Goal: Task Accomplishment & Management: Manage account settings

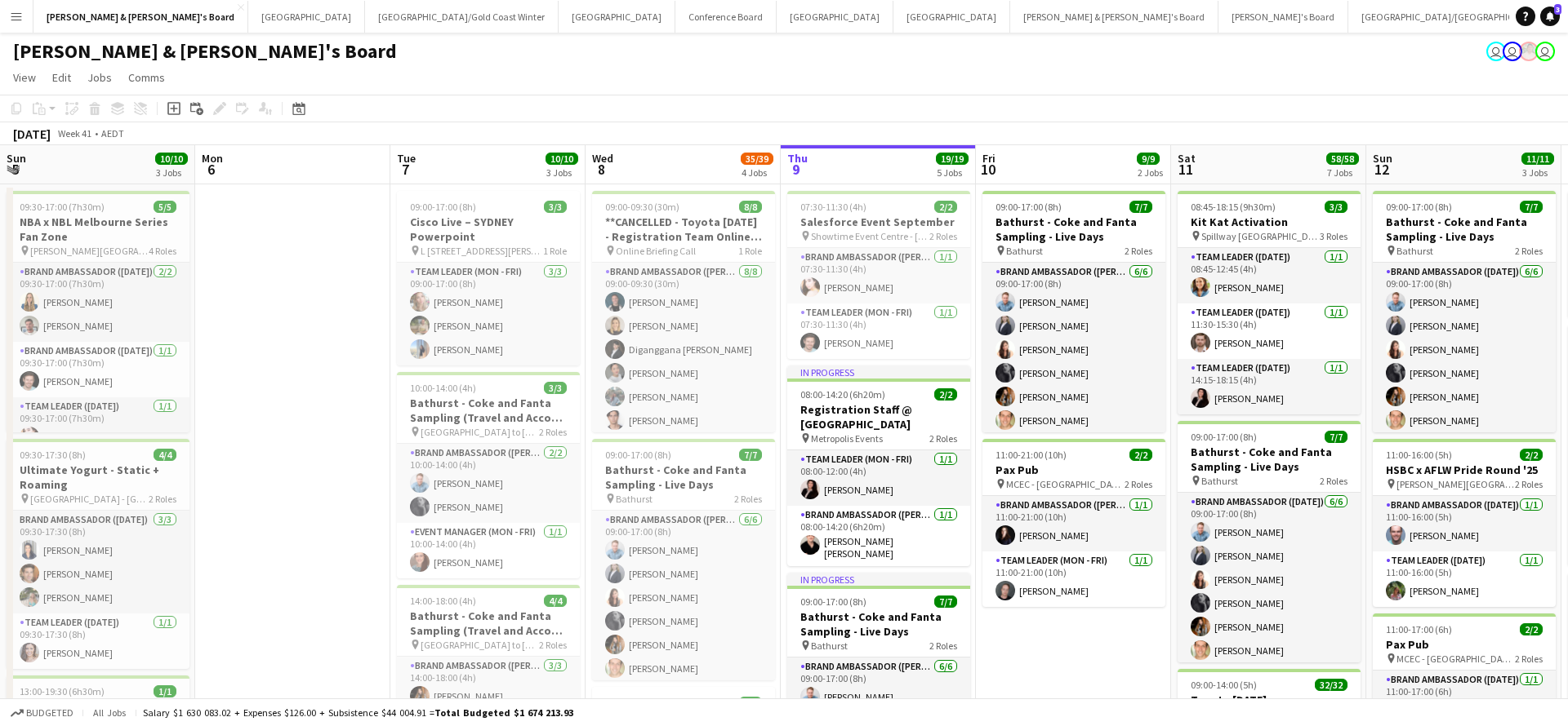
scroll to position [0, 376]
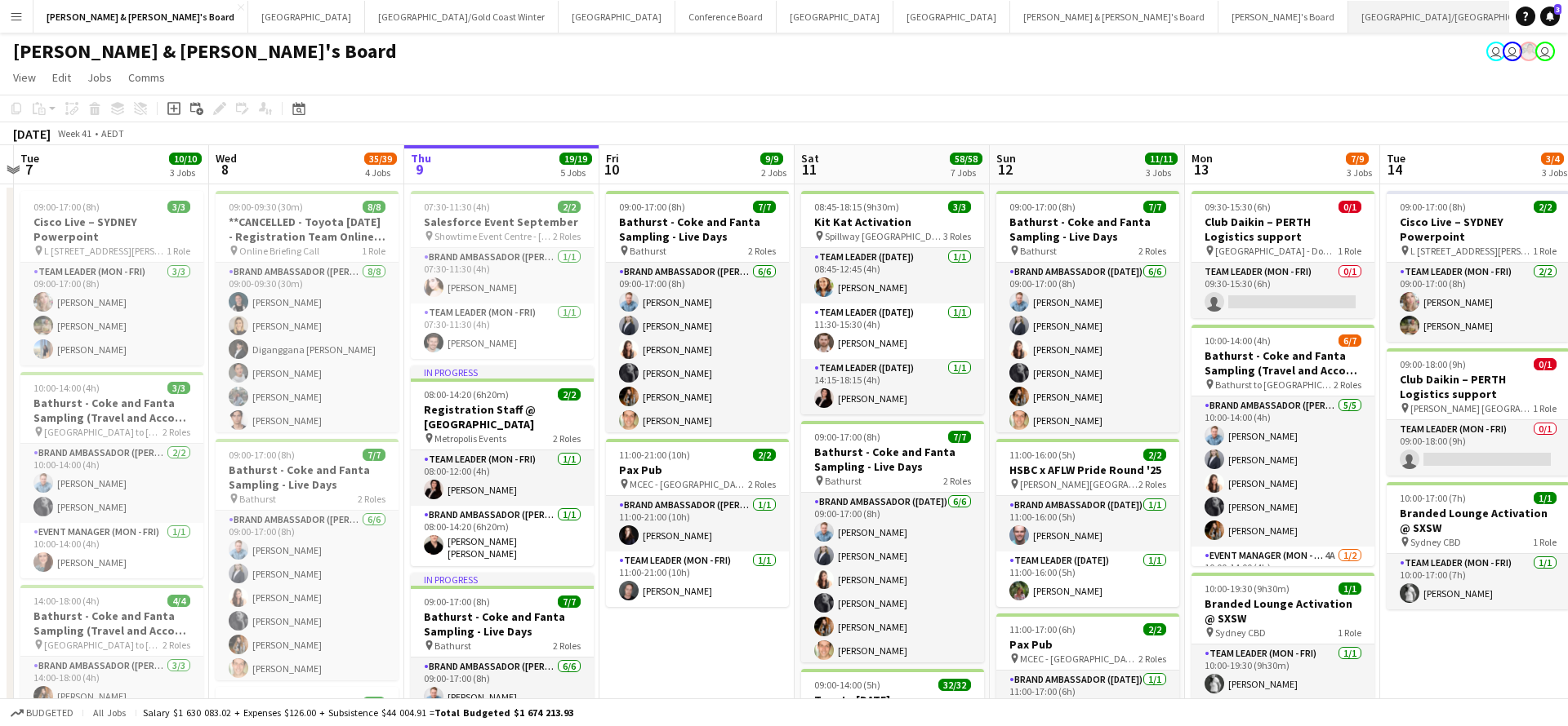
click at [1348, 15] on button "Brisbane/Gold Coast Close" at bounding box center [1452, 17] width 209 height 32
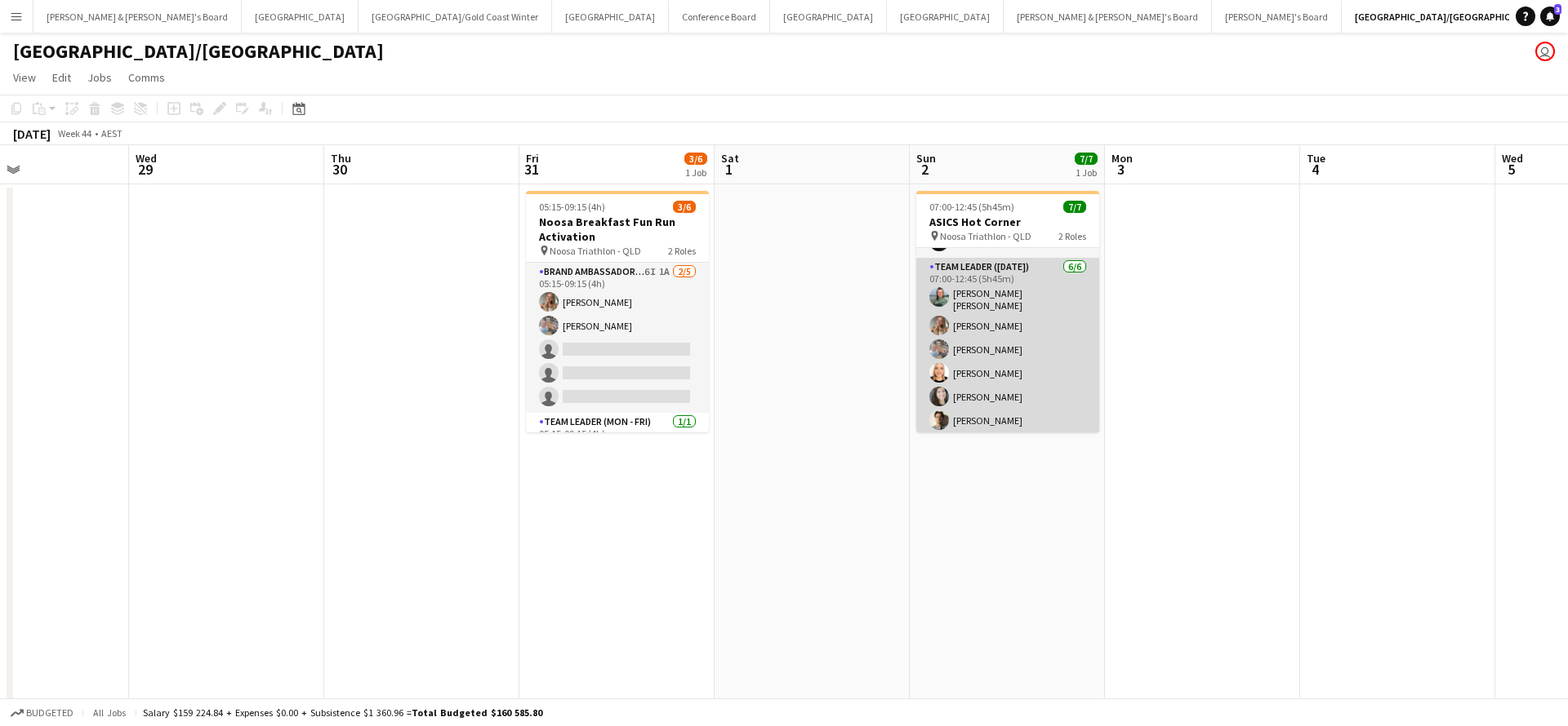
scroll to position [45, 0]
click at [1044, 369] on app-card-role "Team Leader (Sunday) 6/6 07:00-12:45 (5h45m) Renee Sophie Glau Pippa Barling Ro…" at bounding box center [1006, 347] width 183 height 179
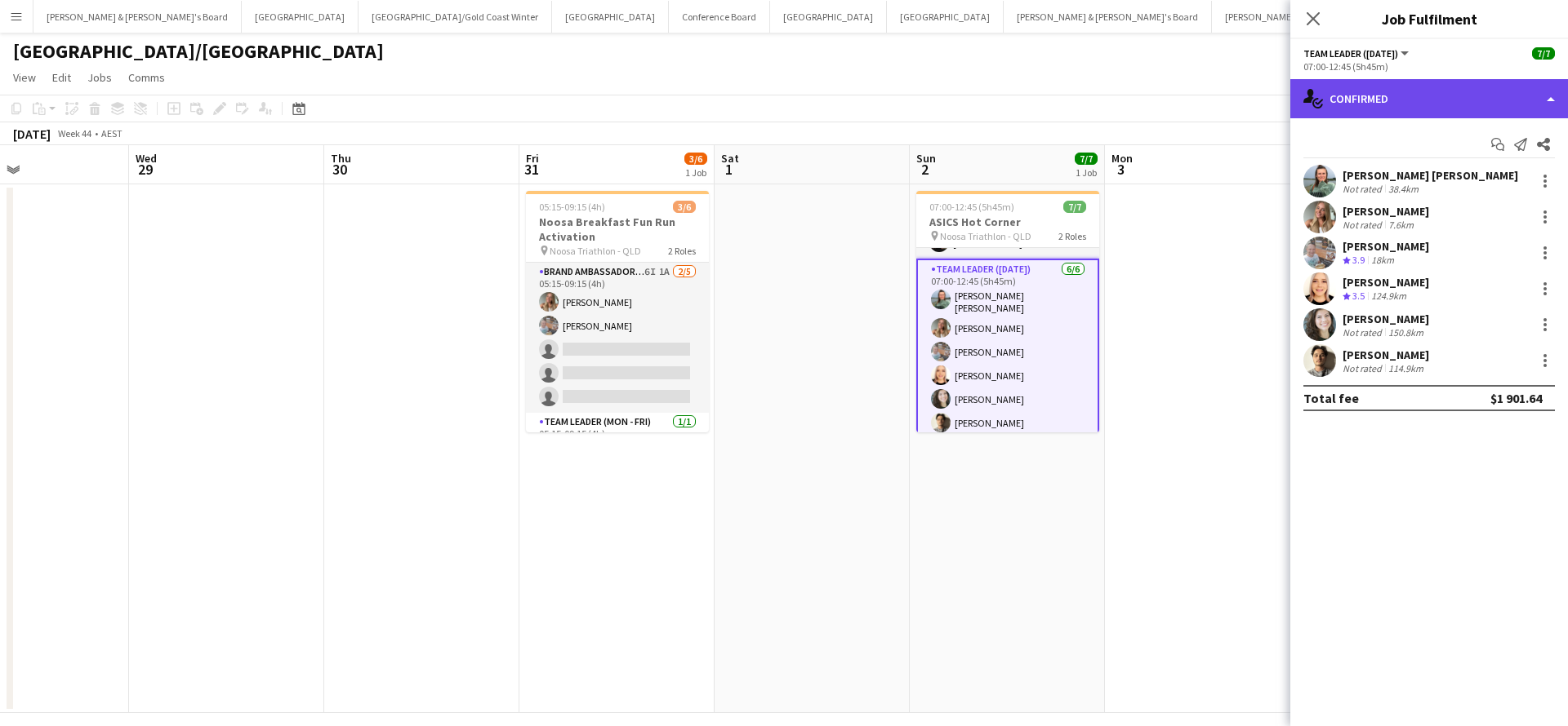
click at [1422, 111] on div "single-neutral-actions-check-2 Confirmed" at bounding box center [1428, 98] width 277 height 39
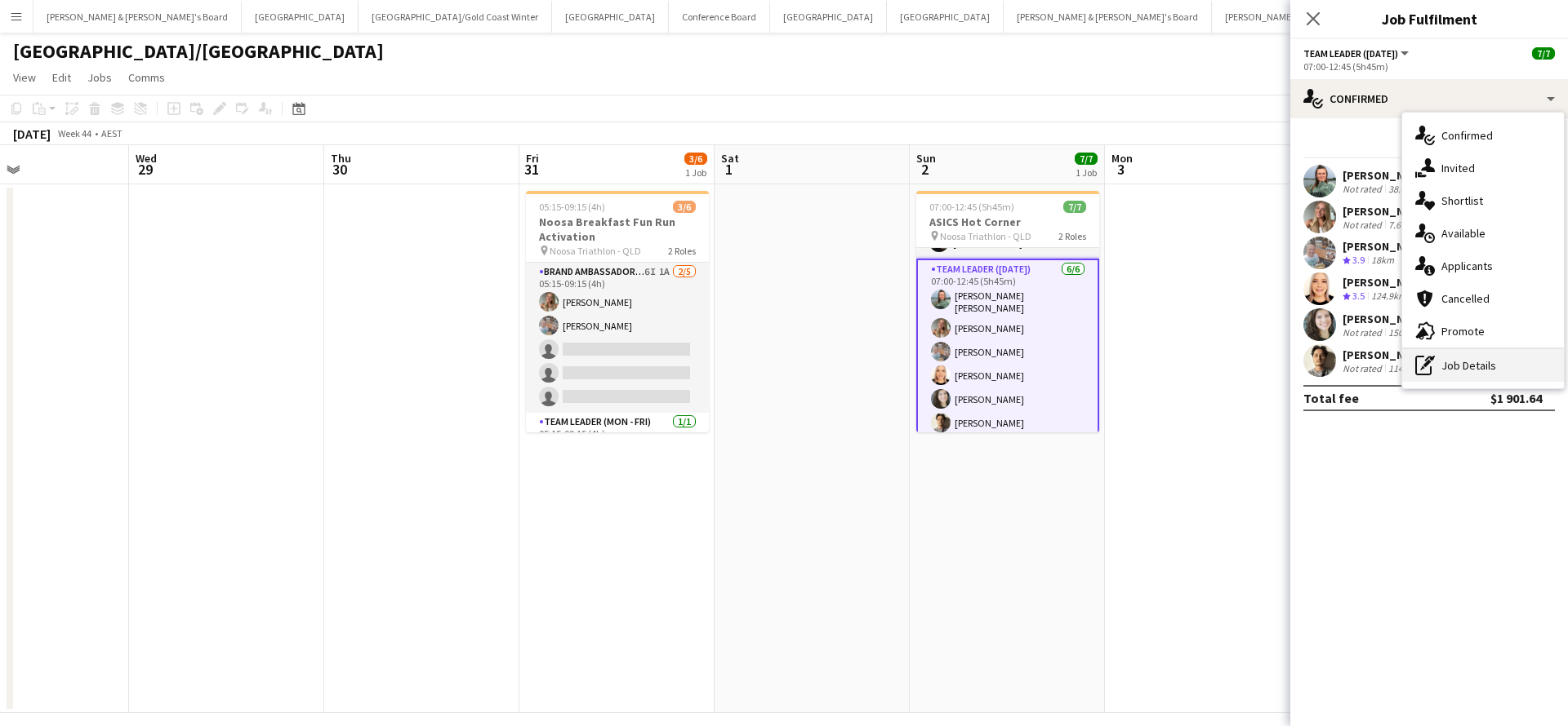
click at [1485, 365] on div "pen-write Job Details" at bounding box center [1482, 365] width 162 height 33
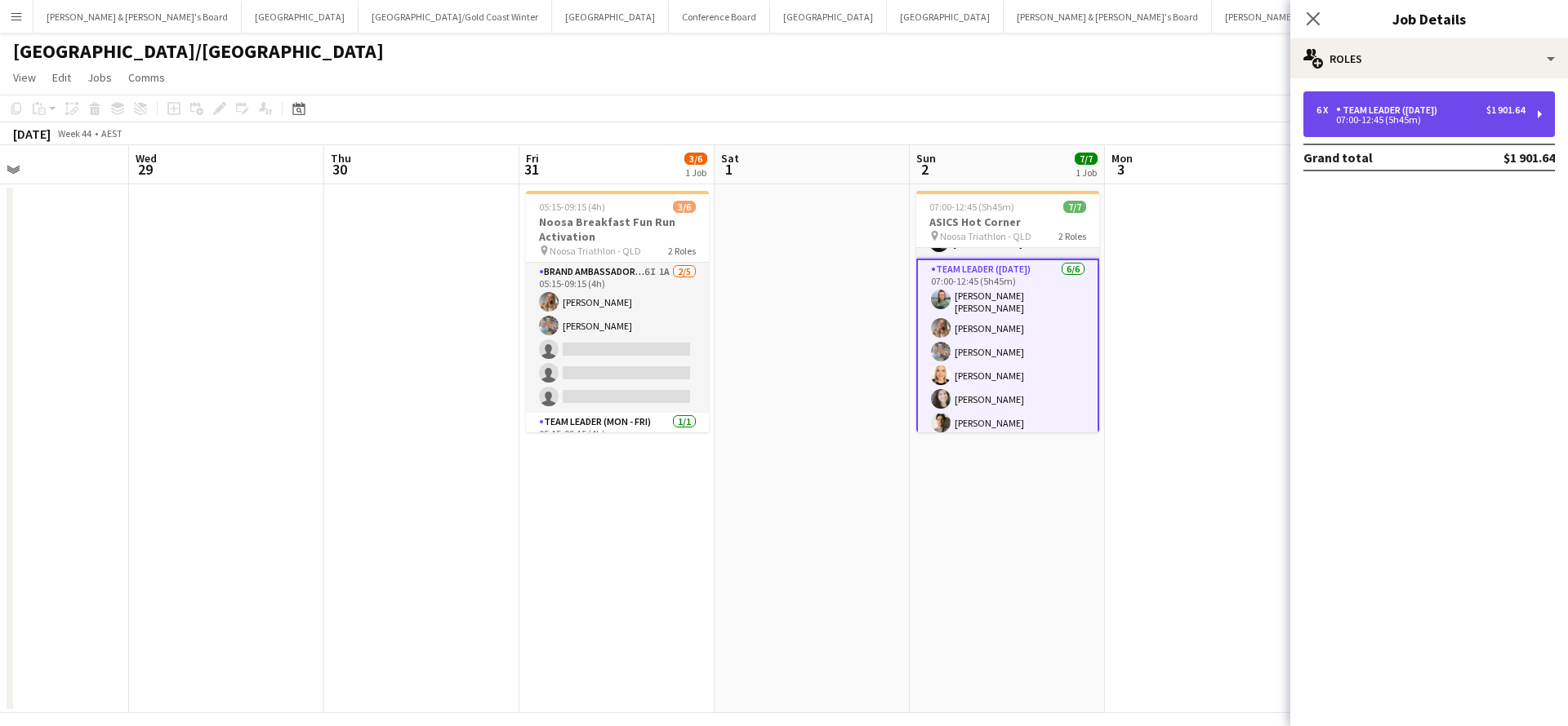
click at [1452, 96] on div "6 x Team Leader (Sunday) $1 901.64 07:00-12:45 (5h45m)" at bounding box center [1428, 115] width 251 height 46
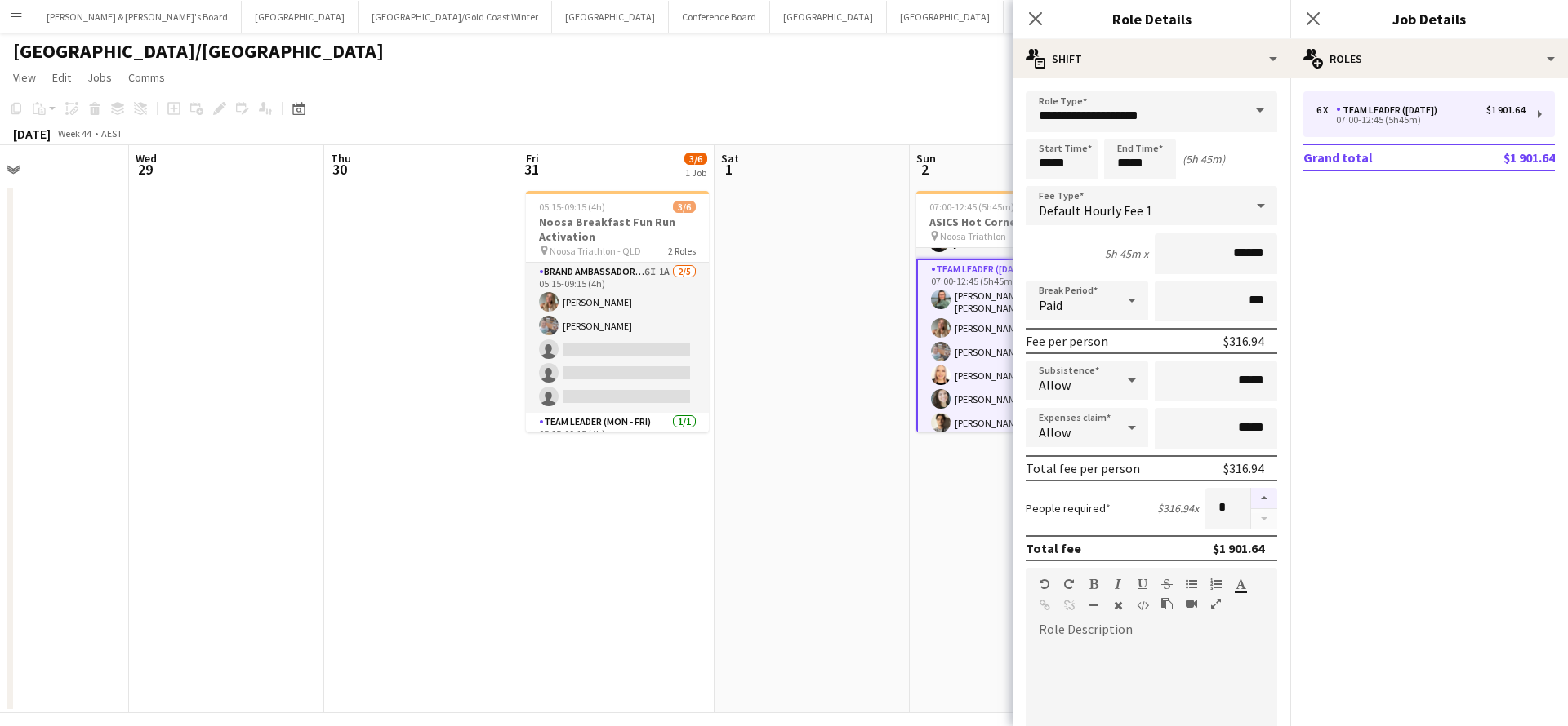
click at [1261, 496] on button "button" at bounding box center [1264, 498] width 26 height 21
type input "*"
click at [938, 555] on app-date-cell "07:00-12:45 (5h45m) 7/7 ASICS Hot Corner pin Noosa Triathlon - QLD 2 Roles Even…" at bounding box center [1007, 449] width 196 height 529
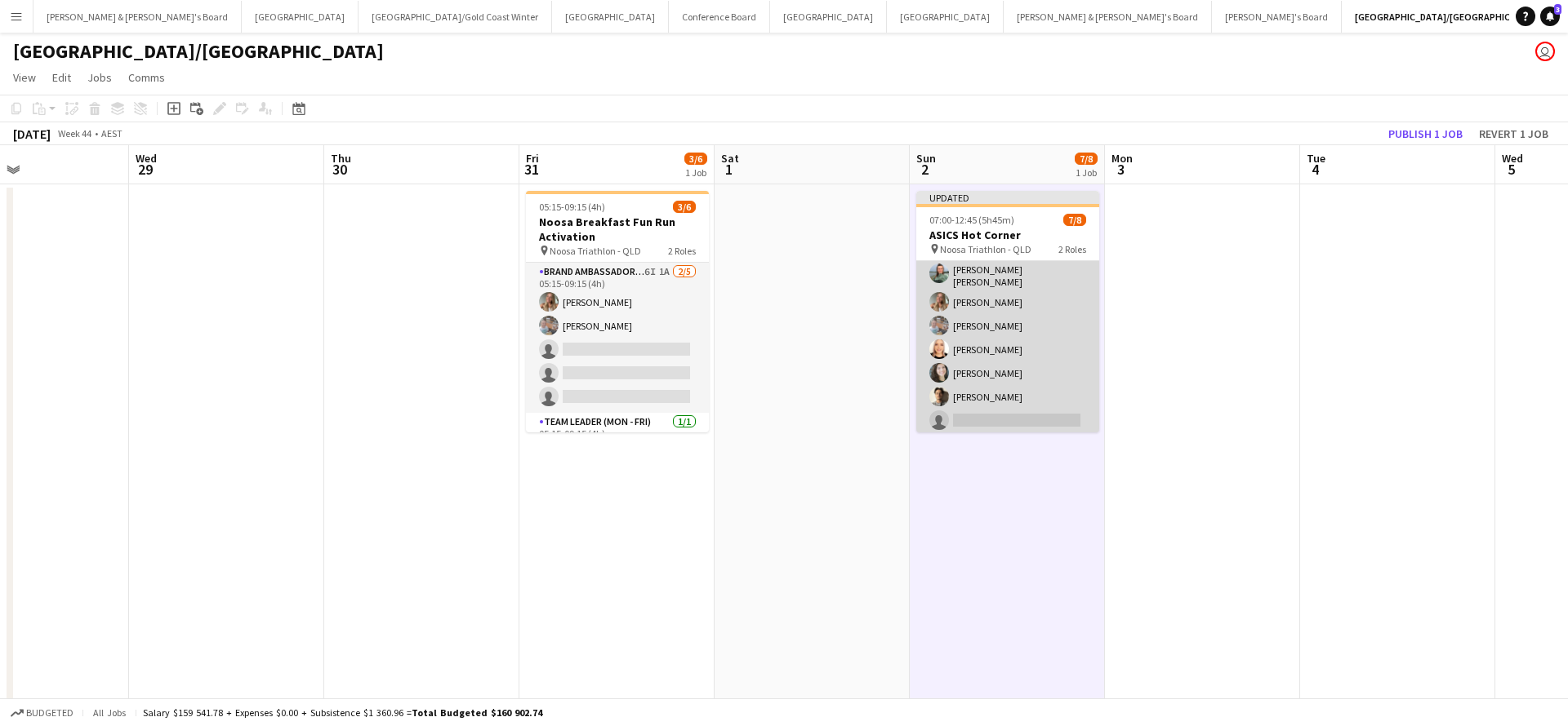
scroll to position [82, 0]
click at [988, 415] on app-card-role "Team Leader (Sunday) 5I 9A 6/7 07:00-12:45 (5h45m) Renee Sophie Glau Pippa Barl…" at bounding box center [1006, 336] width 183 height 202
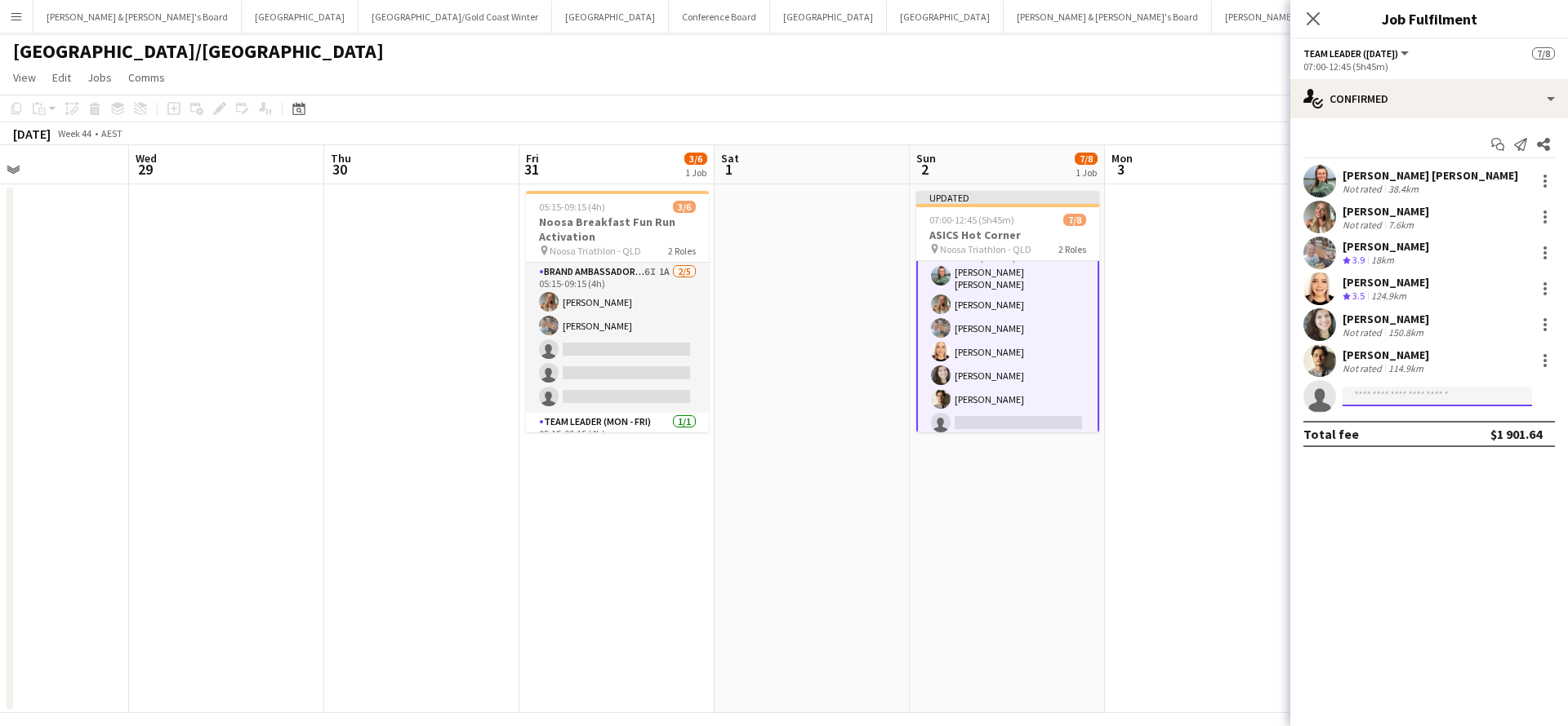
click at [1405, 404] on input at bounding box center [1437, 397] width 190 height 20
type input "**********"
drag, startPoint x: 1428, startPoint y: 405, endPoint x: 1435, endPoint y: 430, distance: 26.0
click at [1435, 430] on span "carlsberg105@hotmail.co.uk" at bounding box center [1437, 433] width 164 height 13
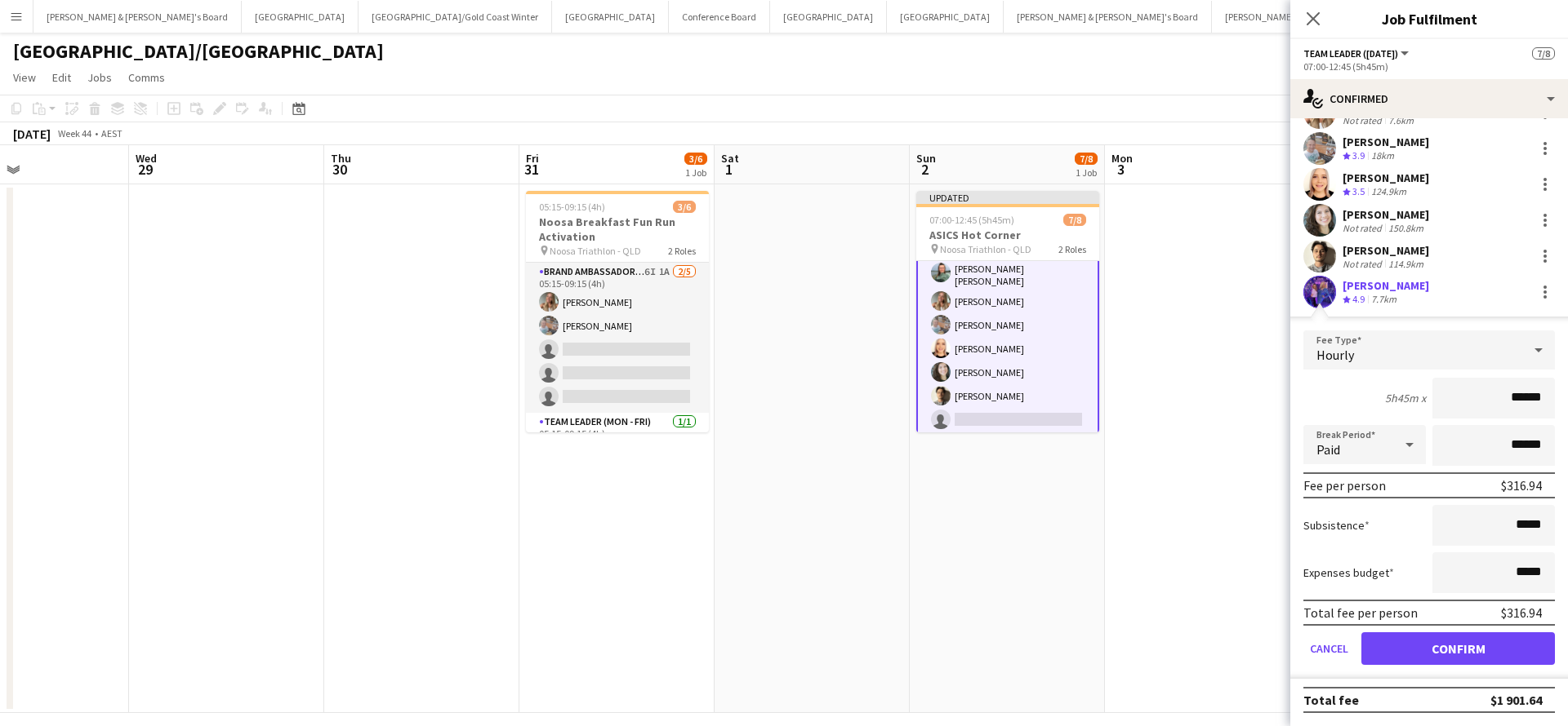
scroll to position [105, 0]
click at [1396, 654] on button "Confirm" at bounding box center [1457, 648] width 194 height 33
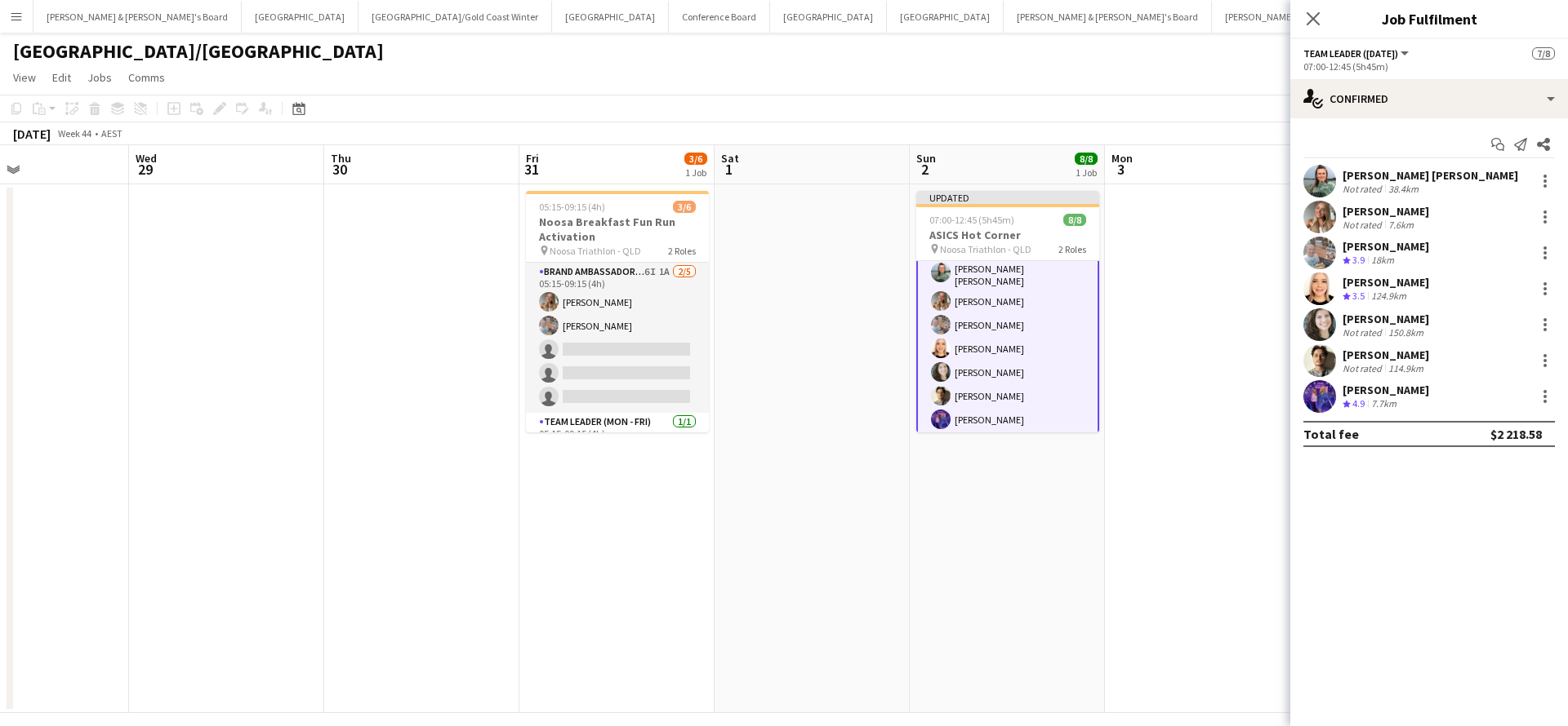
click at [1207, 586] on app-date-cell at bounding box center [1202, 449] width 196 height 529
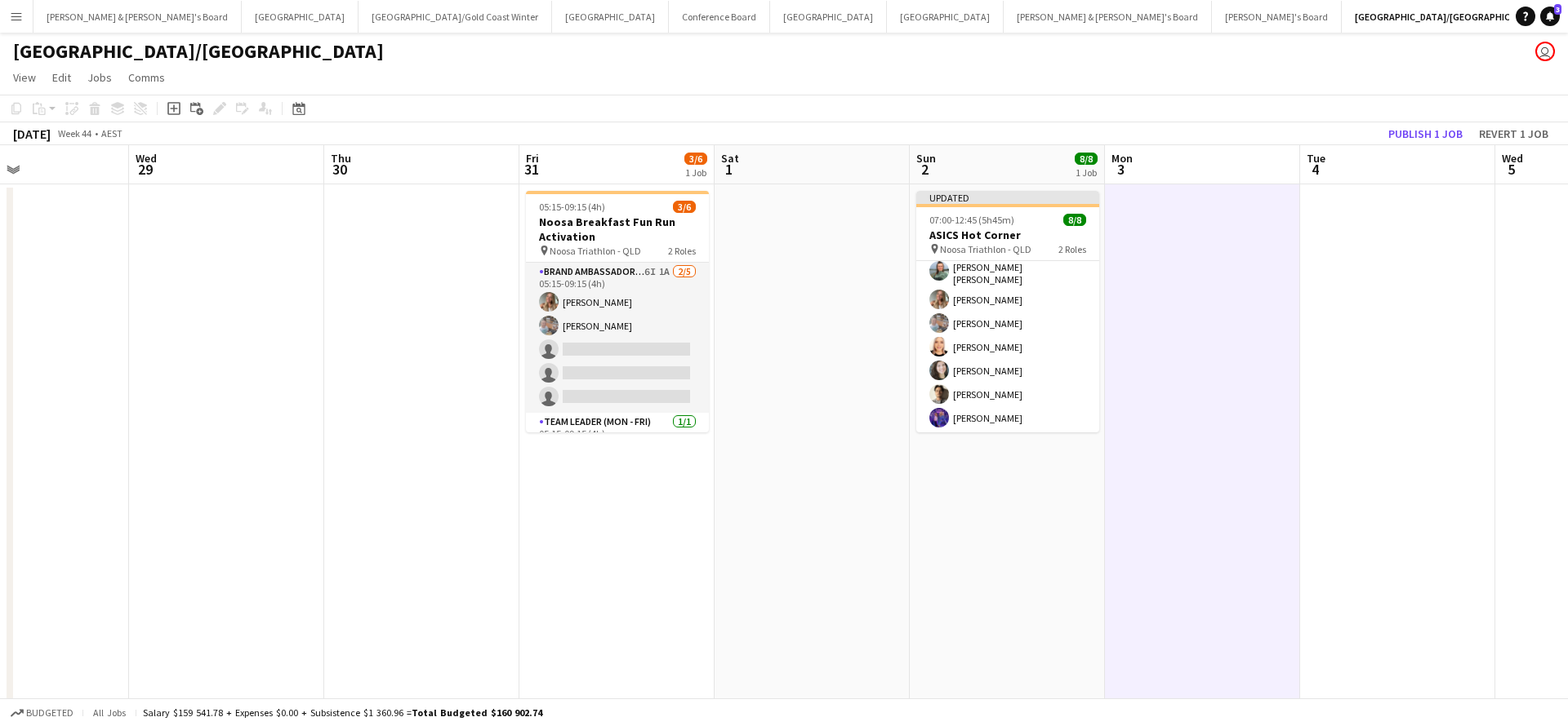
scroll to position [82, 0]
click at [1419, 126] on button "Publish 1 job" at bounding box center [1425, 134] width 88 height 21
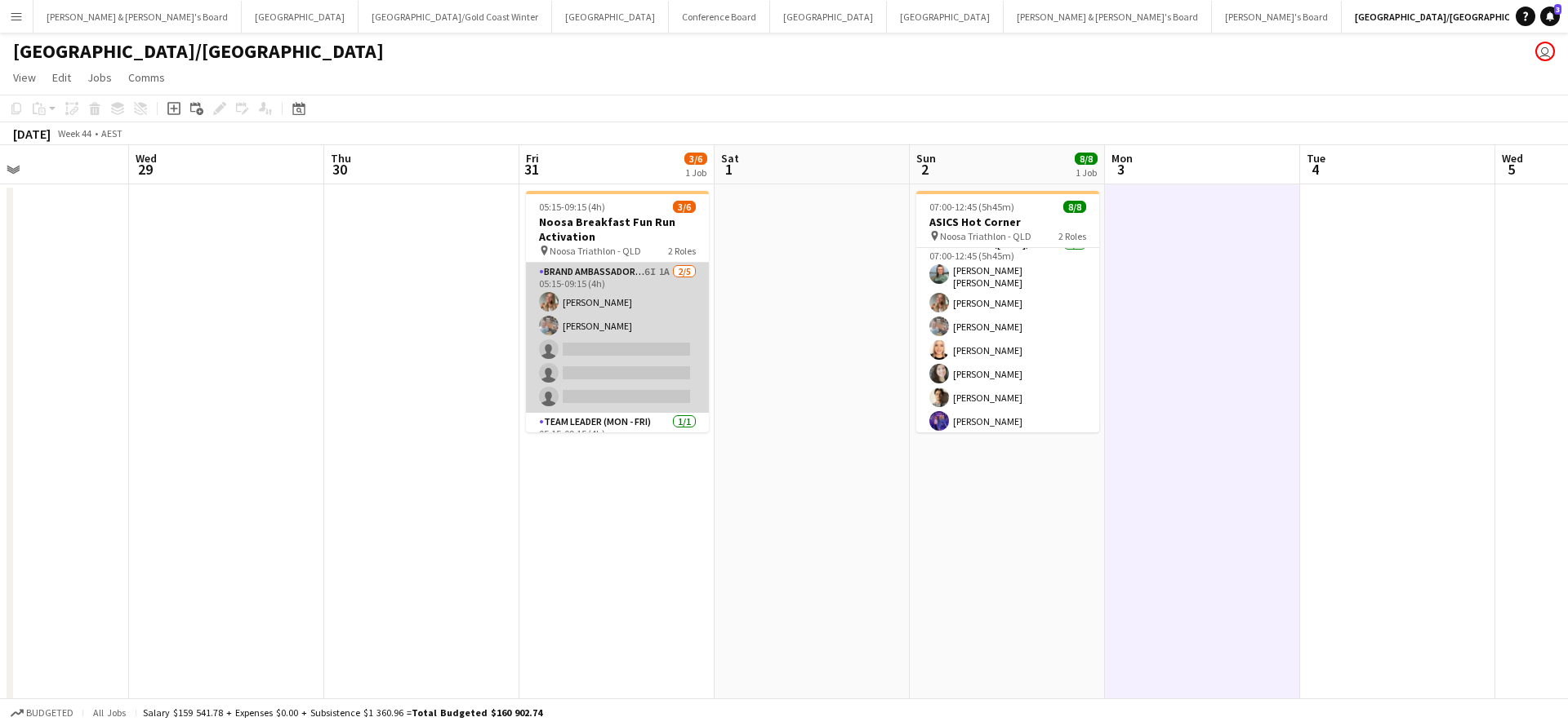
scroll to position [0, 0]
click at [663, 310] on app-card-role "Brand Ambassador (Mon - Fri) 6I 1A 2/5 05:15-09:15 (4h) Pippa Barling Robert St…" at bounding box center [616, 338] width 183 height 151
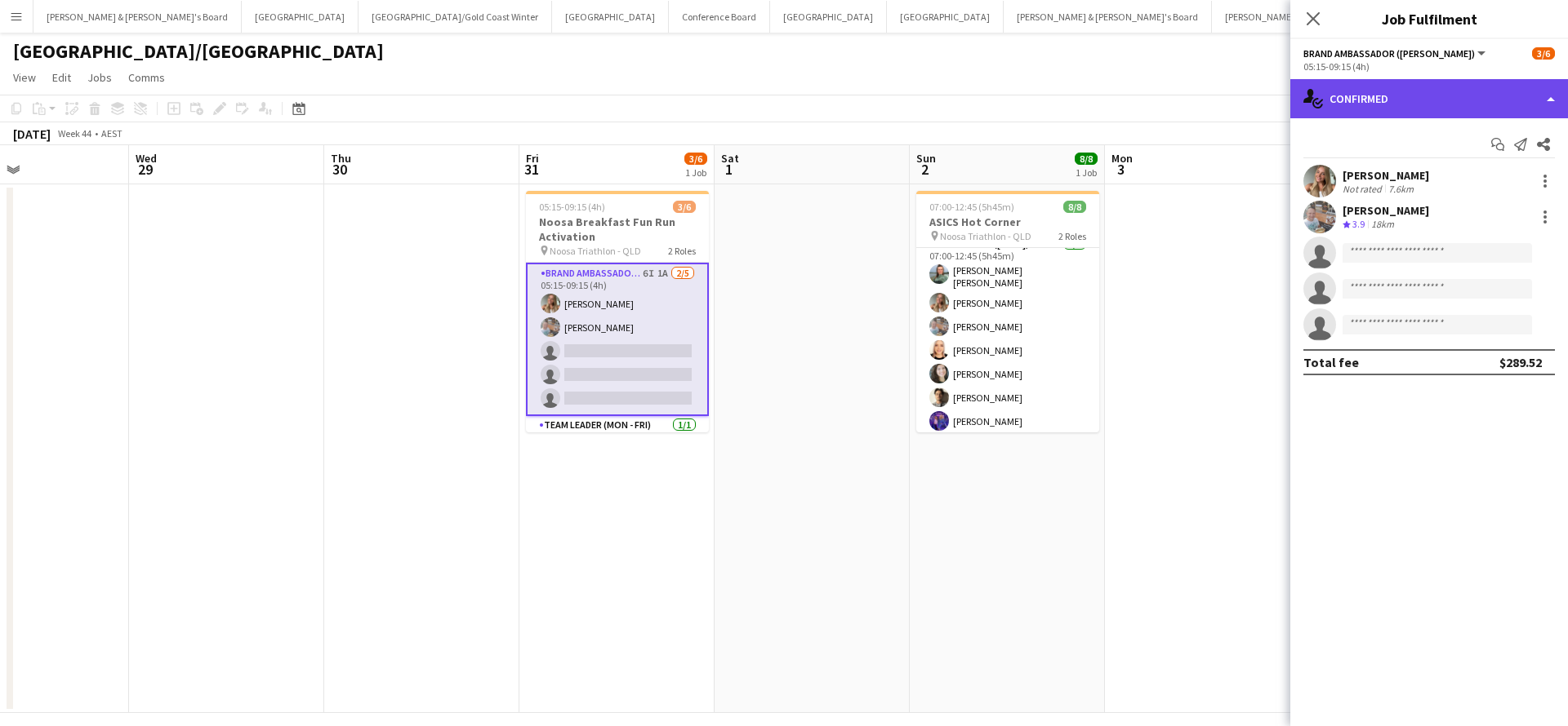
click at [1377, 103] on div "single-neutral-actions-check-2 Confirmed" at bounding box center [1428, 98] width 277 height 39
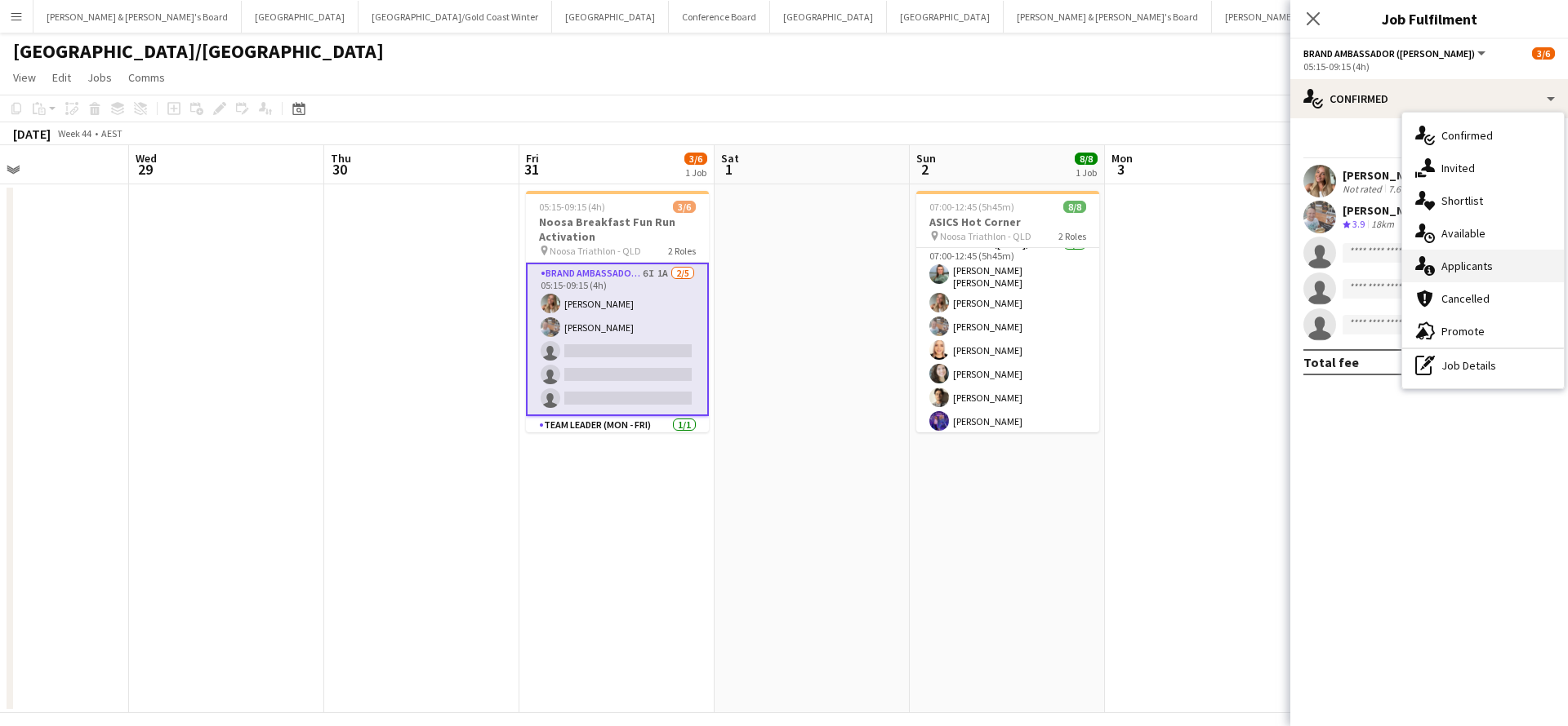
click at [1478, 258] on div "single-neutral-actions-information Applicants" at bounding box center [1482, 265] width 162 height 33
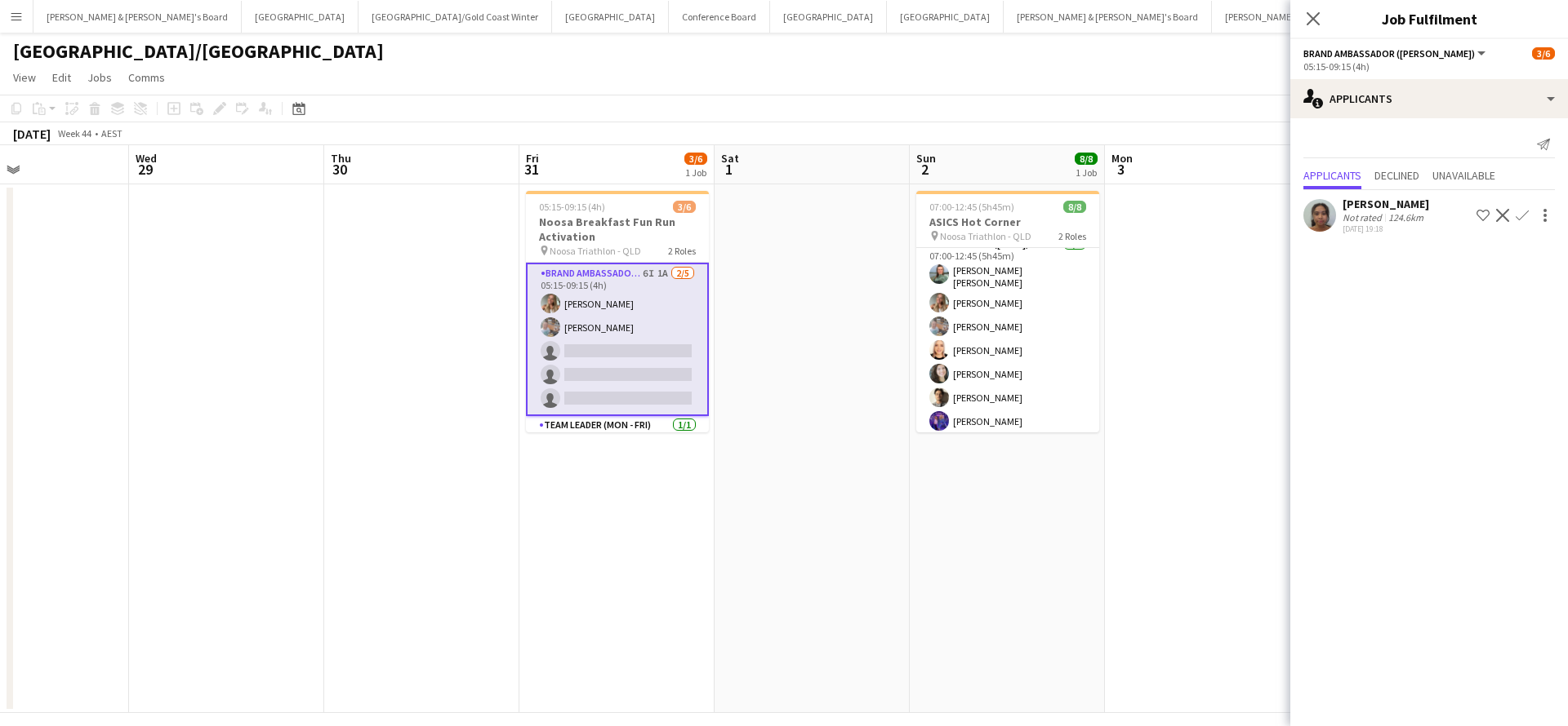
click at [1151, 570] on app-date-cell at bounding box center [1202, 449] width 196 height 529
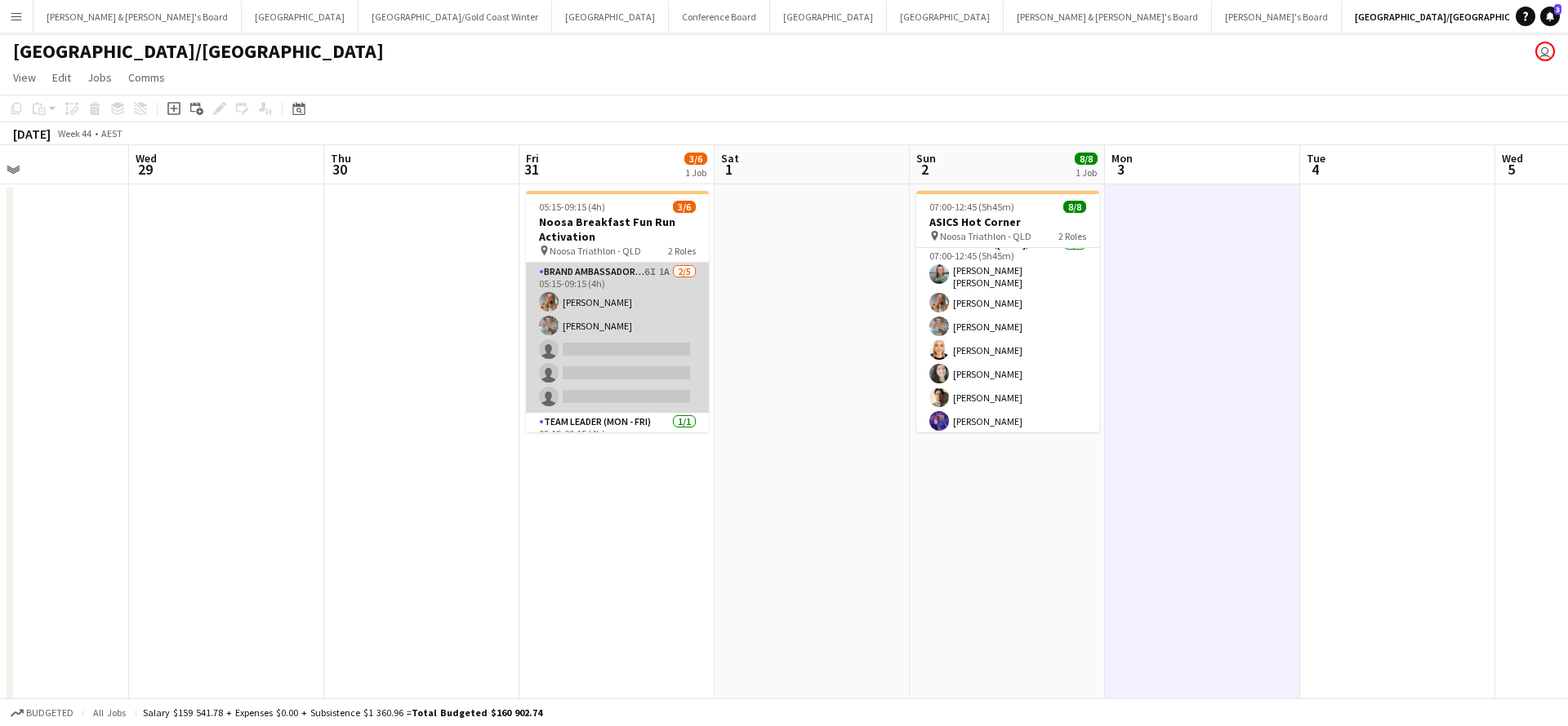
click at [632, 327] on app-card-role "Brand Ambassador (Mon - Fri) 6I 1A 2/5 05:15-09:15 (4h) Pippa Barling Robert St…" at bounding box center [616, 338] width 183 height 151
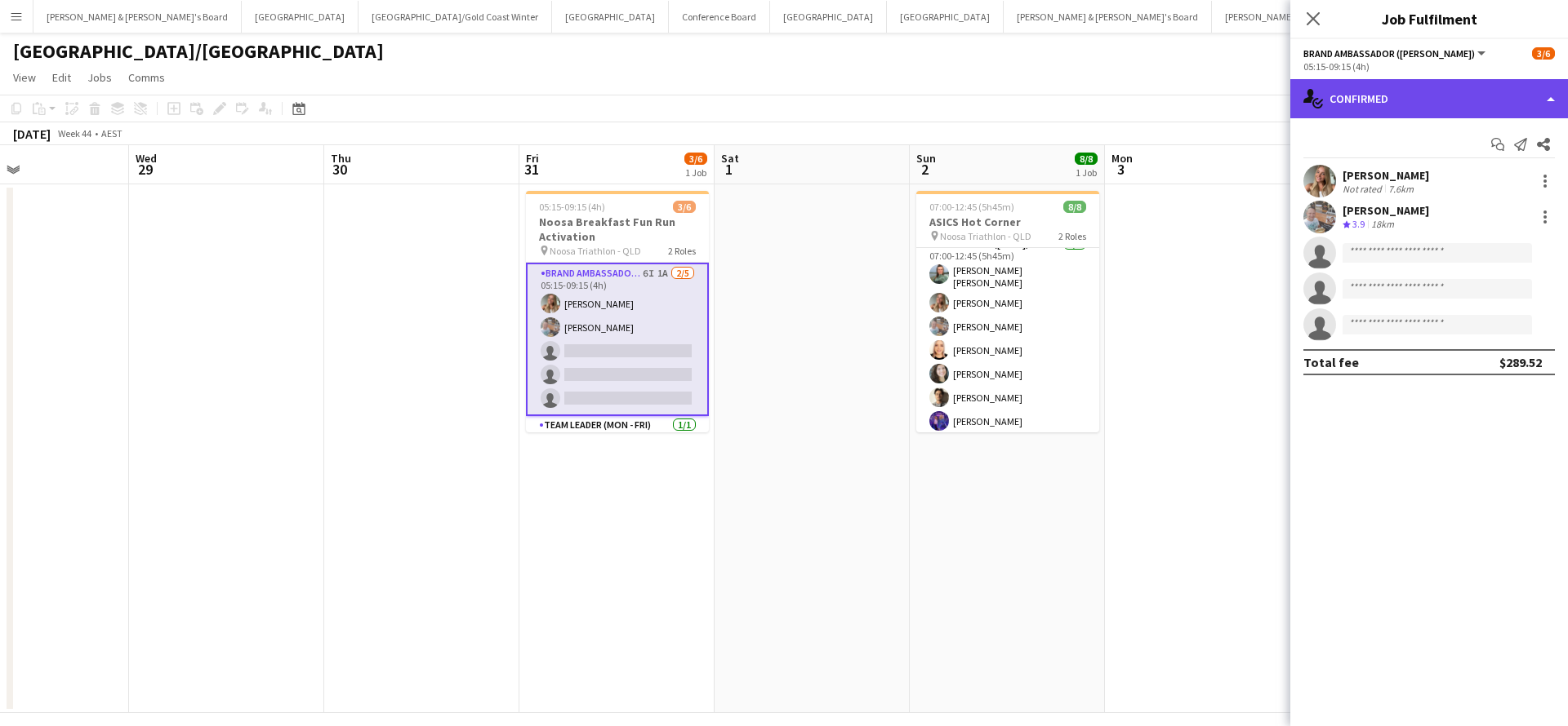
click at [1379, 114] on div "single-neutral-actions-check-2 Confirmed" at bounding box center [1428, 98] width 277 height 39
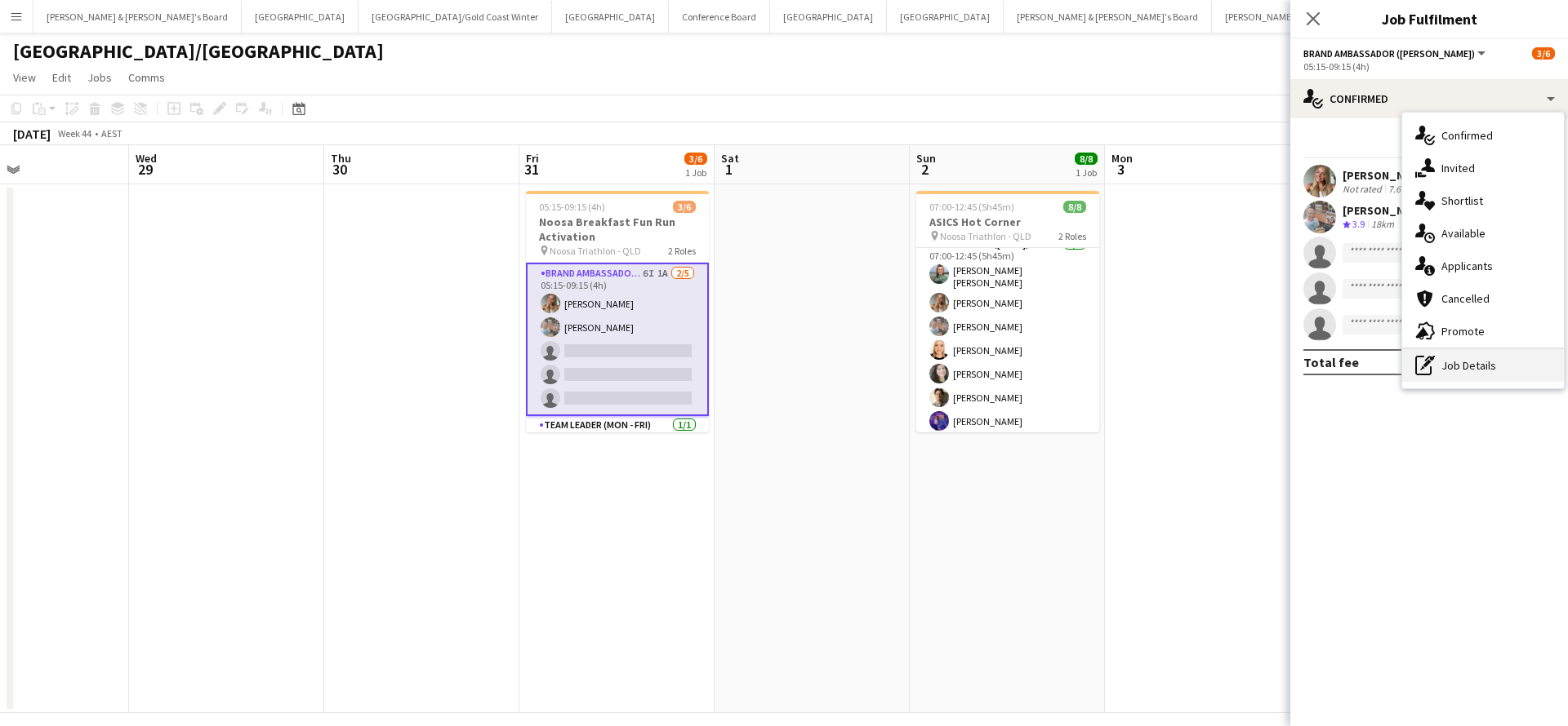
click at [1472, 374] on div "pen-write Job Details" at bounding box center [1482, 365] width 162 height 33
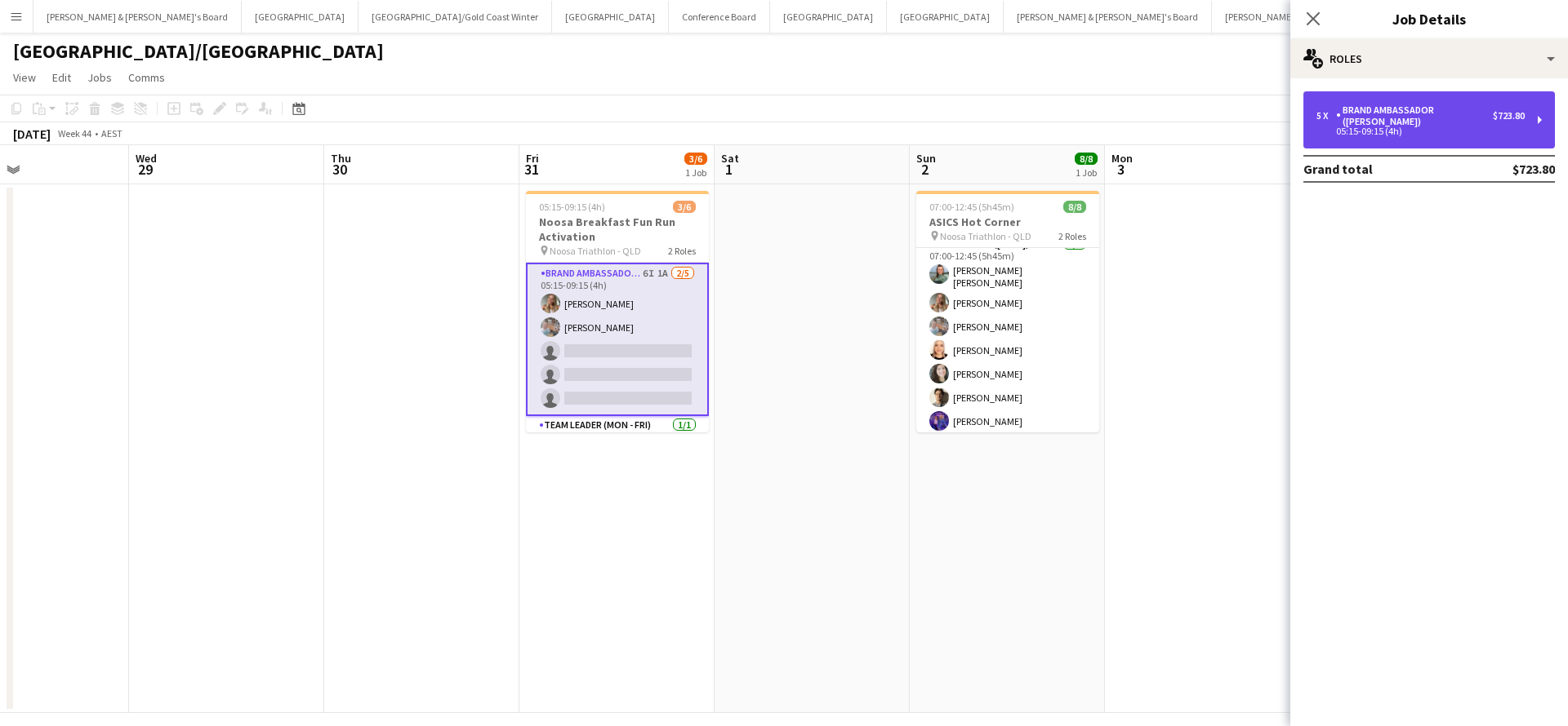
click at [1437, 128] on div "05:15-09:15 (4h)" at bounding box center [1419, 132] width 208 height 8
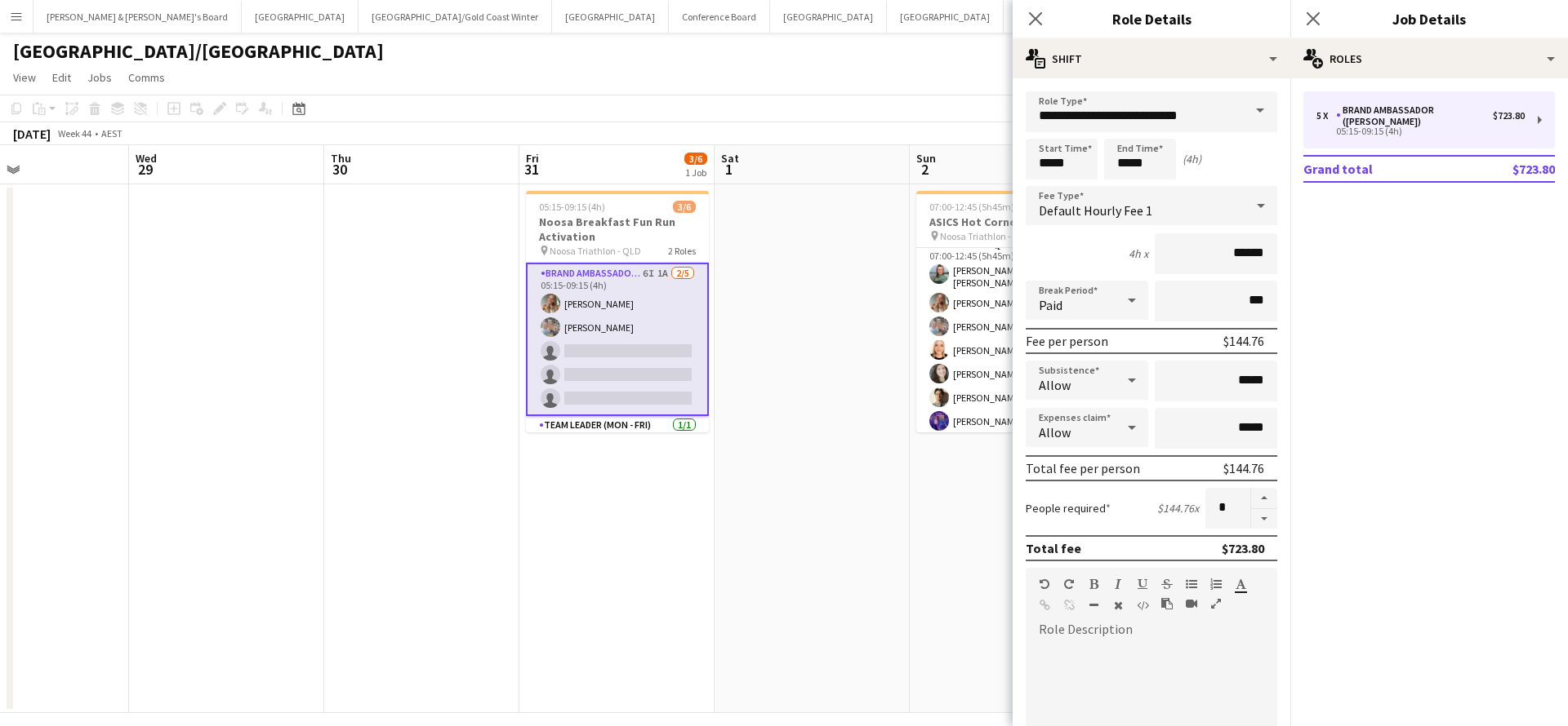
click at [918, 589] on app-date-cell "07:00-12:45 (5h45m) 8/8 ASICS Hot Corner pin Noosa Triathlon - QLD 2 Roles Even…" at bounding box center [1007, 449] width 196 height 529
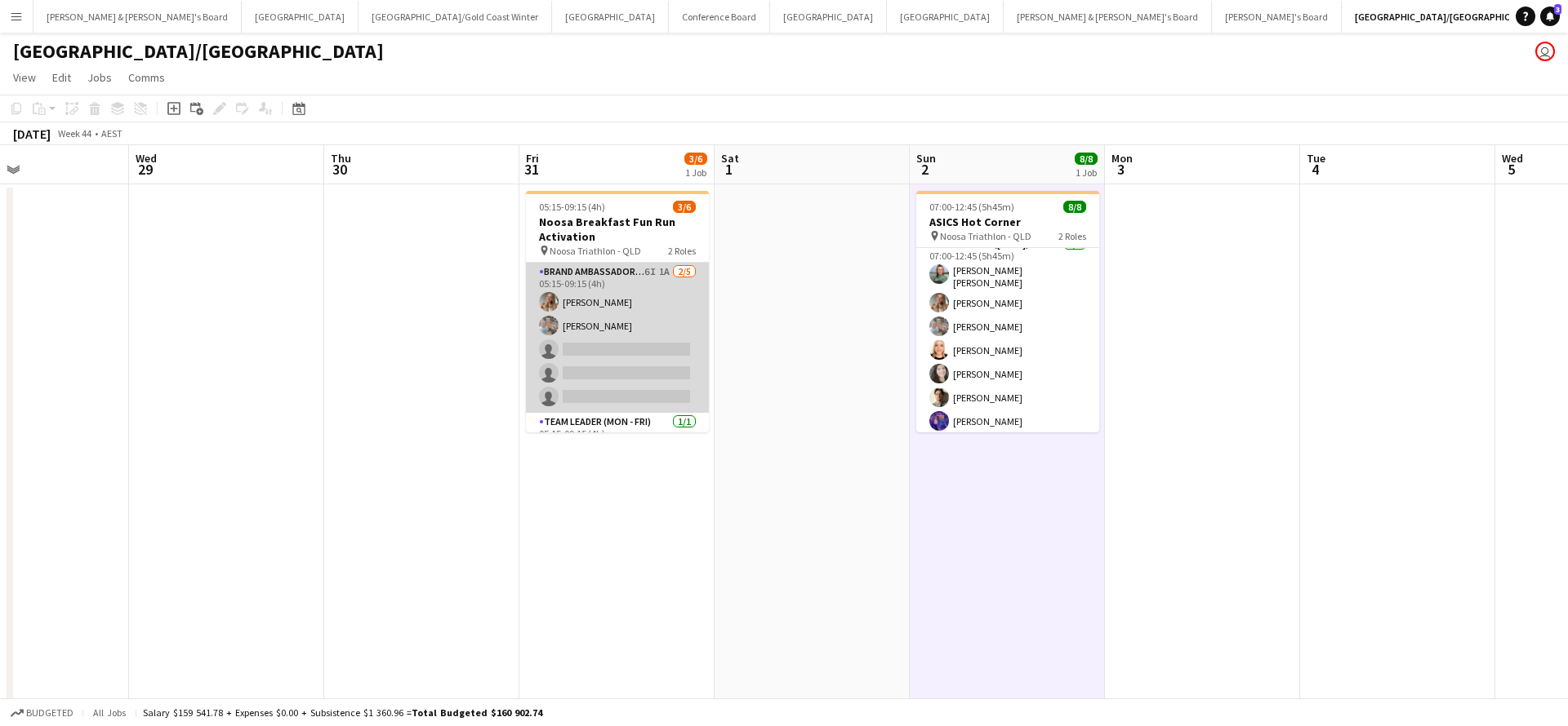
scroll to position [0, 456]
click at [654, 327] on app-card-role "Brand Ambassador (Mon - Fri) 6I 1A 2/5 05:15-09:15 (4h) Pippa Barling Robert St…" at bounding box center [617, 338] width 183 height 151
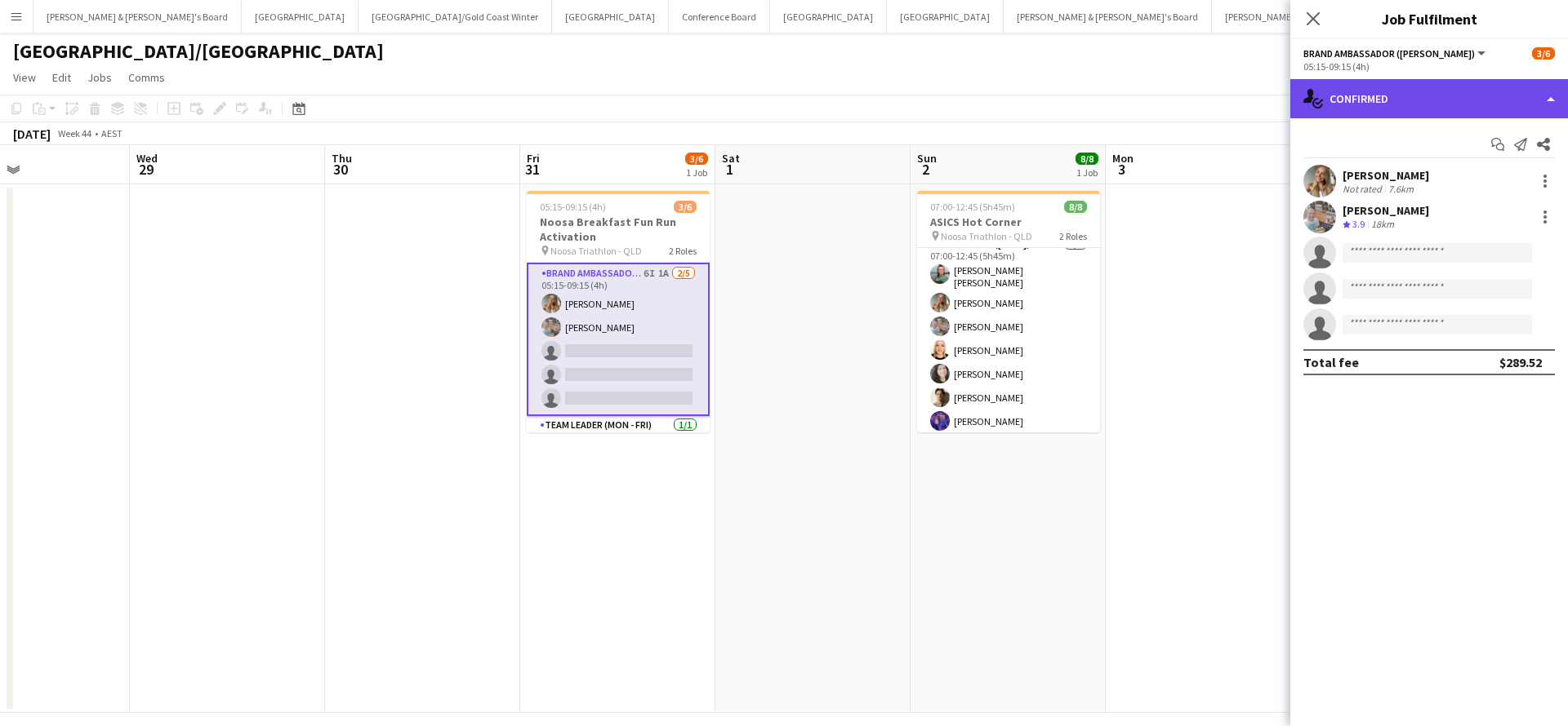
click at [1398, 89] on div "single-neutral-actions-check-2 Confirmed" at bounding box center [1428, 98] width 277 height 39
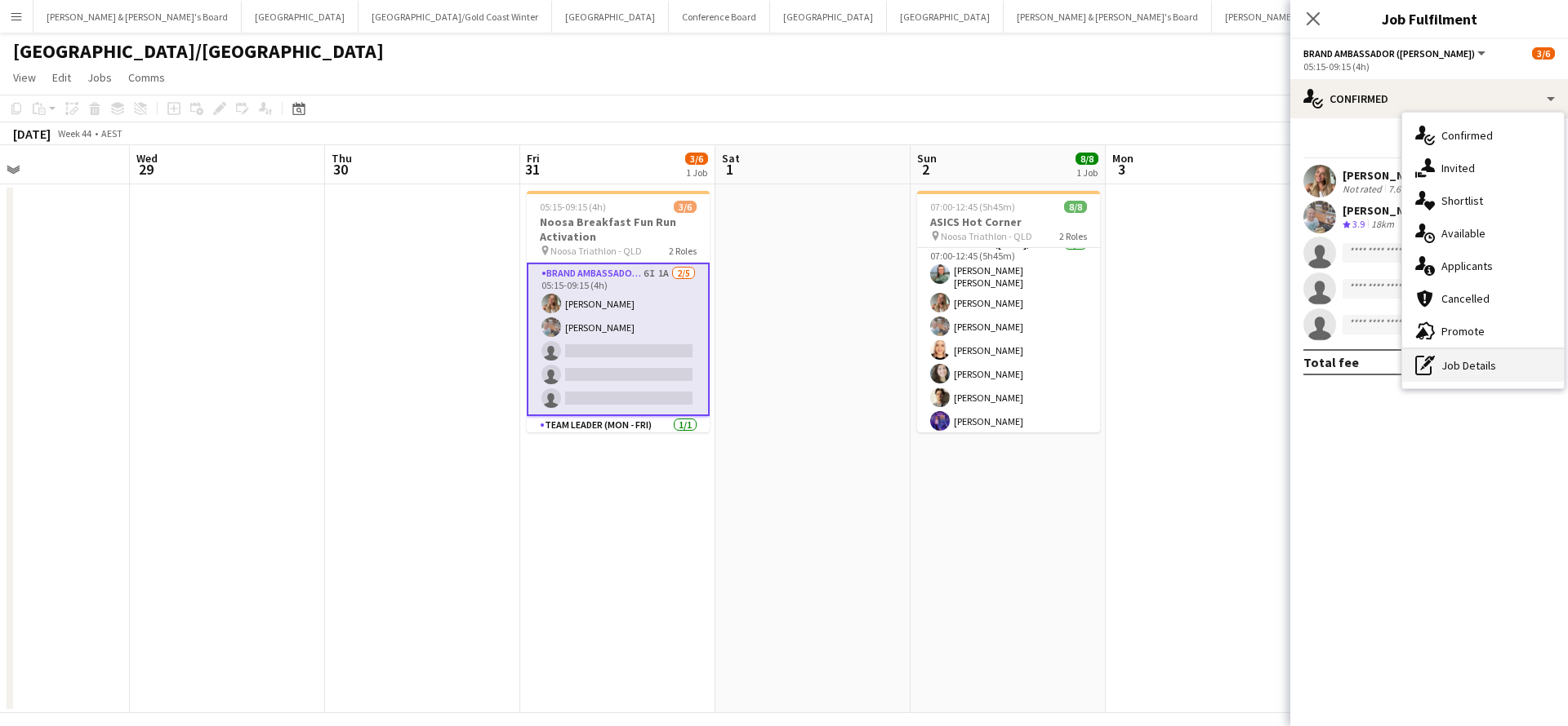
click at [1468, 356] on div "pen-write Job Details" at bounding box center [1482, 365] width 162 height 33
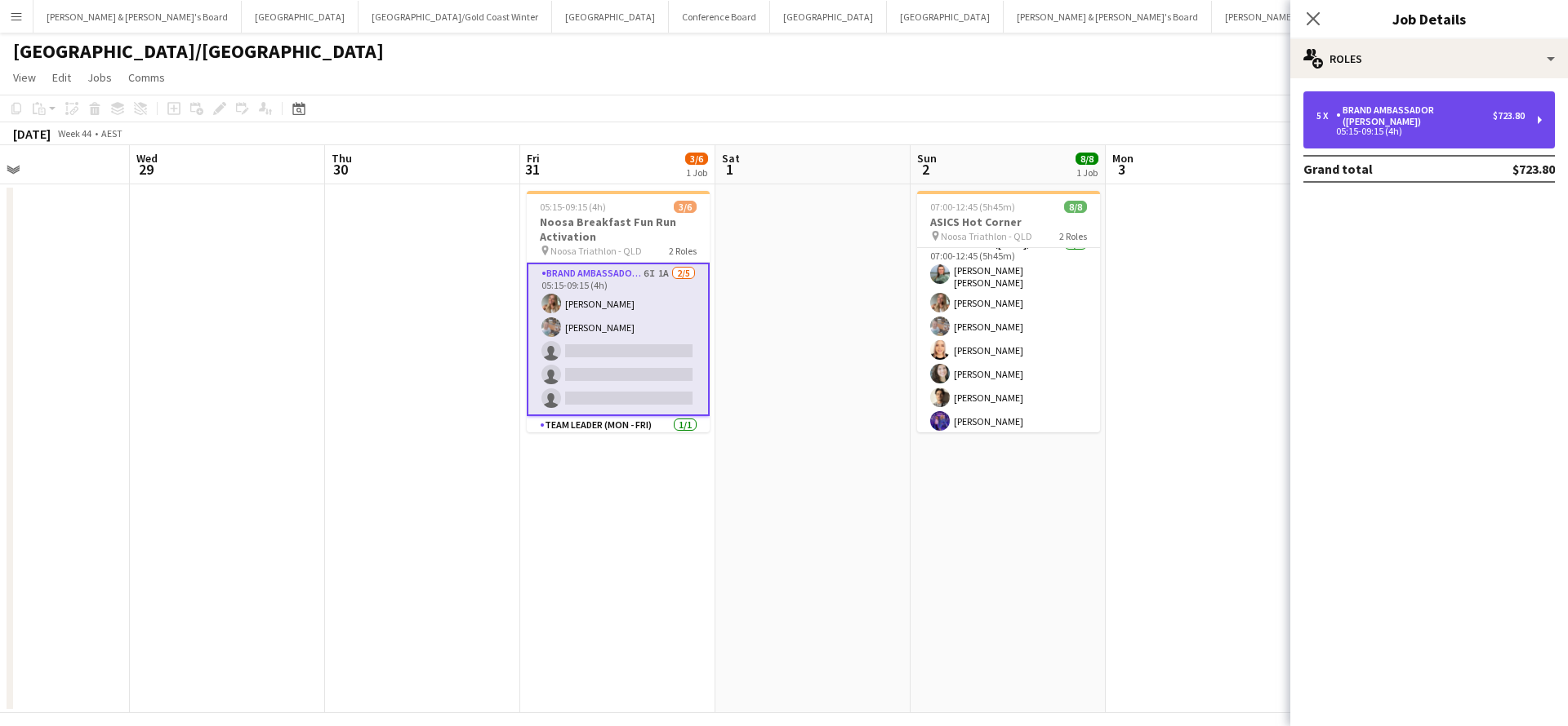
click at [1419, 128] on div "05:15-09:15 (4h)" at bounding box center [1419, 132] width 208 height 8
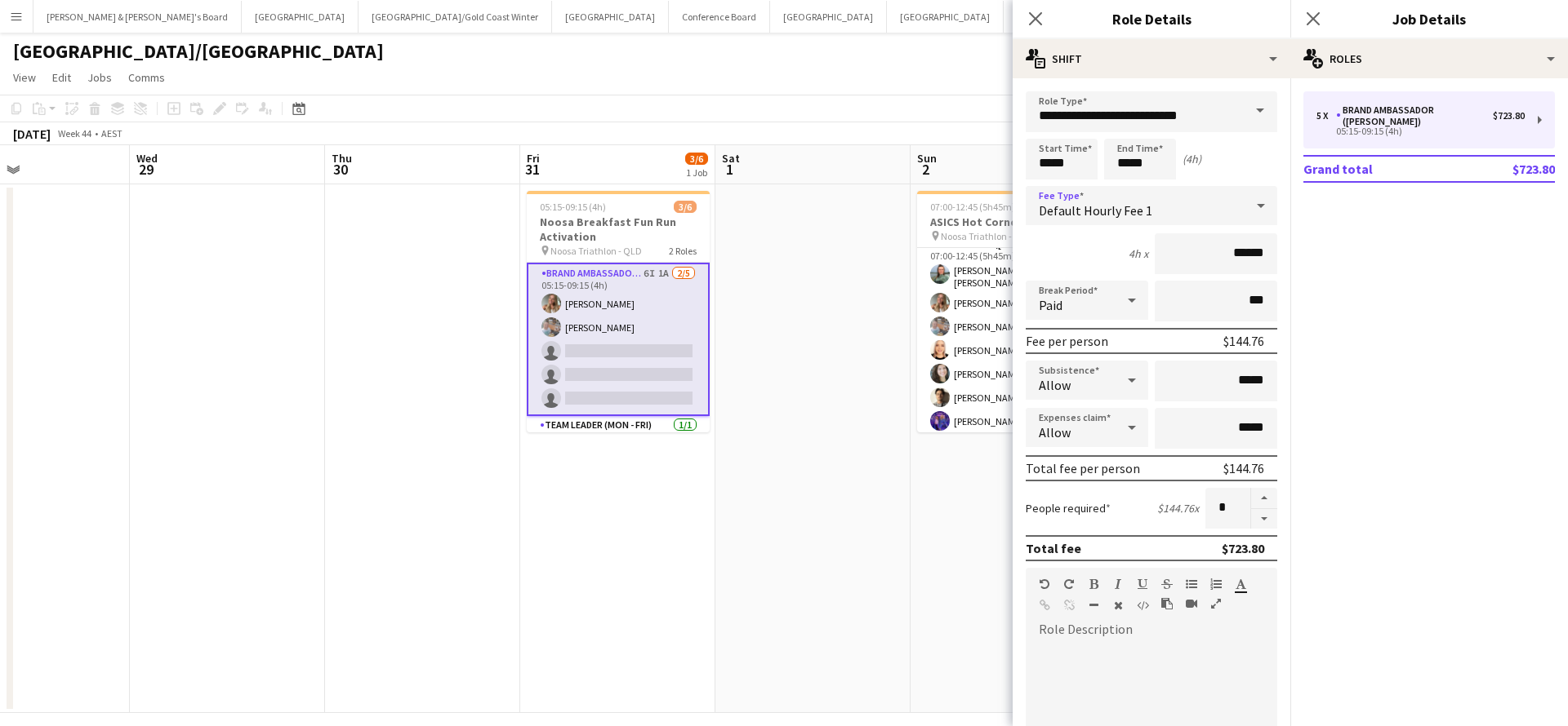
click at [1245, 196] on div at bounding box center [1260, 205] width 33 height 33
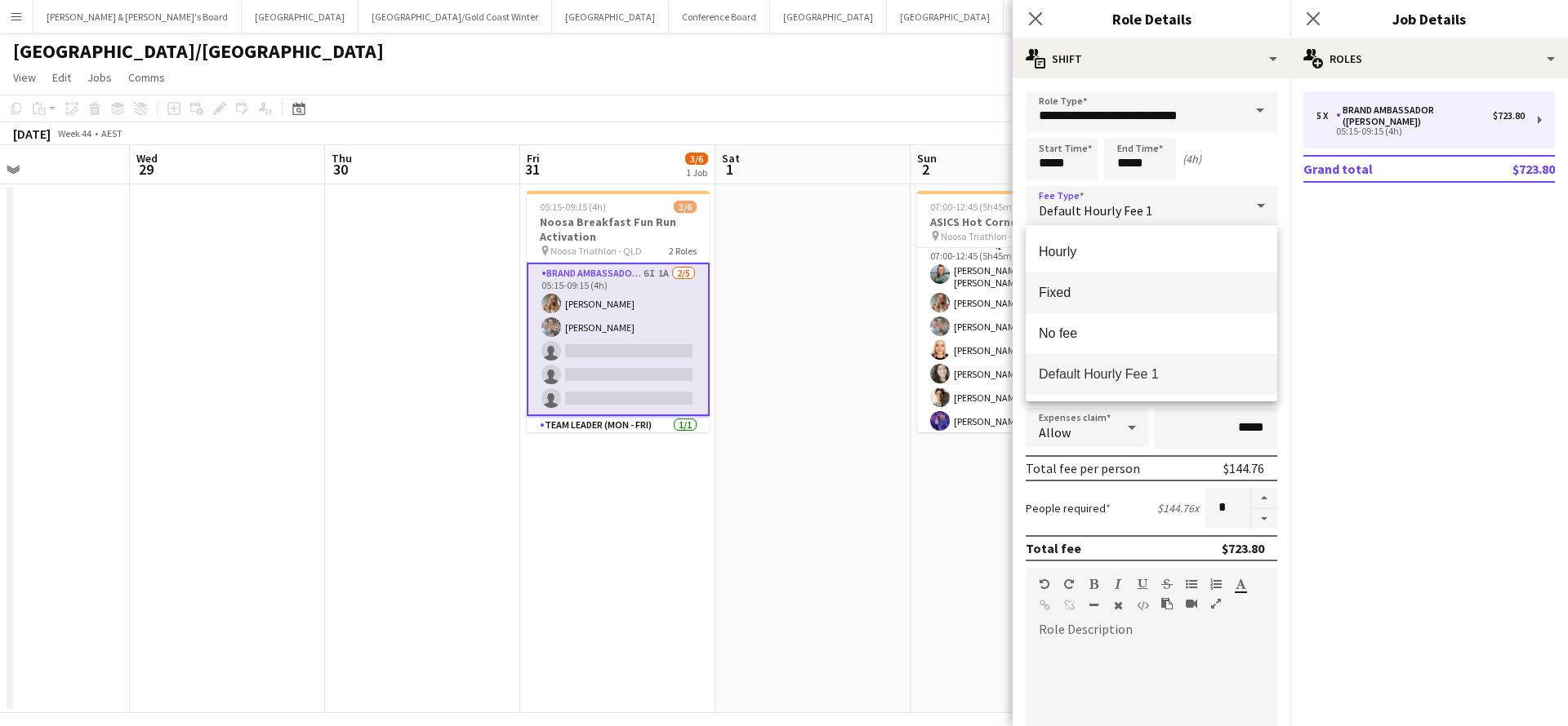
click at [1057, 299] on span "Fixed" at bounding box center [1151, 293] width 225 height 16
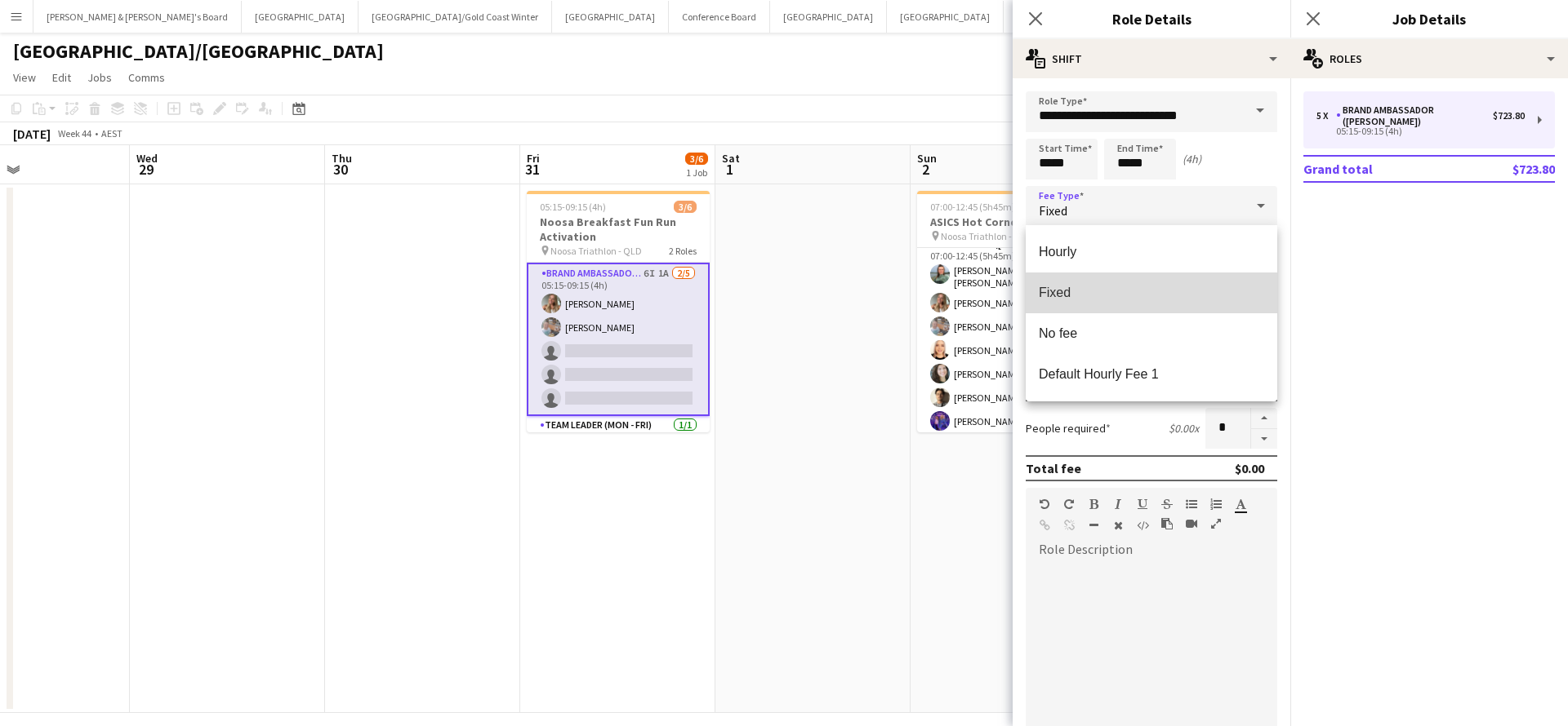
type input "*****"
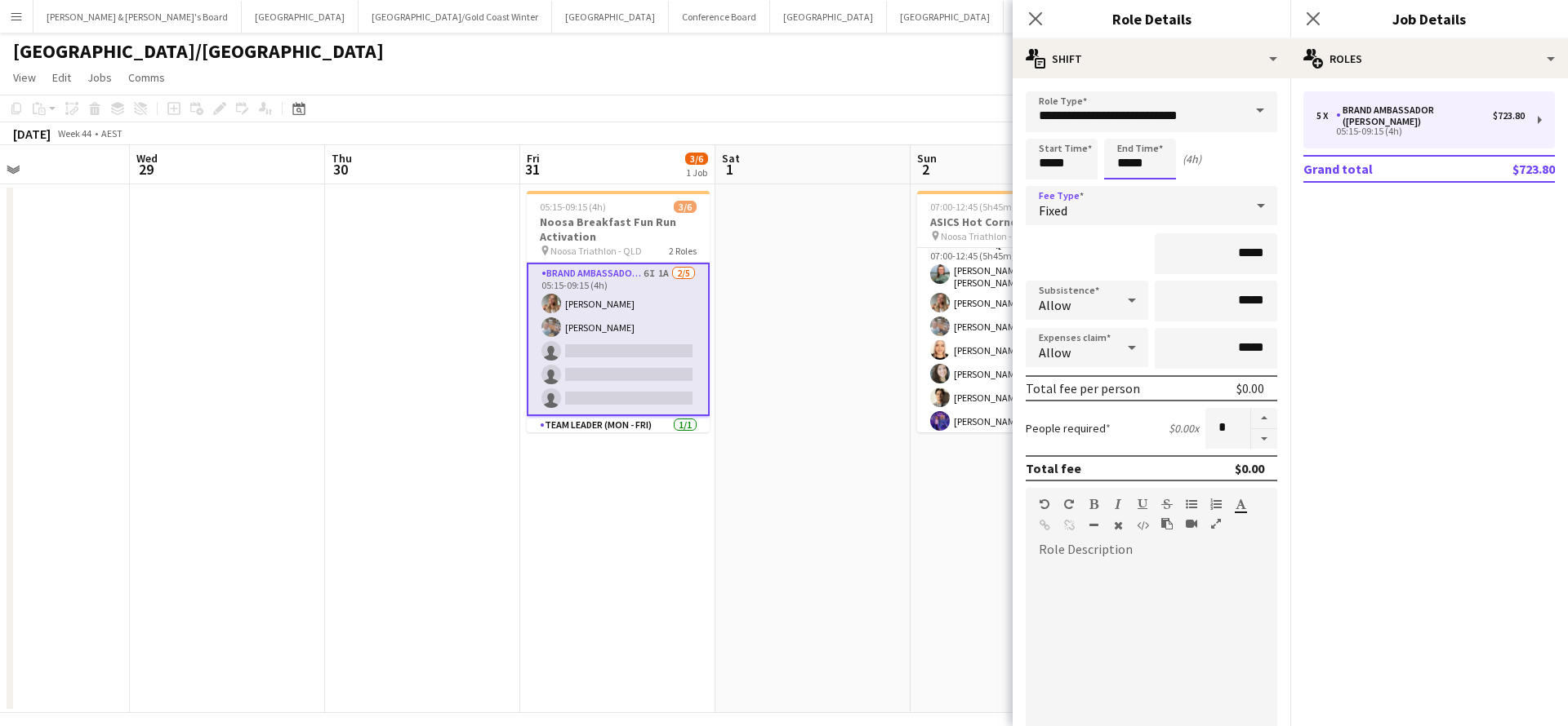
click at [1132, 163] on input "*****" at bounding box center [1140, 159] width 72 height 41
click at [1124, 185] on div at bounding box center [1123, 187] width 33 height 16
type input "*****"
click at [1158, 129] on div at bounding box center [1156, 131] width 33 height 16
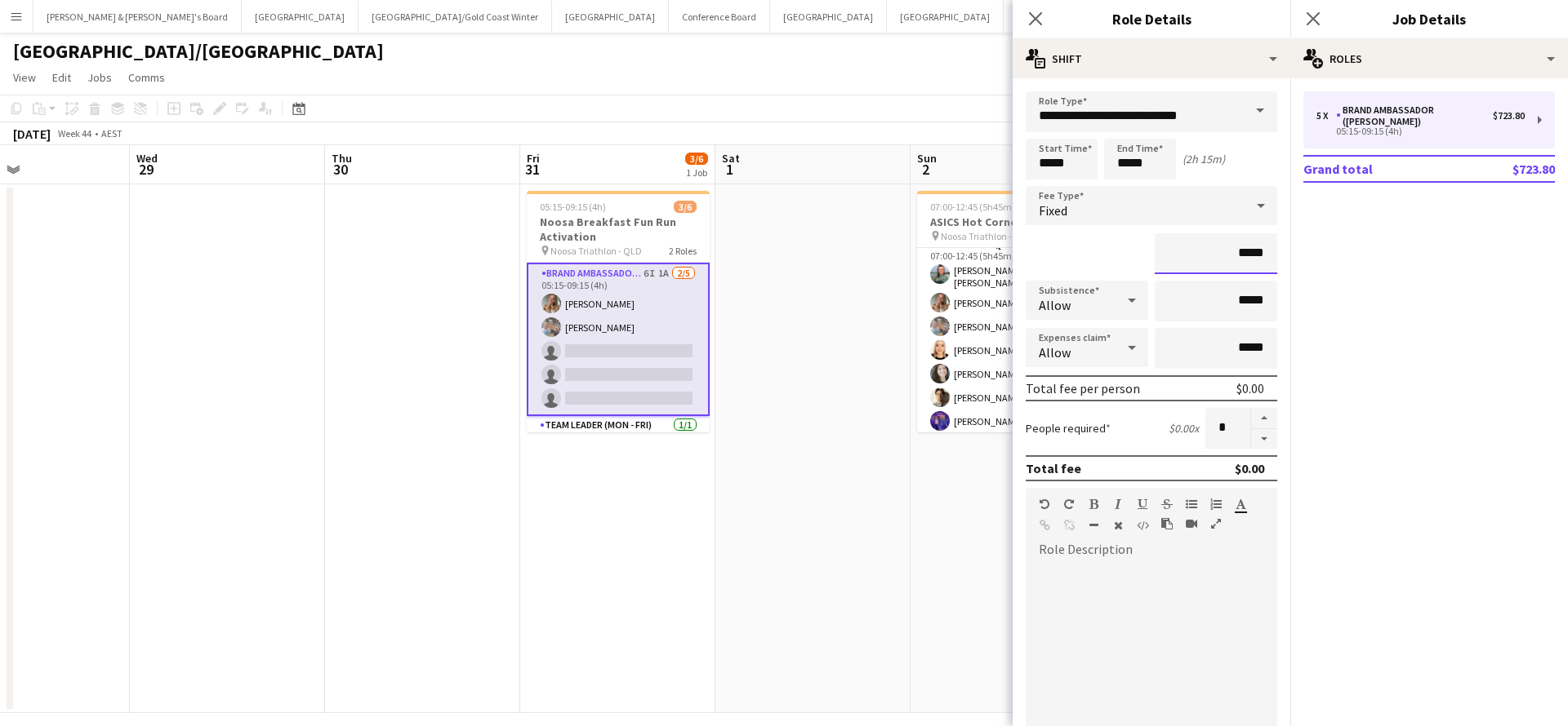
drag, startPoint x: 1242, startPoint y: 254, endPoint x: 1285, endPoint y: 254, distance: 43.0
click at [1285, 254] on form "**********" at bounding box center [1151, 558] width 277 height 934
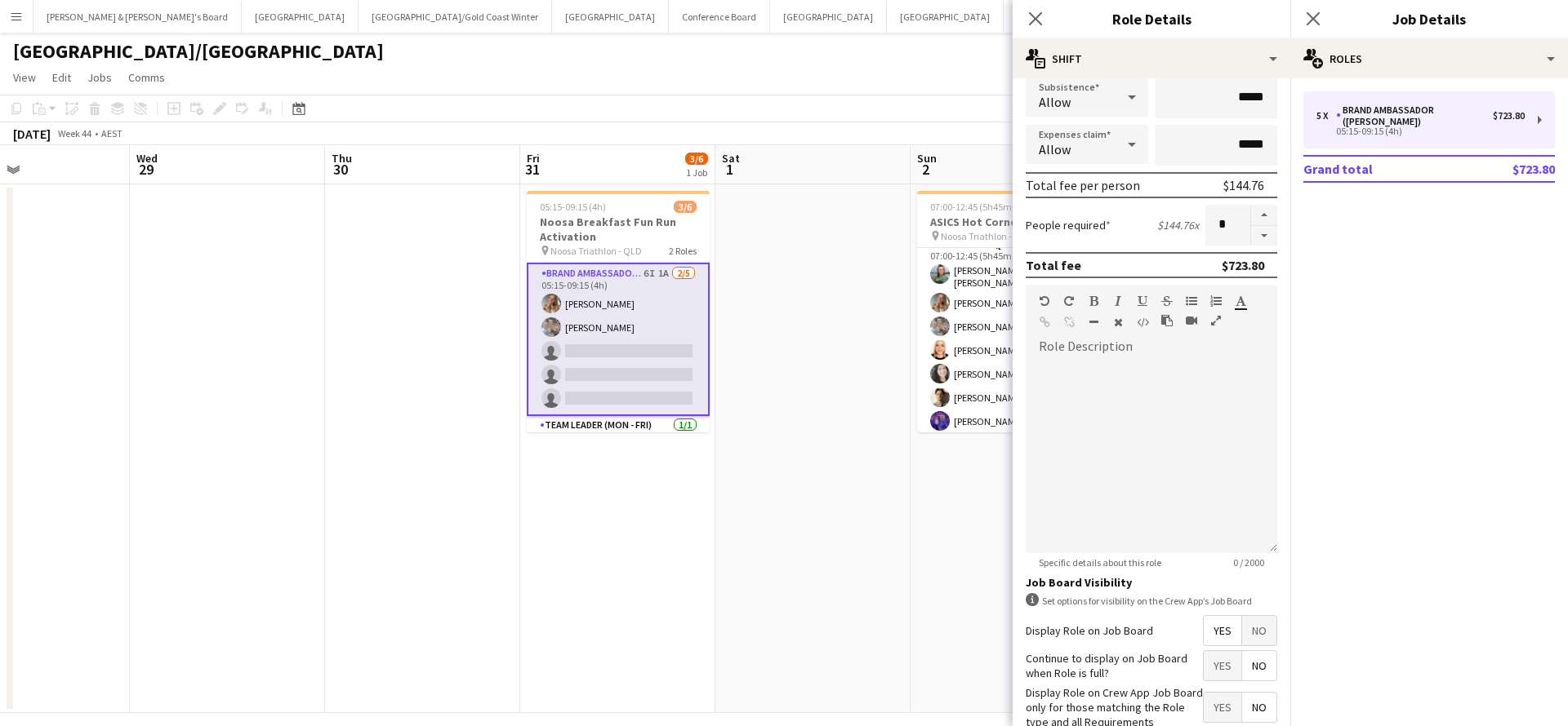
scroll to position [299, 0]
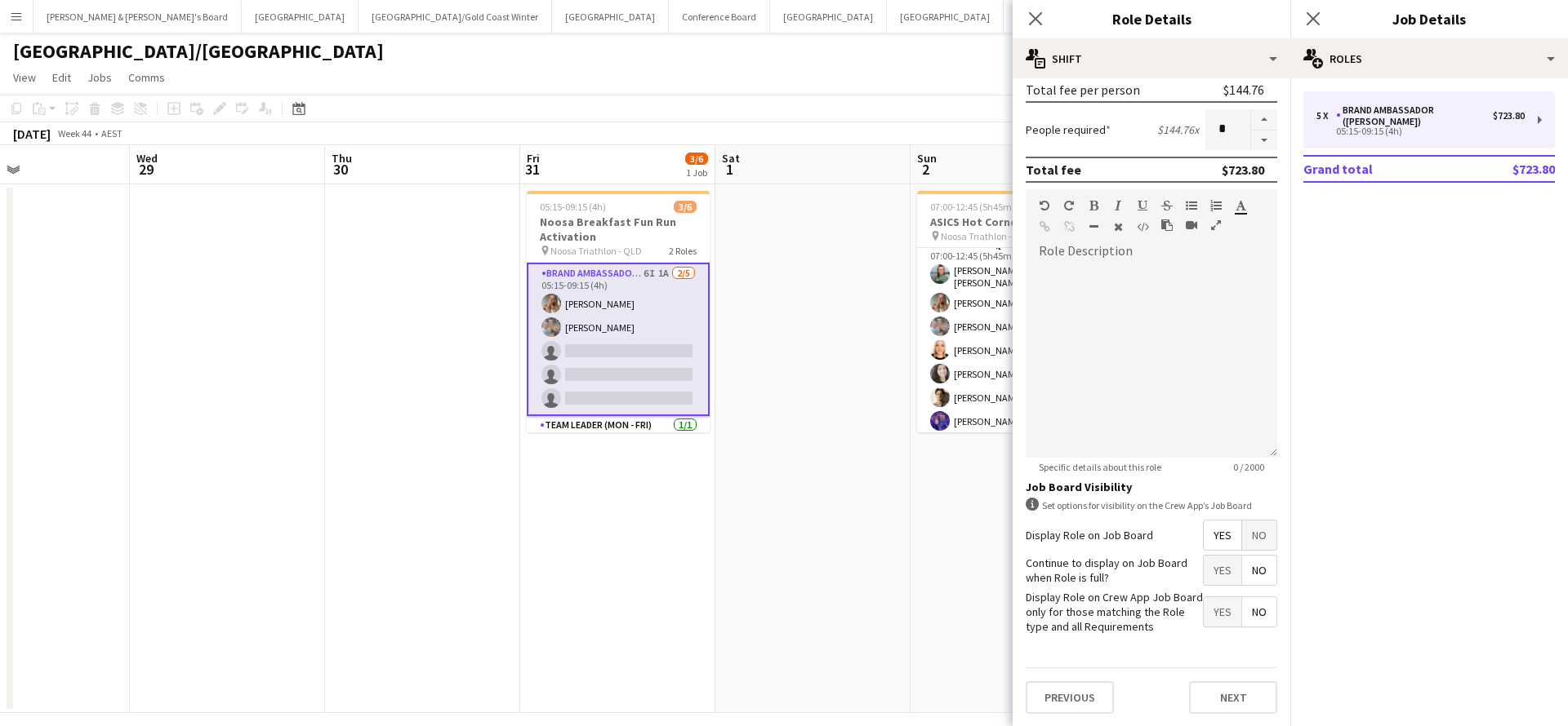
type input "*******"
click at [1225, 542] on span "Yes" at bounding box center [1222, 535] width 38 height 29
click at [1240, 697] on button "Next" at bounding box center [1233, 697] width 88 height 33
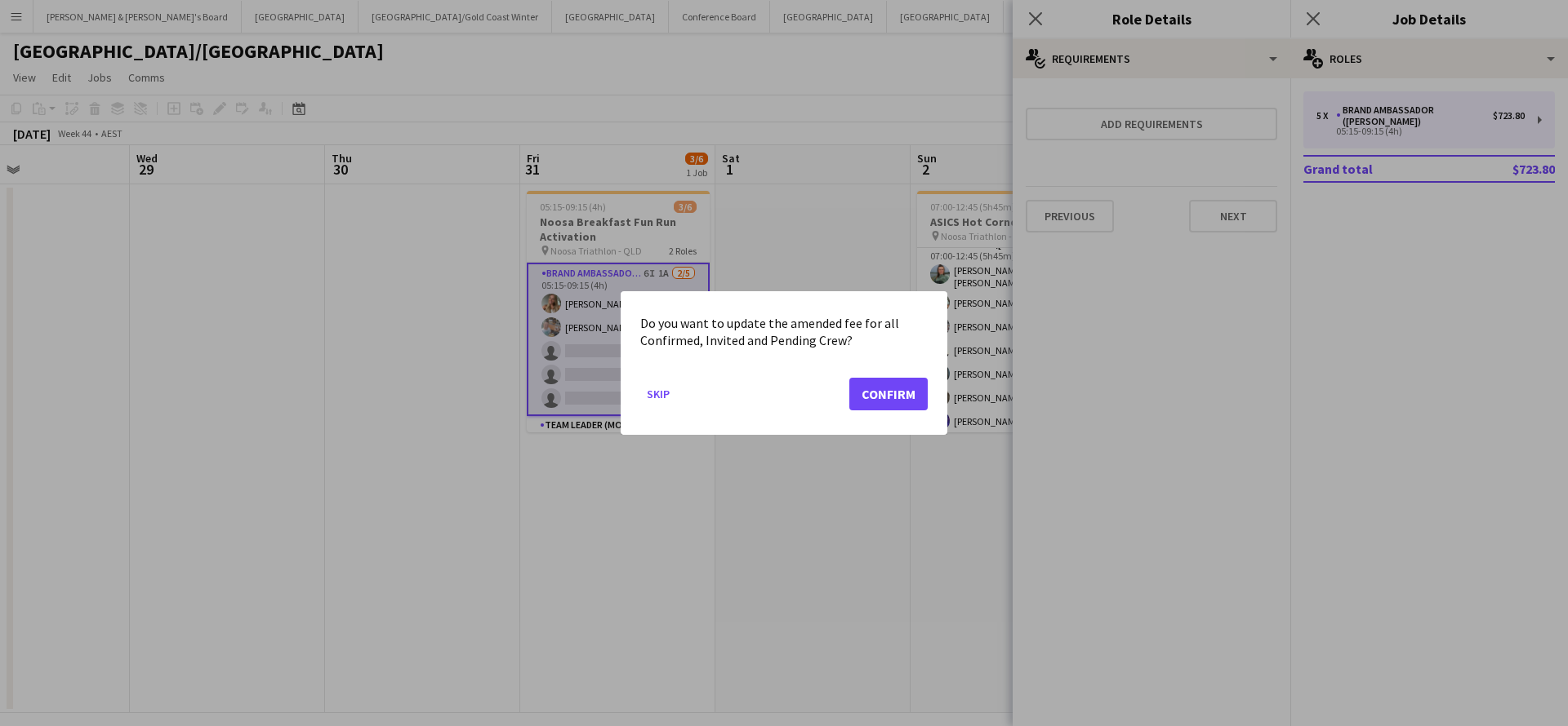
click at [906, 387] on button "Confirm" at bounding box center [888, 394] width 79 height 33
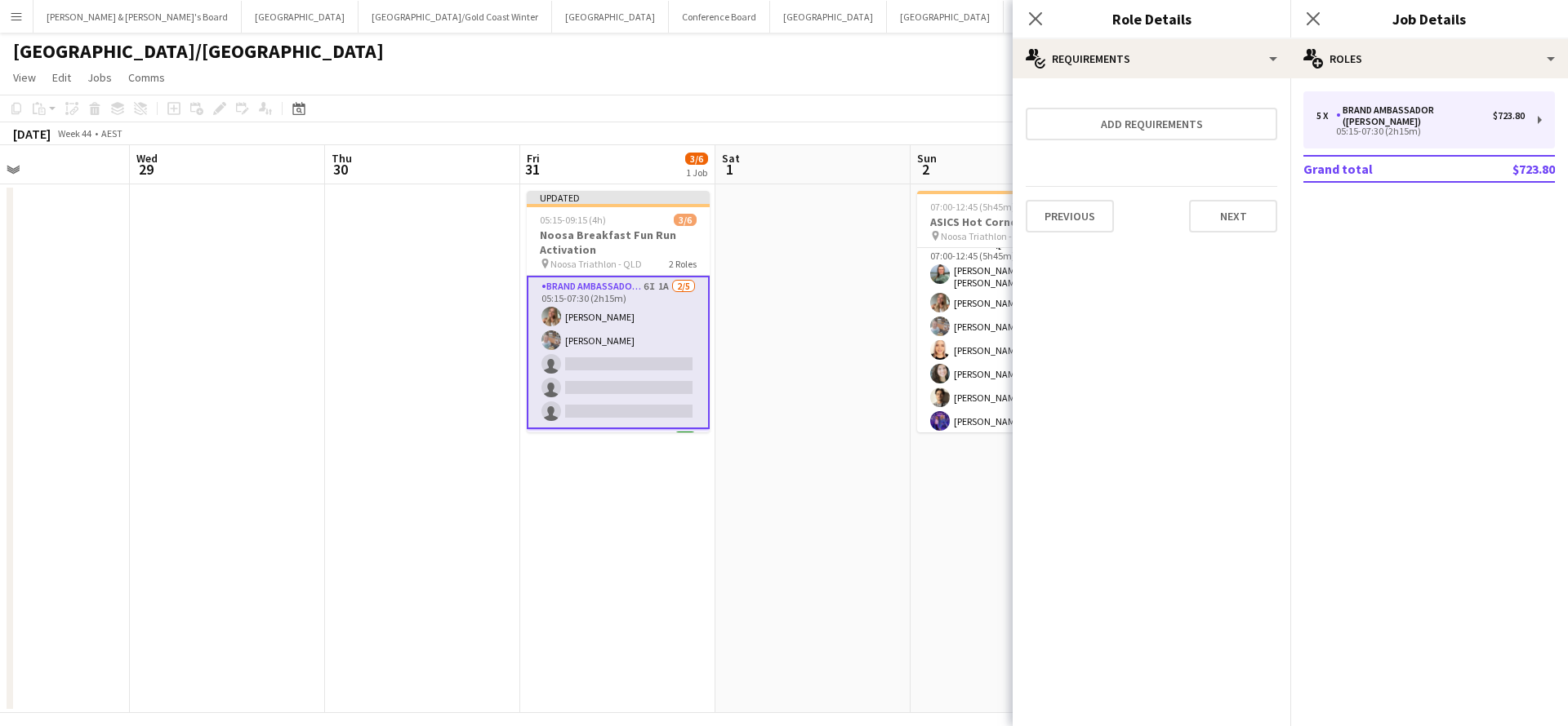
click at [919, 546] on app-date-cell "07:00-12:45 (5h45m) 8/8 ASICS Hot Corner pin Noosa Triathlon - QLD 2 Roles Even…" at bounding box center [1008, 449] width 196 height 529
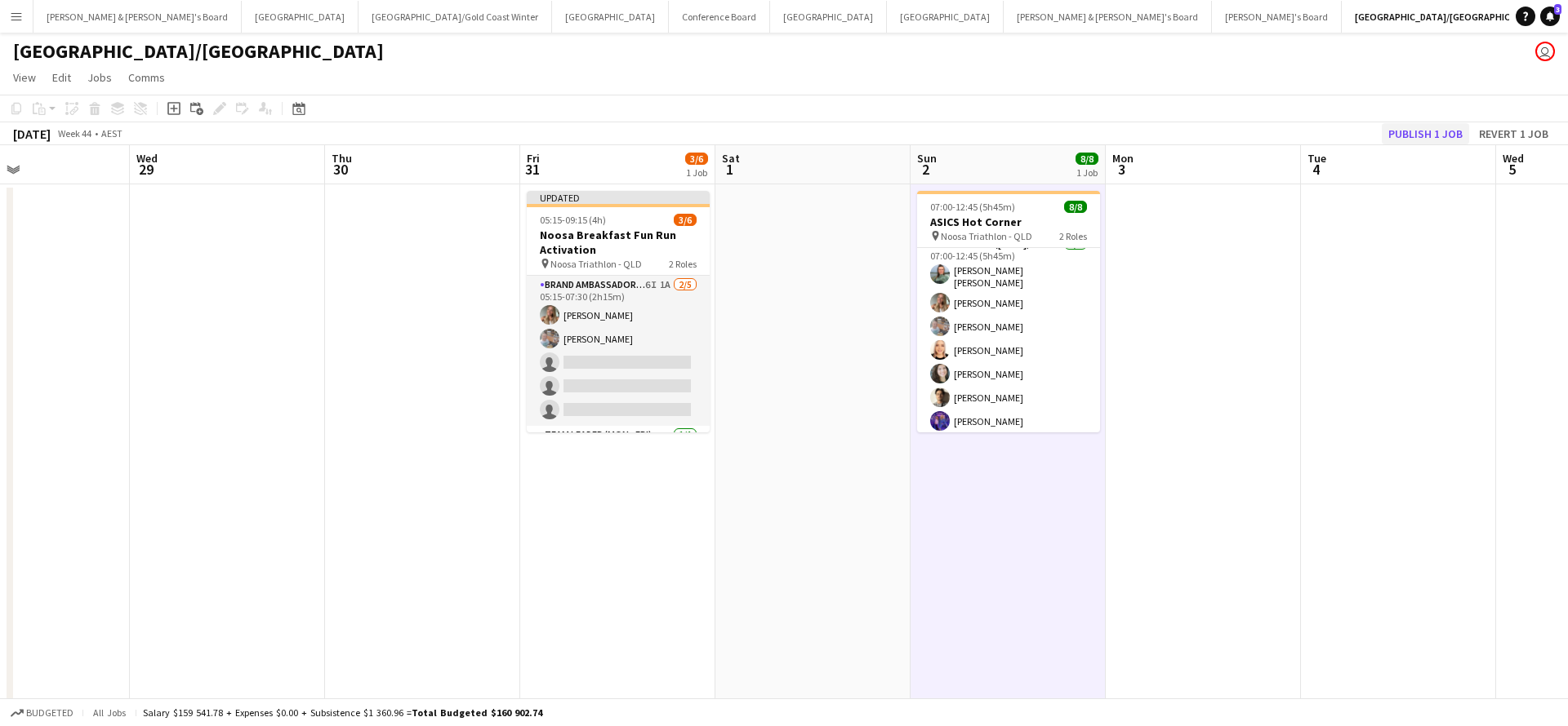
click at [1406, 134] on button "Publish 1 job" at bounding box center [1425, 134] width 88 height 21
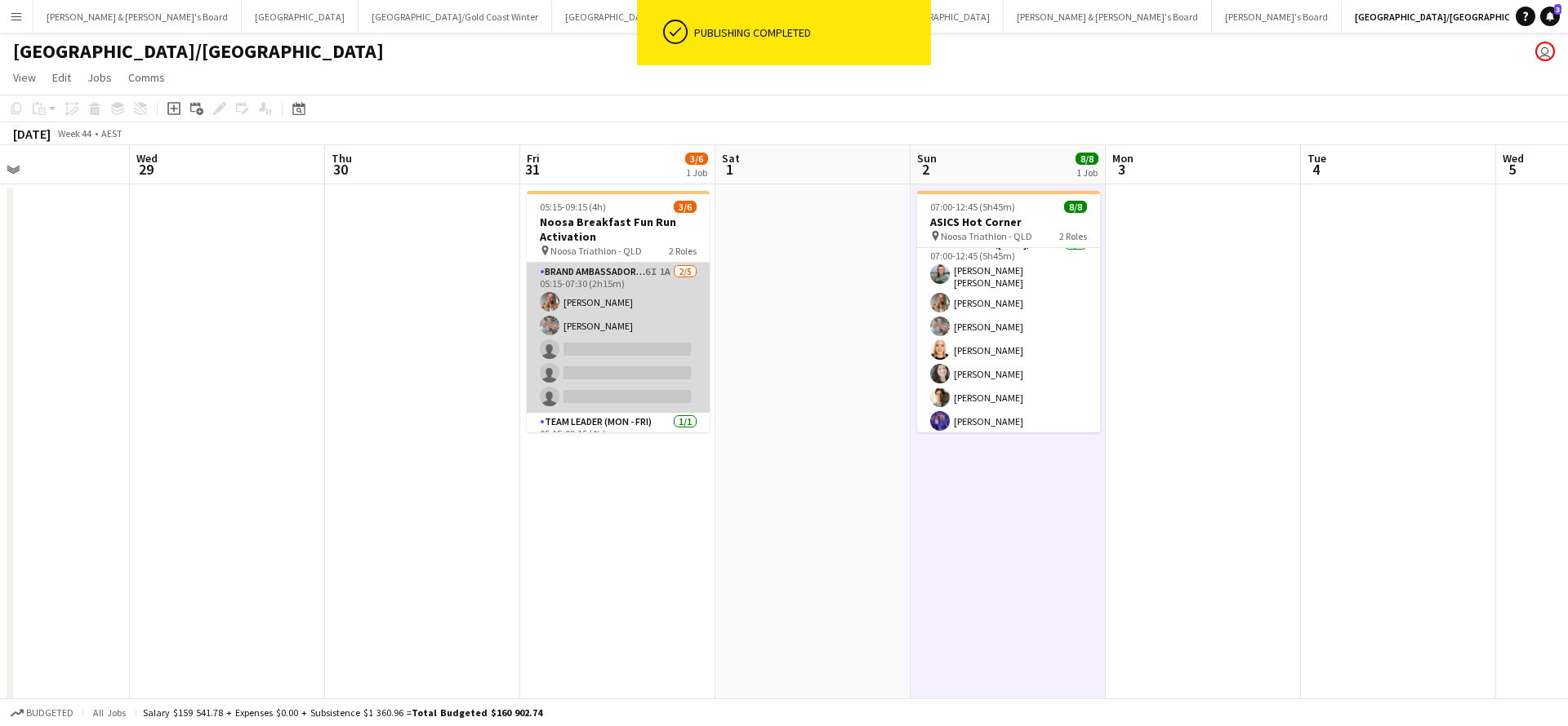
click at [635, 314] on app-card-role "Brand Ambassador (Mon - Fri) 6I 1A 2/5 05:15-07:30 (2h15m) Pippa Barling Robert…" at bounding box center [617, 338] width 183 height 151
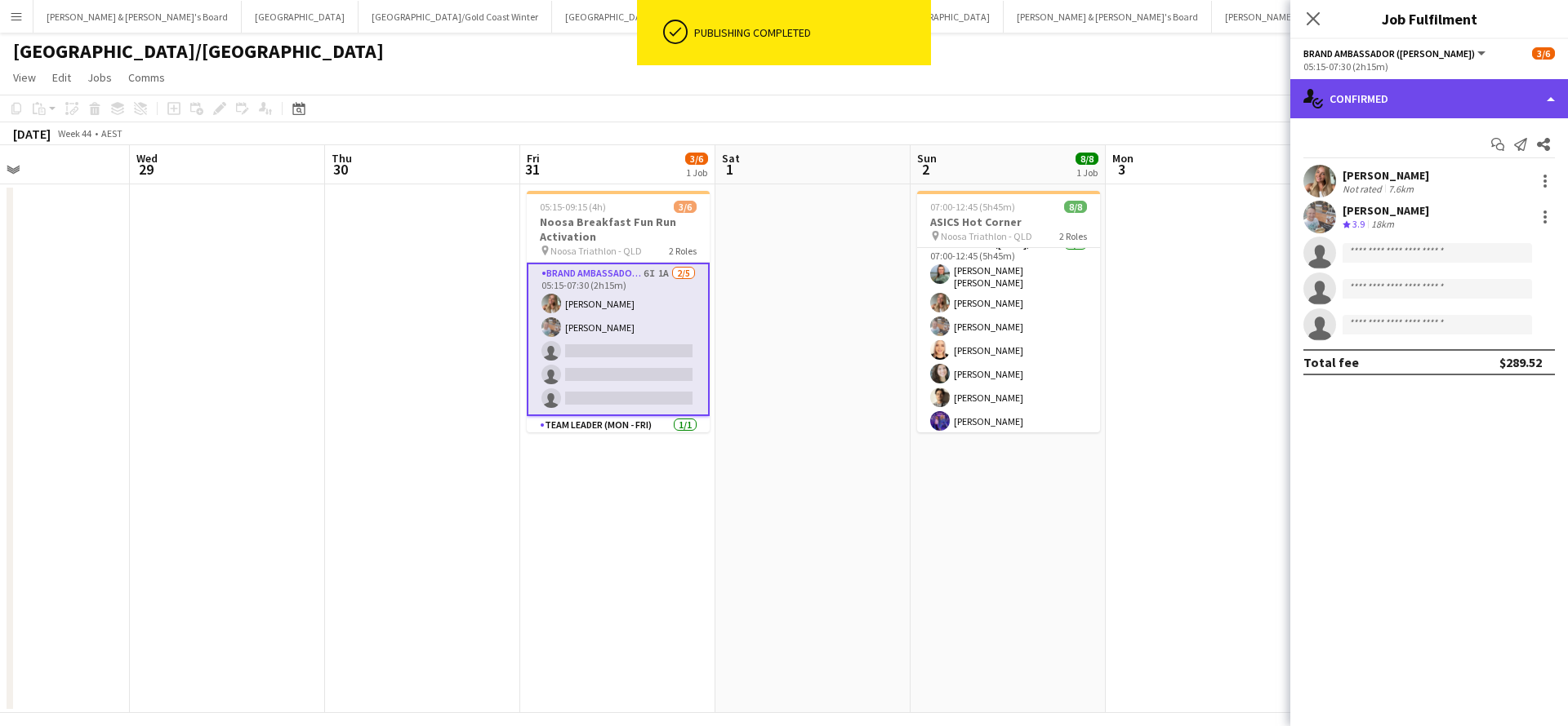
click at [1402, 104] on div "single-neutral-actions-check-2 Confirmed" at bounding box center [1428, 98] width 277 height 39
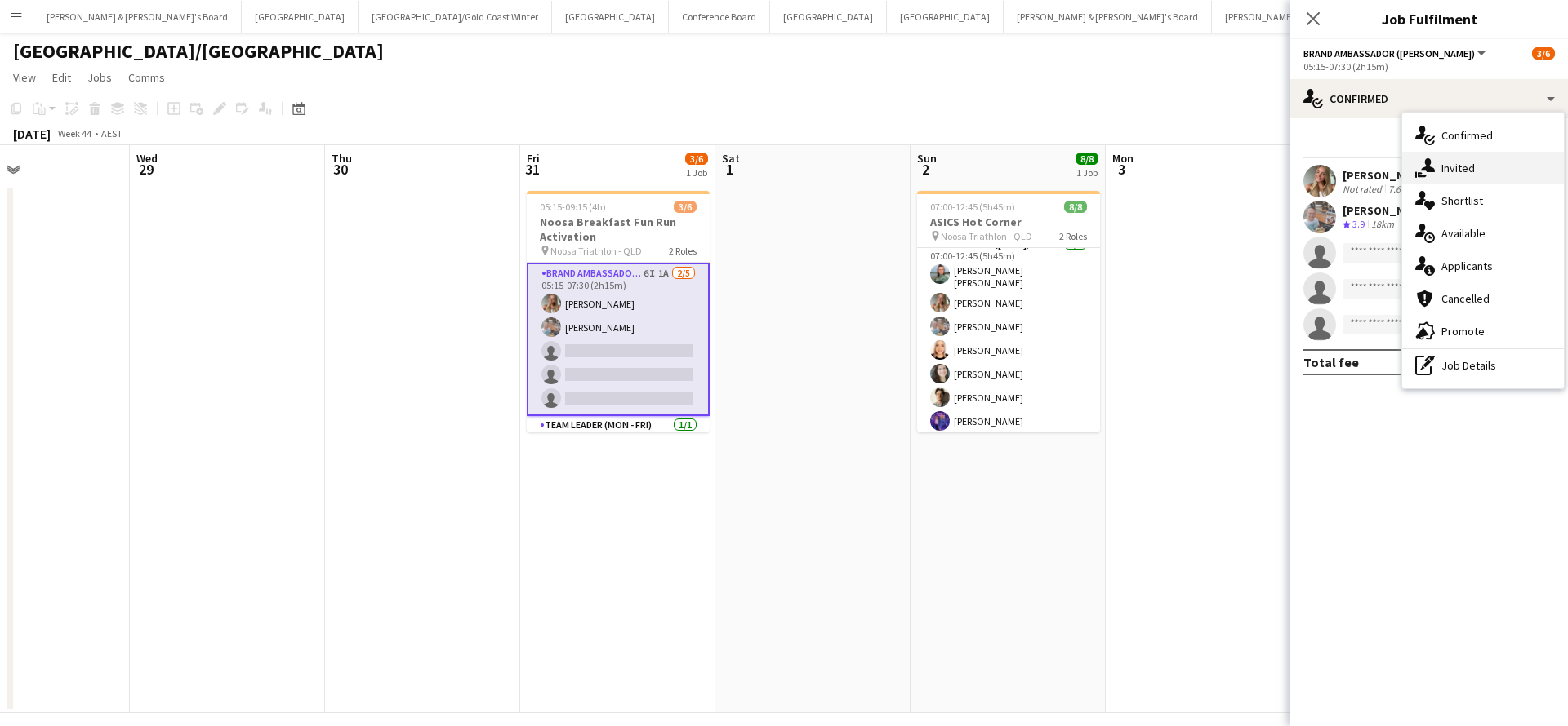
click at [1473, 176] on div "single-neutral-actions-share-1 Invited" at bounding box center [1482, 168] width 162 height 33
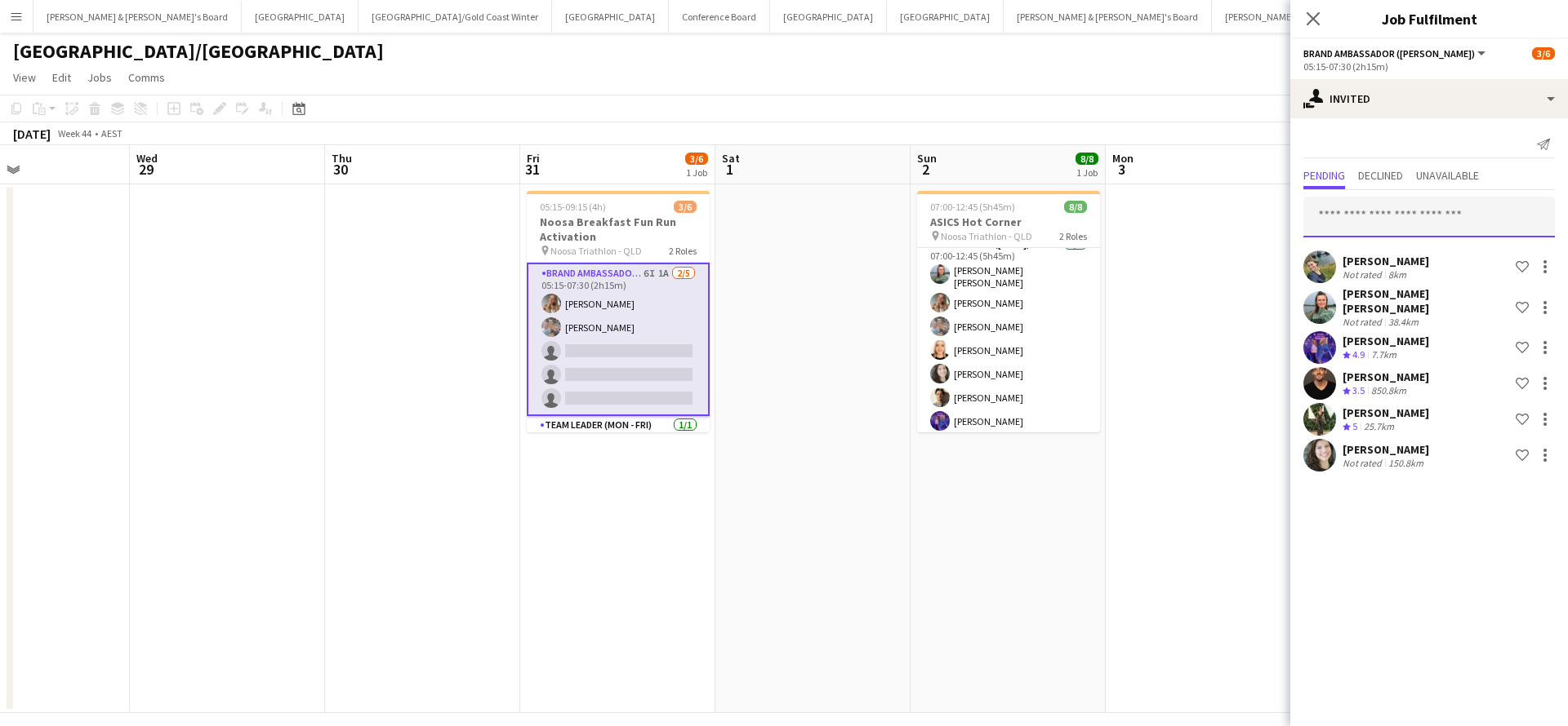
click at [1392, 236] on input "text" at bounding box center [1428, 216] width 251 height 41
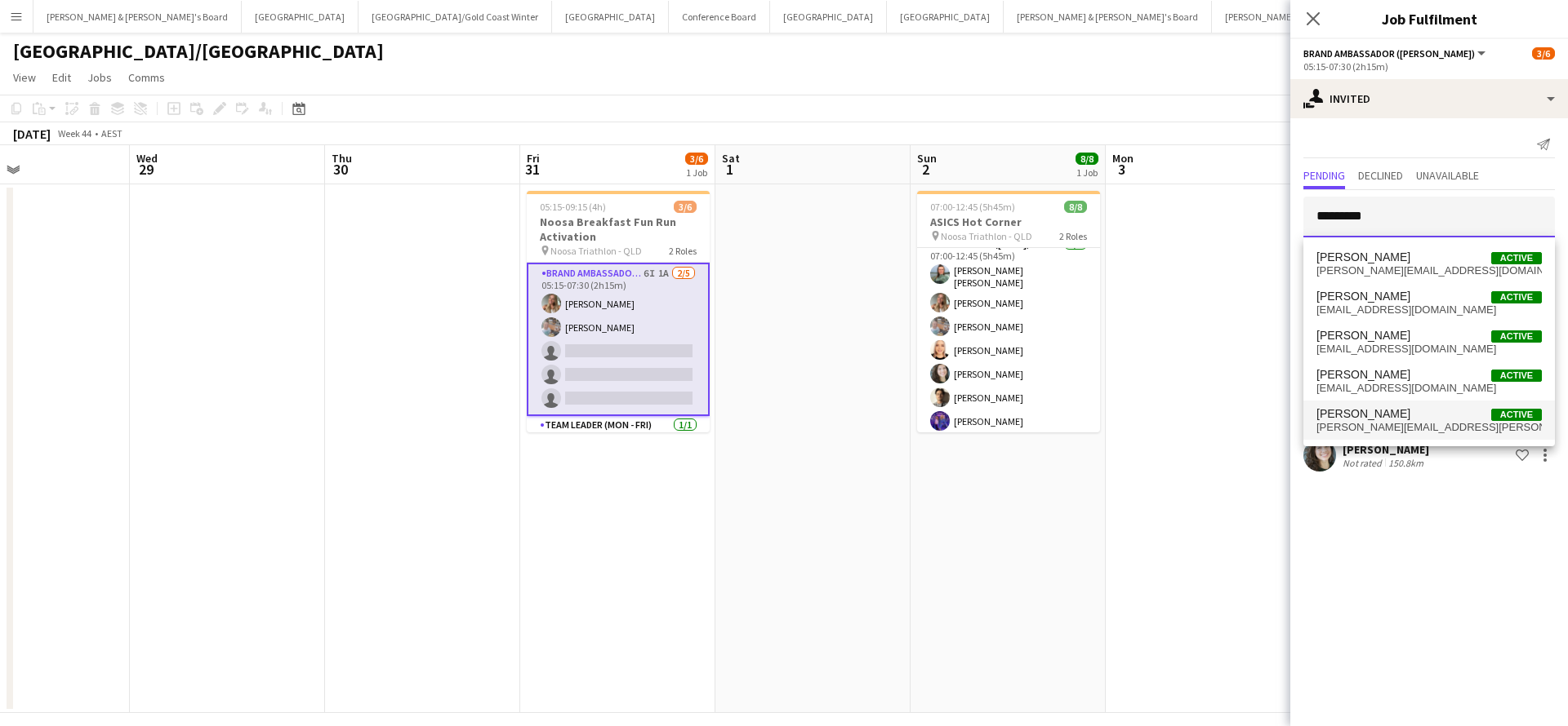
type input "********"
click at [1405, 414] on span "Samantha Winsor" at bounding box center [1363, 414] width 94 height 14
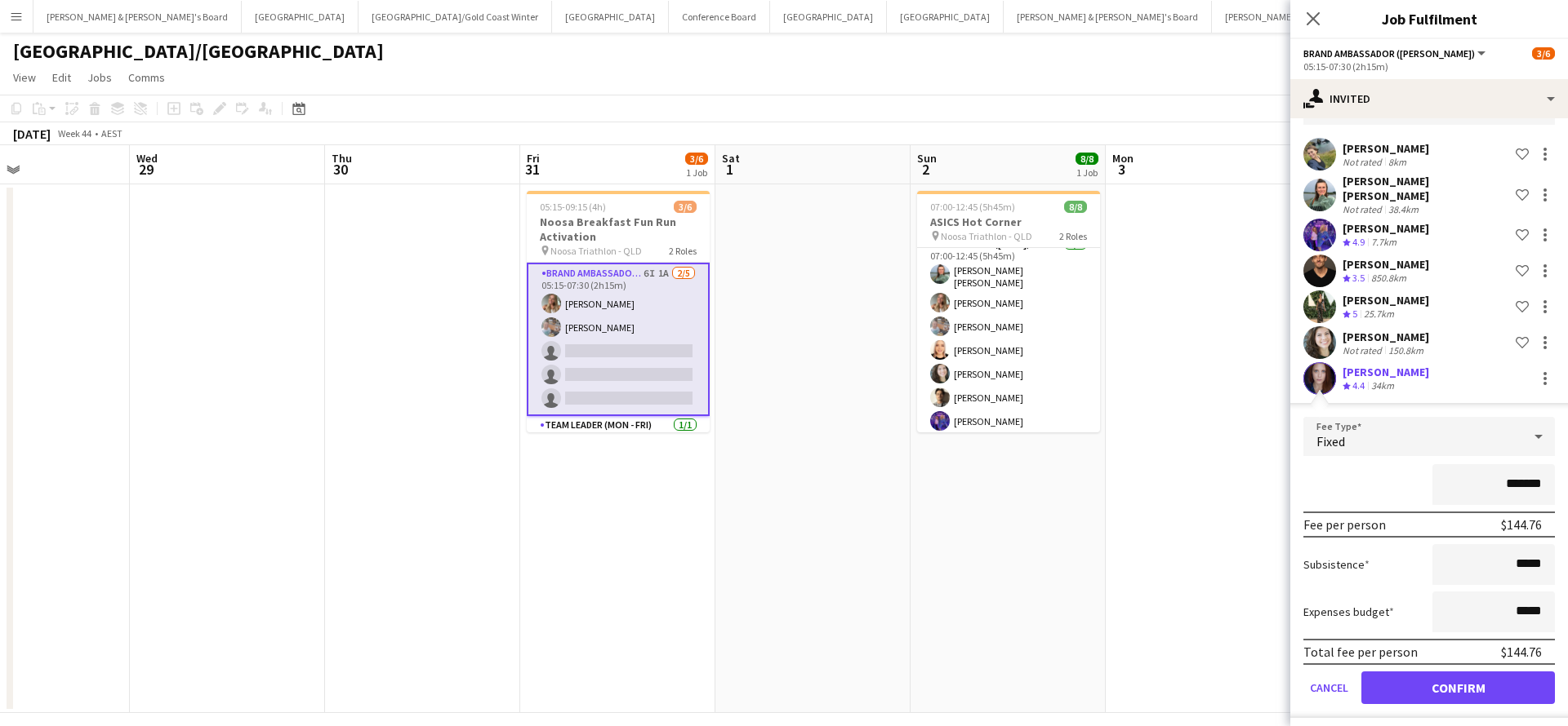
scroll to position [112, 0]
click at [1387, 683] on button "Confirm" at bounding box center [1457, 688] width 194 height 33
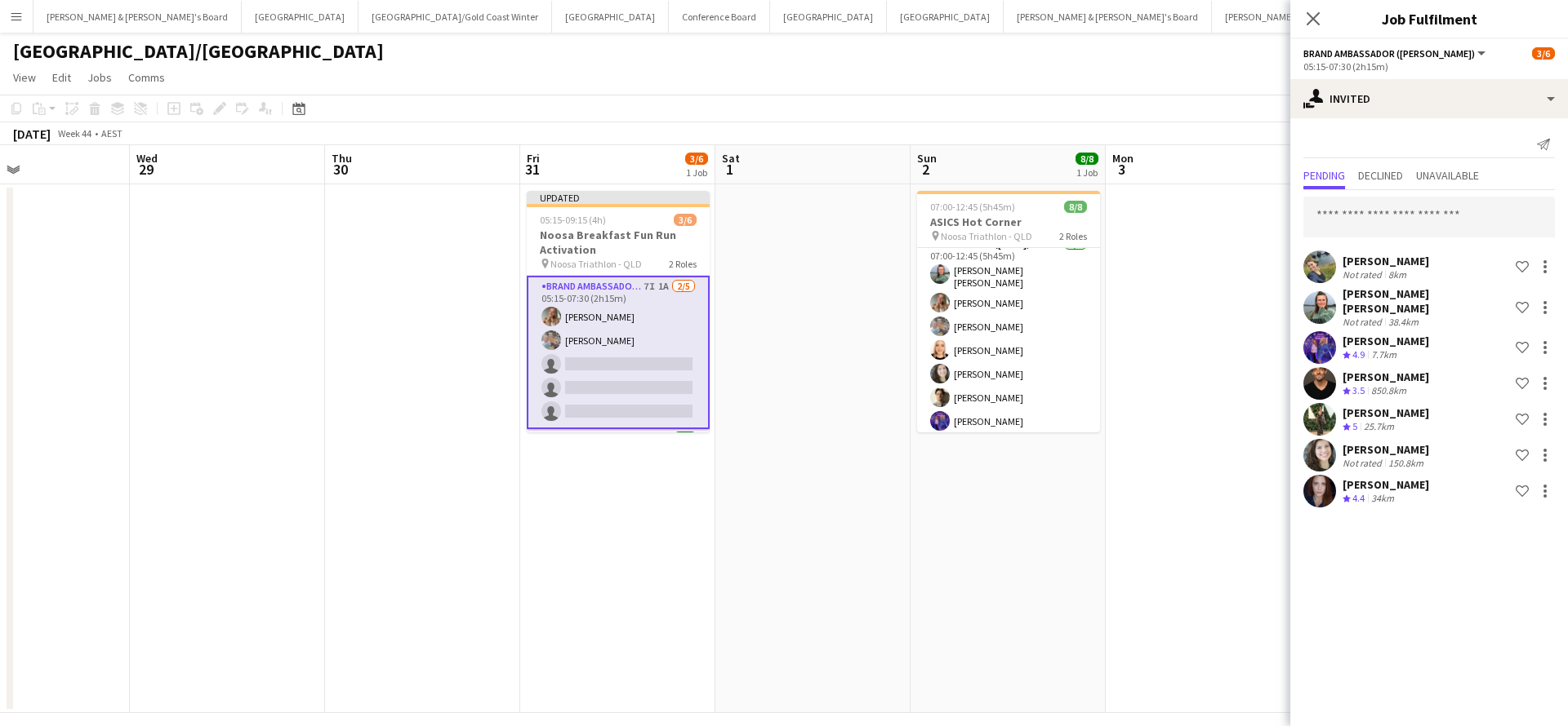
scroll to position [0, 0]
click at [1142, 520] on app-date-cell at bounding box center [1203, 449] width 196 height 529
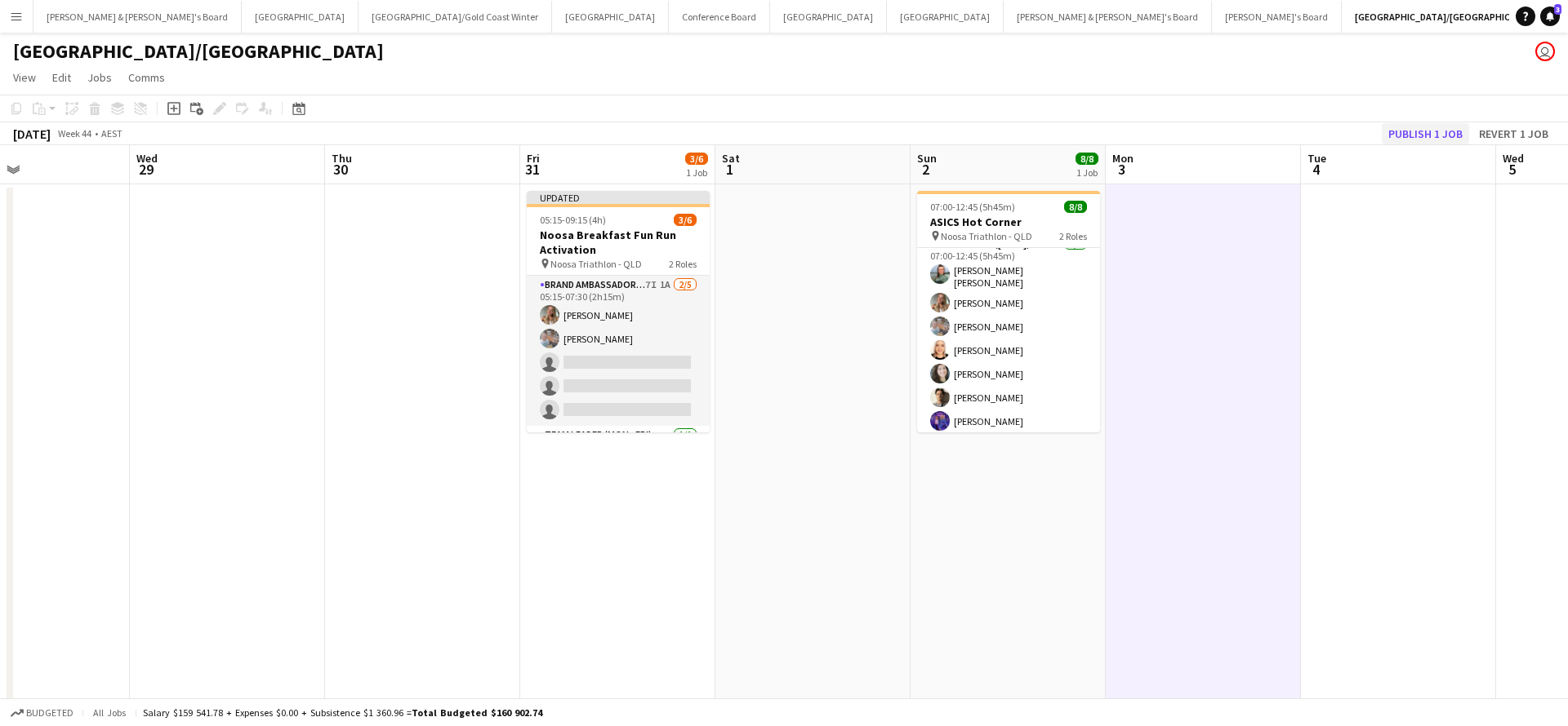
click at [1424, 133] on button "Publish 1 job" at bounding box center [1425, 134] width 88 height 21
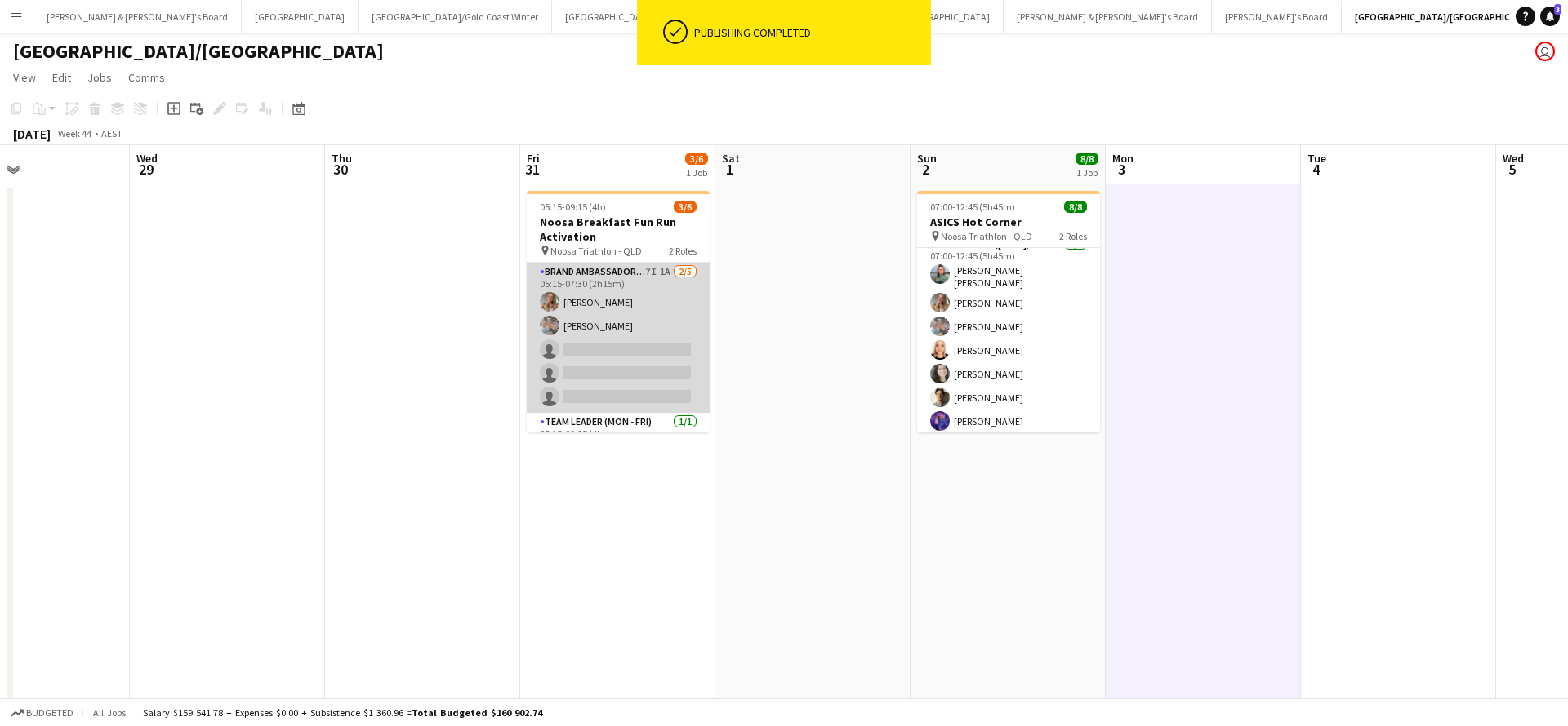
click at [660, 296] on app-card-role "Brand Ambassador (Mon - Fri) 7I 1A 2/5 05:15-07:30 (2h15m) Pippa Barling Robert…" at bounding box center [617, 338] width 183 height 151
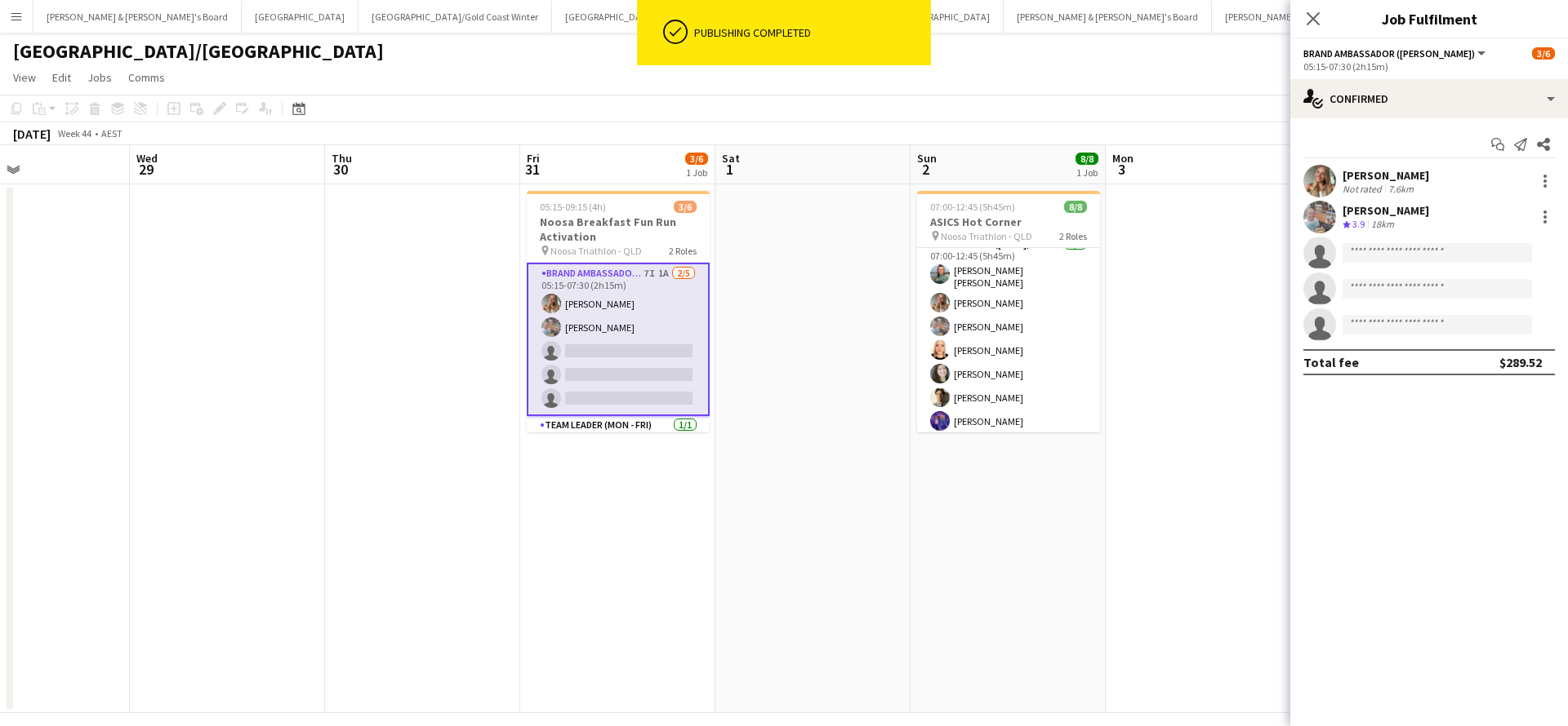
click at [1429, 75] on app-options-switcher "Brand Ambassador (Mon - Fri) All roles Brand Ambassador (Mon - Fri) 3/6 05:15-0…" at bounding box center [1428, 59] width 277 height 40
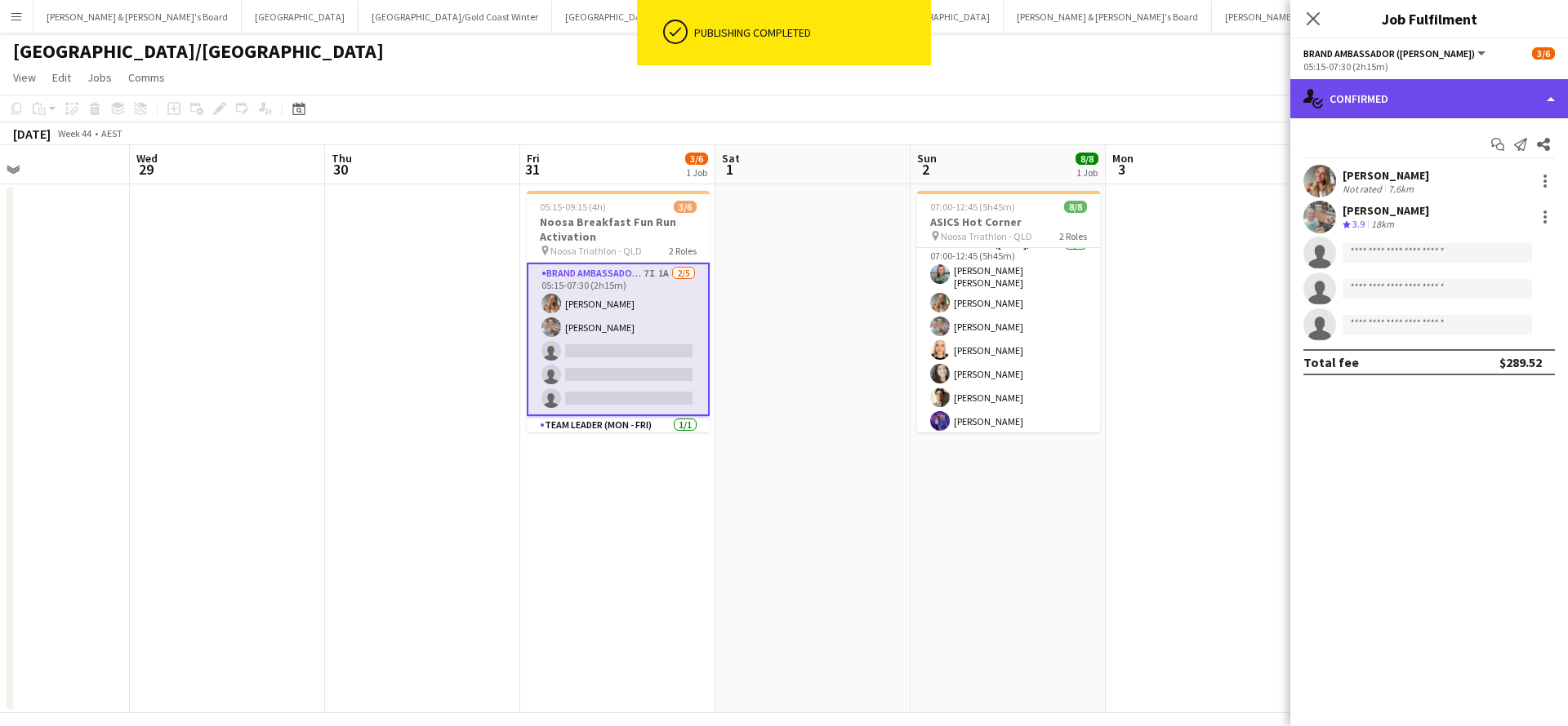
click at [1426, 104] on div "single-neutral-actions-check-2 Confirmed" at bounding box center [1428, 98] width 277 height 39
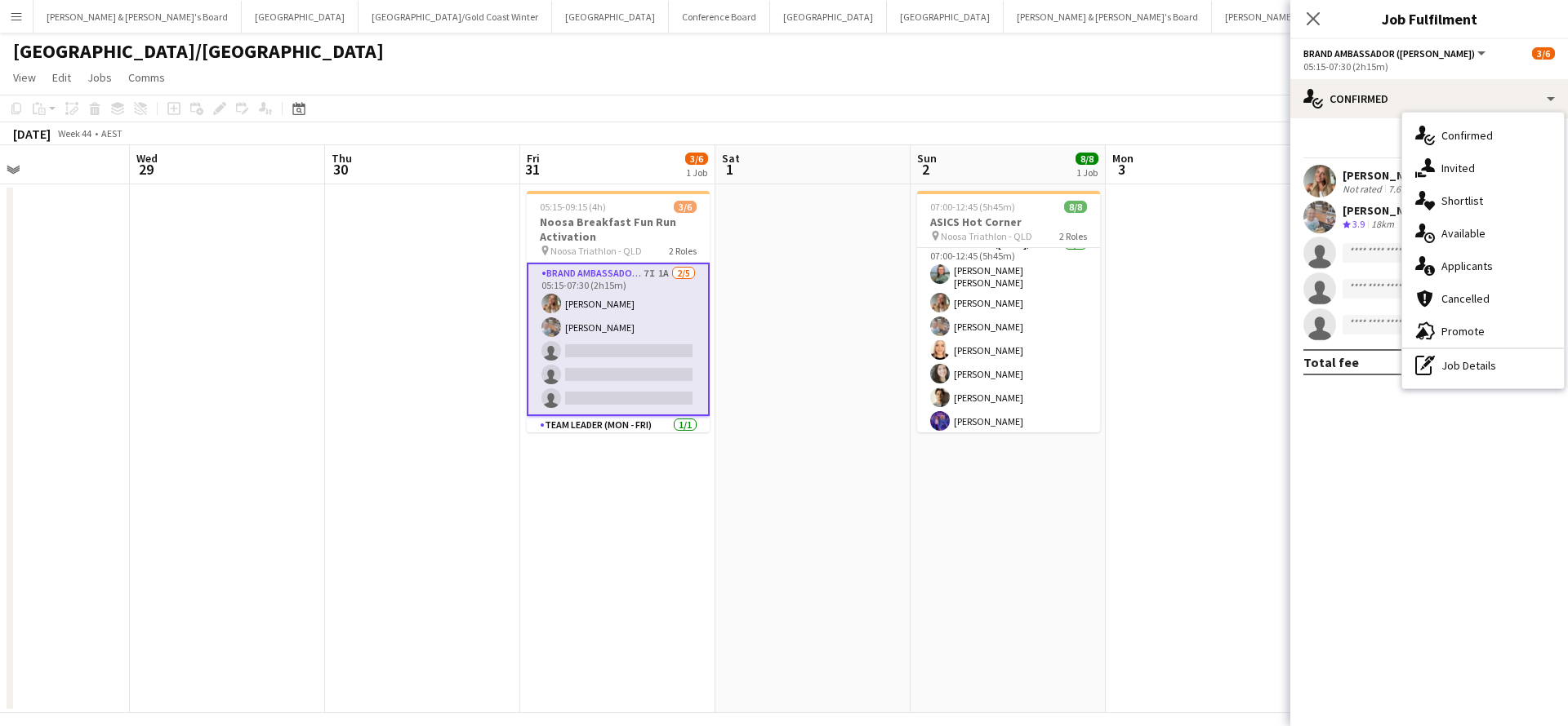
click at [1423, 353] on div "pen-write Job Details" at bounding box center [1482, 365] width 162 height 33
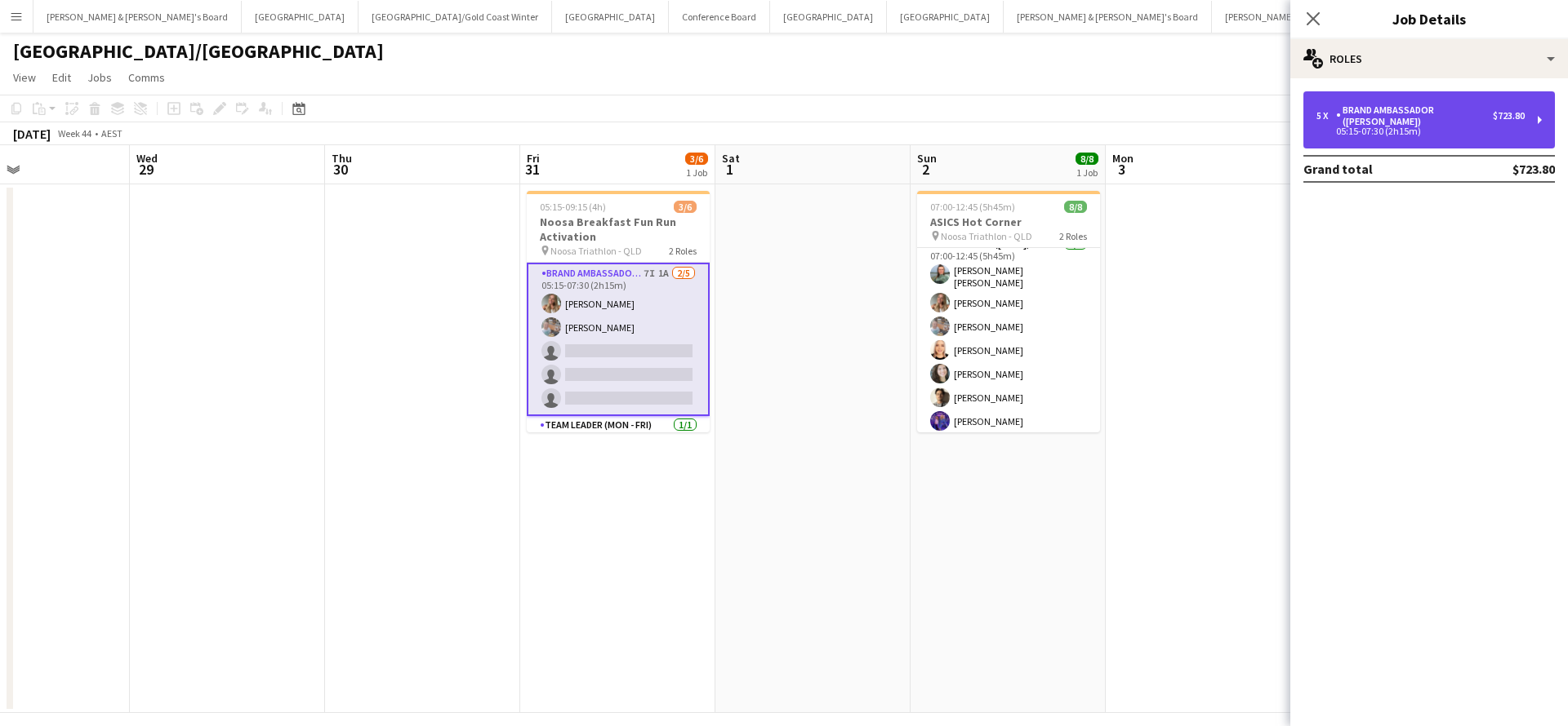
click at [1385, 112] on div "Brand Ambassador ([PERSON_NAME])" at bounding box center [1413, 116] width 157 height 23
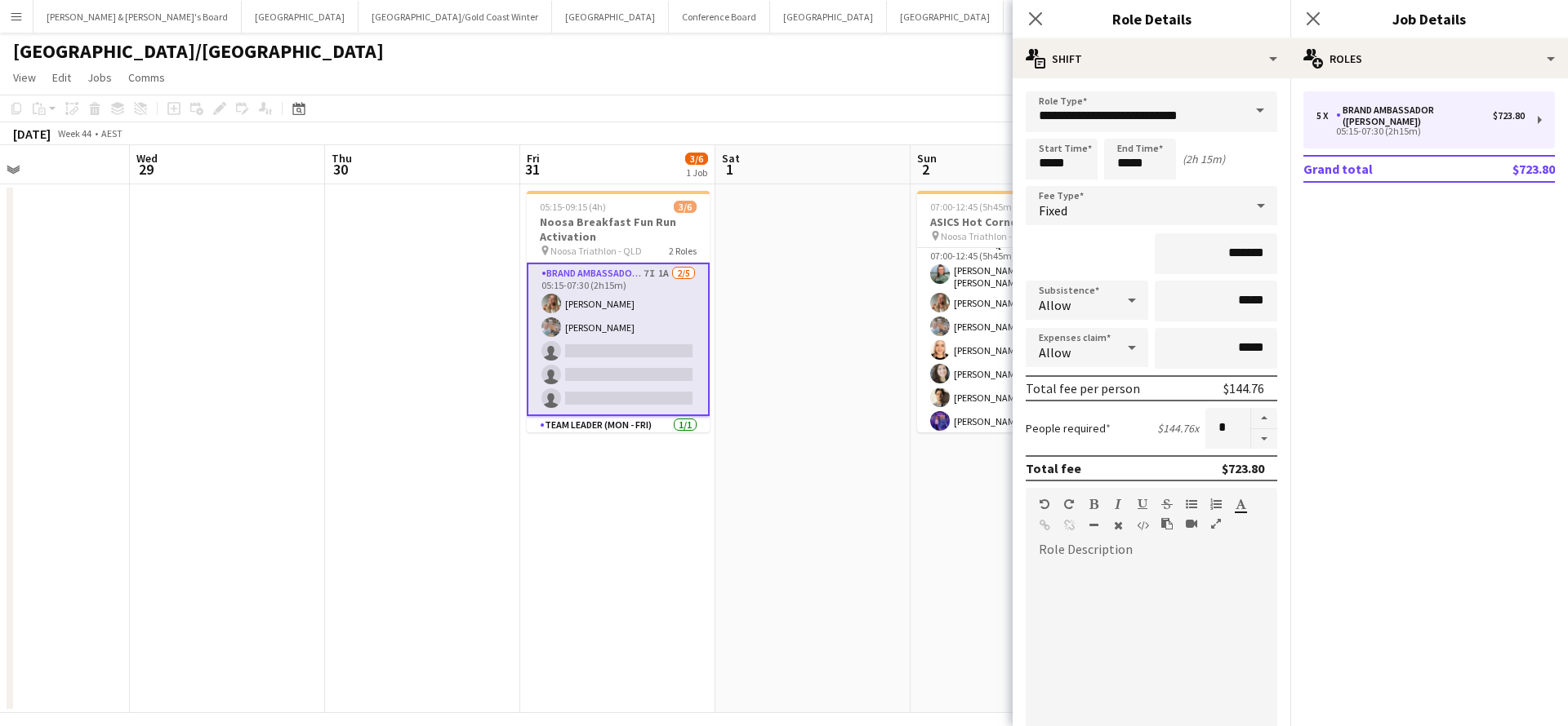
click at [886, 582] on app-date-cell at bounding box center [813, 449] width 196 height 529
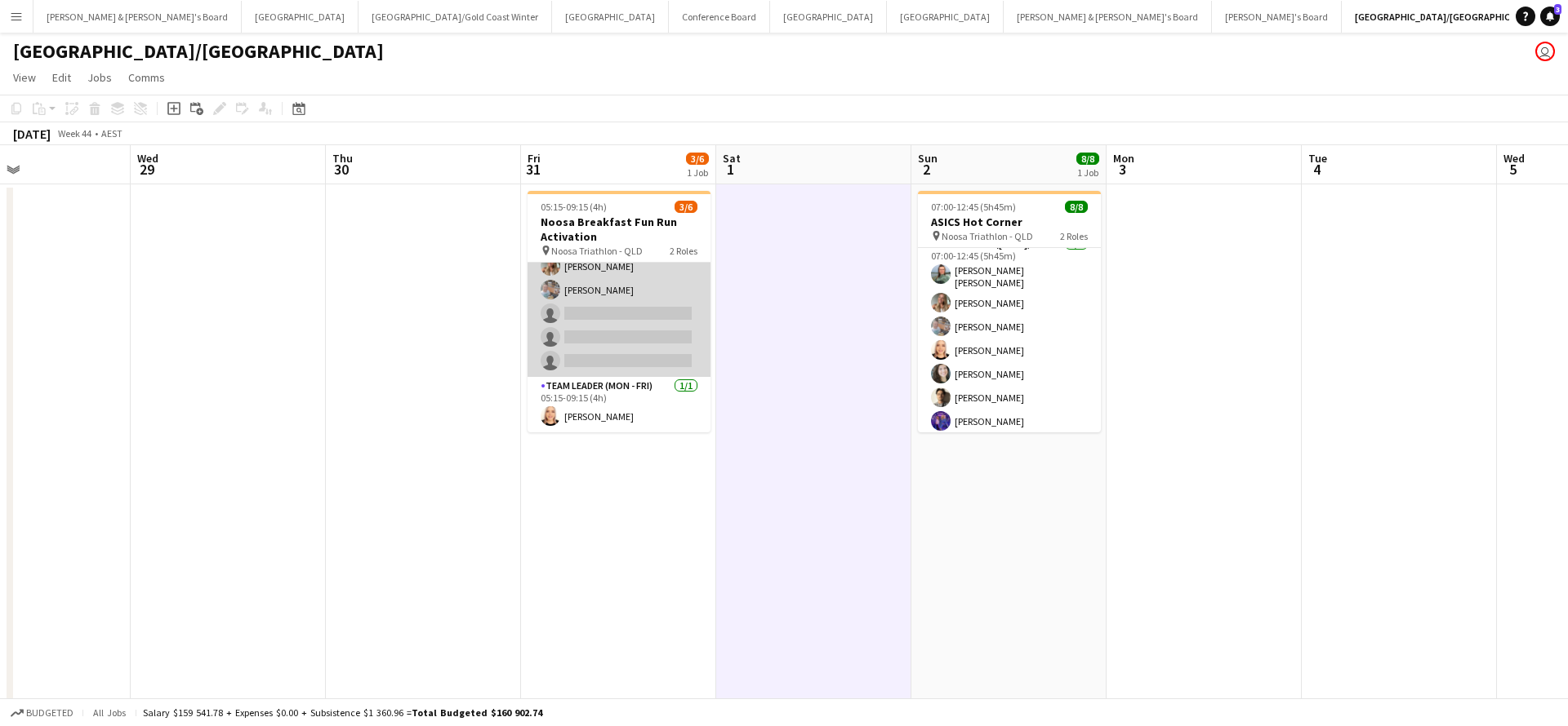
scroll to position [36, 0]
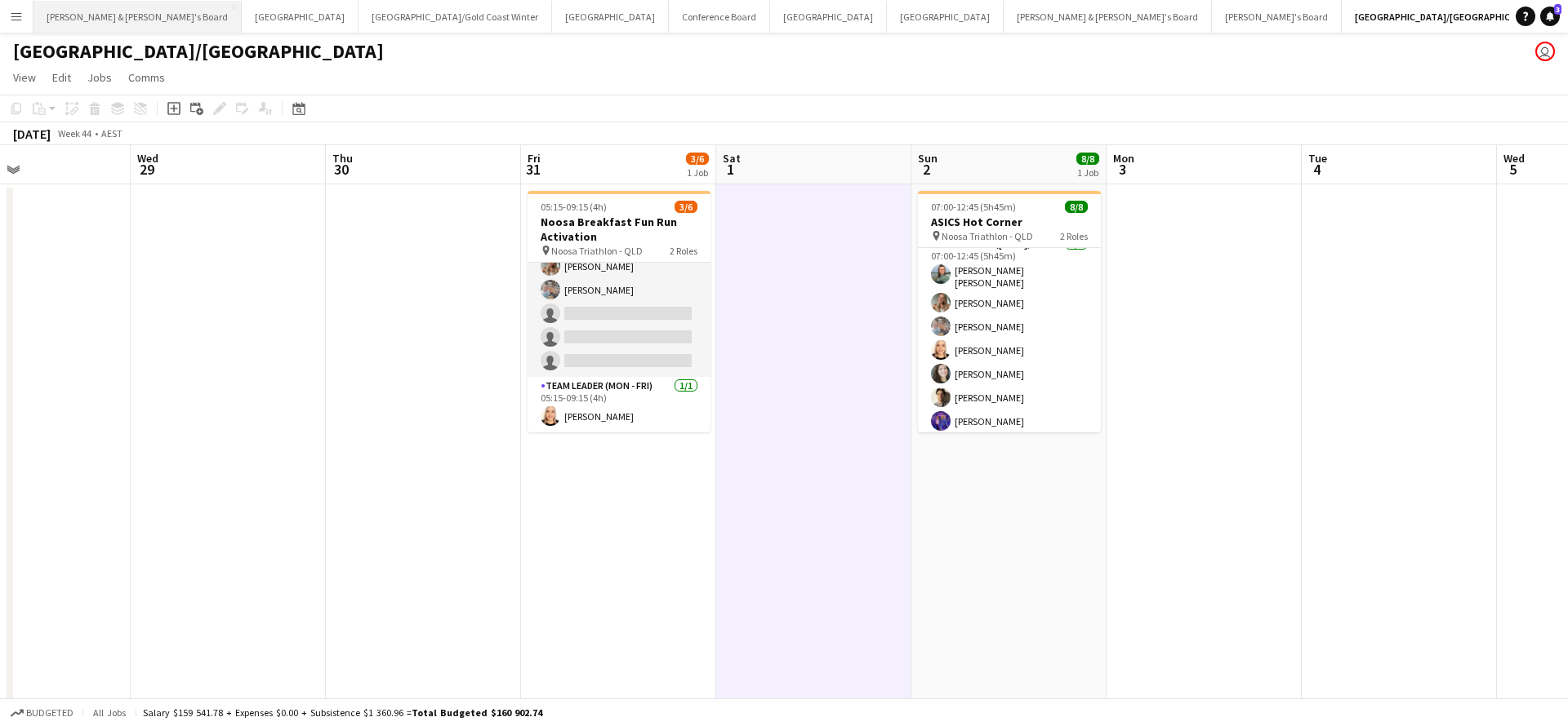
click at [122, 17] on button "James & Arrence's Board Close" at bounding box center [138, 17] width 208 height 32
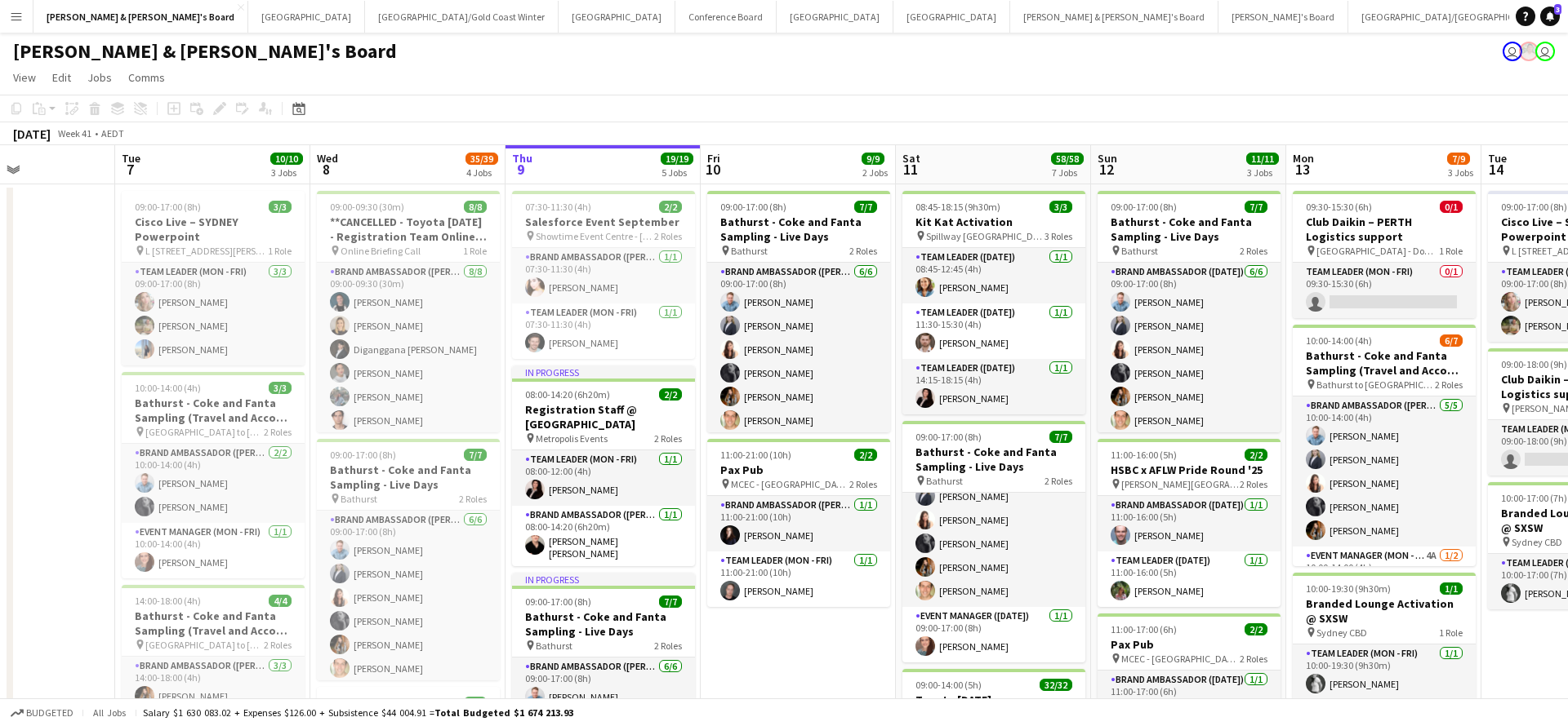
click at [20, 20] on app-icon "Menu" at bounding box center [16, 16] width 13 height 13
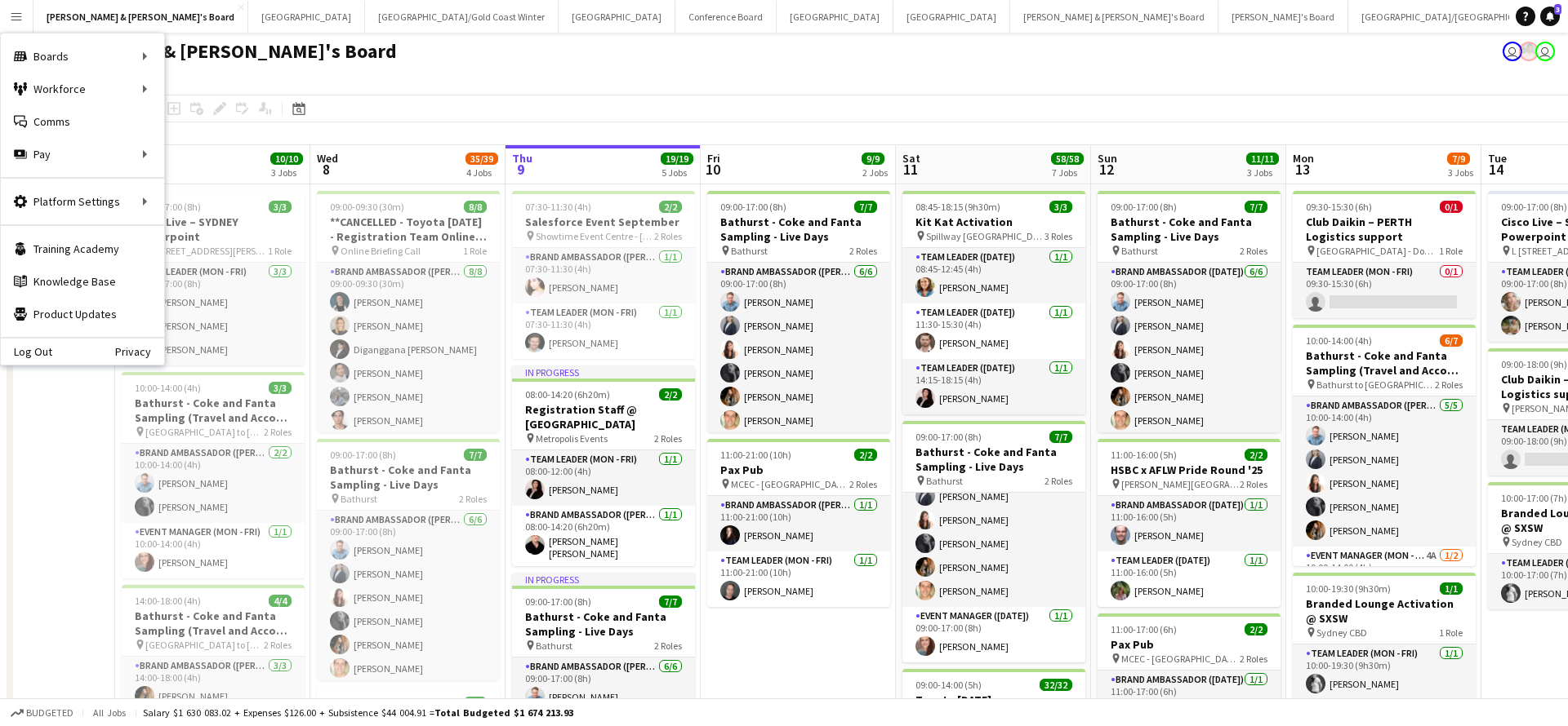
click at [20, 20] on app-icon "Menu" at bounding box center [16, 16] width 13 height 13
click at [205, 120] on link "Recruiting" at bounding box center [246, 122] width 164 height 33
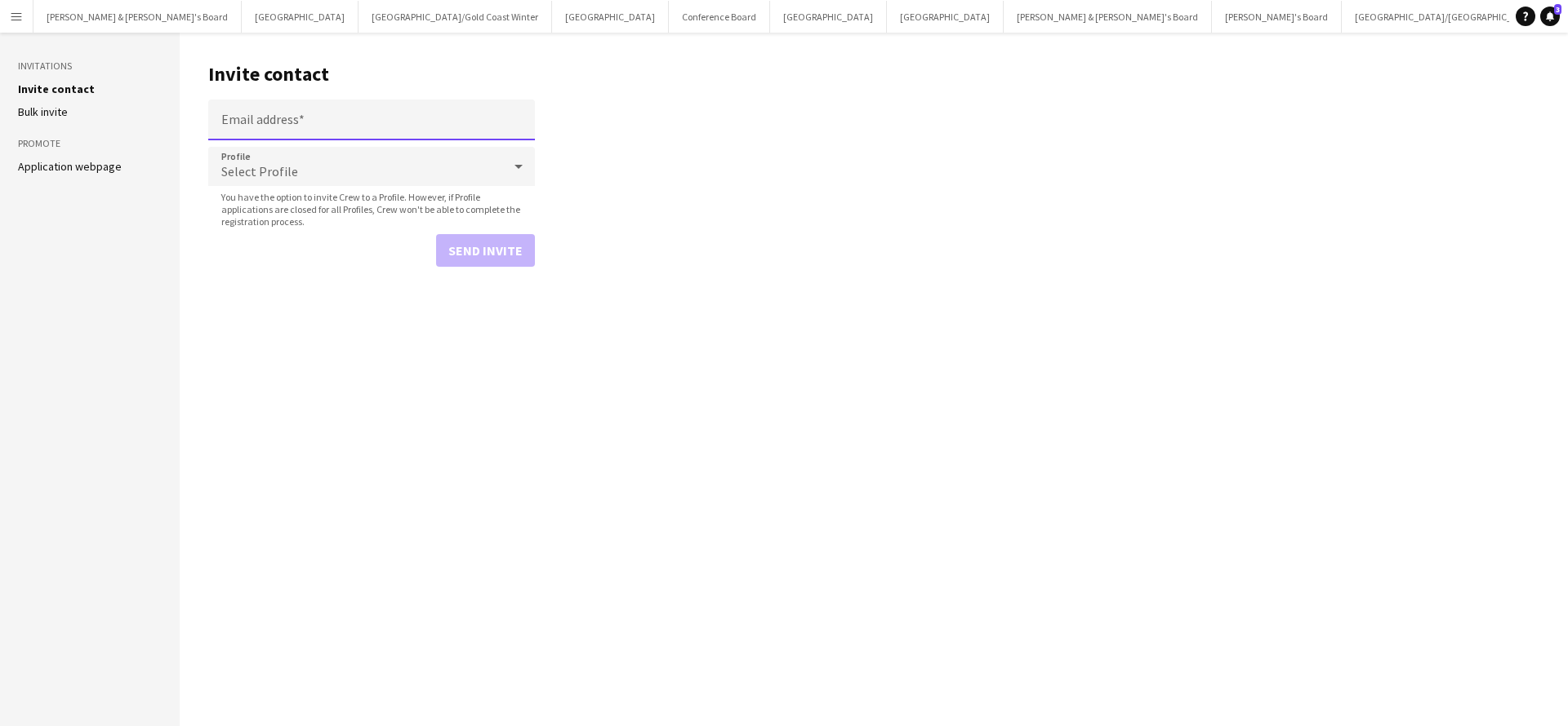
click at [292, 118] on input "Email address" at bounding box center [371, 120] width 326 height 41
paste input "**********"
type input "**********"
click at [507, 254] on button "Send invite" at bounding box center [485, 250] width 99 height 33
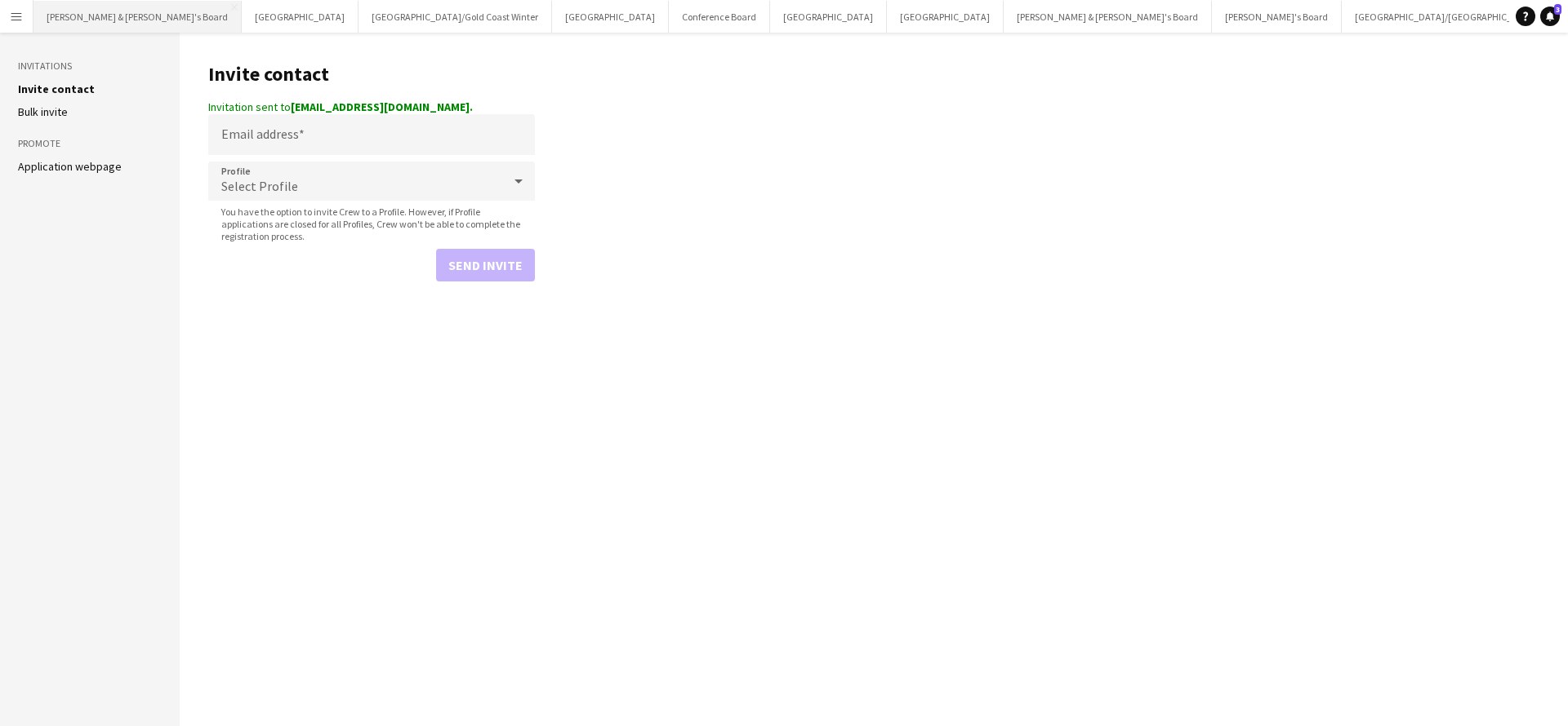
click at [111, 18] on button "James & Arrence's Board Close" at bounding box center [138, 17] width 208 height 32
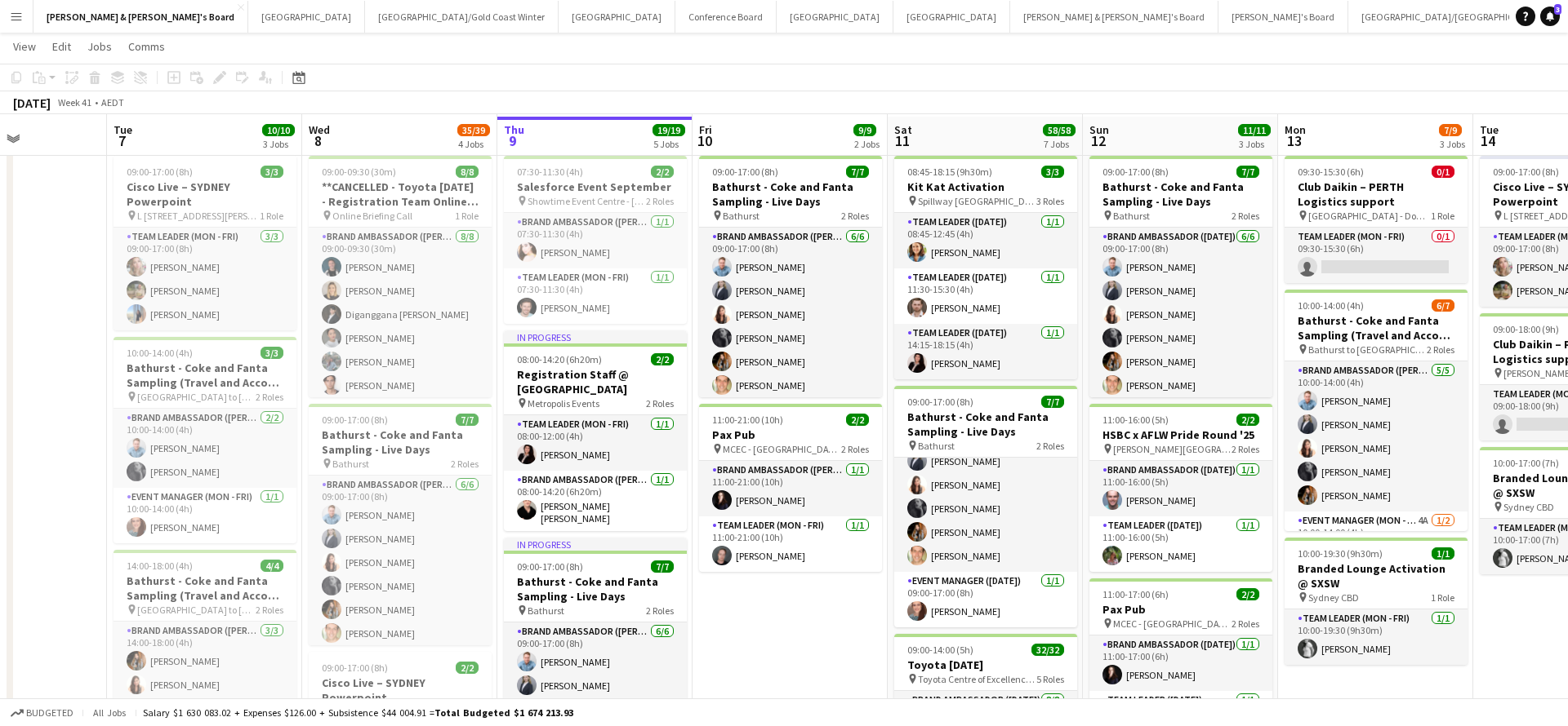
scroll to position [30, 0]
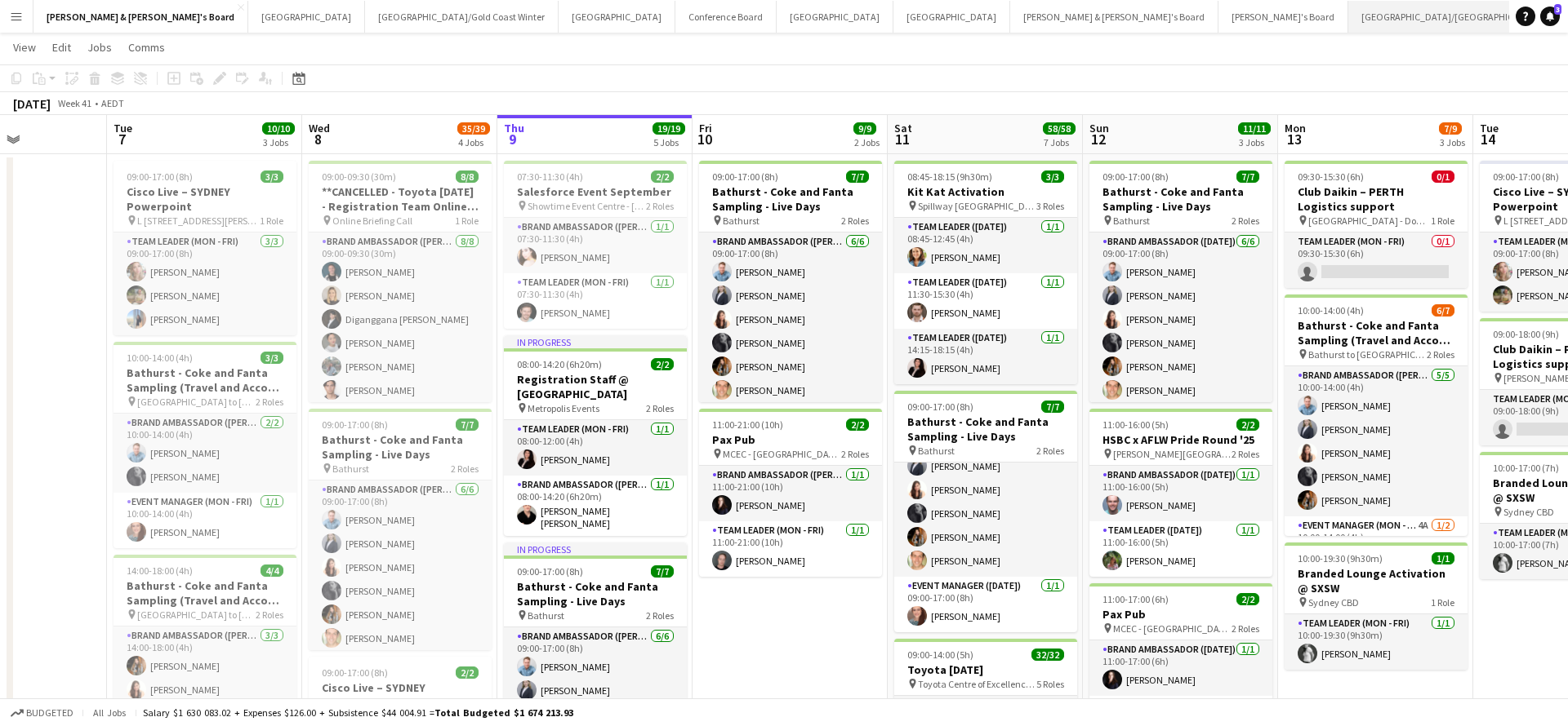
click at [1348, 20] on button "Brisbane/Gold Coast Close" at bounding box center [1452, 17] width 209 height 32
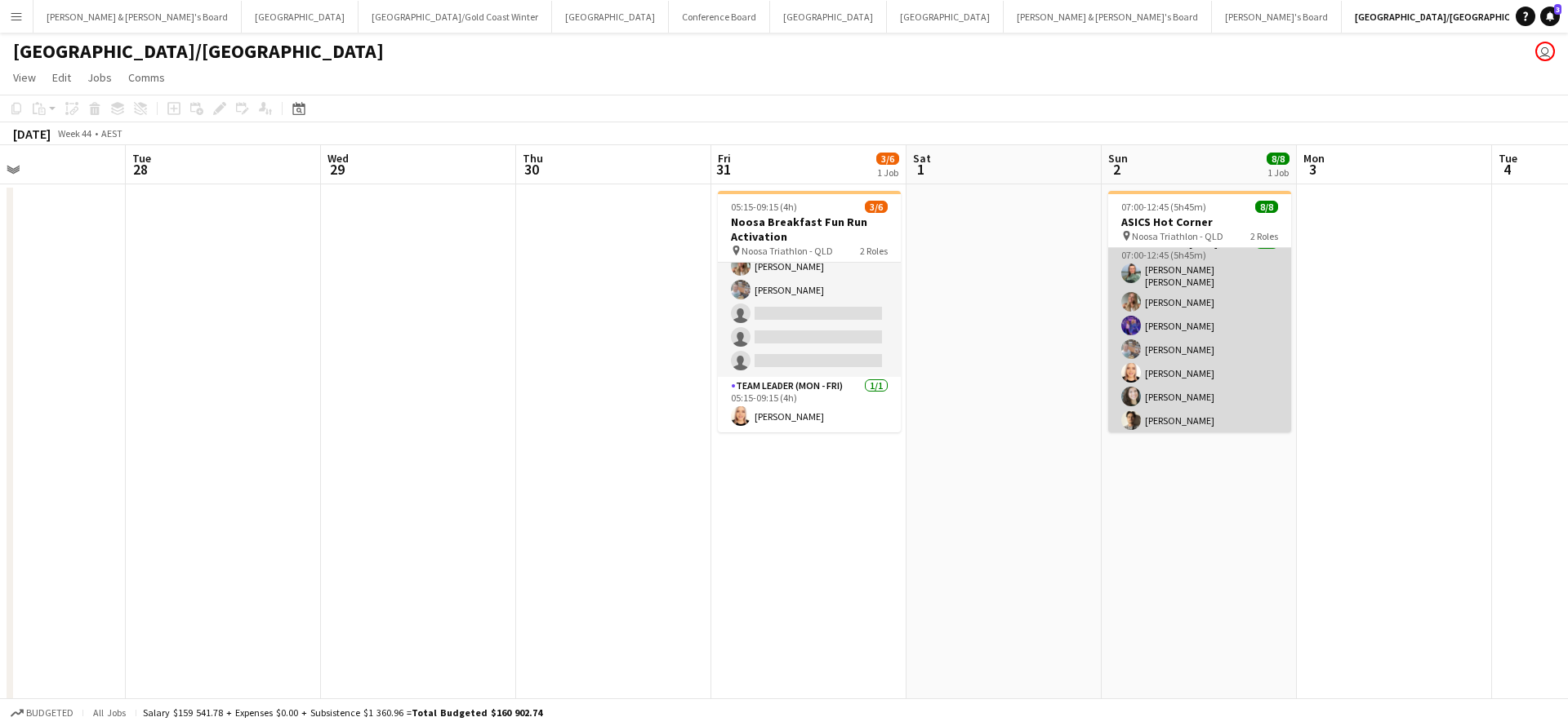
scroll to position [69, 0]
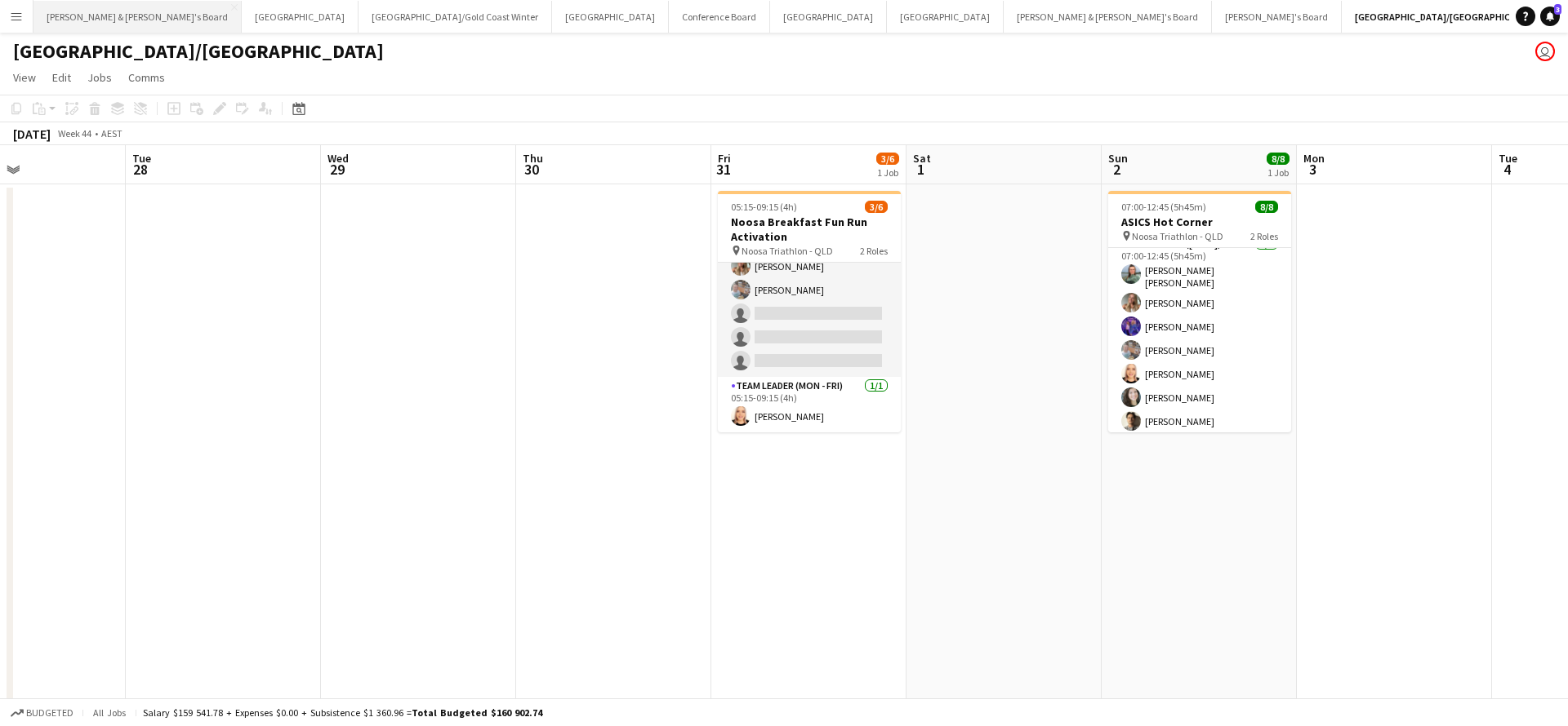
click at [90, 24] on button "James & Arrence's Board Close" at bounding box center [138, 17] width 208 height 32
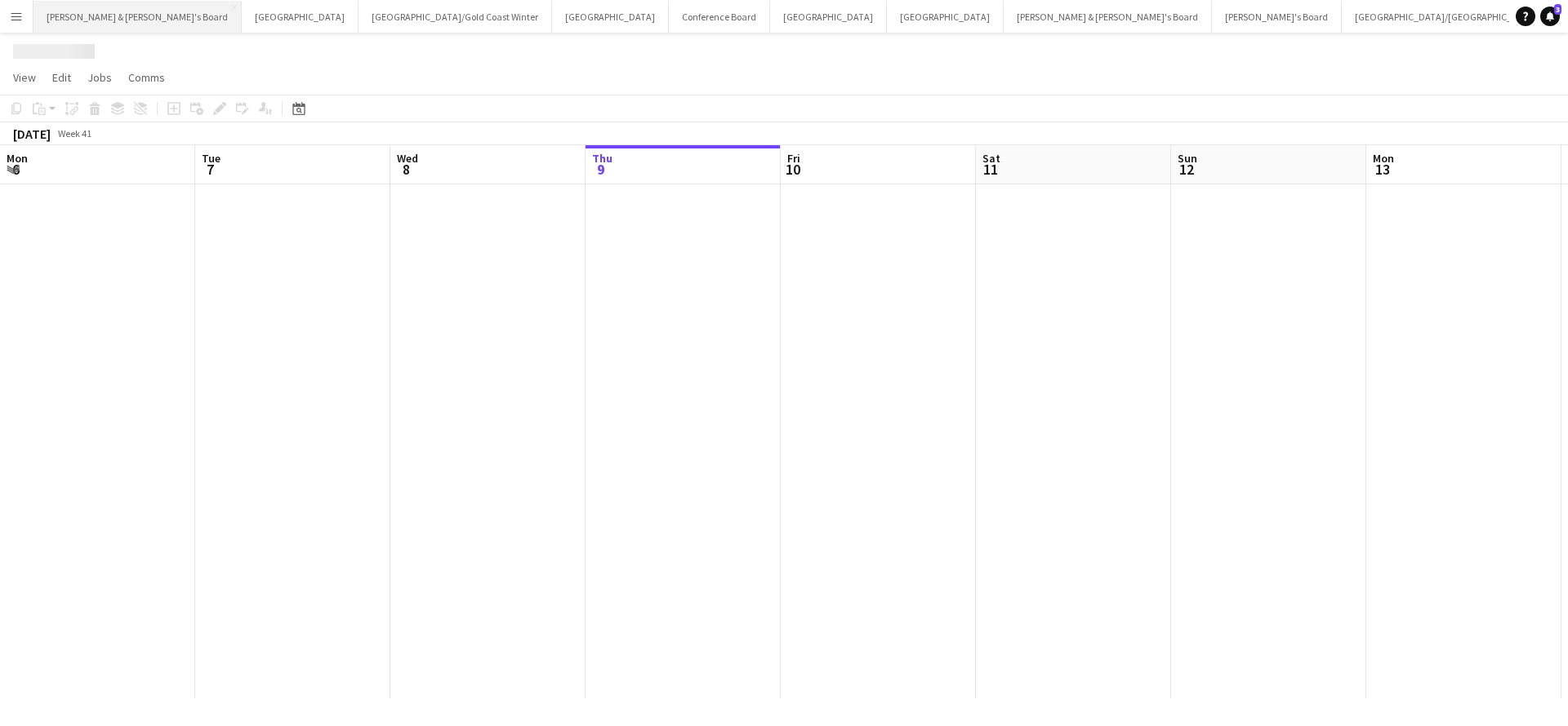
click at [90, 24] on button "James & Arrence's Board Close" at bounding box center [138, 17] width 208 height 32
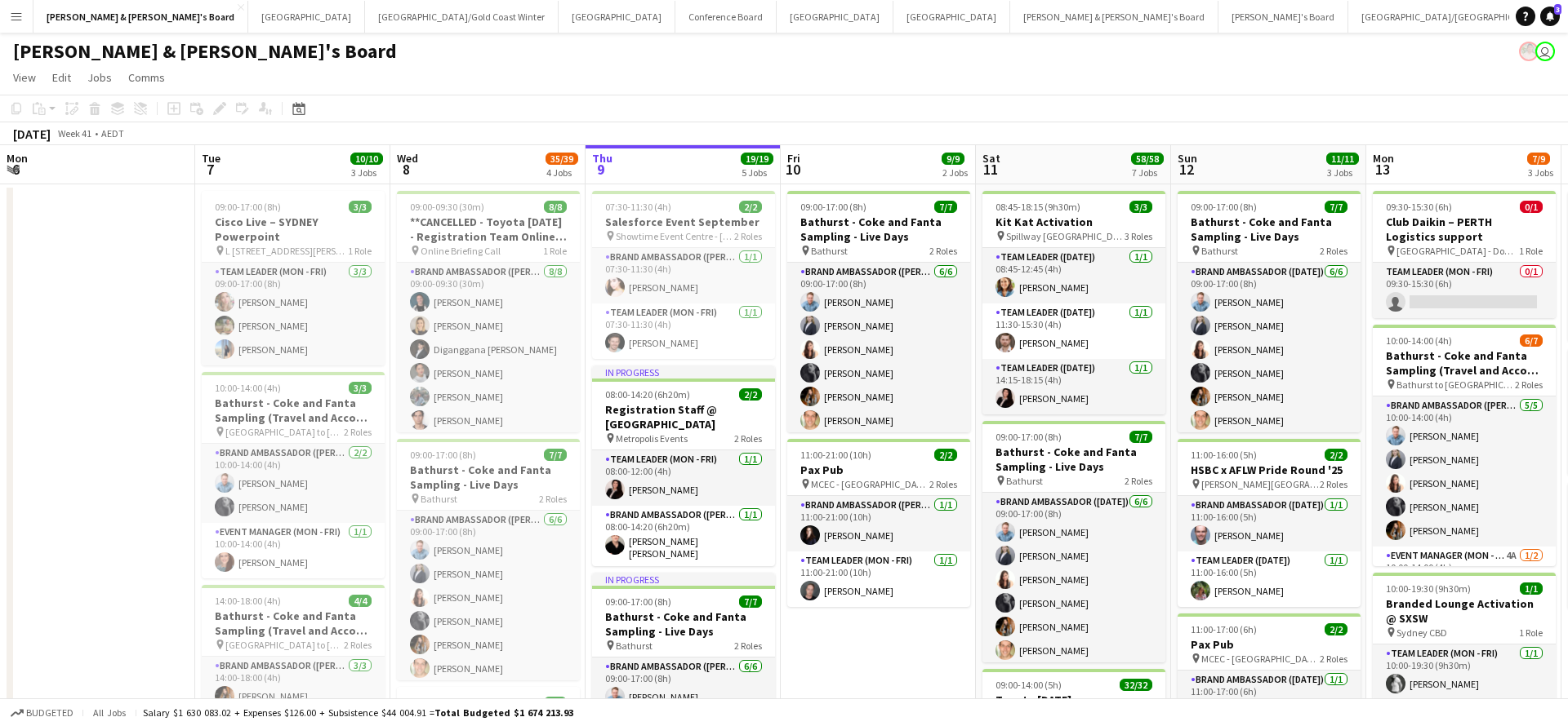
click at [1041, 74] on app-page-menu "View Day view expanded Day view collapsed Month view Date picker Jump to today …" at bounding box center [784, 79] width 1568 height 31
click at [16, 19] on app-icon "Menu" at bounding box center [16, 16] width 13 height 13
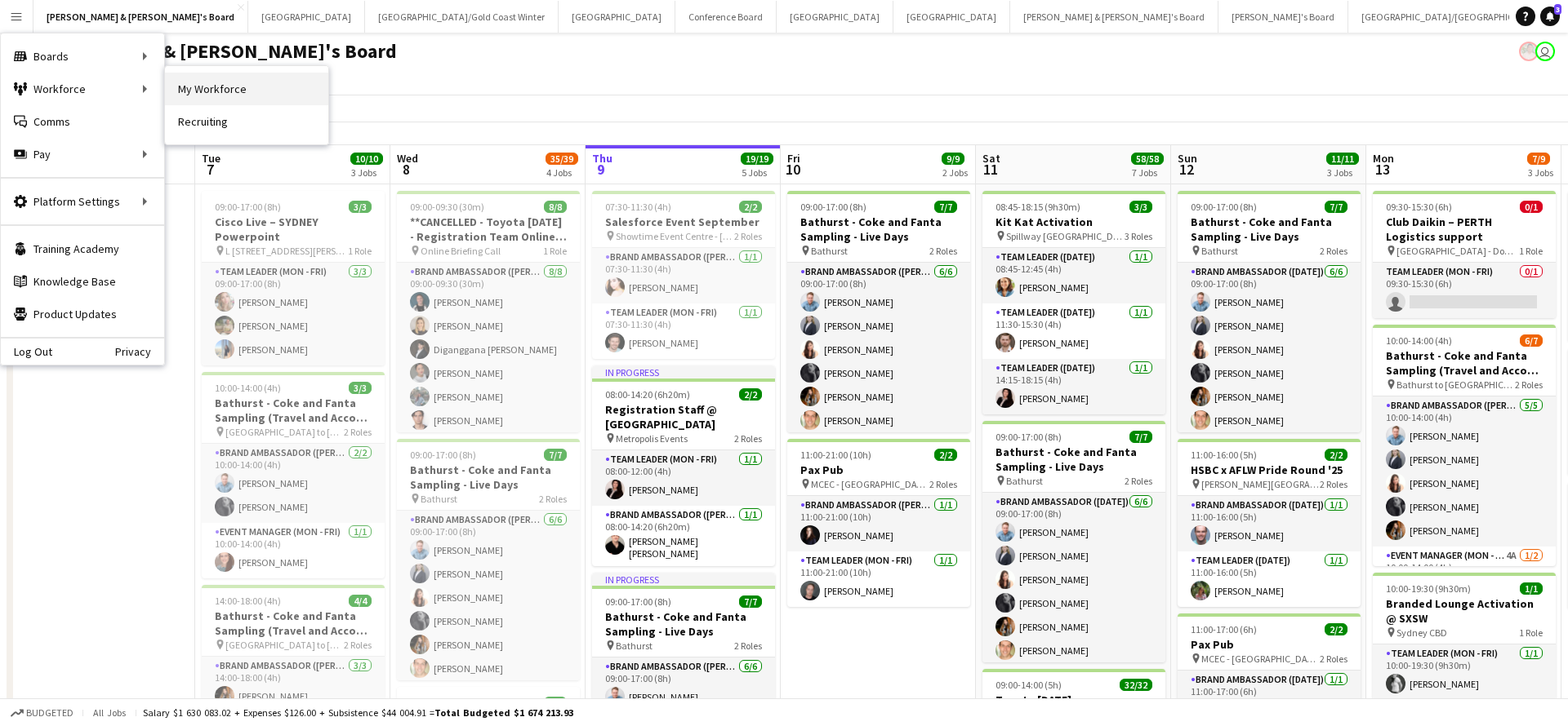
click at [211, 83] on link "My Workforce" at bounding box center [246, 89] width 164 height 33
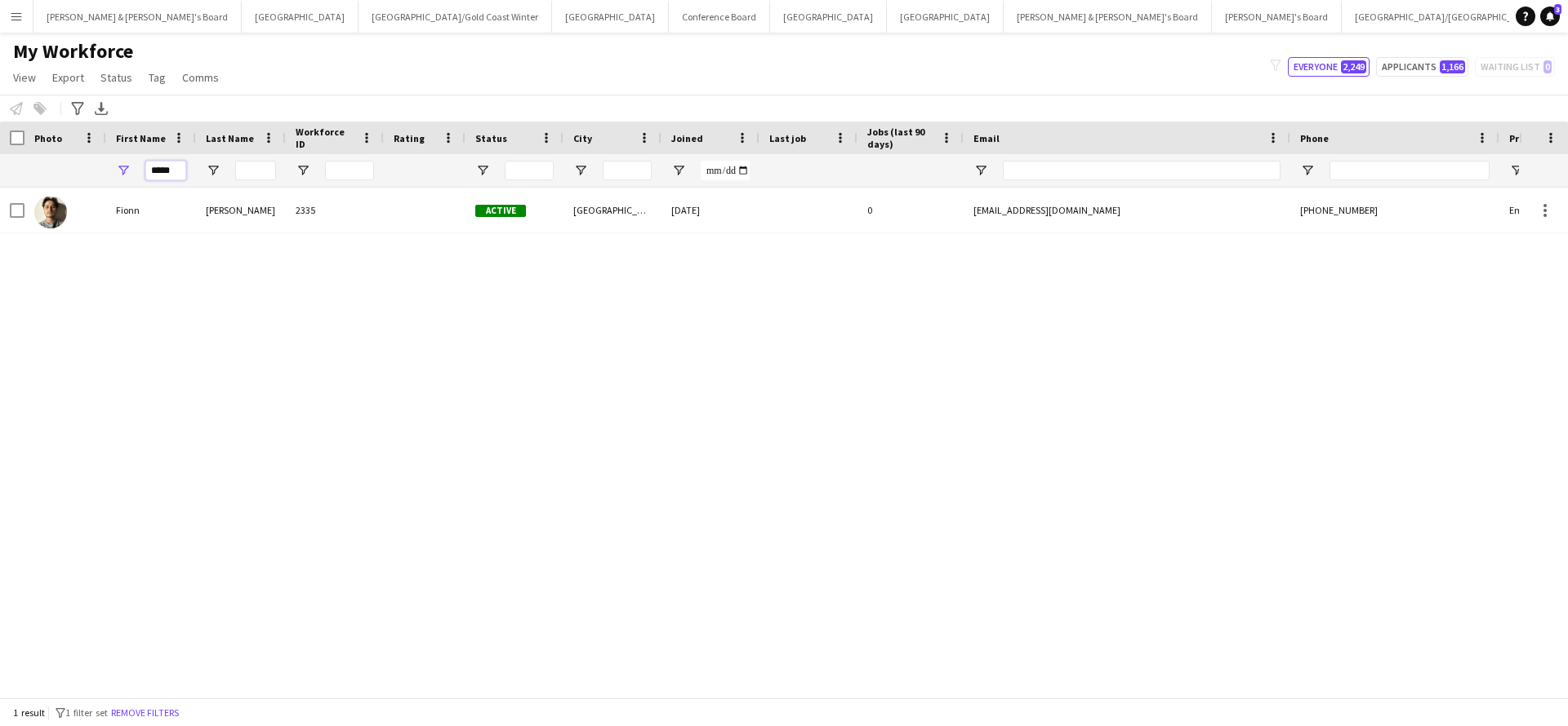
drag, startPoint x: 181, startPoint y: 170, endPoint x: 122, endPoint y: 170, distance: 59.0
click at [122, 170] on div "*****" at bounding box center [151, 171] width 90 height 33
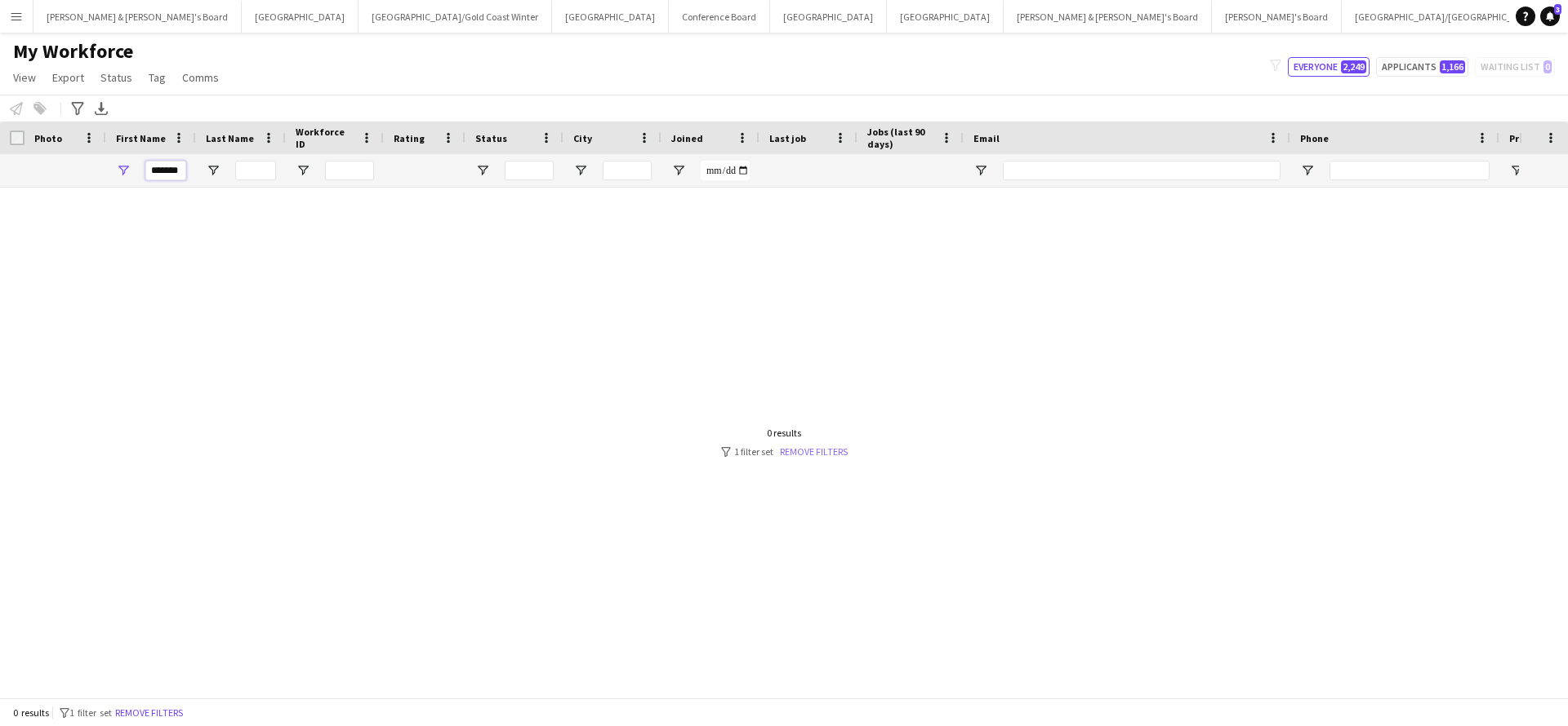
type input "******"
click at [806, 453] on link "Remove filters" at bounding box center [814, 452] width 68 height 12
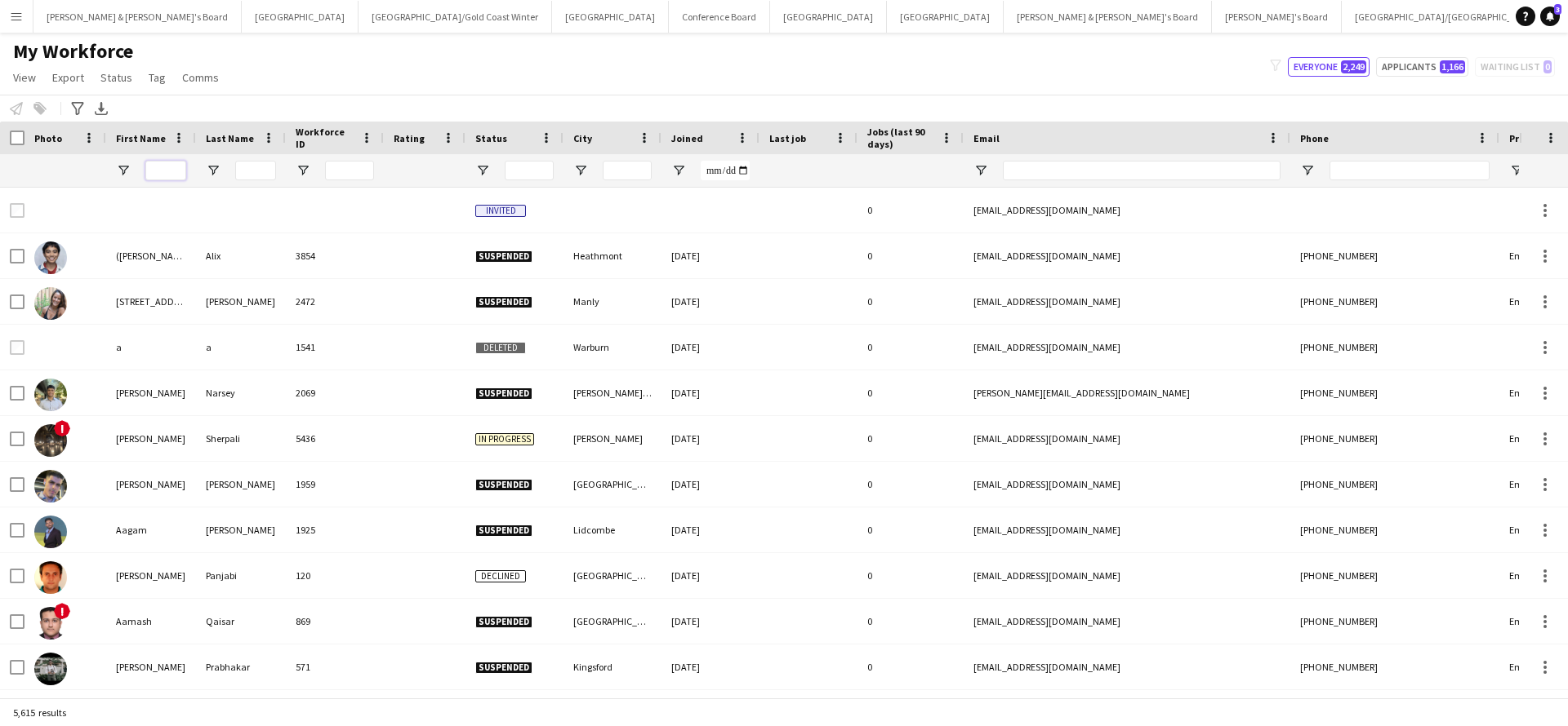
click at [160, 172] on input "First Name Filter Input" at bounding box center [166, 171] width 41 height 20
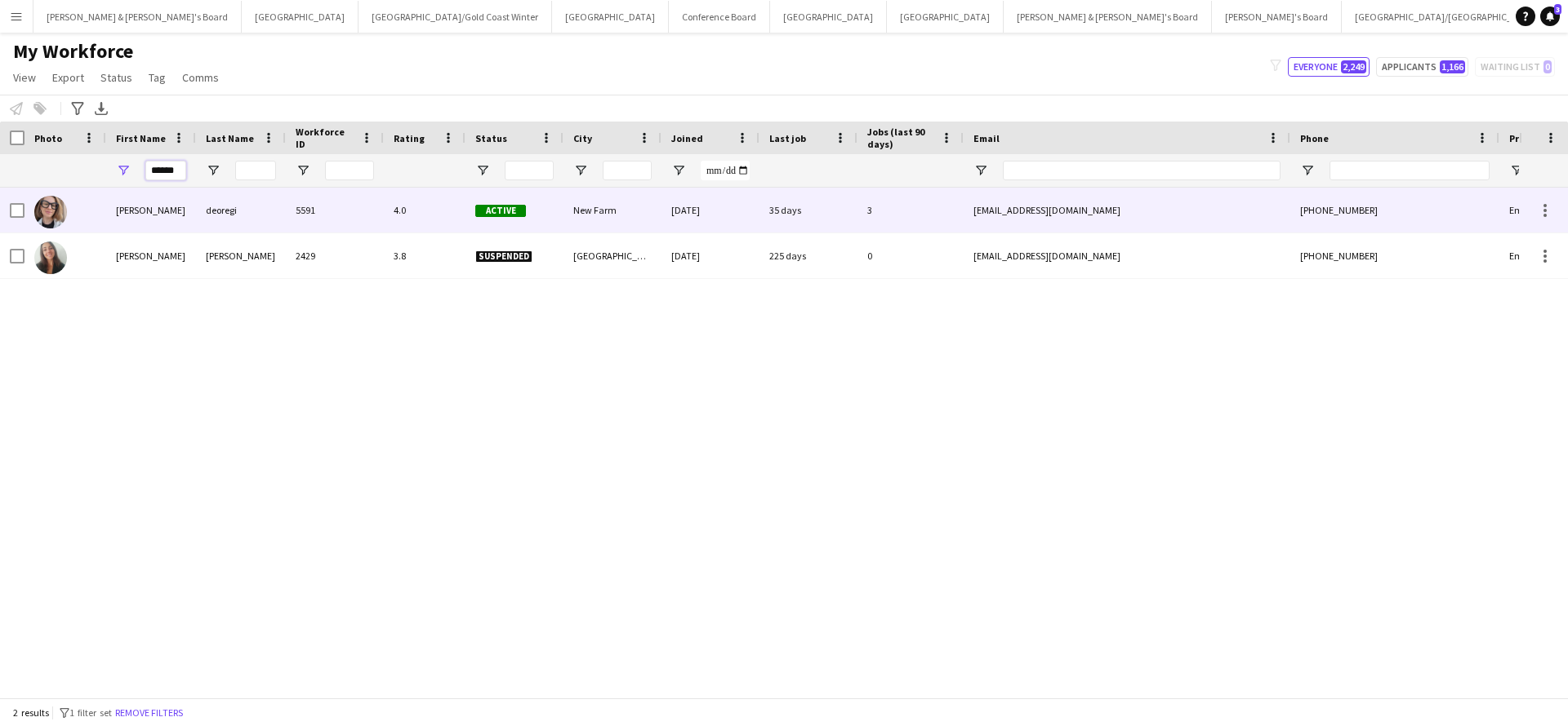
type input "******"
click at [260, 212] on div "deoregi" at bounding box center [240, 209] width 90 height 45
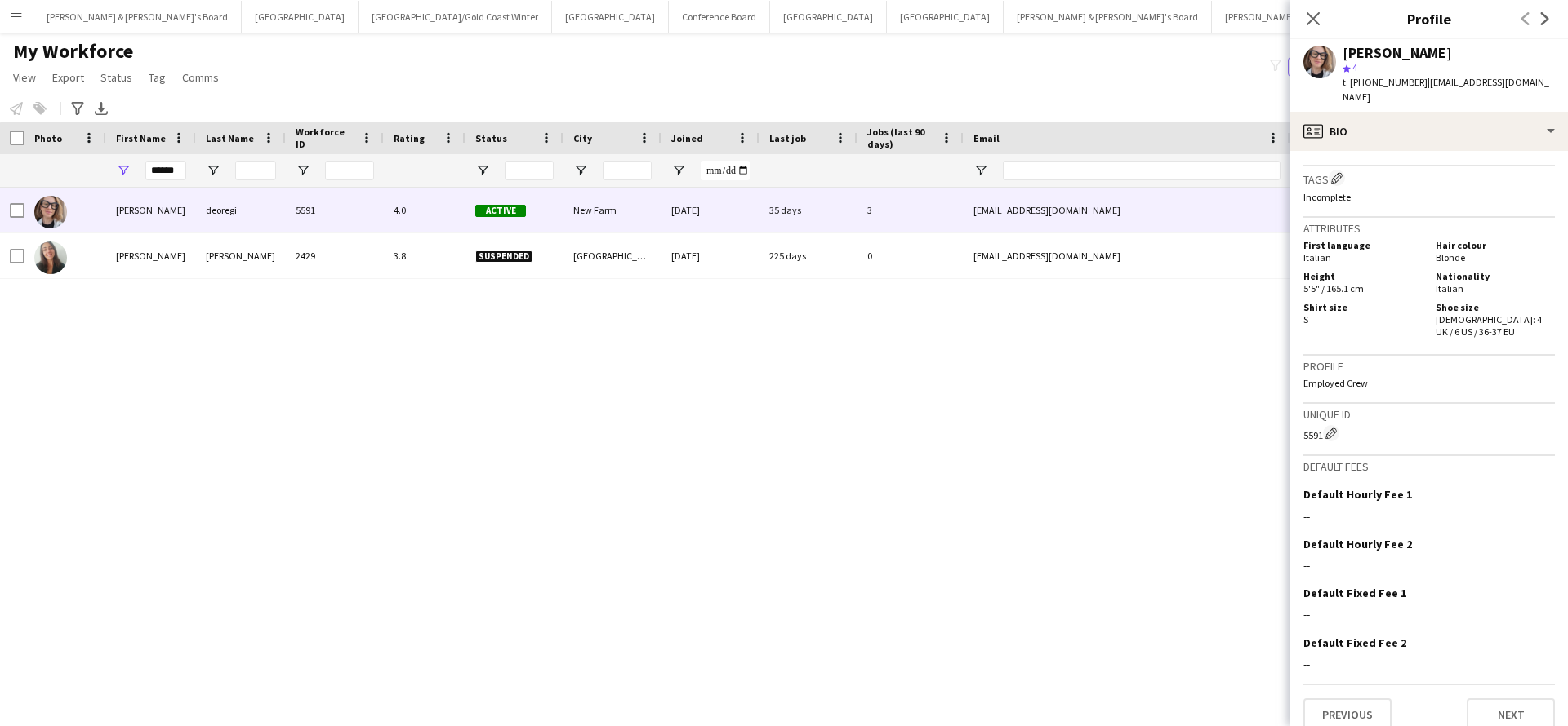
scroll to position [779, 0]
click at [1033, 494] on div "simona deoregi 5591 4.0 Active New Farm 02-09-2025 35 days 3 deoregisimona@gmai…" at bounding box center [759, 443] width 1518 height 511
click at [1035, 486] on div "simona deoregi 5591 4.0 Active New Farm 02-09-2025 35 days 3 deoregisimona@gmai…" at bounding box center [759, 443] width 1518 height 511
click at [1309, 20] on icon "Close pop-in" at bounding box center [1313, 19] width 16 height 16
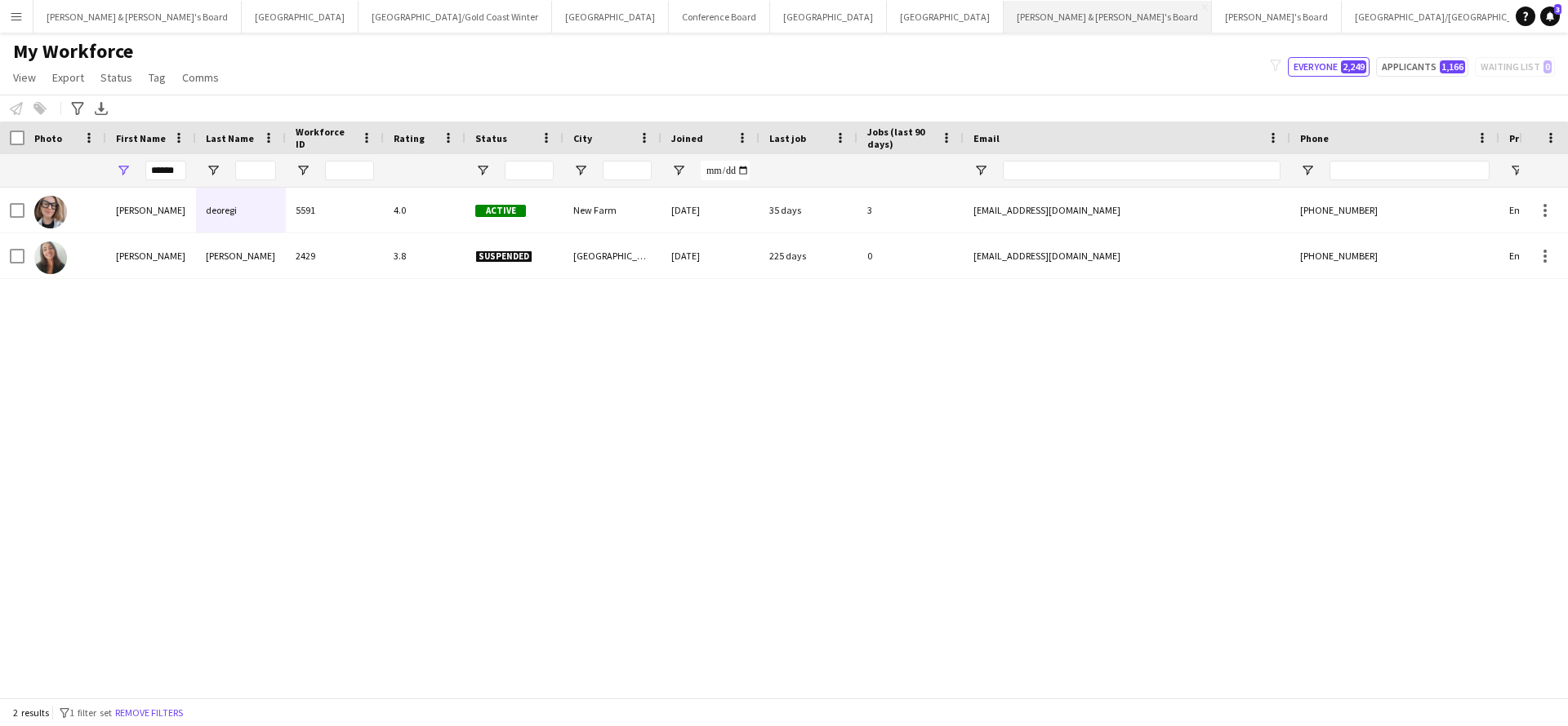
click at [1003, 16] on button "Neil & Jenny's Board Close" at bounding box center [1107, 17] width 208 height 32
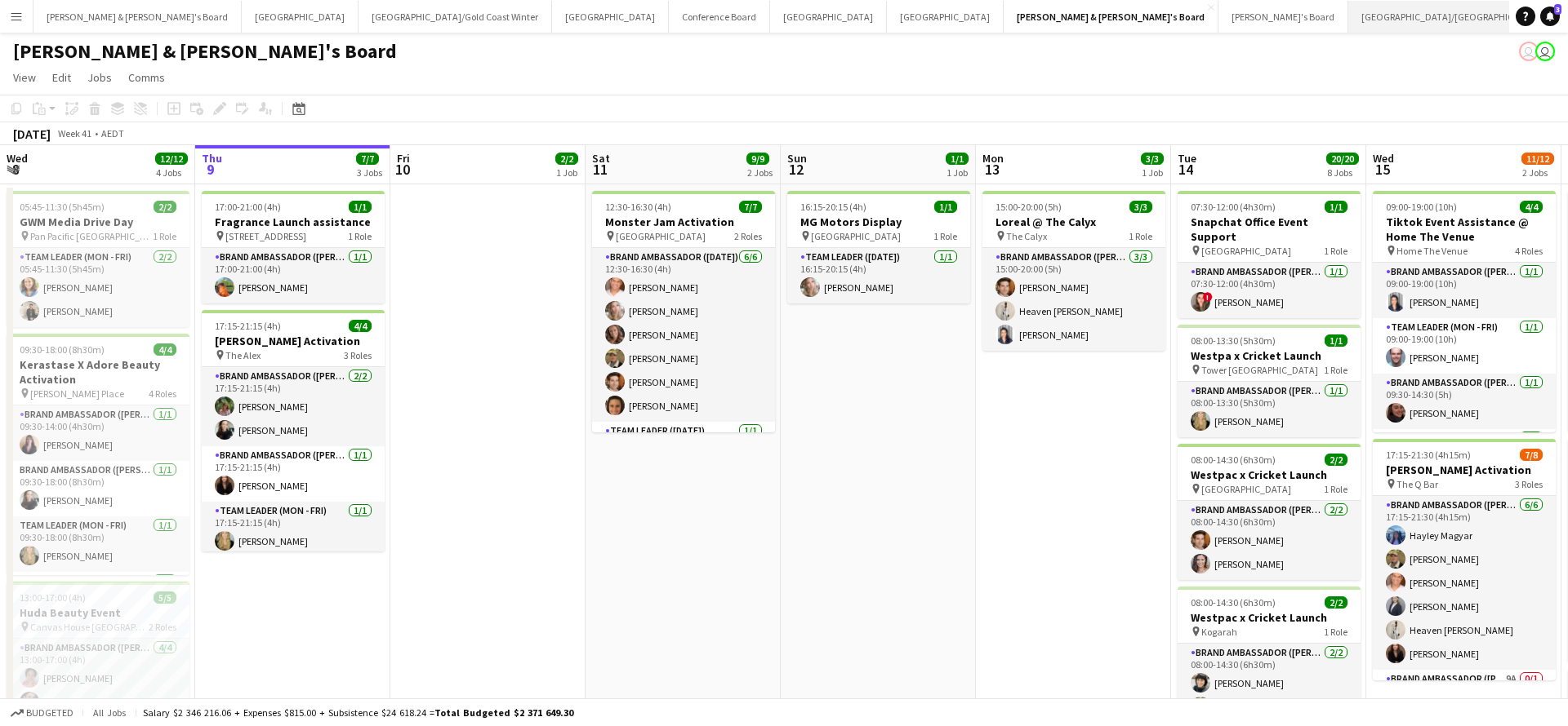
click at [1348, 19] on button "Brisbane/Gold Coast Close" at bounding box center [1452, 17] width 209 height 32
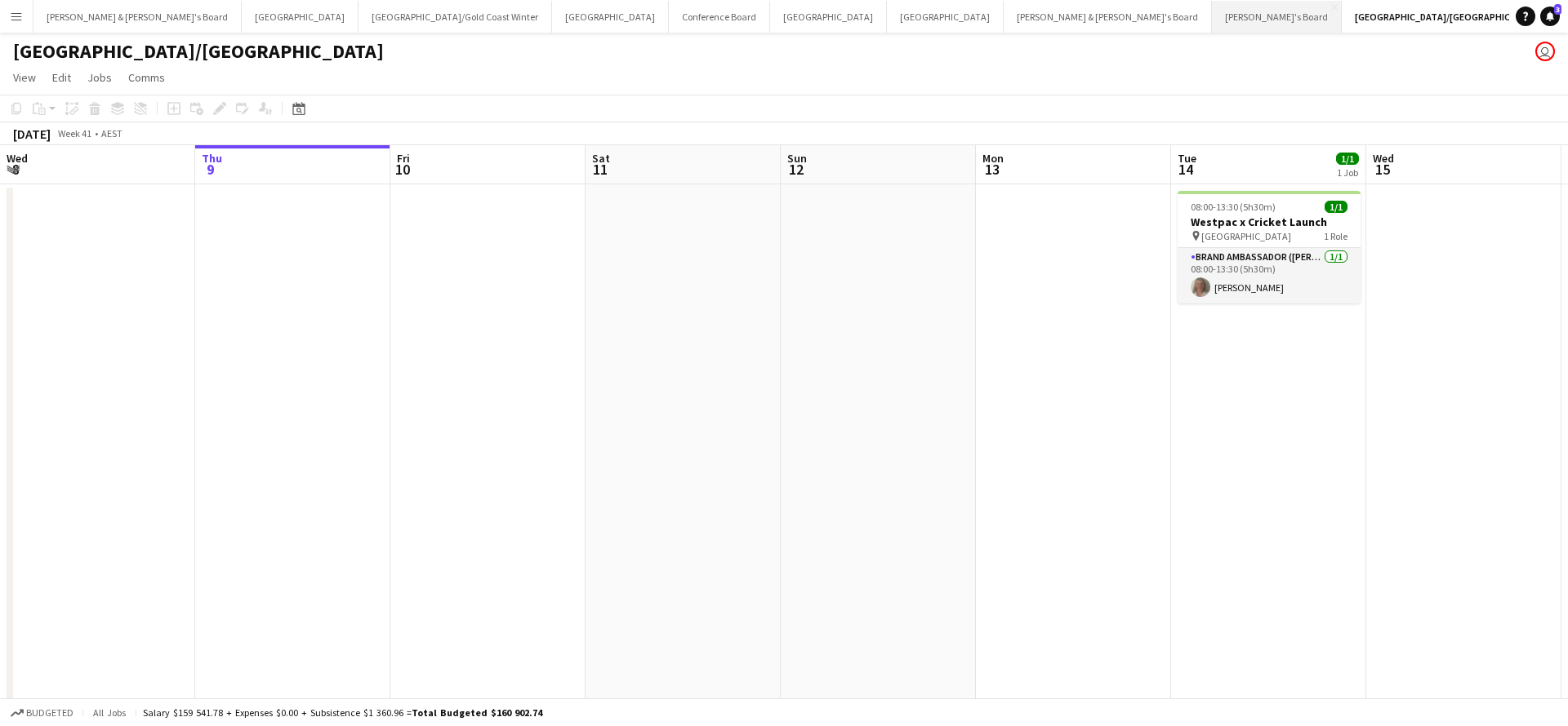
click at [1212, 14] on button "Tennille's Board Close" at bounding box center [1277, 17] width 130 height 32
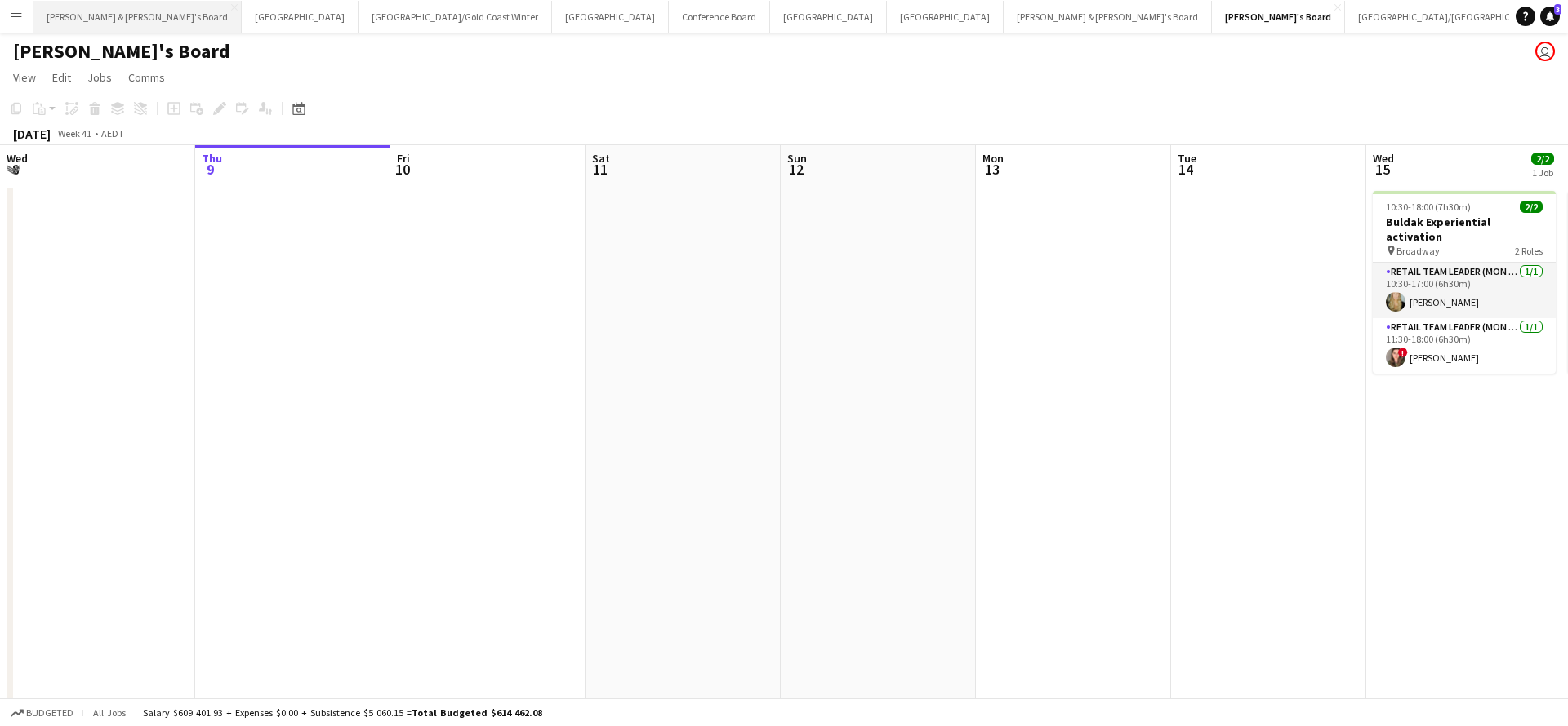
click at [106, 20] on button "James & Arrence's Board Close" at bounding box center [138, 17] width 208 height 32
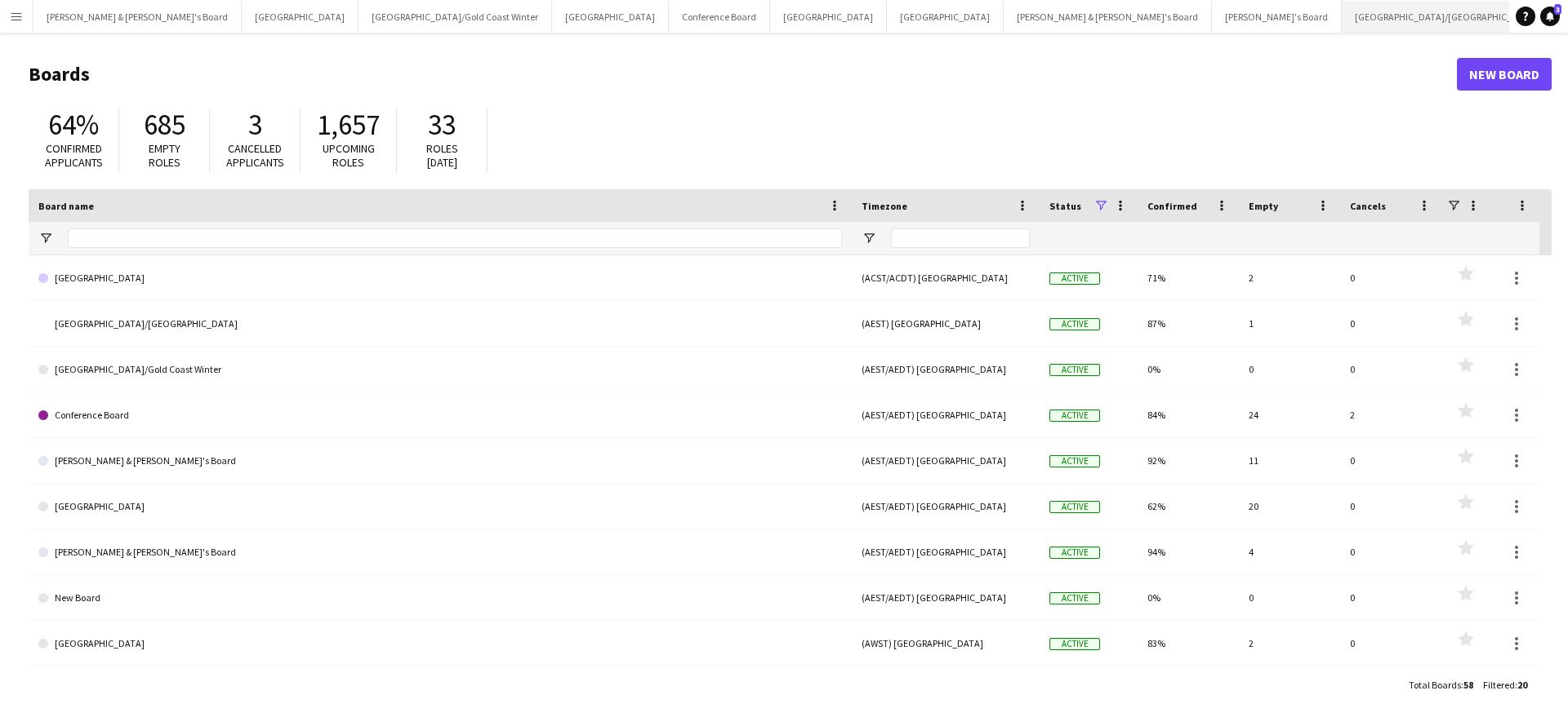
click at [1342, 20] on button "Brisbane/Gold Coast Close" at bounding box center [1446, 17] width 209 height 32
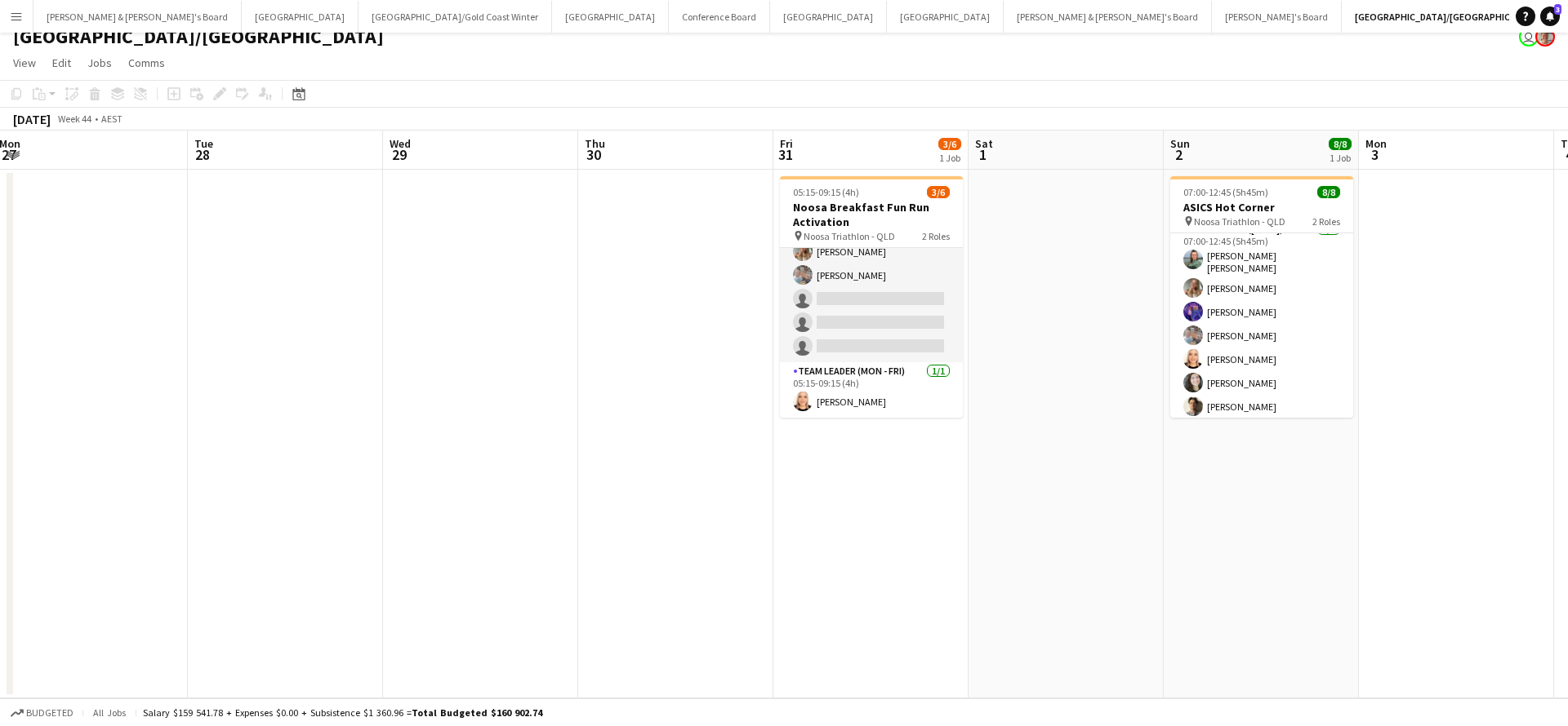
scroll to position [0, 594]
click at [893, 299] on app-card-role "Brand Ambassador (Mon - Fri) 7I 1A 2/5 05:15-07:30 (2h15m) Pippa Barling Robert…" at bounding box center [869, 287] width 183 height 151
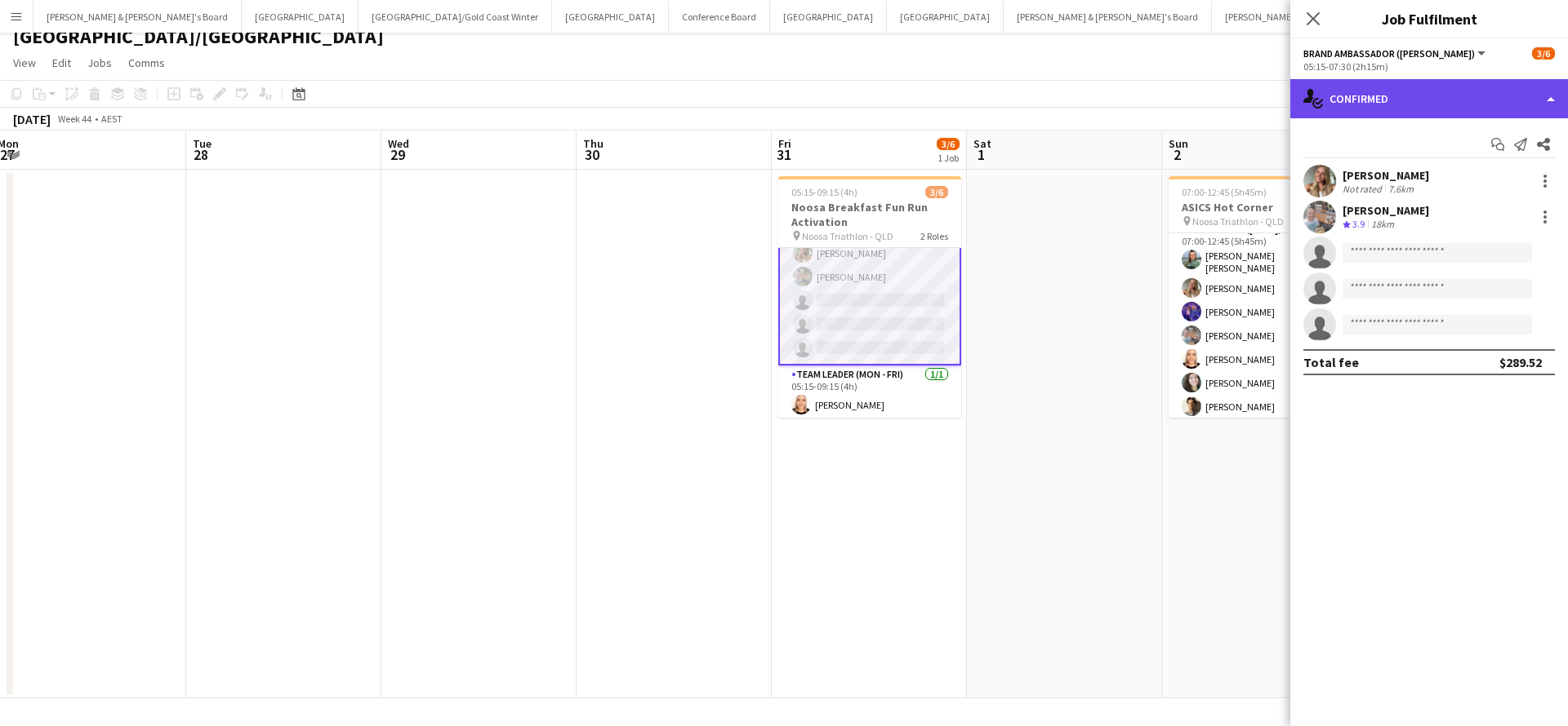
click at [1412, 96] on div "single-neutral-actions-check-2 Confirmed" at bounding box center [1428, 98] width 277 height 39
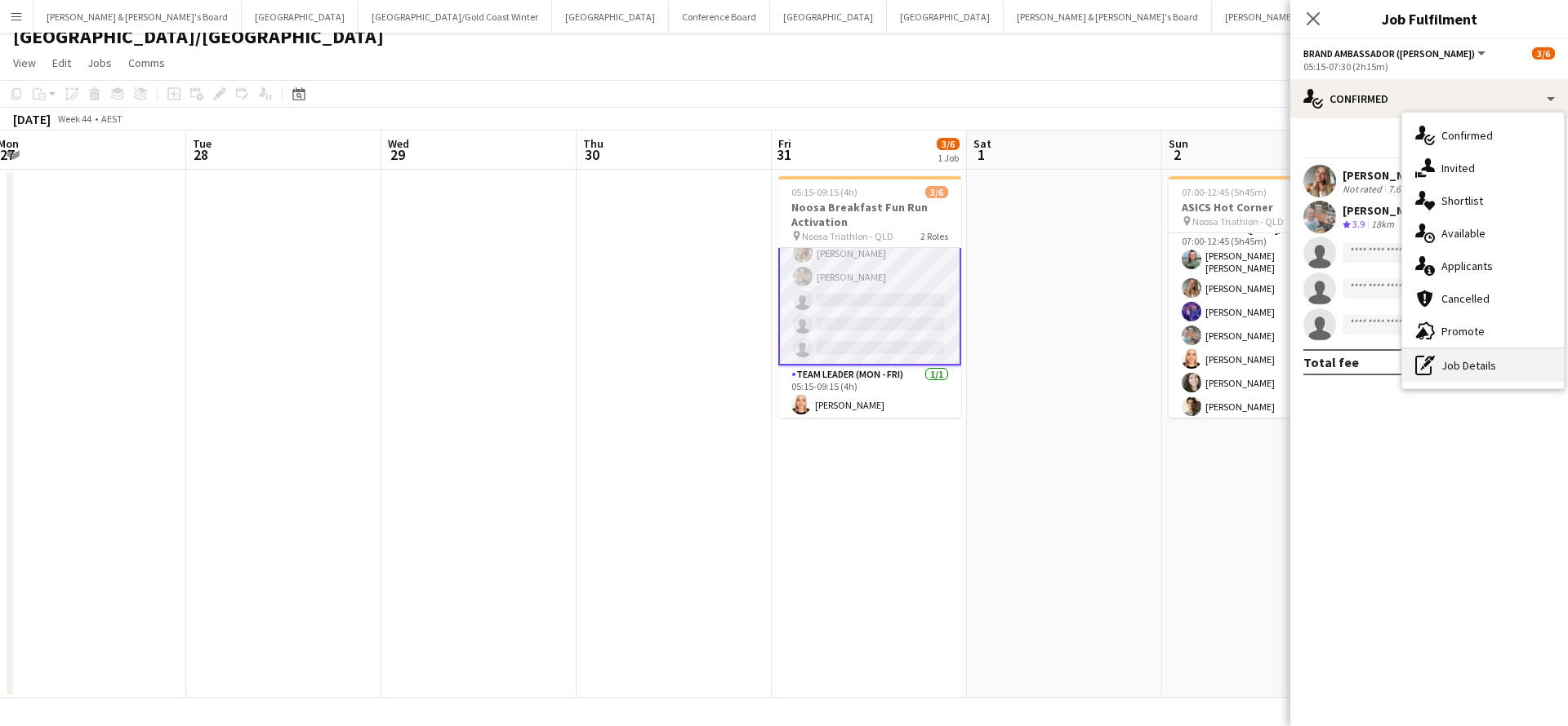
click at [1488, 369] on div "pen-write Job Details" at bounding box center [1482, 365] width 162 height 33
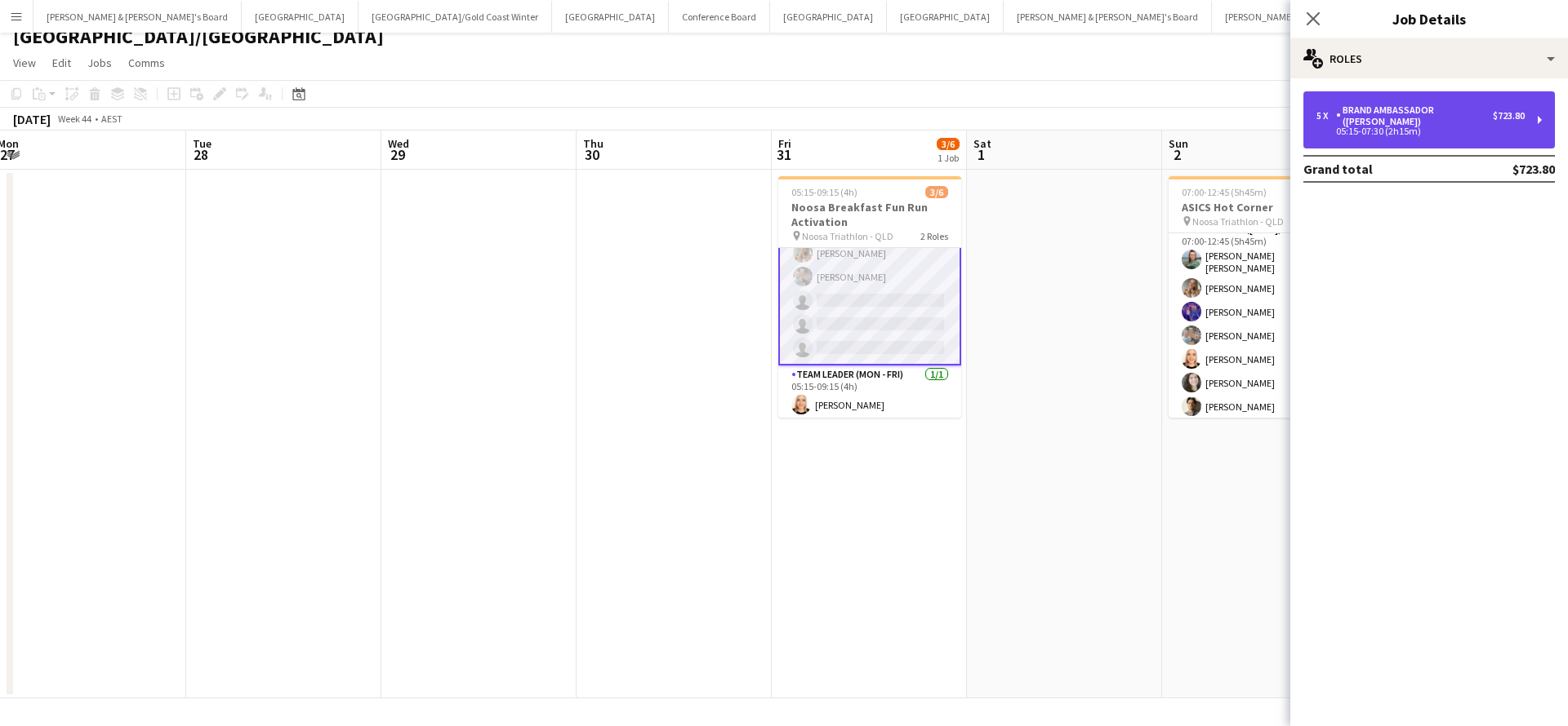
click at [1400, 103] on div "5 x Brand Ambassador (Mon - Fri) $723.80 05:15-07:30 (2h15m)" at bounding box center [1428, 120] width 251 height 57
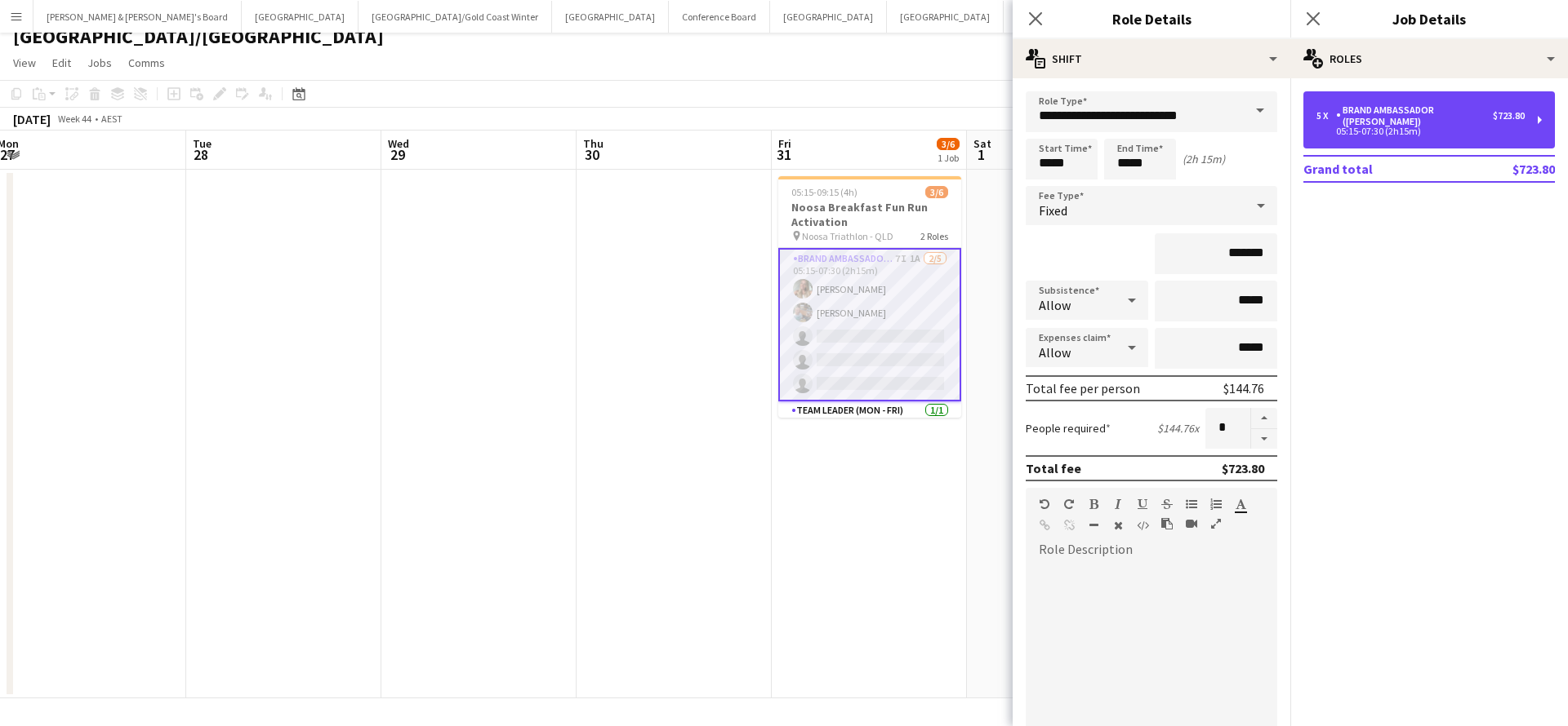
scroll to position [0, 0]
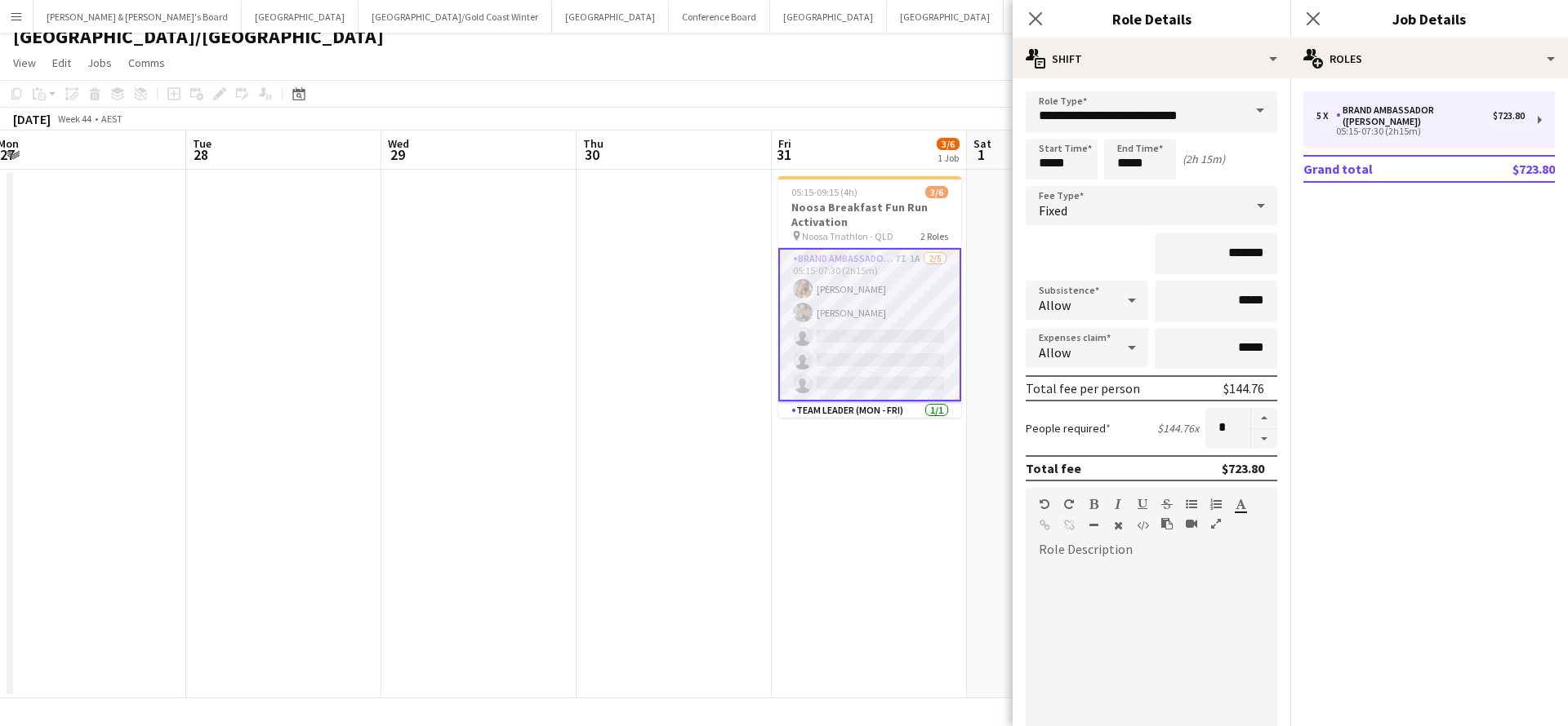
click at [920, 531] on app-date-cell "05:15-09:15 (4h) 3/6 Noosa Breakfast Fun Run Activation pin Noosa Triathlon - Q…" at bounding box center [869, 434] width 196 height 529
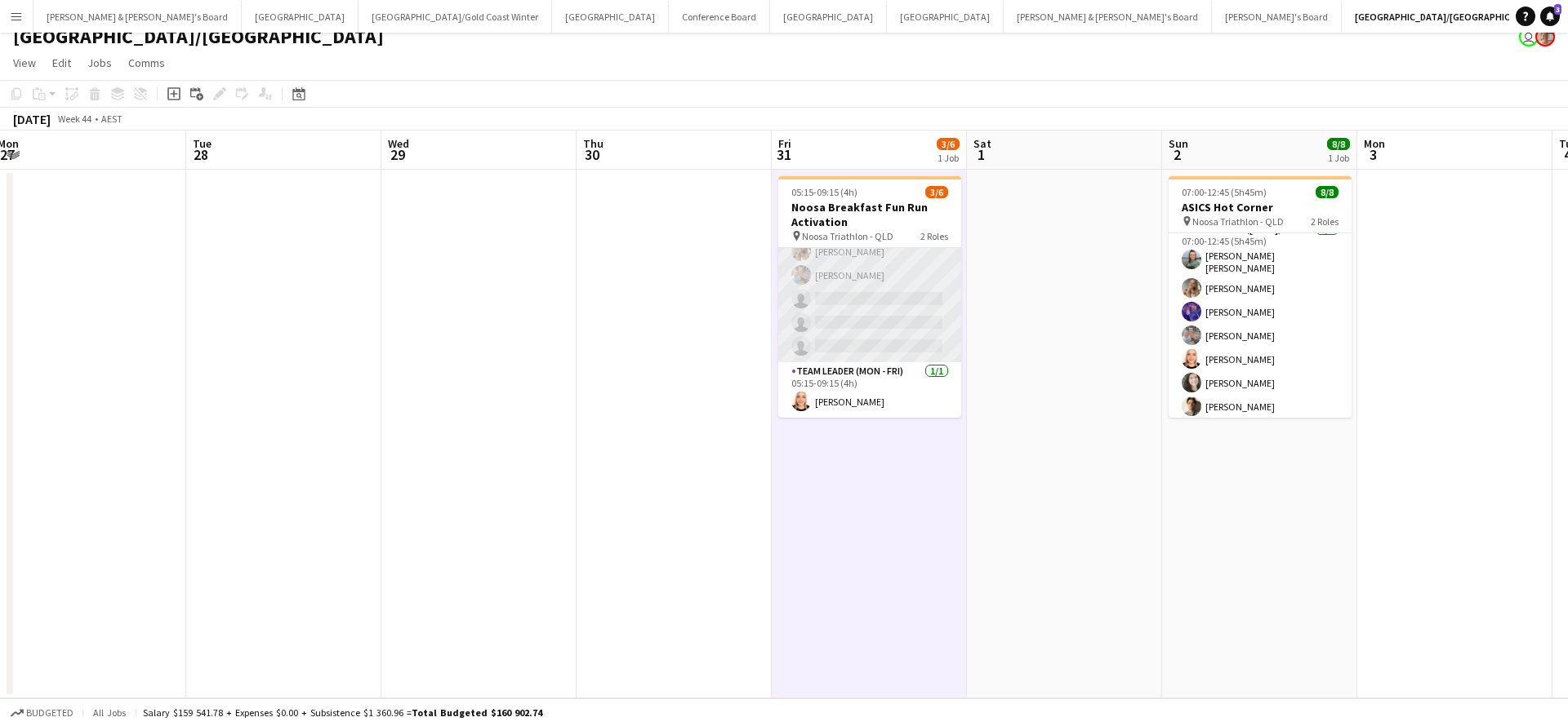
scroll to position [36, 0]
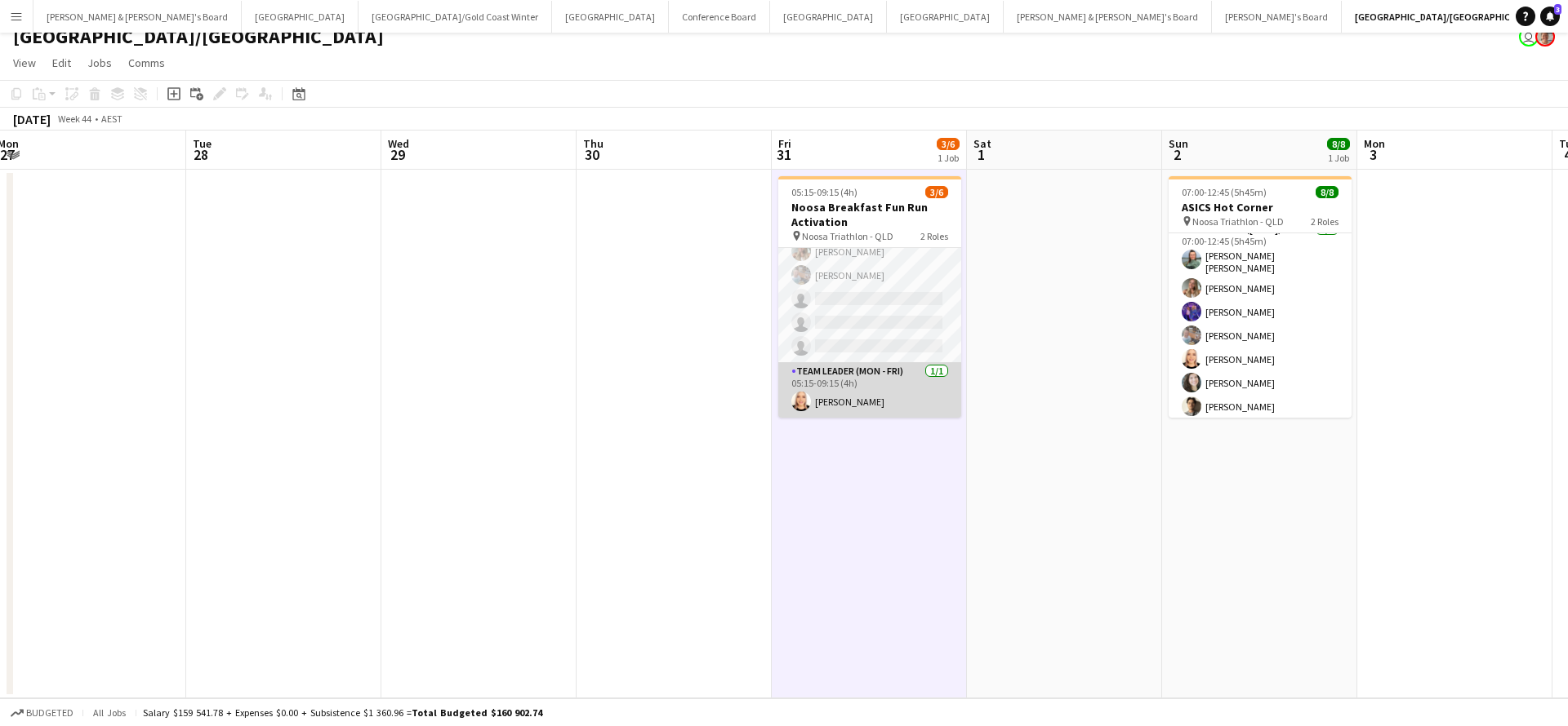
click at [880, 389] on app-card-role "Team Leader (Mon - Fri) 1/1 05:15-09:15 (4h) Nicole Armstrong" at bounding box center [869, 390] width 183 height 56
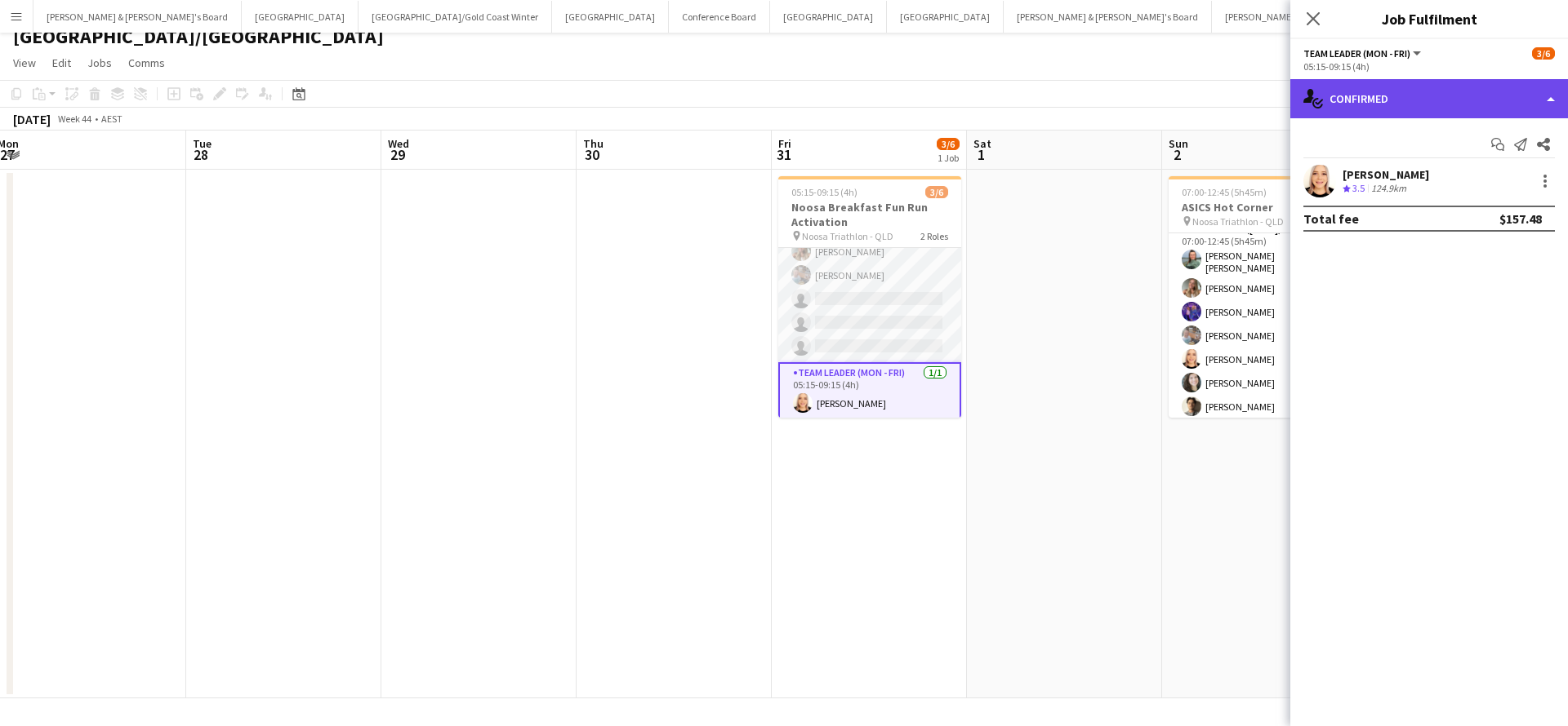
click at [1381, 107] on div "single-neutral-actions-check-2 Confirmed" at bounding box center [1428, 98] width 277 height 39
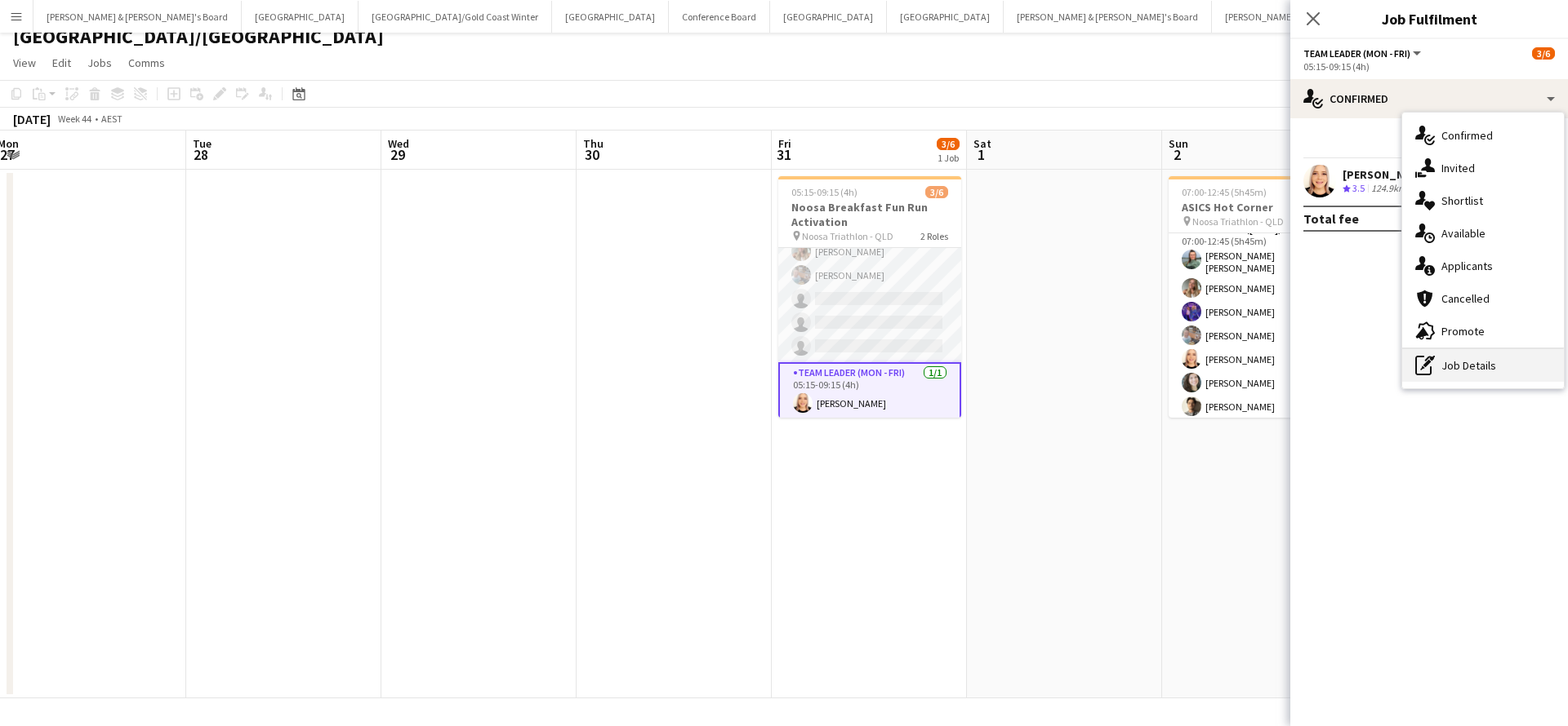
click at [1482, 359] on div "pen-write Job Details" at bounding box center [1482, 365] width 162 height 33
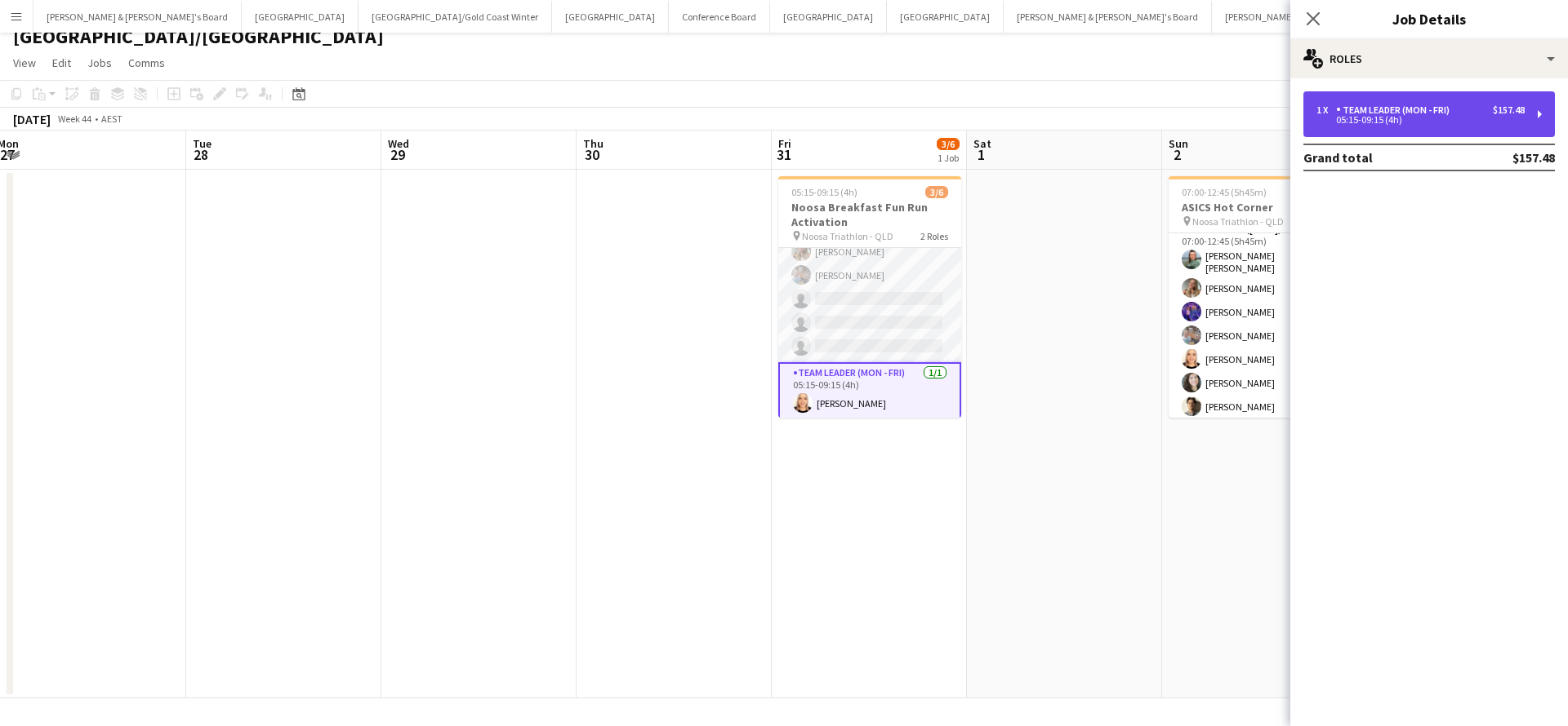
click at [1452, 105] on div "Team Leader (Mon - Fri)" at bounding box center [1395, 110] width 120 height 11
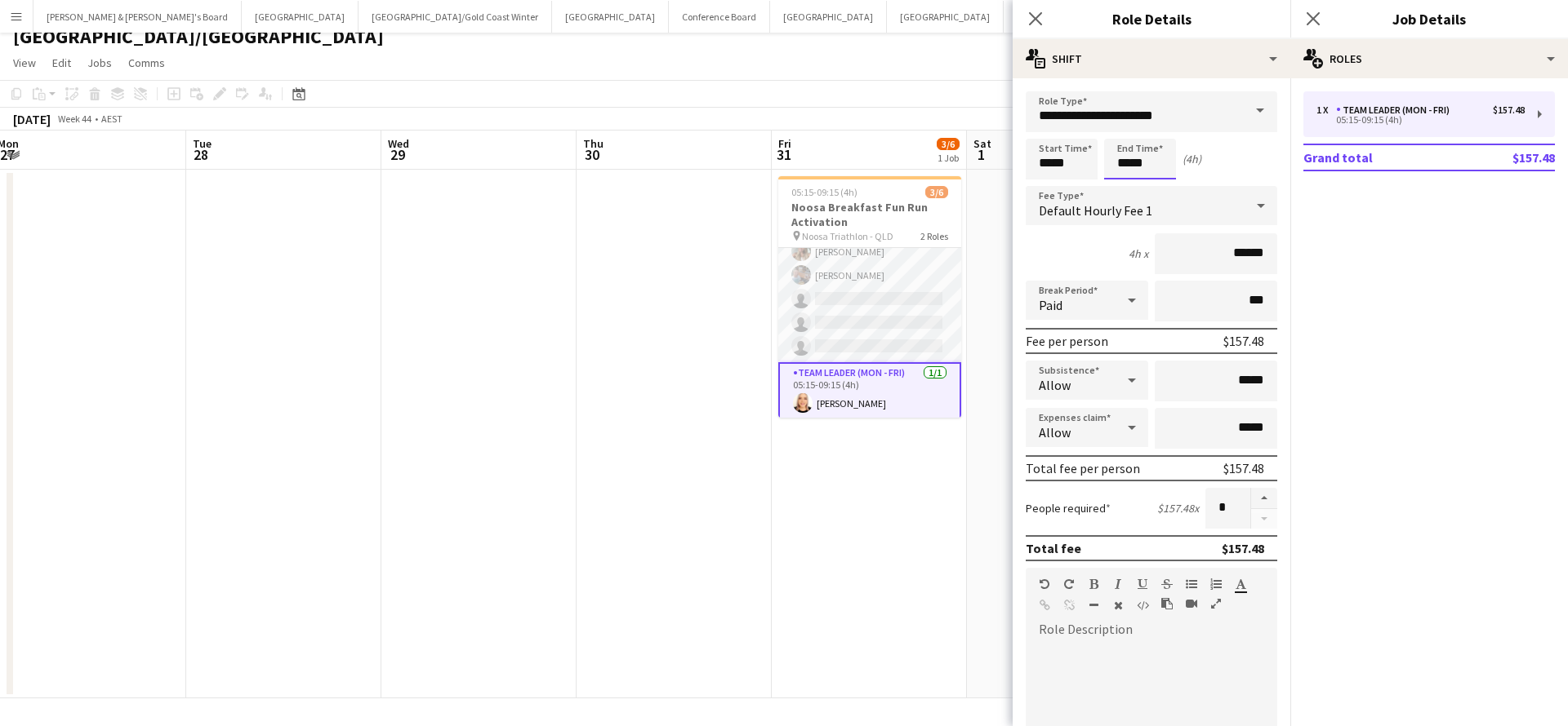
click at [1131, 159] on input "*****" at bounding box center [1140, 159] width 72 height 41
click at [1126, 192] on div at bounding box center [1123, 187] width 33 height 16
type input "*****"
click at [1158, 131] on div at bounding box center [1156, 131] width 33 height 16
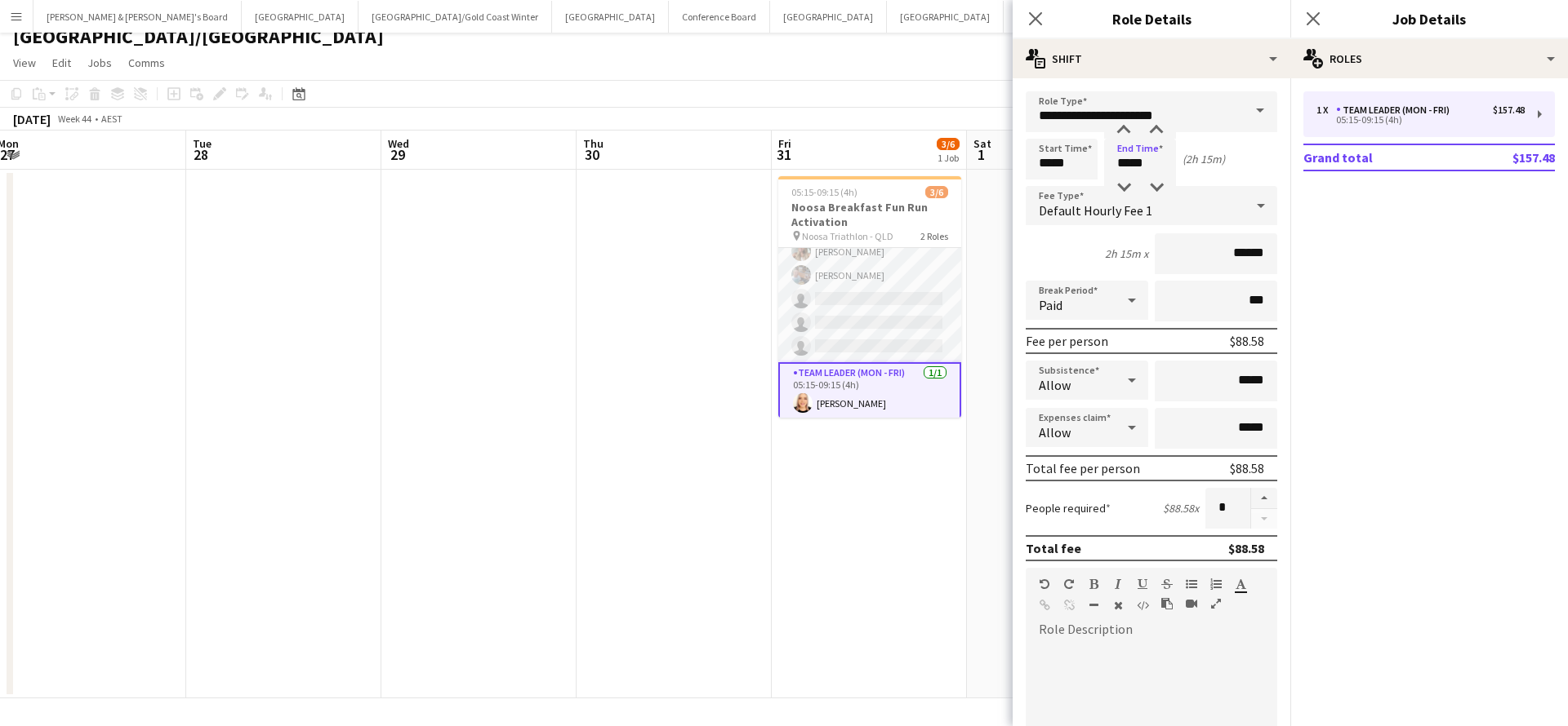
click at [1239, 206] on div "Default Hourly Fee 1" at bounding box center [1134, 205] width 218 height 39
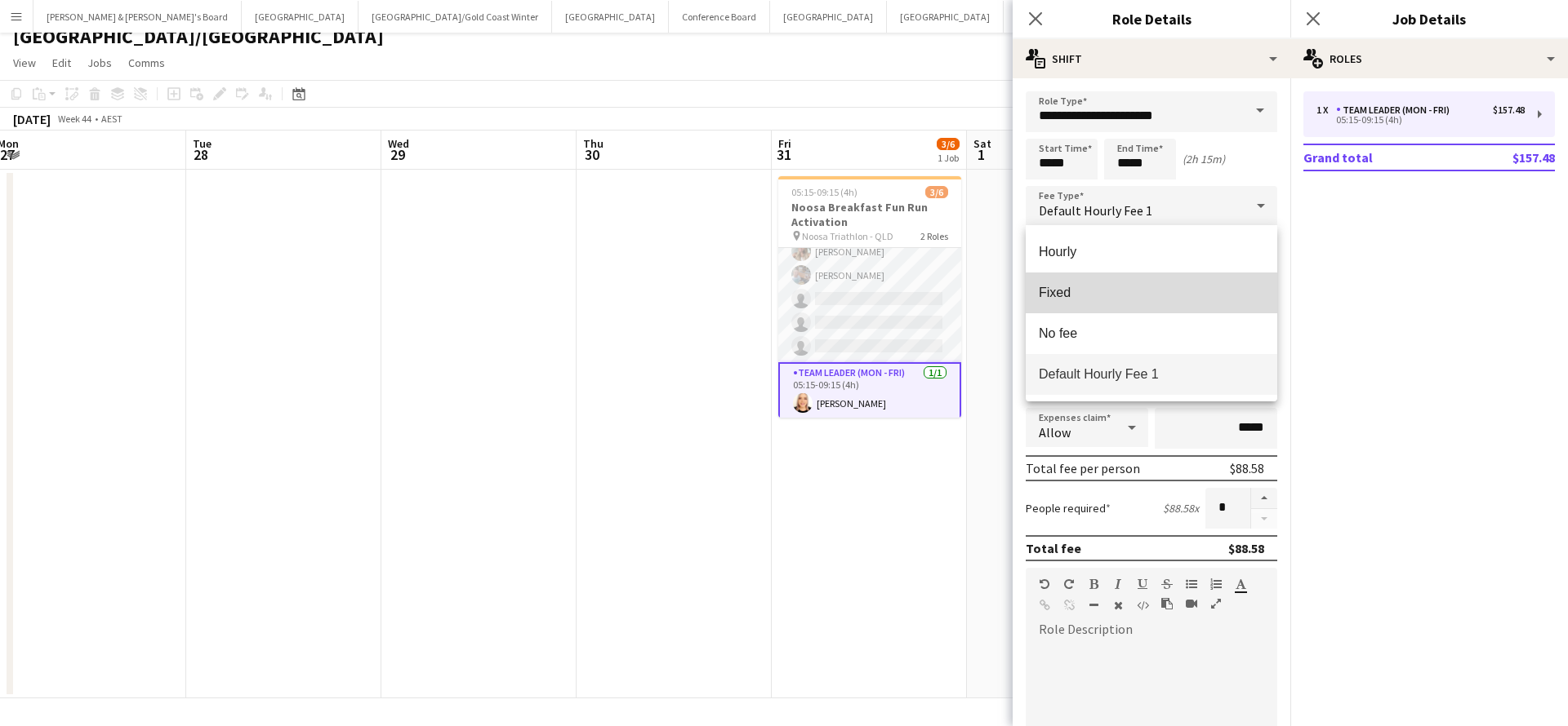
click at [1062, 303] on mat-option "Fixed" at bounding box center [1151, 292] width 251 height 41
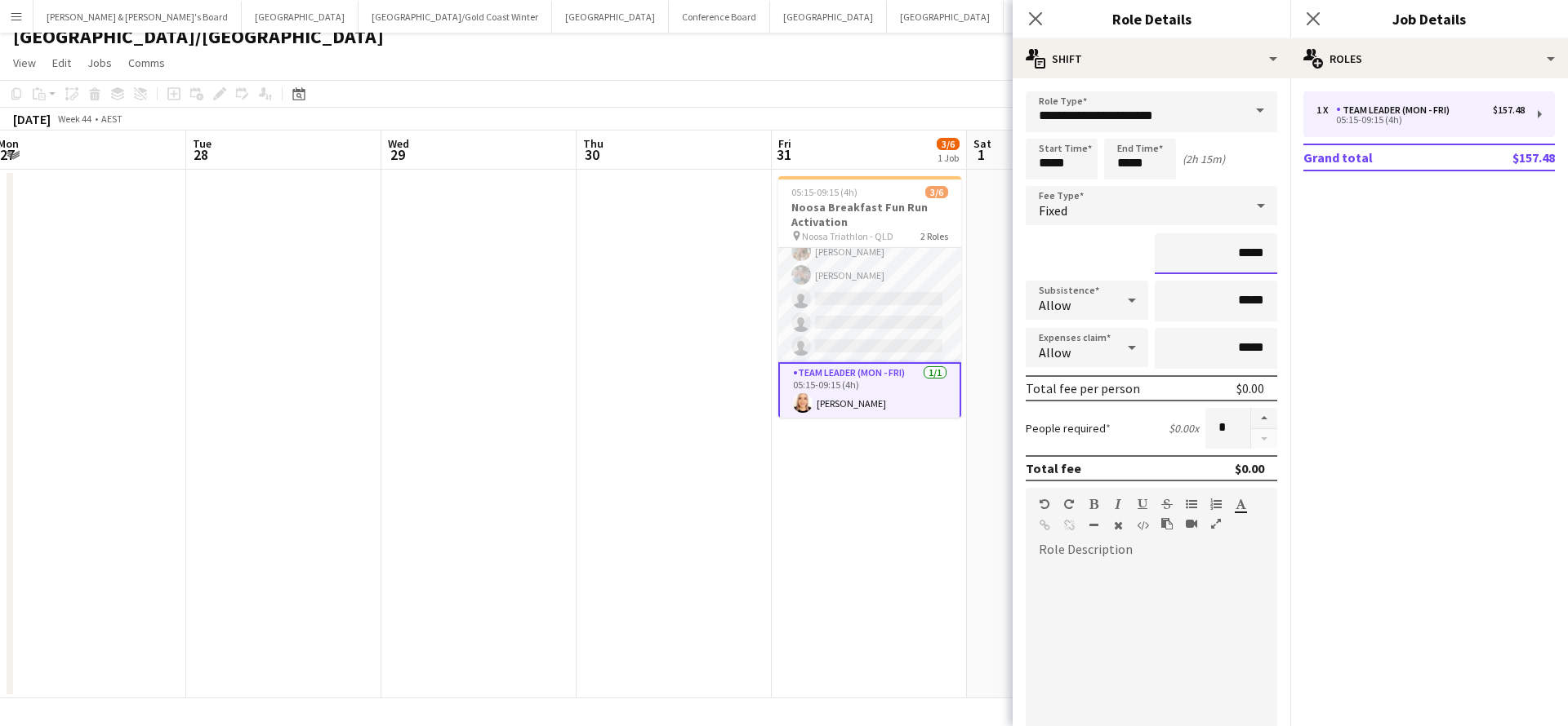
drag, startPoint x: 1244, startPoint y: 254, endPoint x: 1288, endPoint y: 251, distance: 44.1
click at [1288, 251] on form "**********" at bounding box center [1151, 558] width 277 height 934
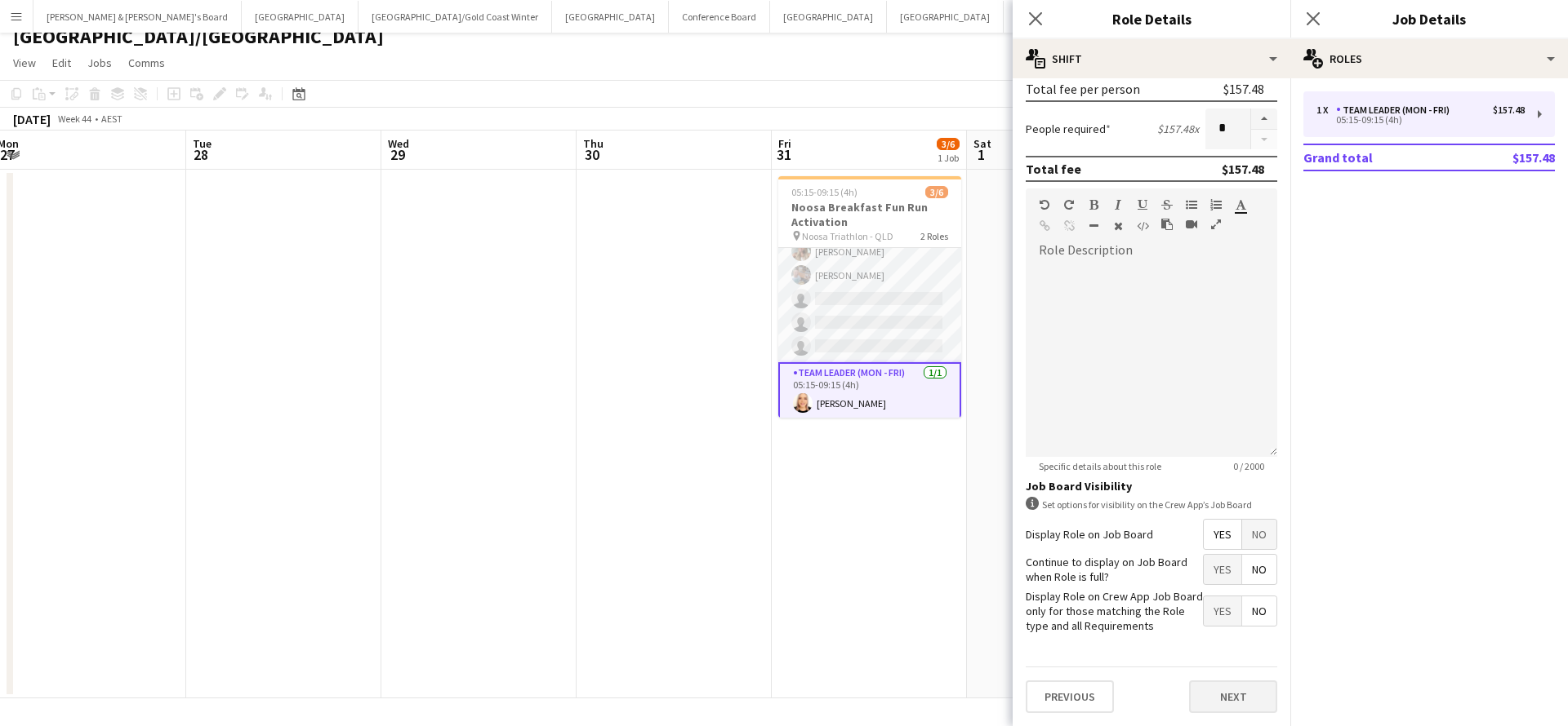
scroll to position [299, 0]
type input "*******"
click at [1223, 708] on button "Next" at bounding box center [1233, 697] width 88 height 33
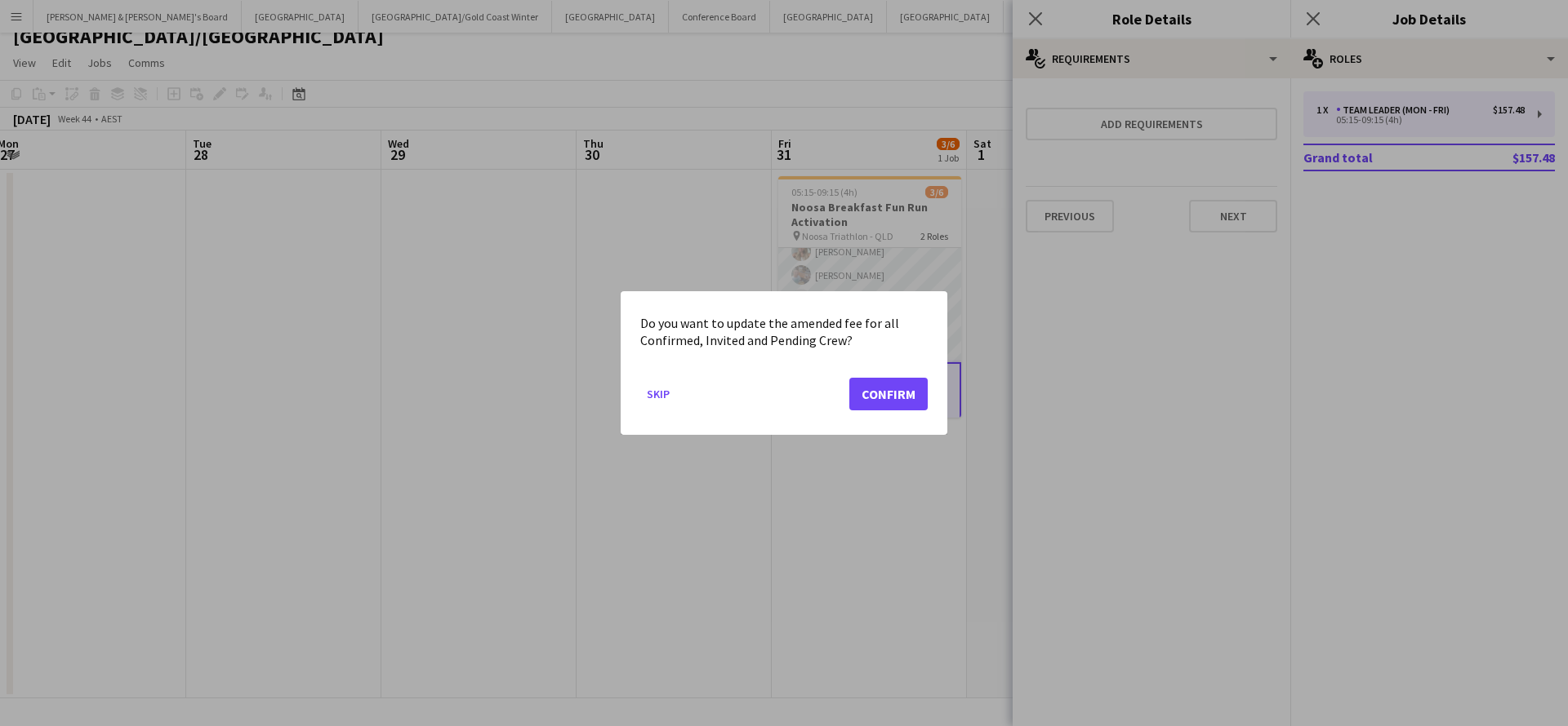
click at [880, 371] on mat-dialog-actions "Skip Confirm" at bounding box center [784, 401] width 287 height 70
click at [889, 399] on button "Confirm" at bounding box center [888, 394] width 79 height 33
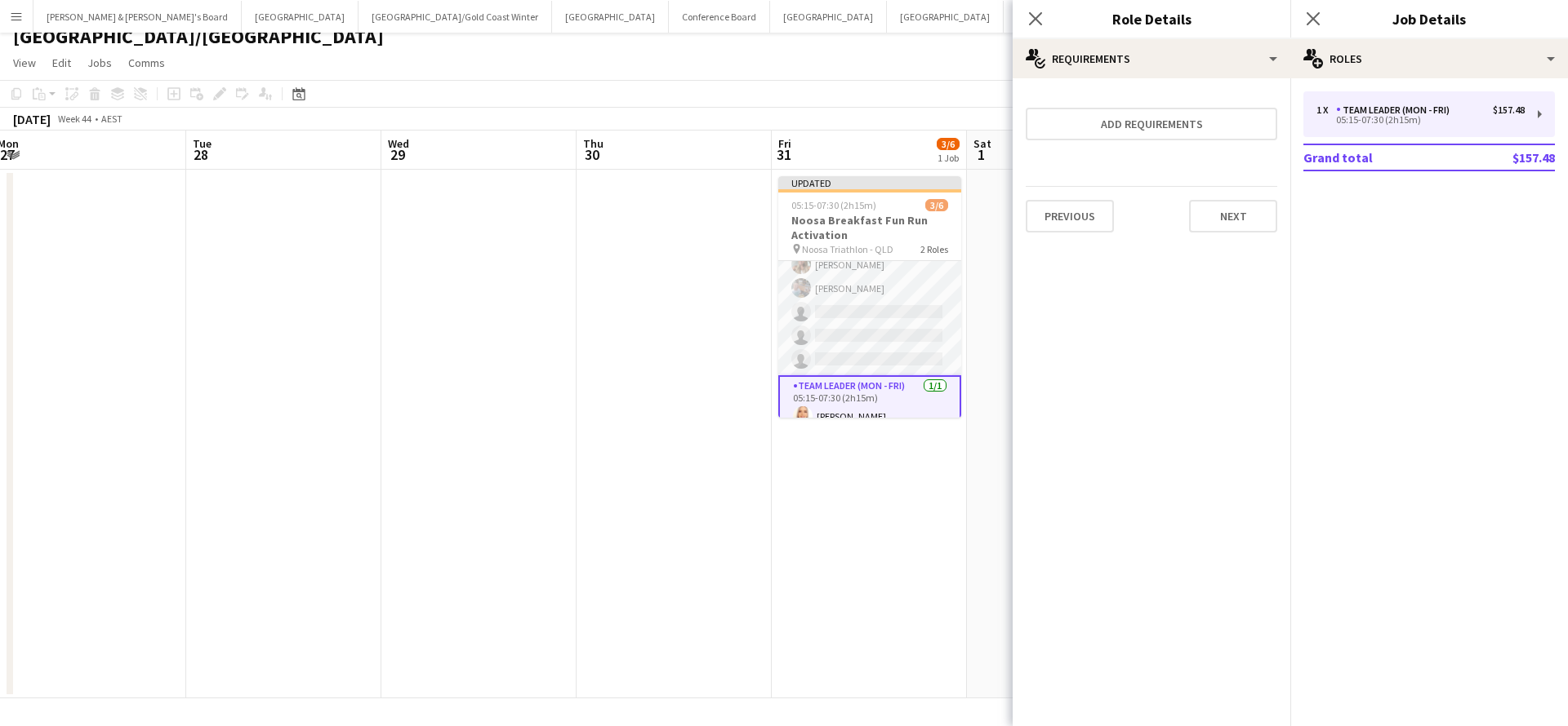
click at [946, 555] on app-date-cell "Updated 05:15-07:30 (2h15m) 3/6 Noosa Breakfast Fun Run Activation pin Noosa Tr…" at bounding box center [869, 434] width 196 height 529
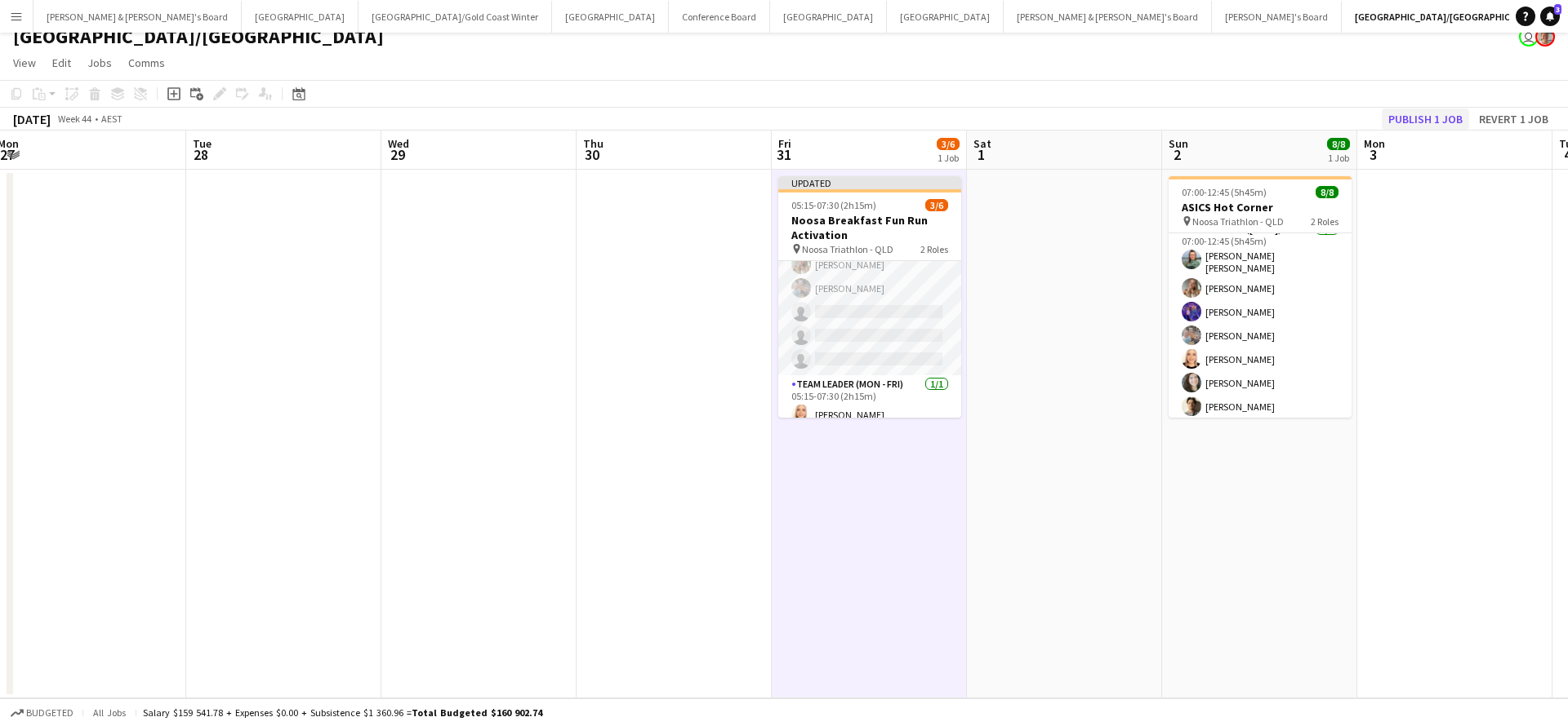
click at [1430, 122] on button "Publish 1 job" at bounding box center [1425, 119] width 88 height 21
click at [802, 464] on app-date-cell "05:15-07:30 (2h15m) 3/6 Noosa Breakfast Fun Run Activation pin Noosa Triathlon …" at bounding box center [869, 434] width 196 height 529
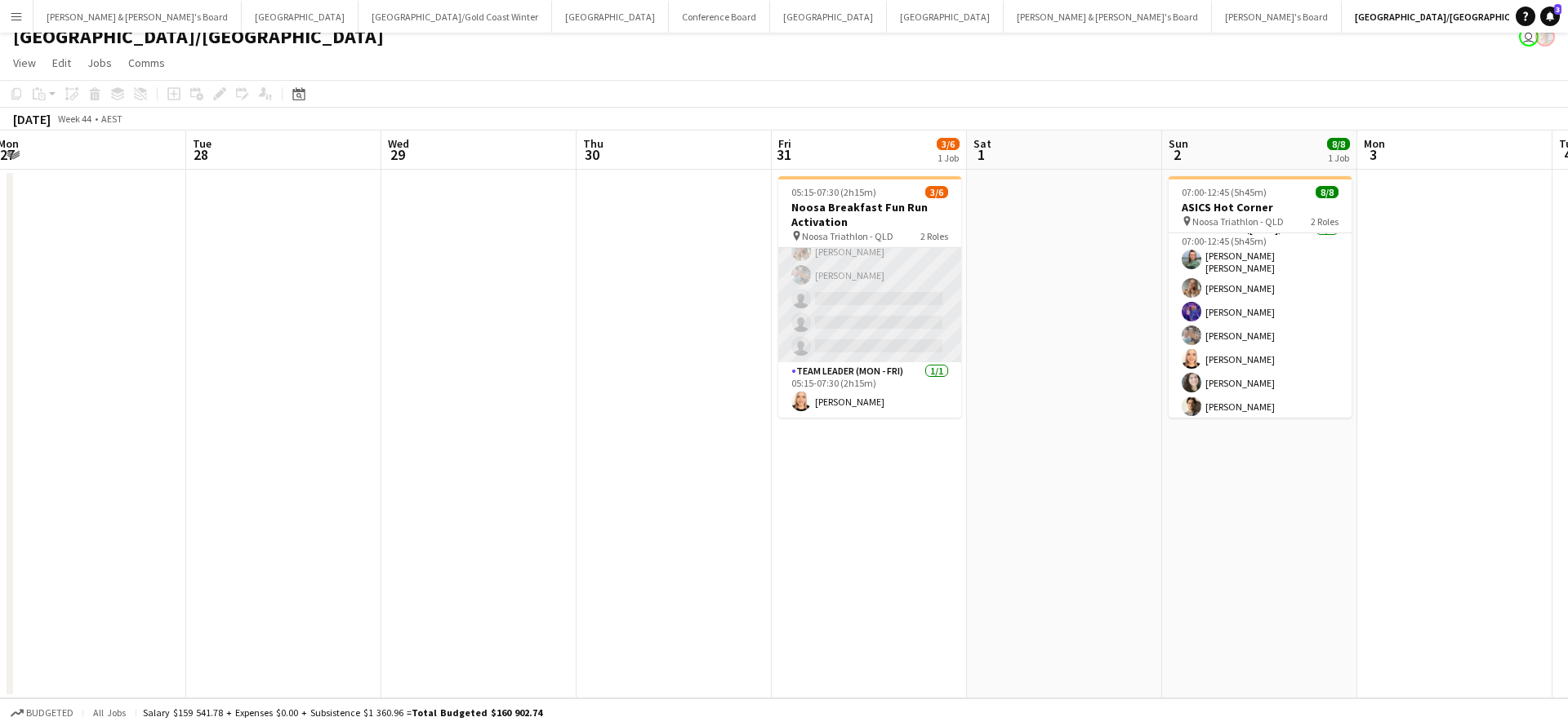
click at [912, 315] on app-card-role "Brand Ambassador (Mon - Fri) 7I 1A 2/5 05:15-07:30 (2h15m) Pippa Barling Robert…" at bounding box center [869, 287] width 183 height 151
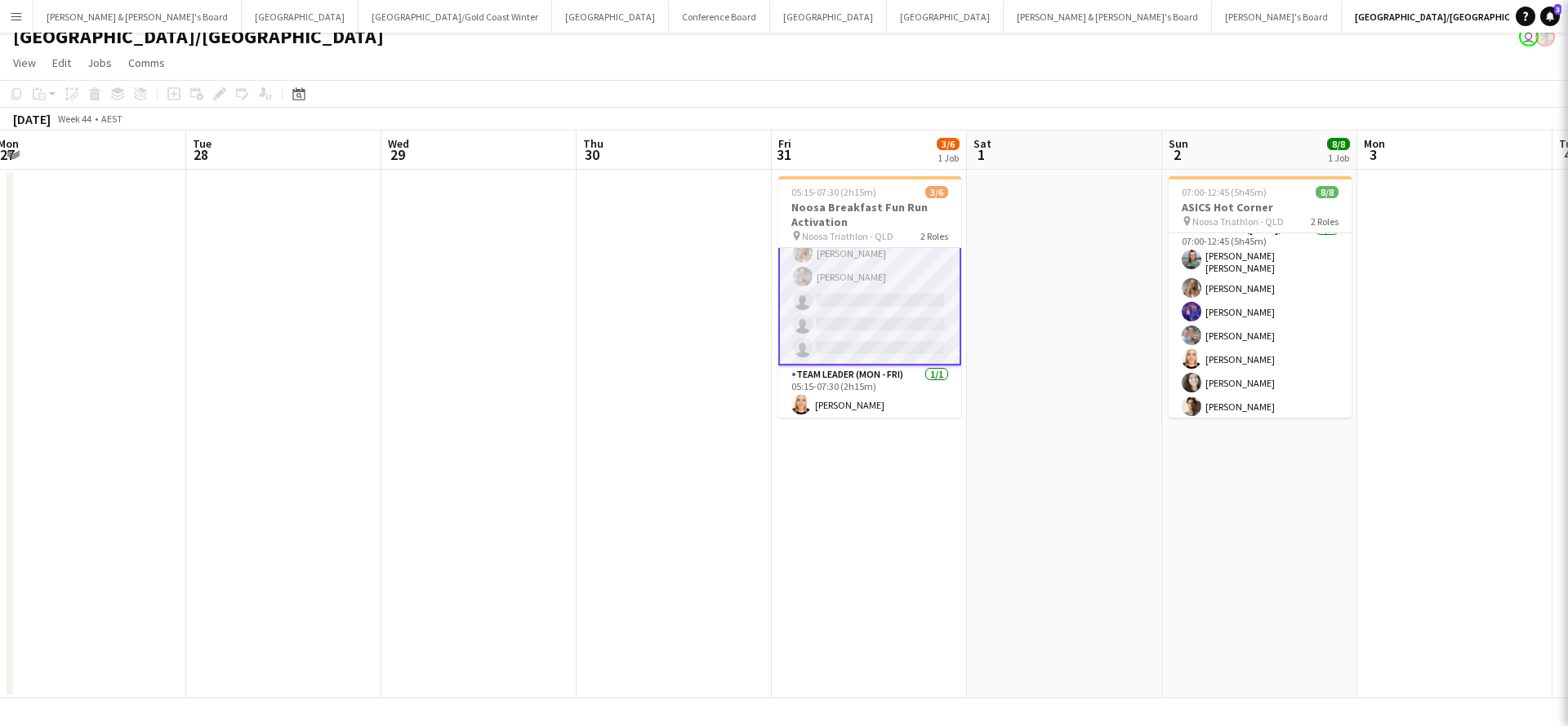
click at [912, 315] on app-card-role "Brand Ambassador (Mon - Fri) 7I 1A 2/5 05:15-07:30 (2h15m) Pippa Barling Robert…" at bounding box center [869, 289] width 183 height 154
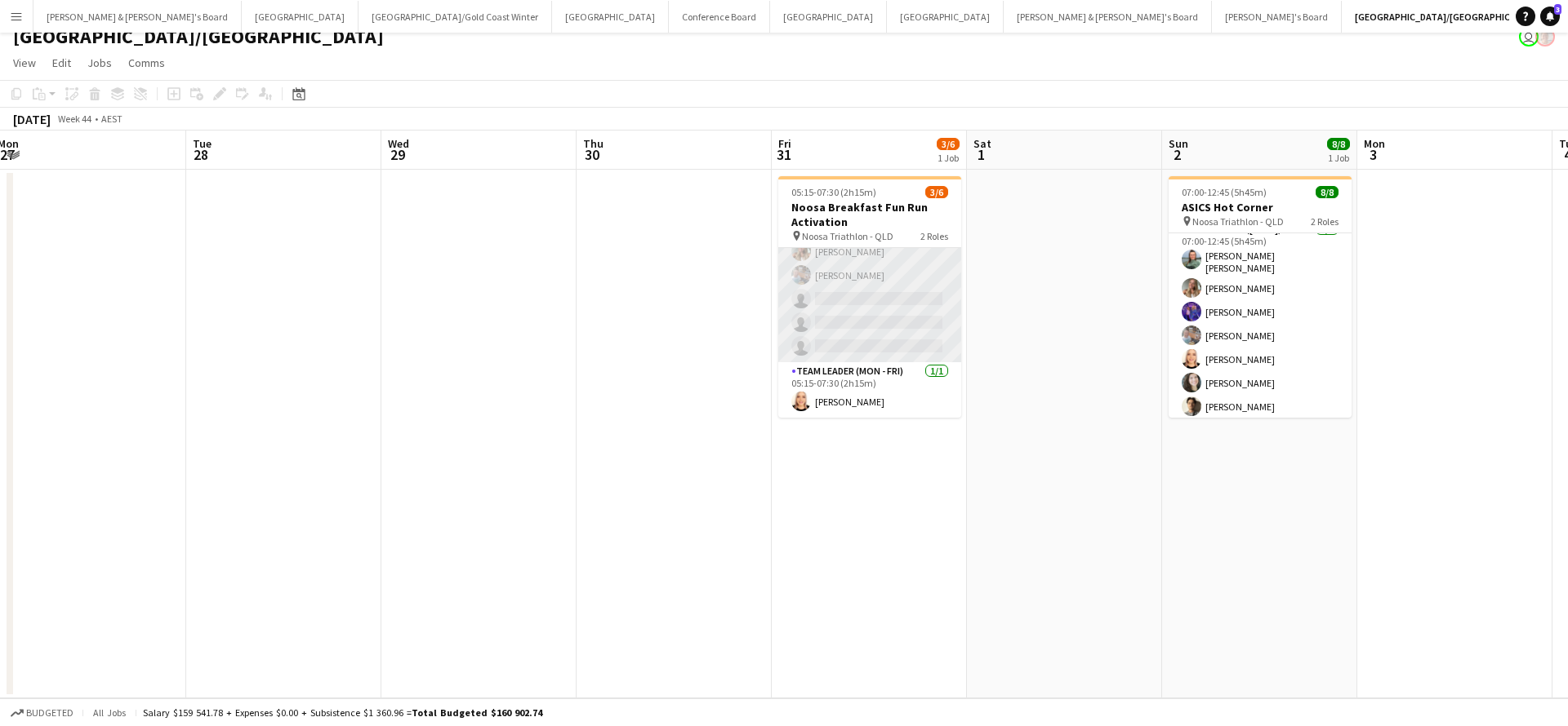
scroll to position [0, 595]
click at [943, 299] on app-card-role "Brand Ambassador (Mon - Fri) 7I 1A 2/5 05:15-07:30 (2h15m) Pippa Barling Robert…" at bounding box center [868, 287] width 183 height 151
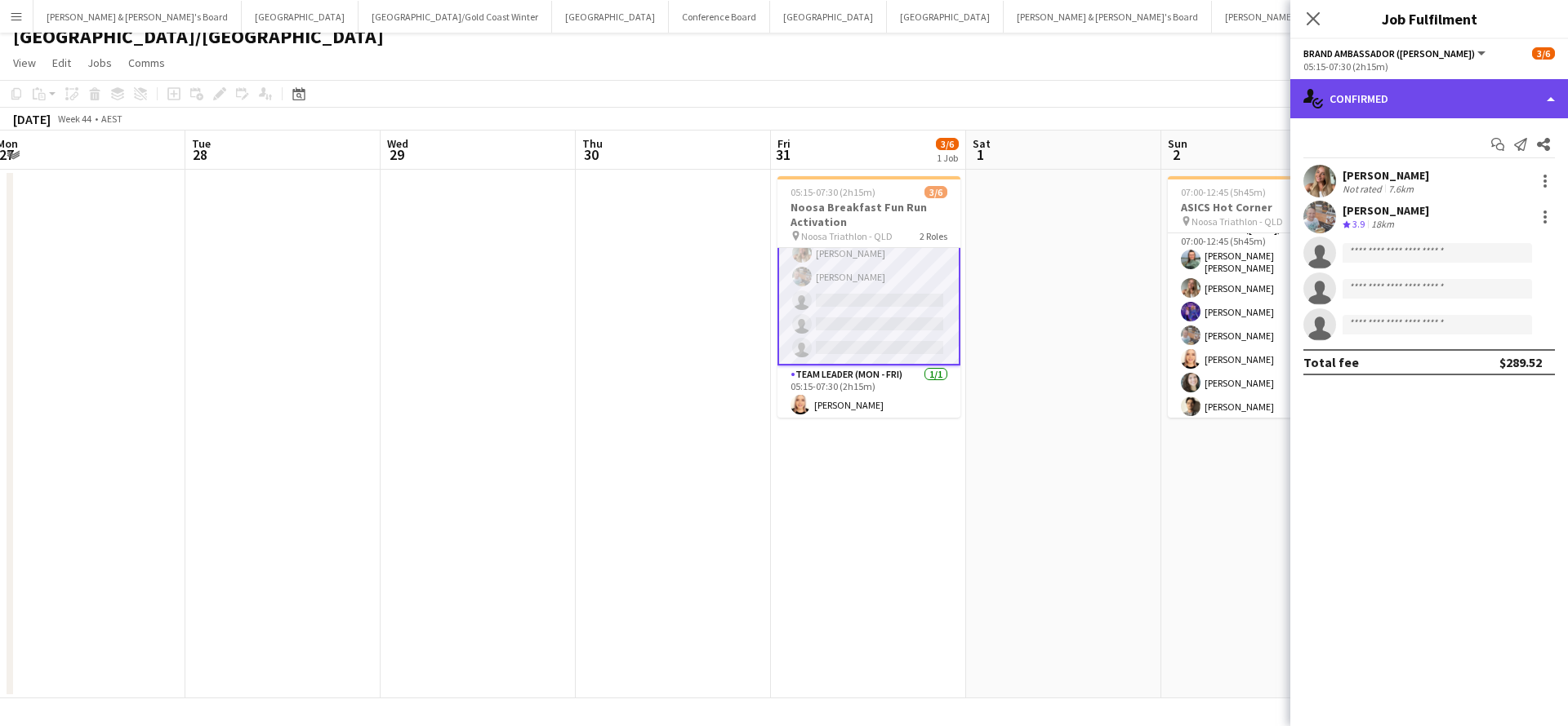
click at [1396, 112] on div "single-neutral-actions-check-2 Confirmed" at bounding box center [1428, 98] width 277 height 39
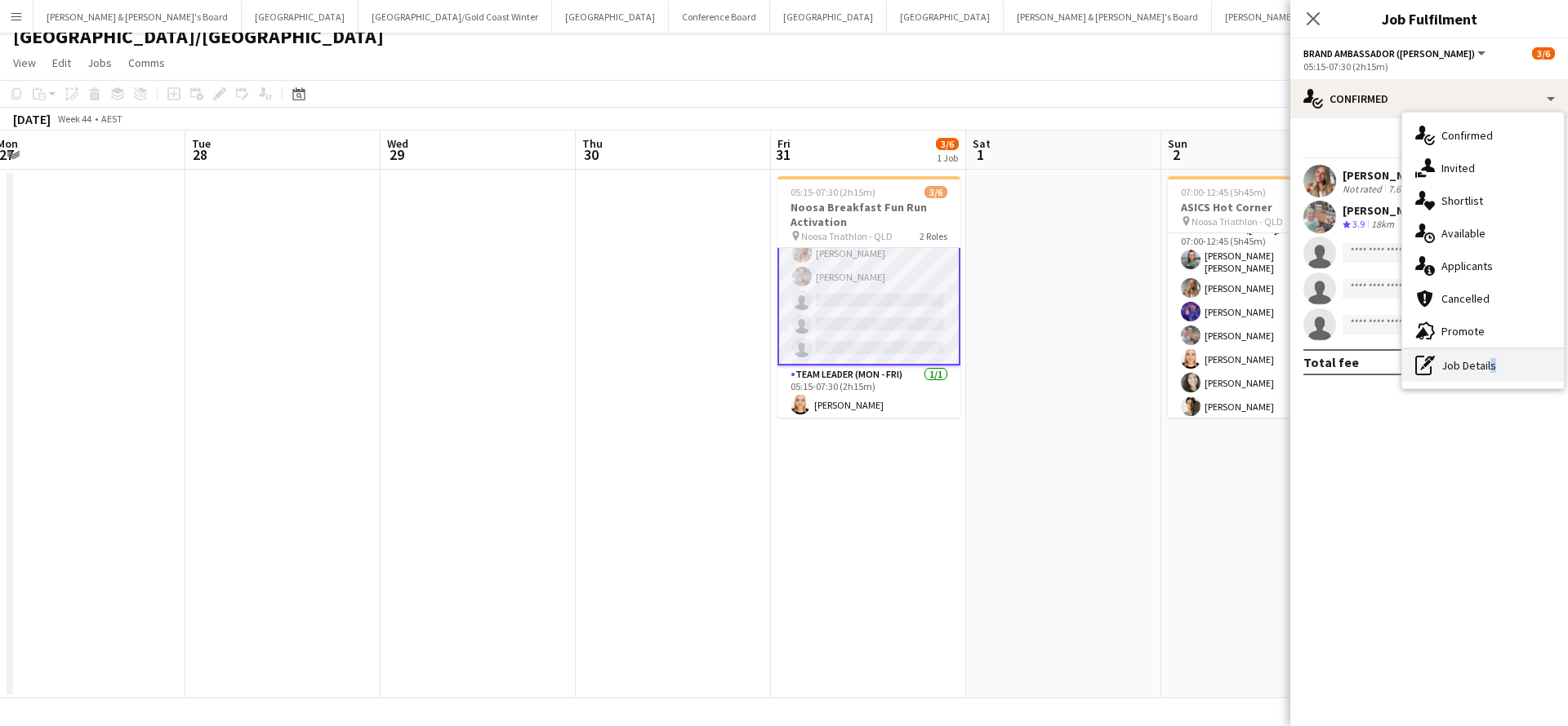
click at [1487, 368] on div "pen-write Job Details" at bounding box center [1482, 365] width 162 height 33
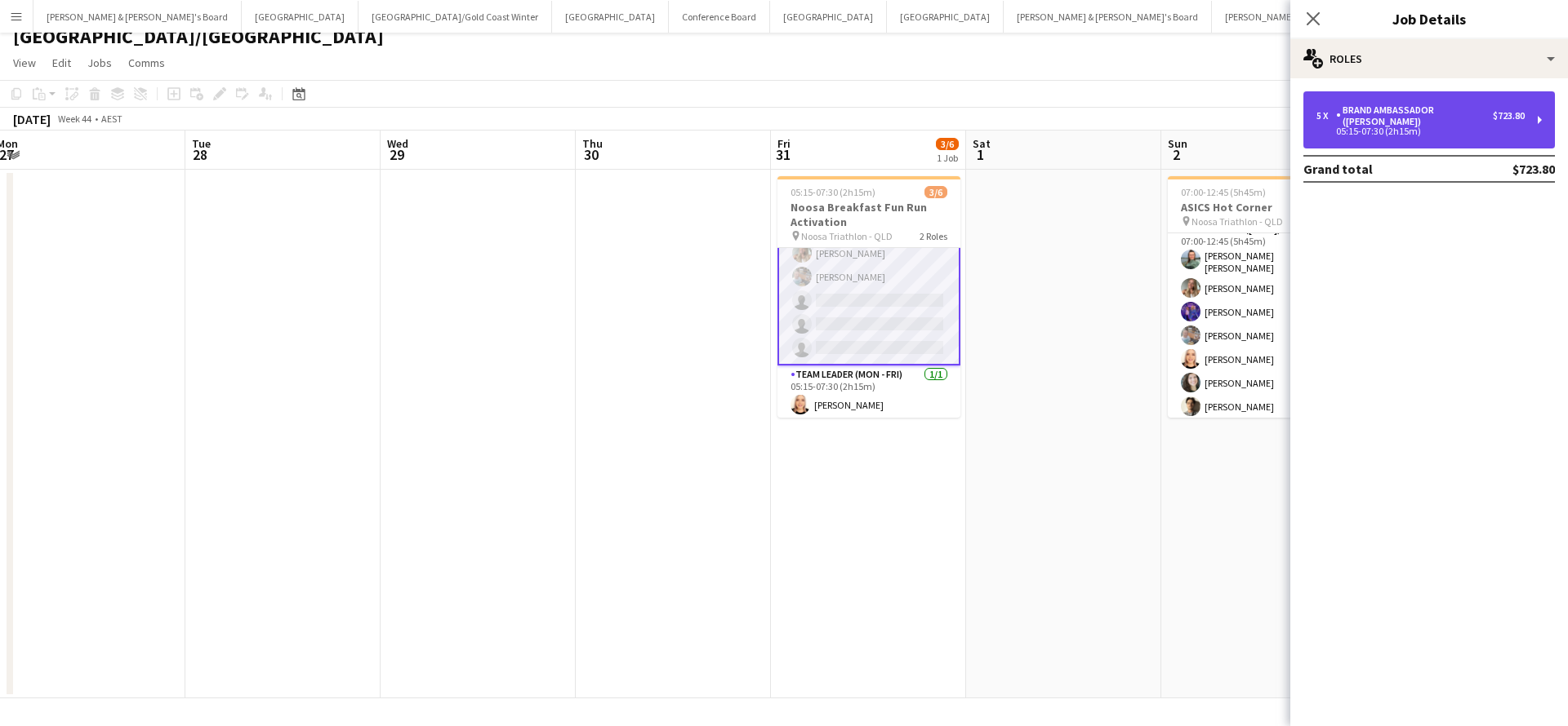
click at [1457, 128] on div "05:15-07:30 (2h15m)" at bounding box center [1419, 132] width 208 height 8
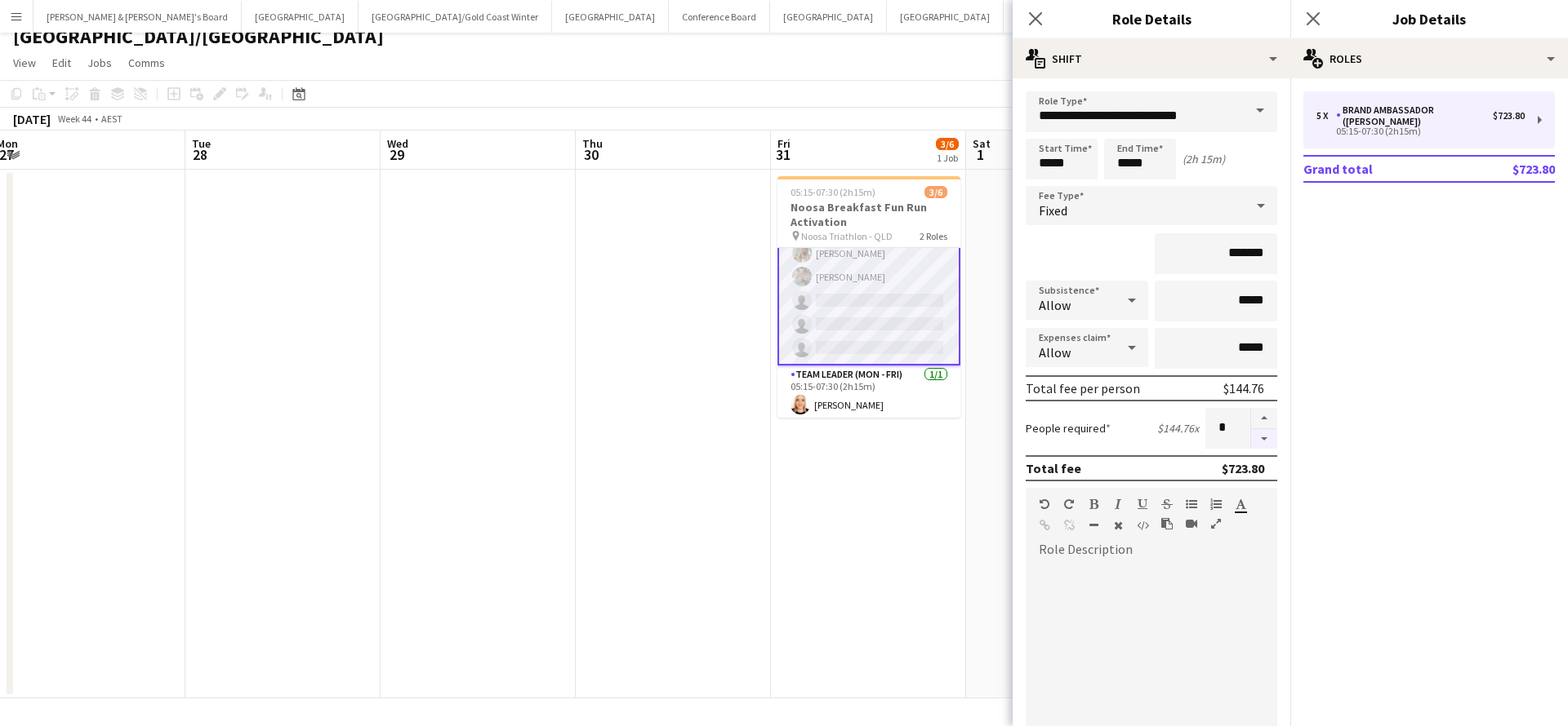
click at [1267, 440] on button "button" at bounding box center [1264, 440] width 26 height 20
type input "*"
click at [950, 476] on app-date-cell "05:15-07:30 (2h15m) 3/6 Noosa Breakfast Fun Run Activation pin Noosa Triathlon …" at bounding box center [869, 434] width 196 height 529
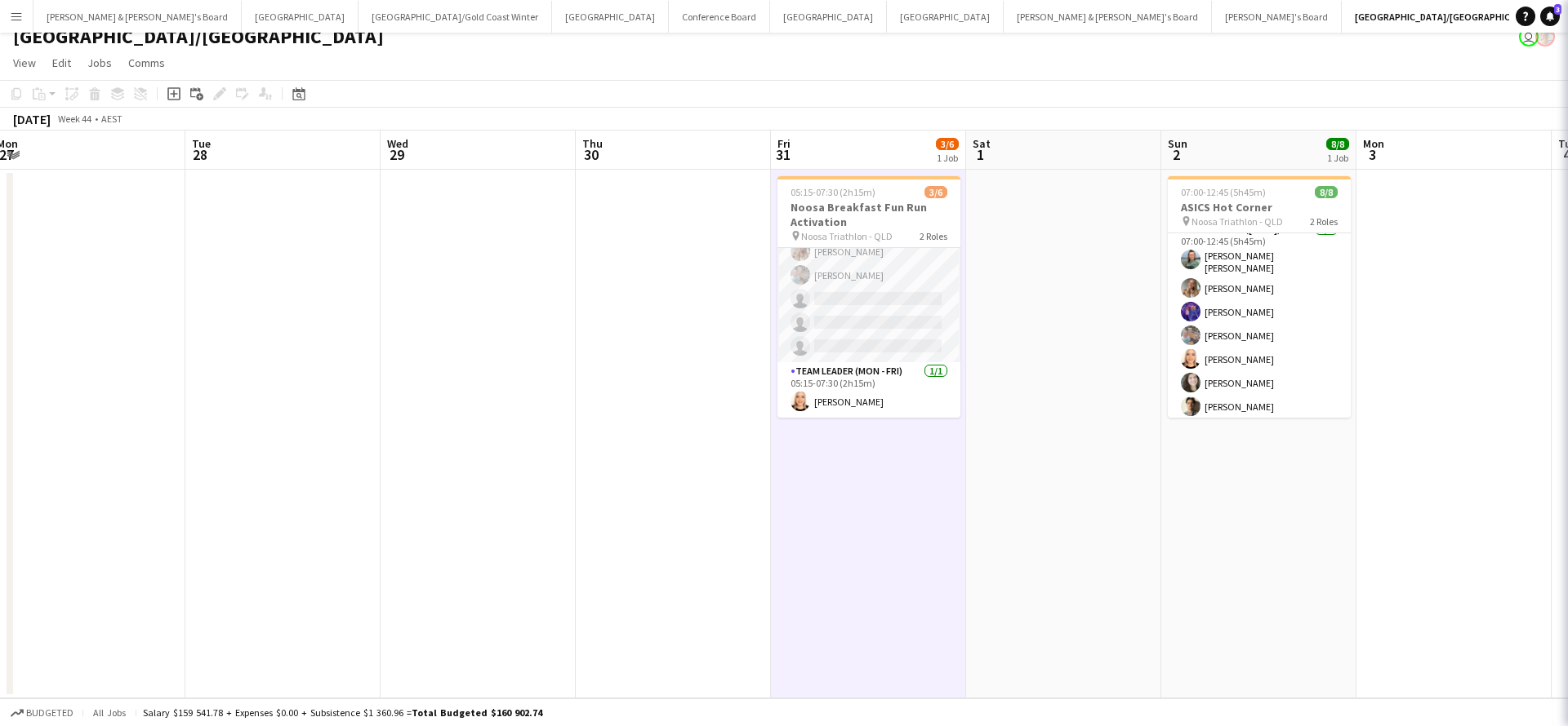
scroll to position [25, 0]
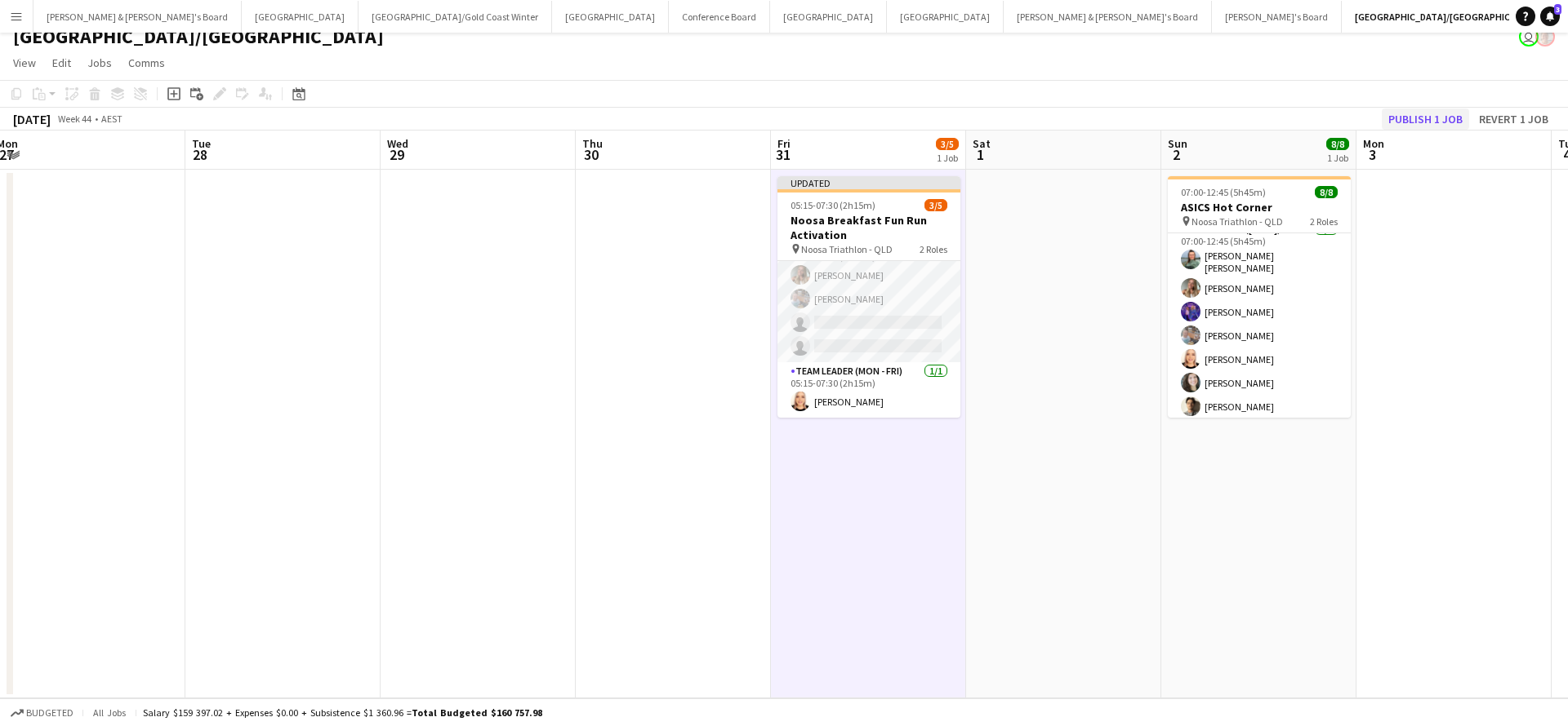
click at [1420, 114] on button "Publish 1 job" at bounding box center [1425, 119] width 88 height 21
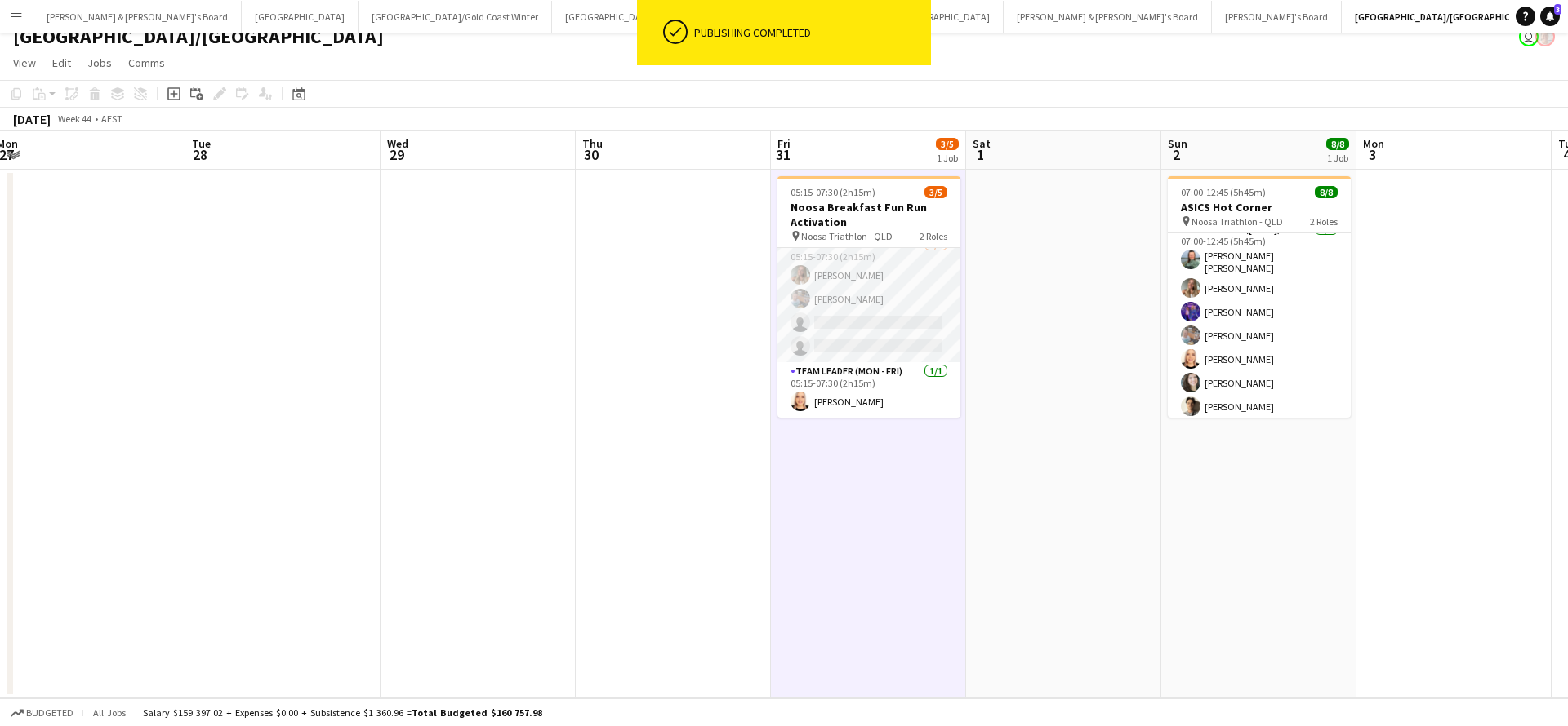
scroll to position [12, 0]
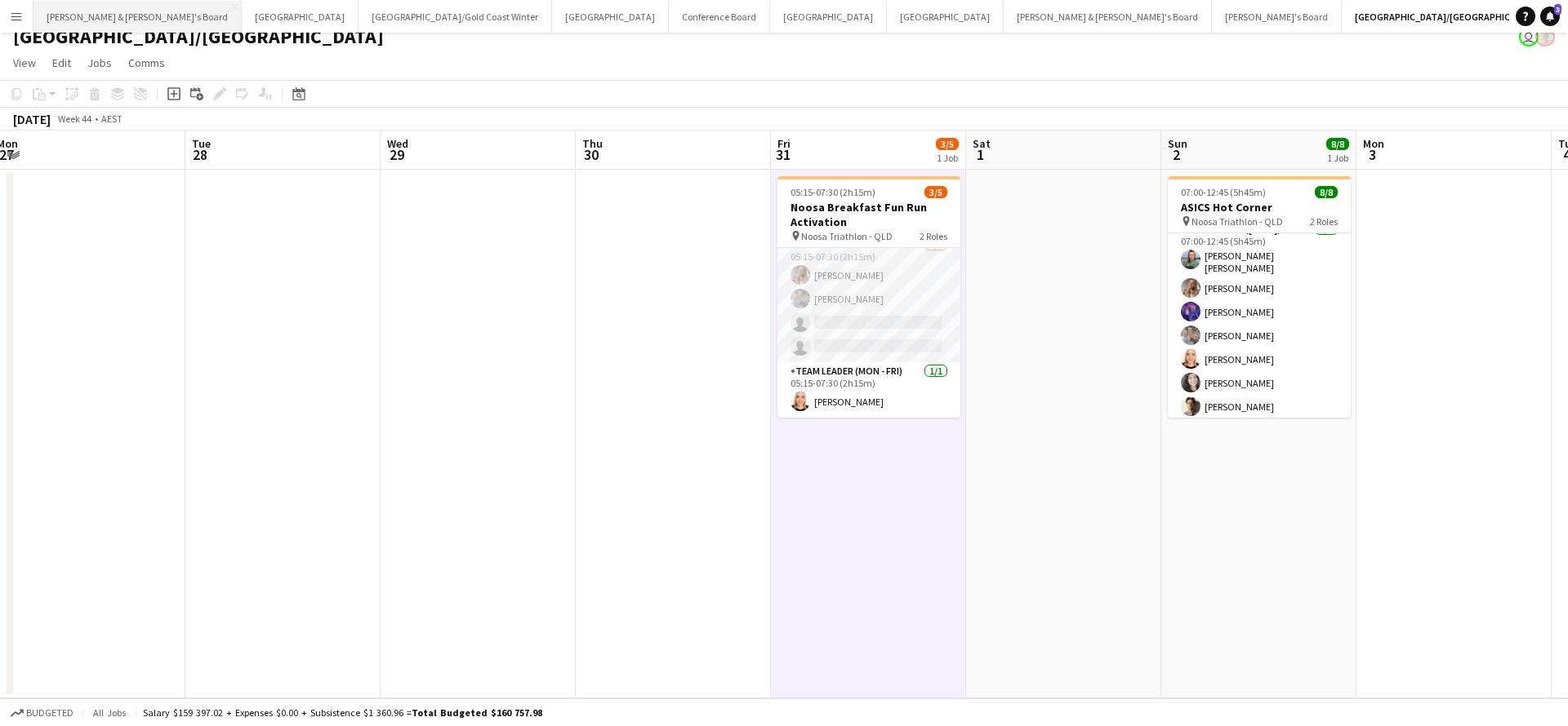
click at [102, 27] on button "James & Arrence's Board Close" at bounding box center [138, 17] width 208 height 32
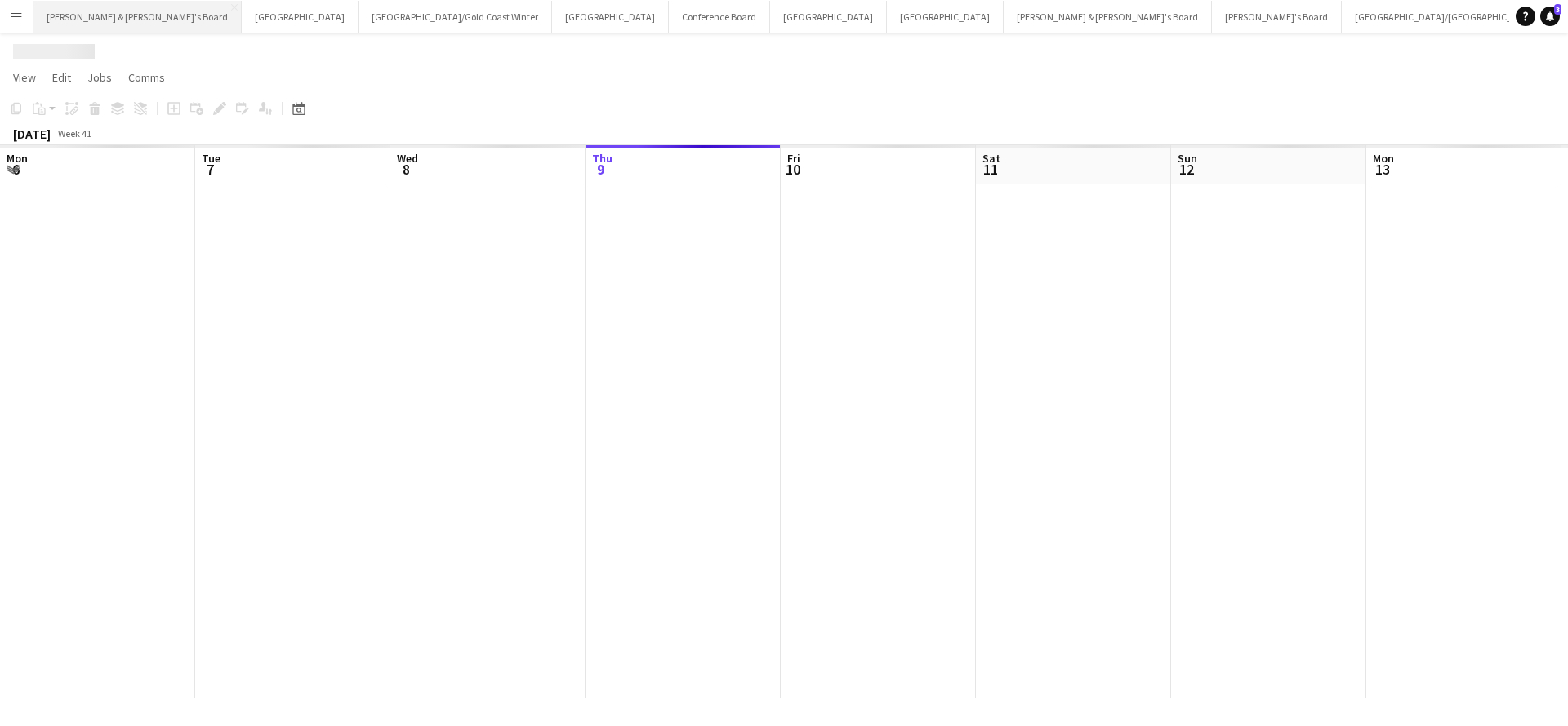
click at [102, 27] on button "James & Arrence's Board Close" at bounding box center [138, 17] width 208 height 32
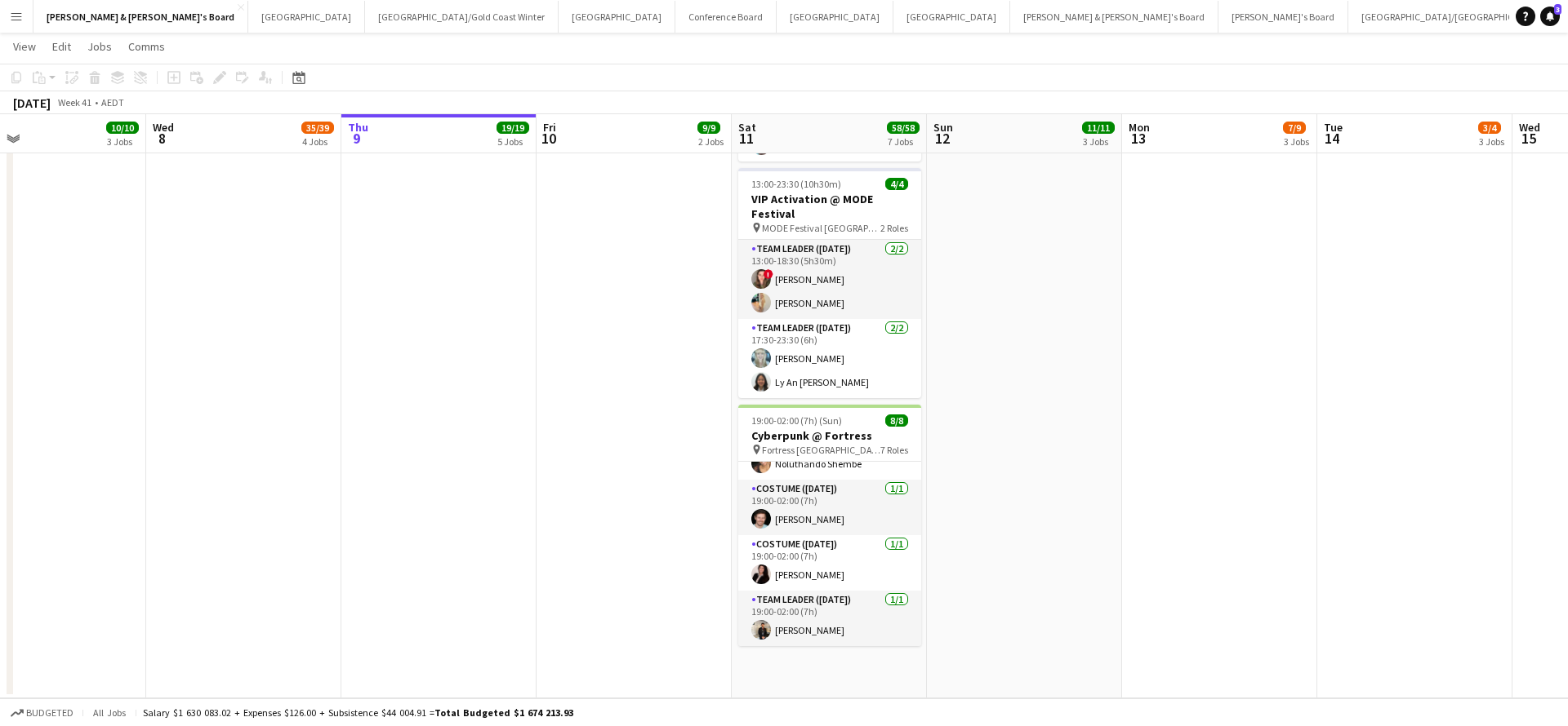
scroll to position [227, 0]
click at [776, 20] on button "Melbourne Close" at bounding box center [834, 17] width 117 height 32
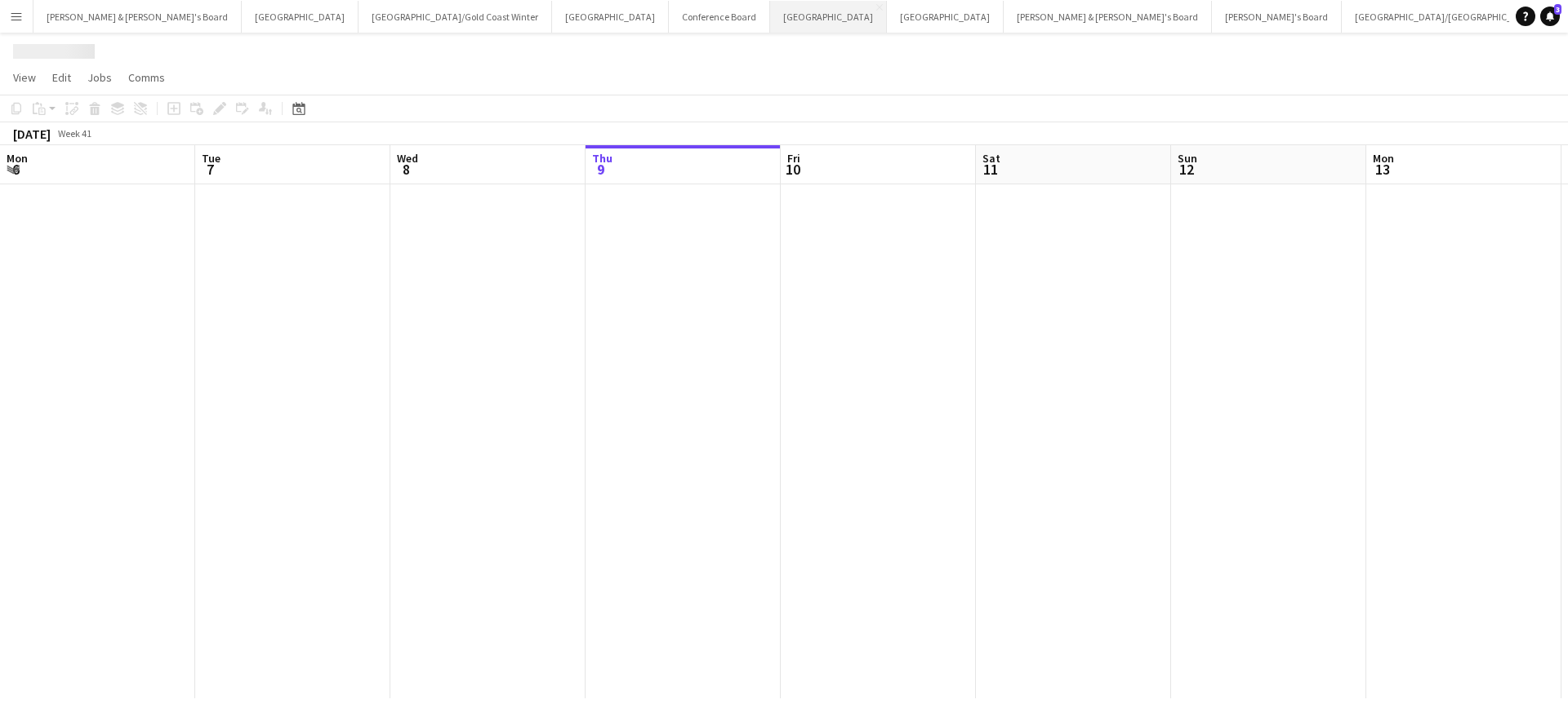
scroll to position [0, 390]
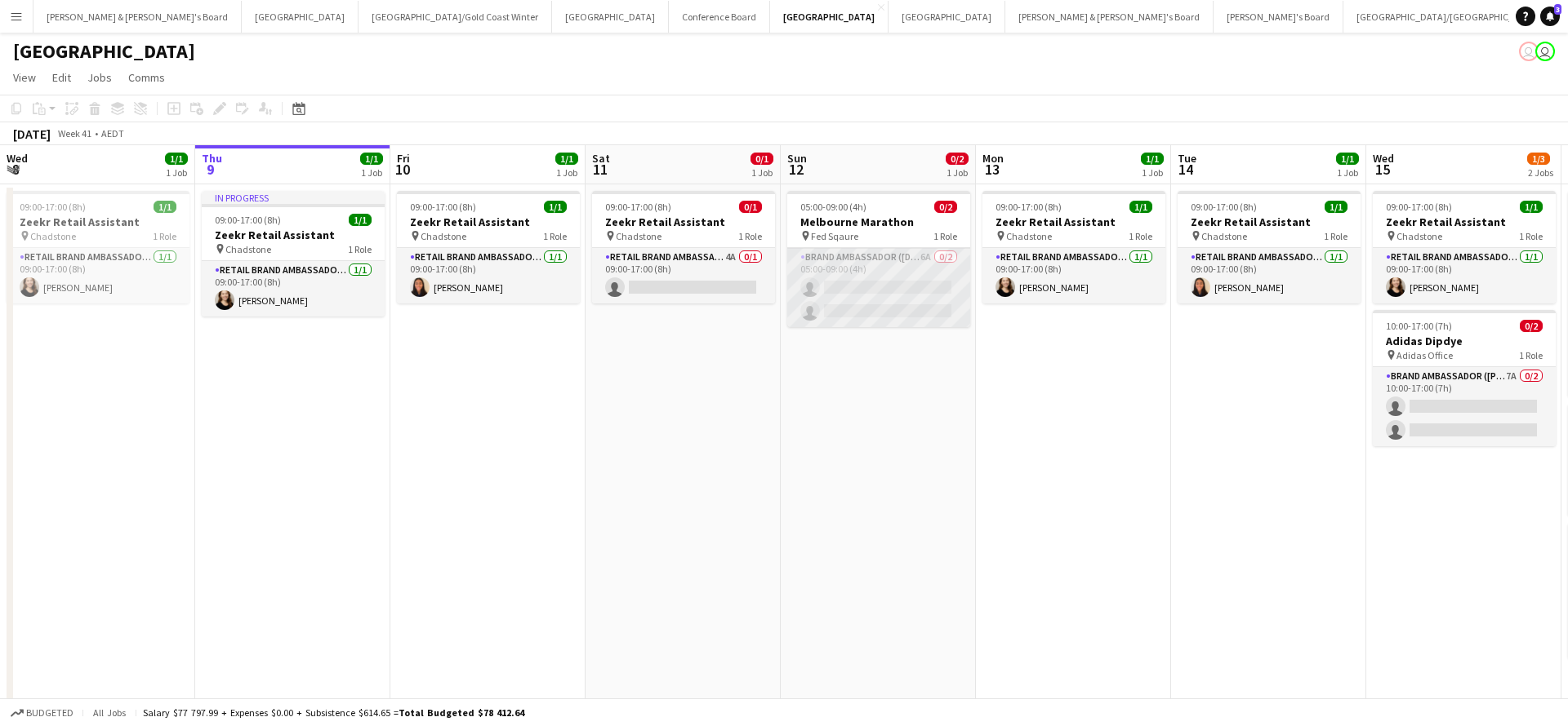
click at [877, 294] on app-card-role "Brand Ambassador (Sunday) 6A 0/2 05:00-09:00 (4h) single-neutral-actions single…" at bounding box center [878, 287] width 183 height 79
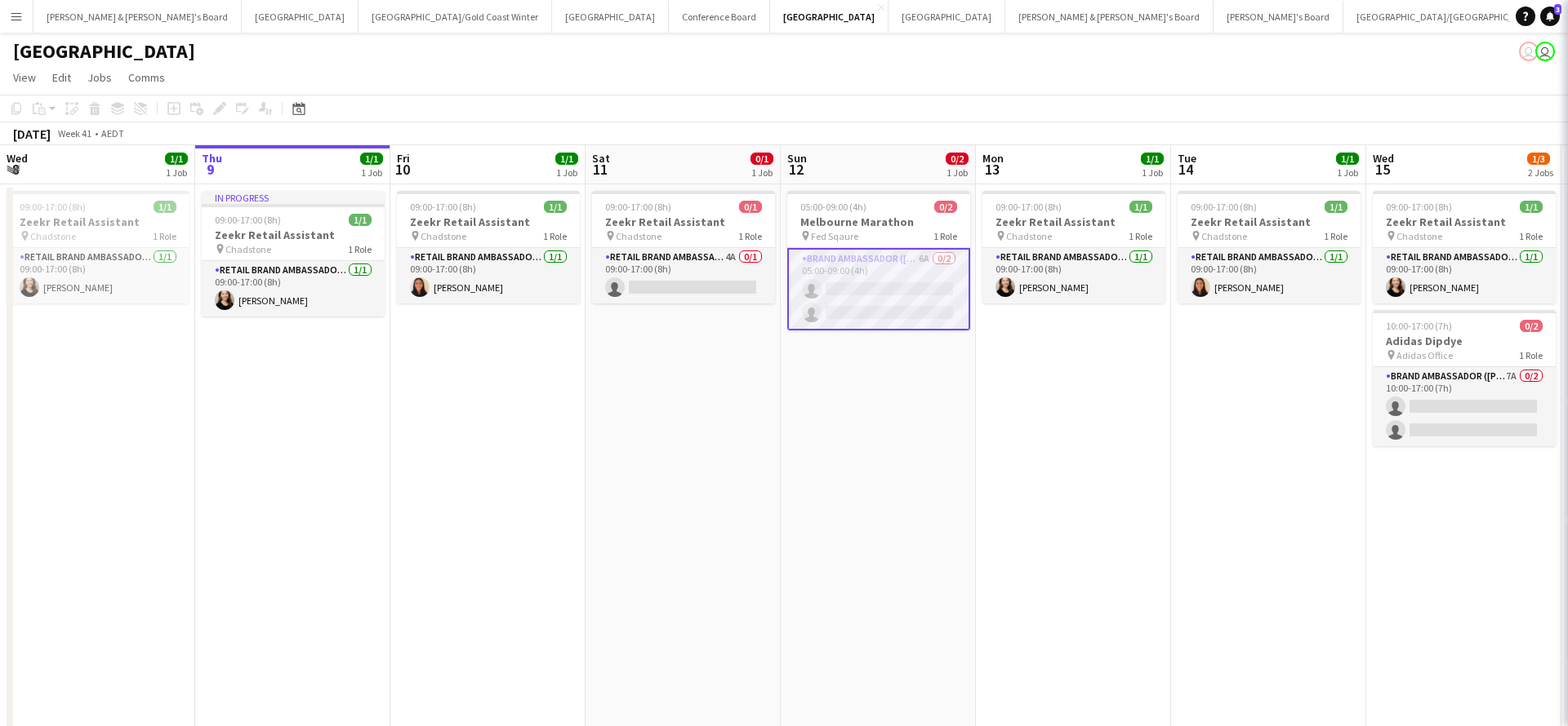
click at [877, 294] on app-card-role "Brand Ambassador (Sunday) 6A 0/2 05:00-09:00 (4h) single-neutral-actions single…" at bounding box center [878, 289] width 183 height 83
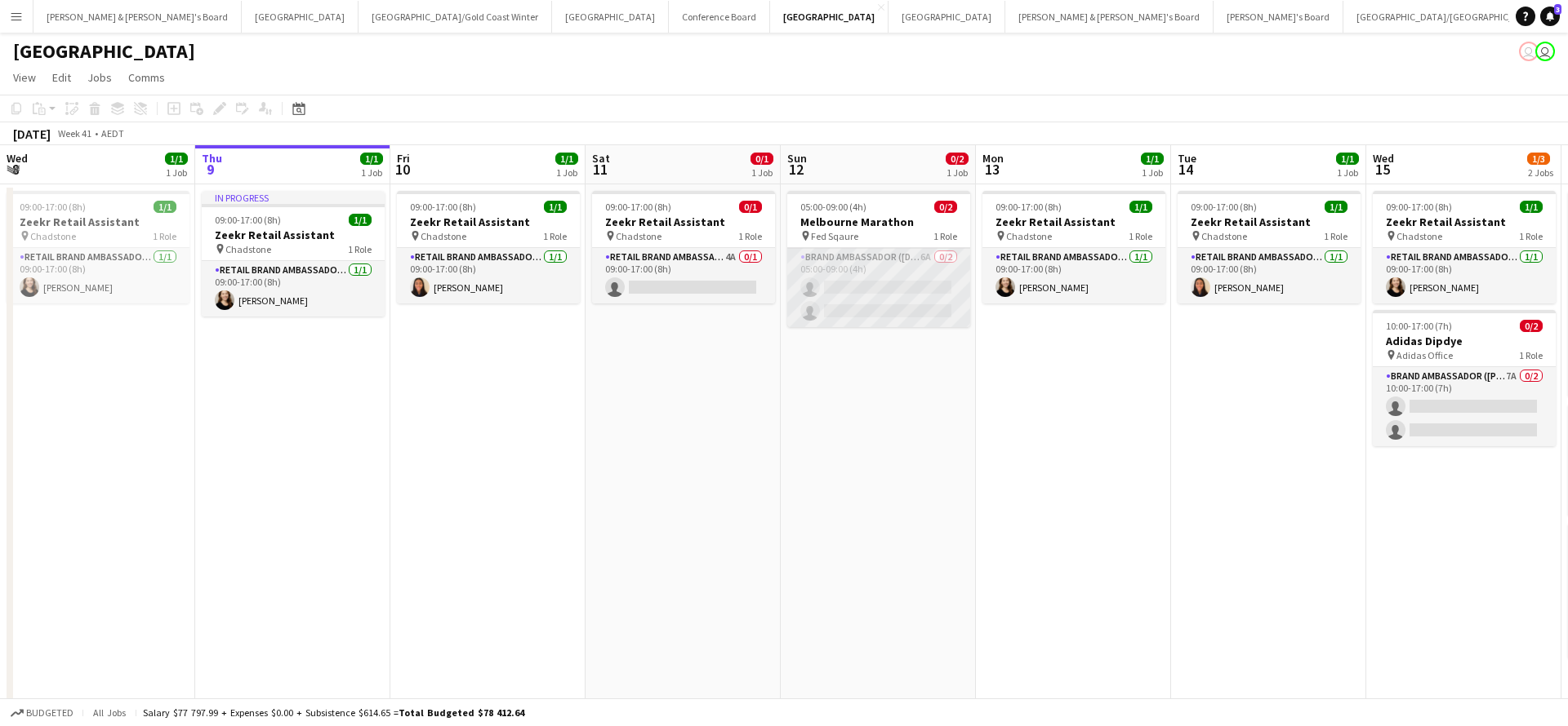
click at [877, 294] on app-card-role "Brand Ambassador (Sunday) 6A 0/2 05:00-09:00 (4h) single-neutral-actions single…" at bounding box center [878, 287] width 183 height 79
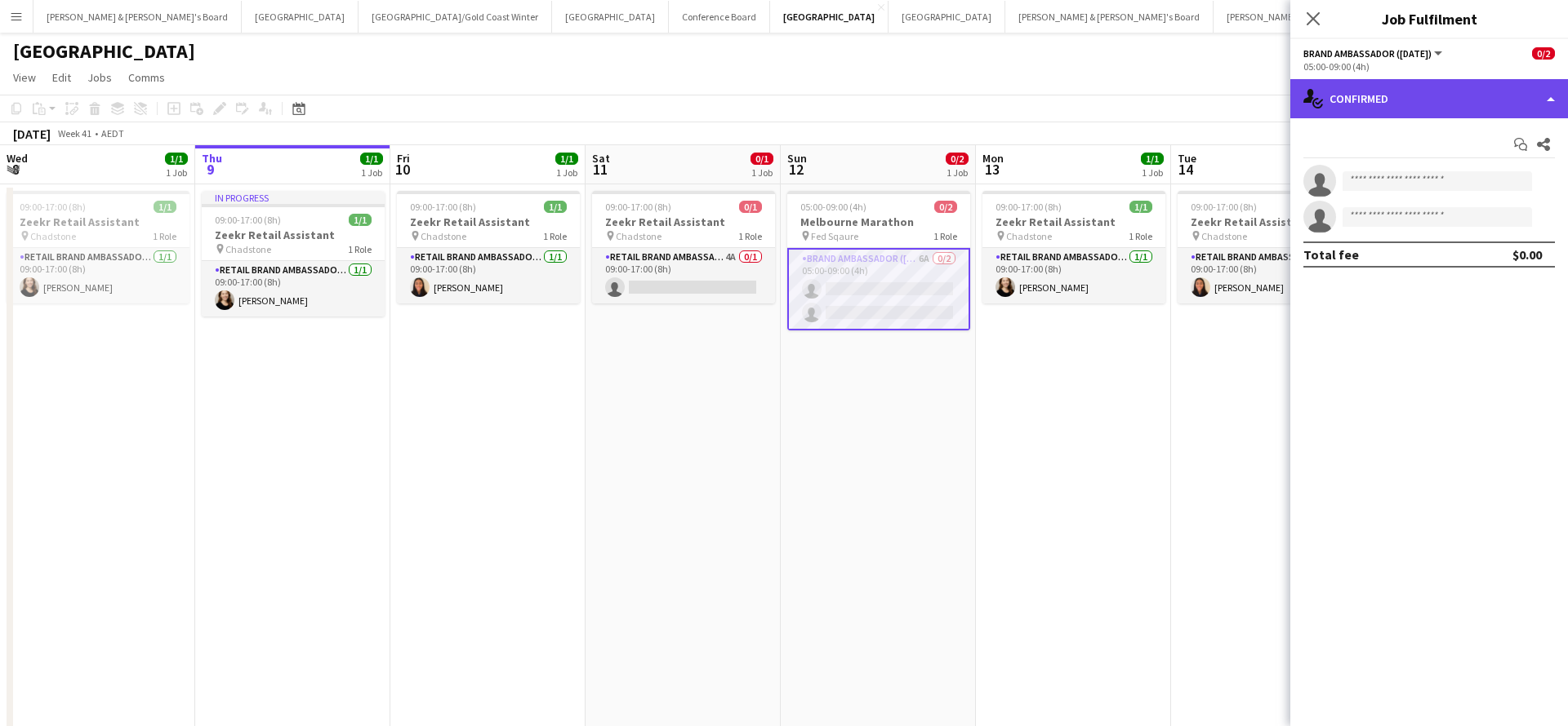
click at [1411, 107] on div "single-neutral-actions-check-2 Confirmed" at bounding box center [1428, 98] width 277 height 39
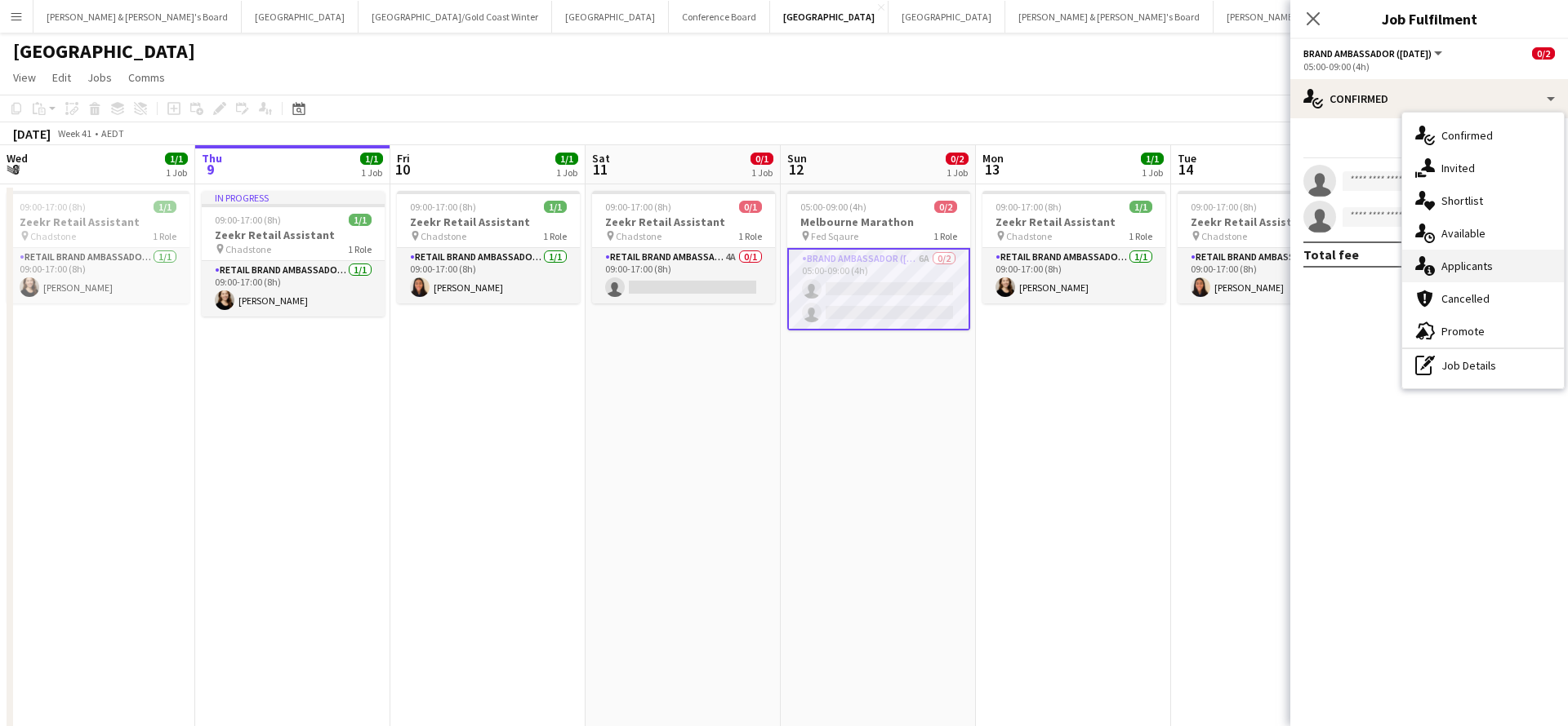
click at [1478, 263] on span "Applicants" at bounding box center [1467, 265] width 52 height 15
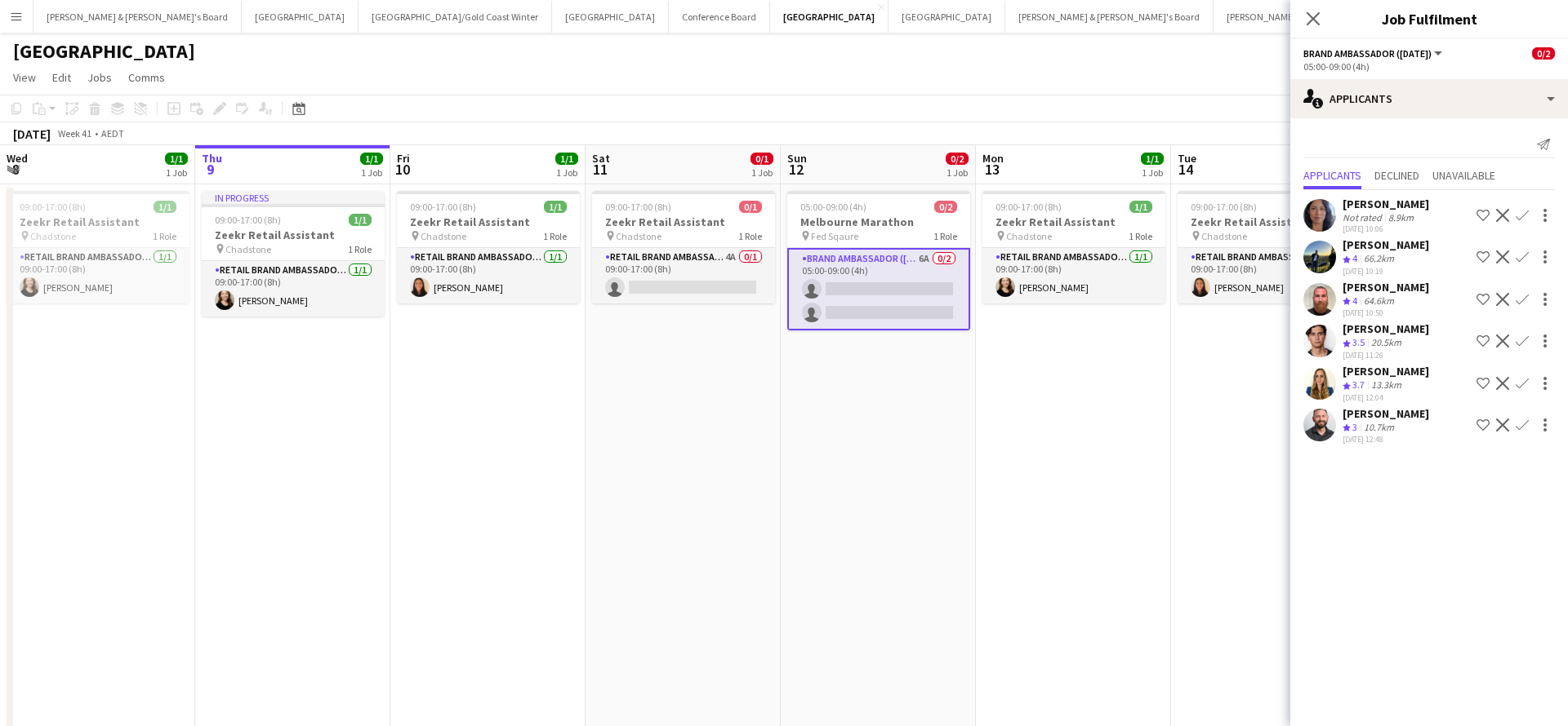
click at [1381, 300] on div "64.6km" at bounding box center [1378, 301] width 37 height 14
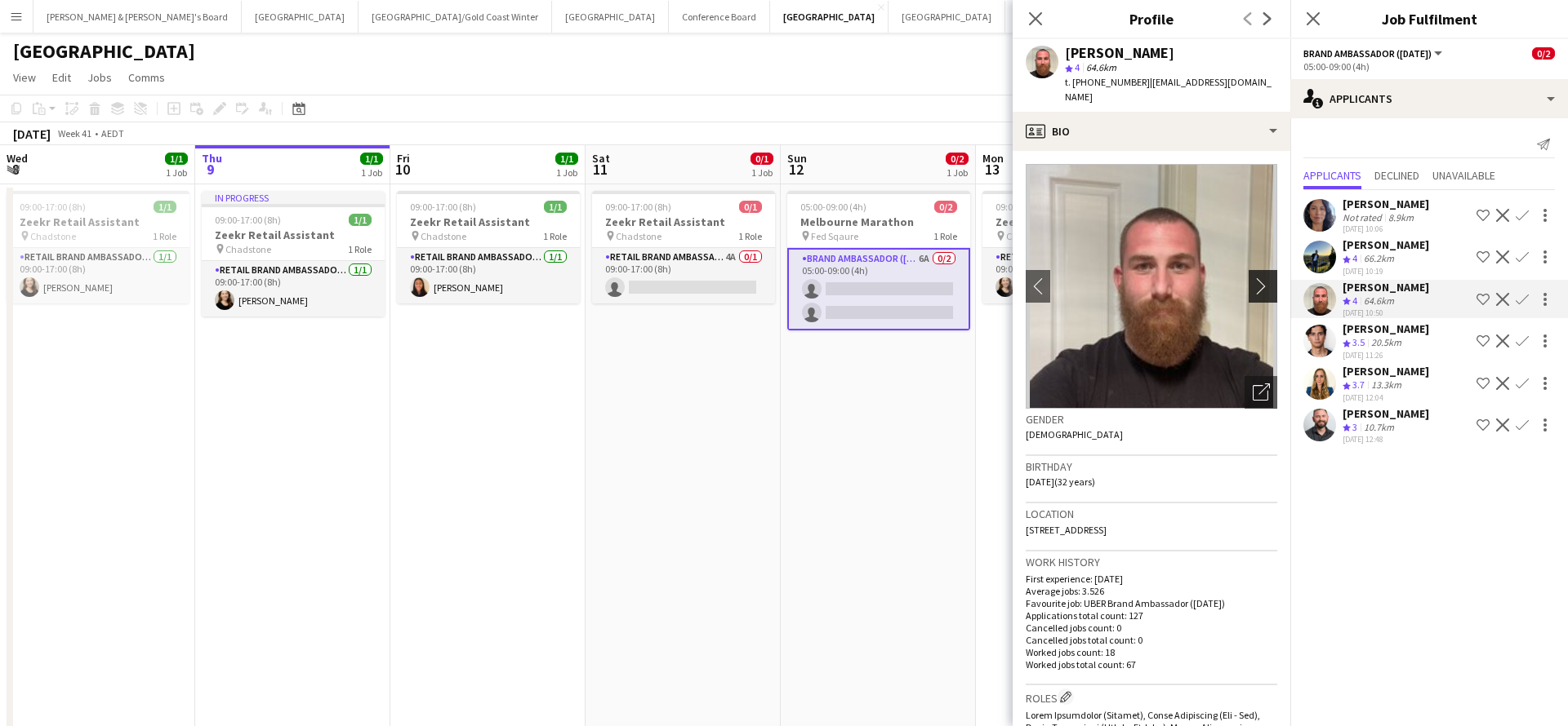
click at [1267, 277] on app-icon "chevron-right" at bounding box center [1265, 285] width 25 height 17
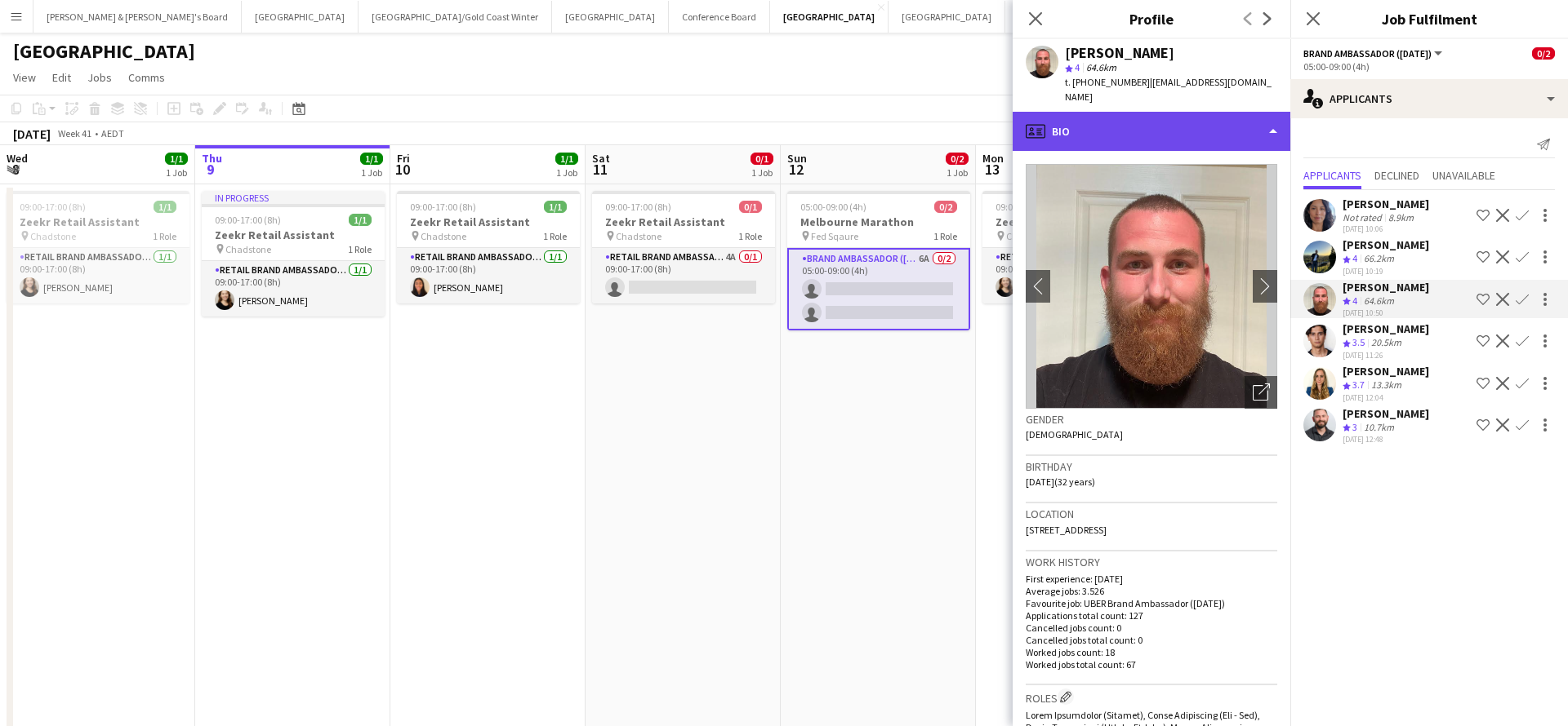
click at [1146, 112] on div "profile Bio" at bounding box center [1151, 131] width 277 height 39
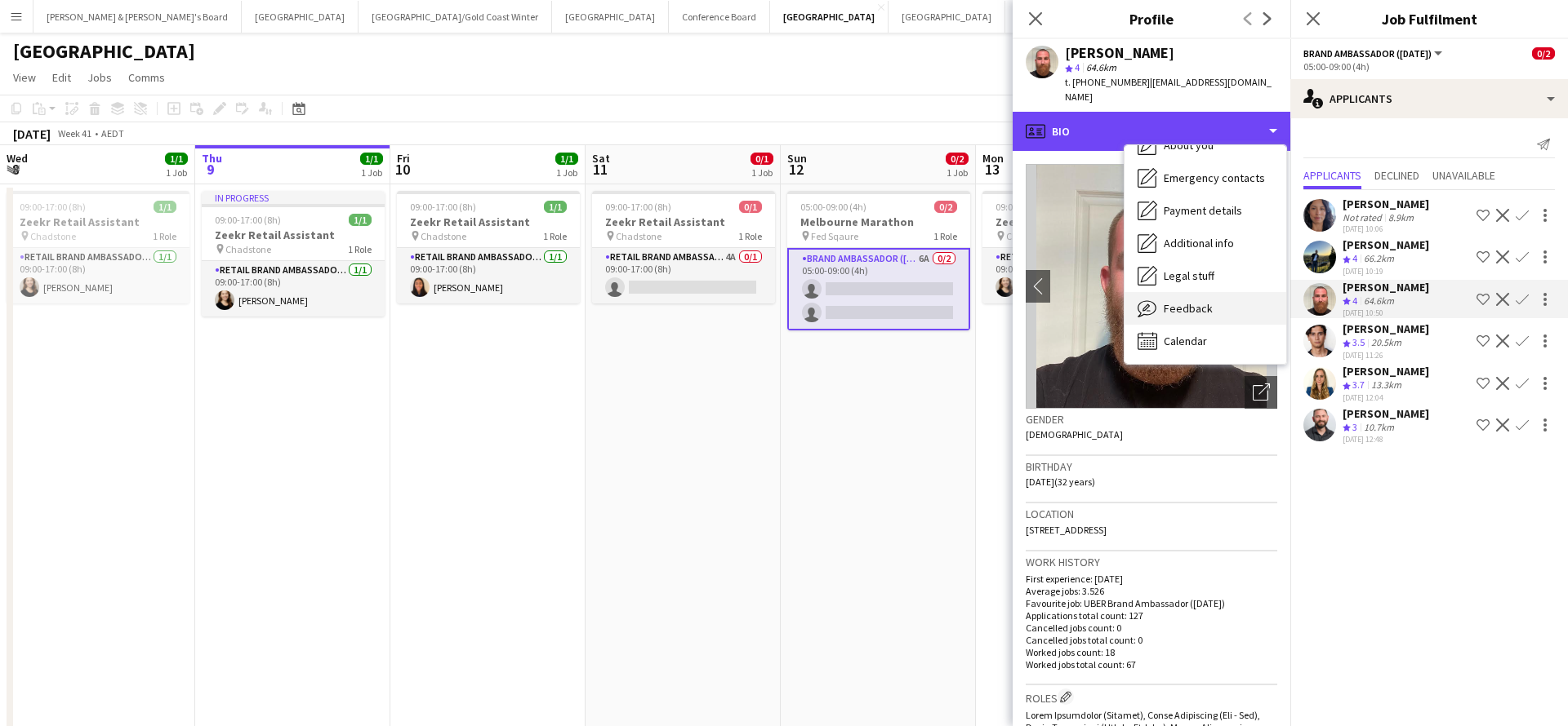
scroll to position [121, 0]
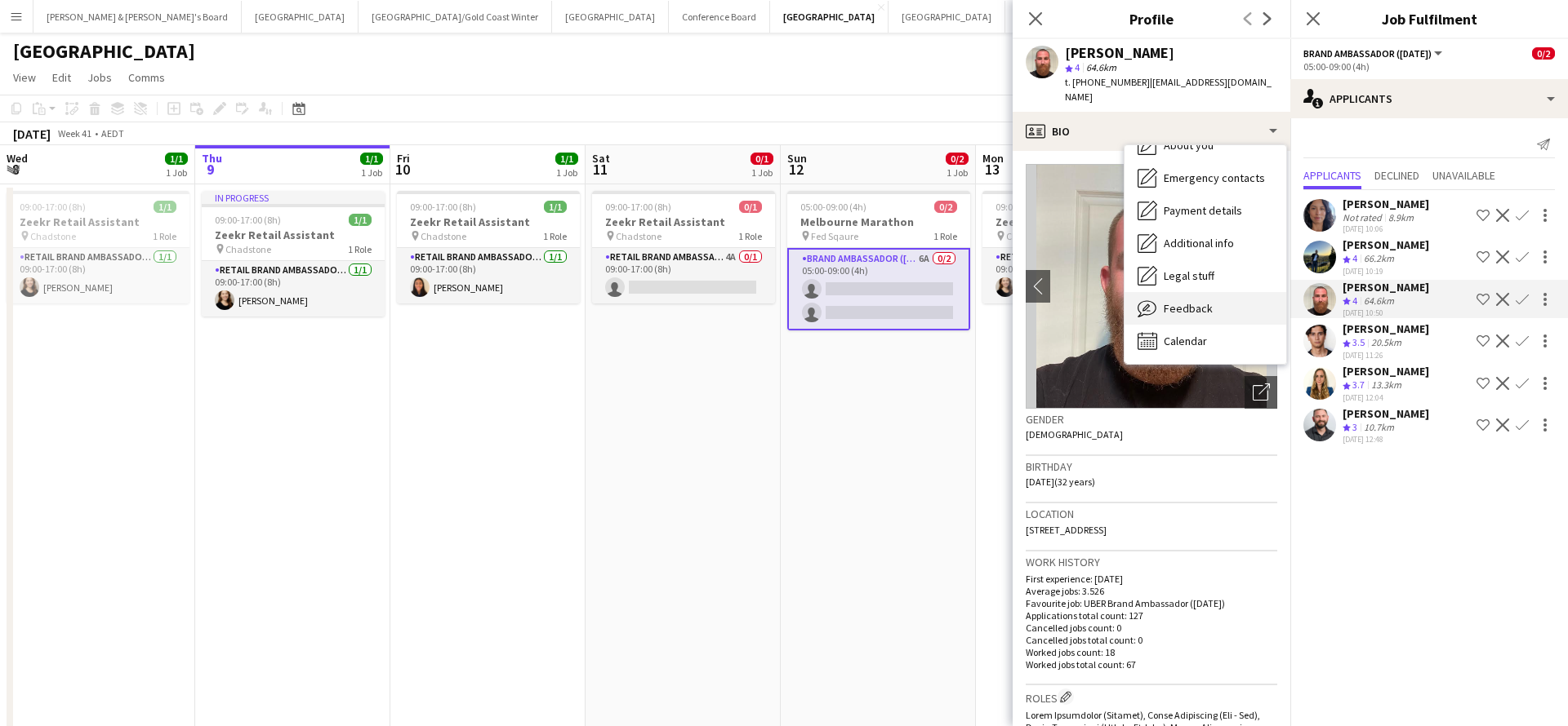
click at [1200, 304] on div "Feedback Feedback" at bounding box center [1205, 308] width 162 height 33
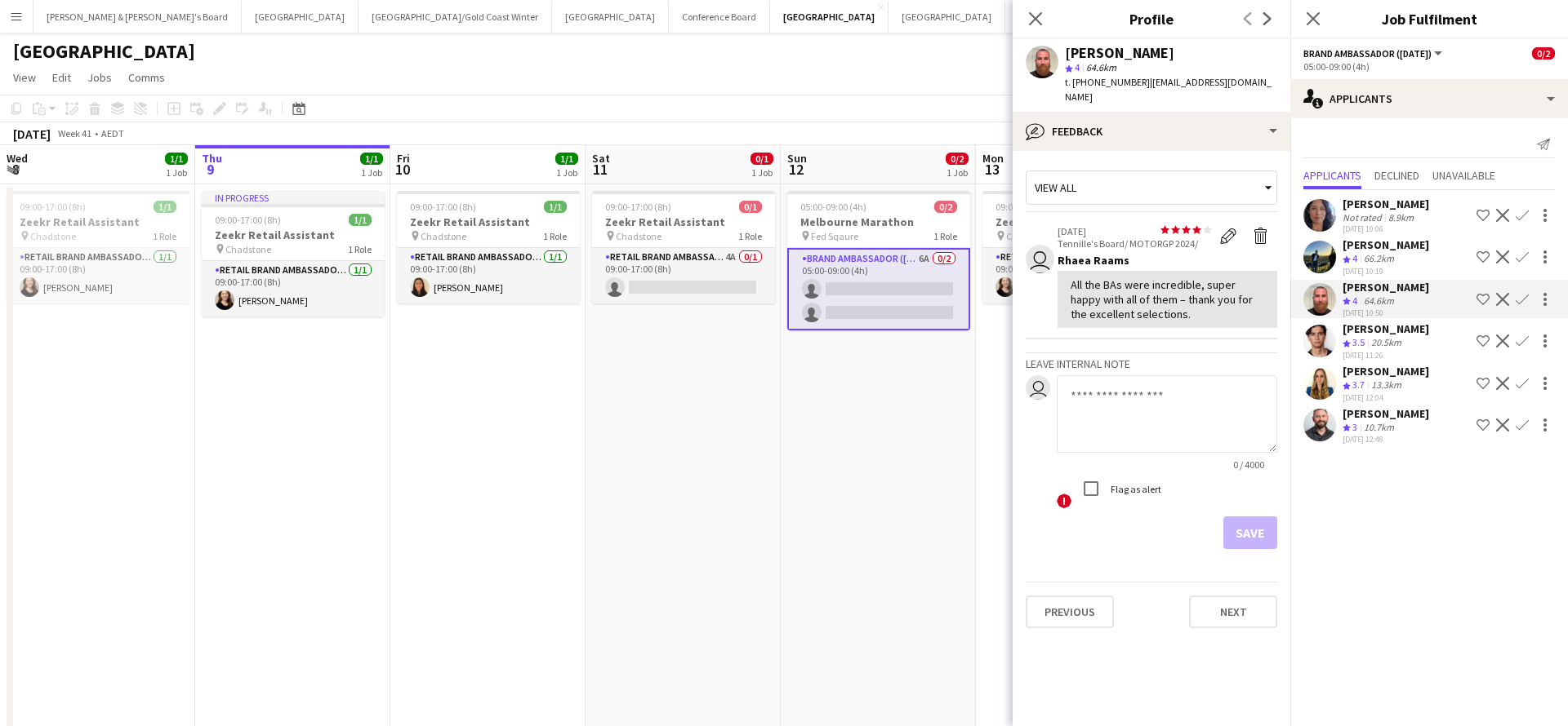
click at [1392, 251] on div "[PERSON_NAME]" at bounding box center [1385, 244] width 87 height 15
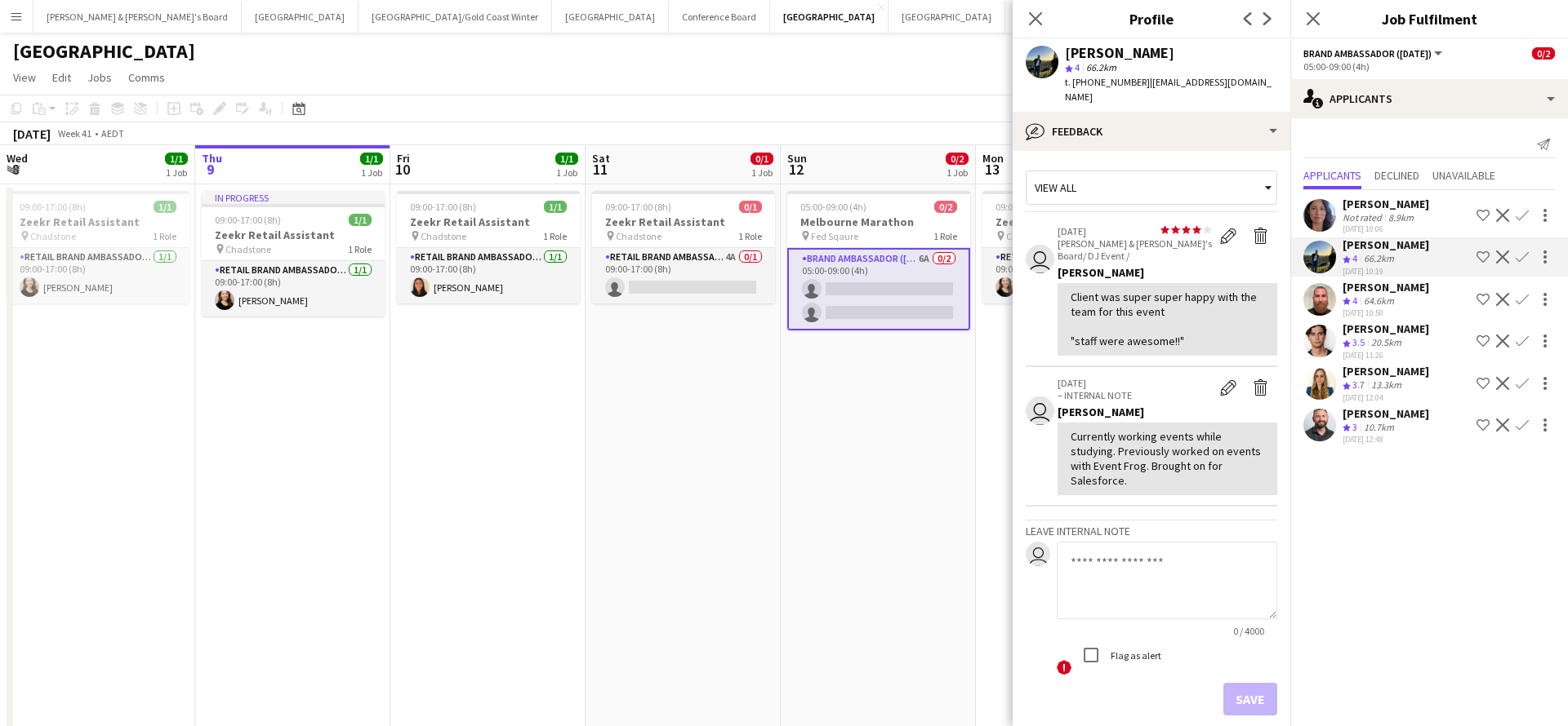
click at [1390, 348] on div "20.5km" at bounding box center [1385, 343] width 37 height 14
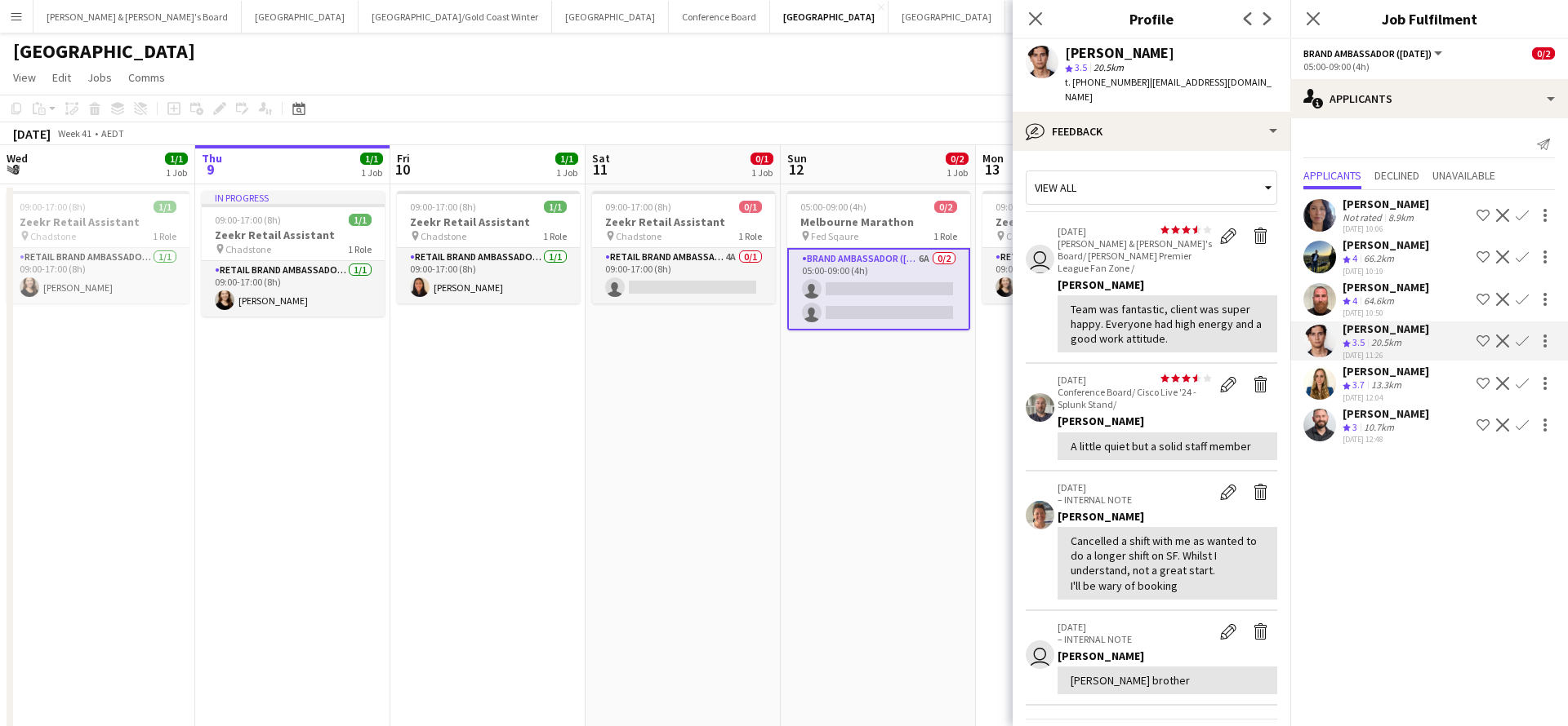
click at [1372, 379] on div "13.3km" at bounding box center [1385, 386] width 37 height 14
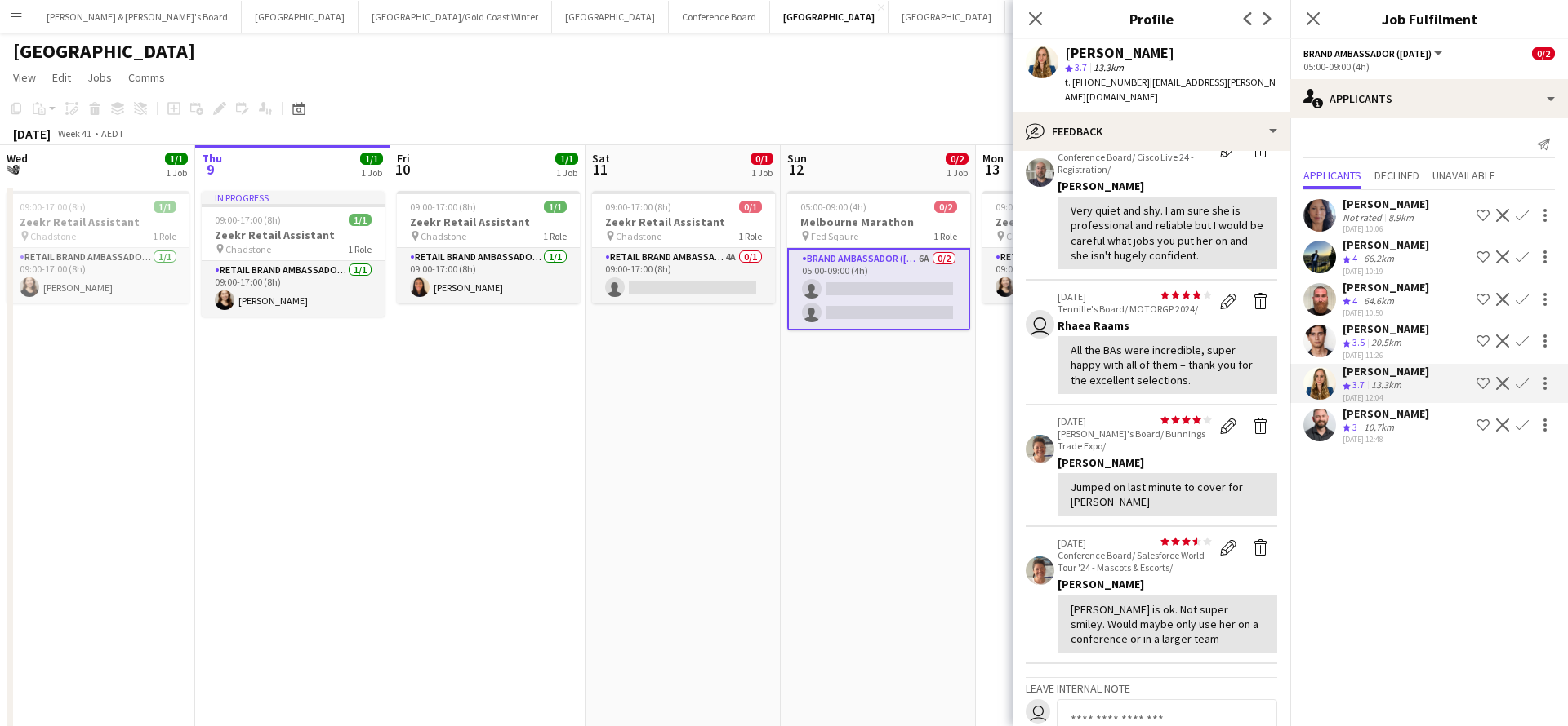
scroll to position [183, 0]
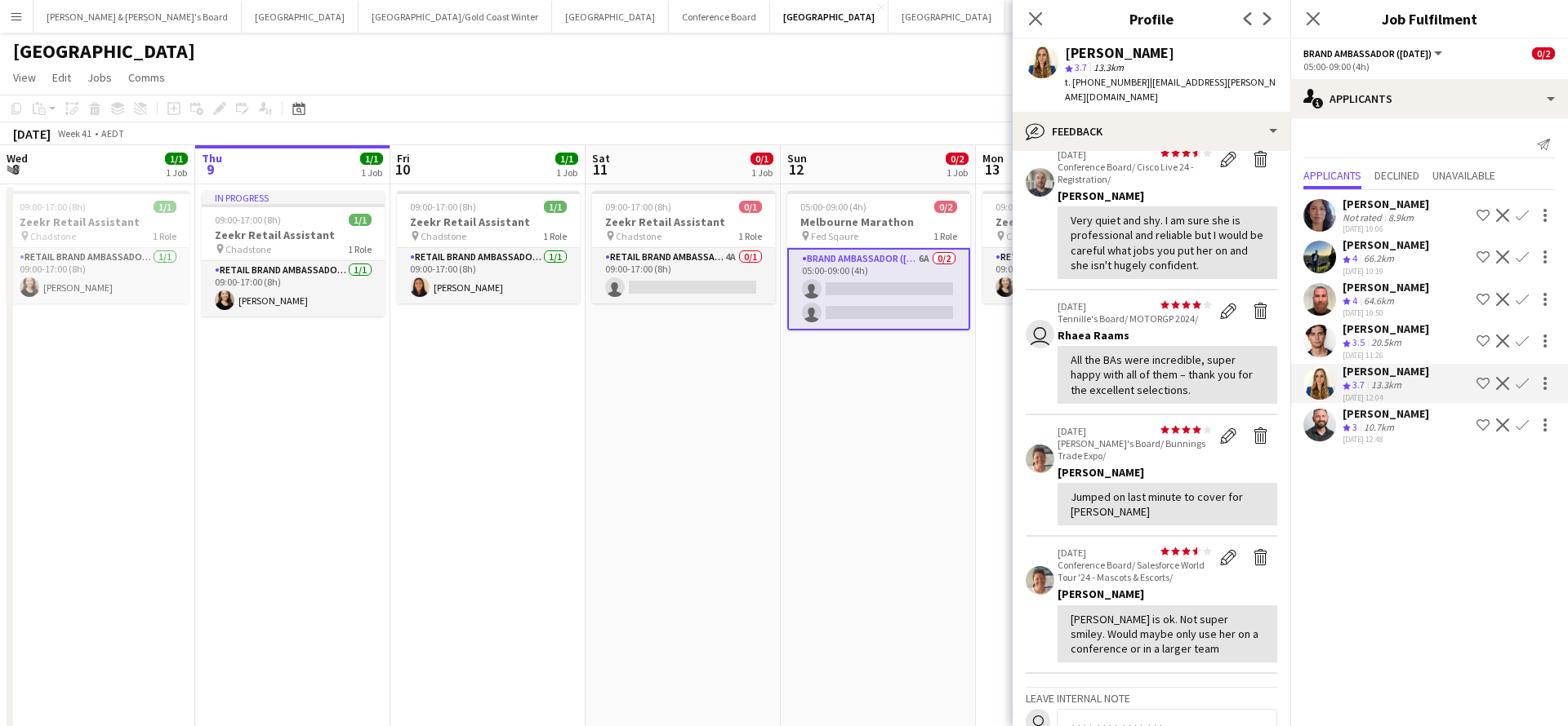
click at [1392, 251] on div "[PERSON_NAME]" at bounding box center [1385, 244] width 87 height 15
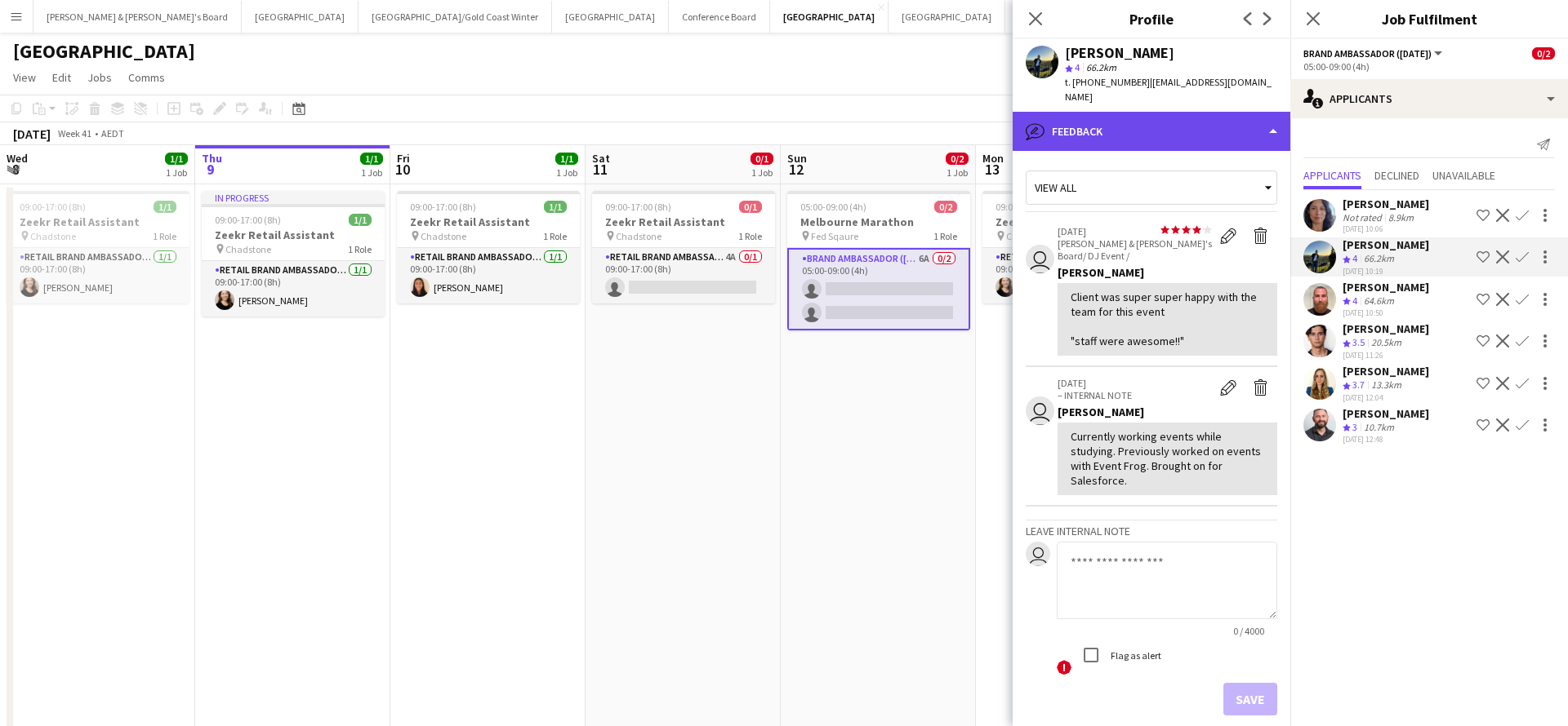
click at [1133, 114] on div "bubble-pencil Feedback" at bounding box center [1151, 131] width 277 height 39
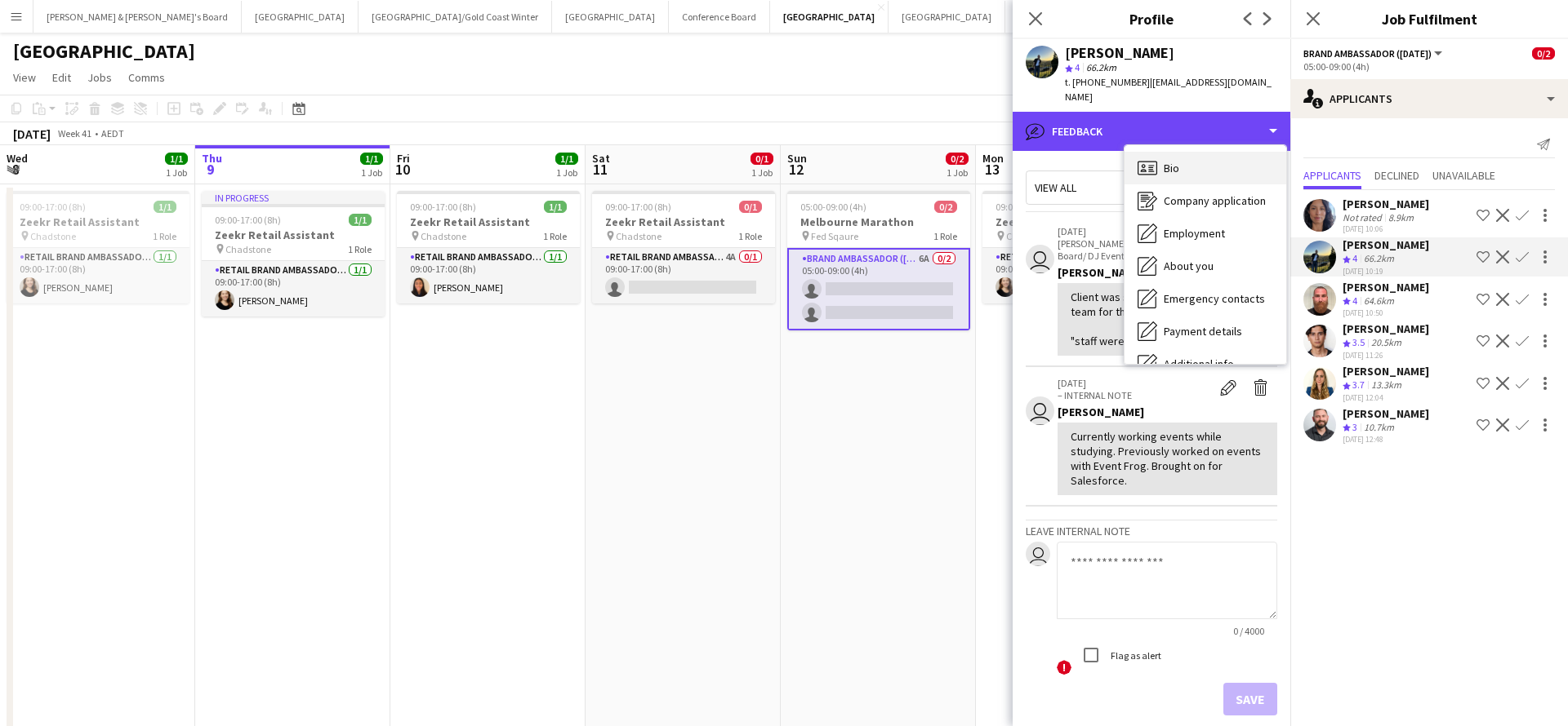
scroll to position [0, 0]
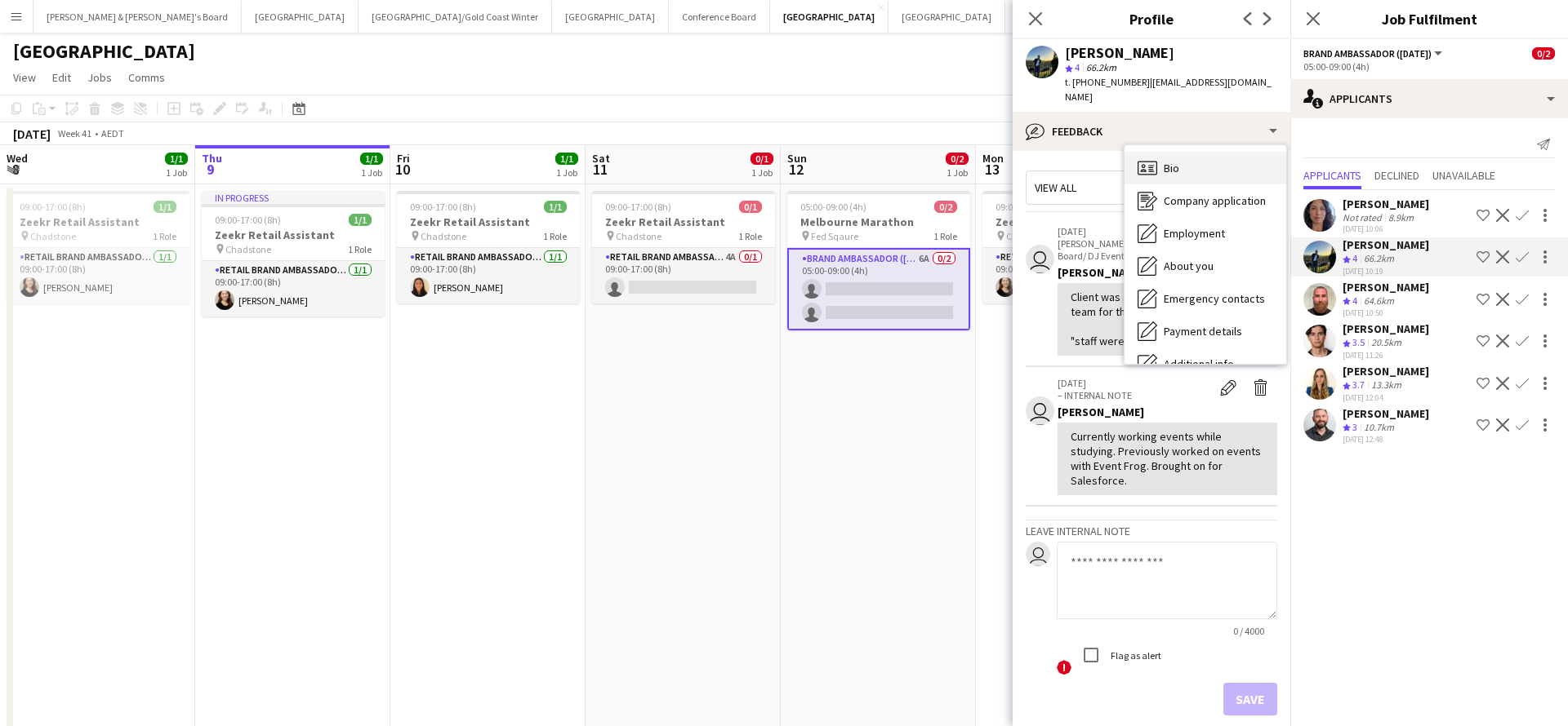
click at [1200, 154] on div "Bio Bio" at bounding box center [1205, 168] width 162 height 33
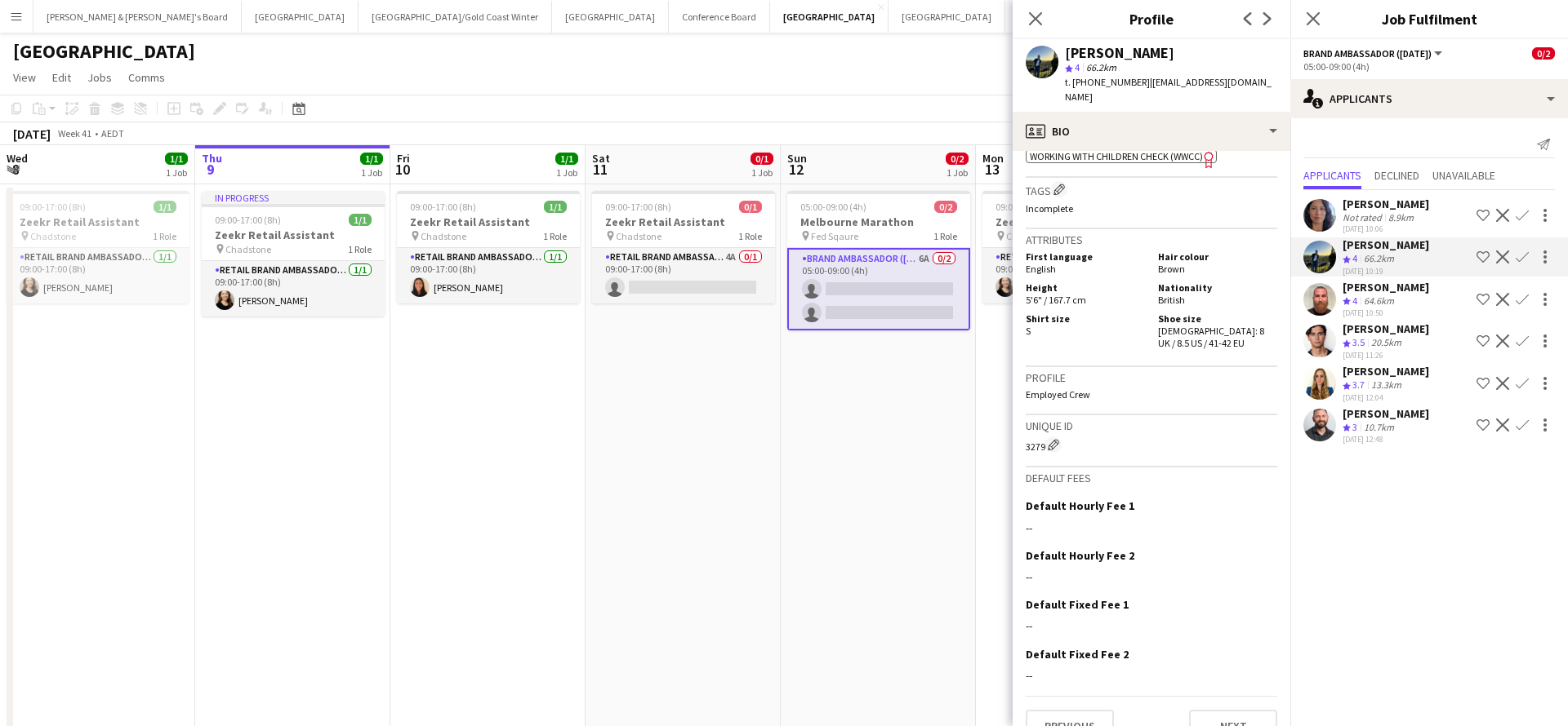
scroll to position [934, 0]
click at [1222, 712] on button "Next" at bounding box center [1233, 728] width 88 height 33
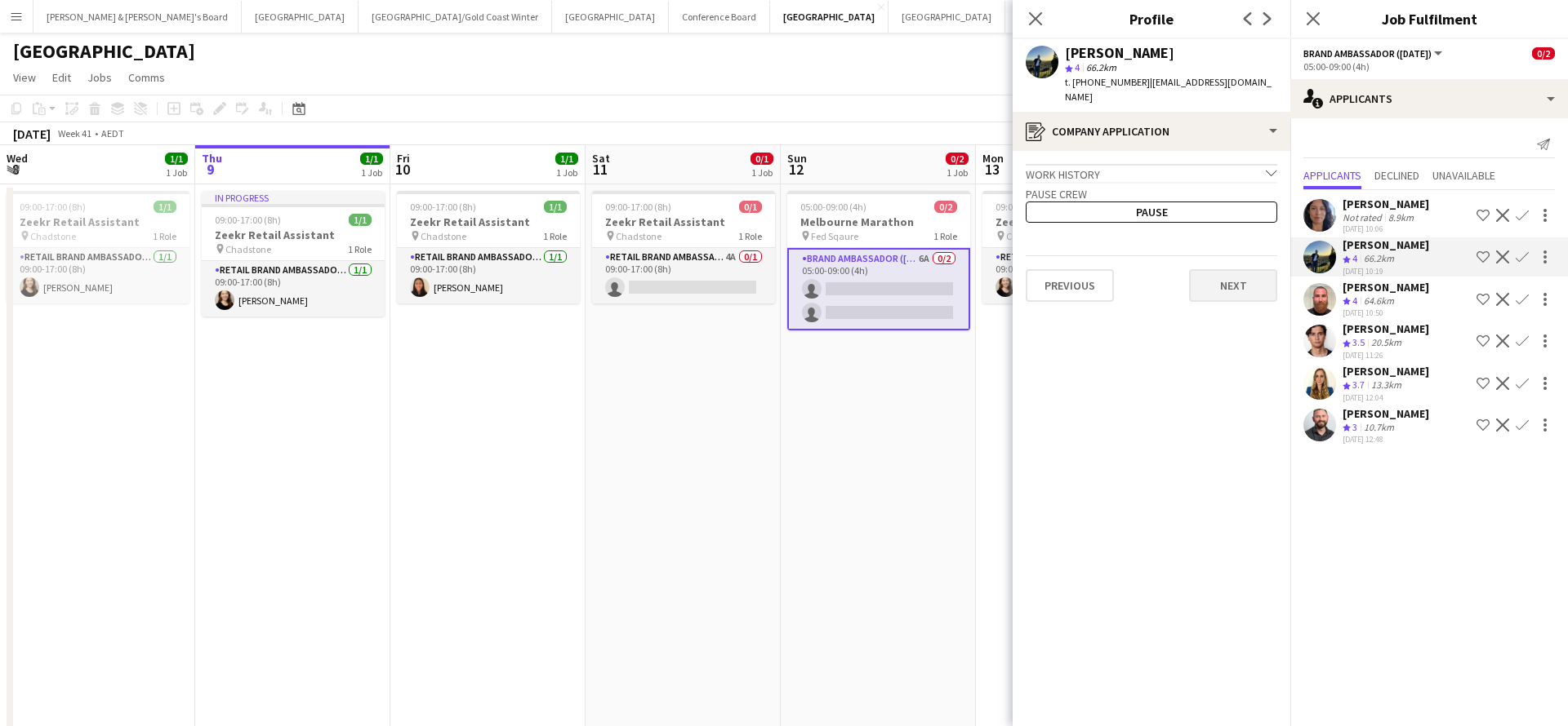
click at [1222, 269] on button "Next" at bounding box center [1233, 285] width 88 height 33
click at [1229, 210] on button "Next" at bounding box center [1233, 226] width 88 height 33
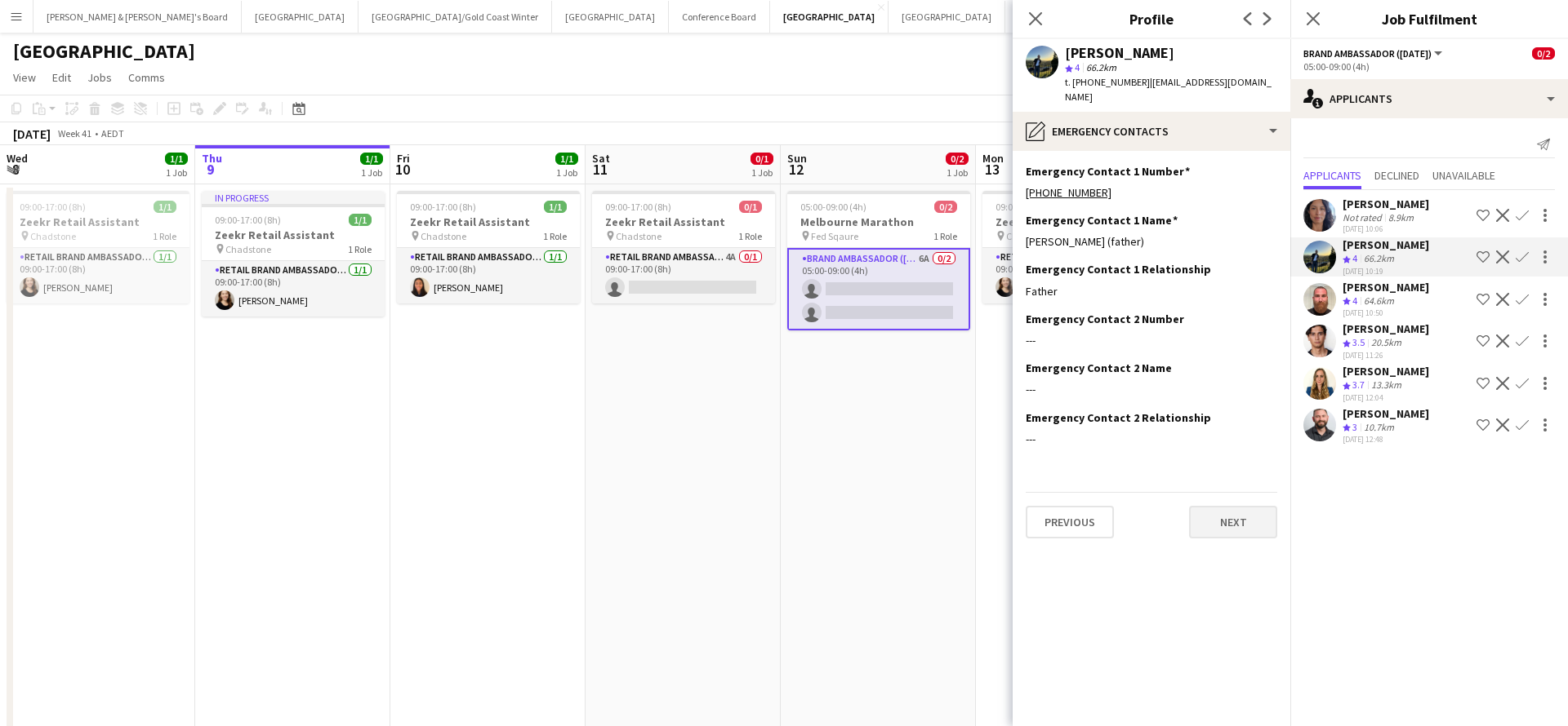
click at [1227, 506] on button "Next" at bounding box center [1233, 522] width 88 height 33
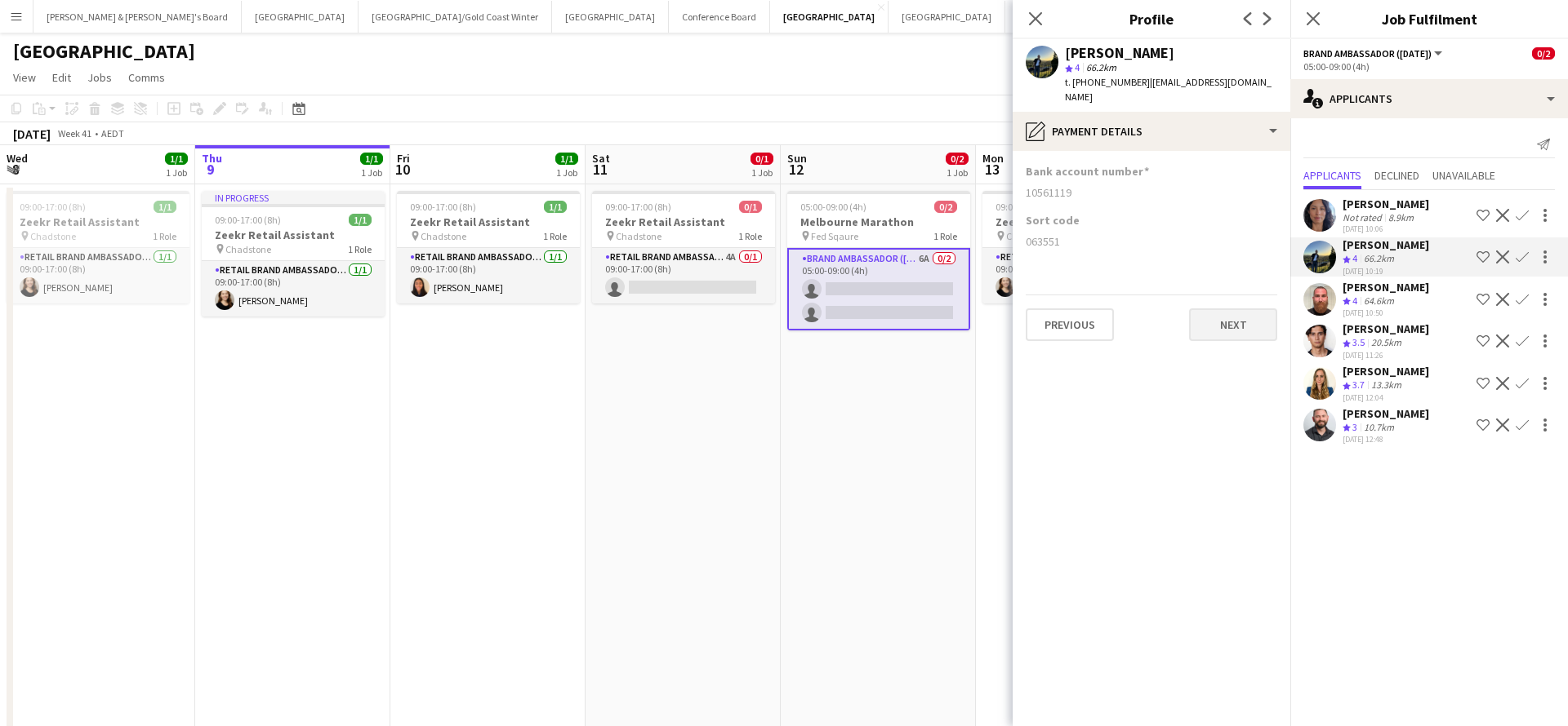
click at [1226, 308] on button "Next" at bounding box center [1233, 324] width 88 height 33
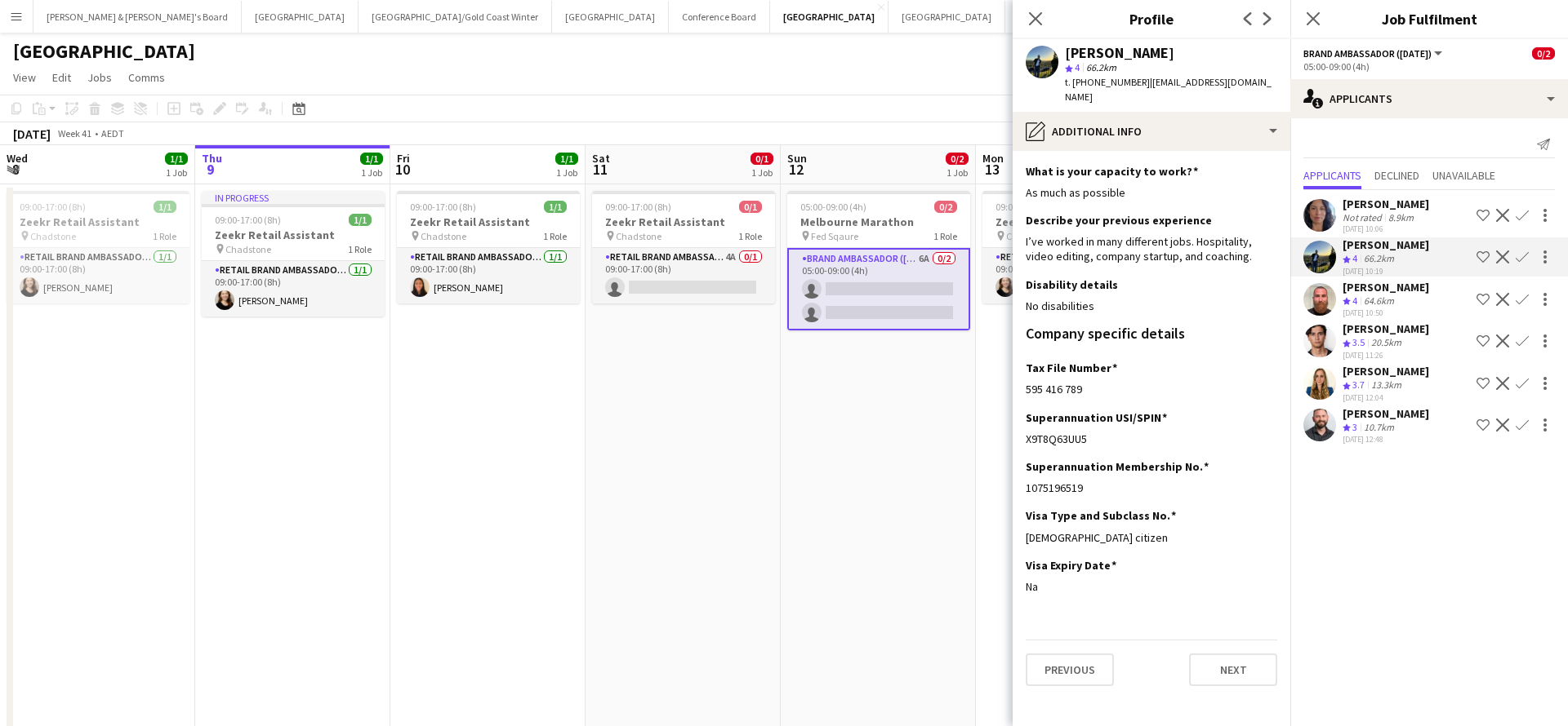
click at [1230, 673] on app-section-data-types "What is your capacity to work? Edit this field As much as possible Describe you…" at bounding box center [1151, 438] width 277 height 575
click at [1227, 654] on button "Next" at bounding box center [1233, 670] width 88 height 33
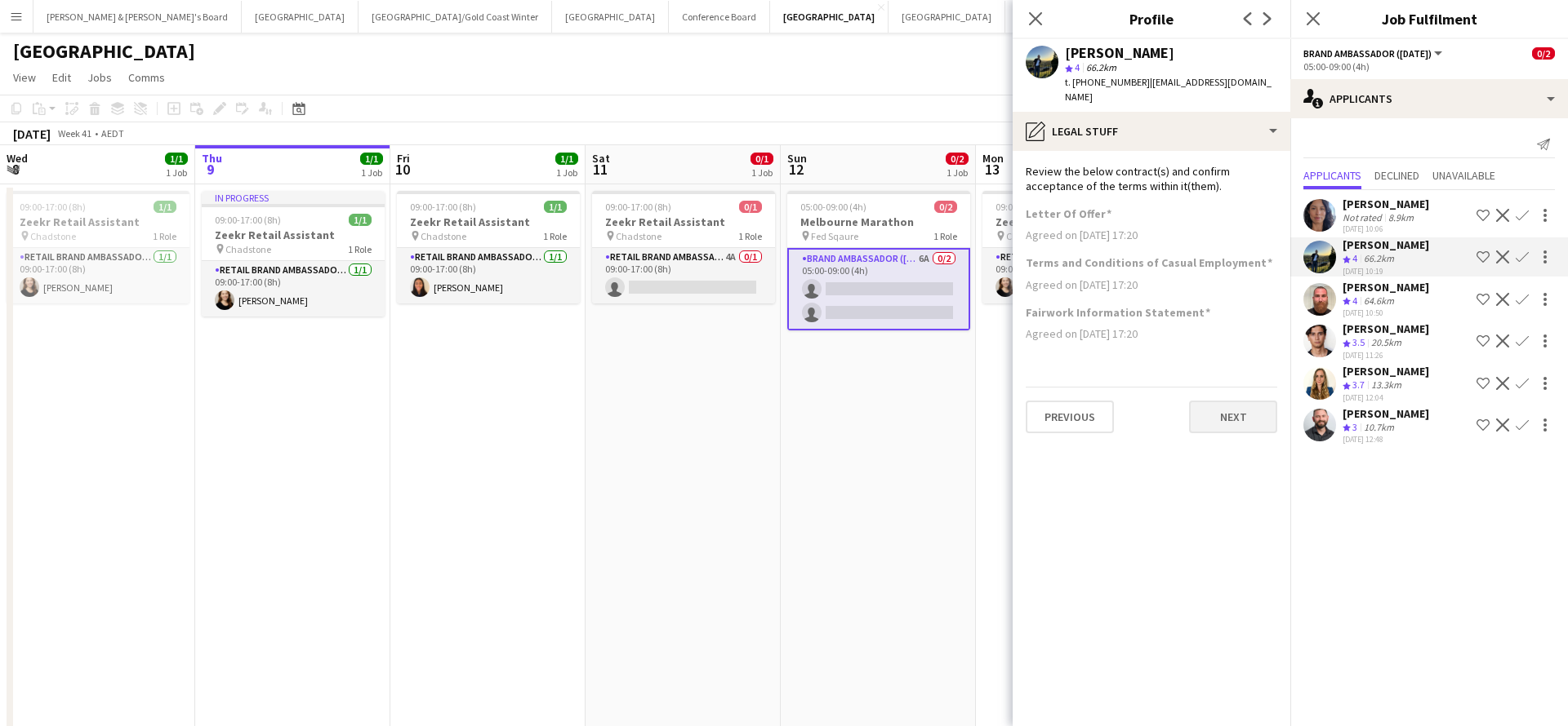
click at [1231, 401] on button "Next" at bounding box center [1233, 417] width 88 height 33
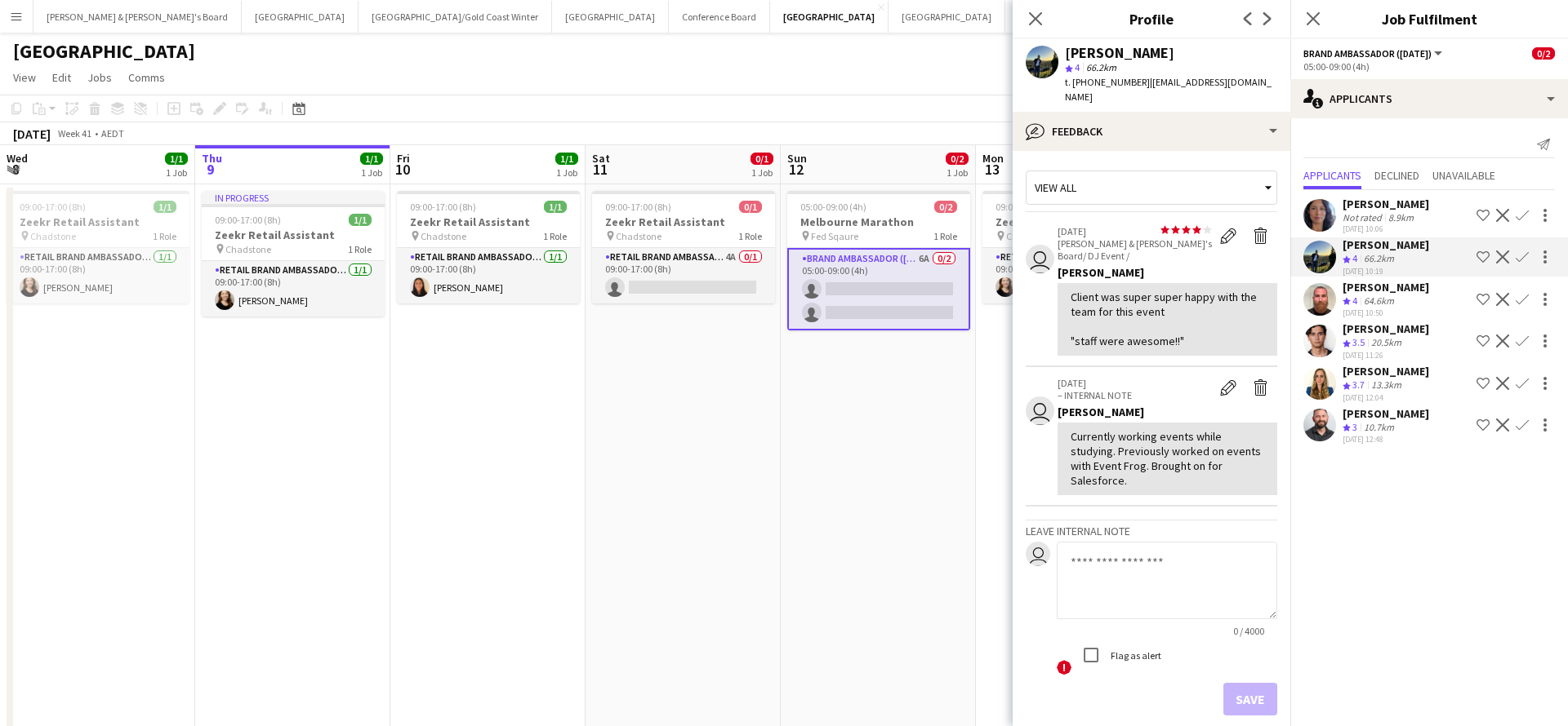
click at [892, 454] on app-date-cell "05:00-09:00 (4h) 0/2 Melbourne Marathon pin Fed Sqaure 1 Role Brand Ambassador …" at bounding box center [879, 492] width 196 height 615
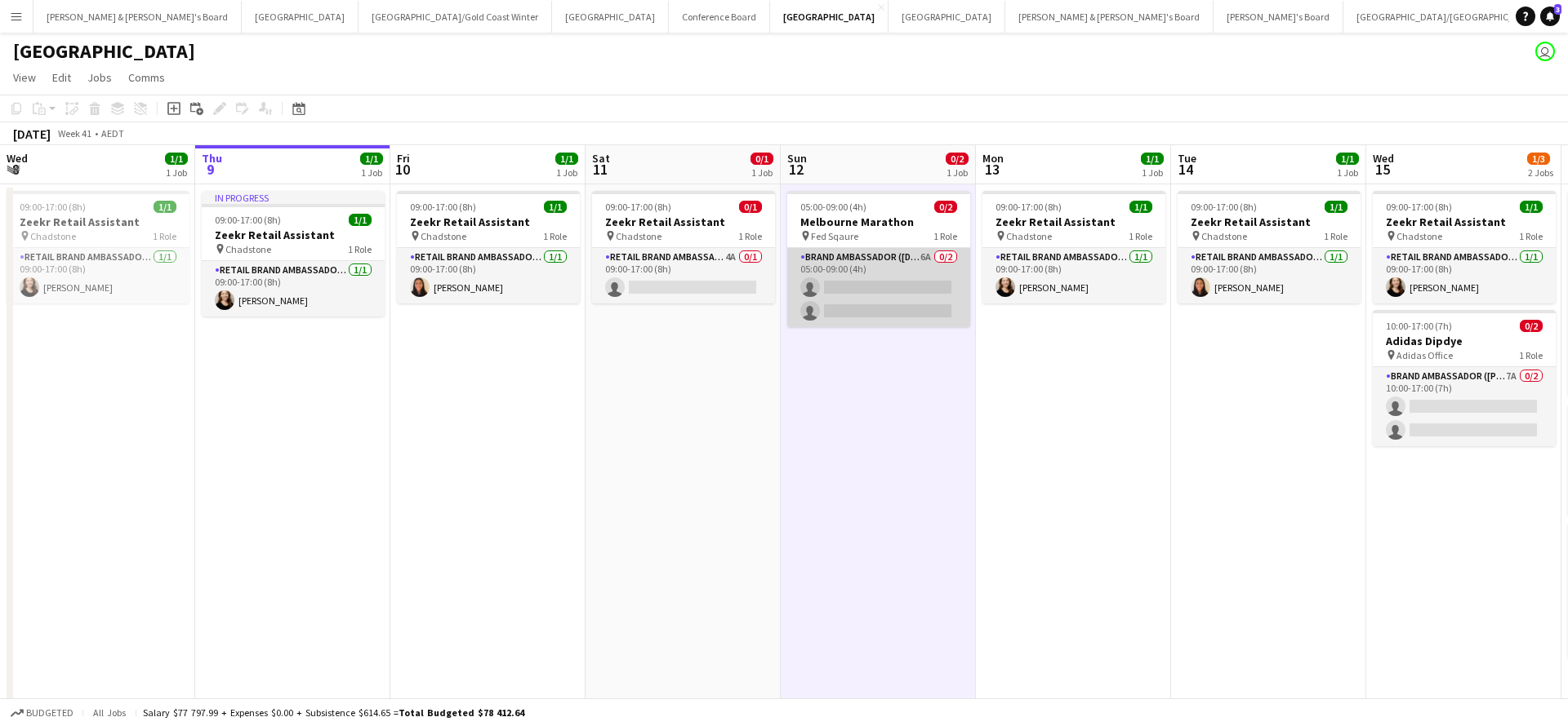
click at [908, 280] on app-card-role "Brand Ambassador (Sunday) 6A 0/2 05:00-09:00 (4h) single-neutral-actions single…" at bounding box center [878, 287] width 183 height 79
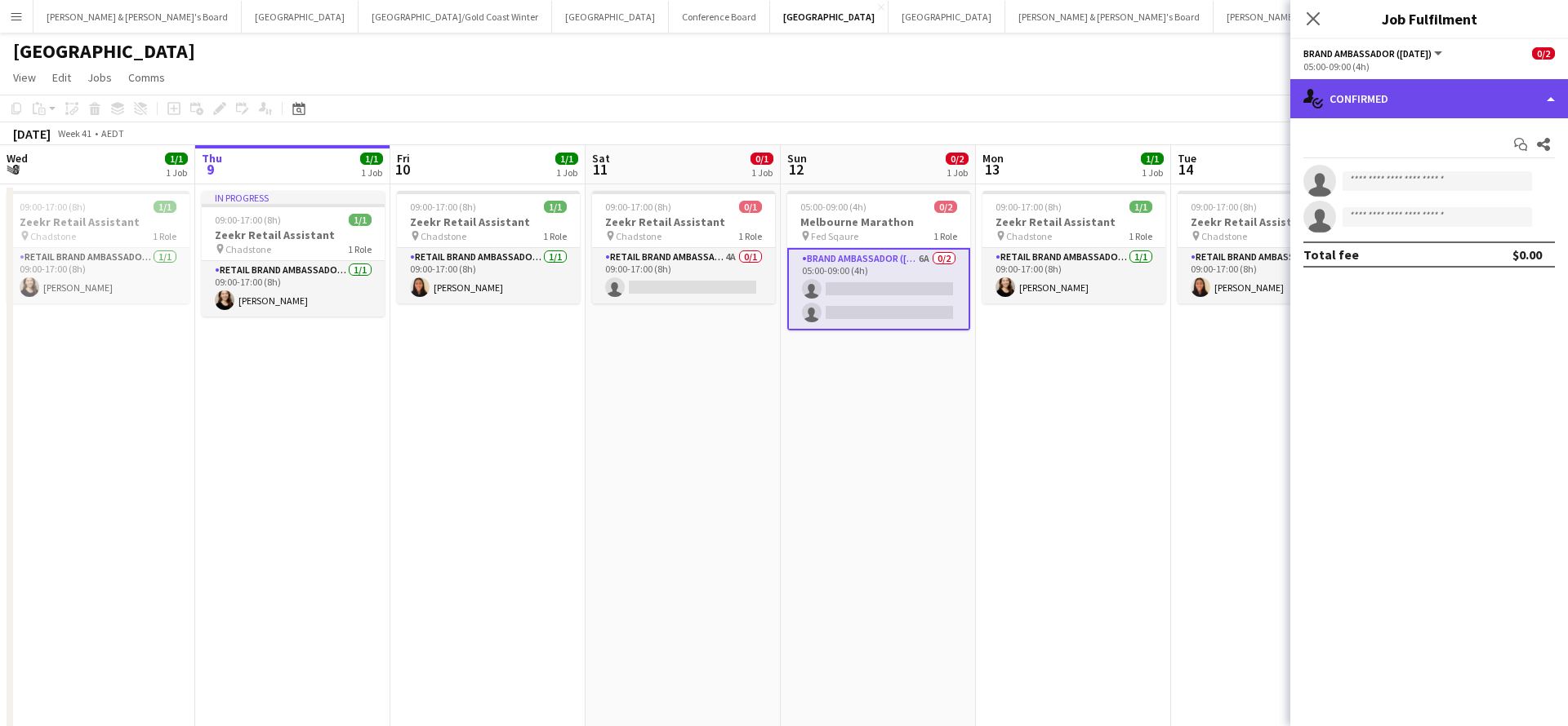
click at [1408, 101] on div "single-neutral-actions-check-2 Confirmed" at bounding box center [1428, 98] width 277 height 39
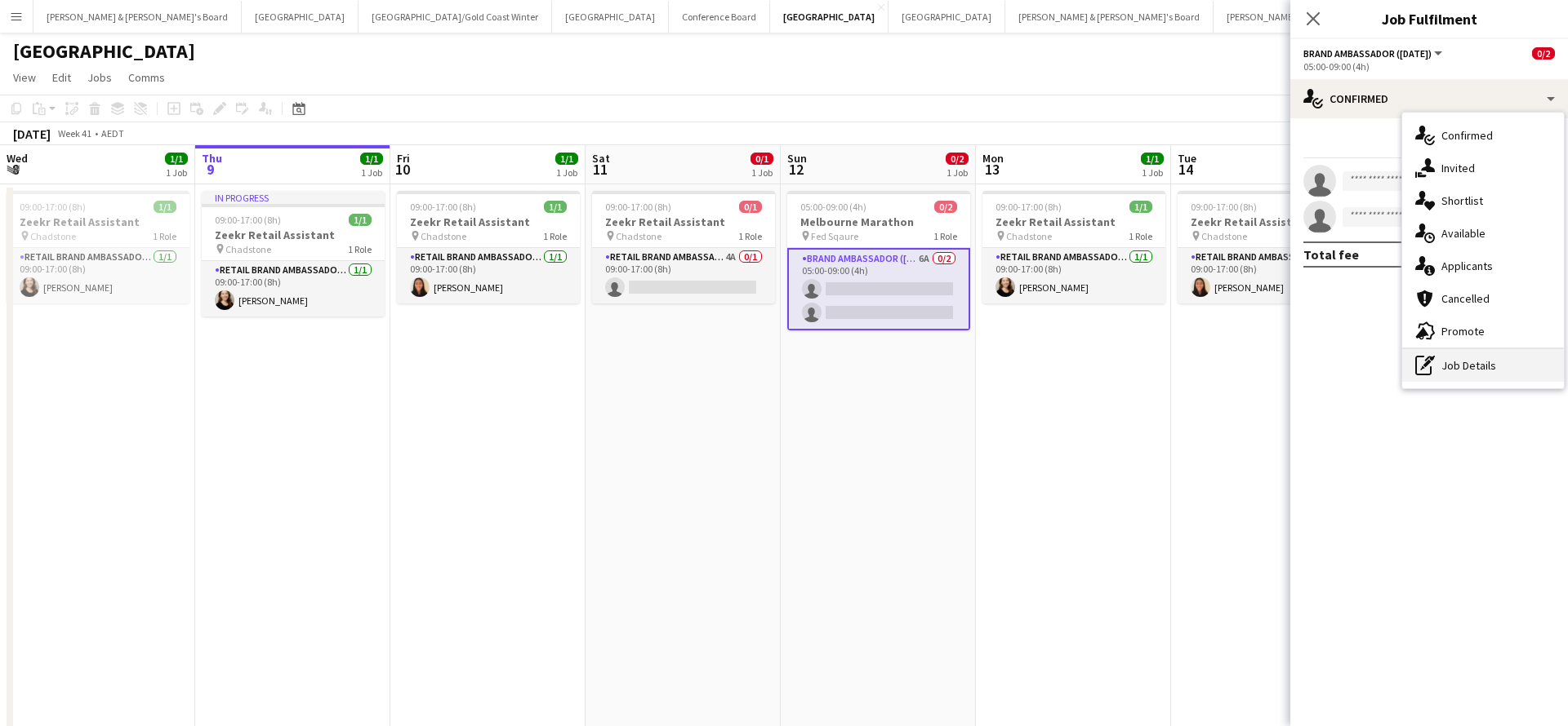
click at [1464, 376] on div "pen-write Job Details" at bounding box center [1482, 365] width 162 height 33
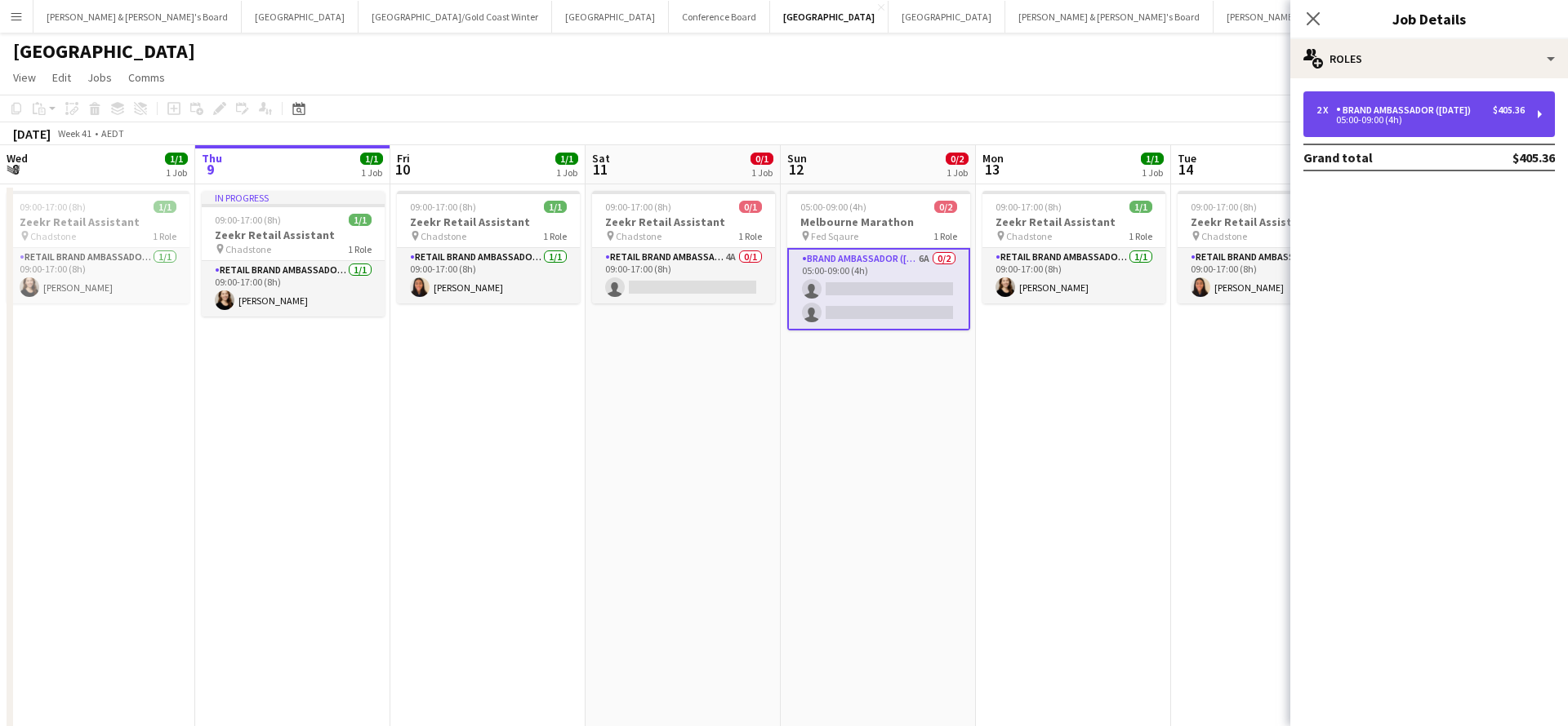
click at [1402, 115] on div "Brand Ambassador ([DATE])" at bounding box center [1406, 110] width 142 height 11
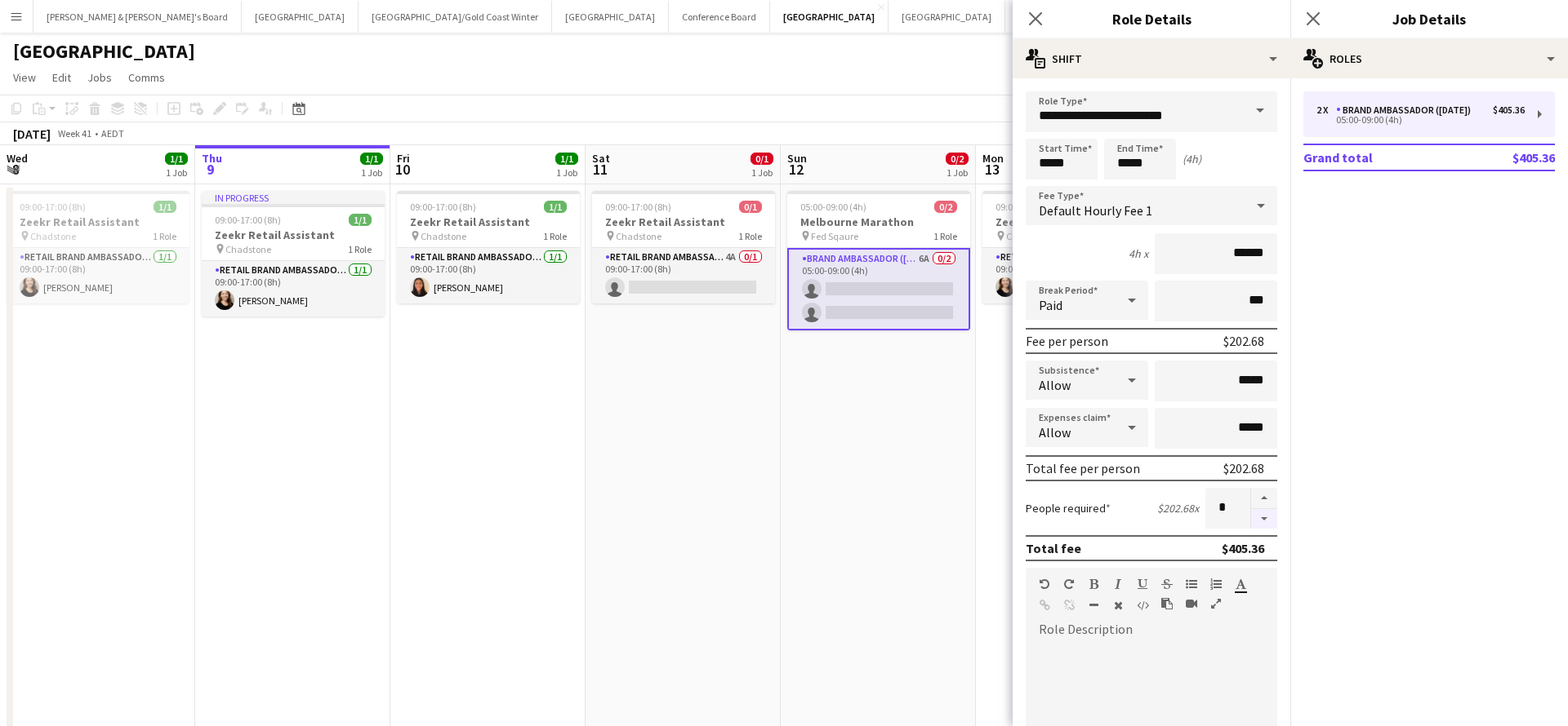
click at [1264, 517] on button "button" at bounding box center [1264, 520] width 26 height 20
type input "*"
click at [877, 475] on app-date-cell "05:00-09:00 (4h) 0/2 Melbourne Marathon pin Fed Sqaure 1 Role Brand Ambassador …" at bounding box center [879, 492] width 196 height 615
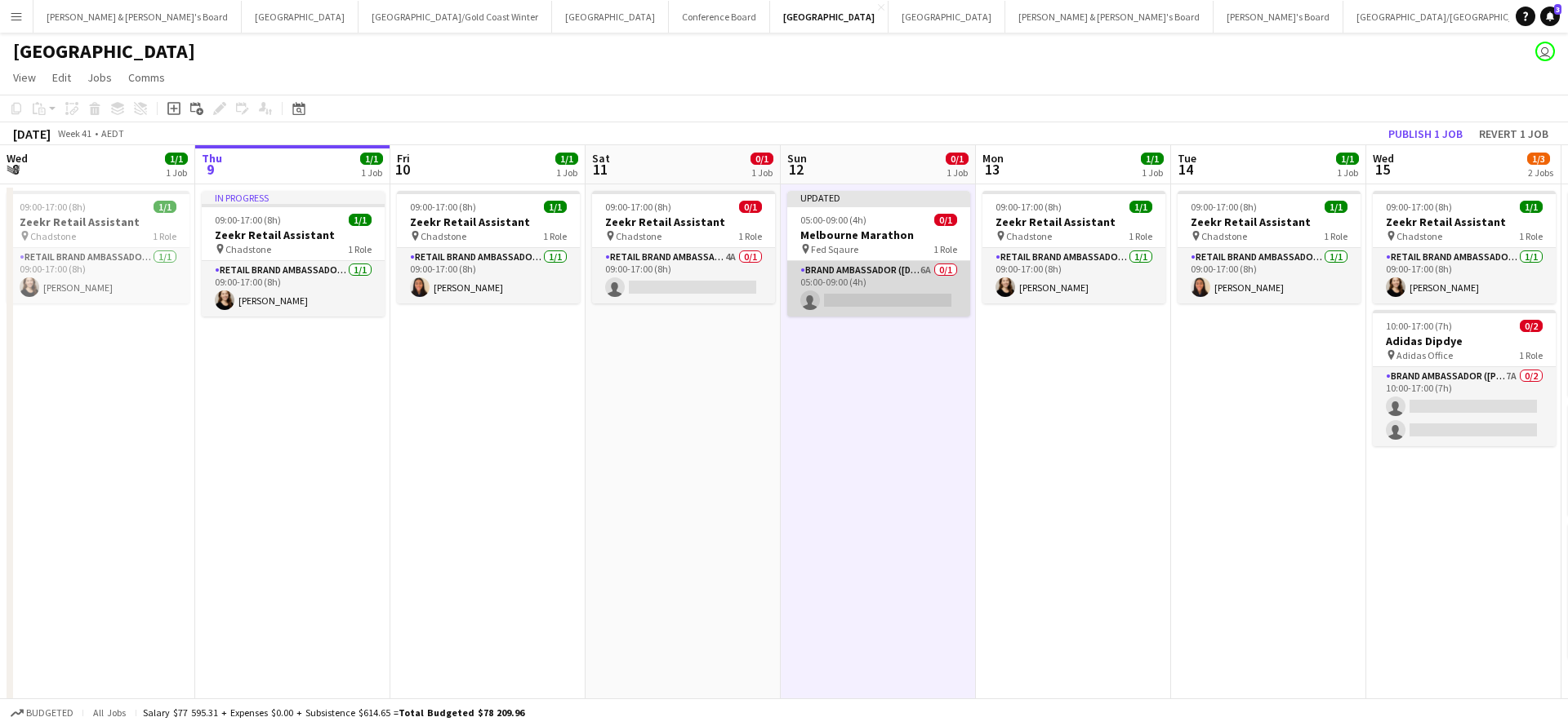
click at [896, 290] on app-card-role "Brand Ambassador (Sunday) 6A 0/1 05:00-09:00 (4h) single-neutral-actions" at bounding box center [878, 289] width 183 height 56
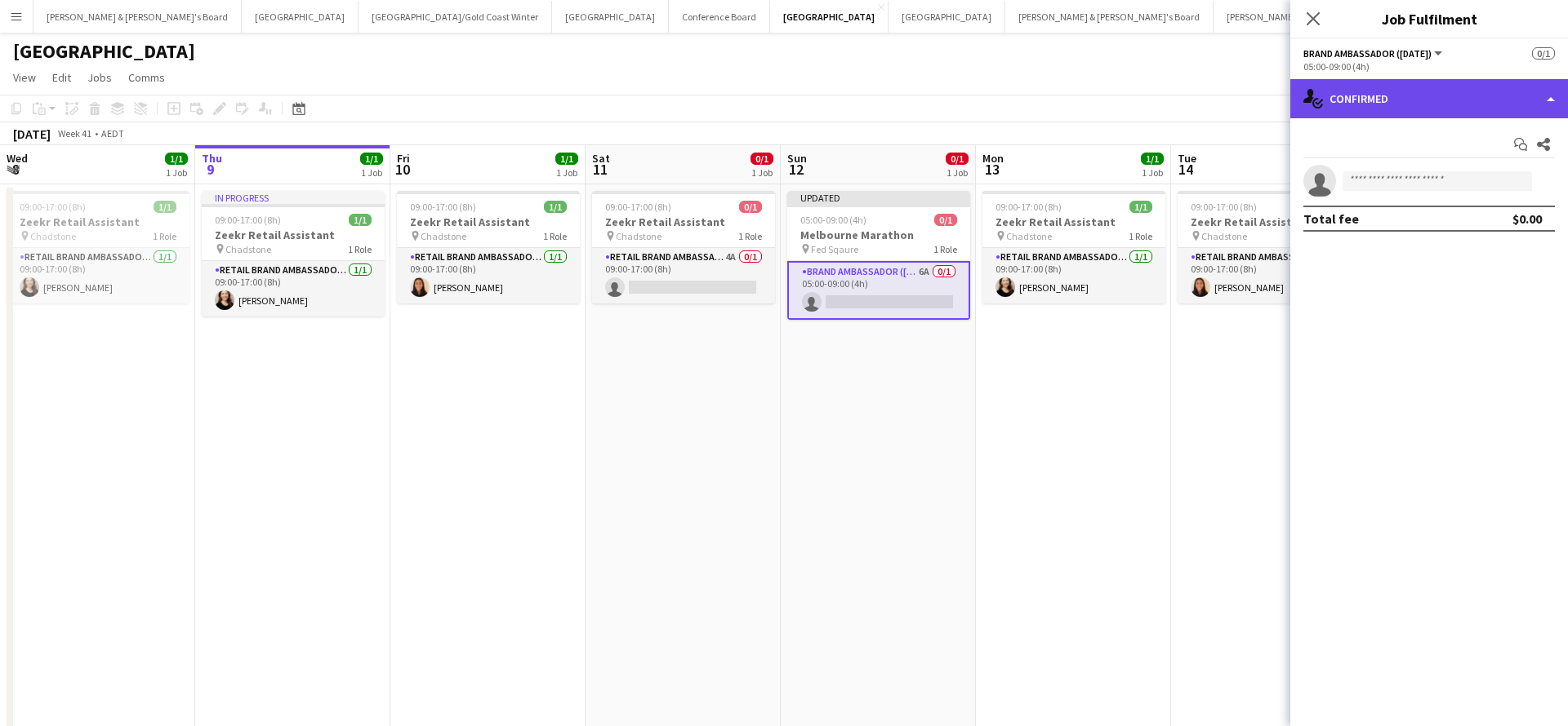
click at [1399, 96] on div "single-neutral-actions-check-2 Confirmed" at bounding box center [1428, 98] width 277 height 39
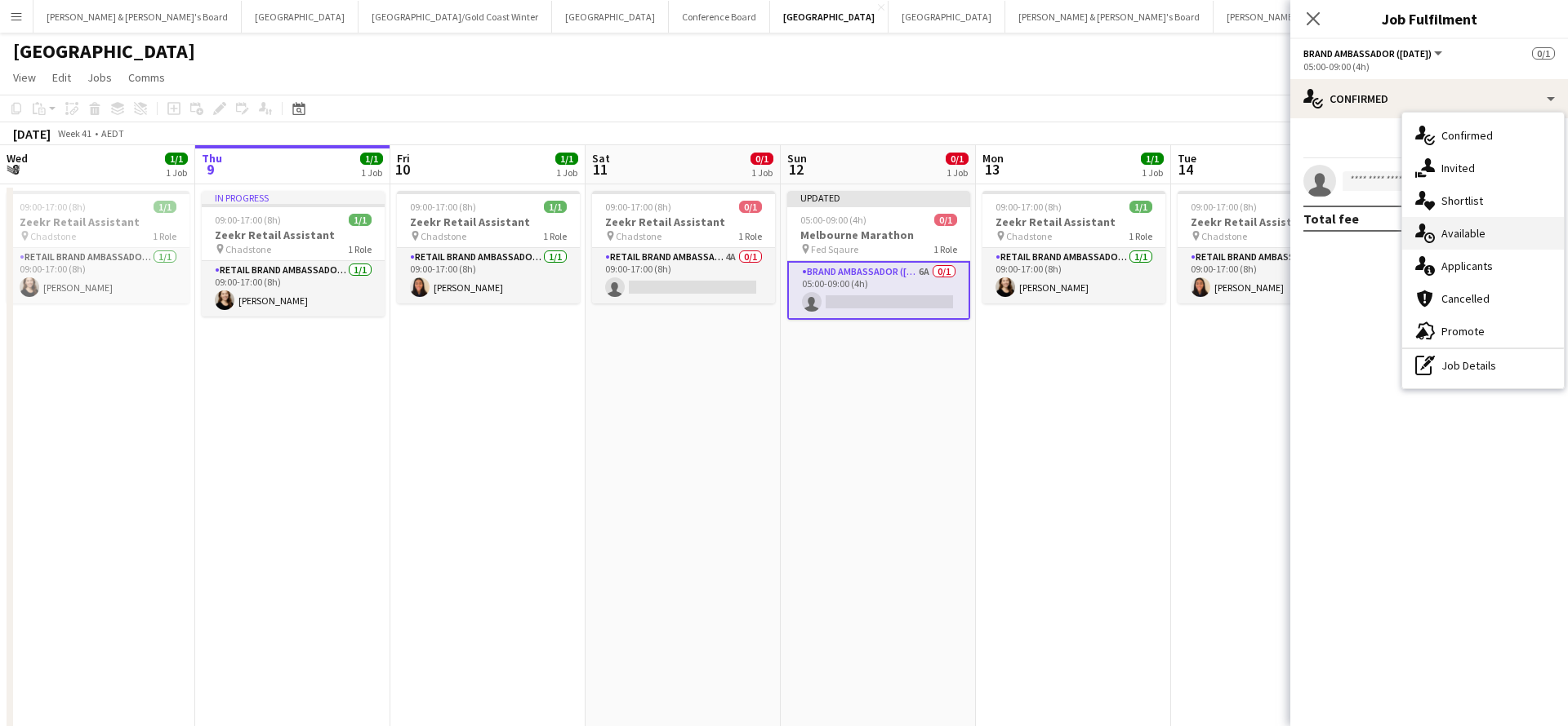
click at [1478, 226] on span "Available" at bounding box center [1463, 233] width 44 height 15
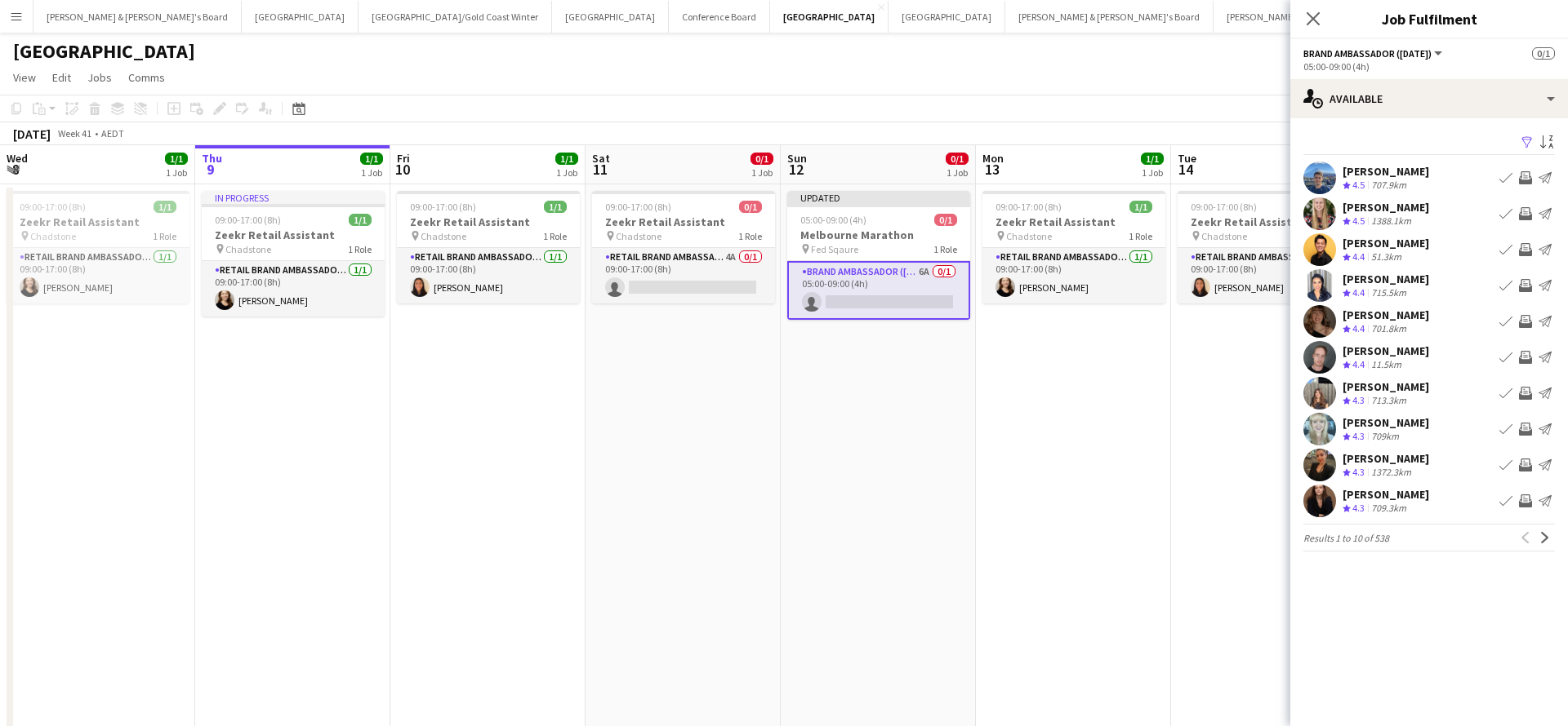
click at [1526, 142] on app-icon "Filter" at bounding box center [1526, 144] width 13 height 16
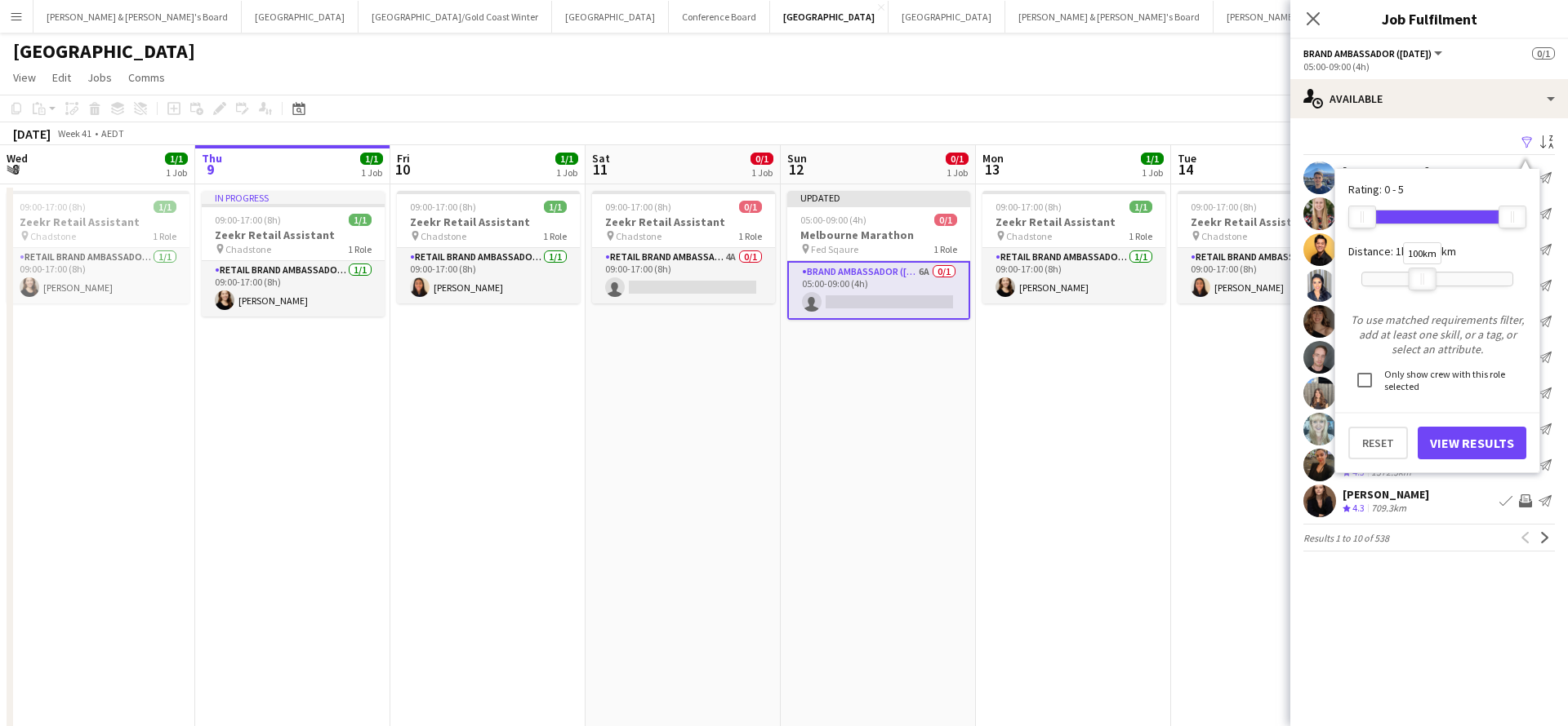
drag, startPoint x: 1511, startPoint y: 277, endPoint x: 1424, endPoint y: 283, distance: 87.2
click at [1424, 283] on div at bounding box center [1422, 278] width 26 height 21
click at [1465, 434] on button "View Results" at bounding box center [1471, 443] width 109 height 33
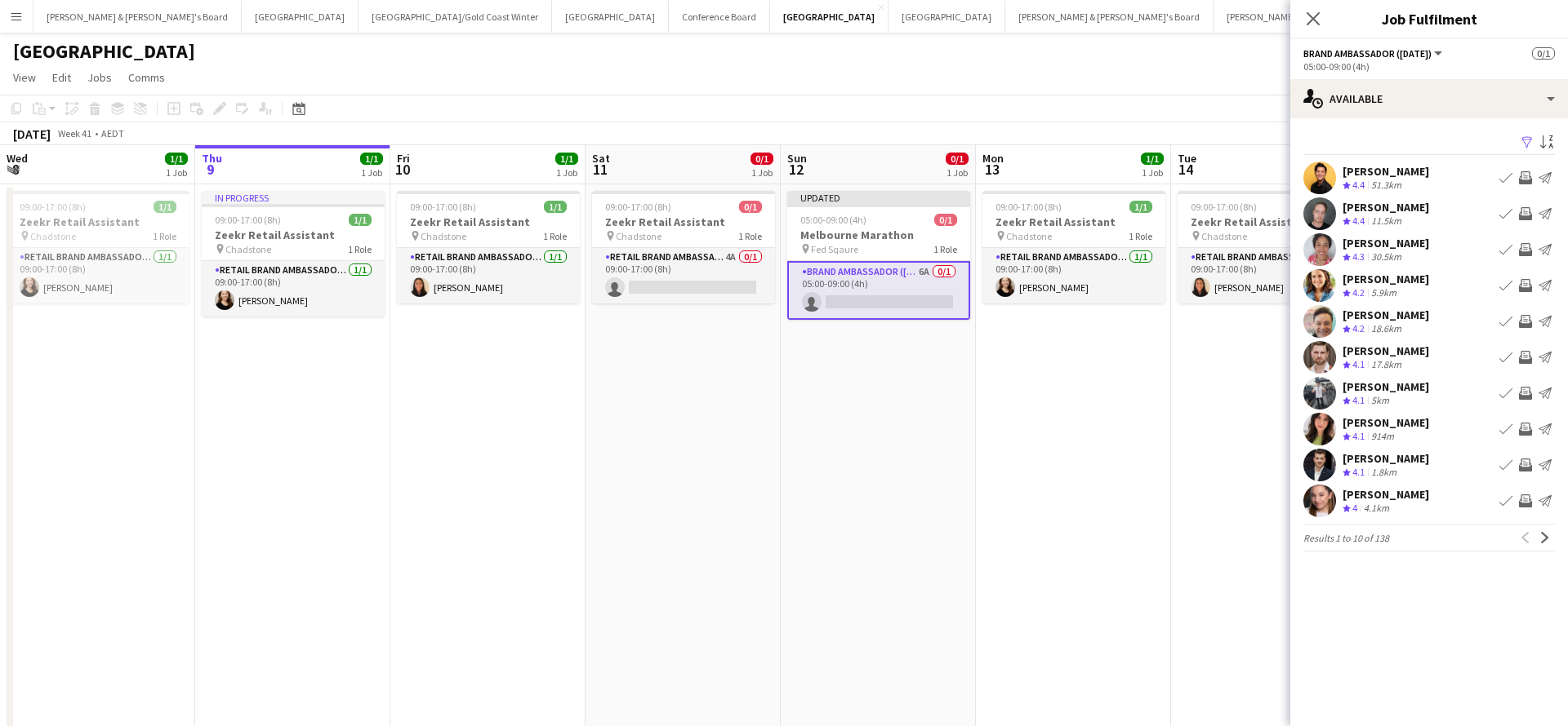
click at [1524, 178] on app-icon "Invite crew" at bounding box center [1524, 178] width 13 height 13
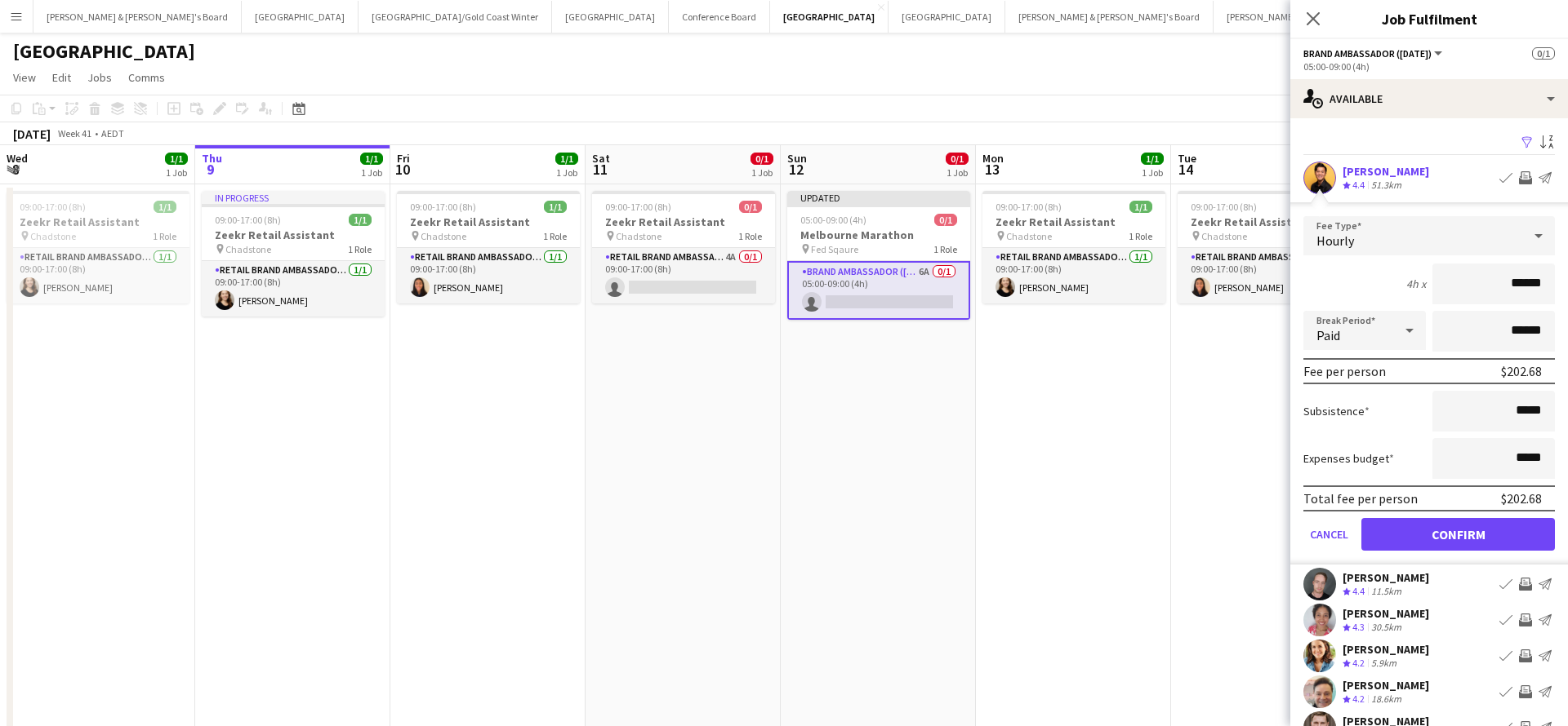
click at [1493, 541] on button "Confirm" at bounding box center [1457, 535] width 194 height 33
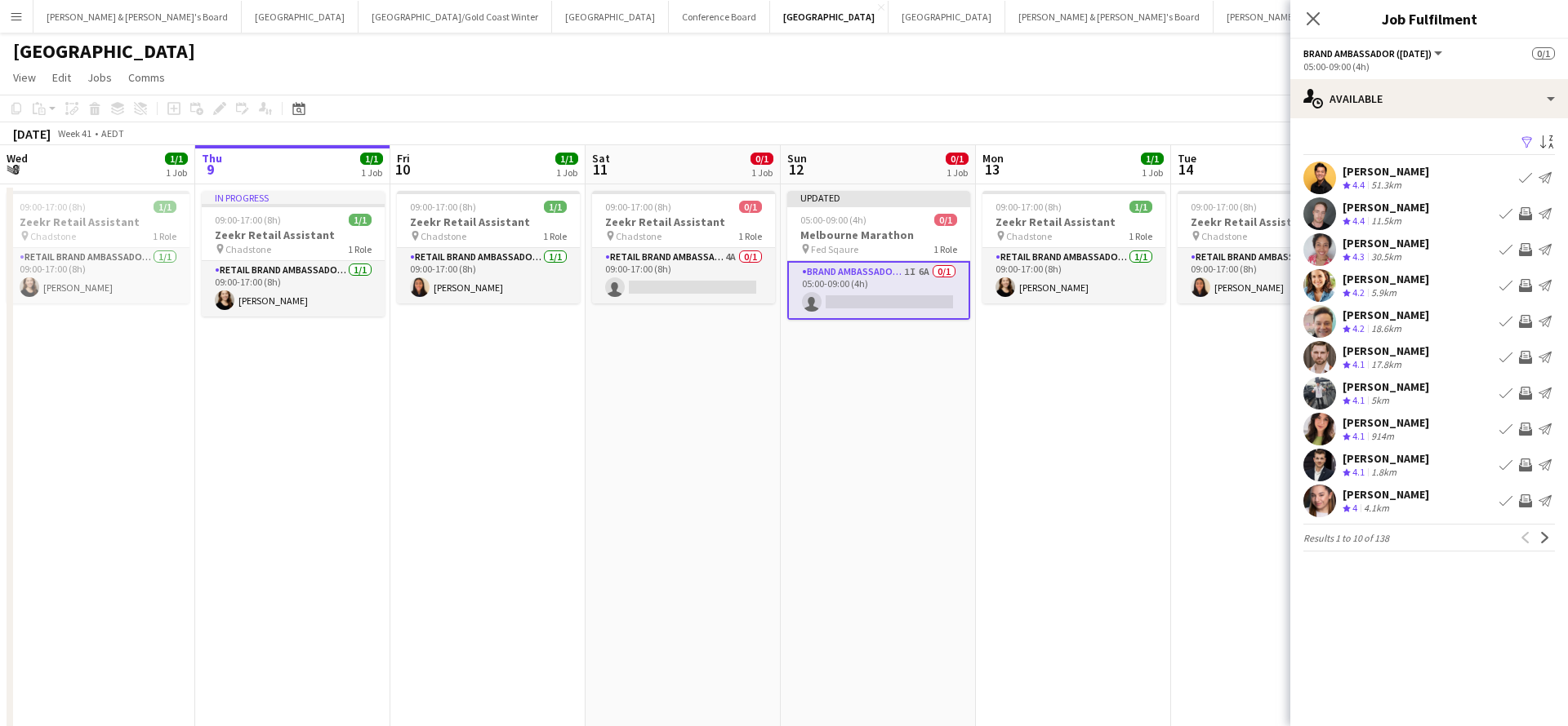
click at [1528, 216] on app-icon "Invite crew" at bounding box center [1524, 213] width 13 height 13
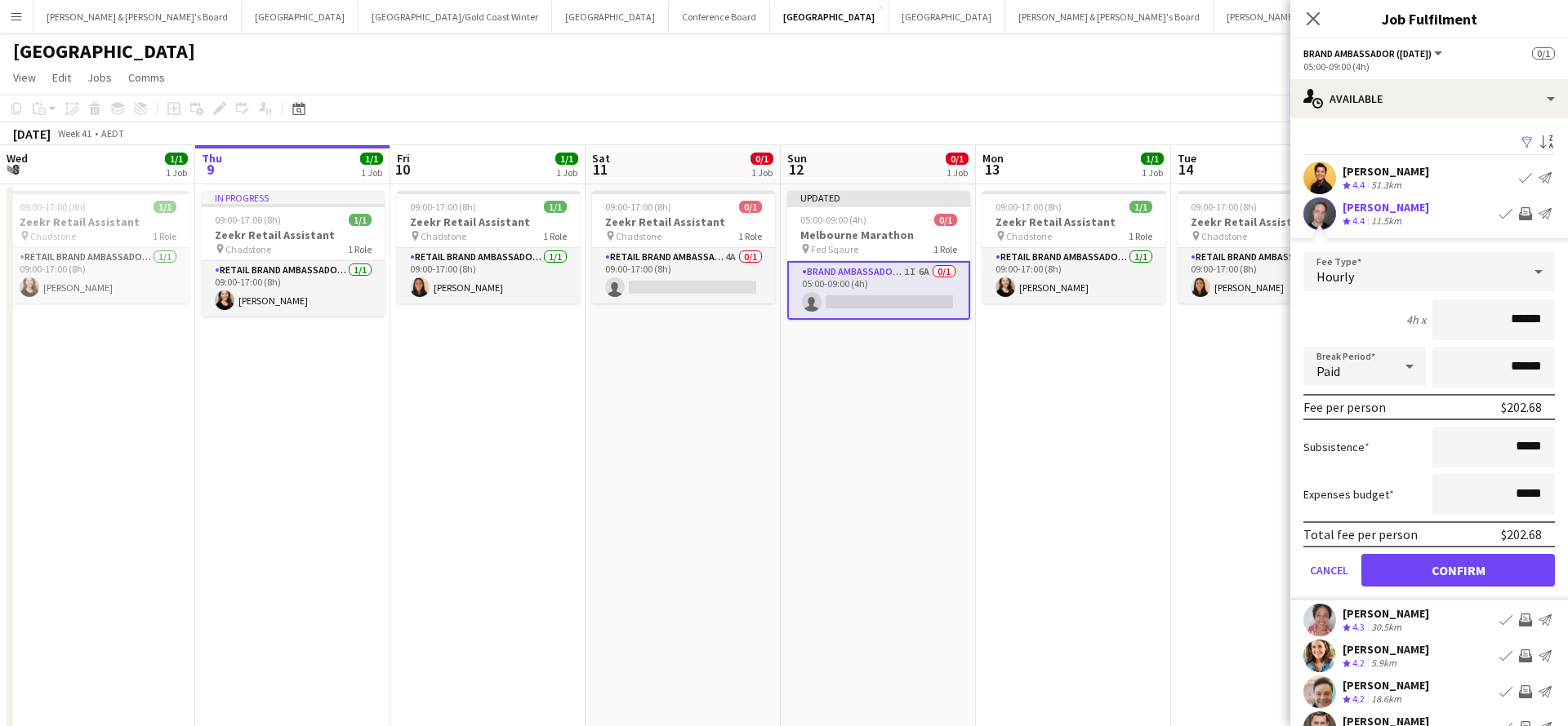
click at [1473, 568] on button "Confirm" at bounding box center [1457, 570] width 194 height 33
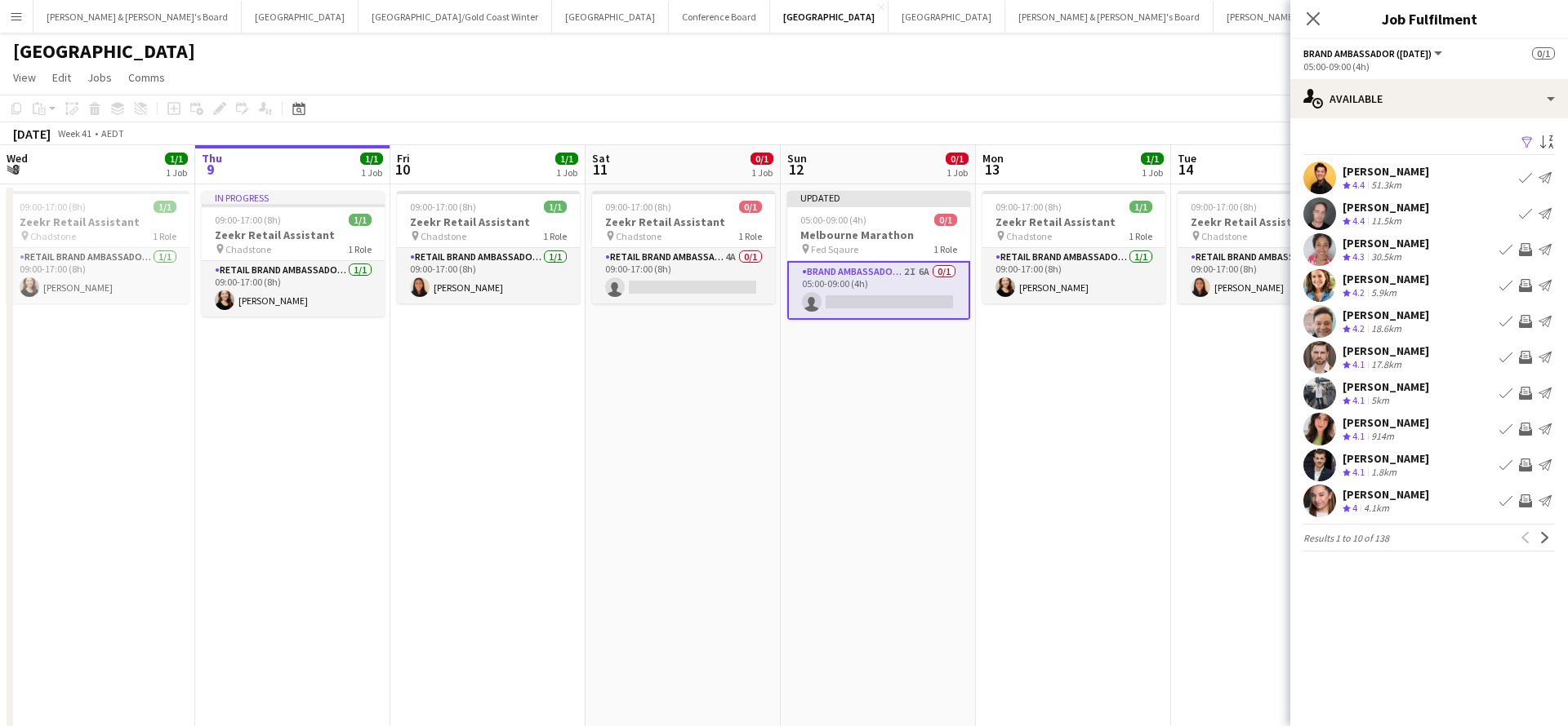
click at [1532, 246] on button "Invite crew" at bounding box center [1525, 250] width 20 height 20
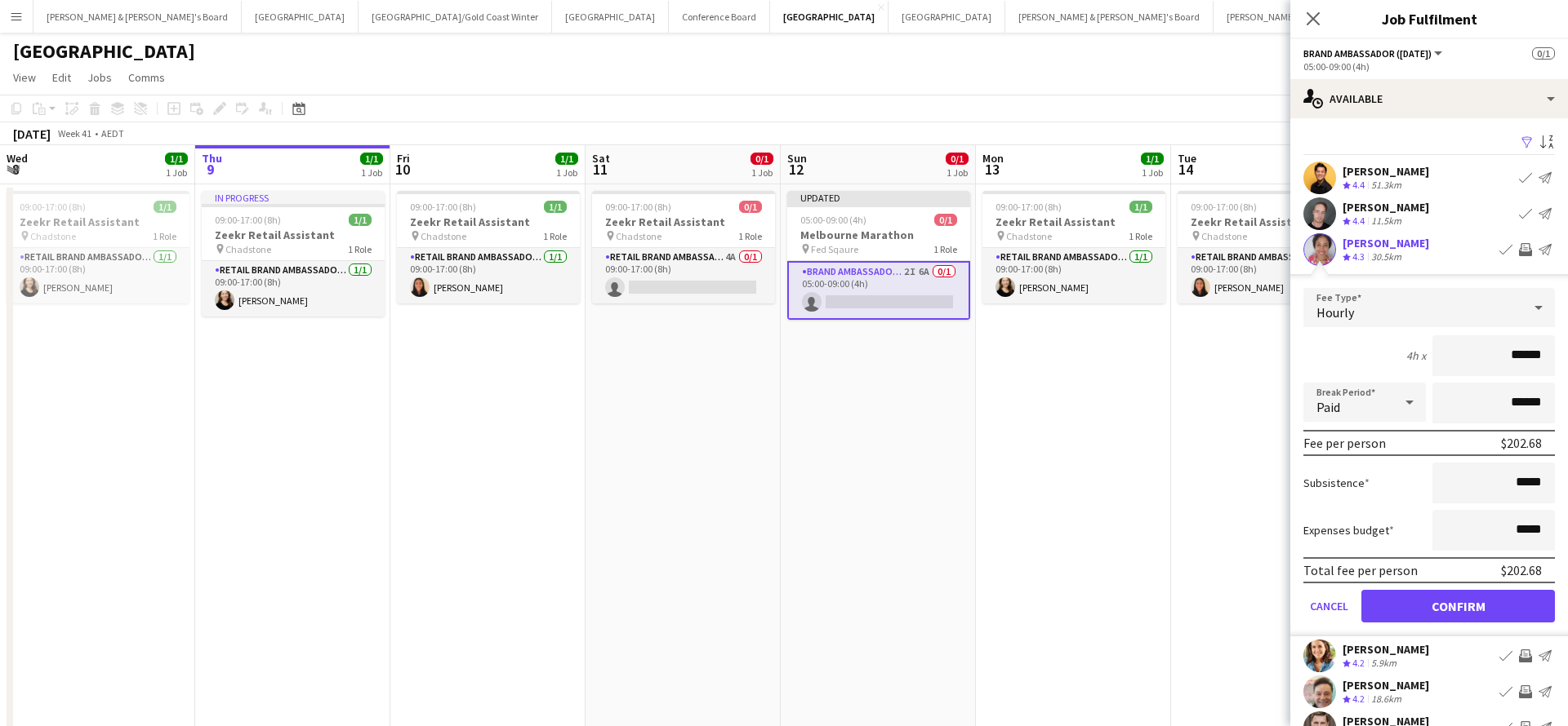
click at [1448, 604] on button "Confirm" at bounding box center [1457, 606] width 194 height 33
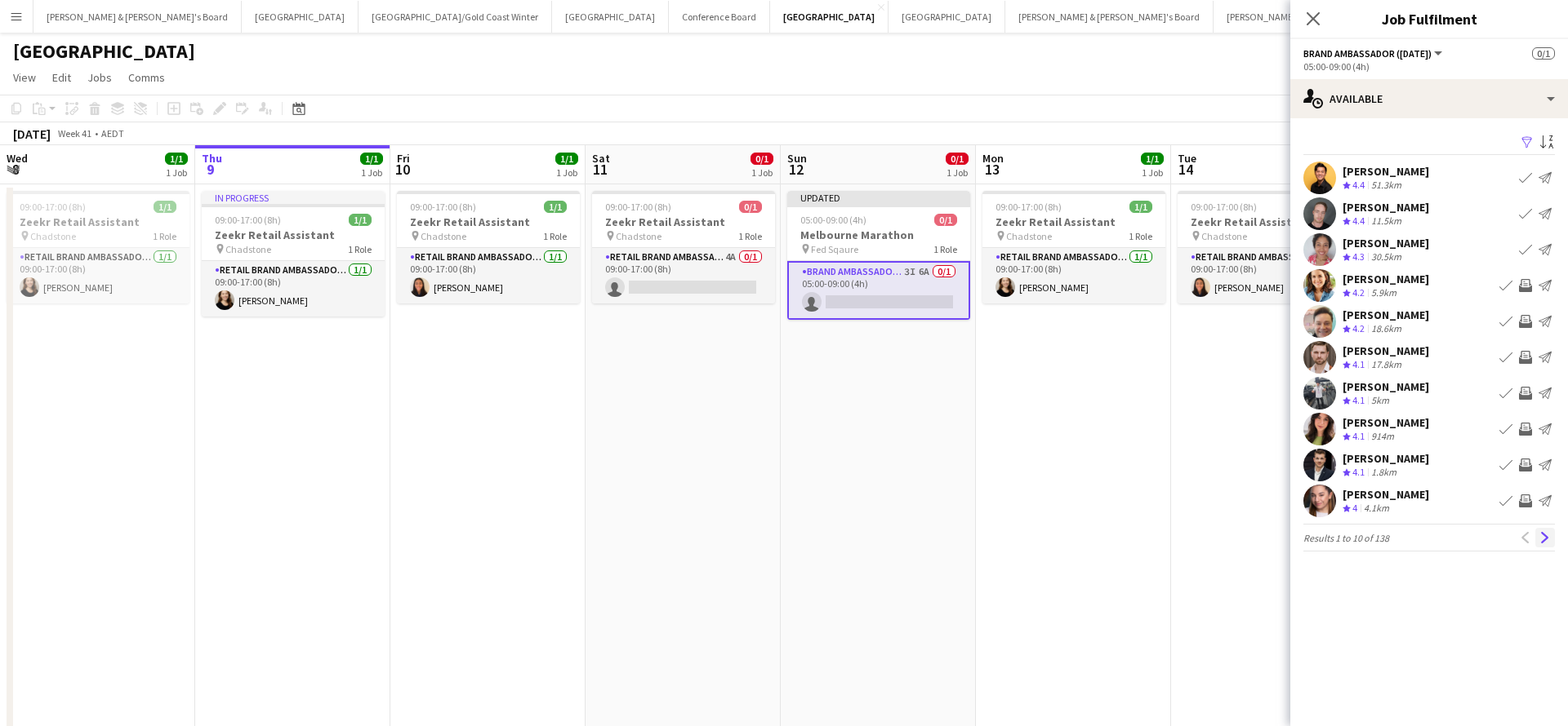
click at [1543, 538] on app-icon "Next" at bounding box center [1544, 538] width 11 height 11
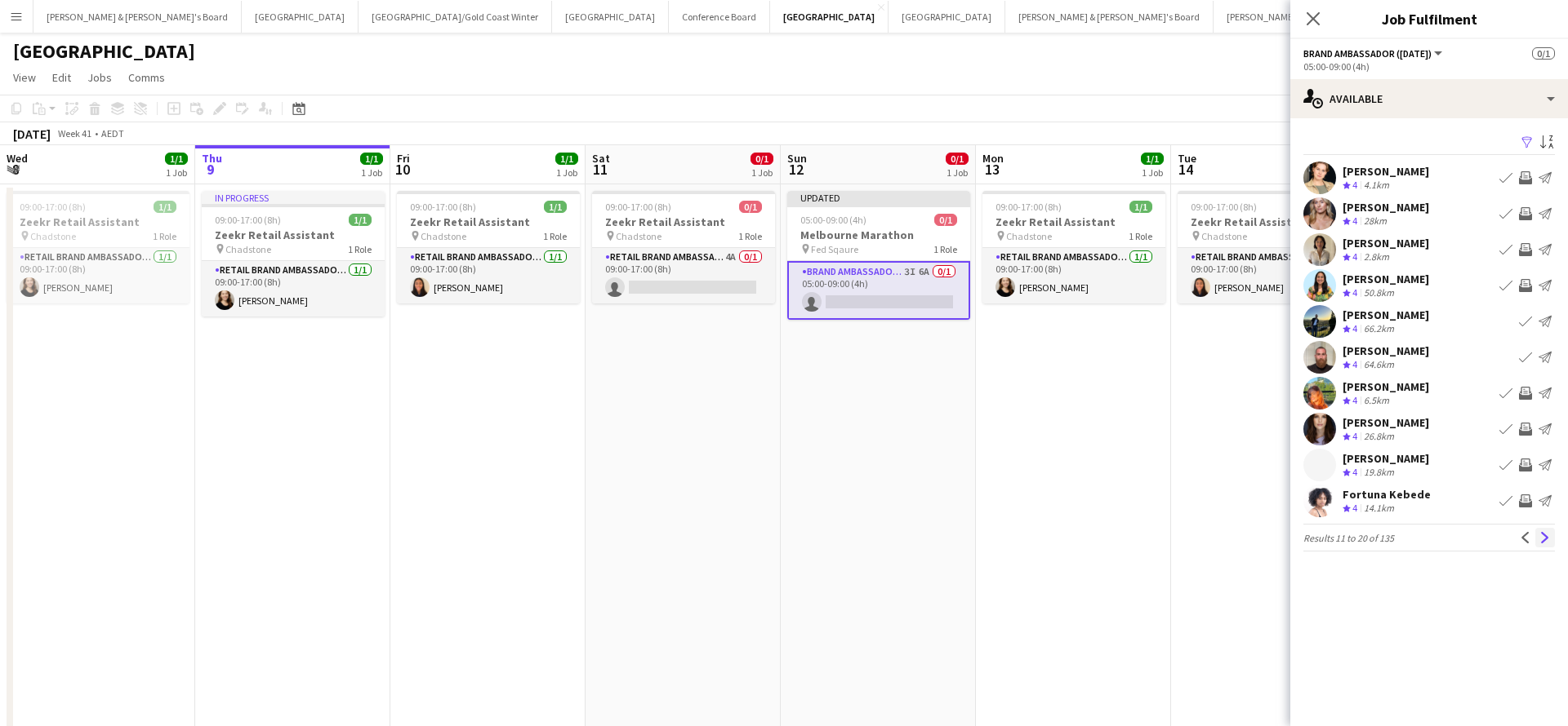
click at [1541, 536] on app-icon "Next" at bounding box center [1544, 538] width 11 height 11
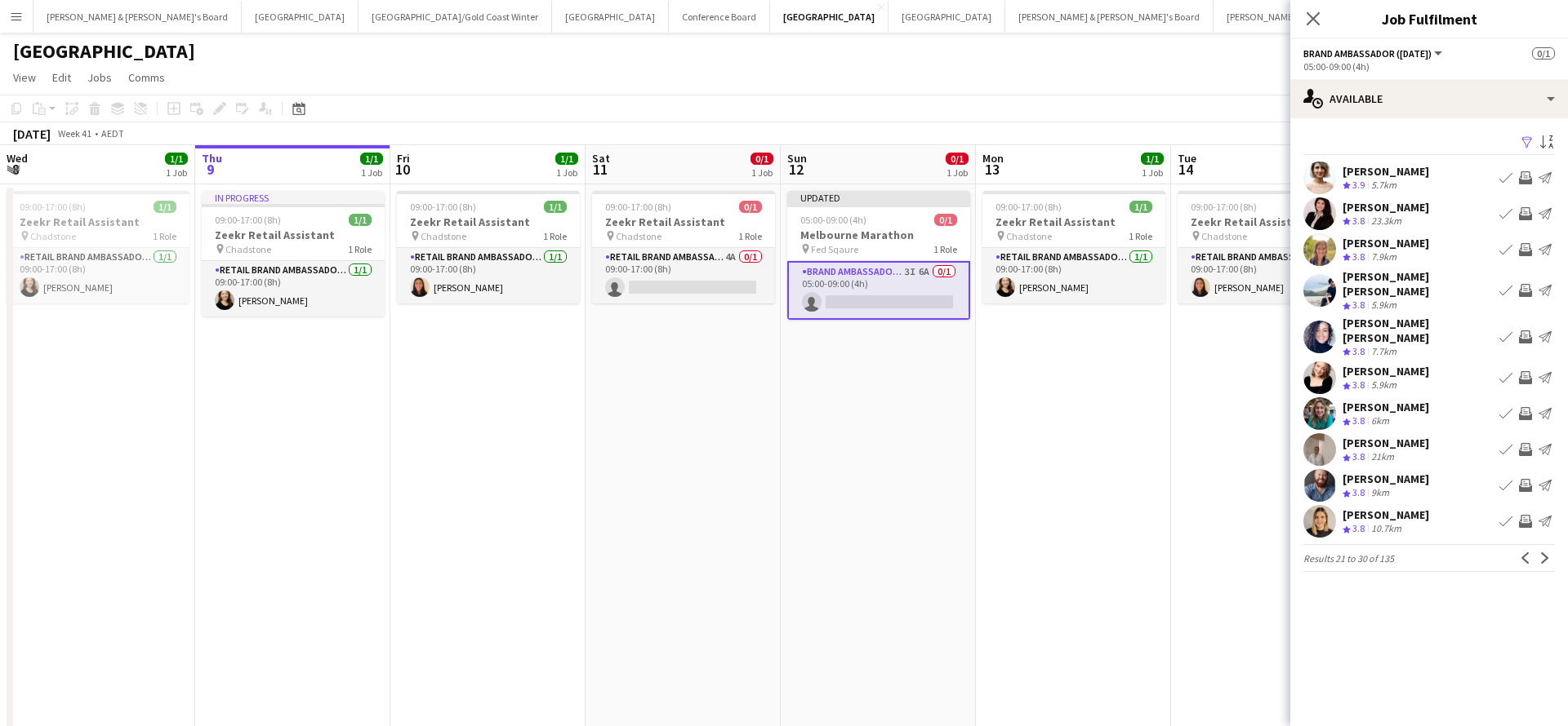
click at [1525, 213] on app-icon "Invite crew" at bounding box center [1524, 213] width 13 height 13
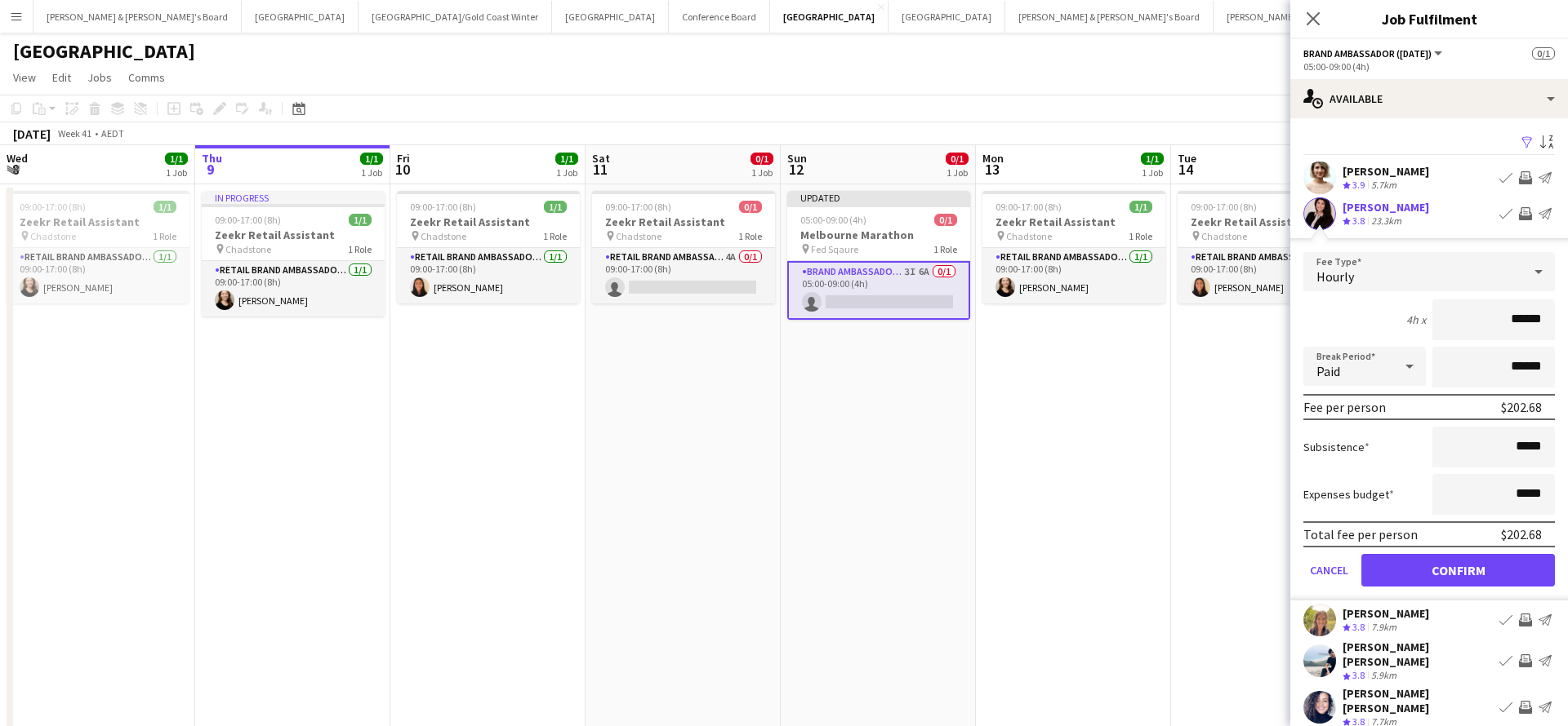
click at [1471, 565] on button "Confirm" at bounding box center [1457, 570] width 194 height 33
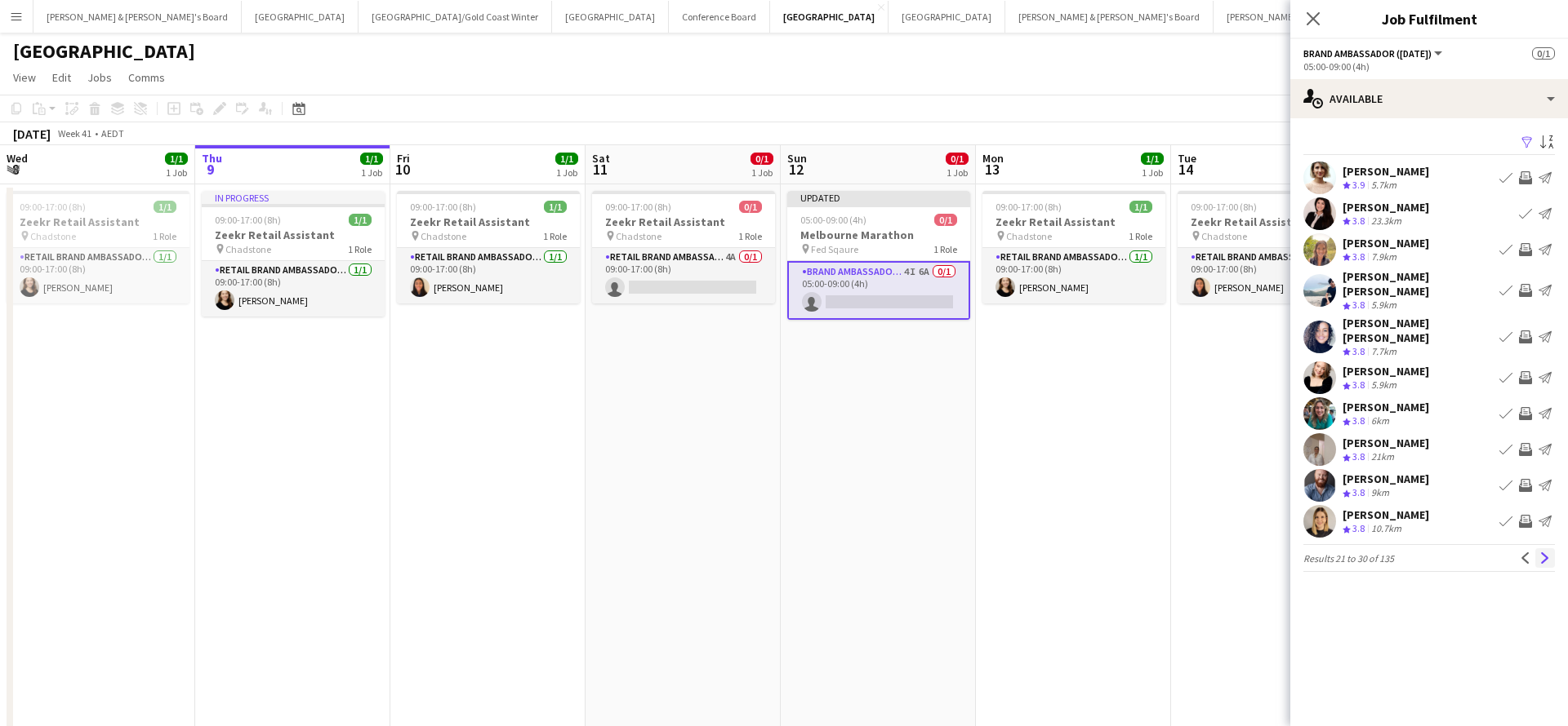
click at [1544, 552] on app-icon "Next" at bounding box center [1544, 557] width 11 height 11
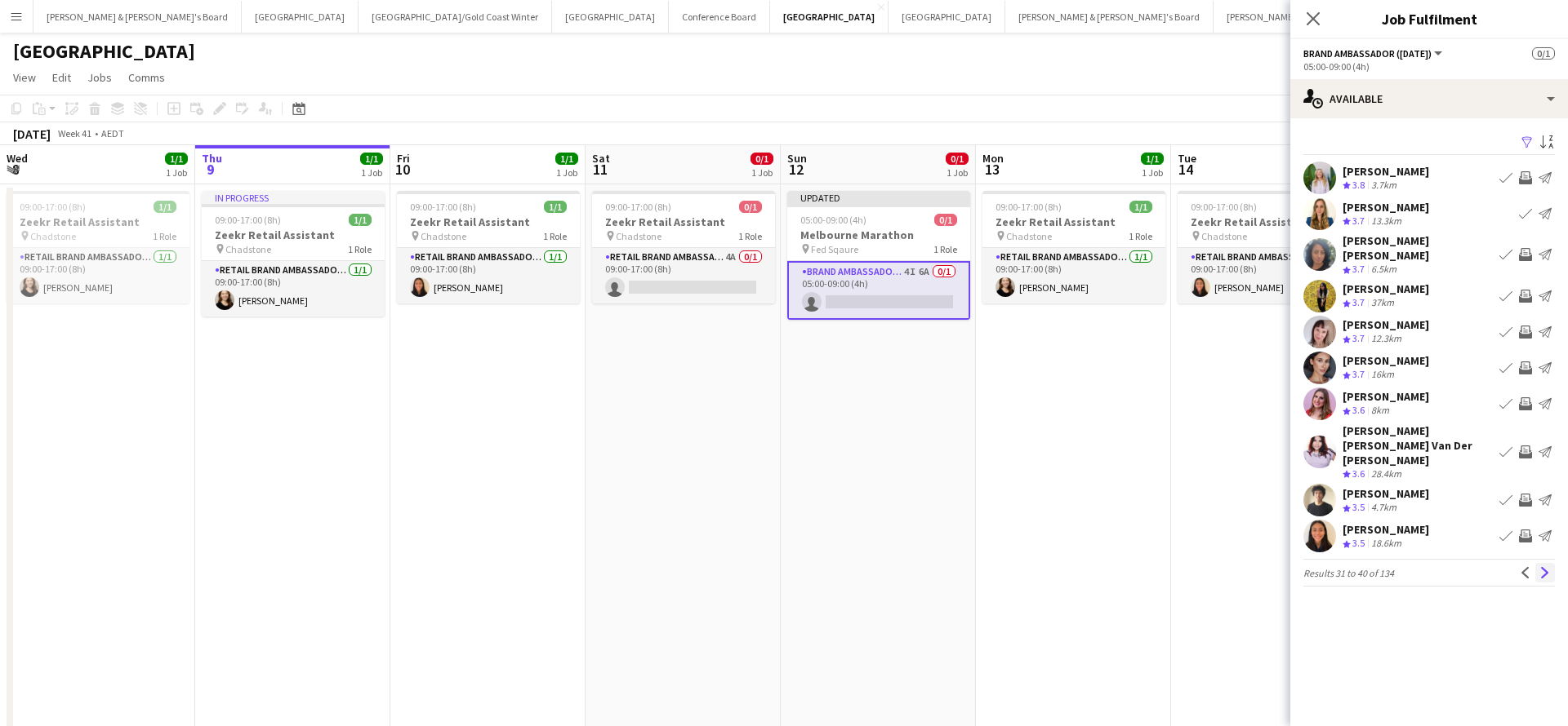
click at [1544, 567] on app-icon "Next" at bounding box center [1544, 572] width 11 height 11
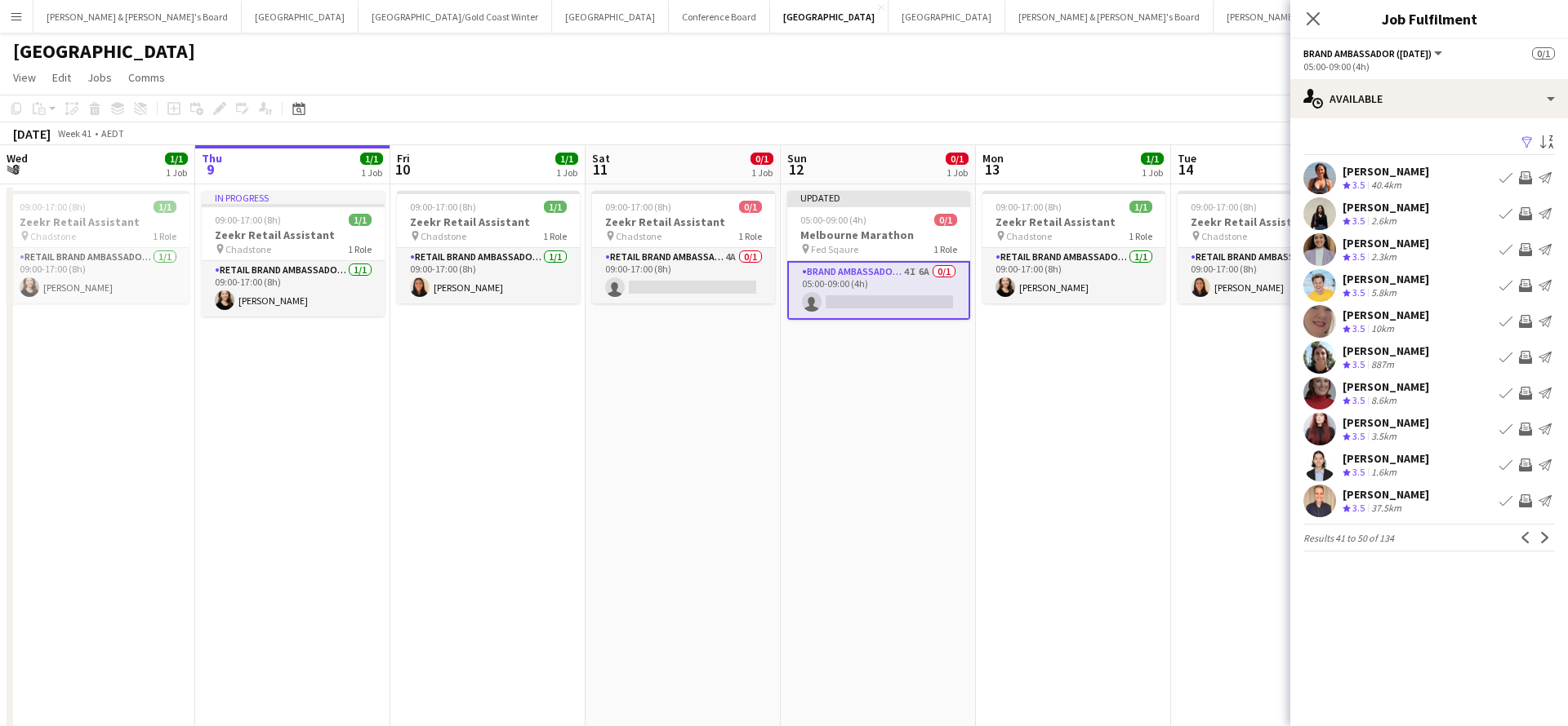
click at [1544, 542] on app-icon "Next" at bounding box center [1544, 538] width 11 height 11
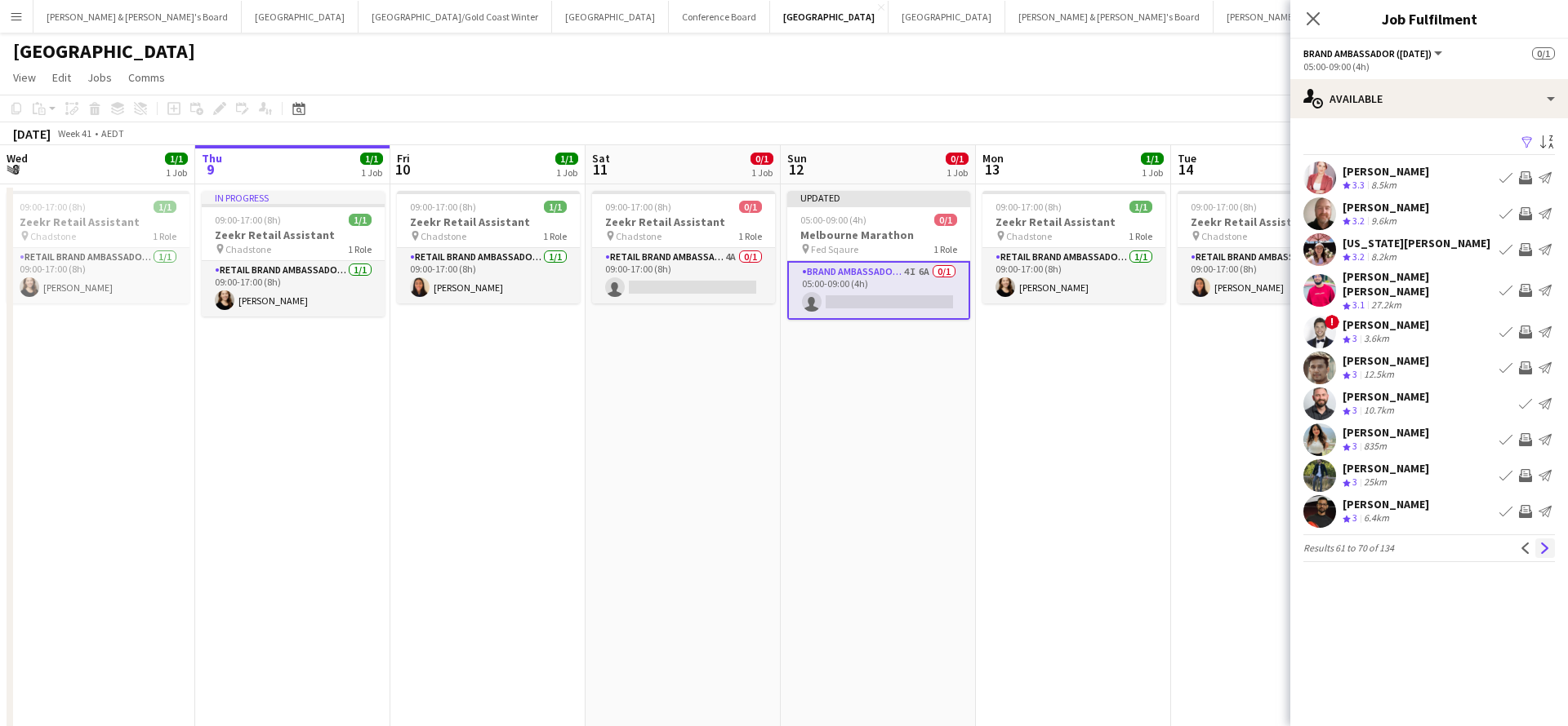
click at [1544, 543] on app-icon "Next" at bounding box center [1544, 547] width 11 height 11
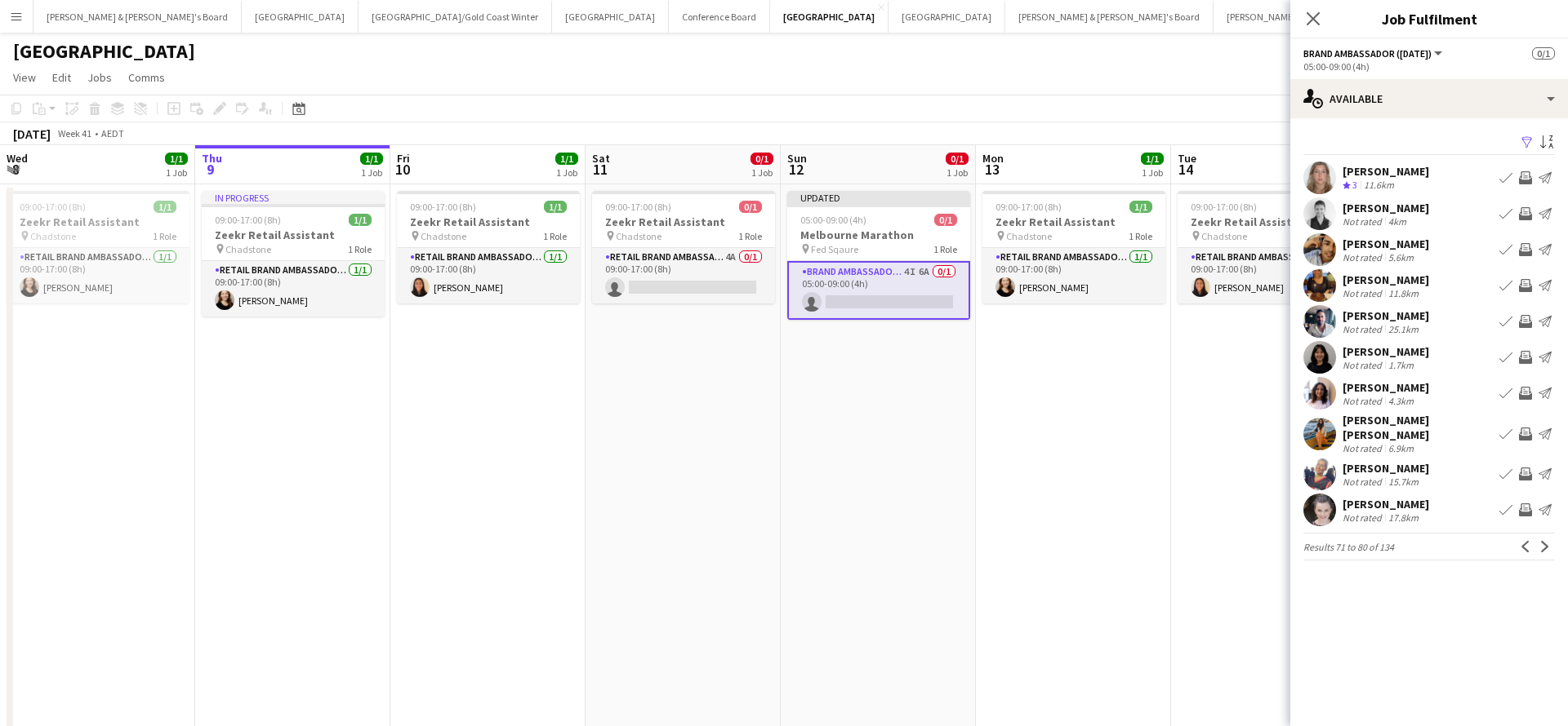
click at [1162, 562] on app-date-cell "09:00-17:00 (8h) 1/1 Zeekr Retail Assistant pin Chadstone 1 Role RETAIL Brand A…" at bounding box center [1073, 492] width 196 height 615
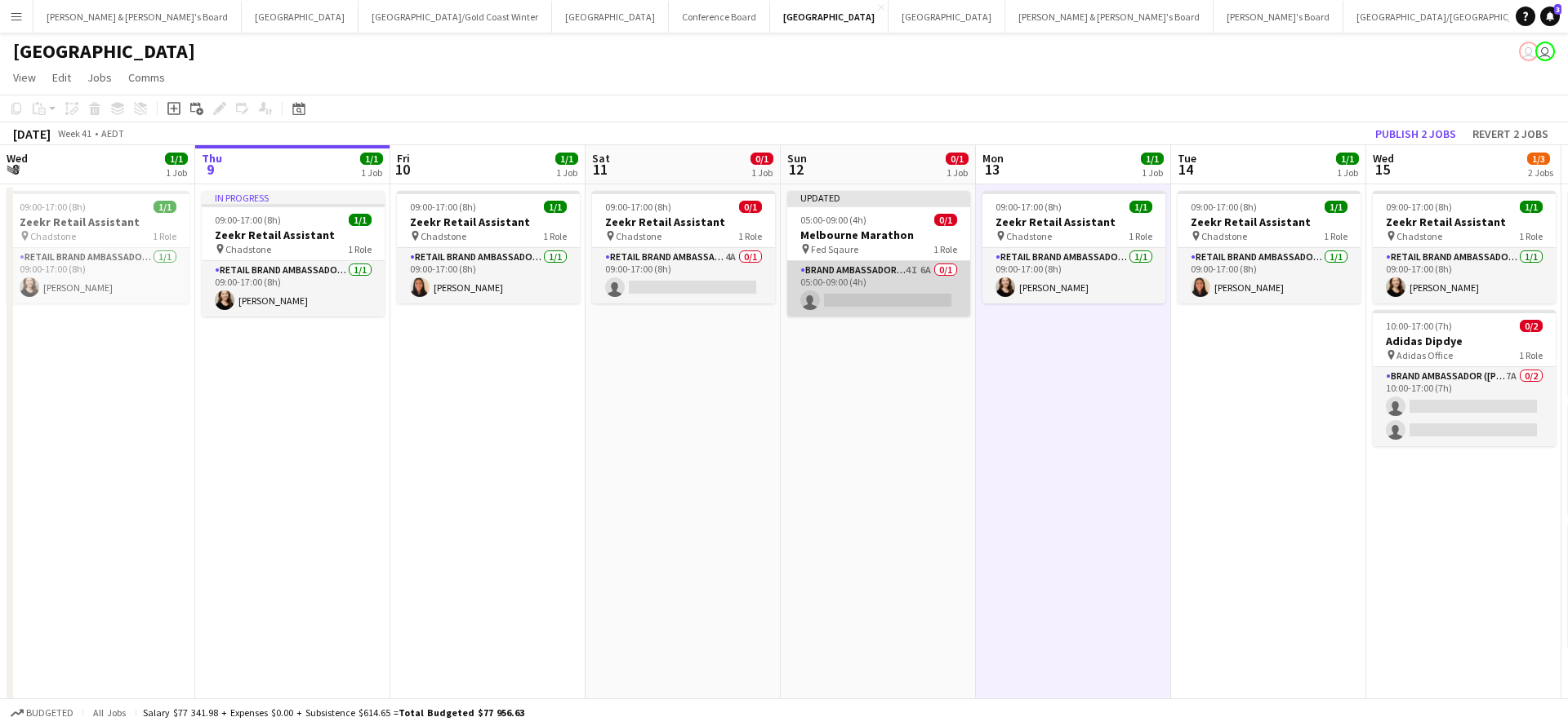
click at [917, 281] on app-card-role "Brand Ambassador (Sunday) 4I 6A 0/1 05:00-09:00 (4h) single-neutral-actions" at bounding box center [878, 289] width 183 height 56
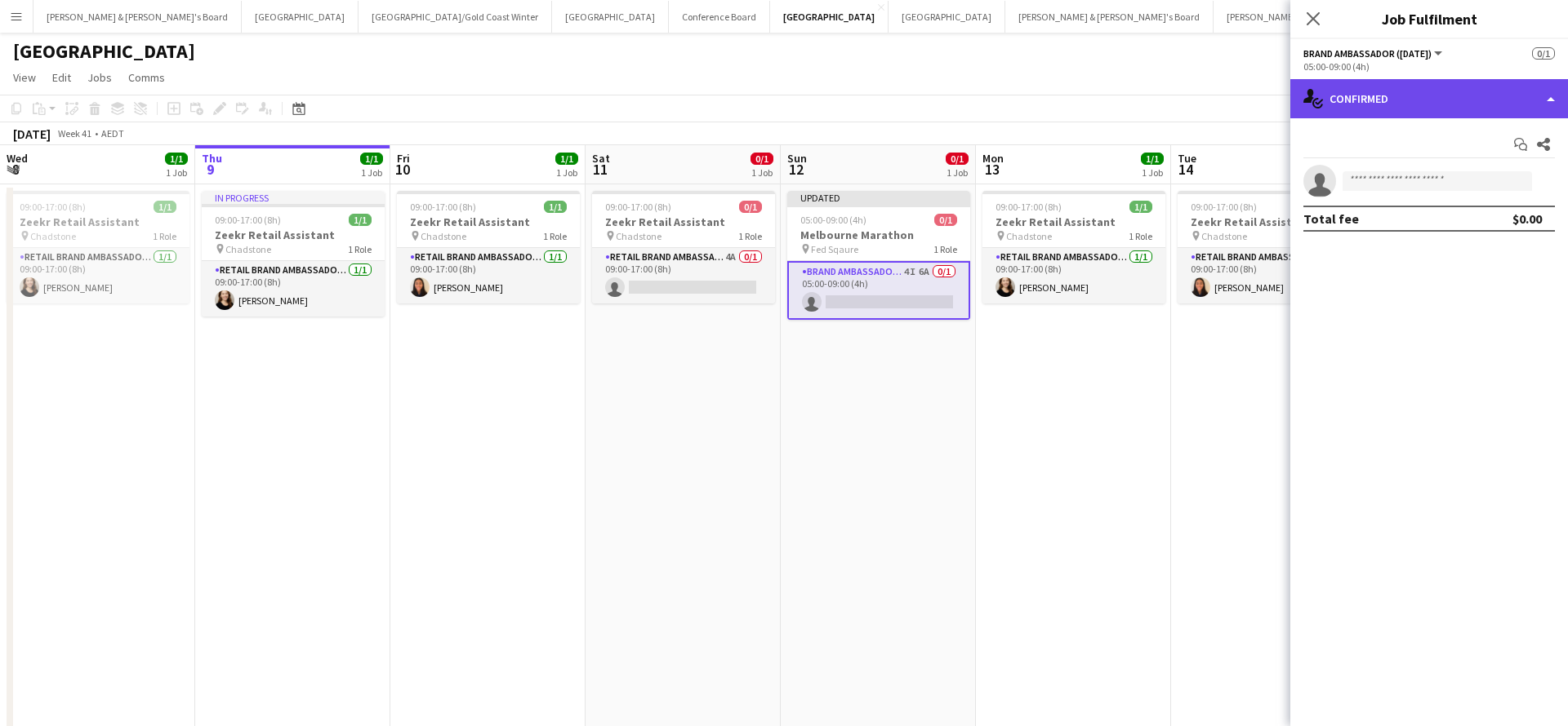
click at [1444, 90] on div "single-neutral-actions-check-2 Confirmed" at bounding box center [1428, 98] width 277 height 39
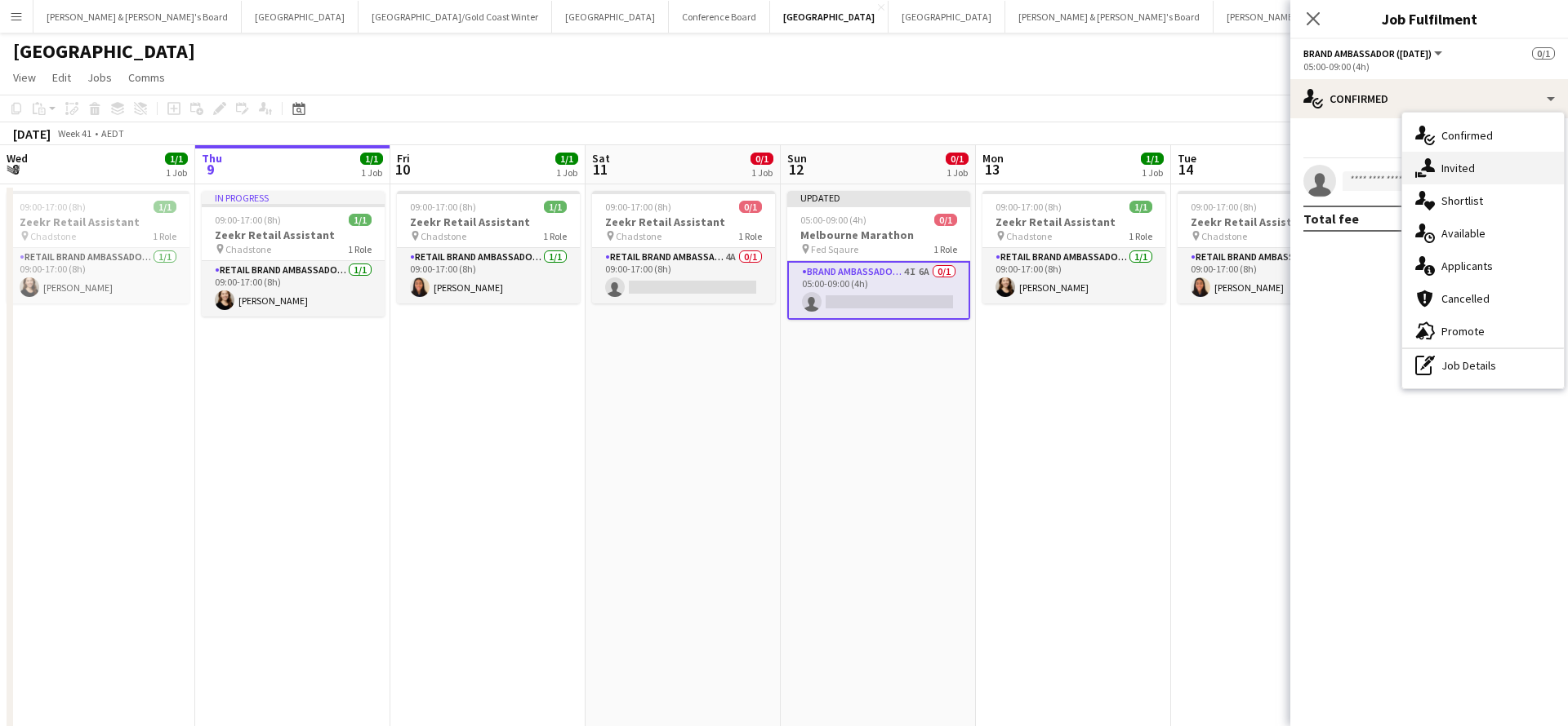
click at [1469, 166] on span "Invited" at bounding box center [1458, 168] width 34 height 15
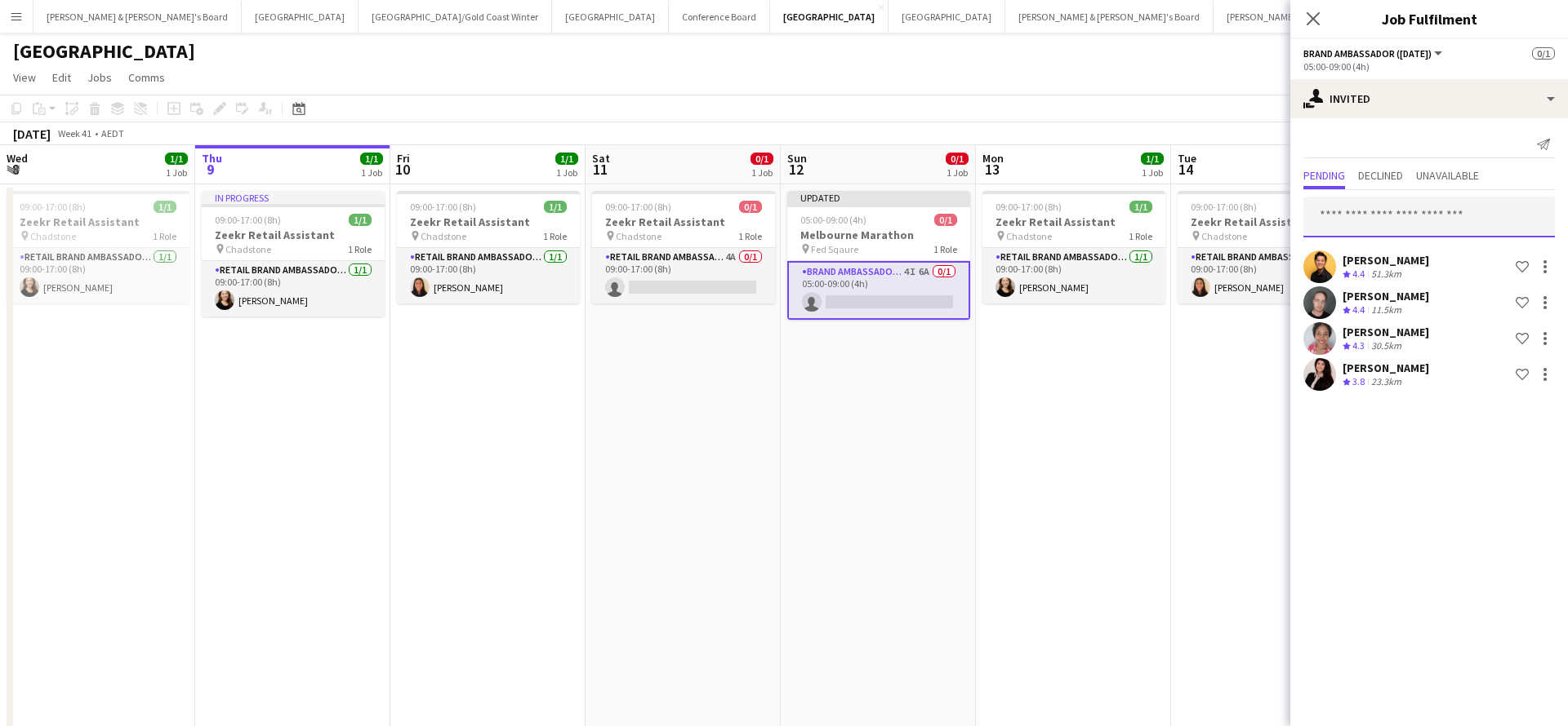
click at [1405, 227] on input "text" at bounding box center [1428, 216] width 251 height 41
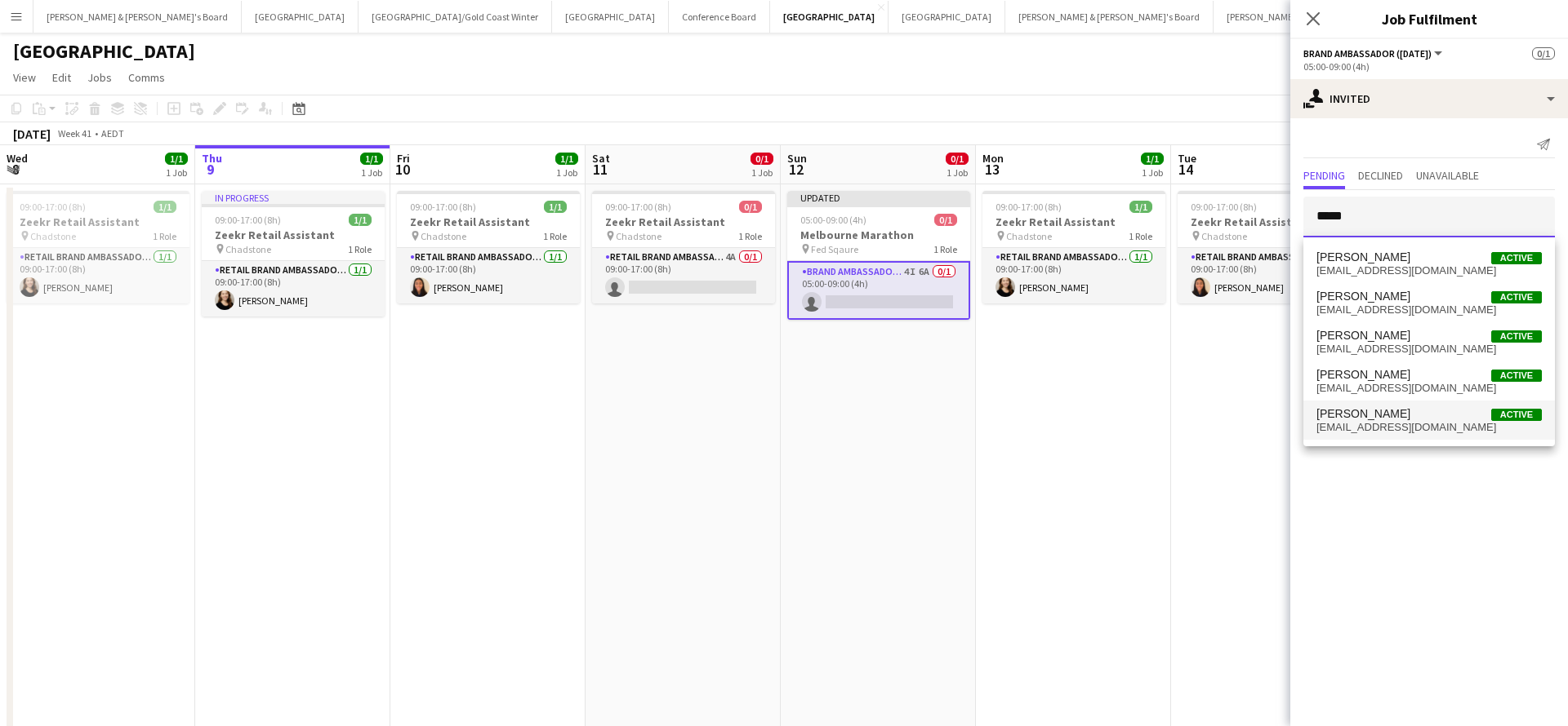
type input "****"
click at [1397, 427] on span "jackvanstav@gmail.com" at bounding box center [1428, 427] width 225 height 13
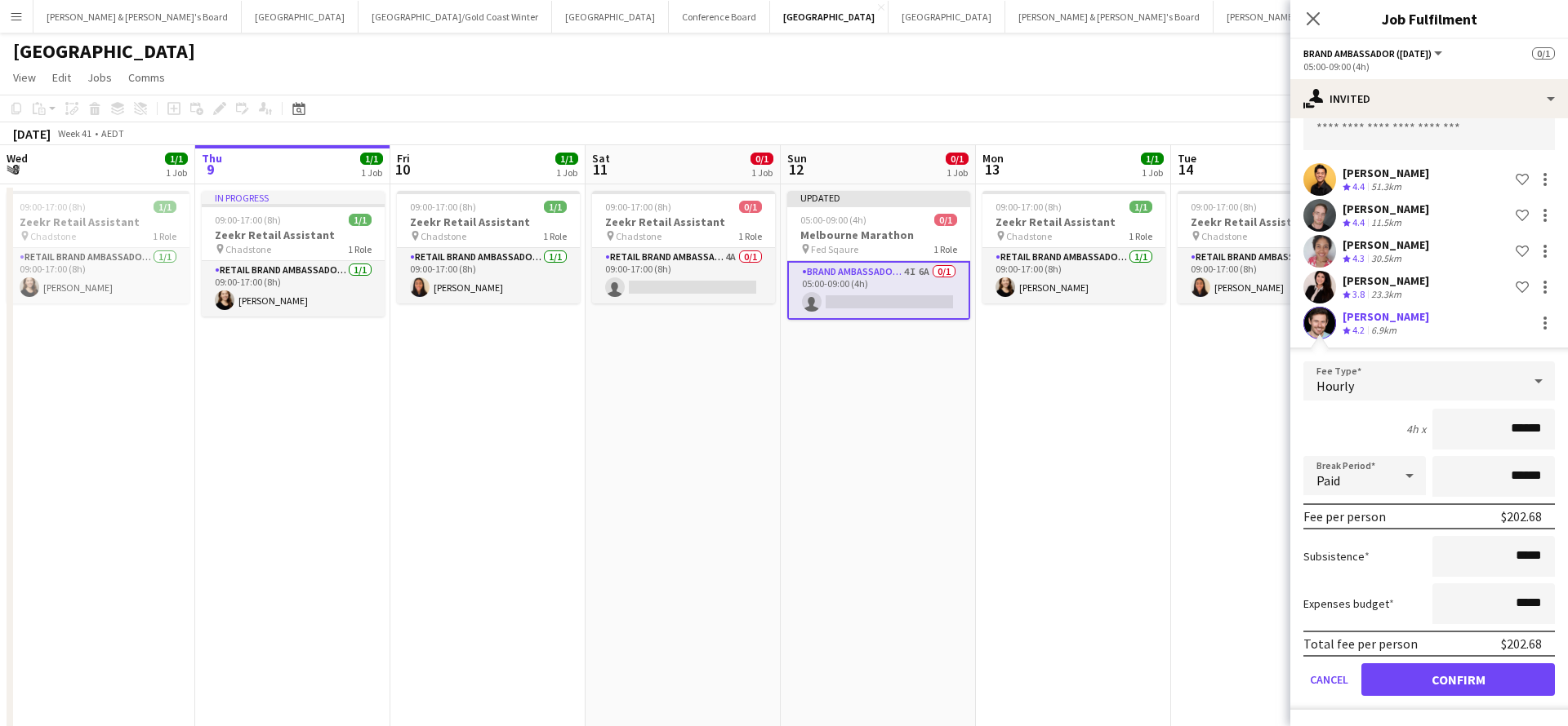
scroll to position [88, 0]
click at [1406, 680] on button "Confirm" at bounding box center [1457, 679] width 194 height 33
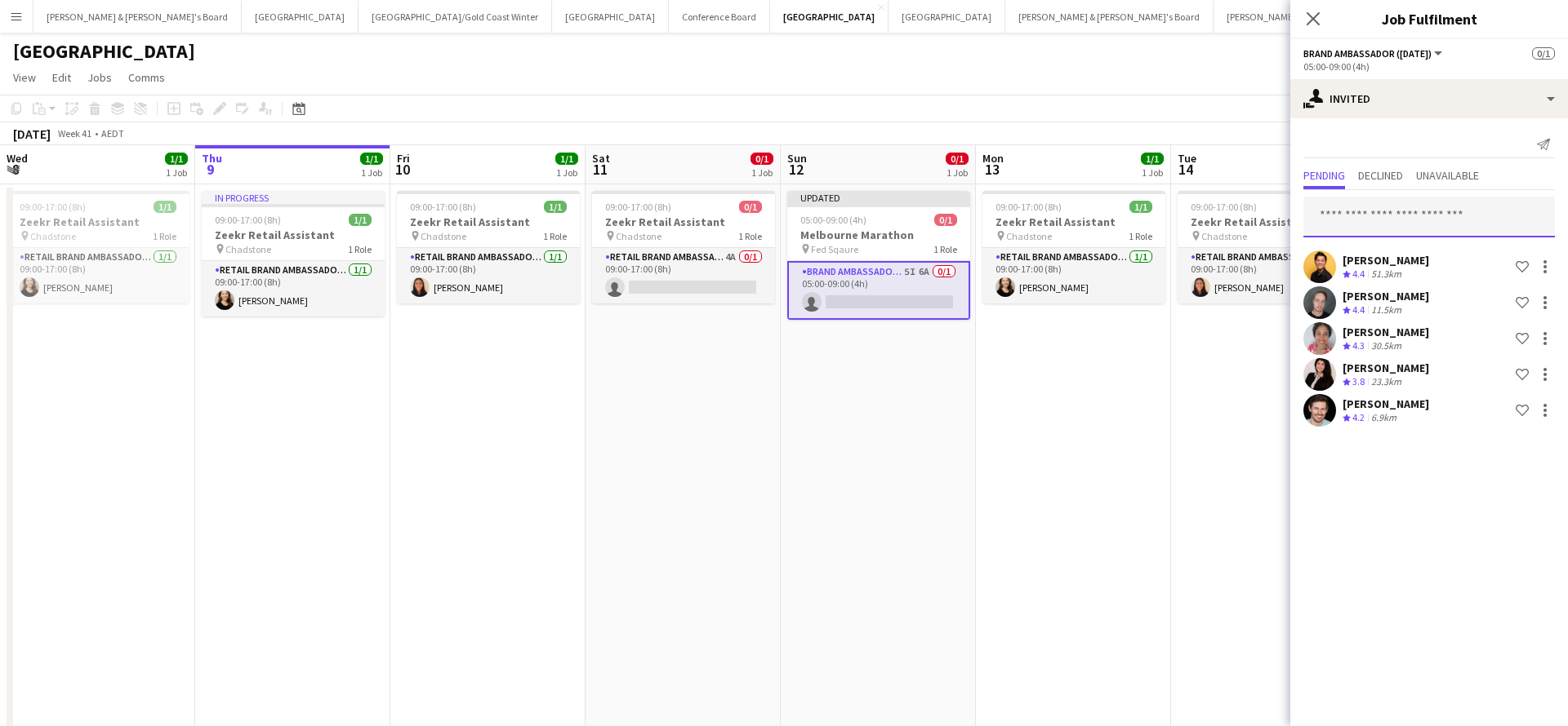
click at [1339, 219] on input "text" at bounding box center [1428, 216] width 251 height 41
type input "*"
type input "****"
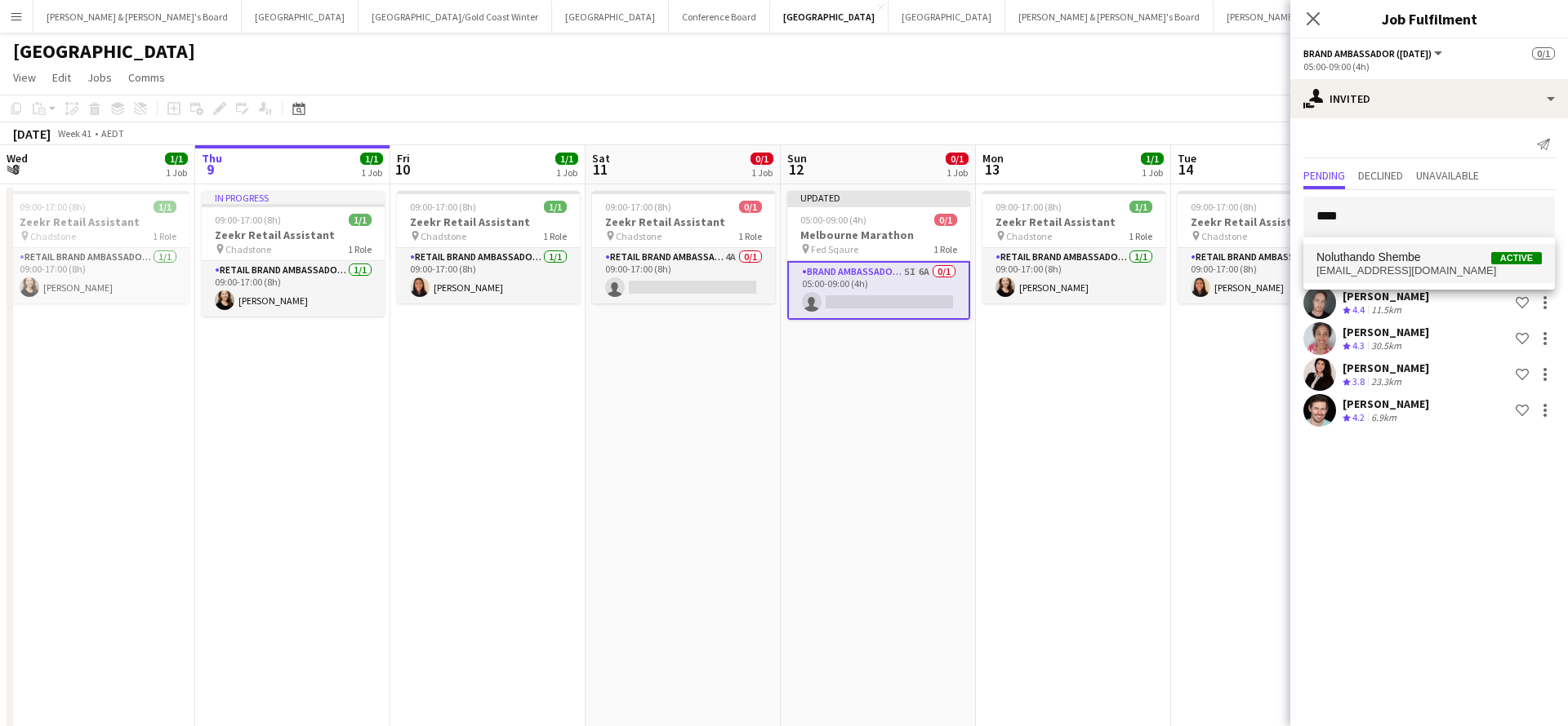
click at [1387, 272] on span "noluthandohope272@gmail.com" at bounding box center [1428, 270] width 225 height 13
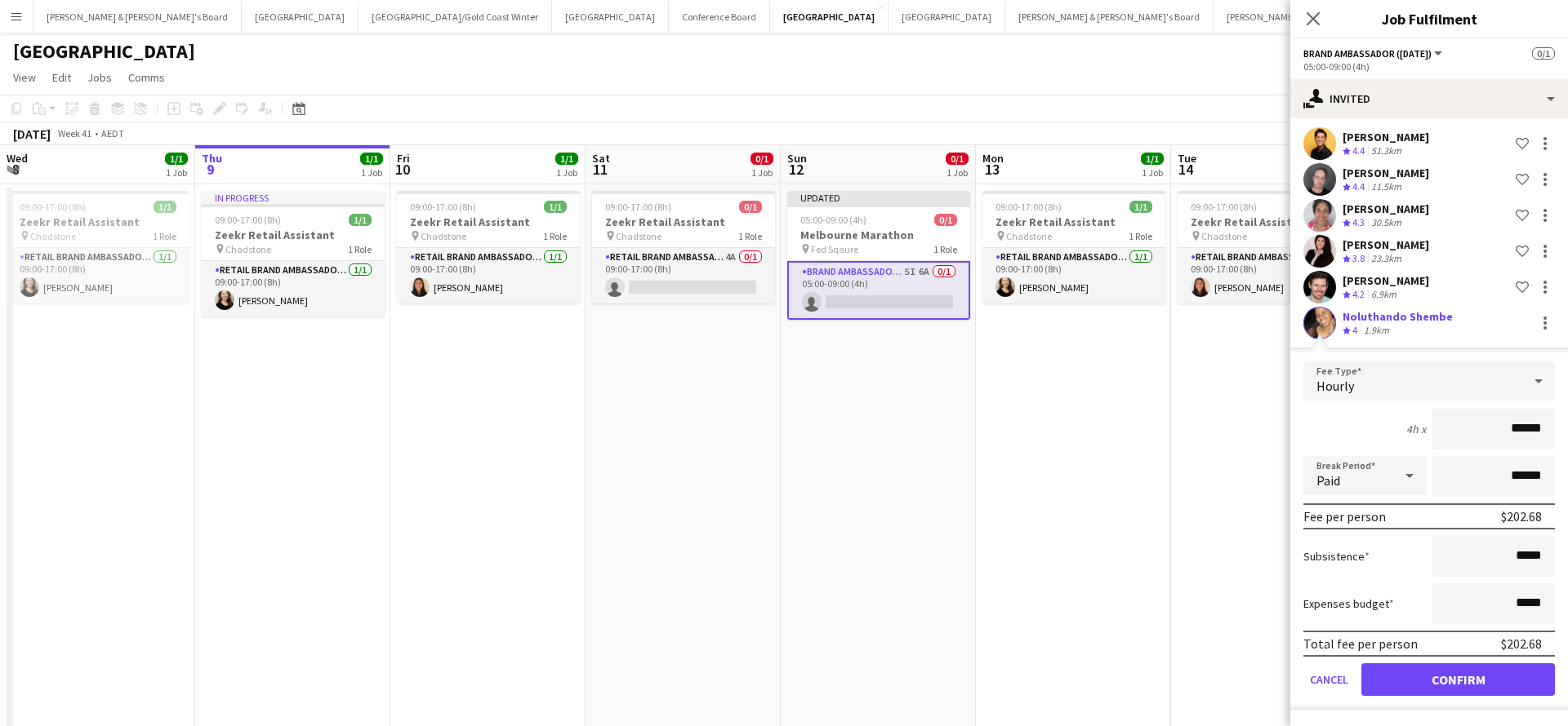
scroll to position [124, 0]
click at [1432, 672] on button "Confirm" at bounding box center [1457, 679] width 194 height 33
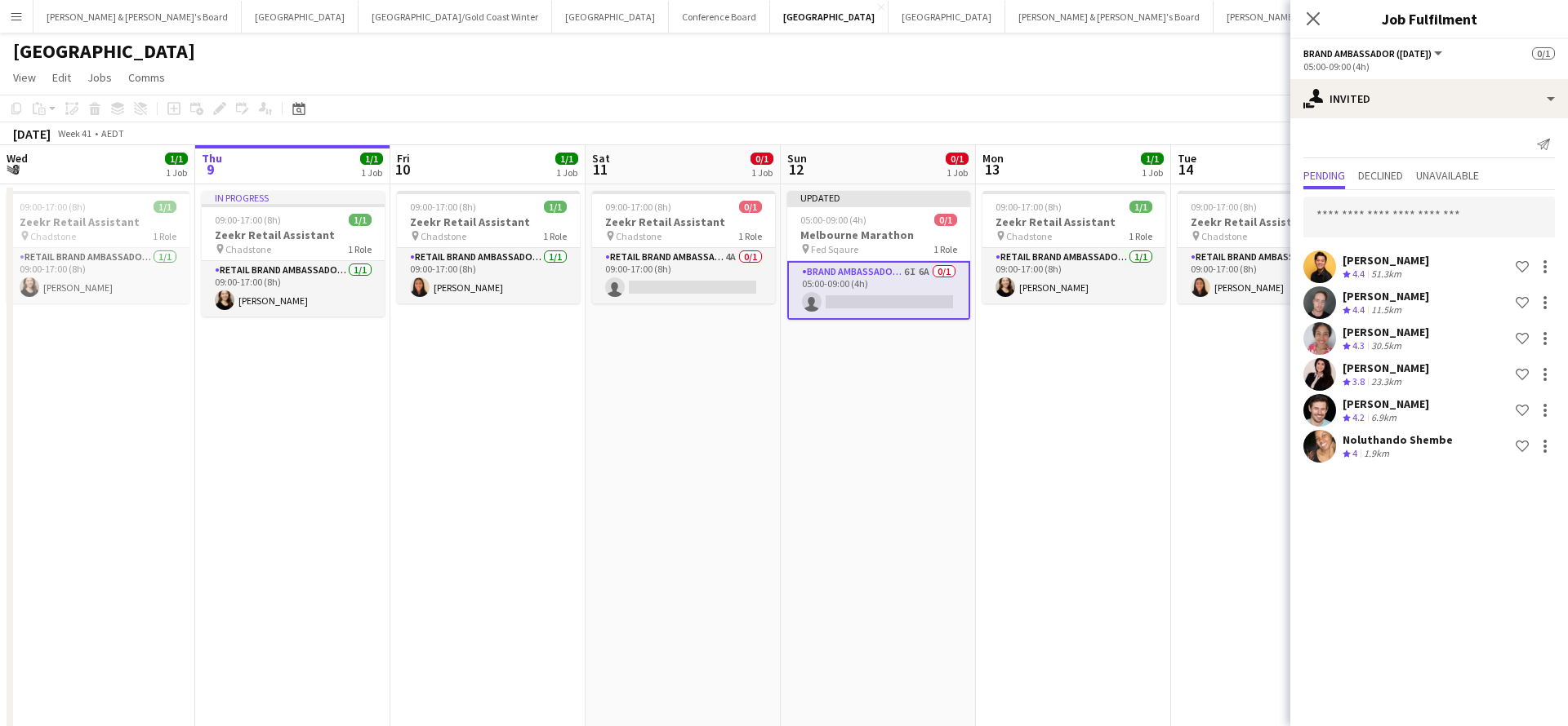
click at [1195, 440] on app-date-cell "09:00-17:00 (8h) 1/1 Zeekr Retail Assistant pin Chadstone 1 Role RETAIL Brand A…" at bounding box center [1269, 492] width 196 height 615
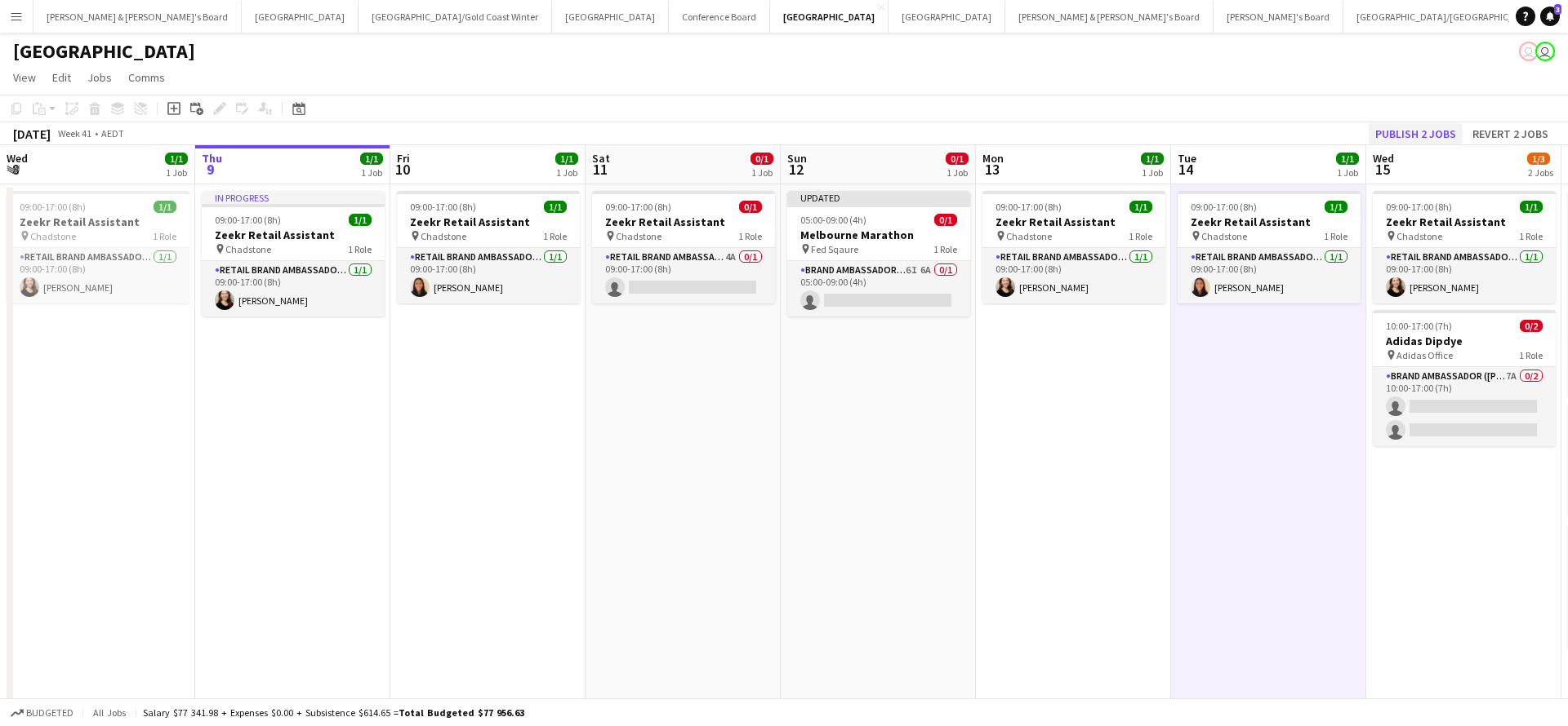
click at [1408, 138] on button "Publish 2 jobs" at bounding box center [1415, 134] width 94 height 21
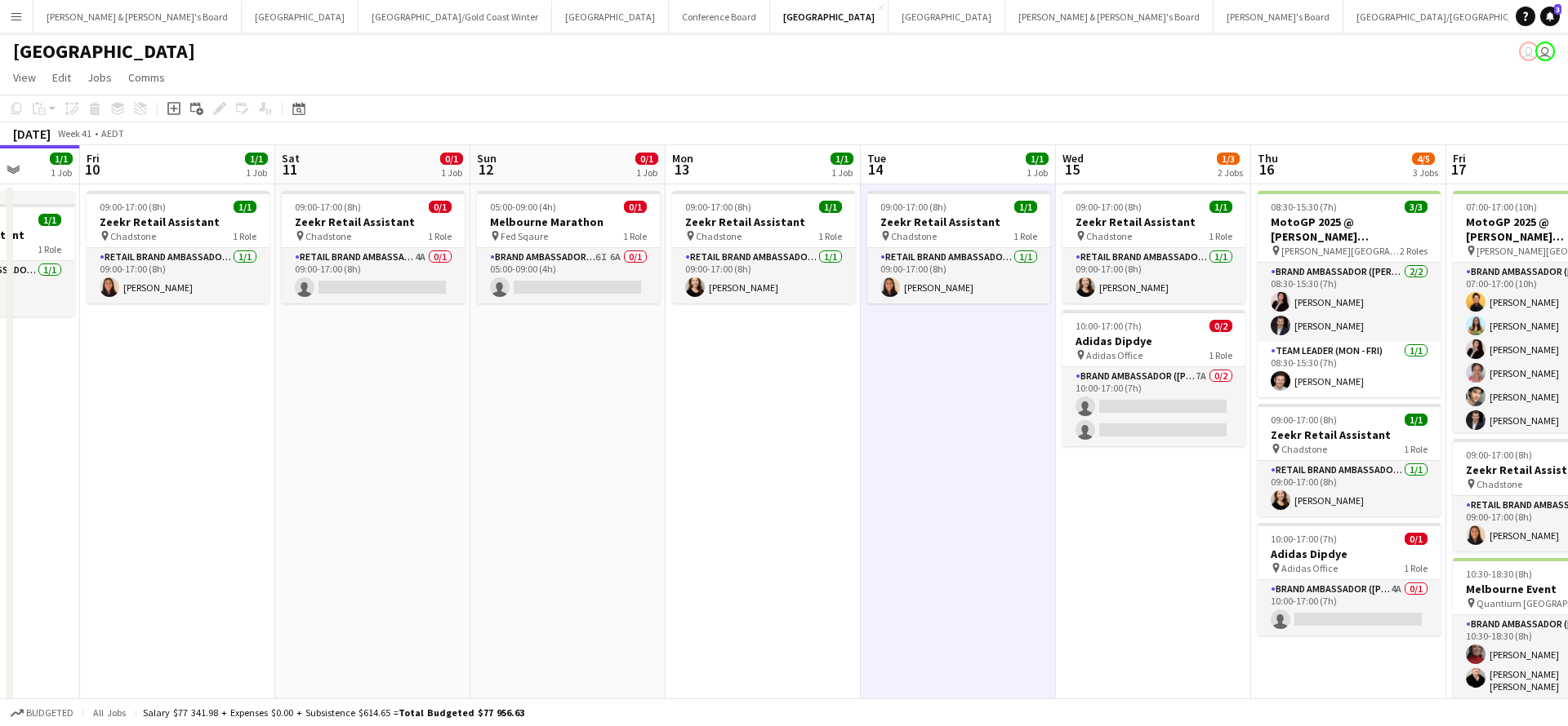
scroll to position [0, 504]
click at [595, 274] on app-card-role "Brand Ambassador (Sunday) 6I 6A 0/1 05:00-09:00 (4h) single-neutral-actions" at bounding box center [570, 276] width 183 height 56
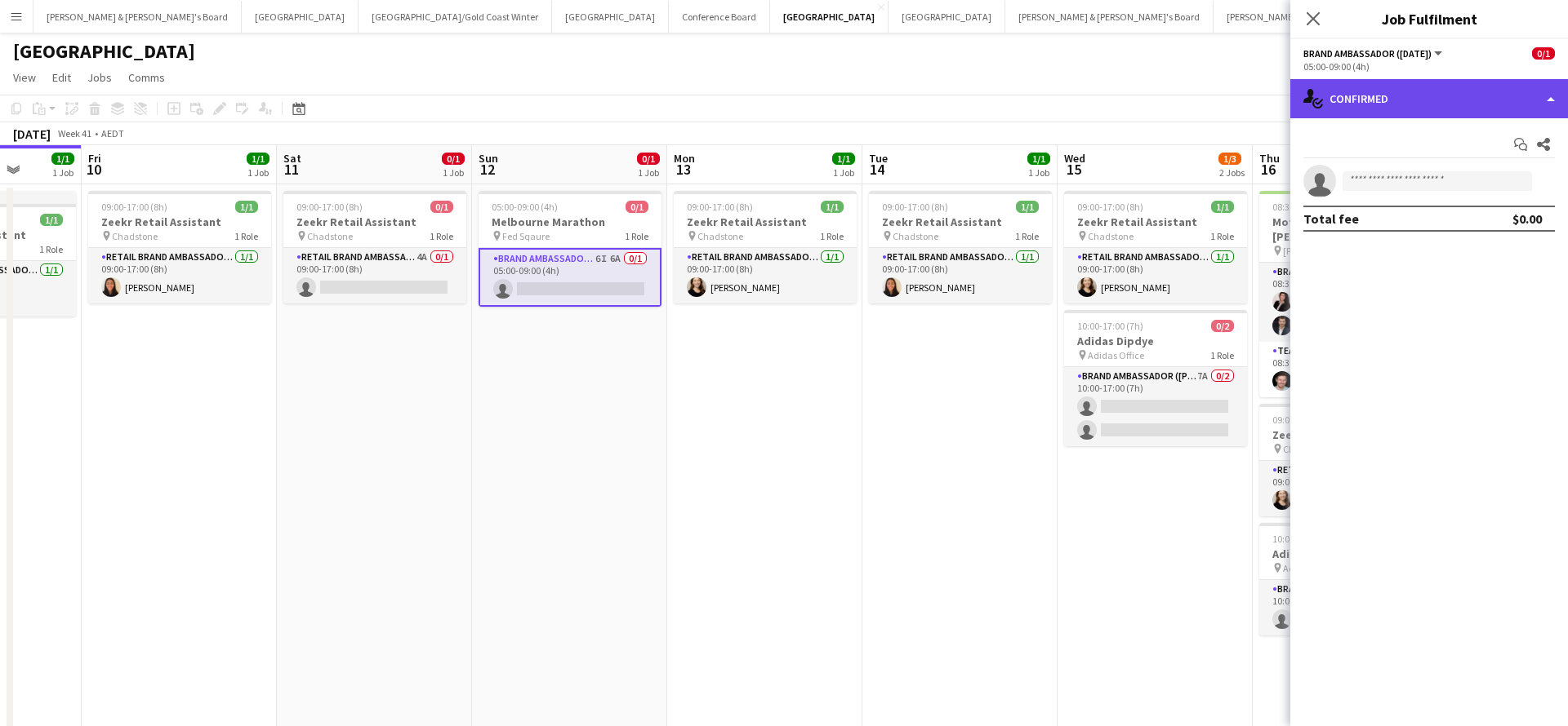
click at [1439, 97] on div "single-neutral-actions-check-2 Confirmed" at bounding box center [1428, 98] width 277 height 39
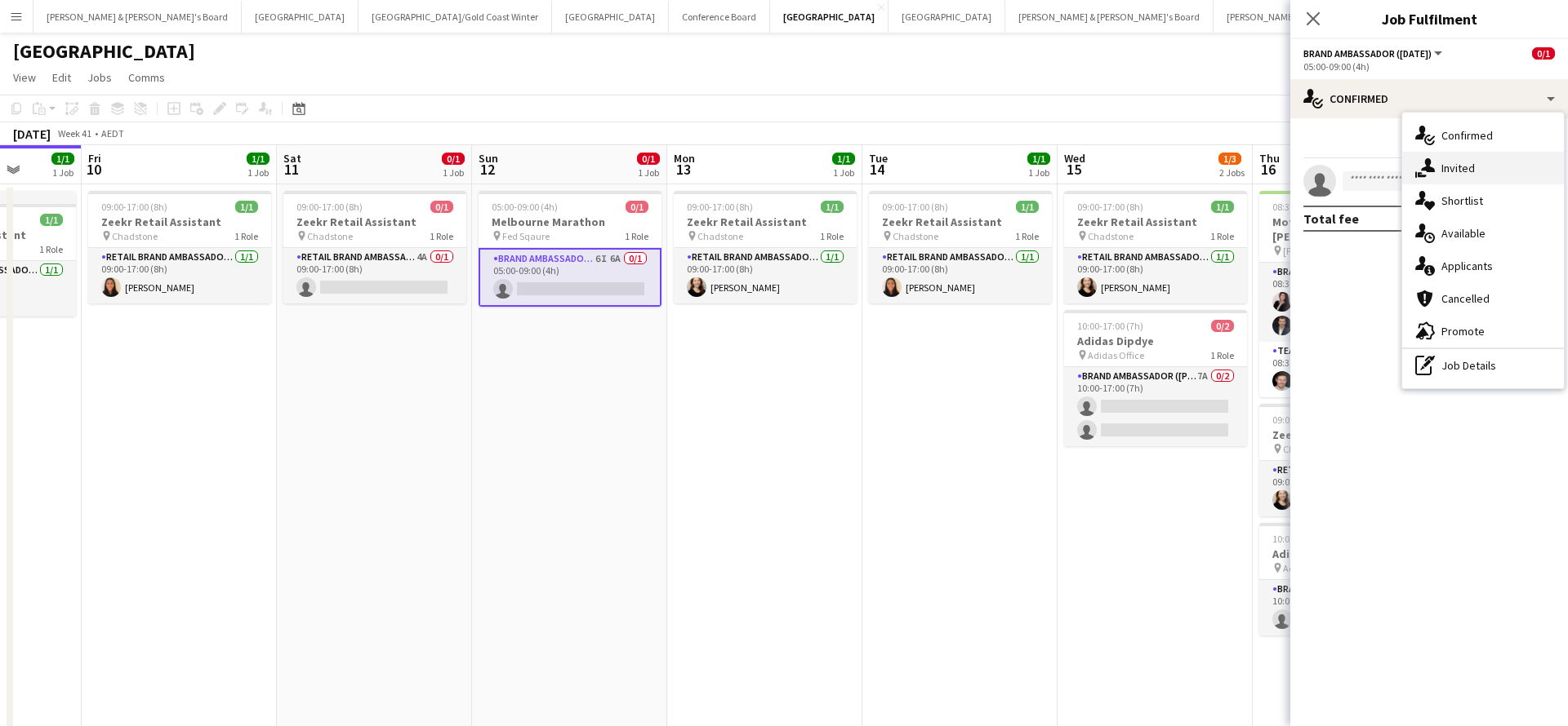
click at [1474, 169] on div "single-neutral-actions-share-1 Invited" at bounding box center [1482, 168] width 162 height 33
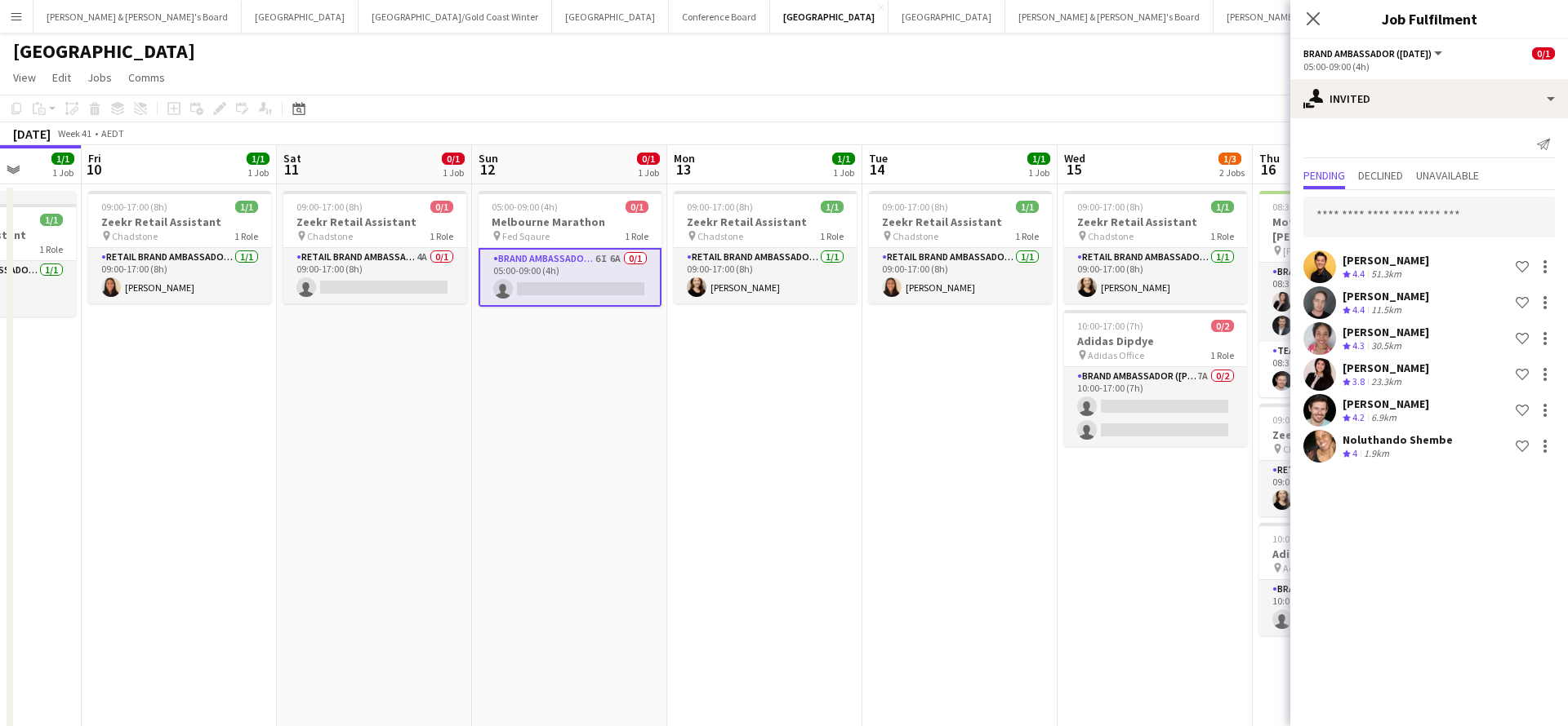
click at [1032, 611] on app-date-cell "09:00-17:00 (8h) 1/1 Zeekr Retail Assistant pin Chadstone 1 Role RETAIL Brand A…" at bounding box center [960, 492] width 196 height 615
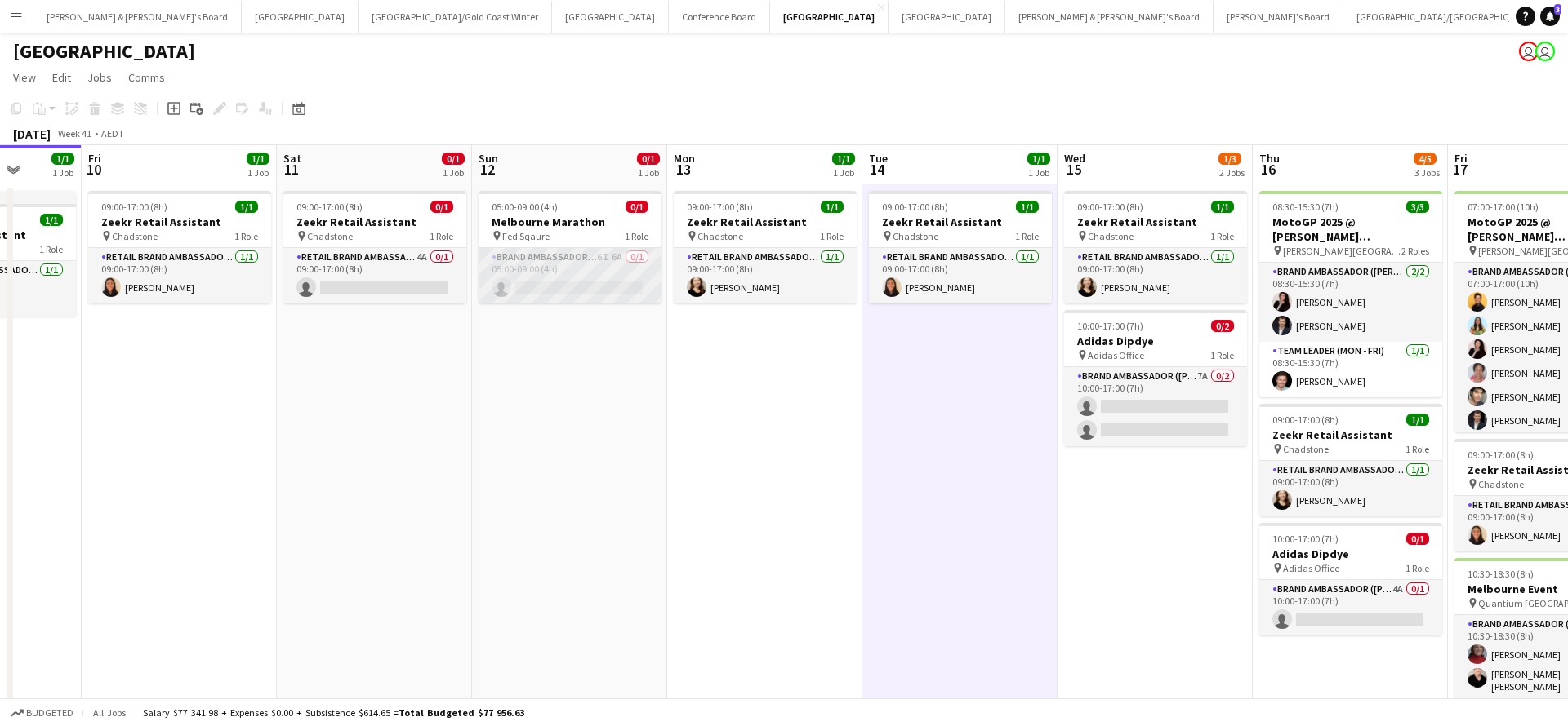
click at [591, 277] on app-card-role "Brand Ambassador (Sunday) 6I 6A 0/1 05:00-09:00 (4h) single-neutral-actions" at bounding box center [570, 276] width 183 height 56
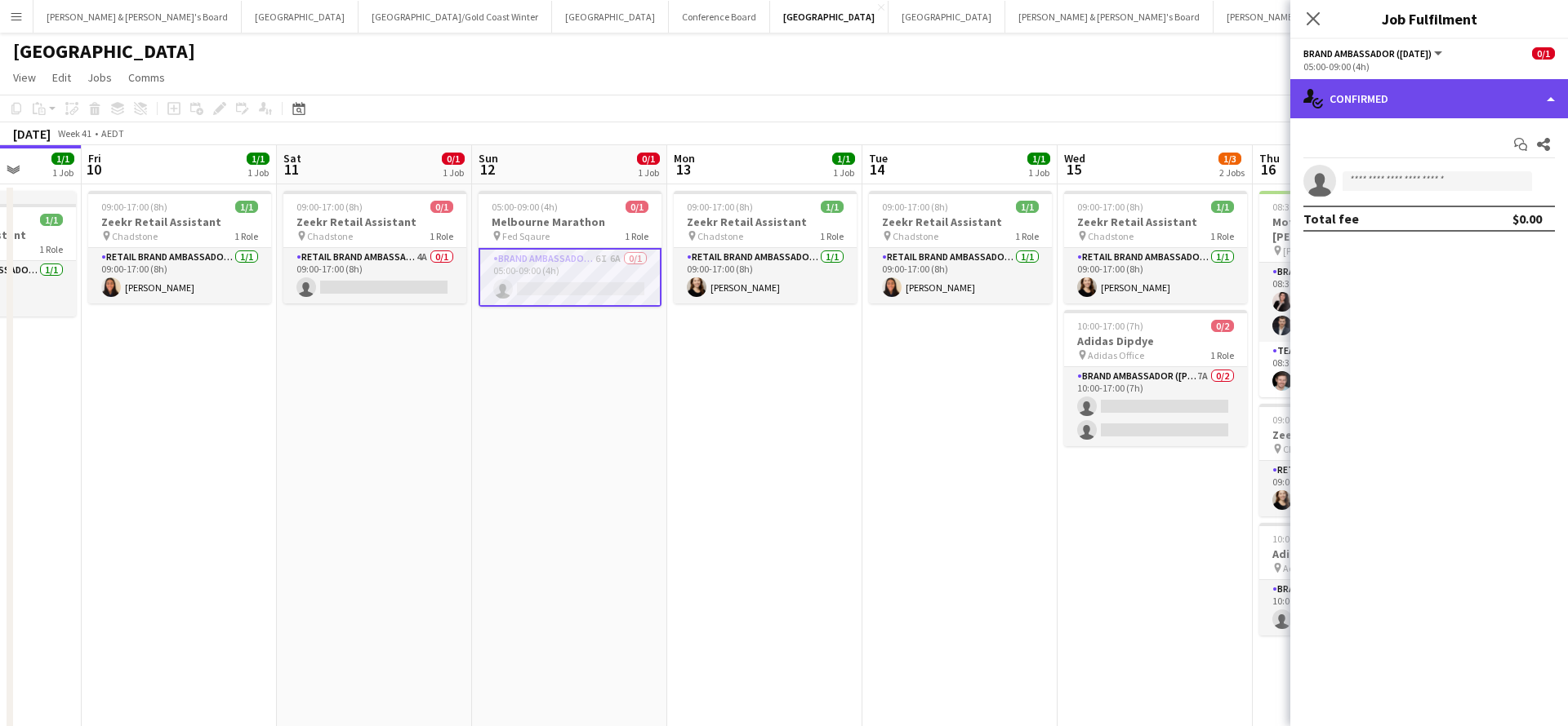
click at [1405, 100] on div "single-neutral-actions-check-2 Confirmed" at bounding box center [1428, 98] width 277 height 39
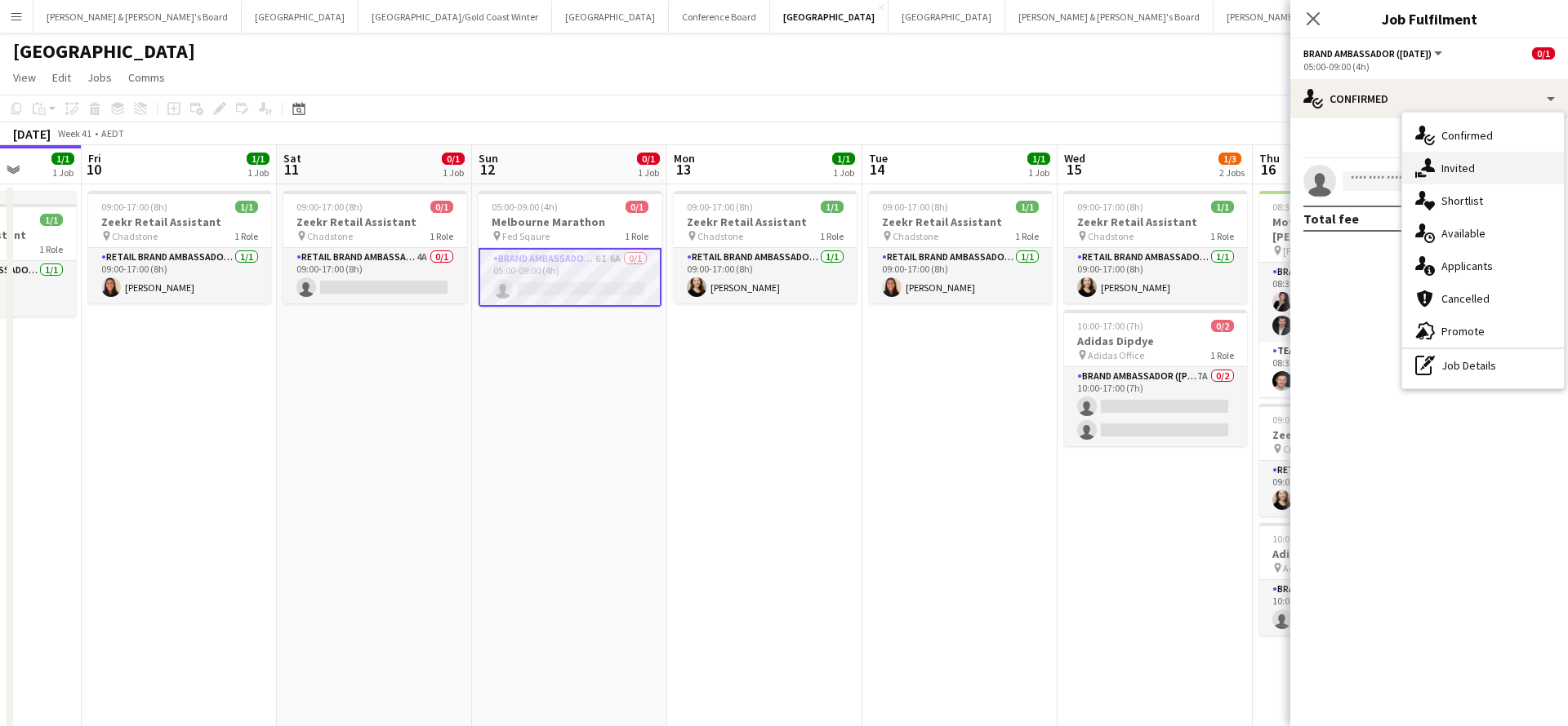
click at [1463, 164] on span "Invited" at bounding box center [1458, 168] width 34 height 15
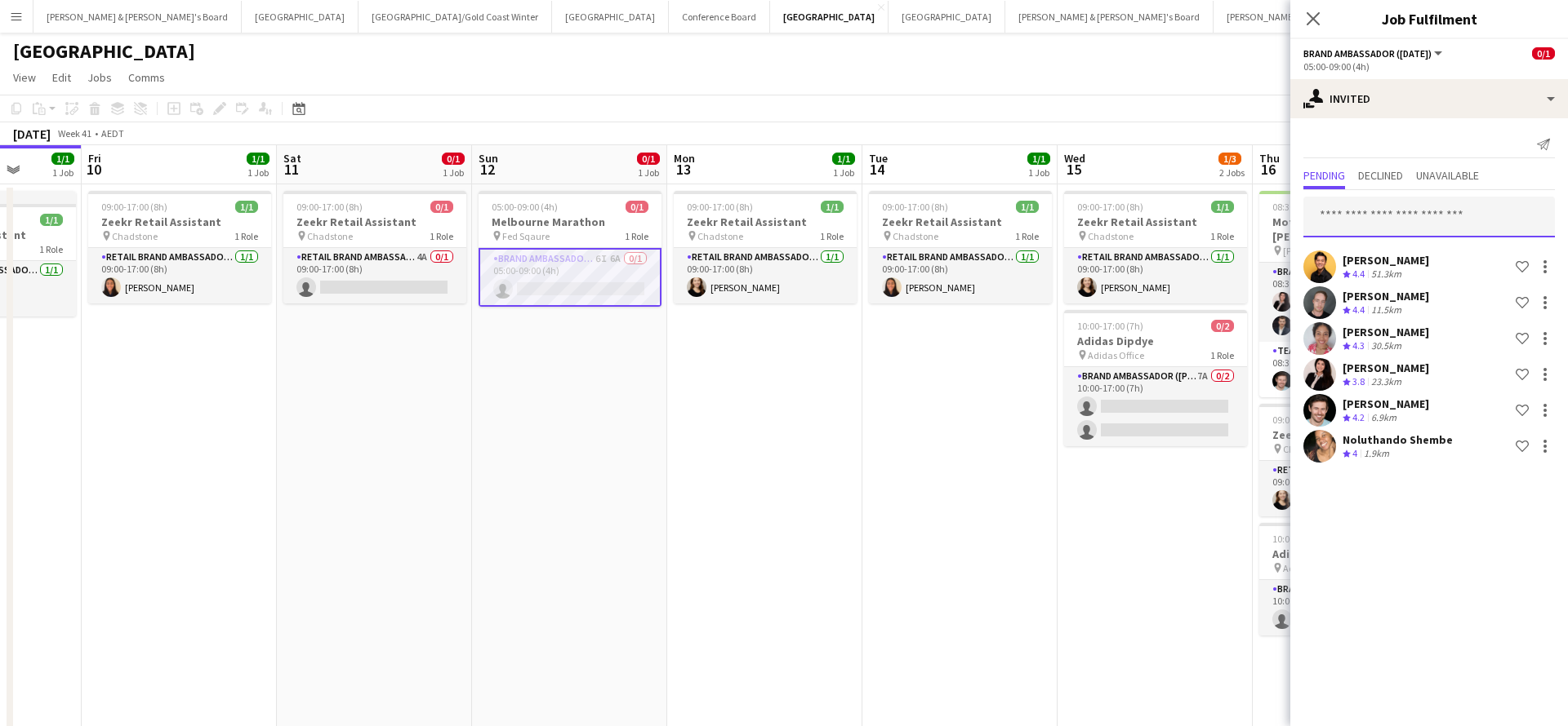
click at [1363, 214] on input "text" at bounding box center [1428, 216] width 251 height 41
type input "*********"
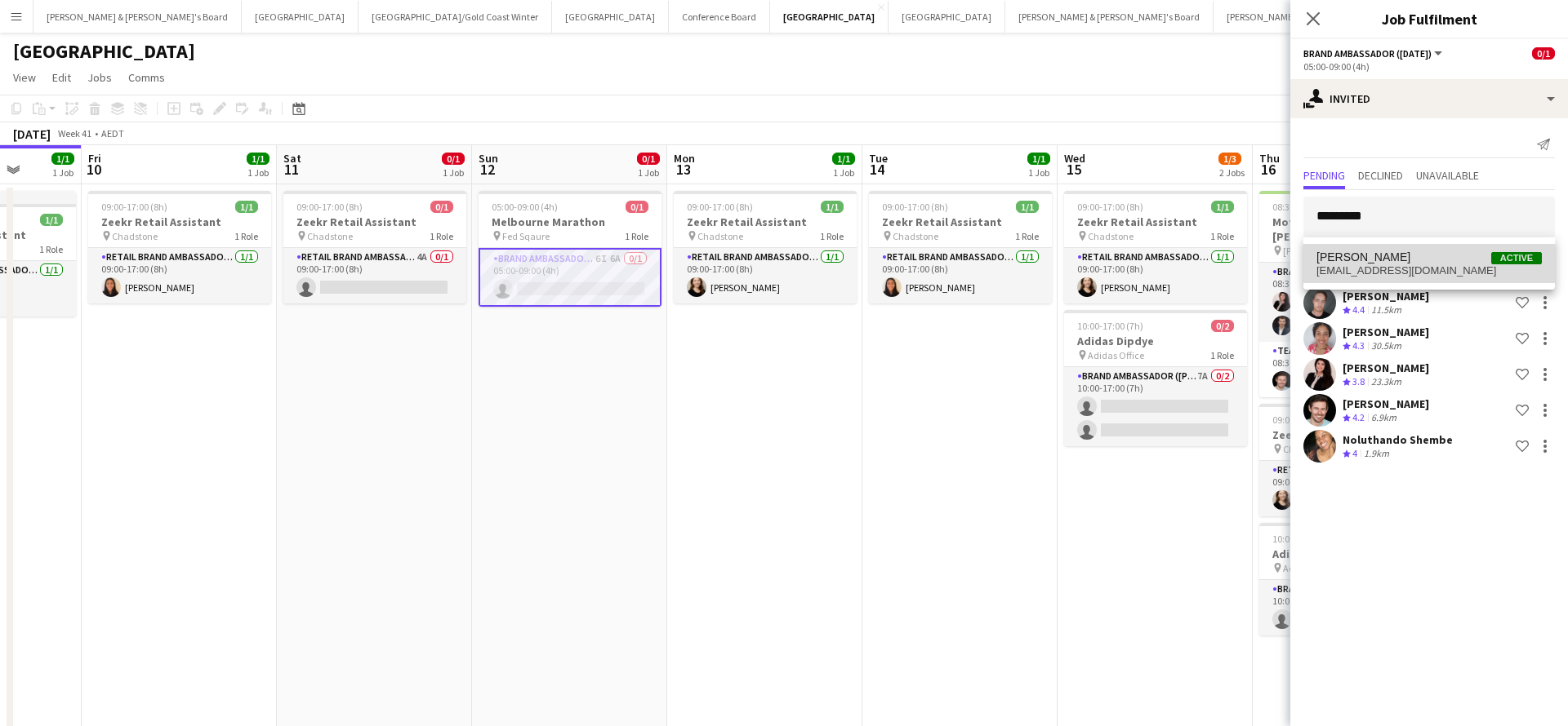
click at [1384, 264] on span "laurenxfreeman@icloud.com" at bounding box center [1428, 270] width 225 height 13
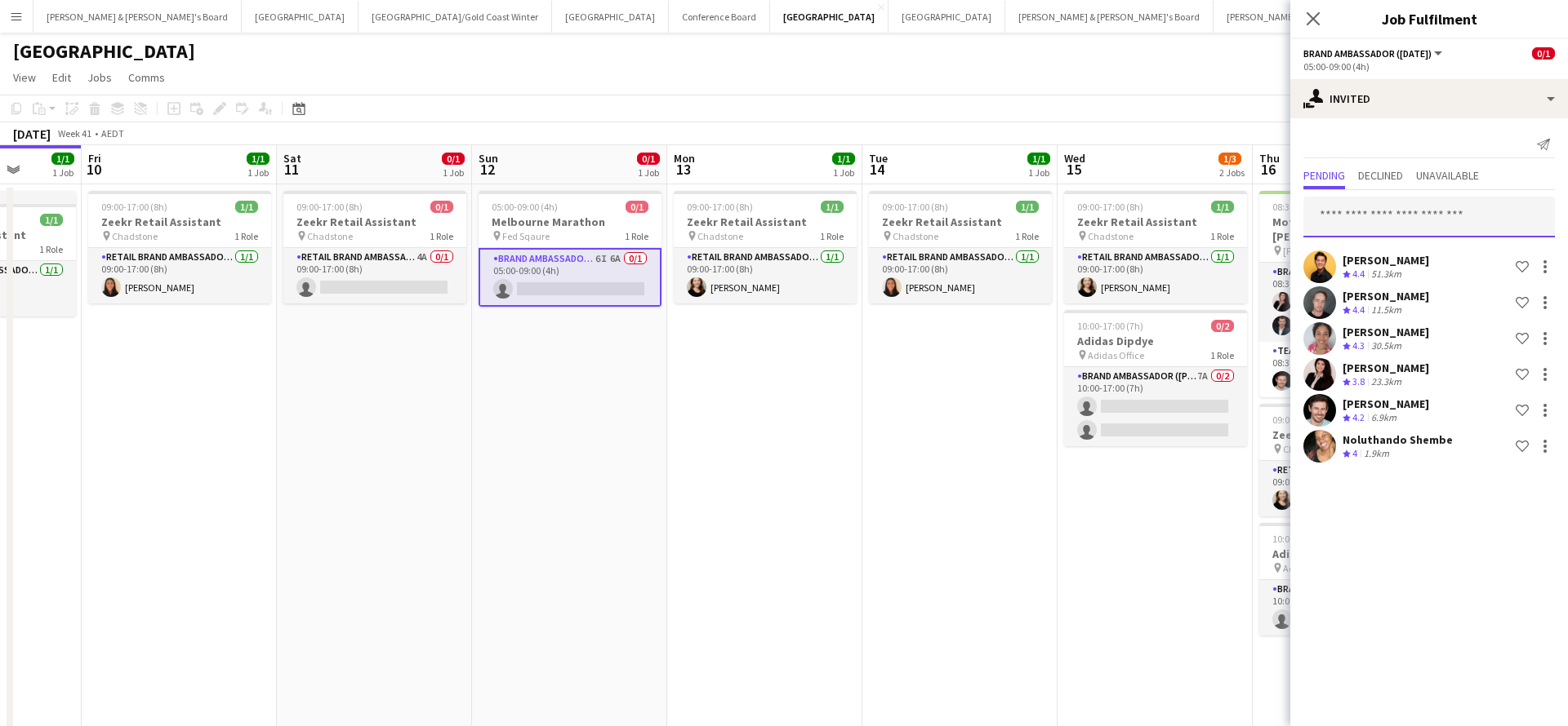
scroll to position [0, 510]
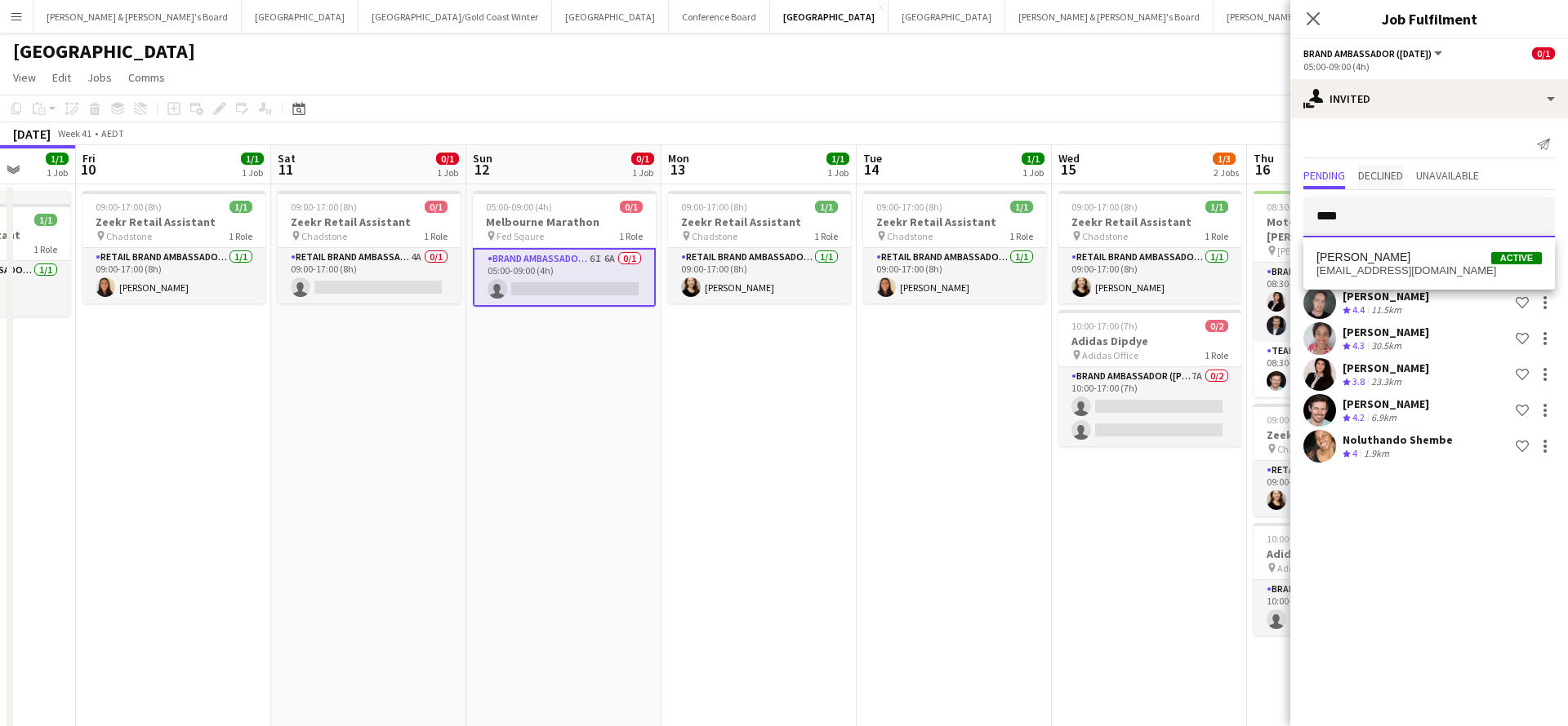
type input "****"
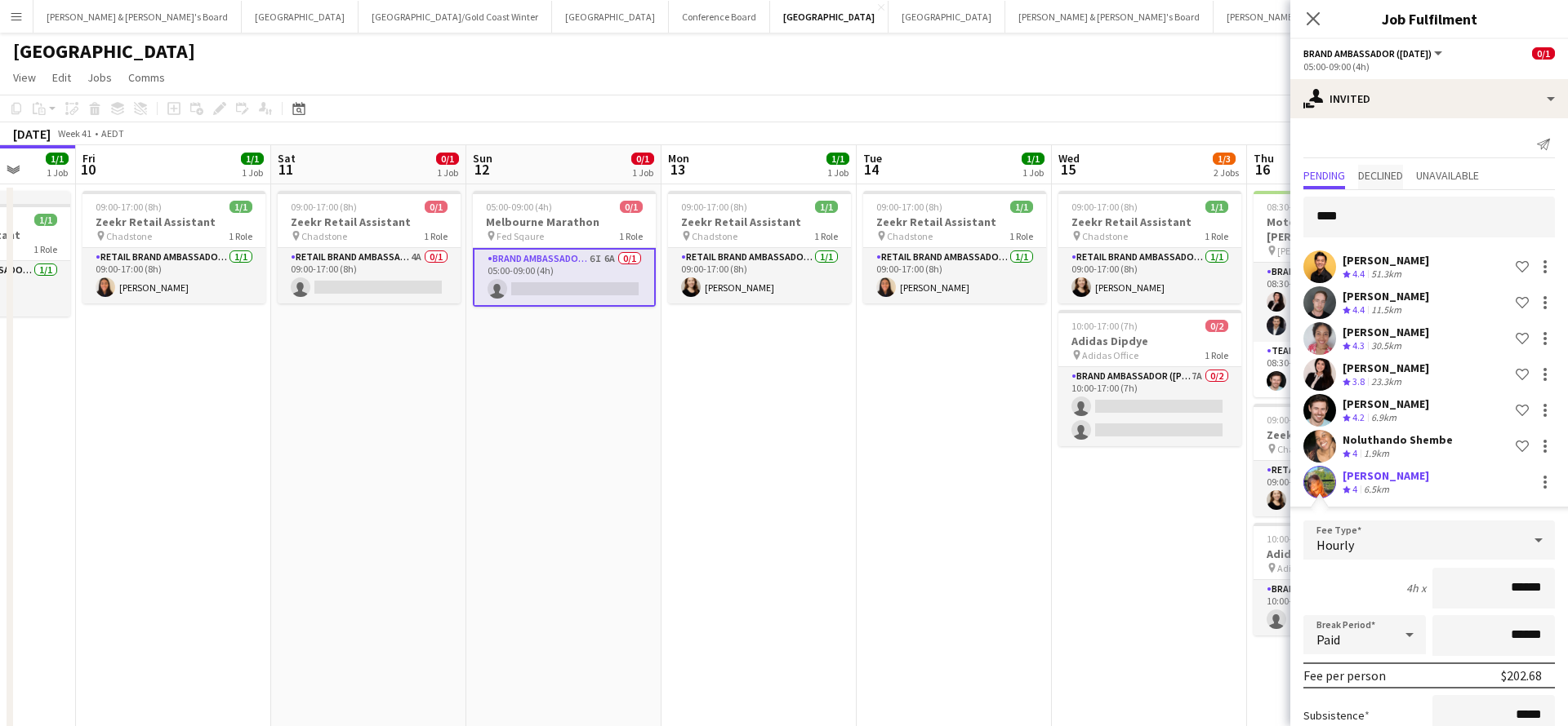
type input "******"
click at [1374, 485] on div "6.5km" at bounding box center [1376, 491] width 32 height 14
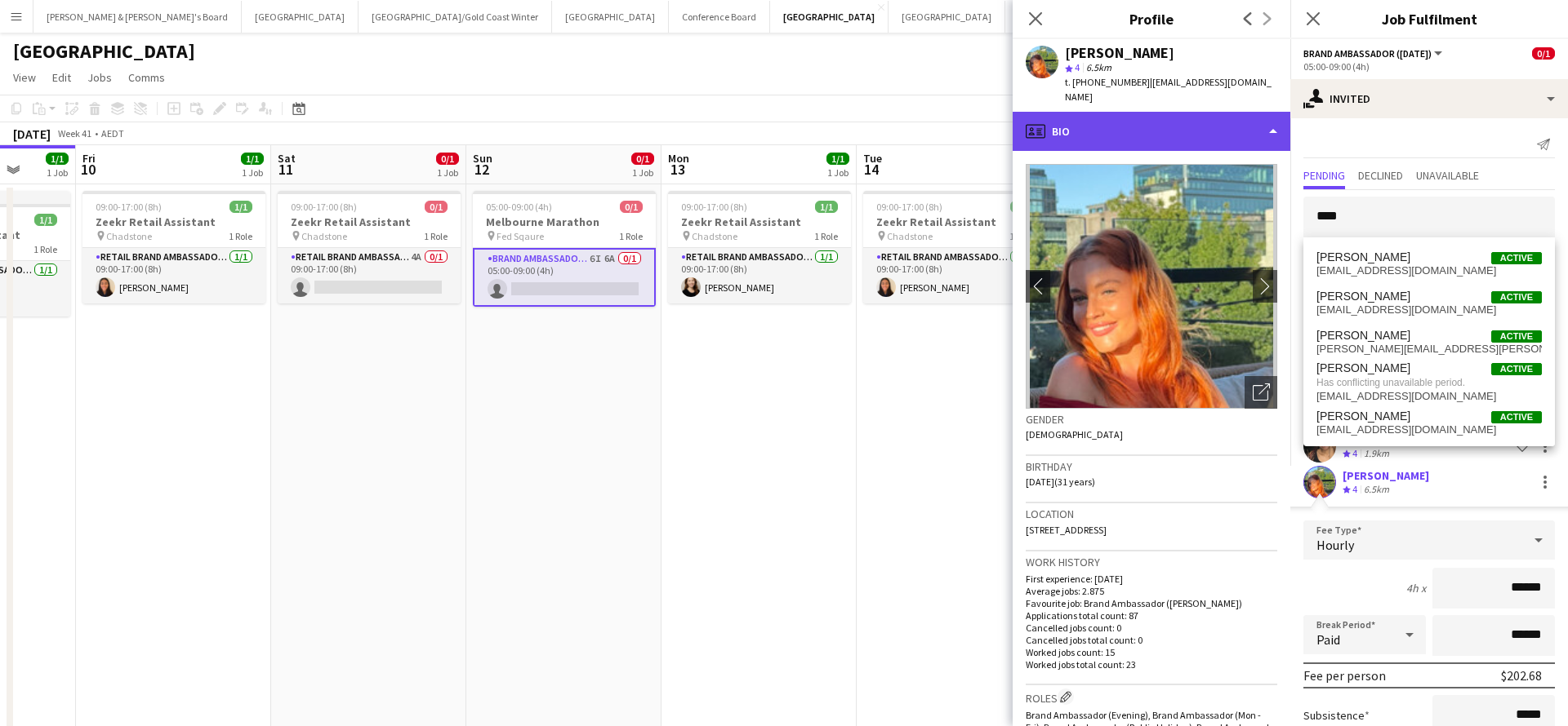
click at [1143, 116] on div "profile Bio" at bounding box center [1151, 131] width 277 height 39
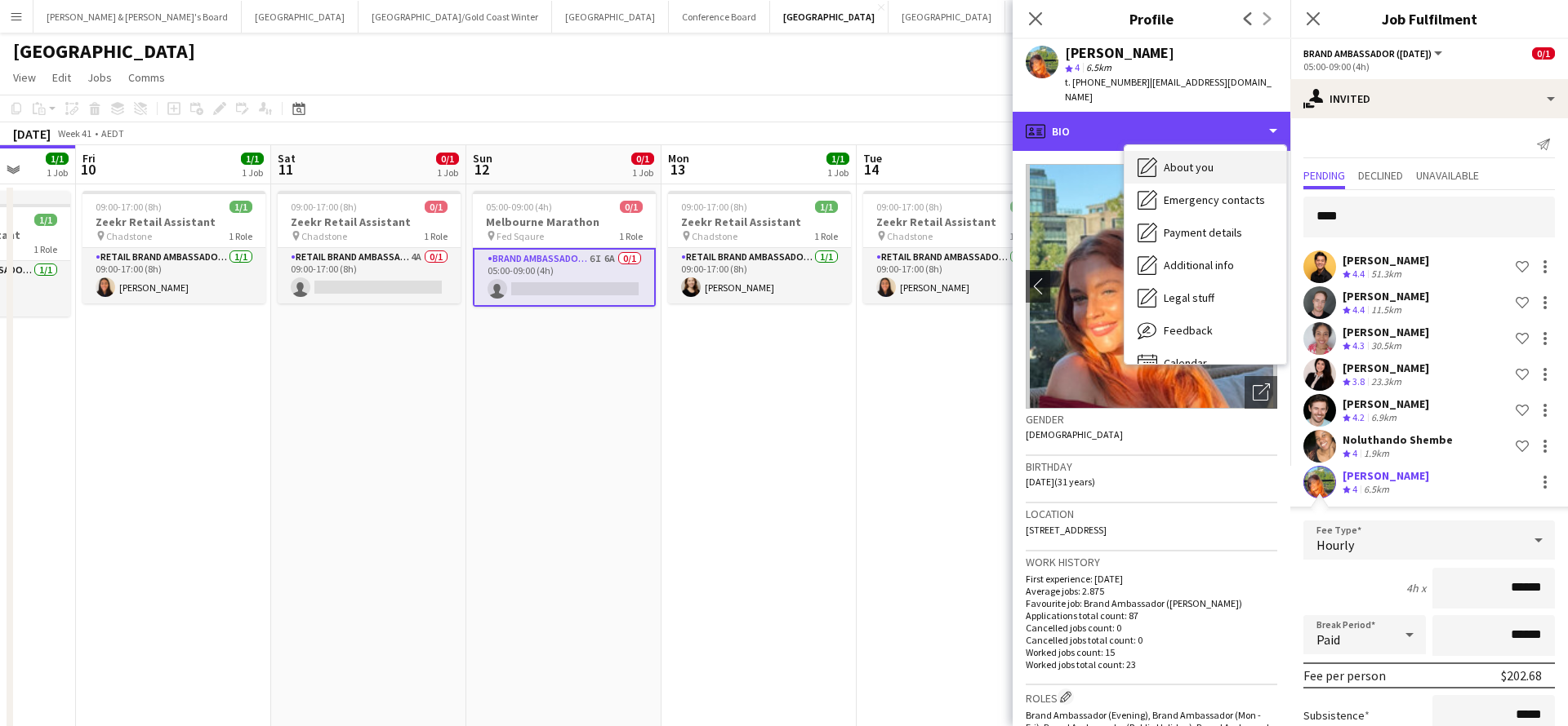
scroll to position [120, 0]
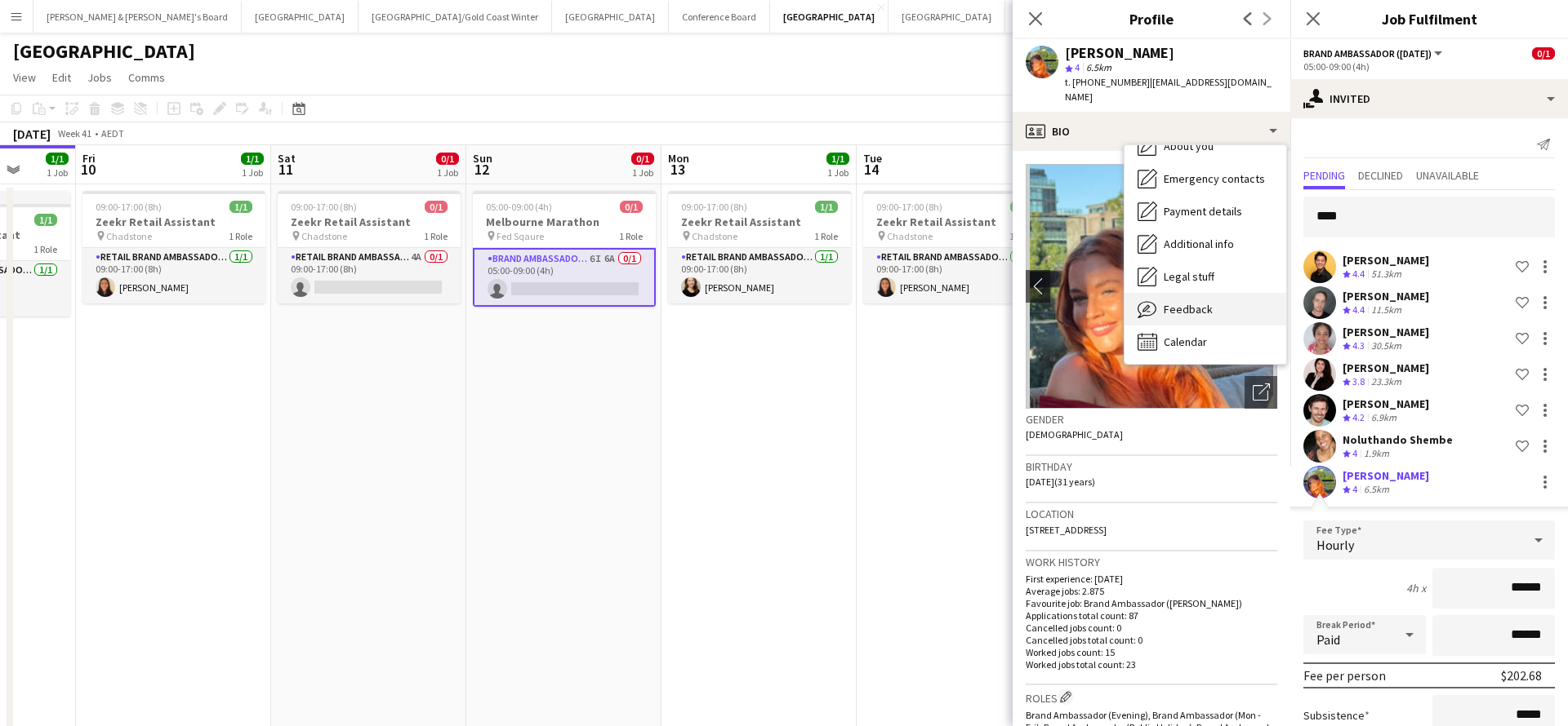
click at [1187, 302] on span "Feedback" at bounding box center [1187, 309] width 49 height 15
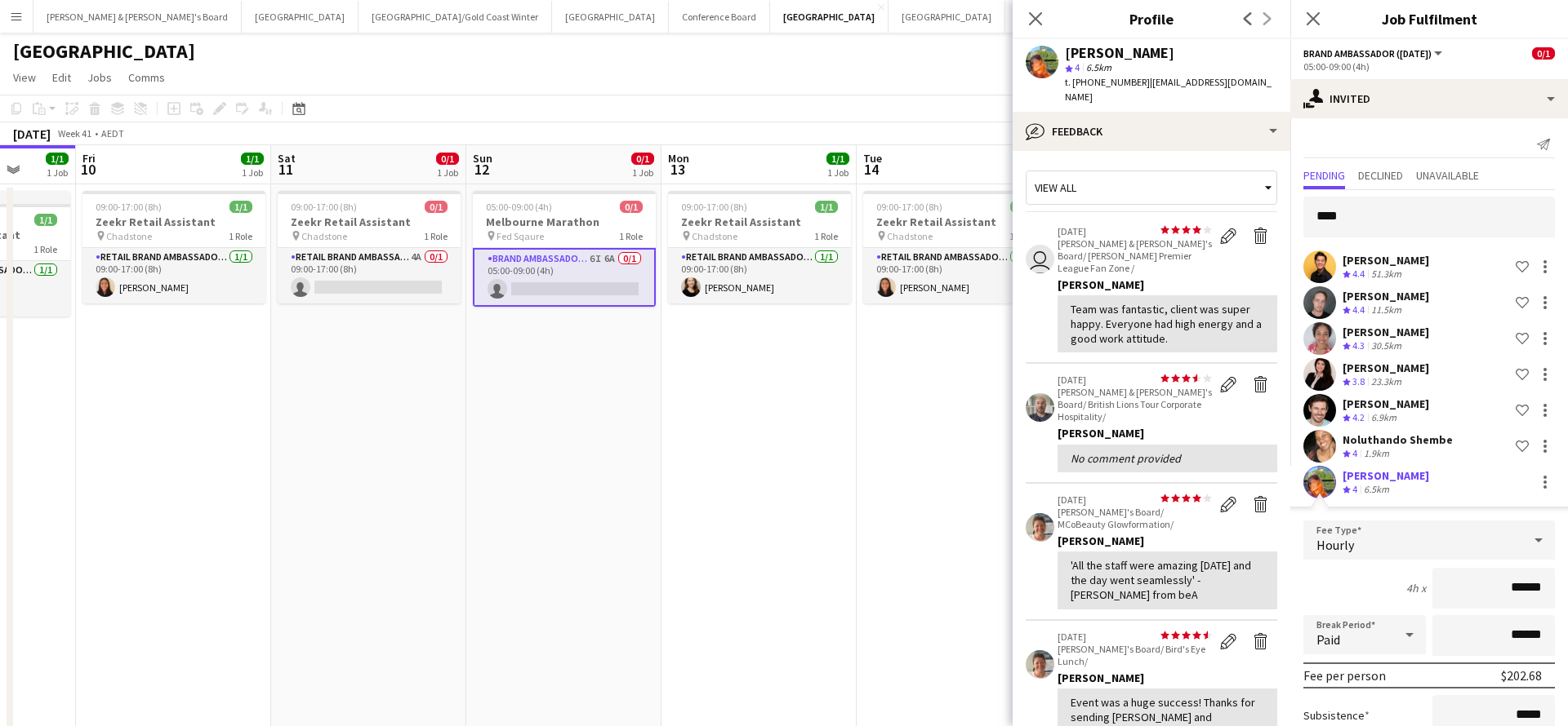
click at [885, 431] on app-date-cell "09:00-17:00 (8h) 1/1 Zeekr Retail Assistant pin Chadstone 1 Role RETAIL Brand A…" at bounding box center [955, 492] width 196 height 615
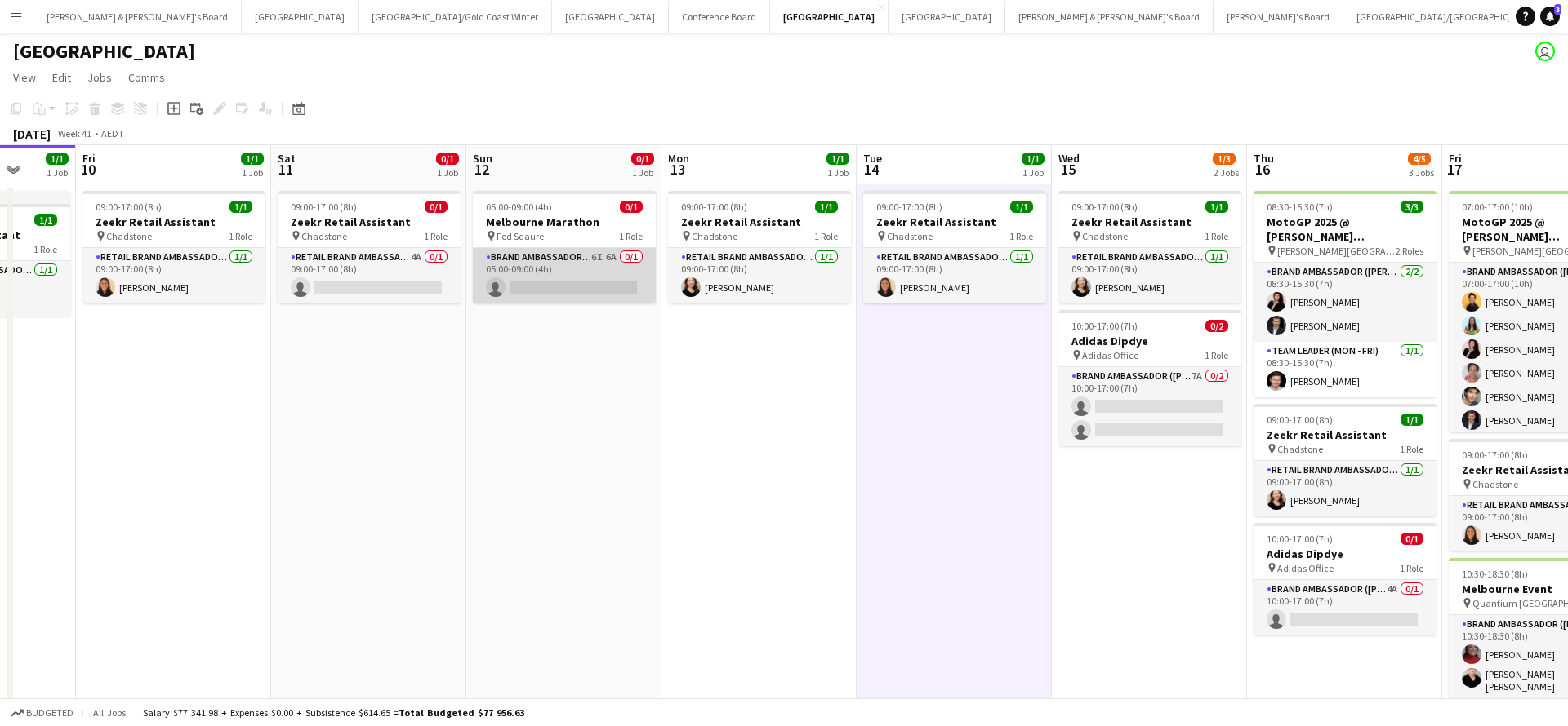
scroll to position [0, 511]
click at [632, 273] on app-card-role "Brand Ambassador (Sunday) 6I 6A 0/1 05:00-09:00 (4h) single-neutral-actions" at bounding box center [563, 276] width 183 height 56
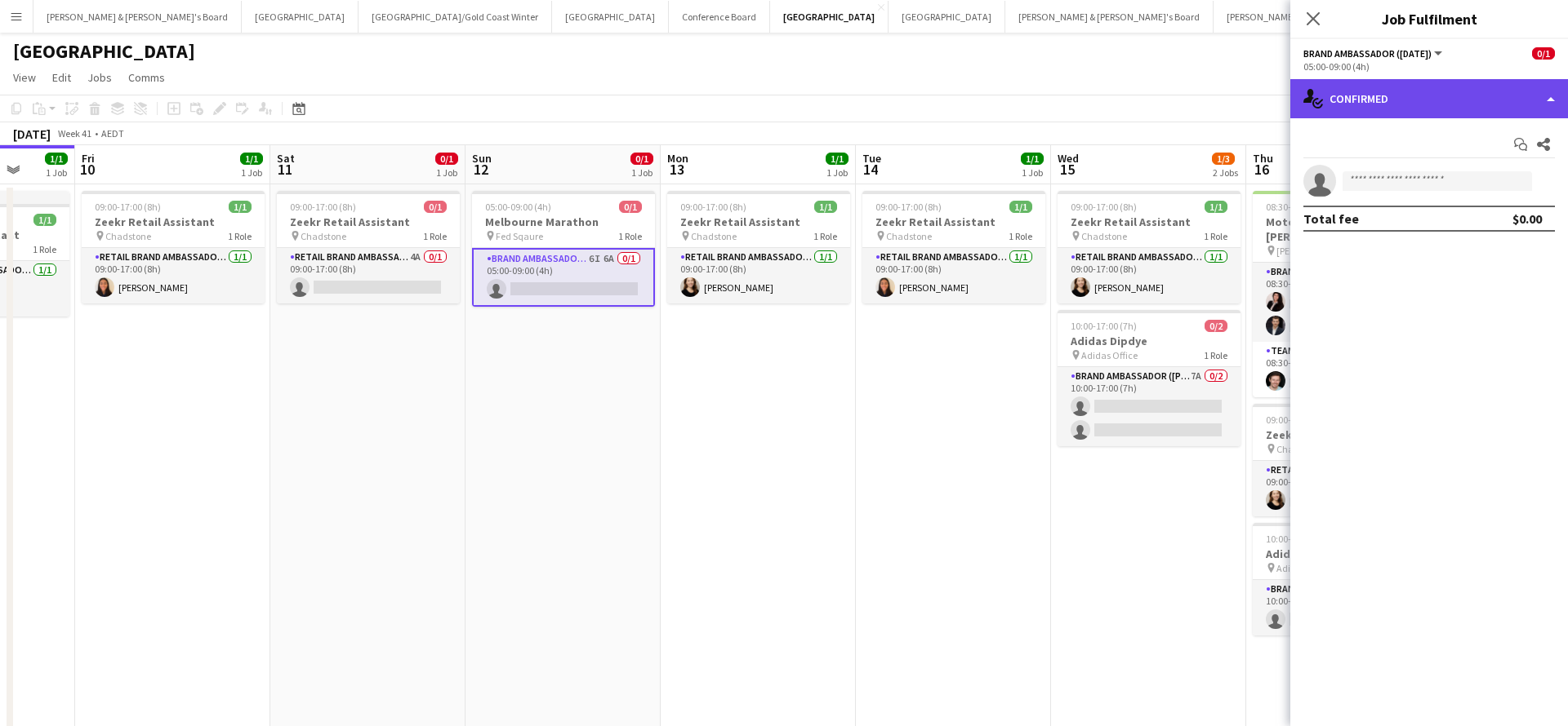
click at [1398, 104] on div "single-neutral-actions-check-2 Confirmed" at bounding box center [1428, 98] width 277 height 39
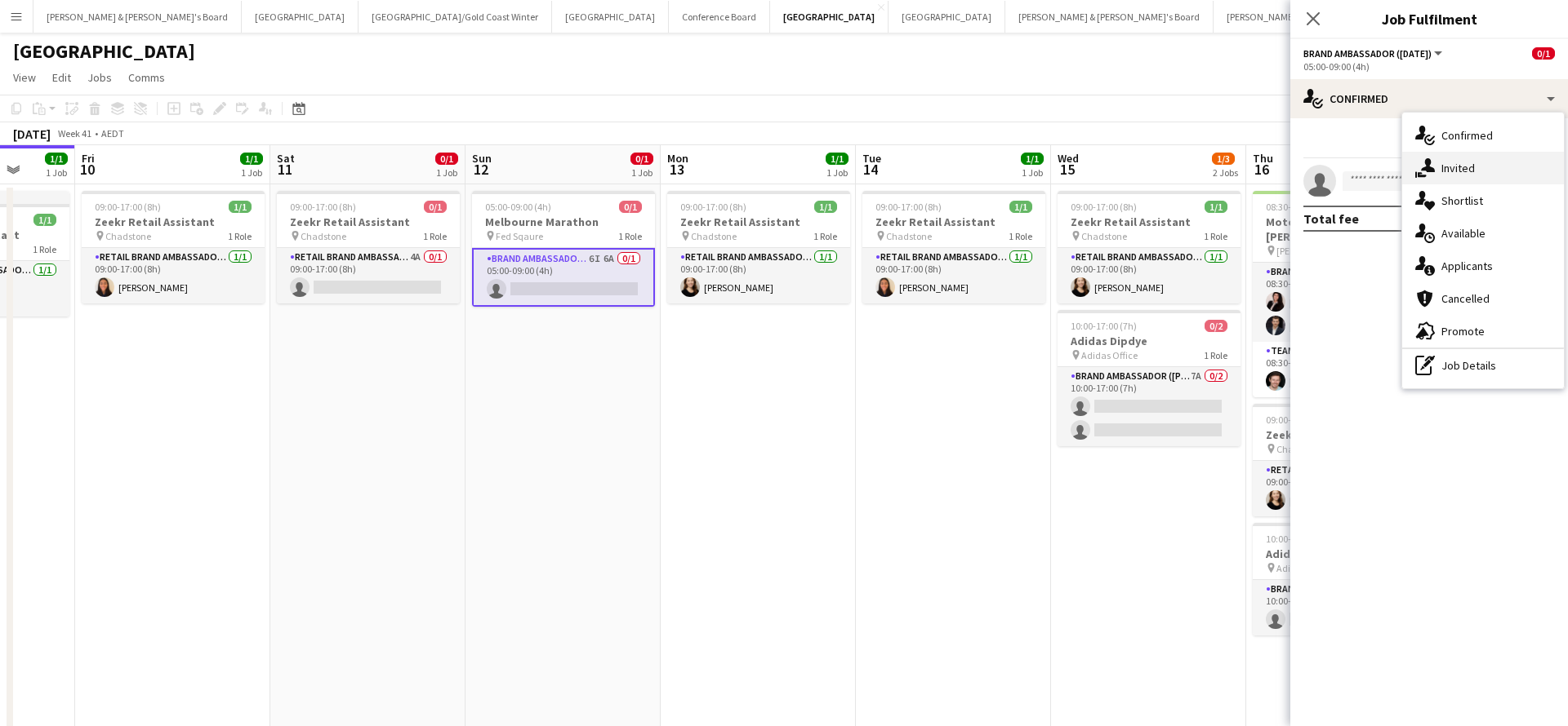
click at [1490, 173] on div "single-neutral-actions-share-1 Invited" at bounding box center [1482, 168] width 162 height 33
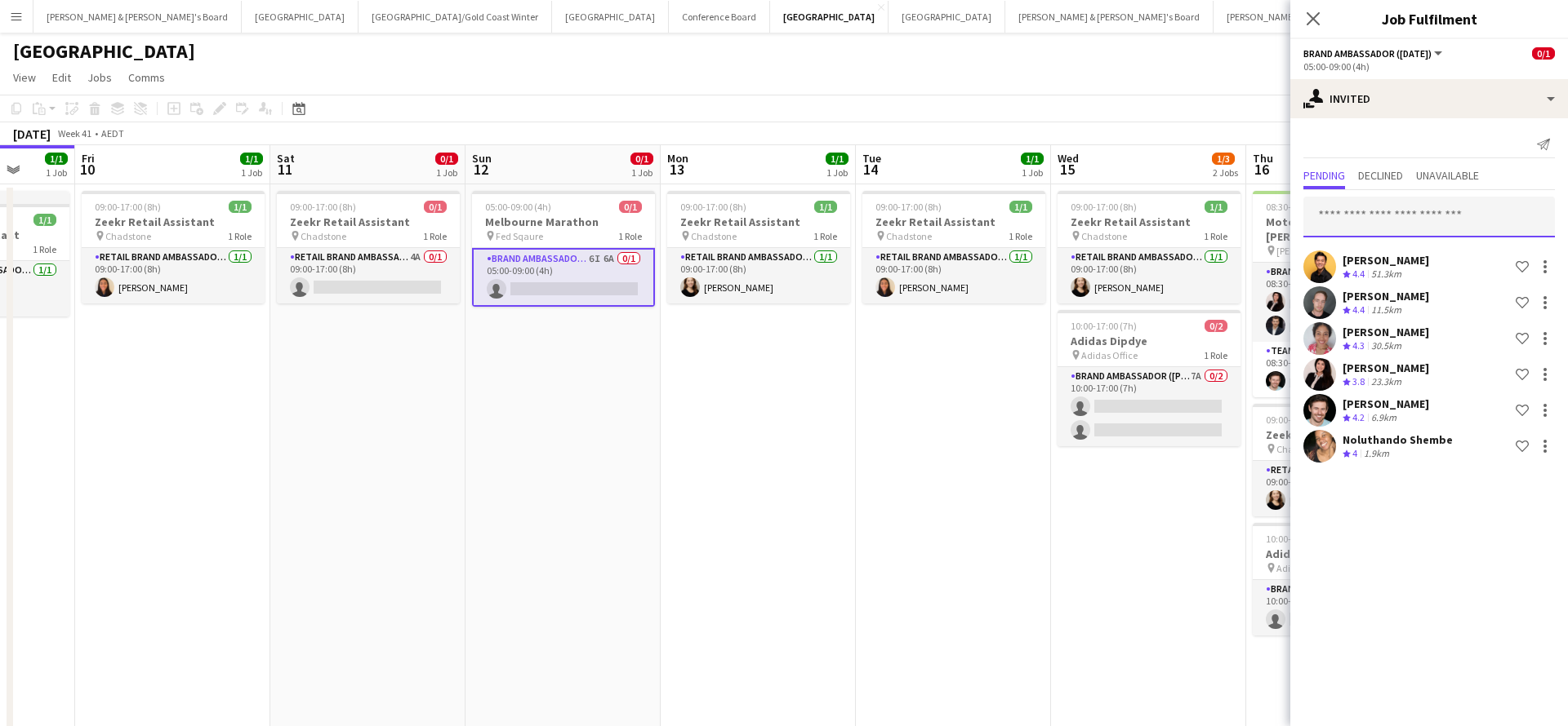
click at [1396, 214] on input "text" at bounding box center [1428, 216] width 251 height 41
type input "**********"
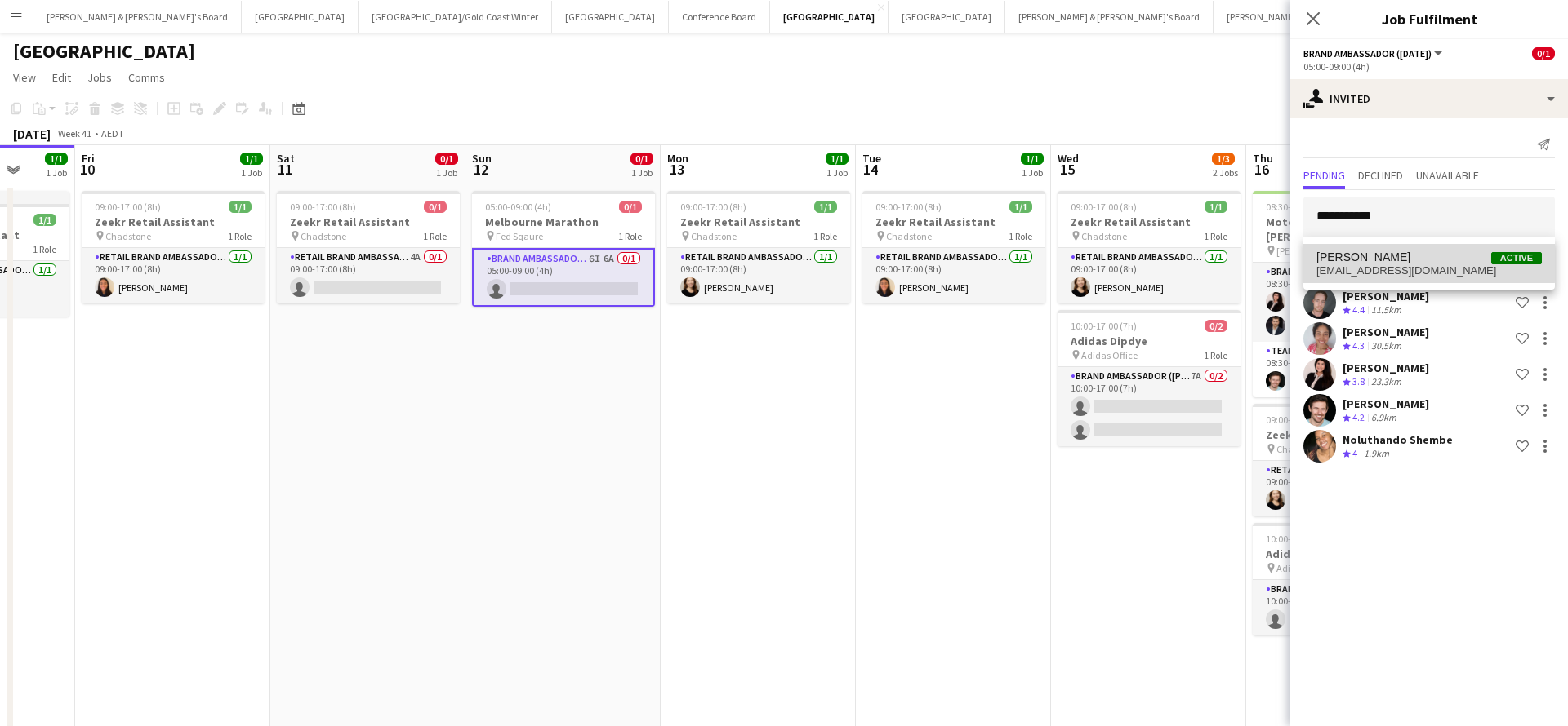
click at [1410, 261] on span "Lauren Freeman Active" at bounding box center [1428, 257] width 225 height 14
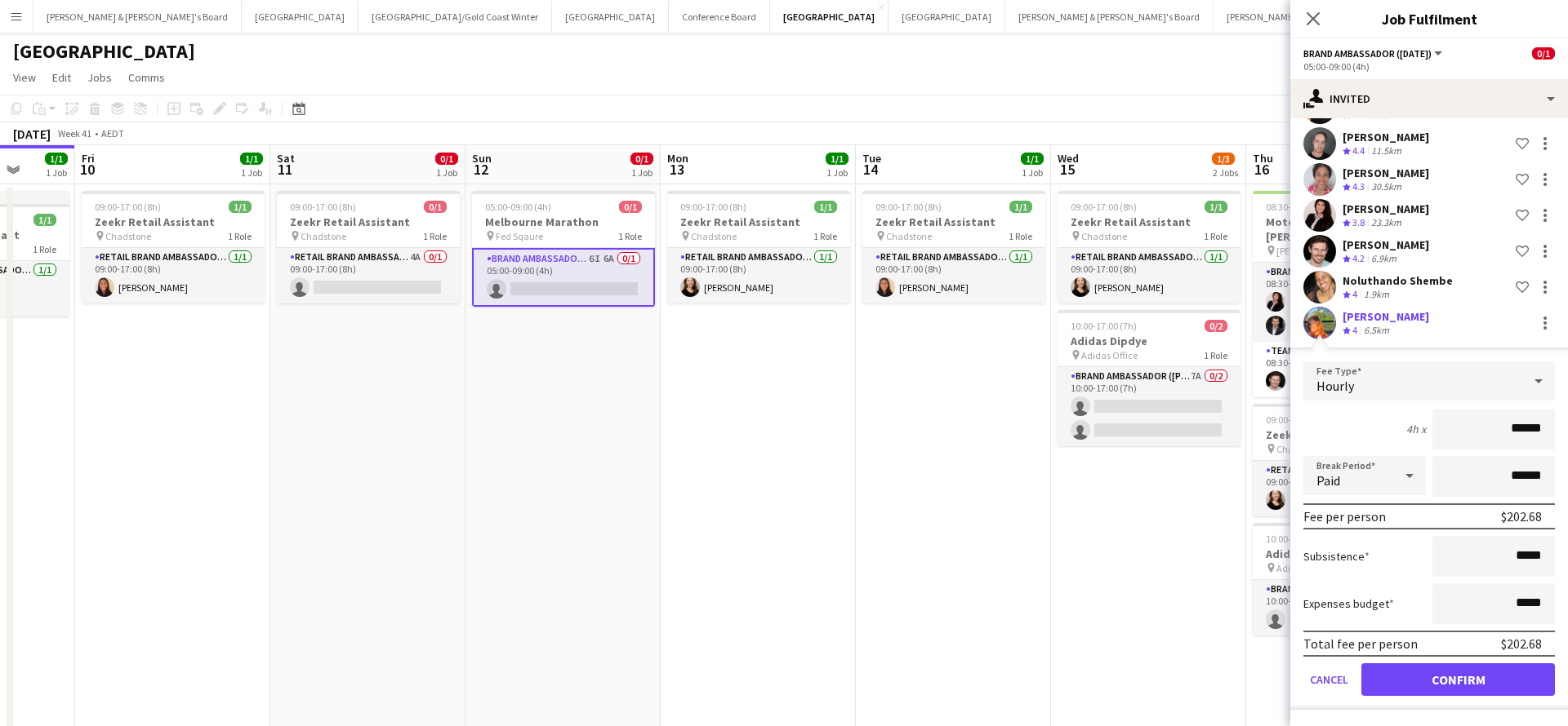
scroll to position [160, 0]
click at [1417, 681] on button "Confirm" at bounding box center [1457, 679] width 194 height 33
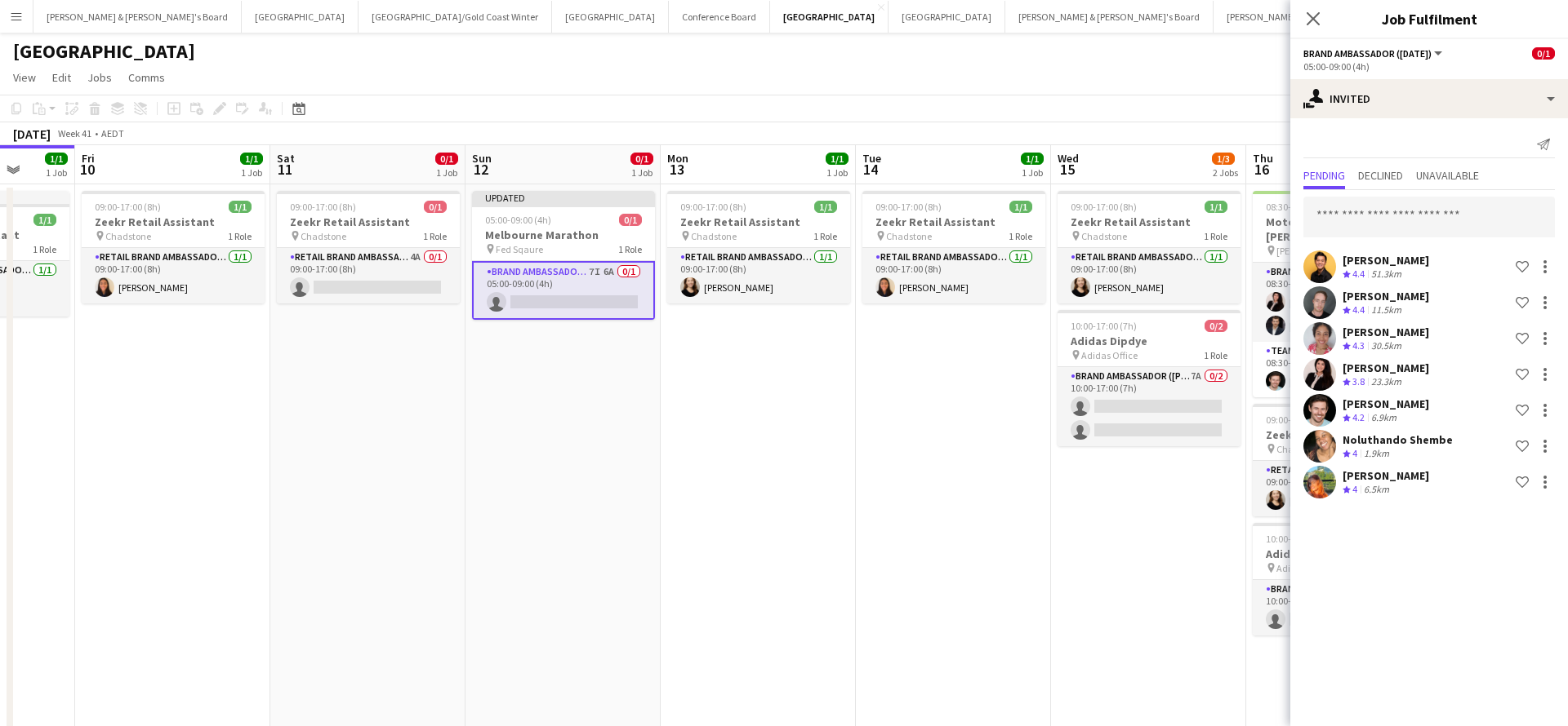
click at [1123, 564] on app-date-cell "09:00-17:00 (8h) 1/1 Zeekr Retail Assistant pin Chadstone 1 Role RETAIL Brand A…" at bounding box center [1148, 492] width 196 height 615
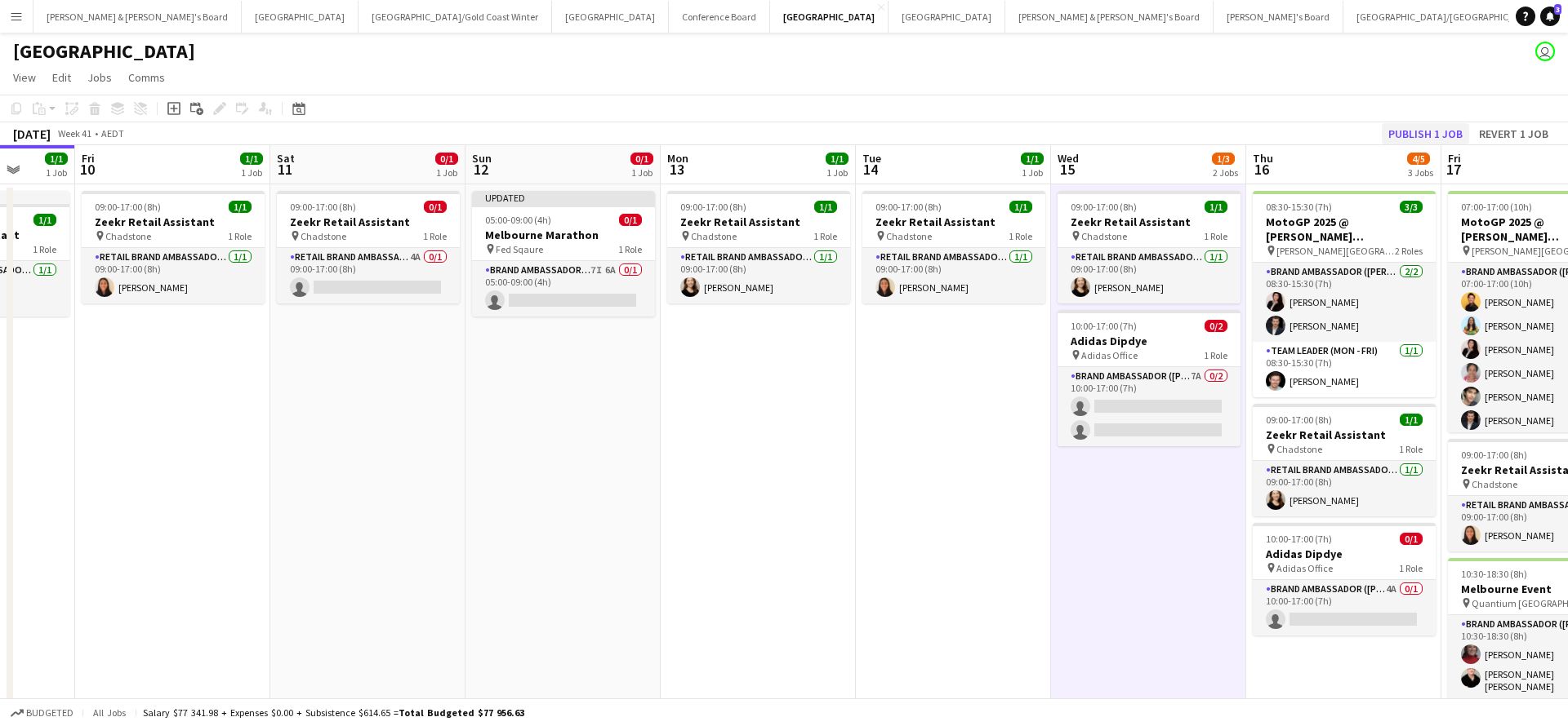
click at [1399, 132] on button "Publish 1 job" at bounding box center [1425, 134] width 88 height 21
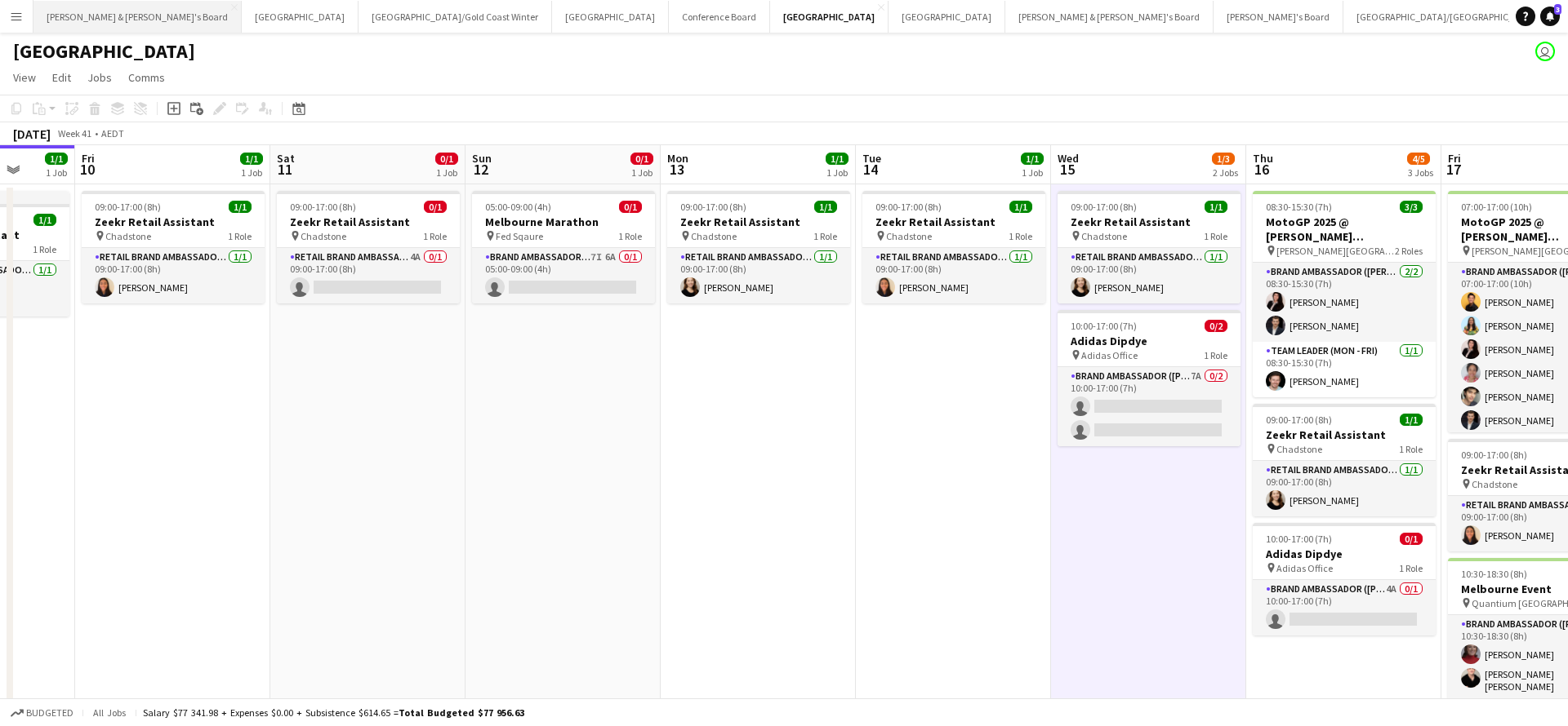
click at [113, 20] on button "James & Arrence's Board Close" at bounding box center [138, 17] width 208 height 32
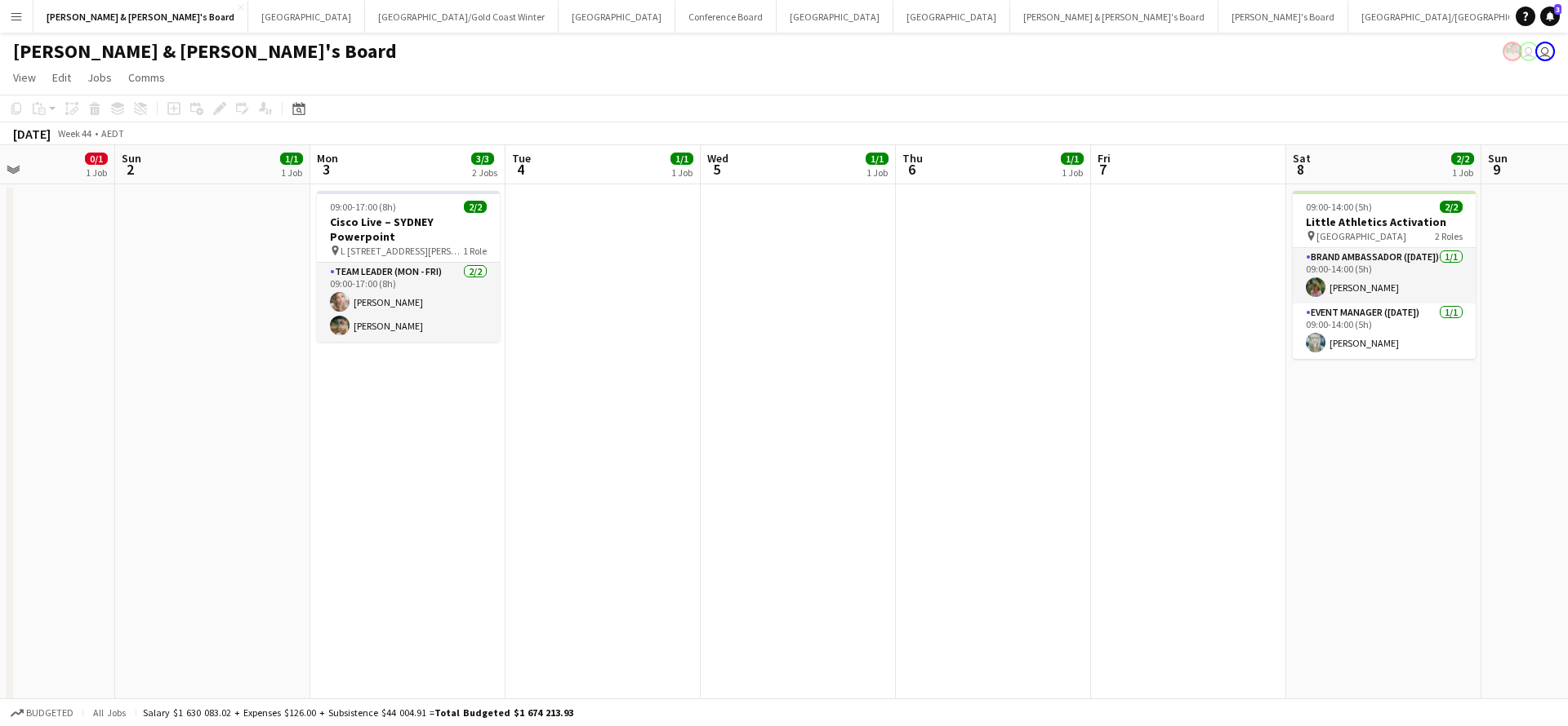
scroll to position [0, 465]
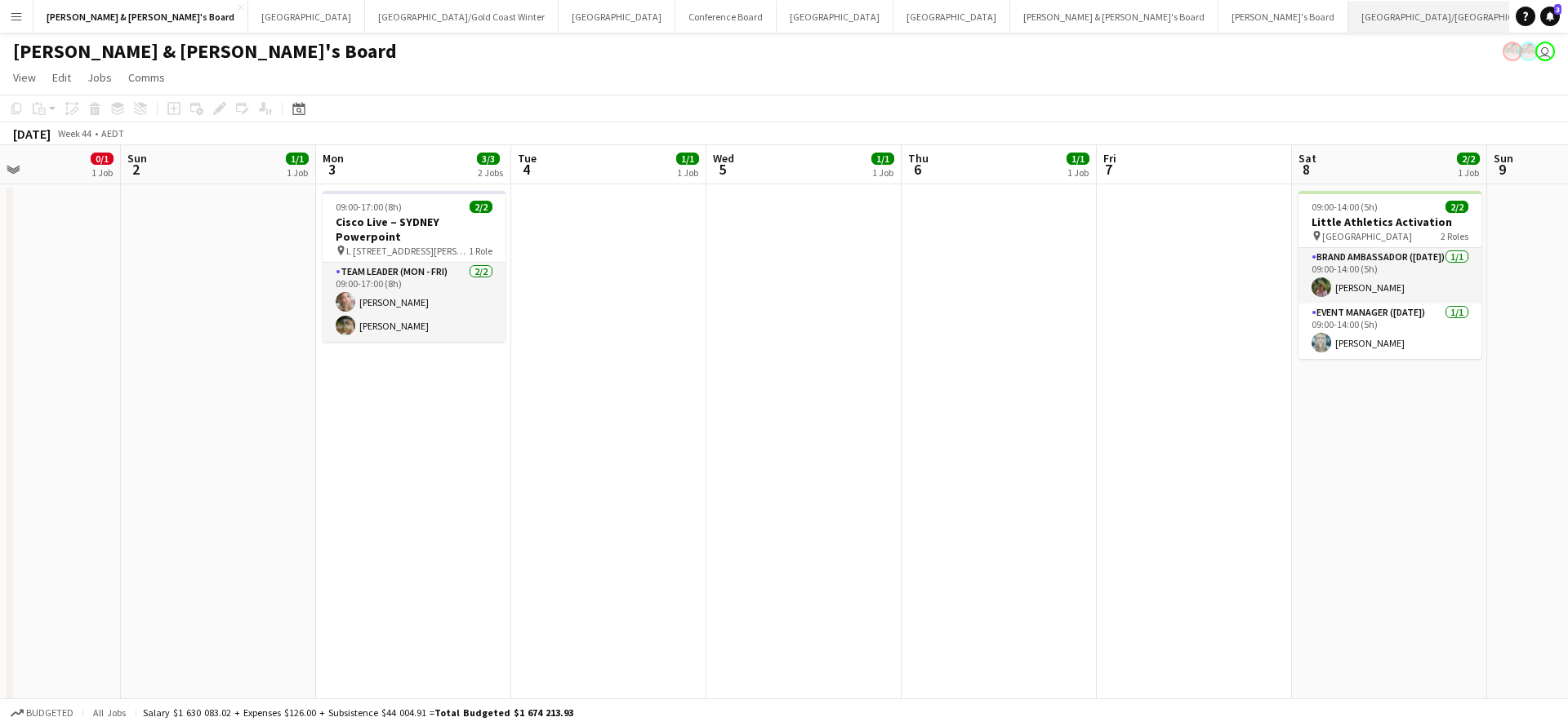
click at [1348, 17] on button "Brisbane/Gold Coast Close" at bounding box center [1452, 17] width 209 height 32
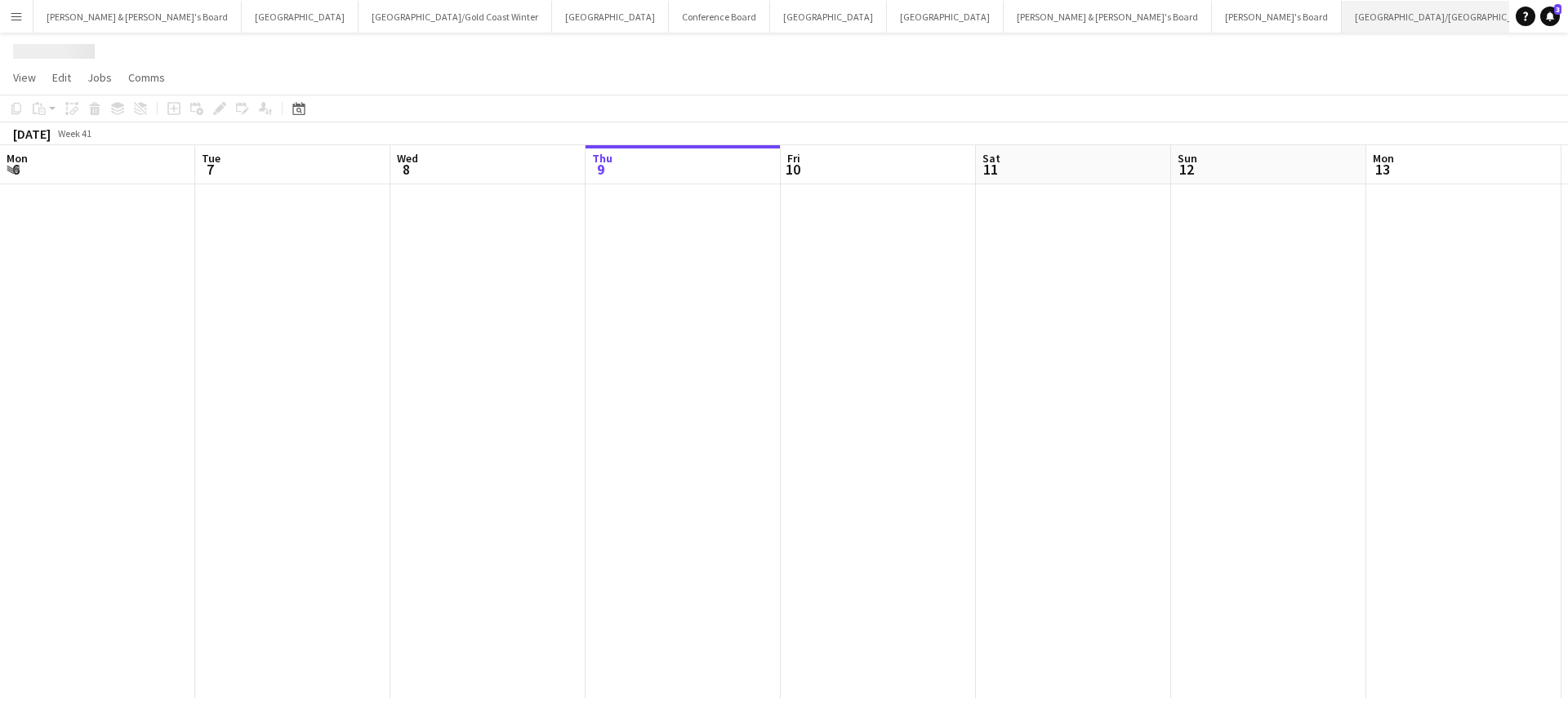
click at [1342, 17] on button "Brisbane/Gold Coast Close" at bounding box center [1446, 17] width 209 height 32
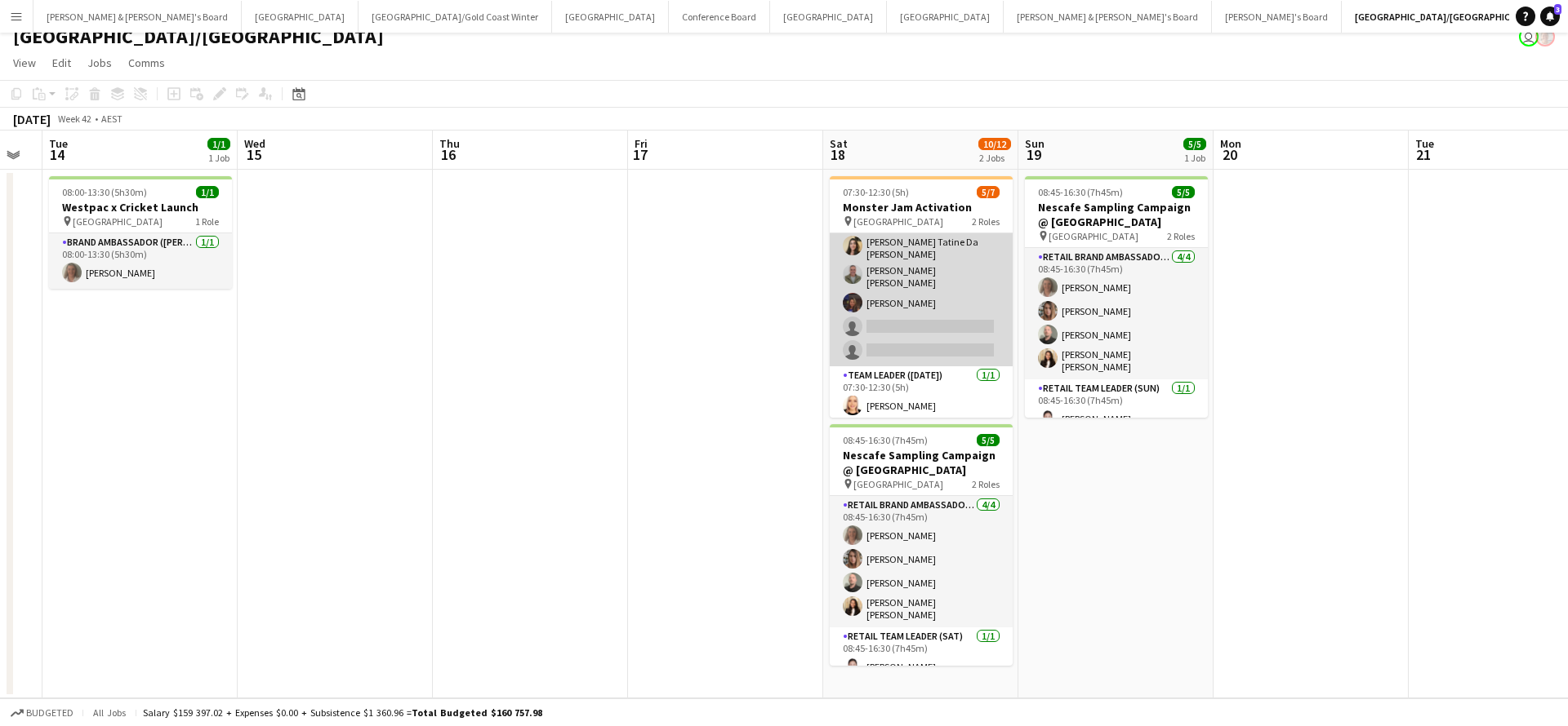
scroll to position [50, 0]
click at [959, 301] on app-card-role "Brand Ambassador (Saturday) 19I 3A 4/6 07:30-12:30 (5h) Laura Allen Lara Tatine…" at bounding box center [921, 275] width 183 height 183
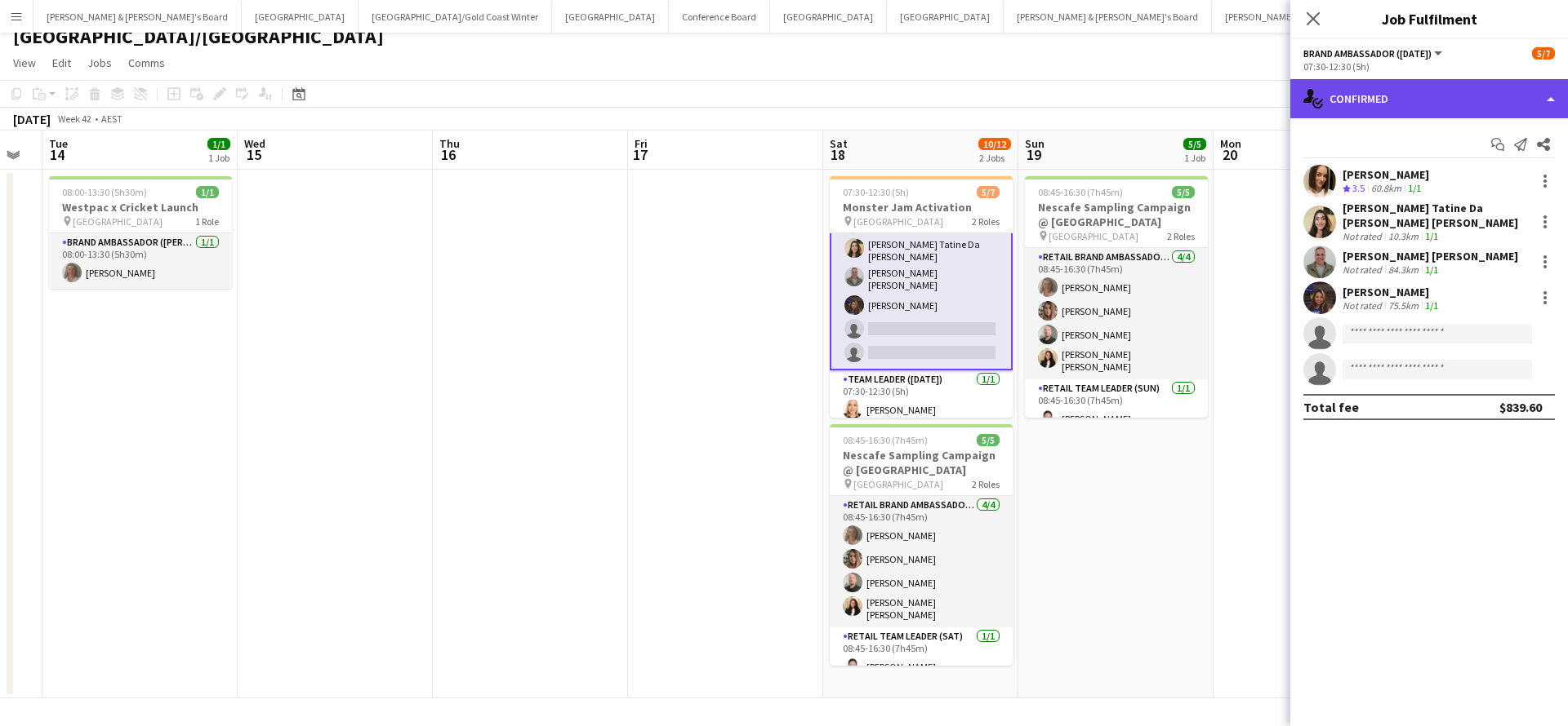
click at [1428, 95] on div "single-neutral-actions-check-2 Confirmed" at bounding box center [1428, 98] width 277 height 39
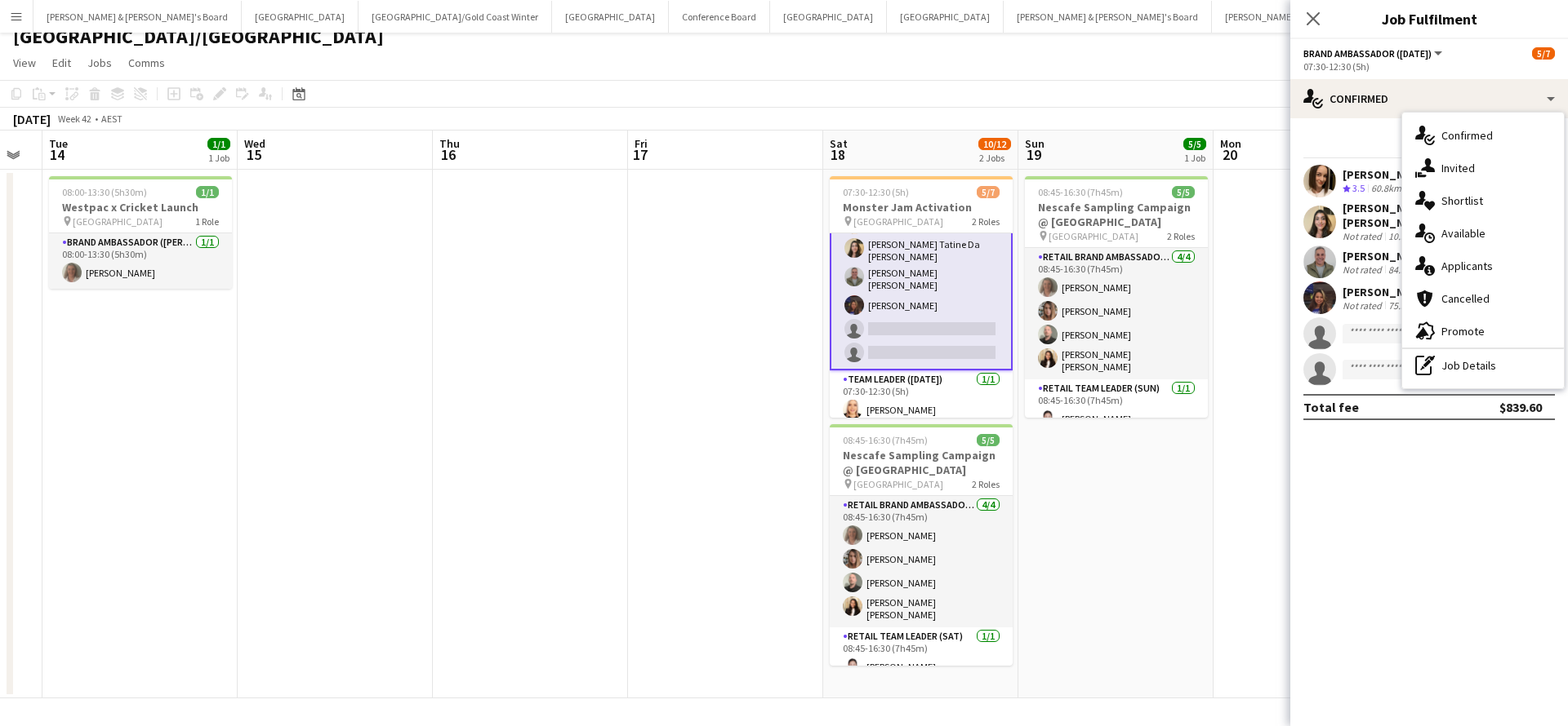
click at [1229, 100] on app-toolbar "Copy Paste Paste Command V Paste with crew Command Shift V Paste linked Job Del…" at bounding box center [784, 94] width 1568 height 28
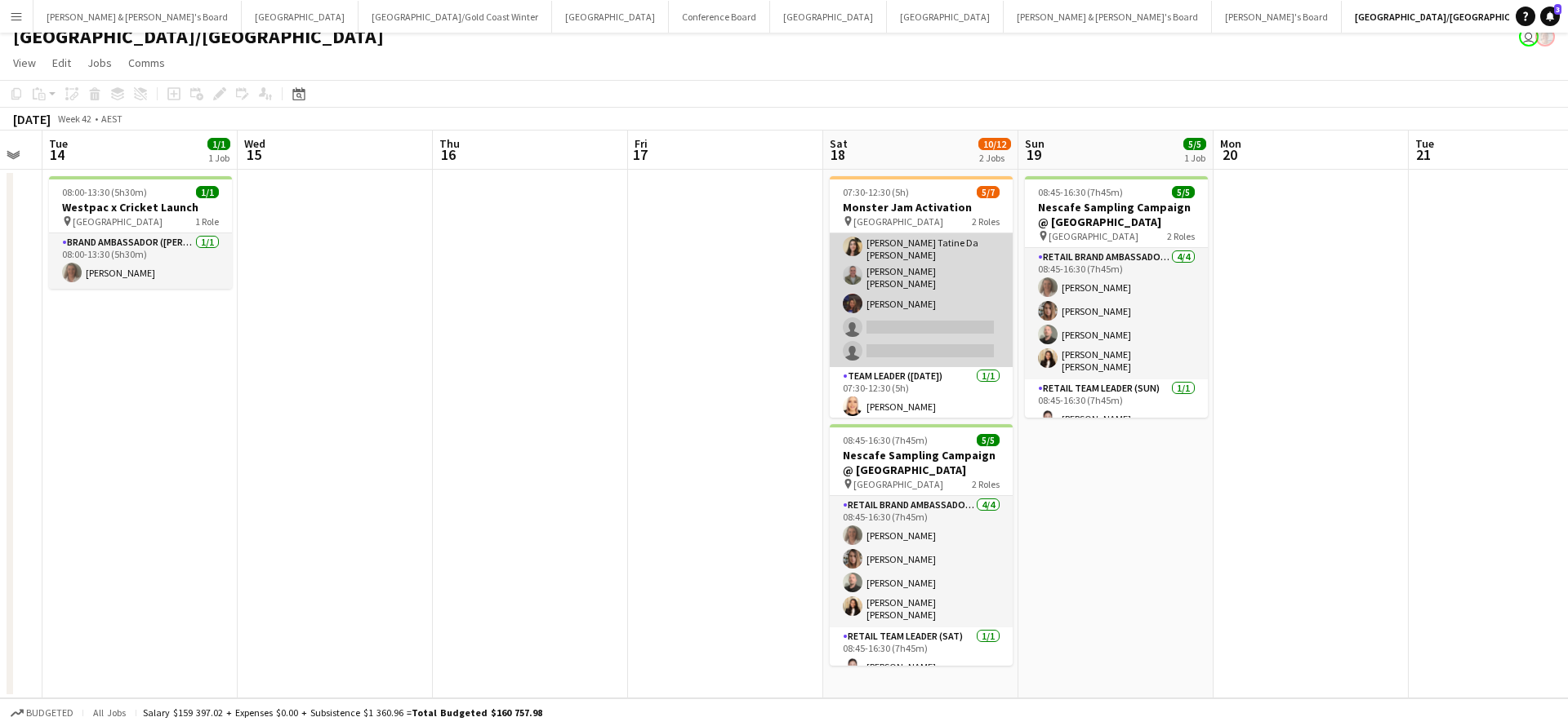
click at [948, 290] on app-card-role "Brand Ambassador (Saturday) 19I 3A 4/6 07:30-12:30 (5h) Laura Allen Lara Tatine…" at bounding box center [921, 275] width 183 height 183
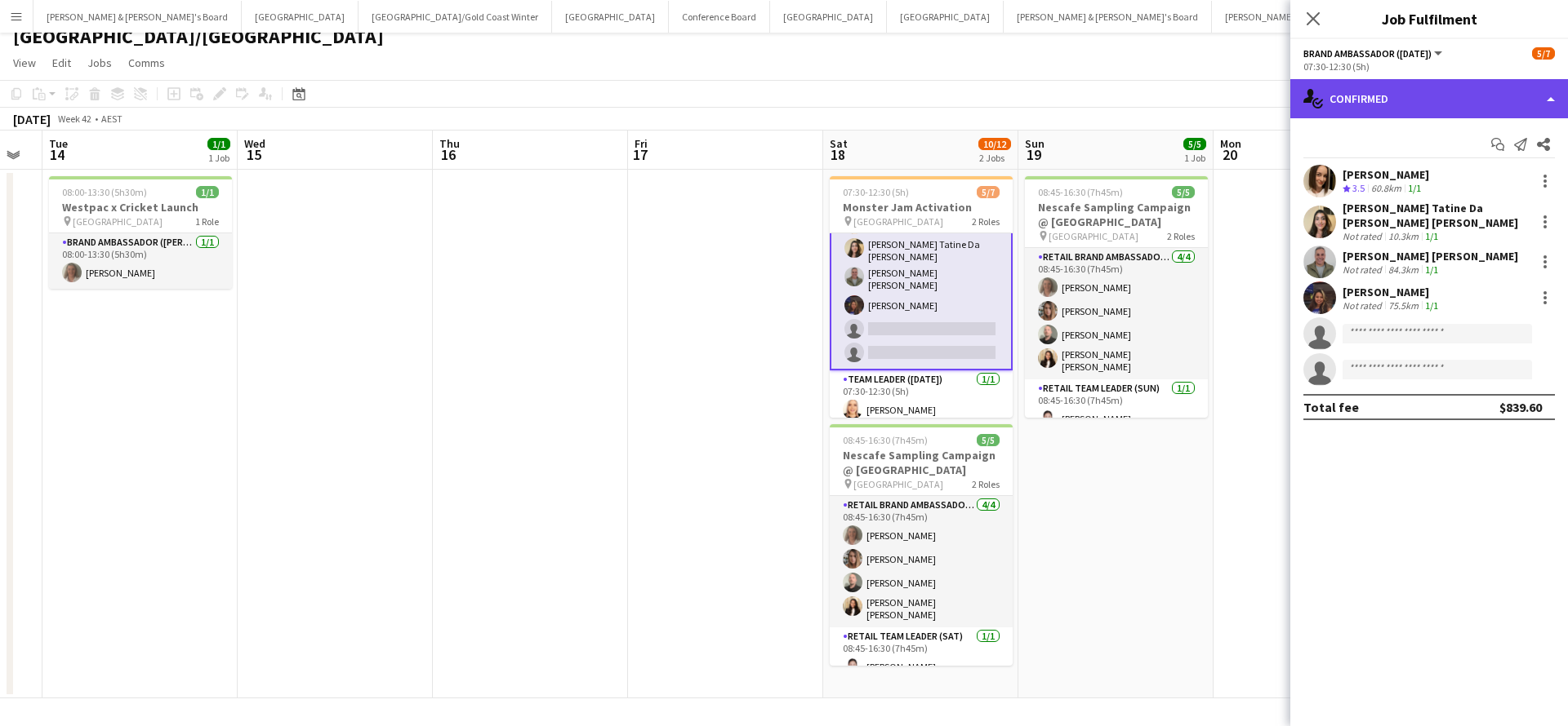
click at [1398, 93] on div "single-neutral-actions-check-2 Confirmed" at bounding box center [1428, 98] width 277 height 39
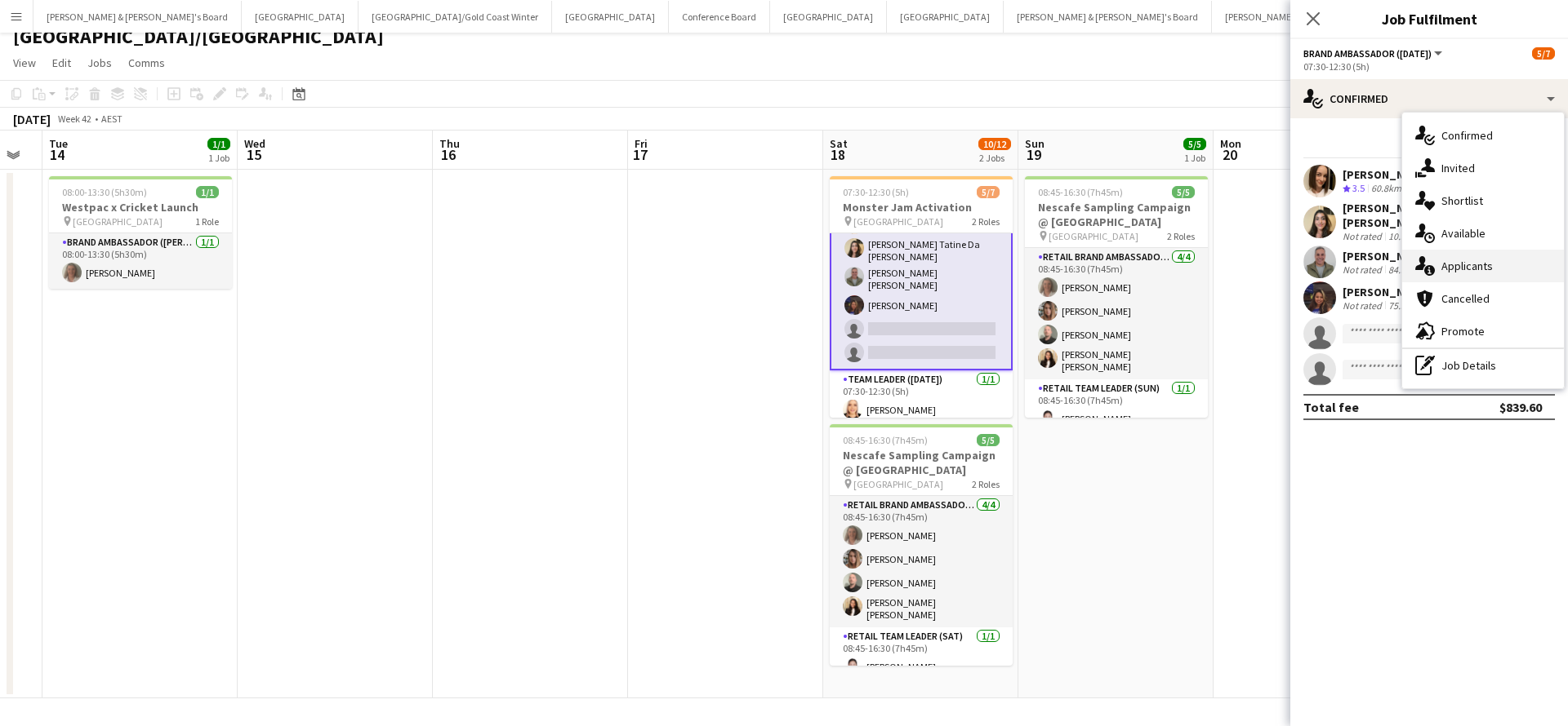
click at [1464, 278] on div "single-neutral-actions-information Applicants" at bounding box center [1482, 265] width 162 height 33
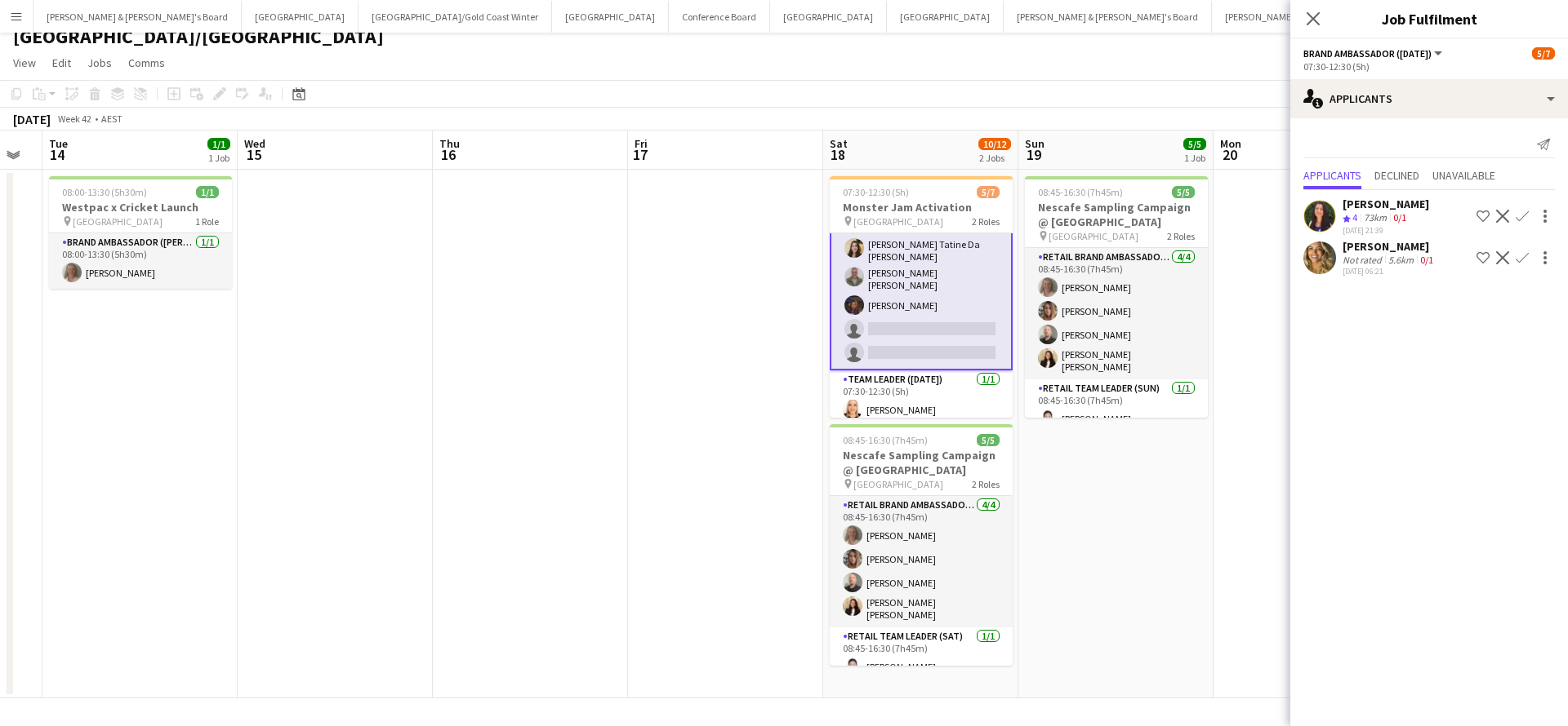
click at [1171, 529] on app-date-cell "08:45-16:30 (7h45m) 5/5 Nescafe Sampling Campaign @ Queen St Mall pin Queen St …" at bounding box center [1116, 434] width 196 height 529
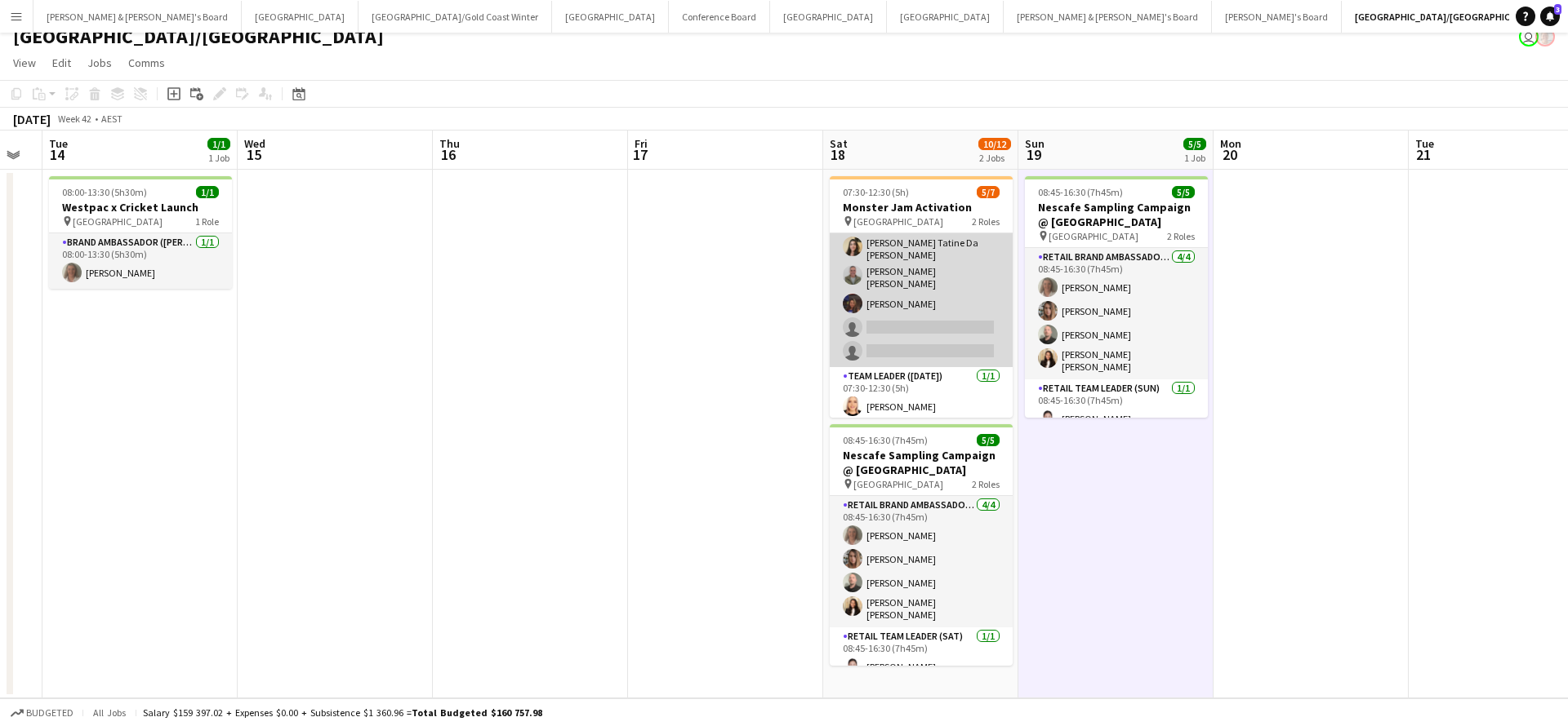
click at [971, 292] on app-card-role "Brand Ambassador (Saturday) 19I 3A 4/6 07:30-12:30 (5h) Laura Allen Lara Tatine…" at bounding box center [921, 275] width 183 height 183
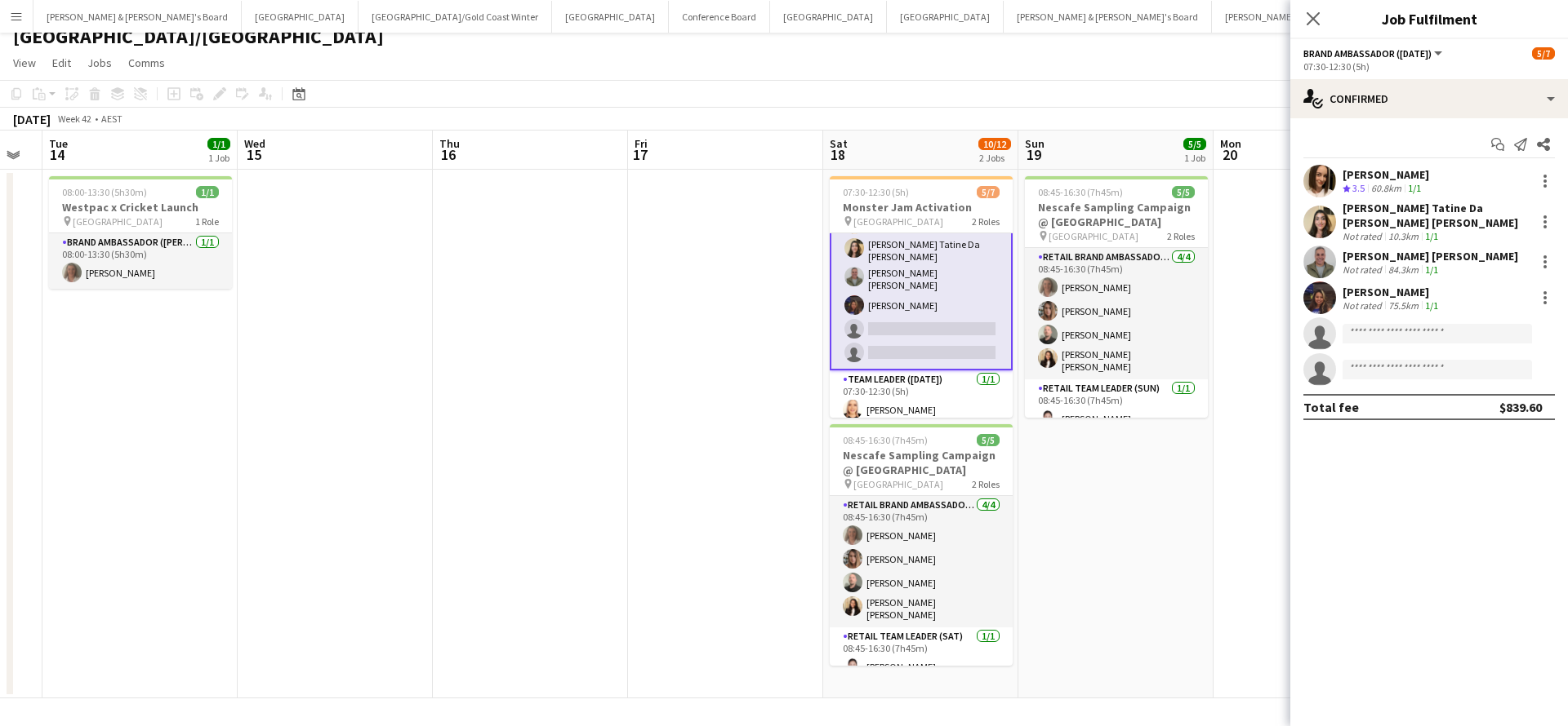
click at [1222, 695] on app-date-cell at bounding box center [1311, 434] width 196 height 529
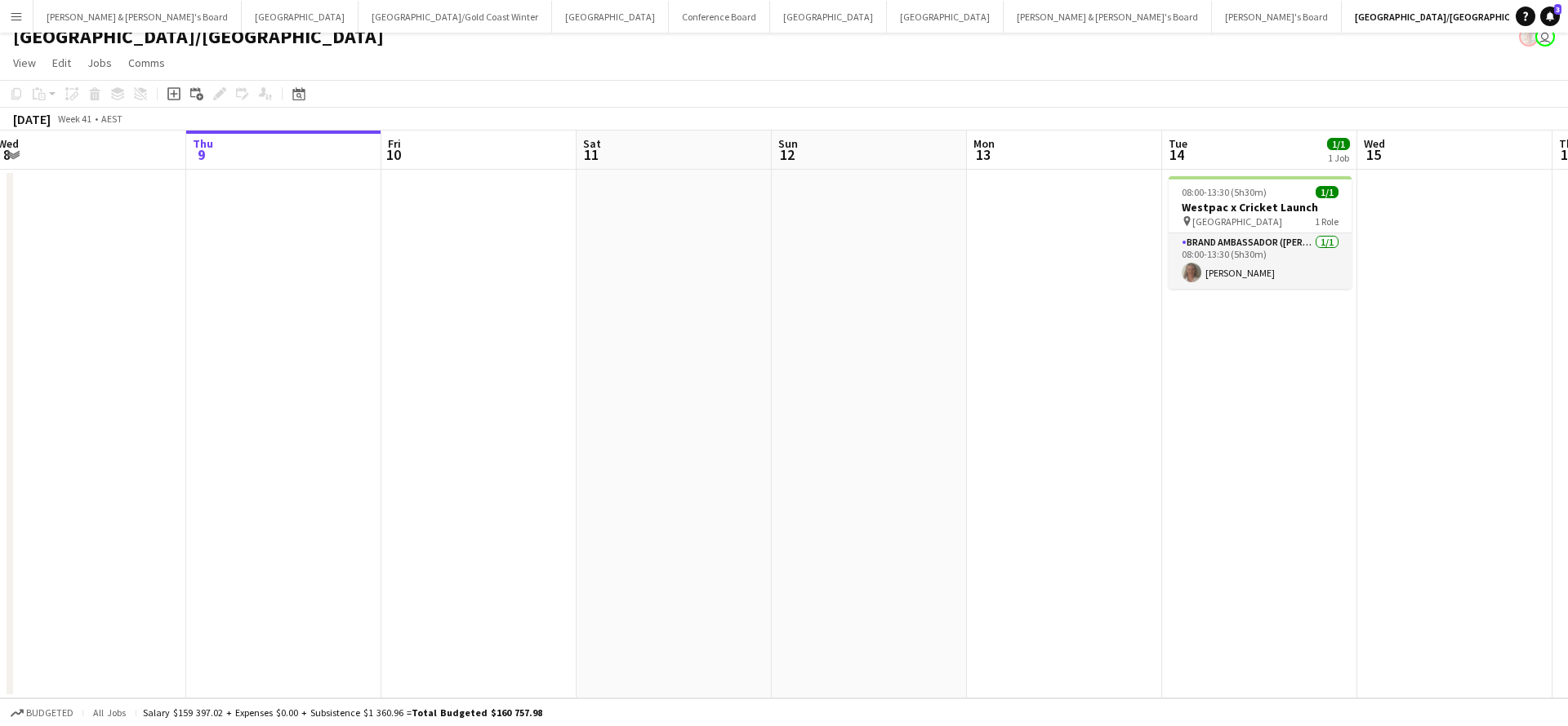
scroll to position [0, 339]
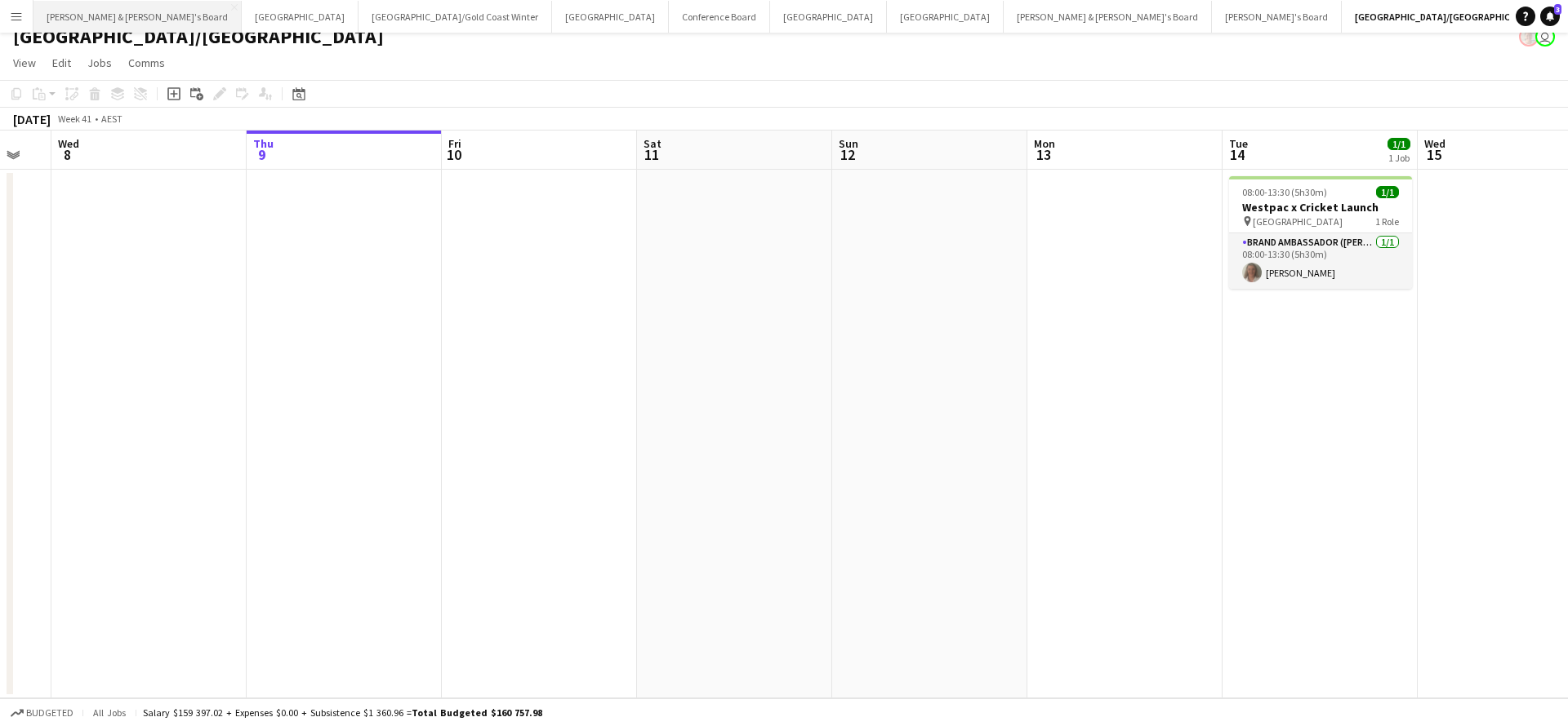
click at [106, 17] on button "James & Arrence's Board Close" at bounding box center [138, 17] width 208 height 32
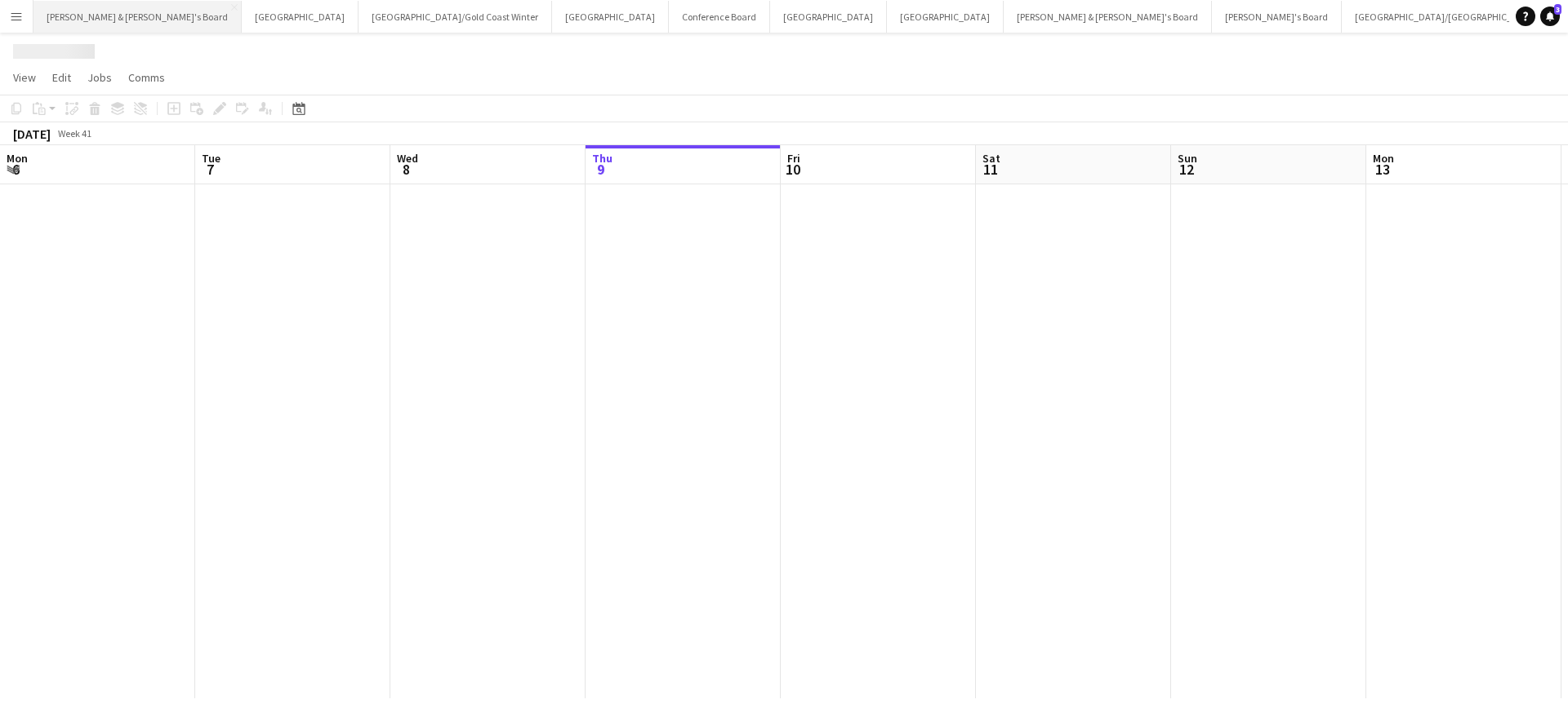
click at [106, 17] on button "James & Arrence's Board Close" at bounding box center [138, 17] width 208 height 32
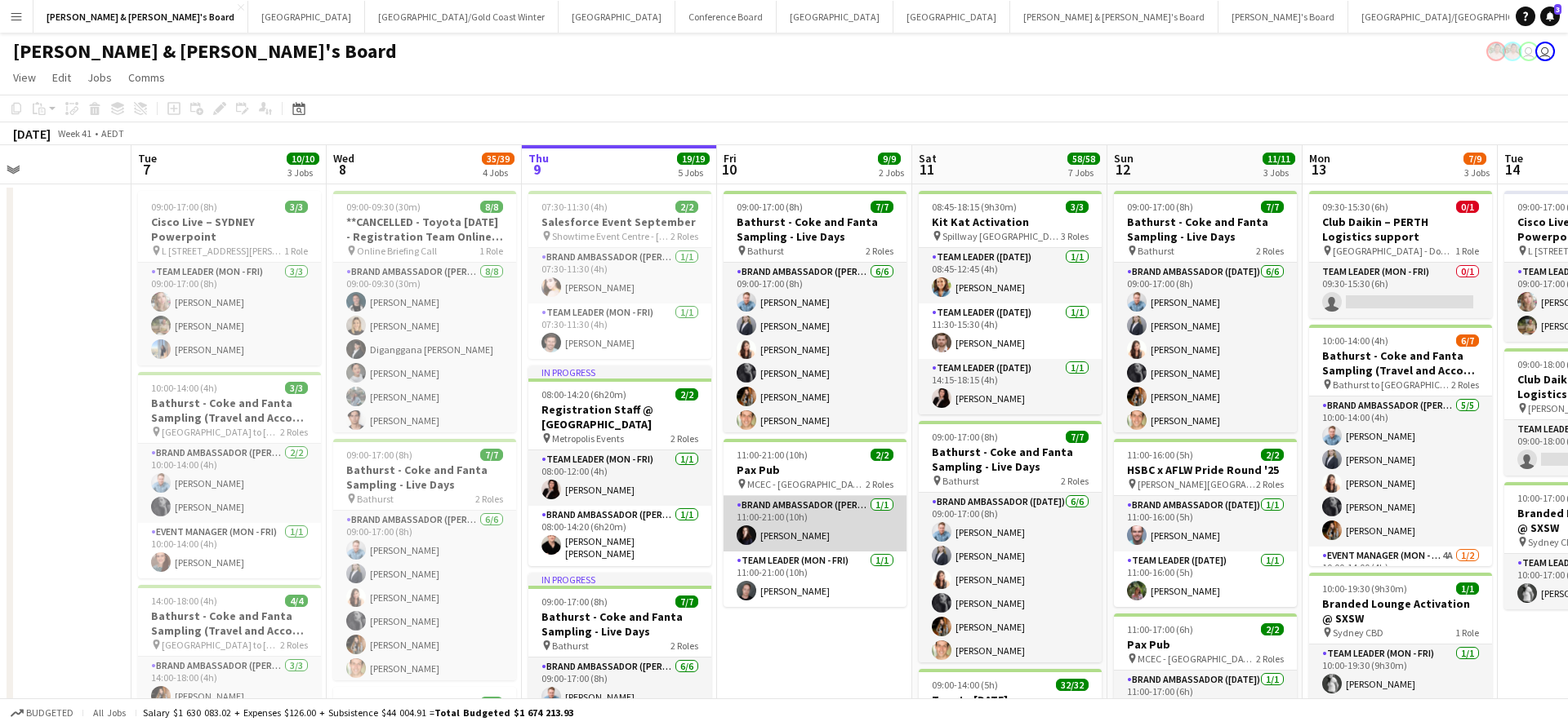
scroll to position [0, 462]
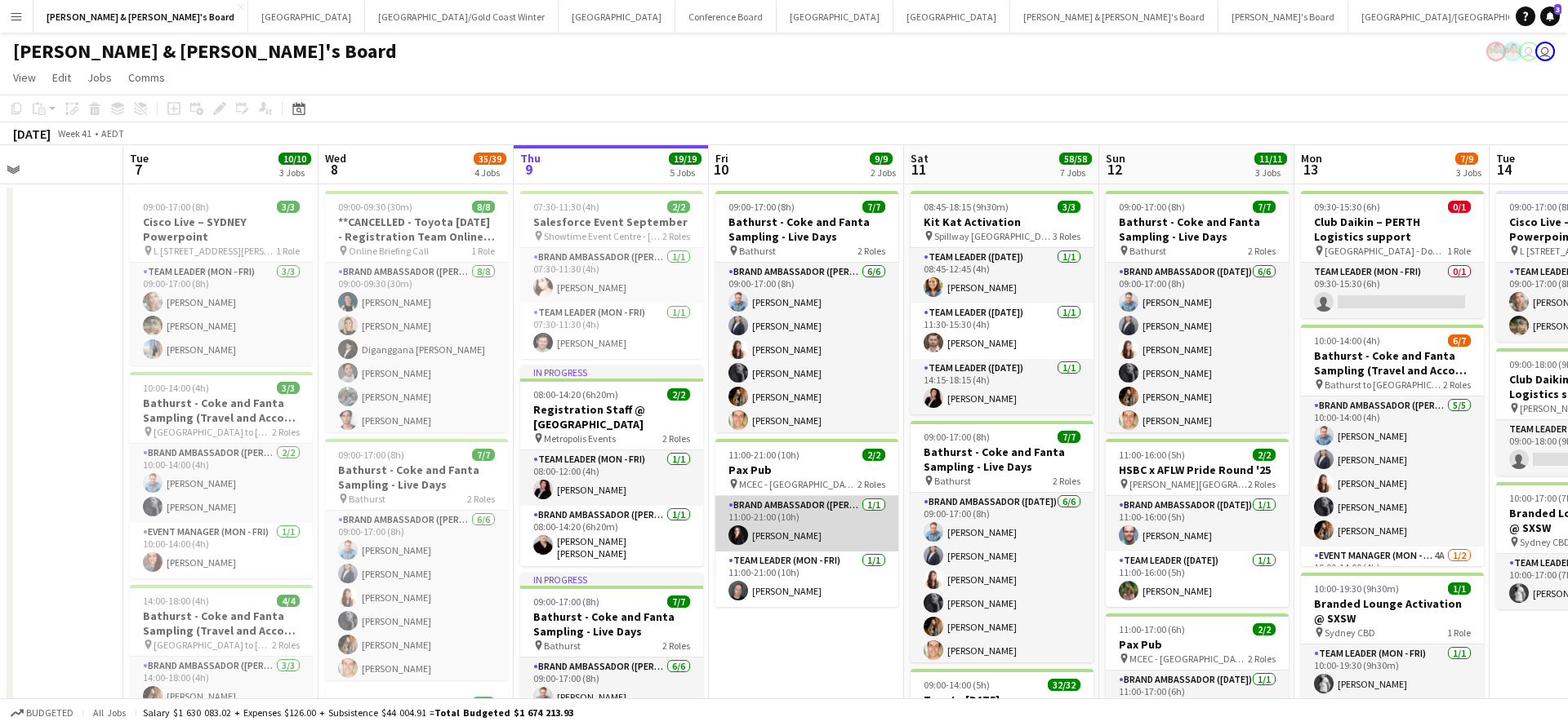
click at [848, 528] on app-card-role "Brand Ambassador (Mon - Fri) 1/1 11:00-21:00 (10h) Mairead Tully" at bounding box center [806, 525] width 183 height 56
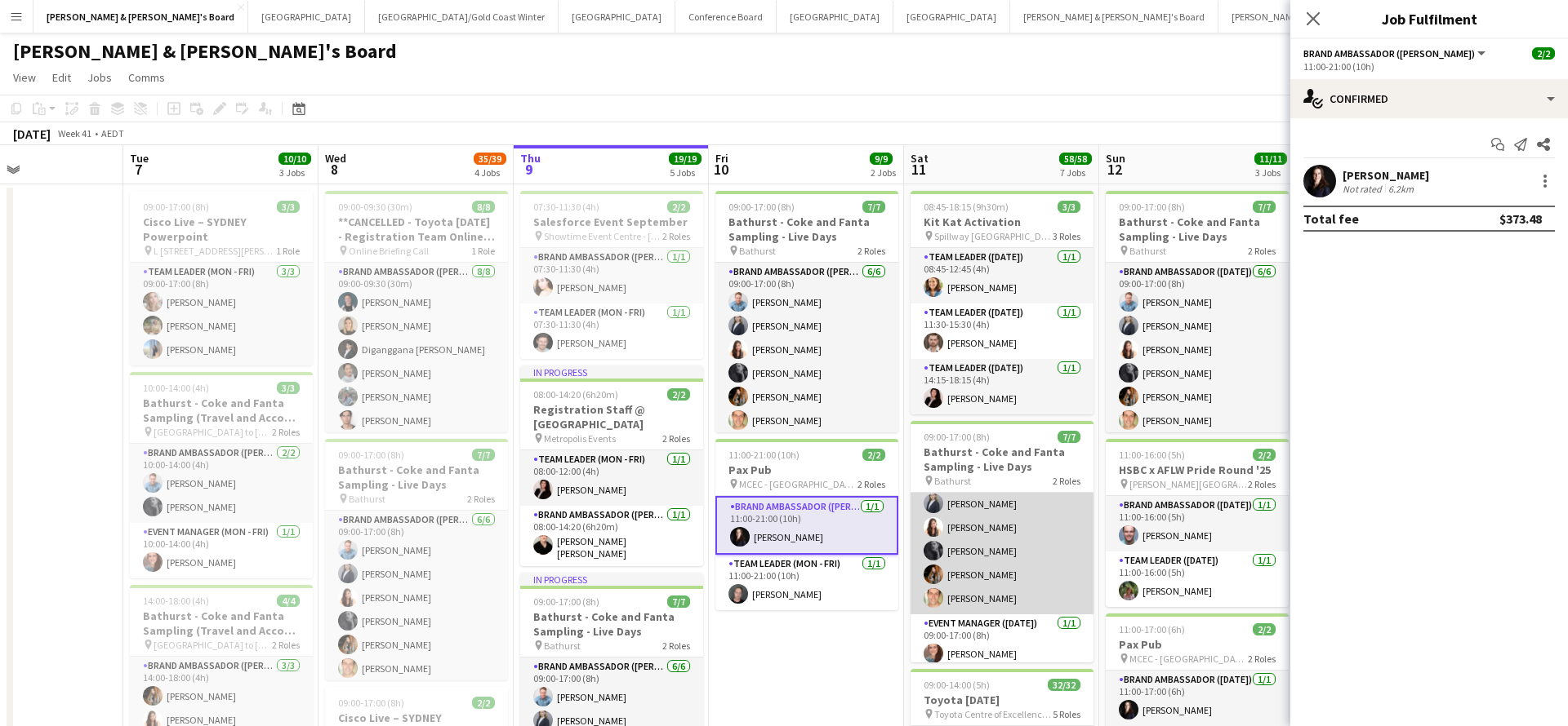
scroll to position [59, 0]
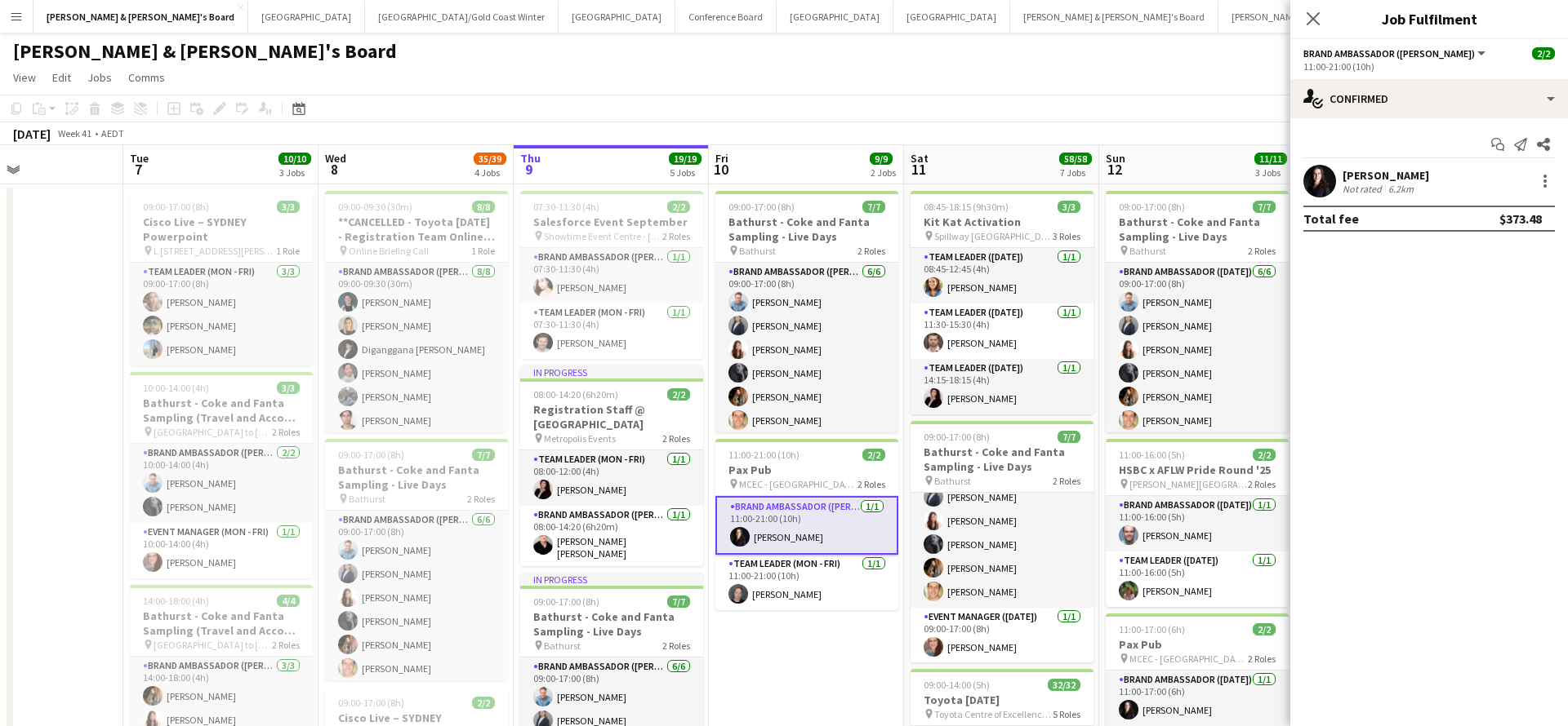
click at [1368, 182] on div "Not rated" at bounding box center [1364, 188] width 43 height 12
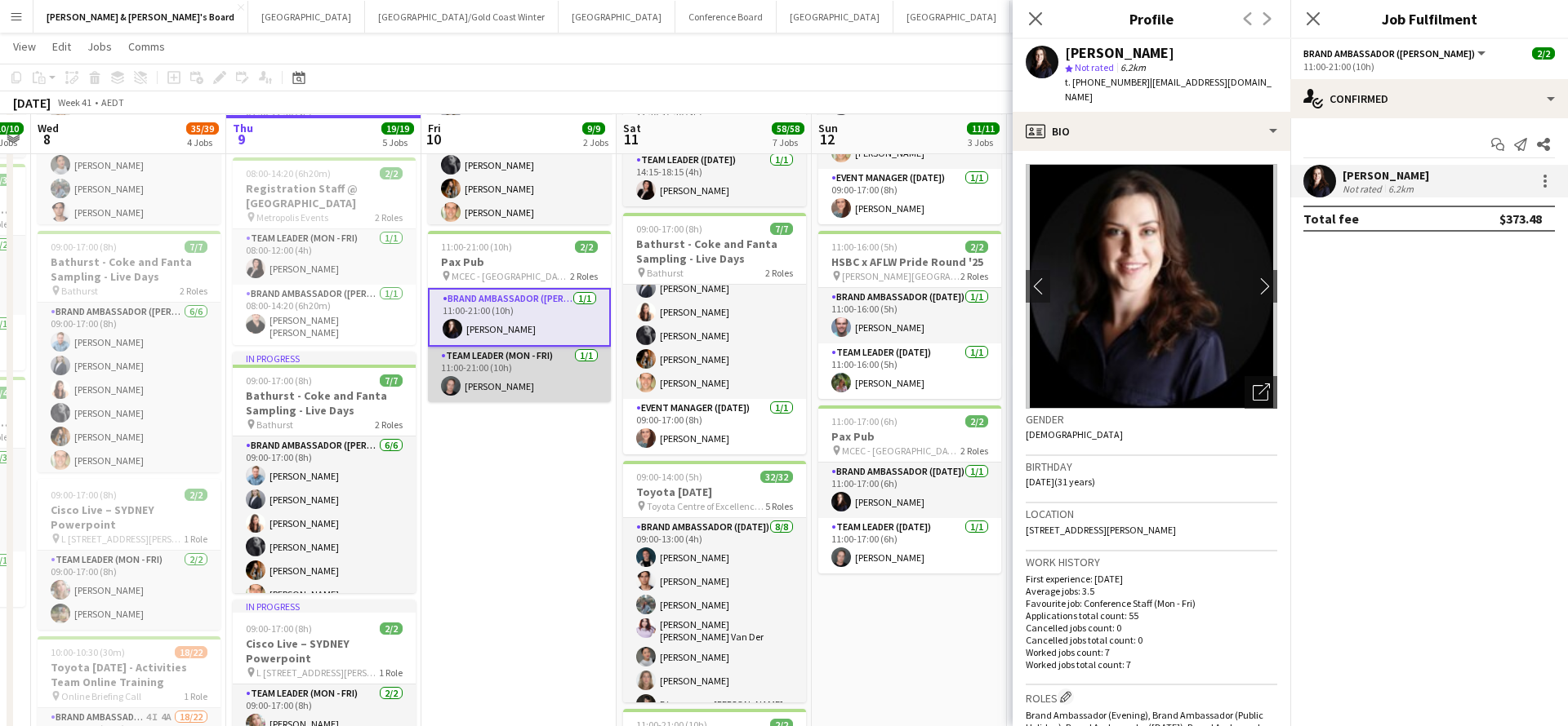
scroll to position [208, 0]
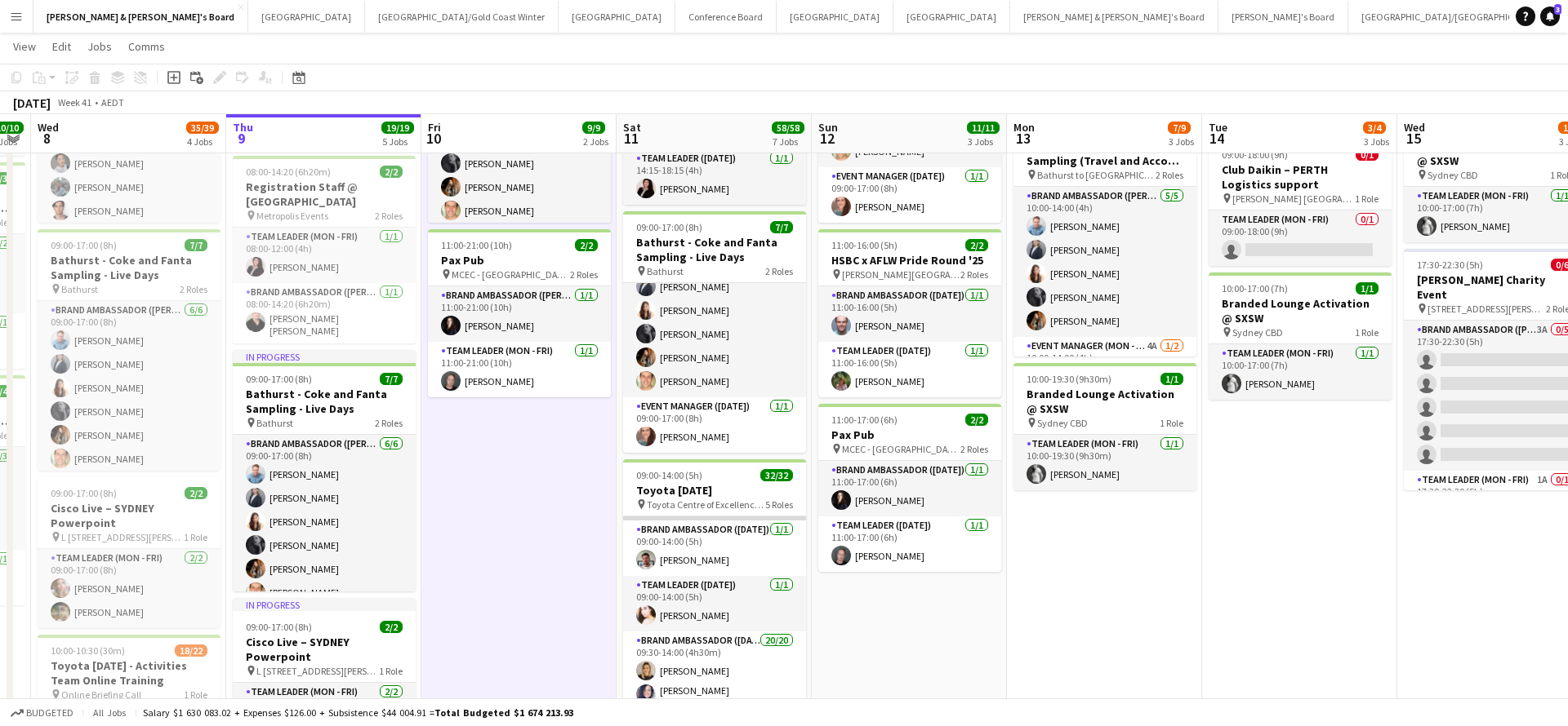
scroll to position [227, 0]
click at [718, 520] on app-card-role "Brand Ambassador (Saturday) 1/1 09:00-14:00 (5h) Evan Michalak" at bounding box center [714, 543] width 183 height 56
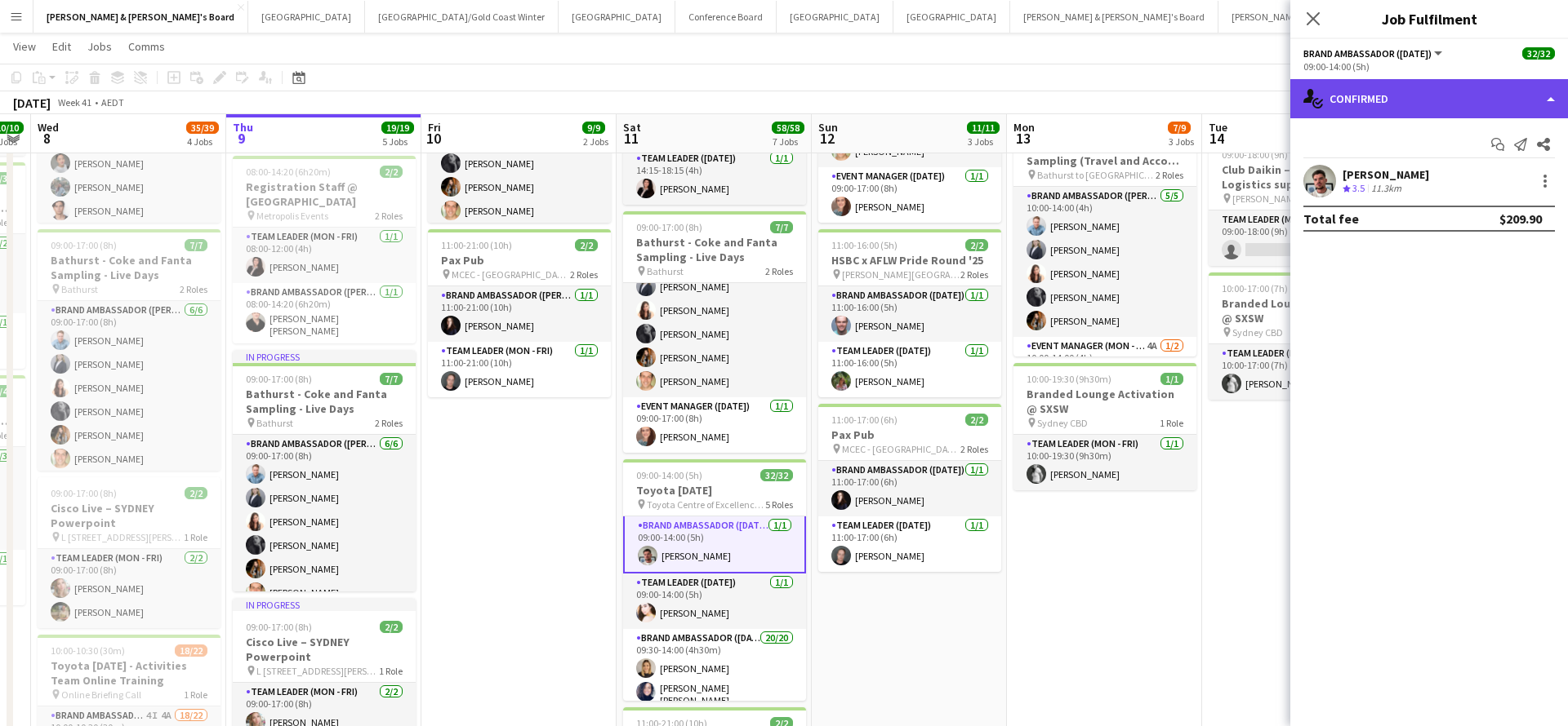
click at [1386, 101] on div "single-neutral-actions-check-2 Confirmed" at bounding box center [1428, 98] width 277 height 39
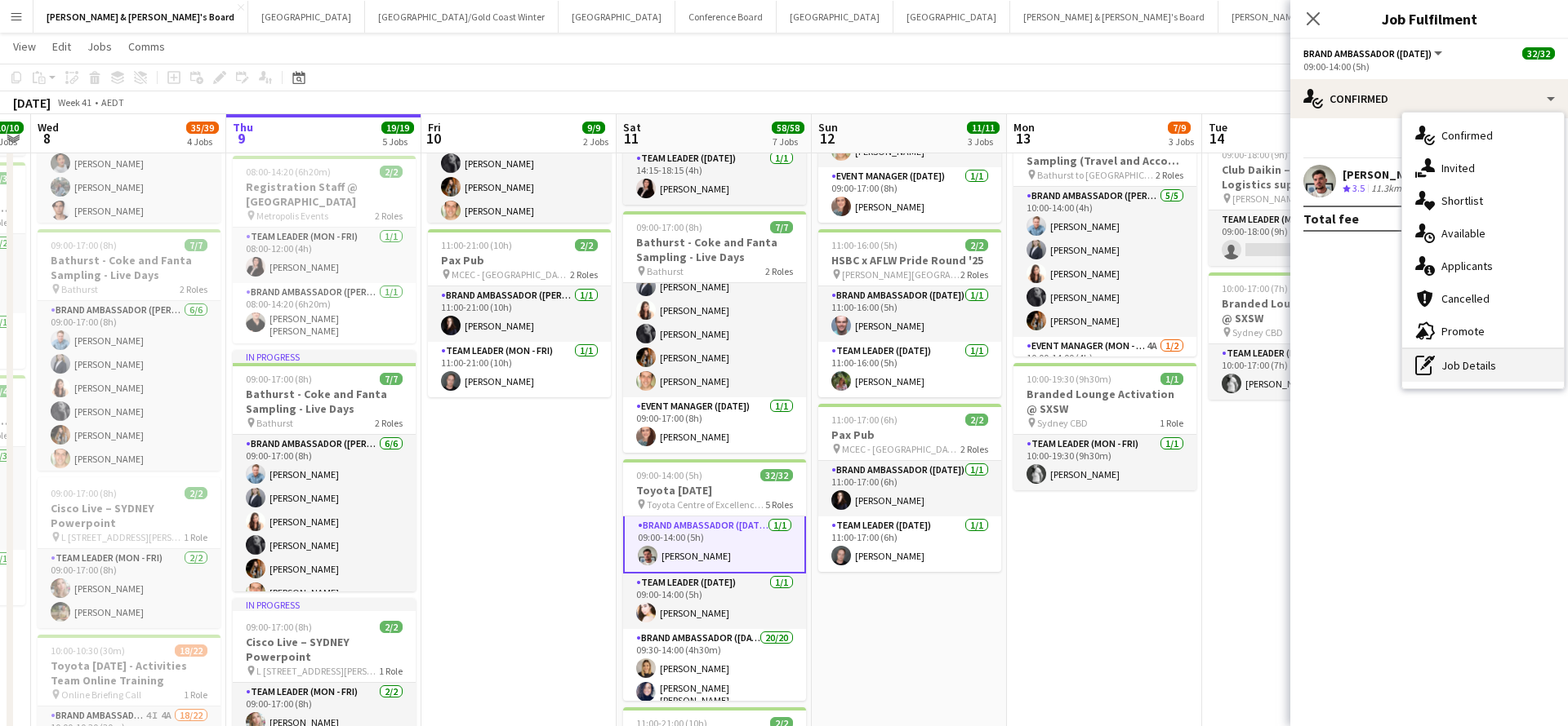
click at [1435, 369] on div "pen-write Job Details" at bounding box center [1482, 365] width 162 height 33
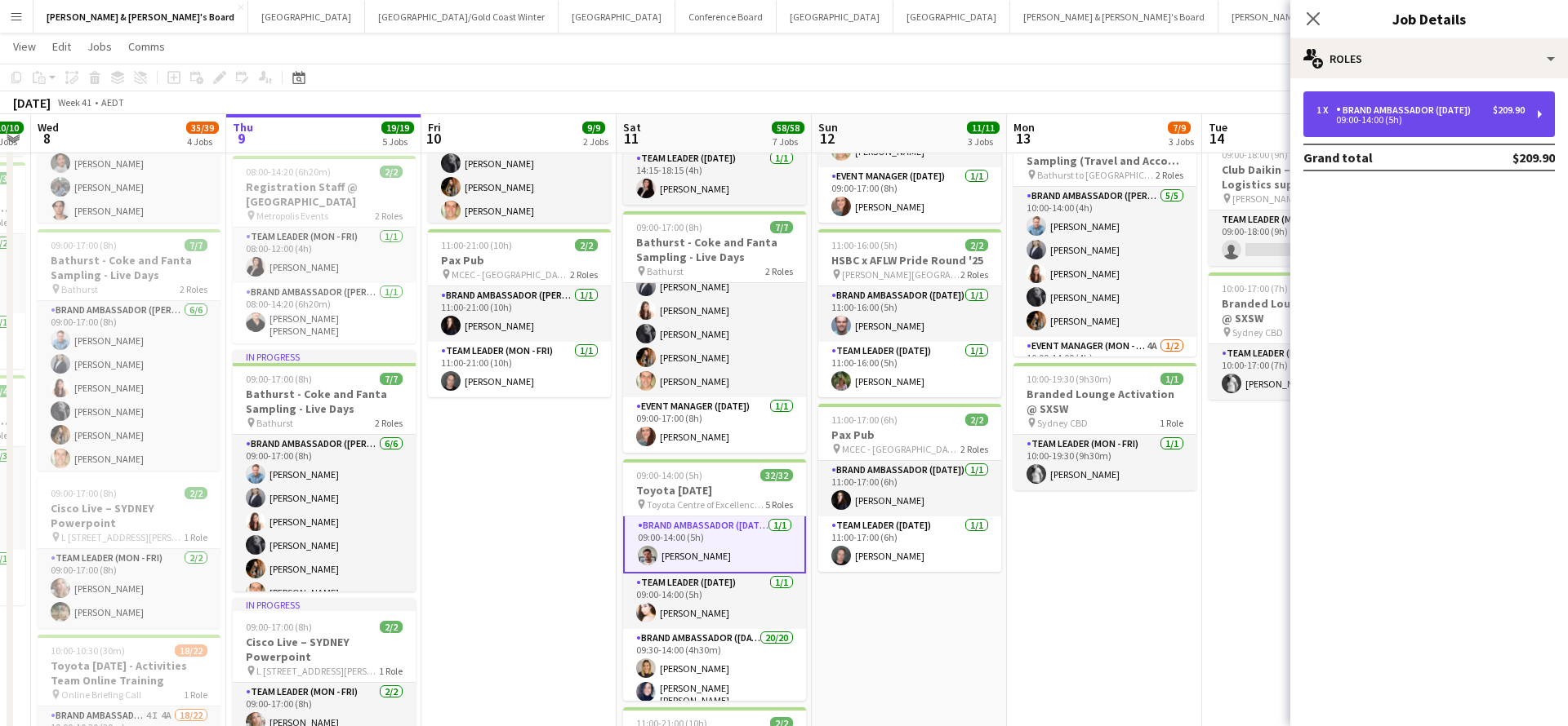
click at [1396, 118] on div "09:00-14:00 (5h)" at bounding box center [1419, 120] width 208 height 8
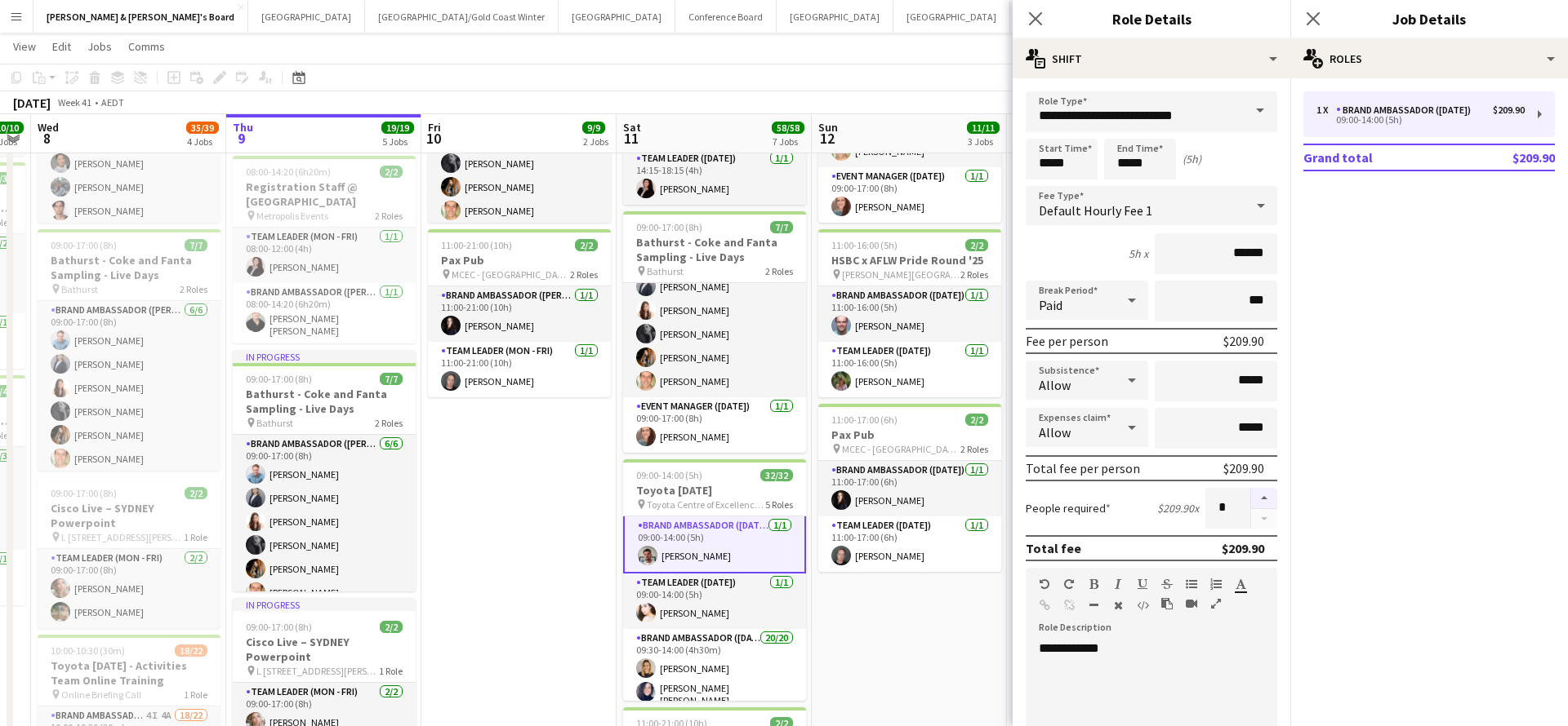
click at [1267, 500] on button "button" at bounding box center [1264, 498] width 26 height 21
type input "*"
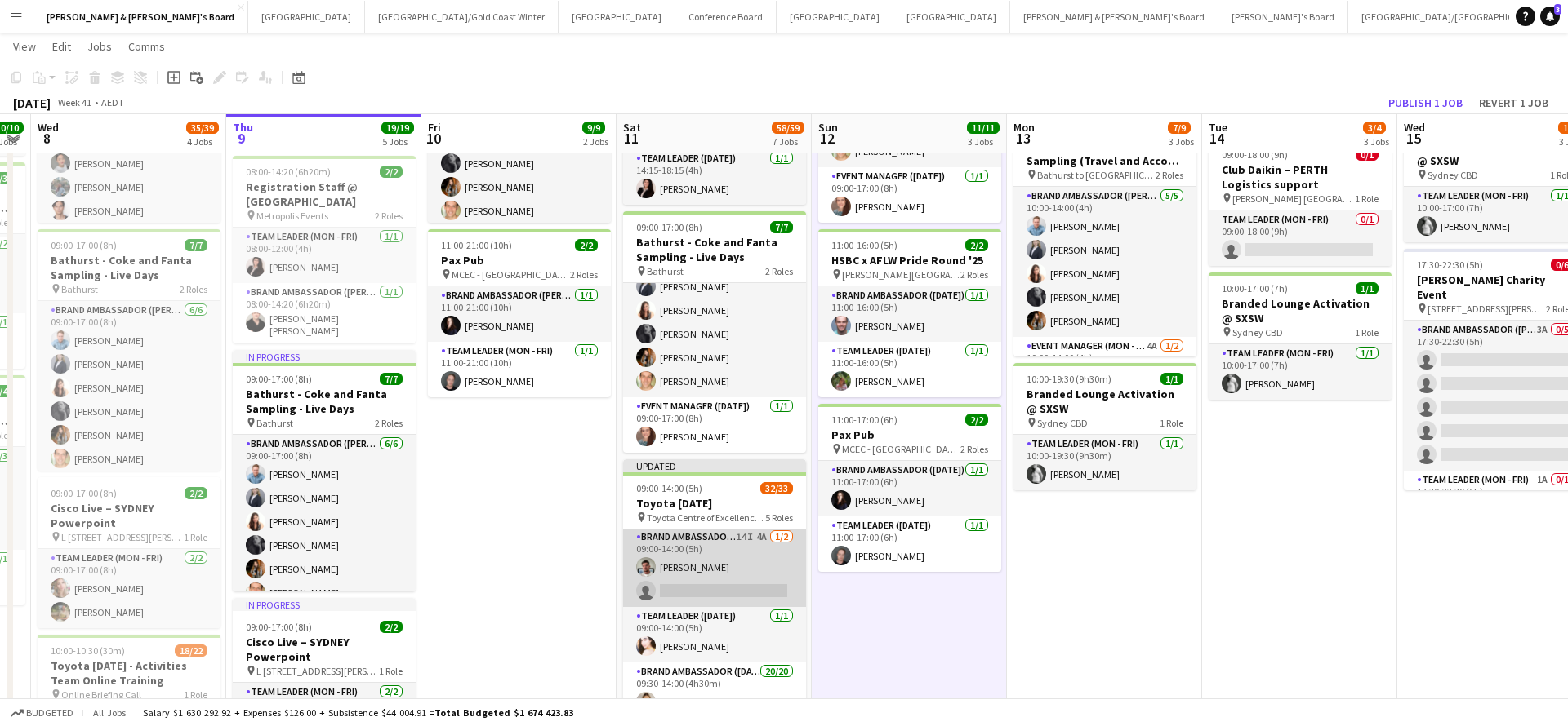
click at [766, 564] on app-card-role "Brand Ambassador (Saturday) 14I 4A 1/2 09:00-14:00 (5h) Evan Michalak single-ne…" at bounding box center [714, 567] width 183 height 79
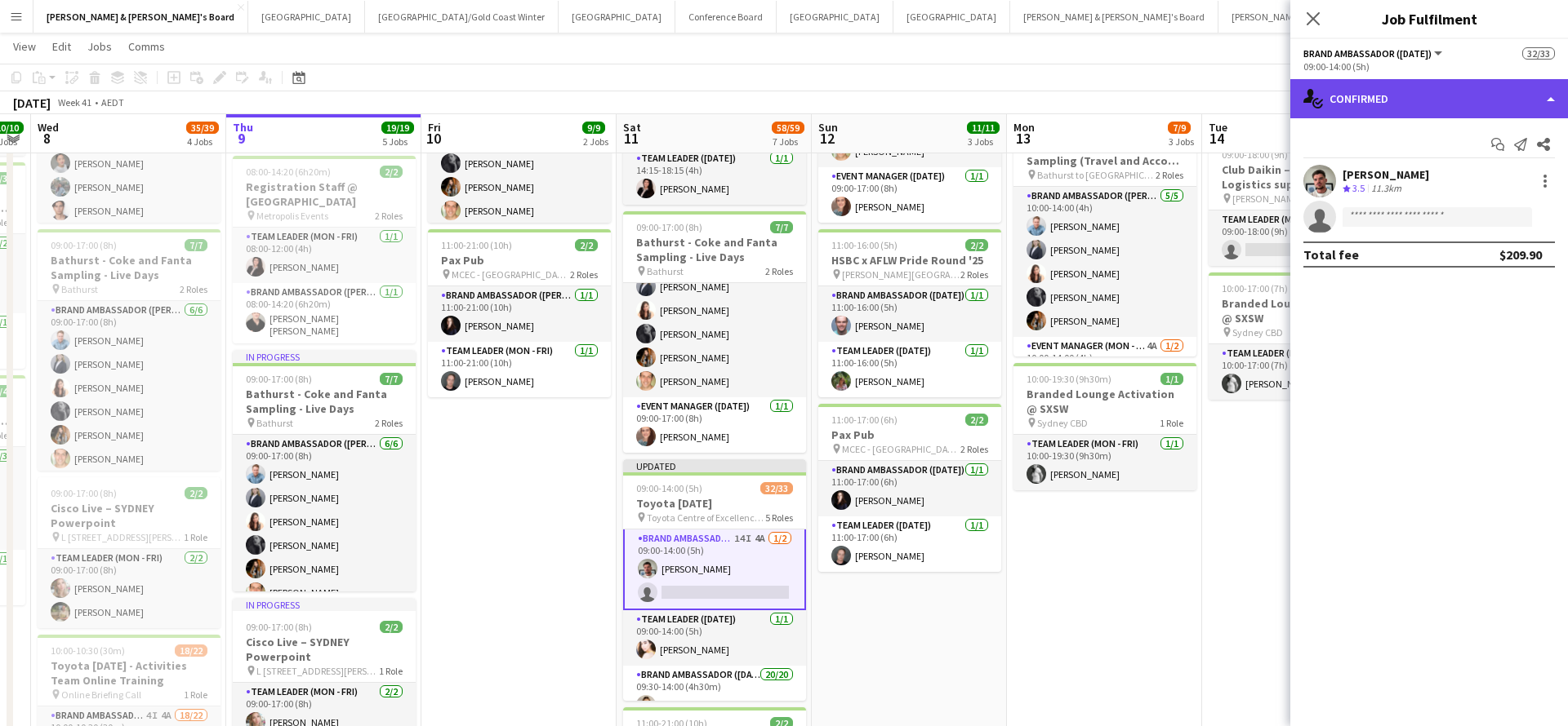
click at [1446, 98] on div "single-neutral-actions-check-2 Confirmed" at bounding box center [1428, 98] width 277 height 39
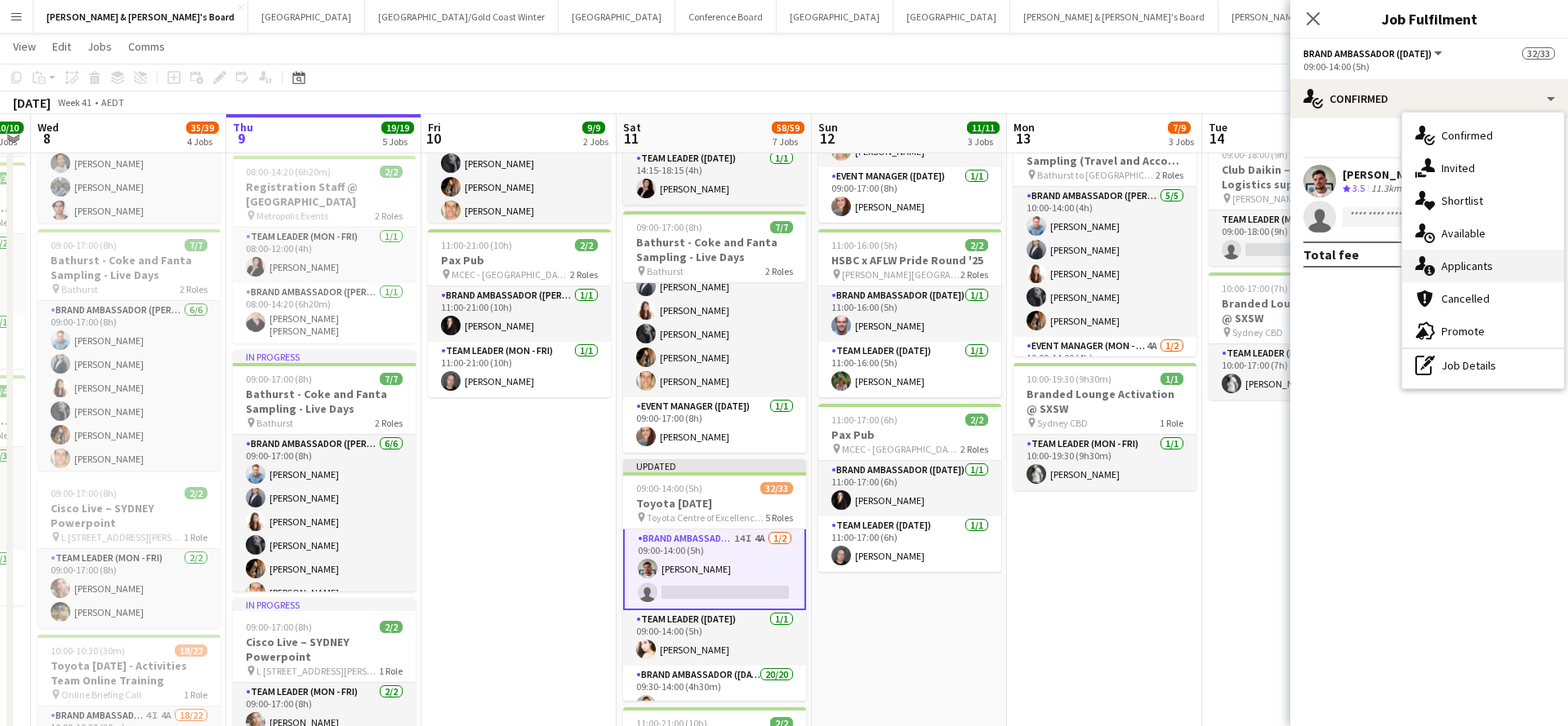
click at [1468, 274] on div "single-neutral-actions-information Applicants" at bounding box center [1482, 265] width 162 height 33
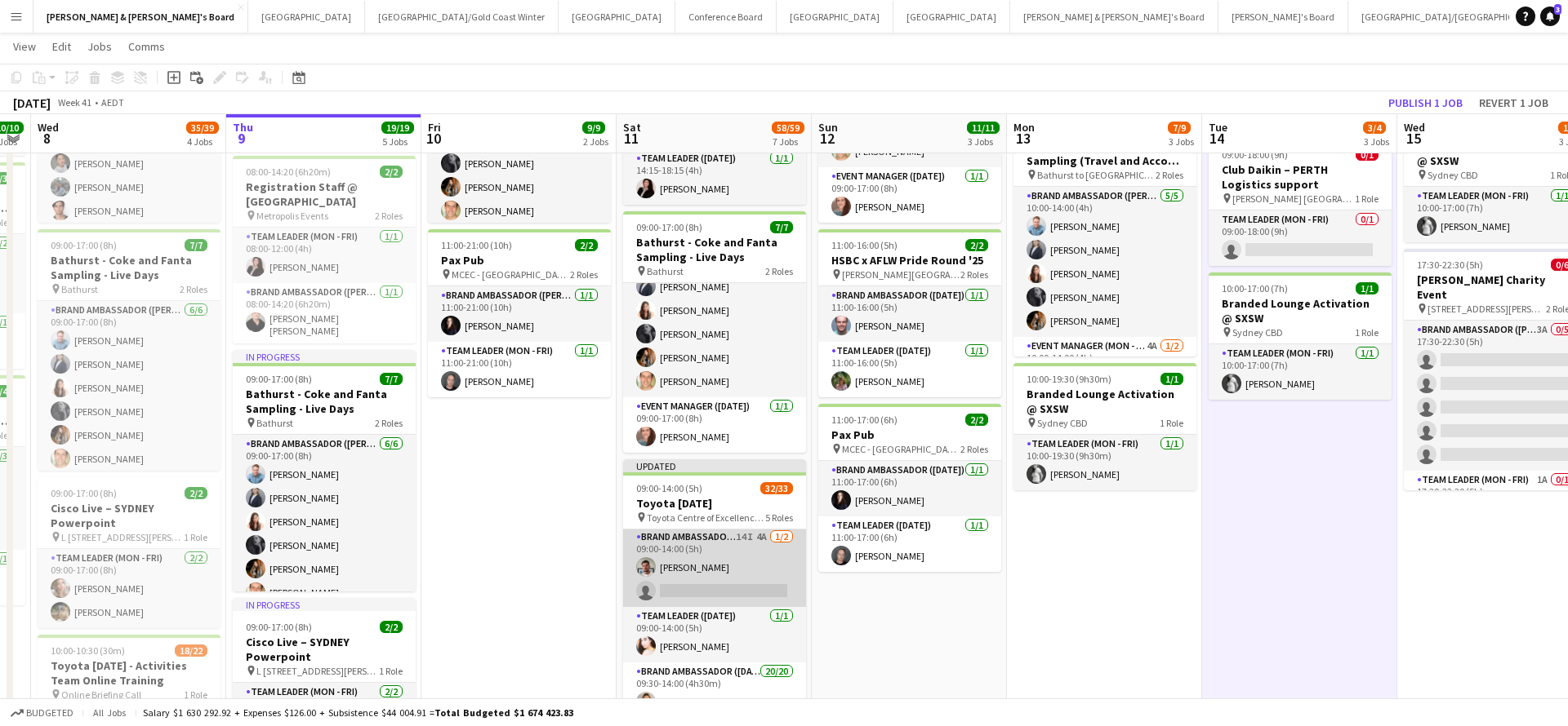
click at [758, 555] on app-card-role "Brand Ambassador (Saturday) 14I 4A 1/2 09:00-14:00 (5h) Evan Michalak single-ne…" at bounding box center [714, 567] width 183 height 79
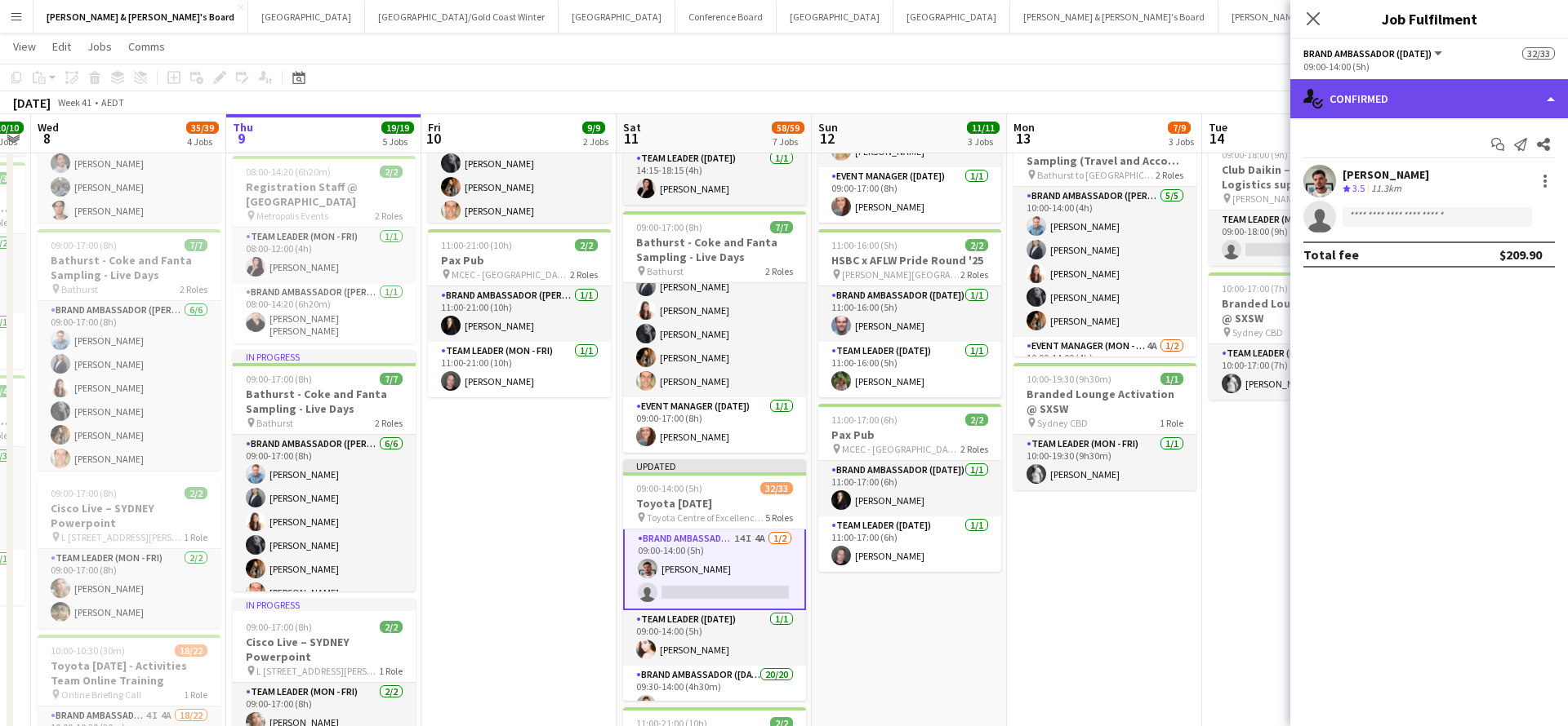
click at [1389, 108] on div "single-neutral-actions-check-2 Confirmed" at bounding box center [1428, 98] width 277 height 39
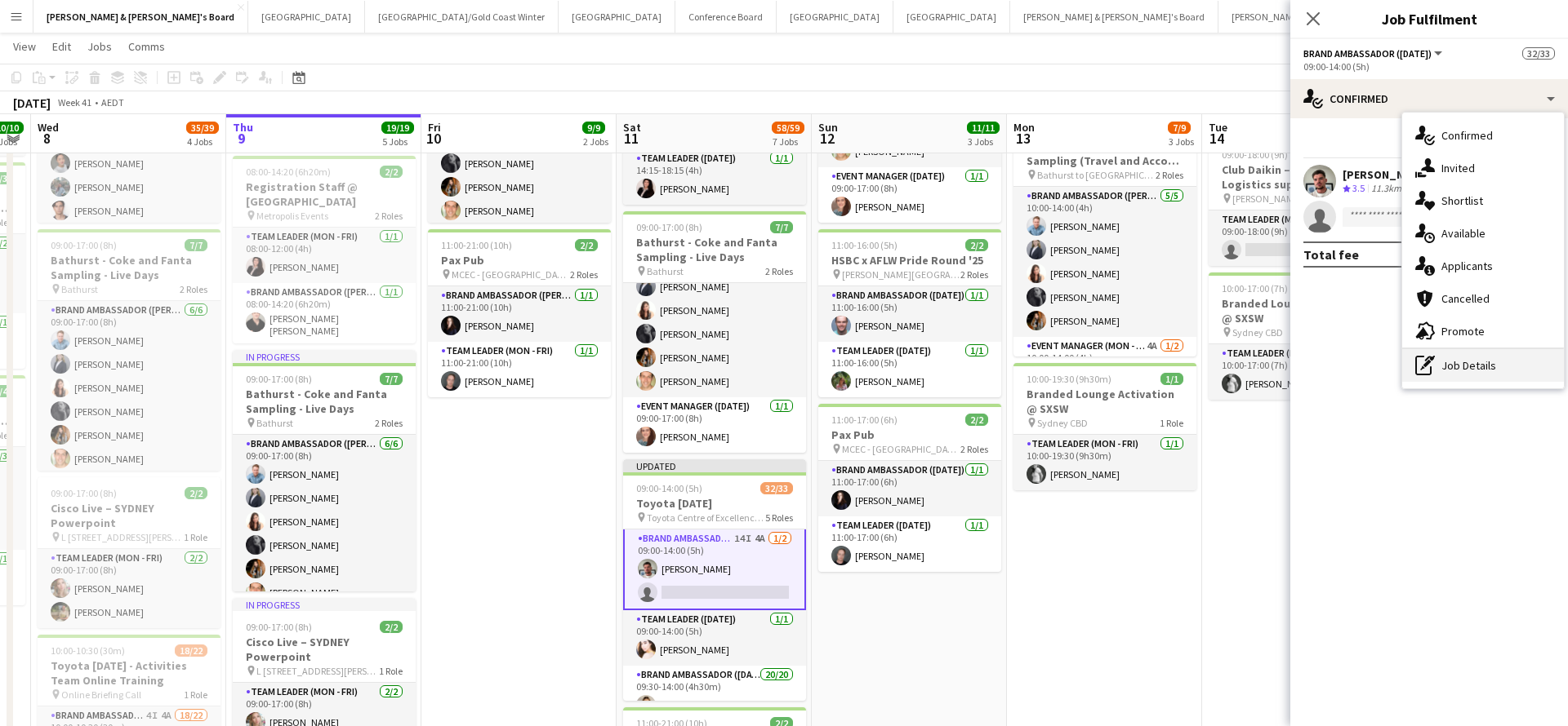
click at [1448, 364] on div "pen-write Job Details" at bounding box center [1482, 365] width 162 height 33
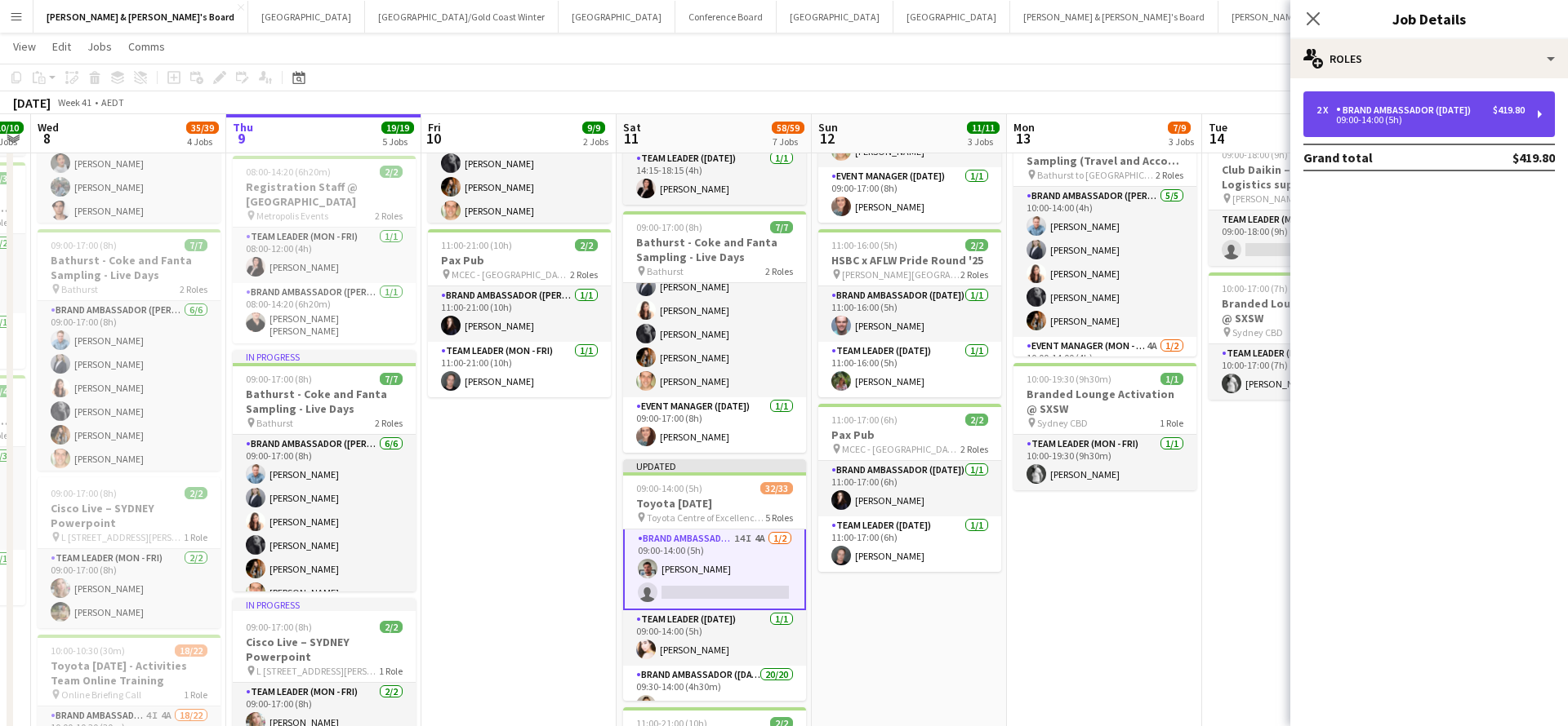
click at [1401, 110] on div "Brand Ambassador ([DATE])" at bounding box center [1406, 110] width 142 height 11
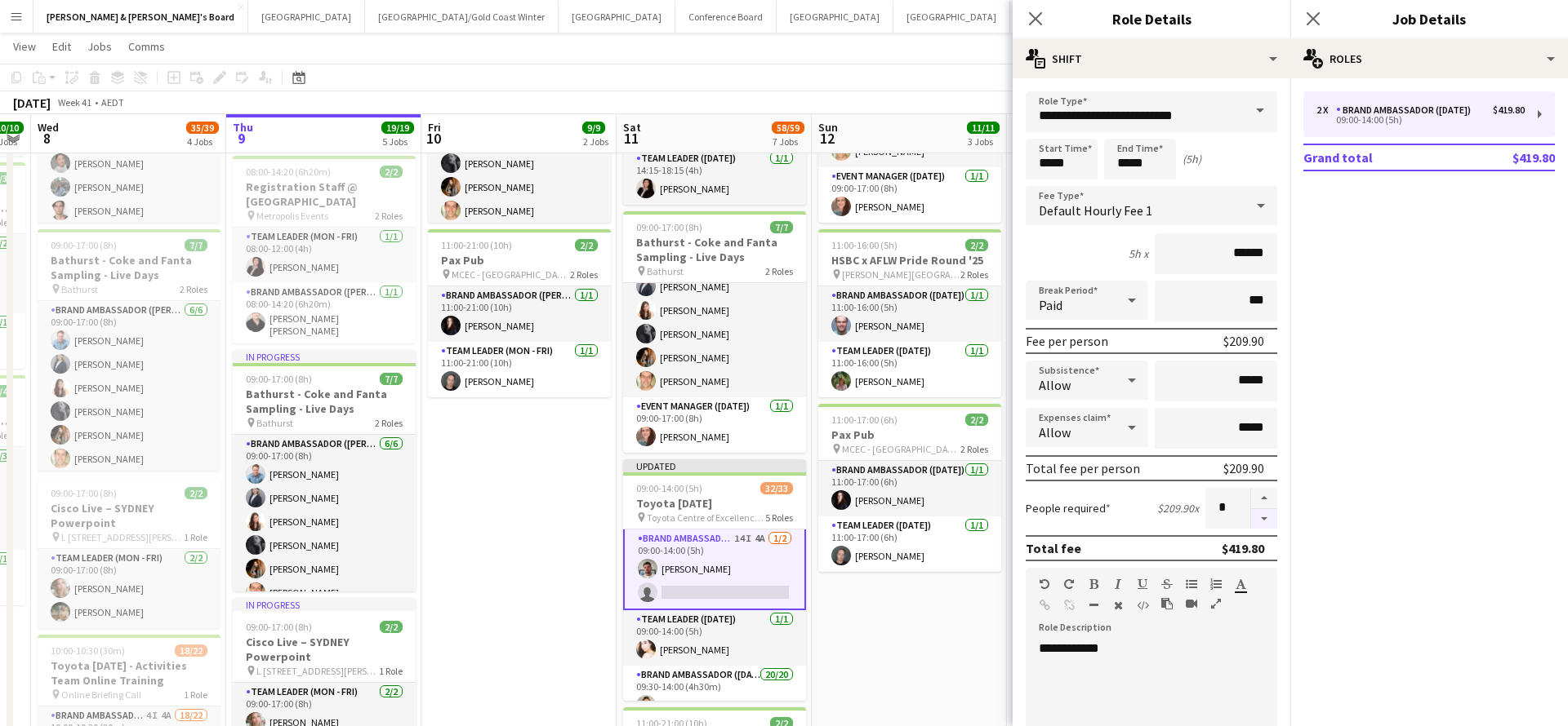
click at [1264, 518] on button "button" at bounding box center [1264, 520] width 26 height 20
type input "*"
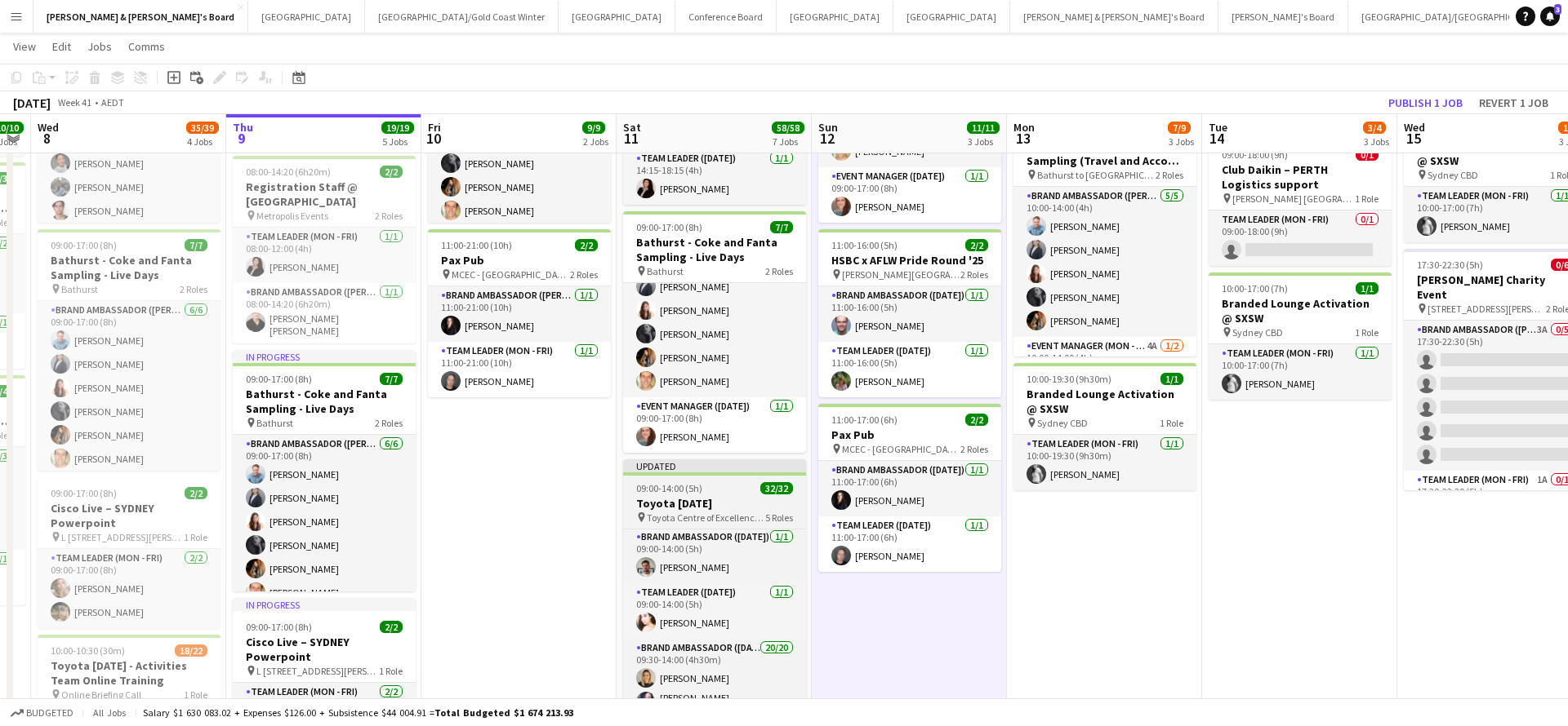
click at [713, 503] on h3 "Toyota [DATE]" at bounding box center [714, 504] width 183 height 15
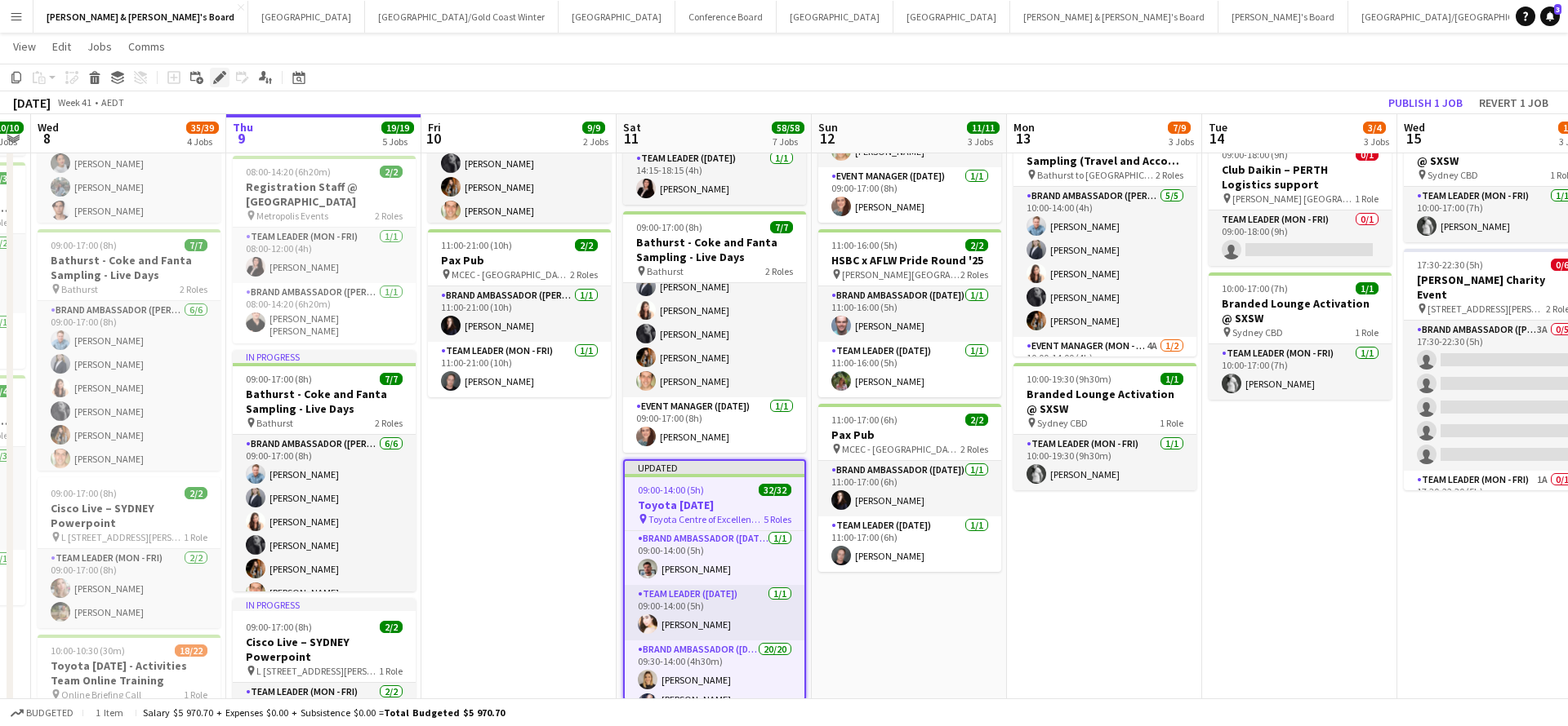
click at [220, 77] on icon at bounding box center [218, 78] width 9 height 9
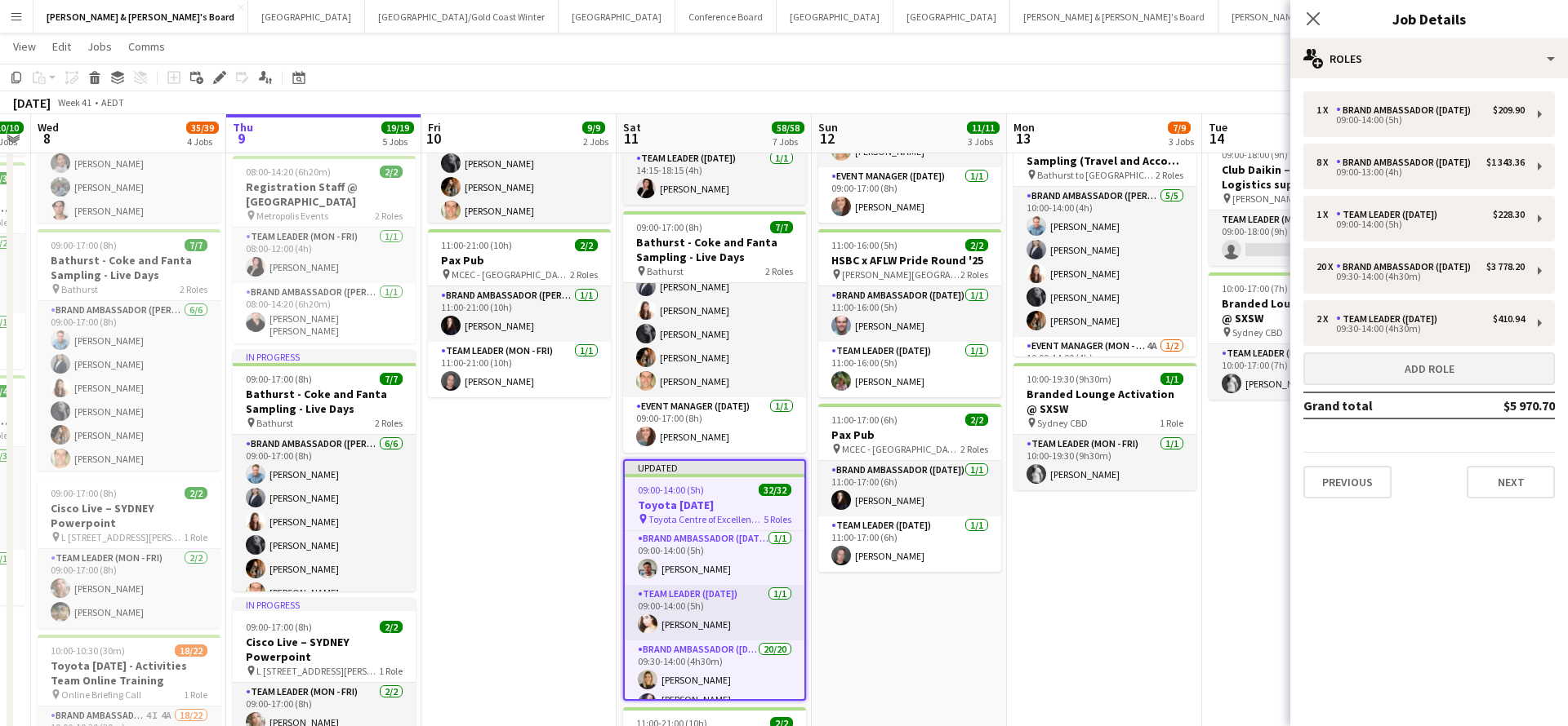
click at [1355, 385] on button "Add role" at bounding box center [1428, 369] width 251 height 33
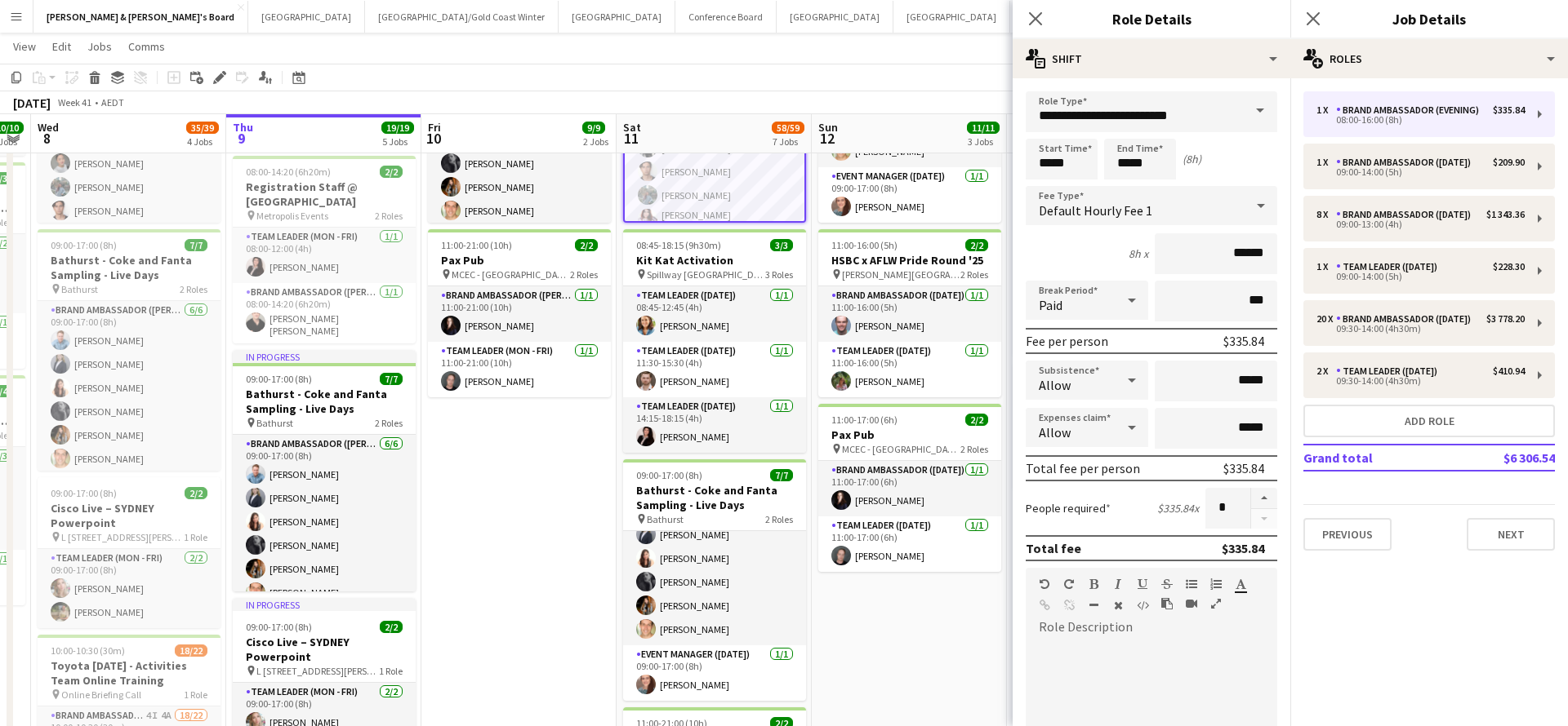
click at [1253, 110] on span at bounding box center [1260, 111] width 34 height 39
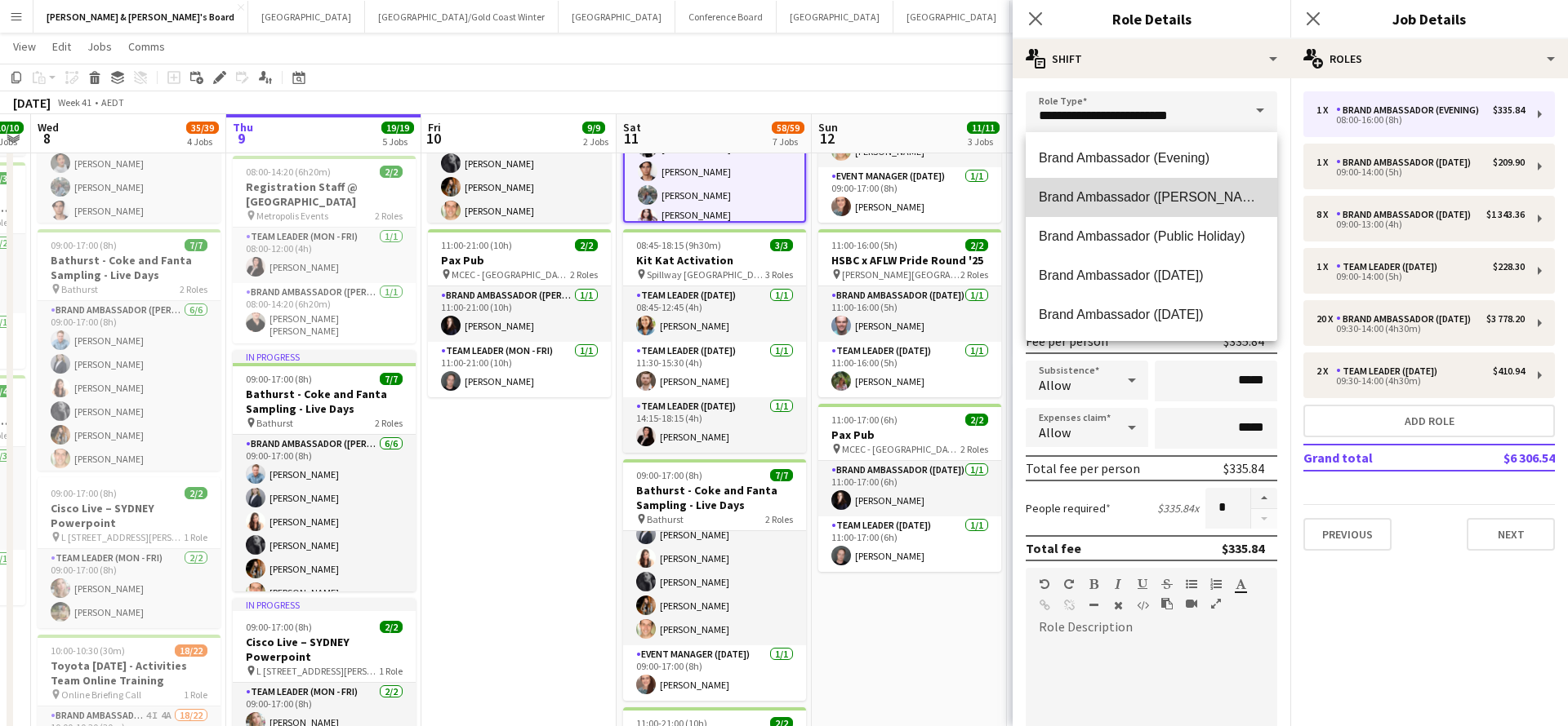
click at [1191, 200] on span "Brand Ambassador ([PERSON_NAME])" at bounding box center [1151, 197] width 225 height 16
type input "**********"
type input "******"
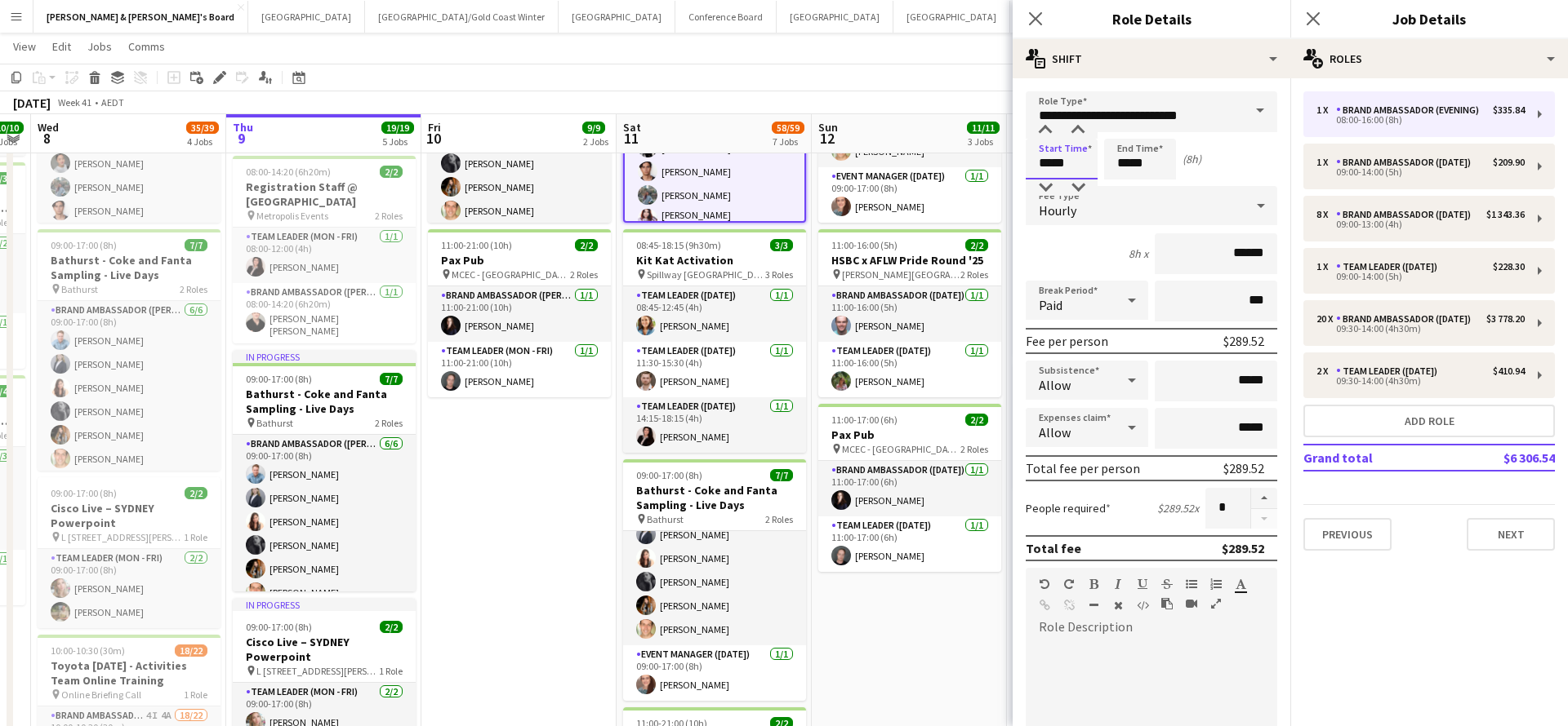
click at [1048, 150] on input "*****" at bounding box center [1061, 159] width 72 height 41
type input "*****"
click at [1046, 135] on div at bounding box center [1044, 131] width 33 height 16
click at [1140, 162] on input "*****" at bounding box center [1140, 159] width 72 height 41
click at [1123, 188] on div at bounding box center [1123, 187] width 33 height 16
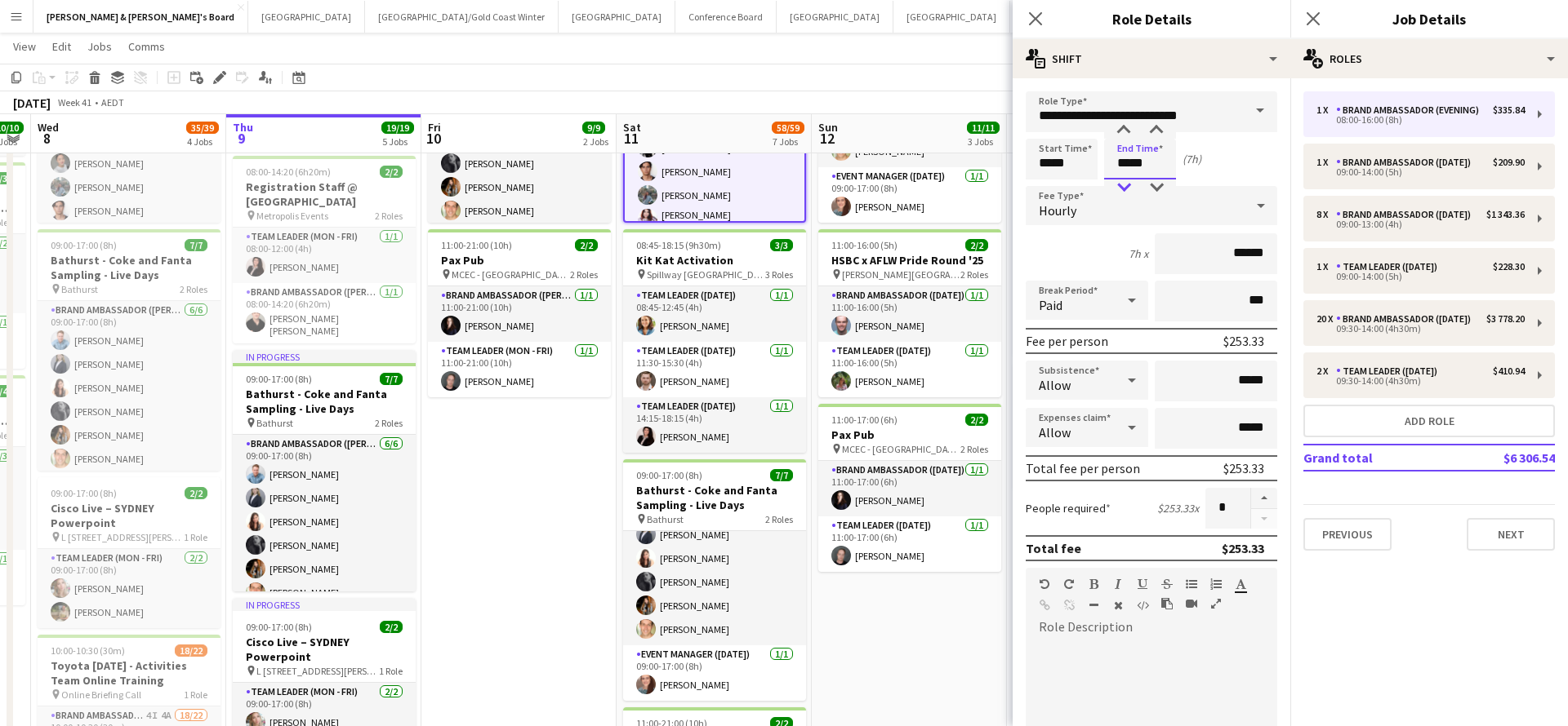
type input "*****"
click at [1123, 188] on div at bounding box center [1123, 187] width 33 height 16
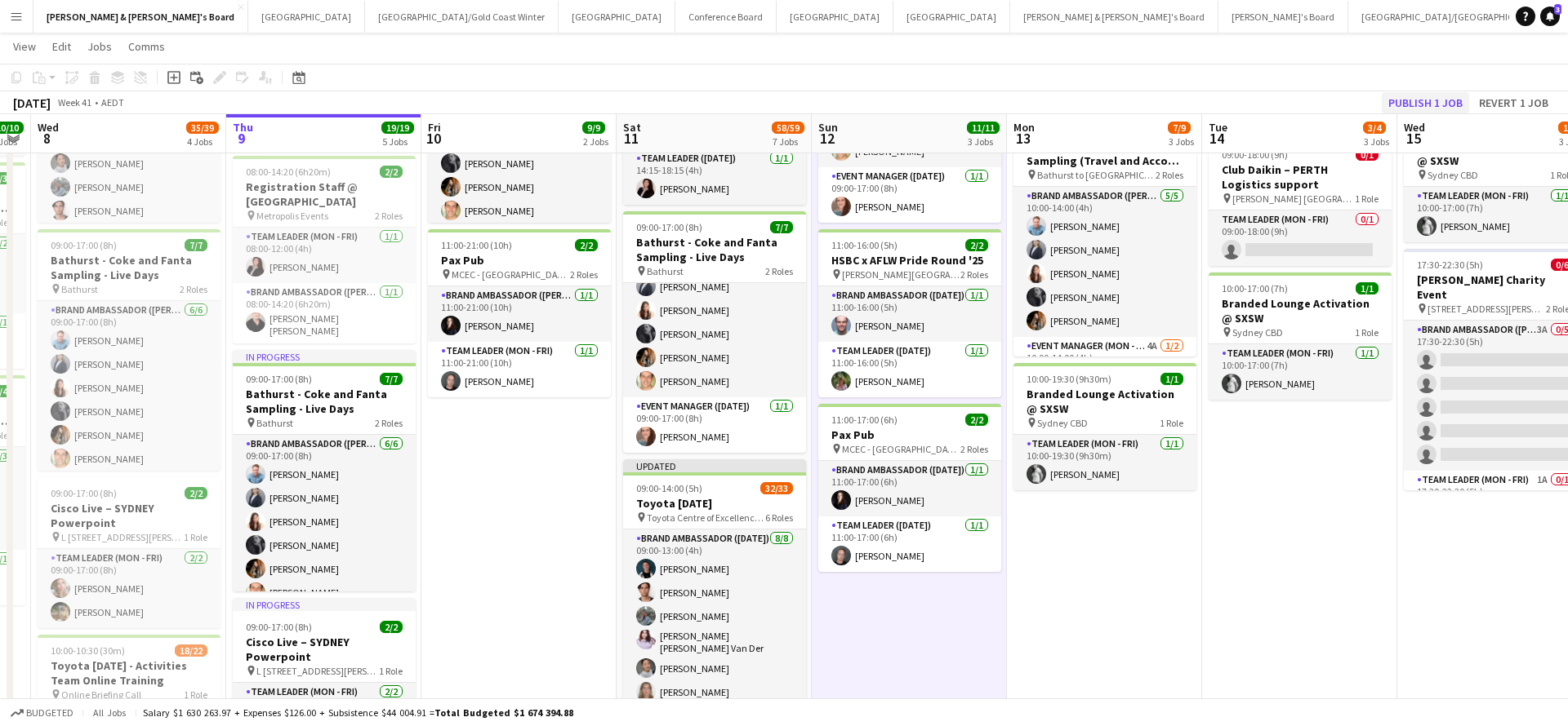
click at [1419, 100] on button "Publish 1 job" at bounding box center [1425, 102] width 88 height 21
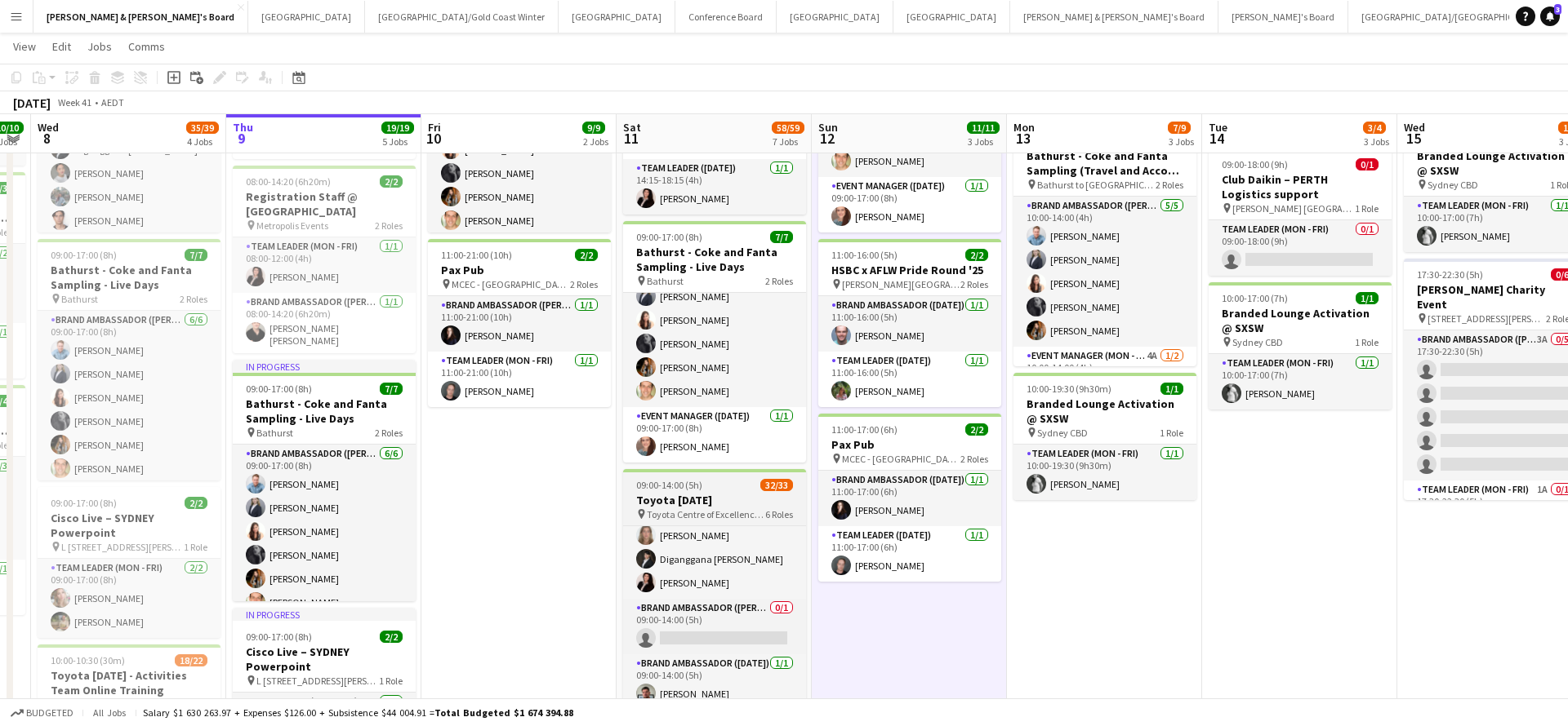
scroll to position [144, 0]
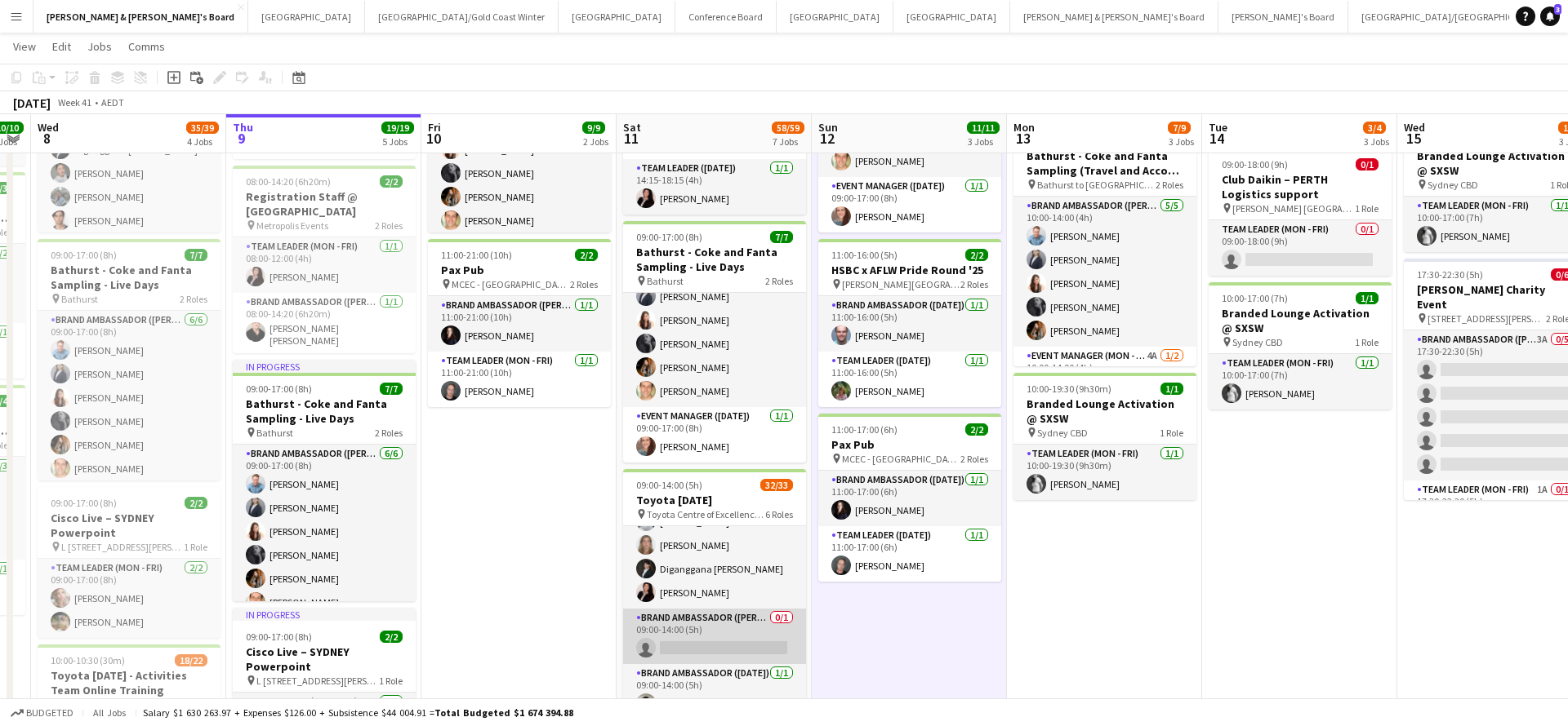
click at [726, 632] on app-card-role "Brand Ambassador (Mon - Fri) 0/1 09:00-14:00 (5h) single-neutral-actions" at bounding box center [714, 637] width 183 height 56
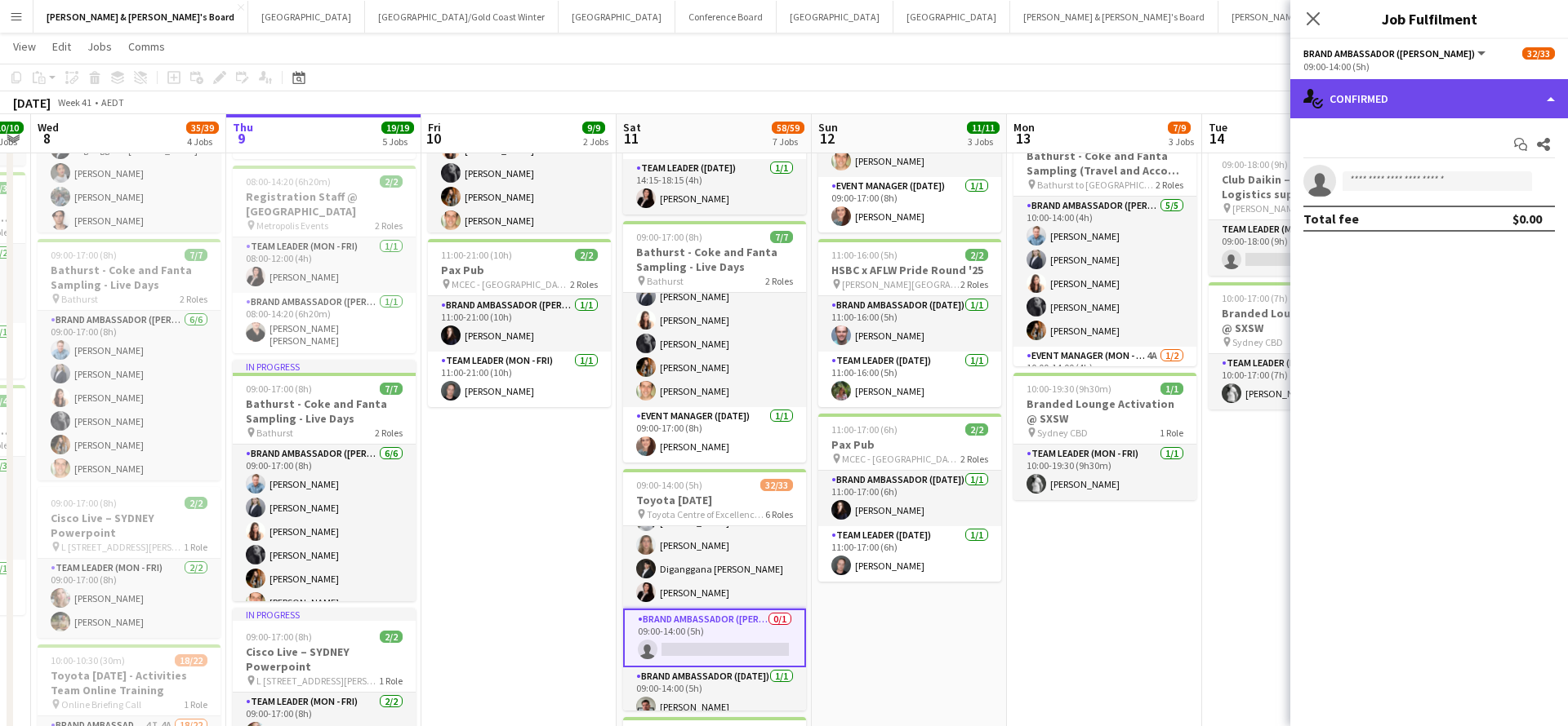
click at [1400, 105] on div "single-neutral-actions-check-2 Confirmed" at bounding box center [1428, 98] width 277 height 39
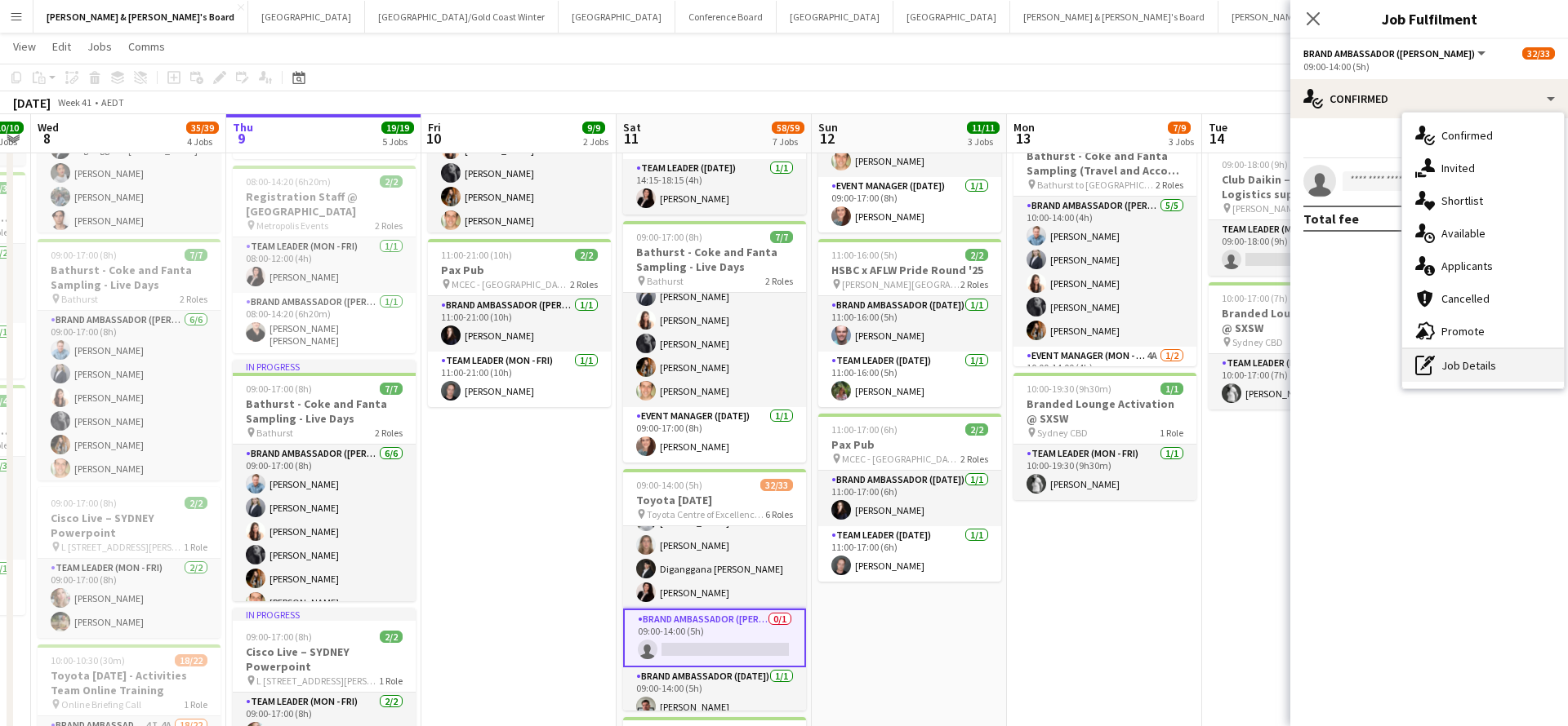
click at [1469, 359] on div "pen-write Job Details" at bounding box center [1482, 365] width 162 height 33
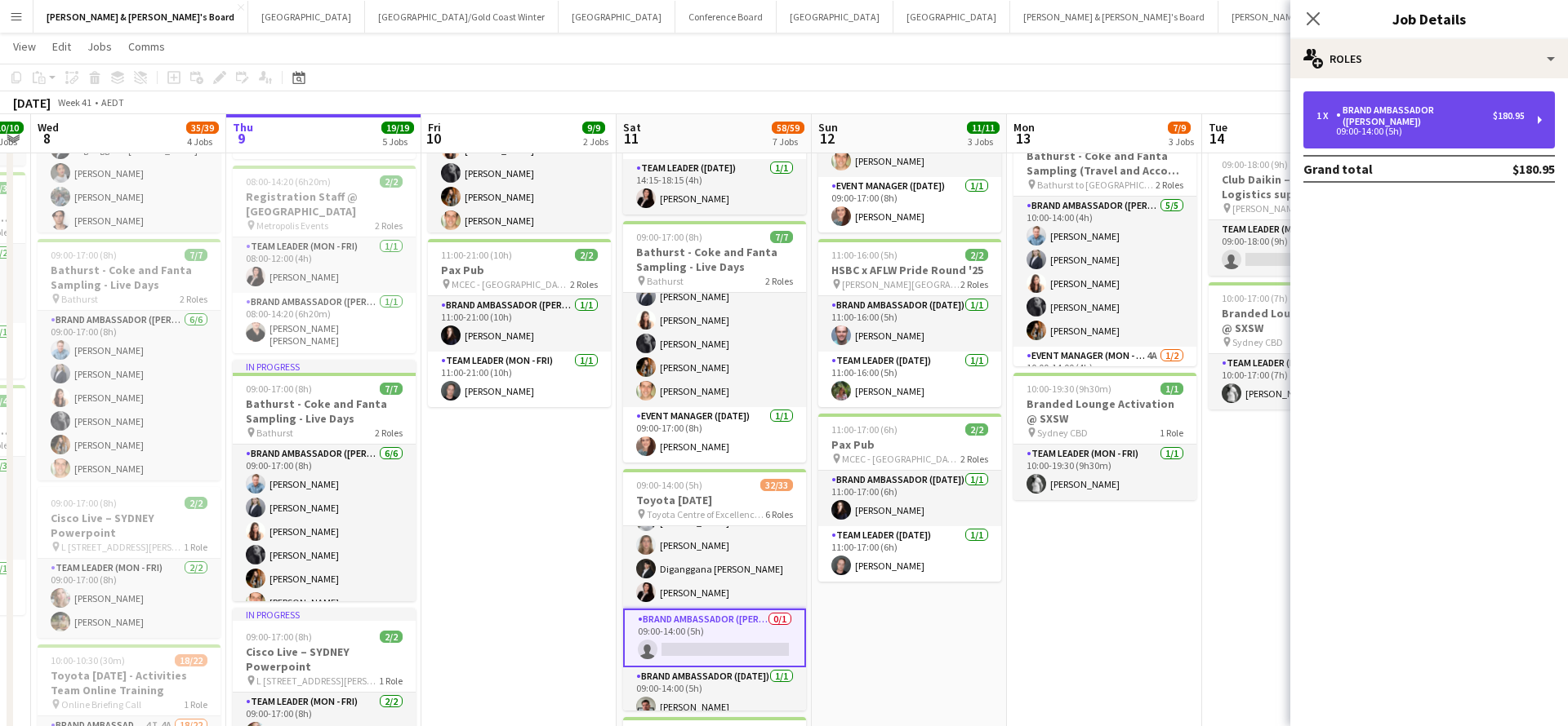
click at [1421, 125] on div "1 x Brand Ambassador (Mon - Fri) $180.95 09:00-14:00 (5h)" at bounding box center [1428, 120] width 251 height 57
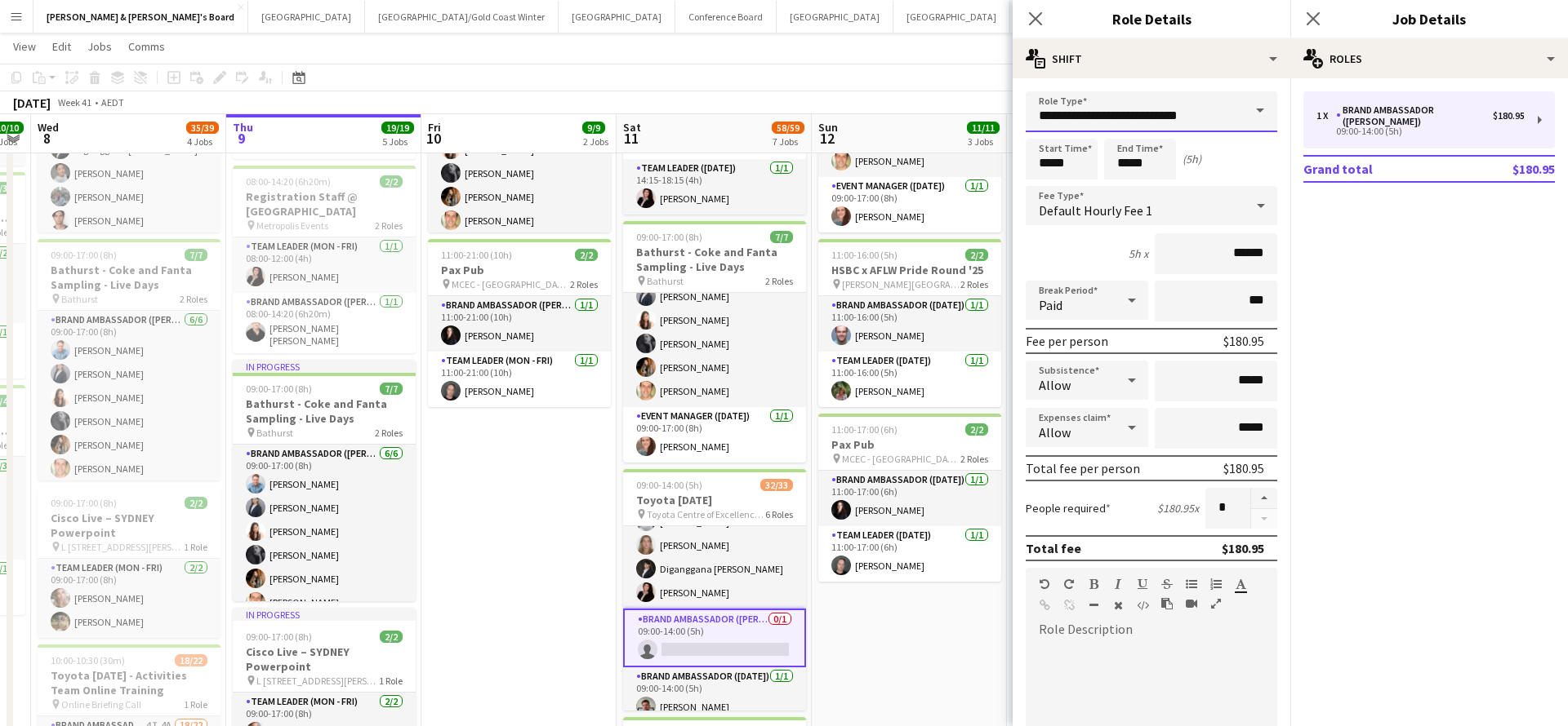
click at [1241, 115] on input "**********" at bounding box center [1151, 112] width 251 height 41
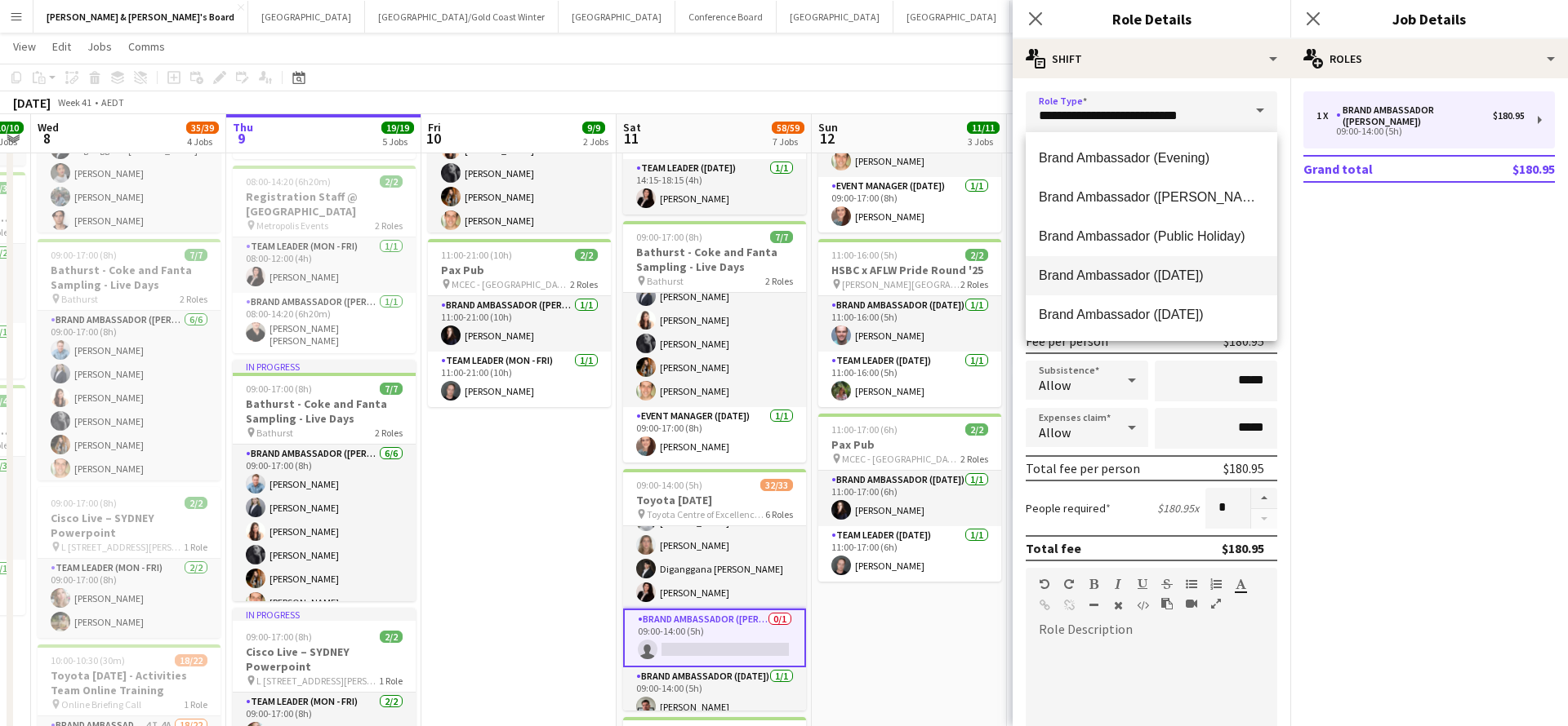
click at [1186, 274] on span "Brand Ambassador ([DATE])" at bounding box center [1151, 275] width 225 height 16
type input "**********"
type input "******"
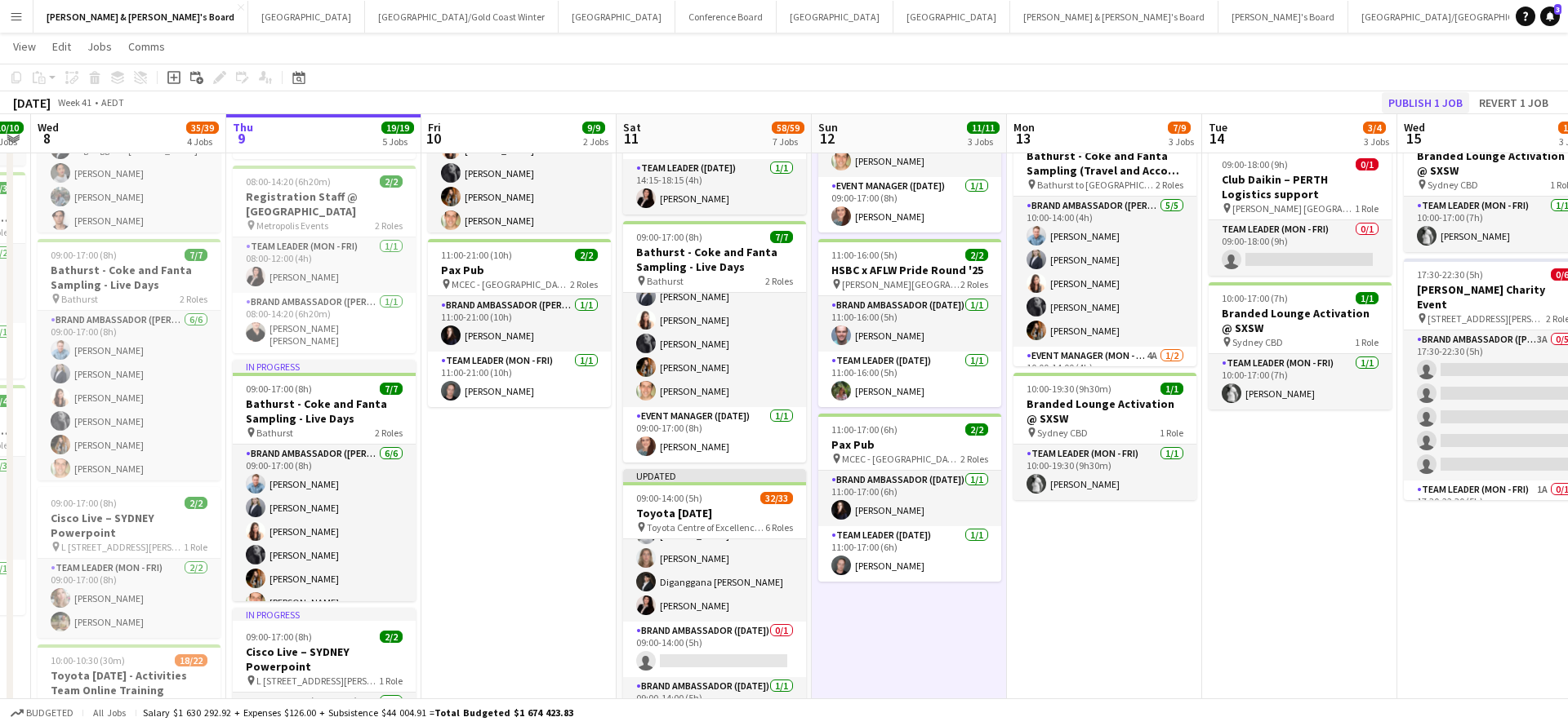
click at [1425, 105] on button "Publish 1 job" at bounding box center [1425, 102] width 88 height 21
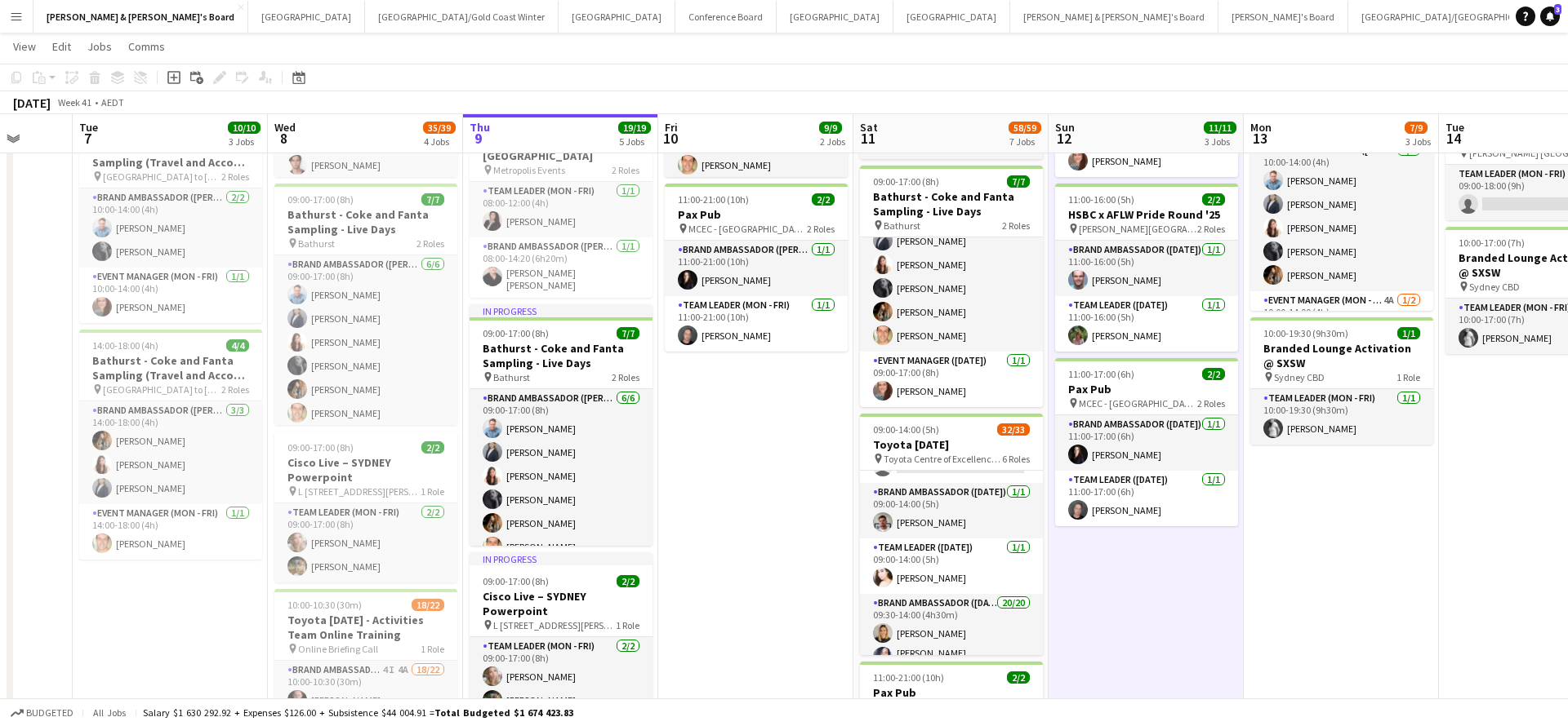
scroll to position [272, 0]
click at [963, 508] on app-card-role "Brand Ambassador (Saturday) 1/1 09:00-14:00 (5h) Evan Michalak" at bounding box center [951, 508] width 183 height 56
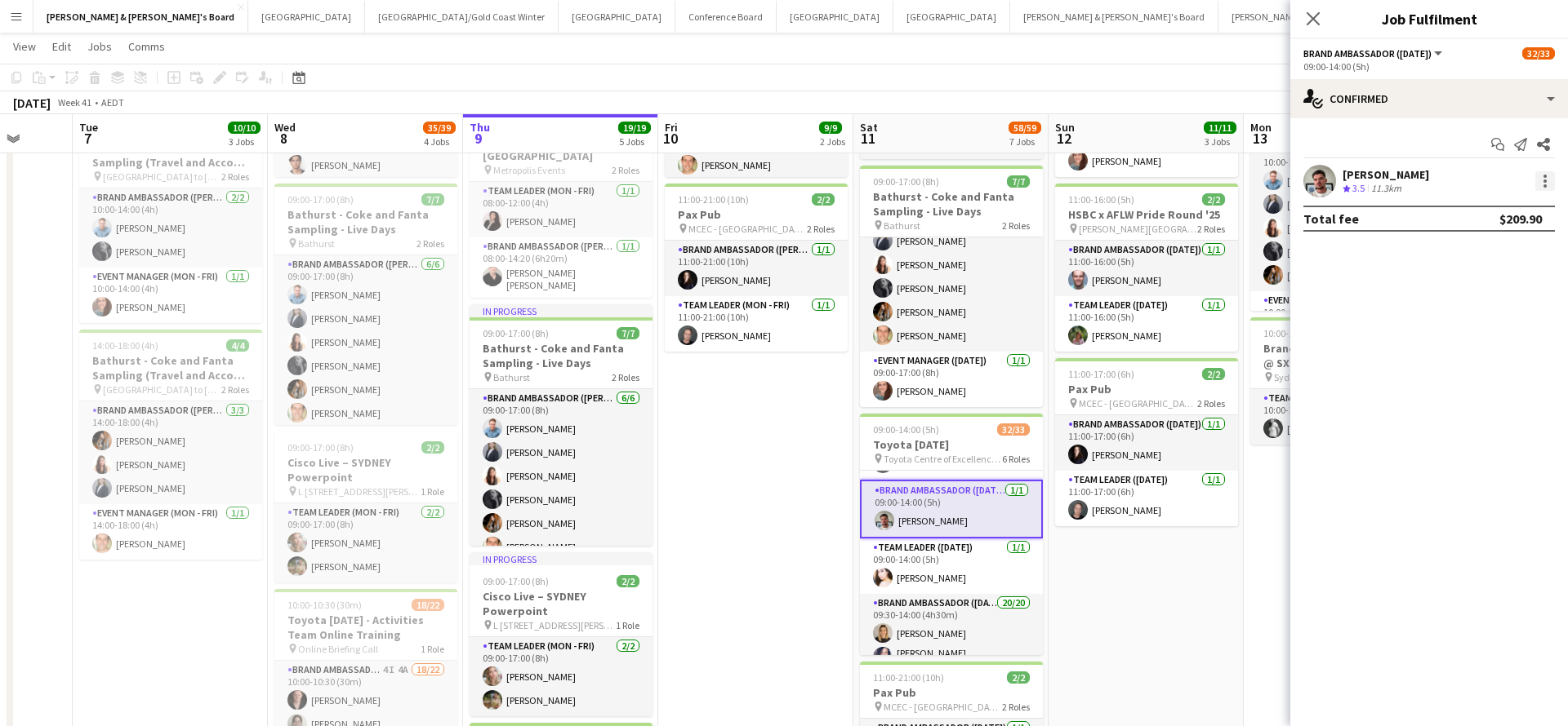
click at [1545, 184] on div at bounding box center [1544, 185] width 3 height 3
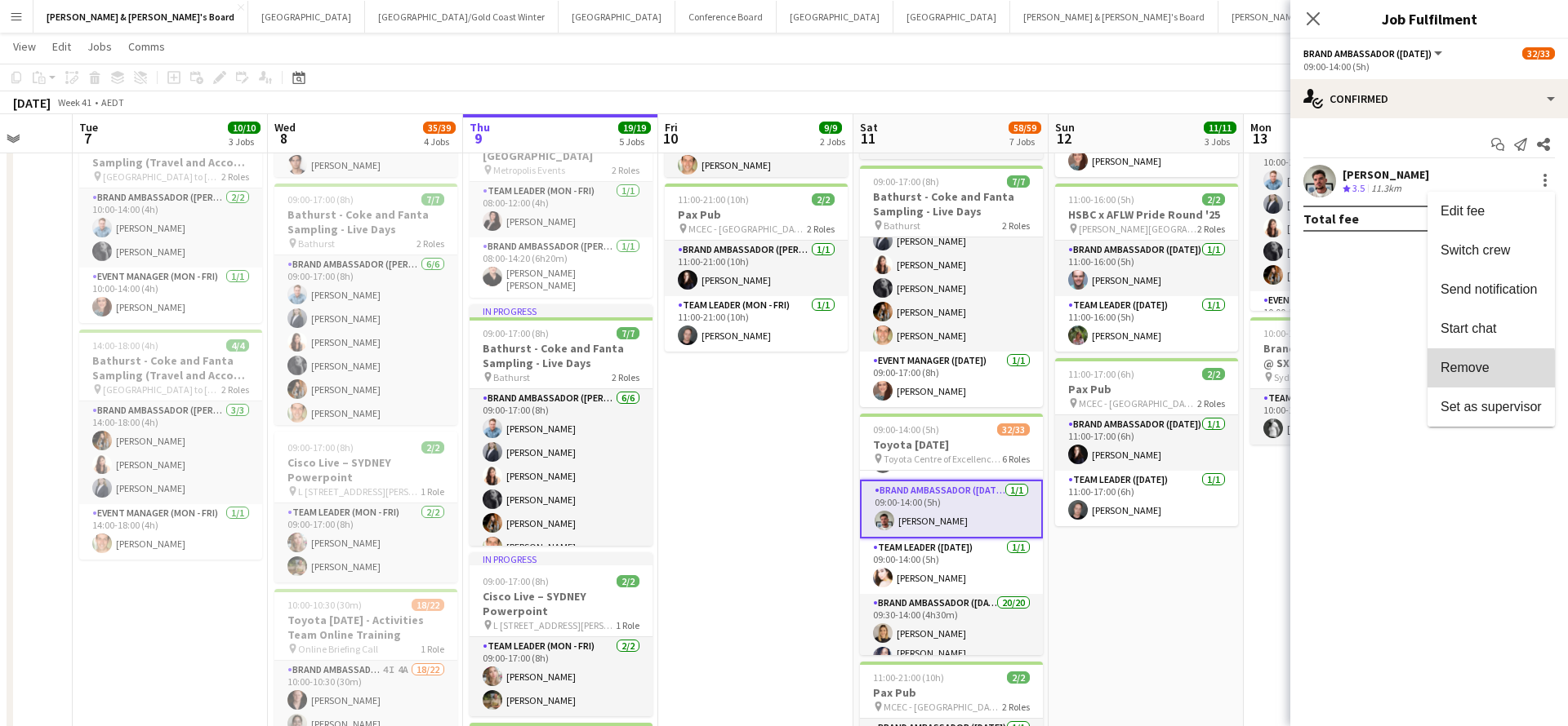
click at [1478, 371] on span "Remove" at bounding box center [1464, 368] width 49 height 14
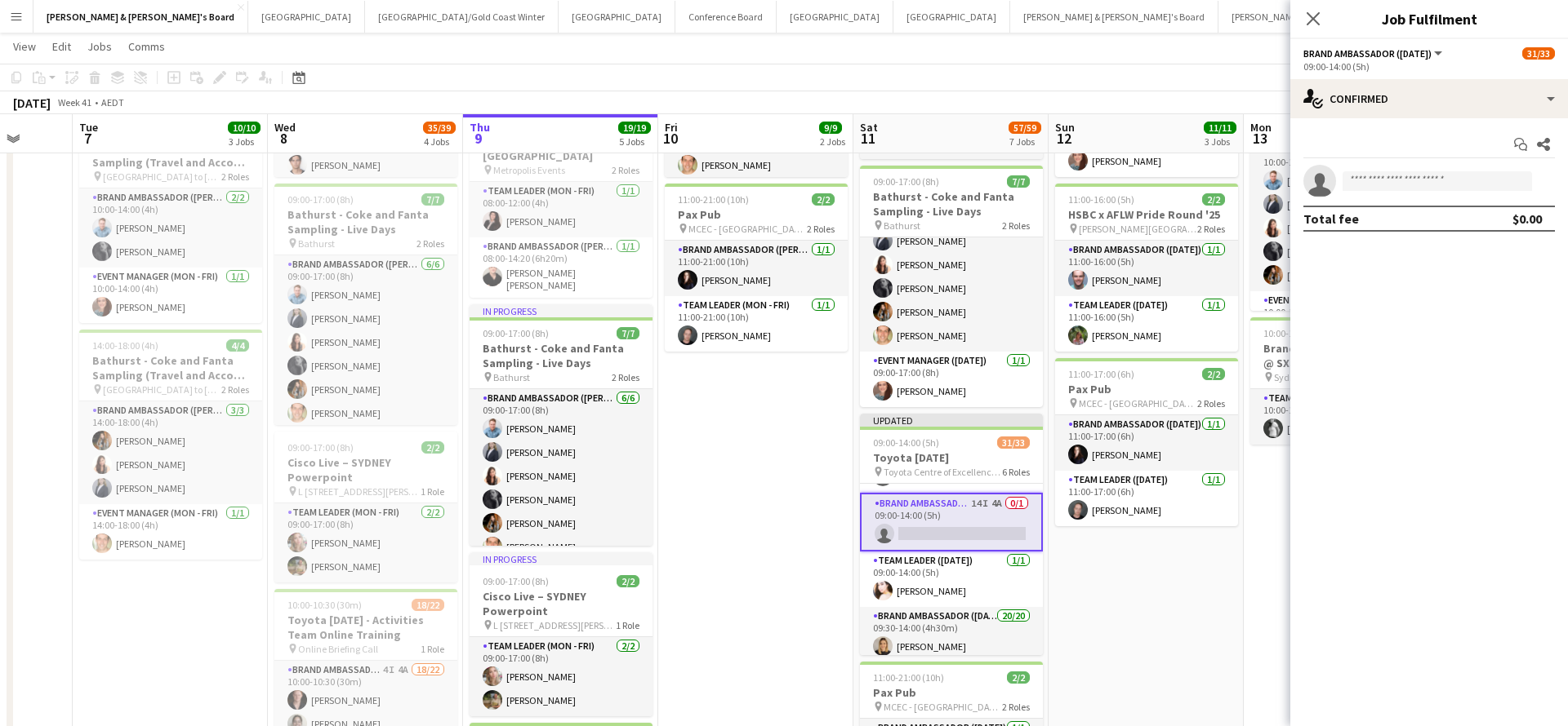
click at [1149, 654] on app-date-cell "09:00-17:00 (8h) 7/7 Bathurst - Coke and Fanta Sampling - Live Days pin Bathurs…" at bounding box center [1146, 735] width 196 height 1613
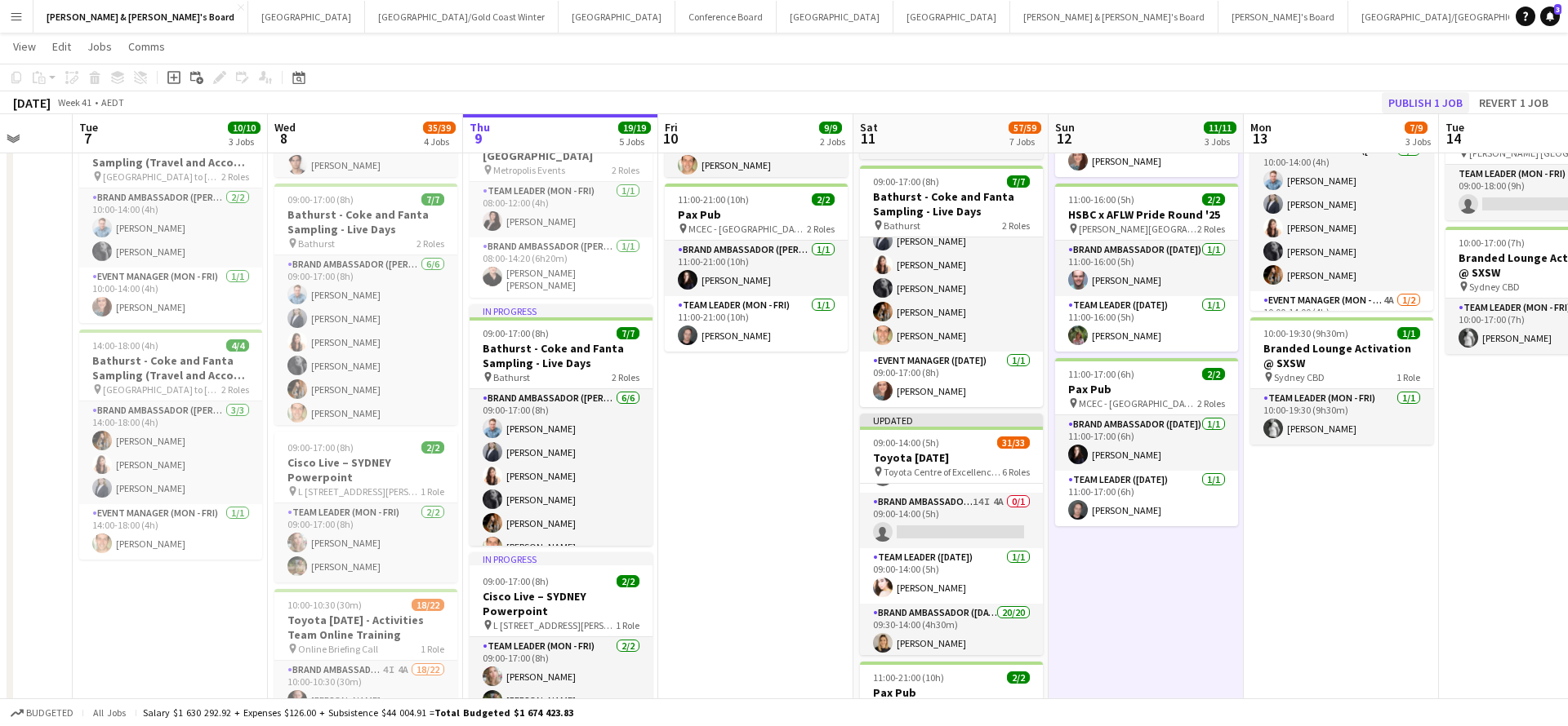
click at [1431, 99] on button "Publish 1 job" at bounding box center [1425, 102] width 88 height 21
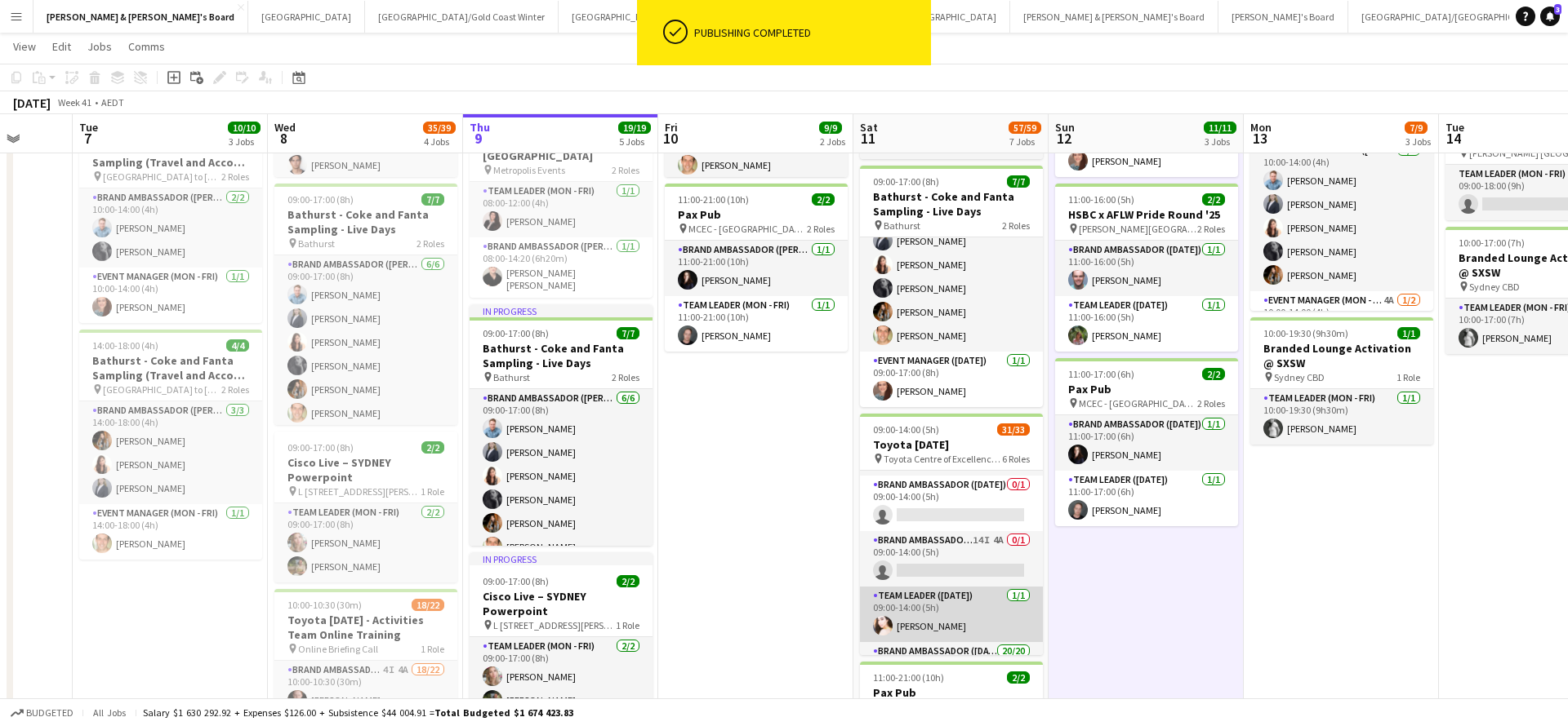
scroll to position [217, 0]
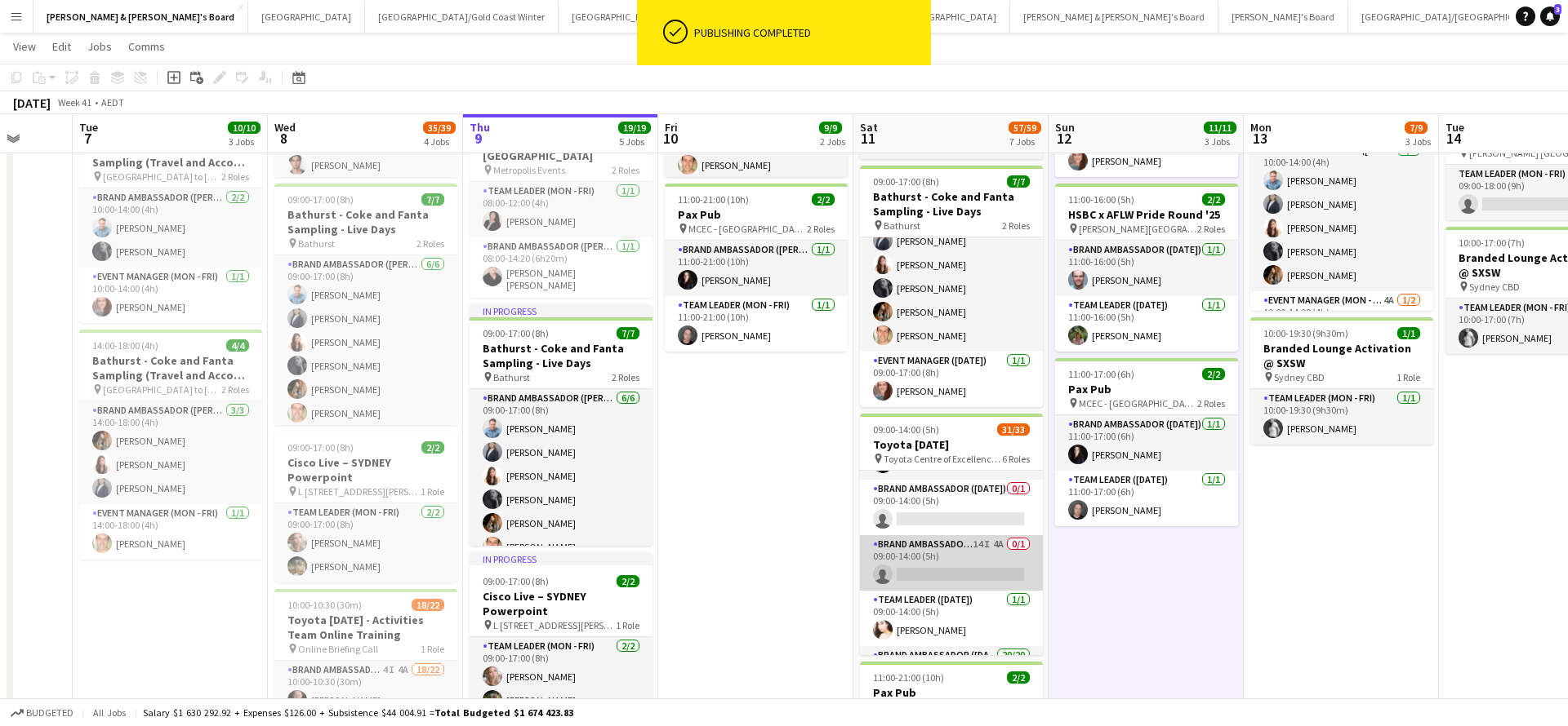
click at [994, 558] on app-card-role "Brand Ambassador (Saturday) 14I 4A 0/1 09:00-14:00 (5h) single-neutral-actions" at bounding box center [951, 563] width 183 height 56
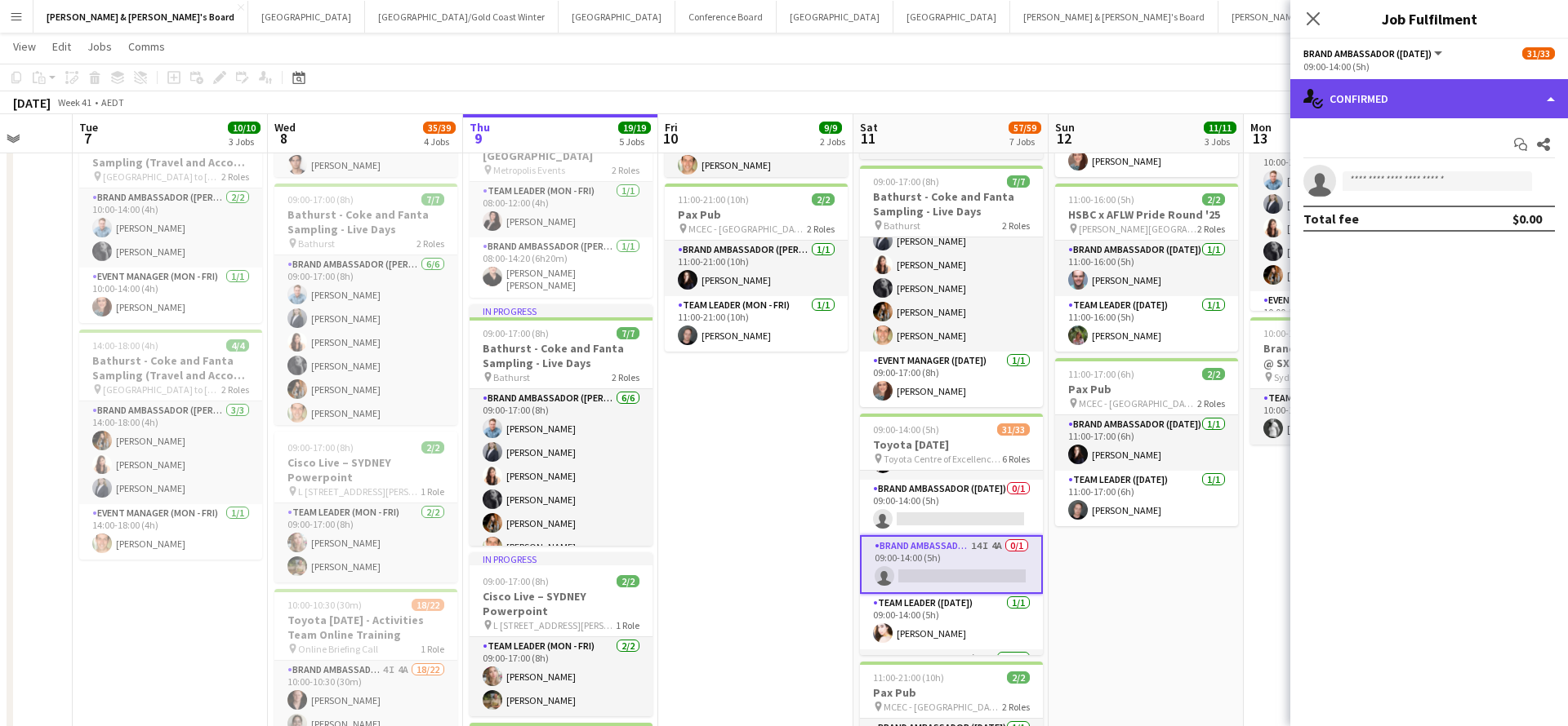
click at [1439, 98] on div "single-neutral-actions-check-2 Confirmed" at bounding box center [1428, 98] width 277 height 39
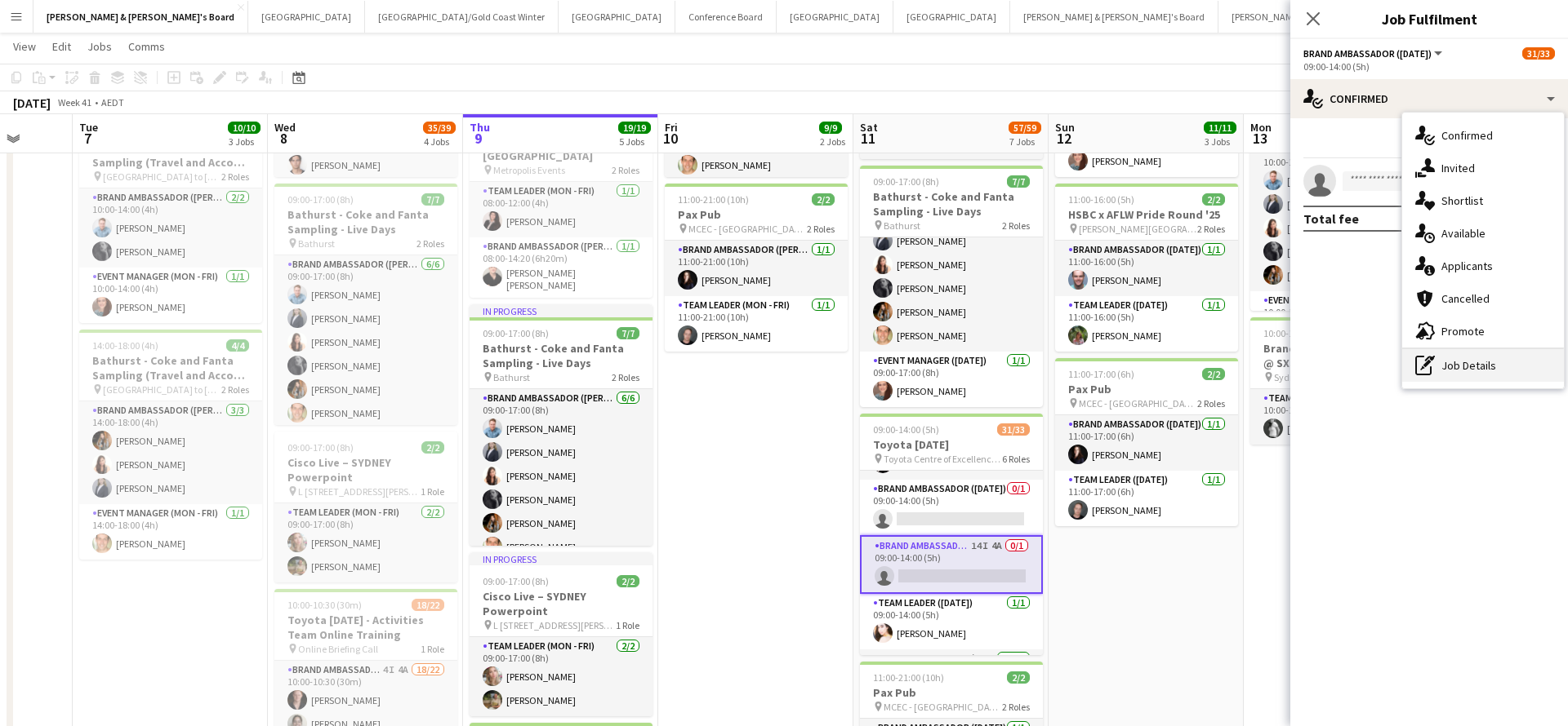
click at [1478, 363] on div "pen-write Job Details" at bounding box center [1482, 365] width 162 height 33
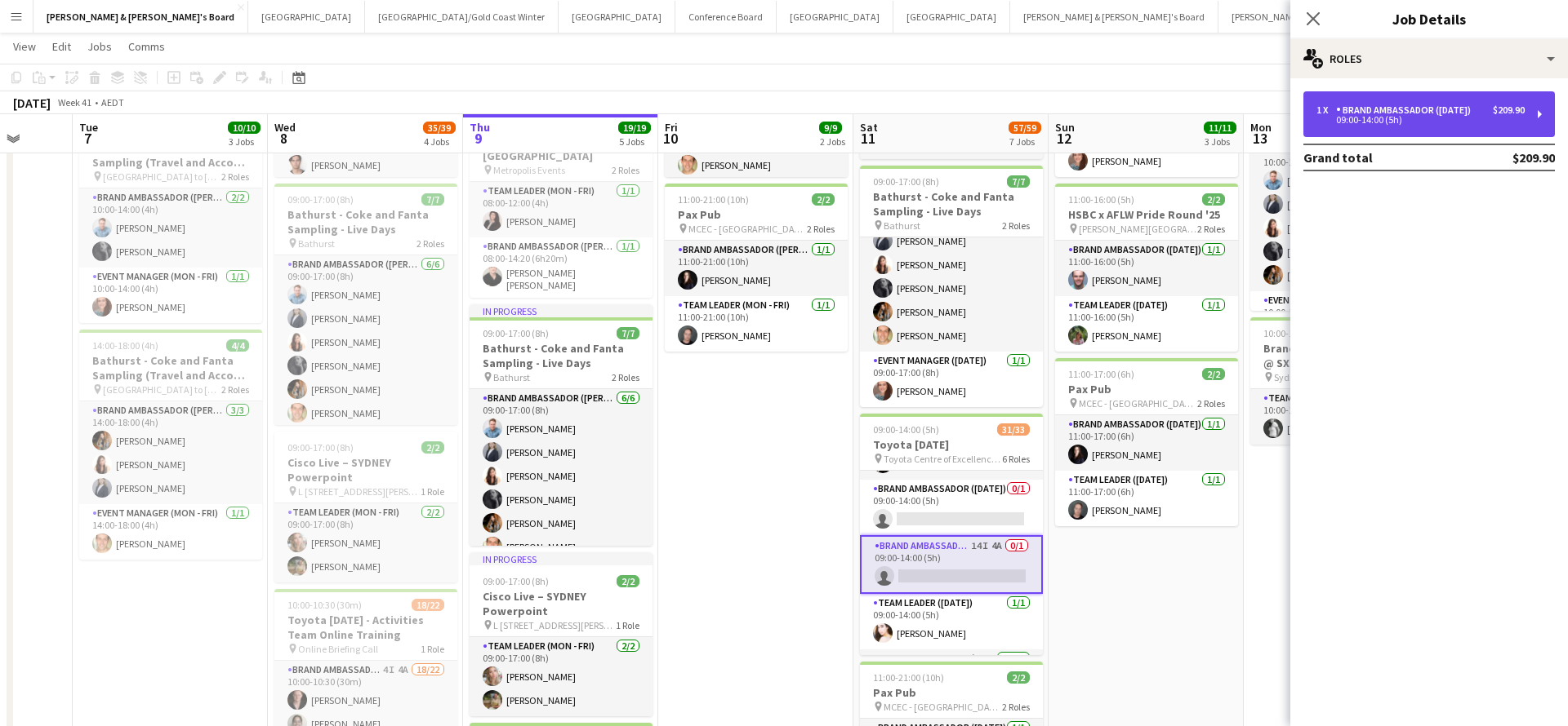
click at [1464, 119] on div "09:00-14:00 (5h)" at bounding box center [1419, 120] width 208 height 8
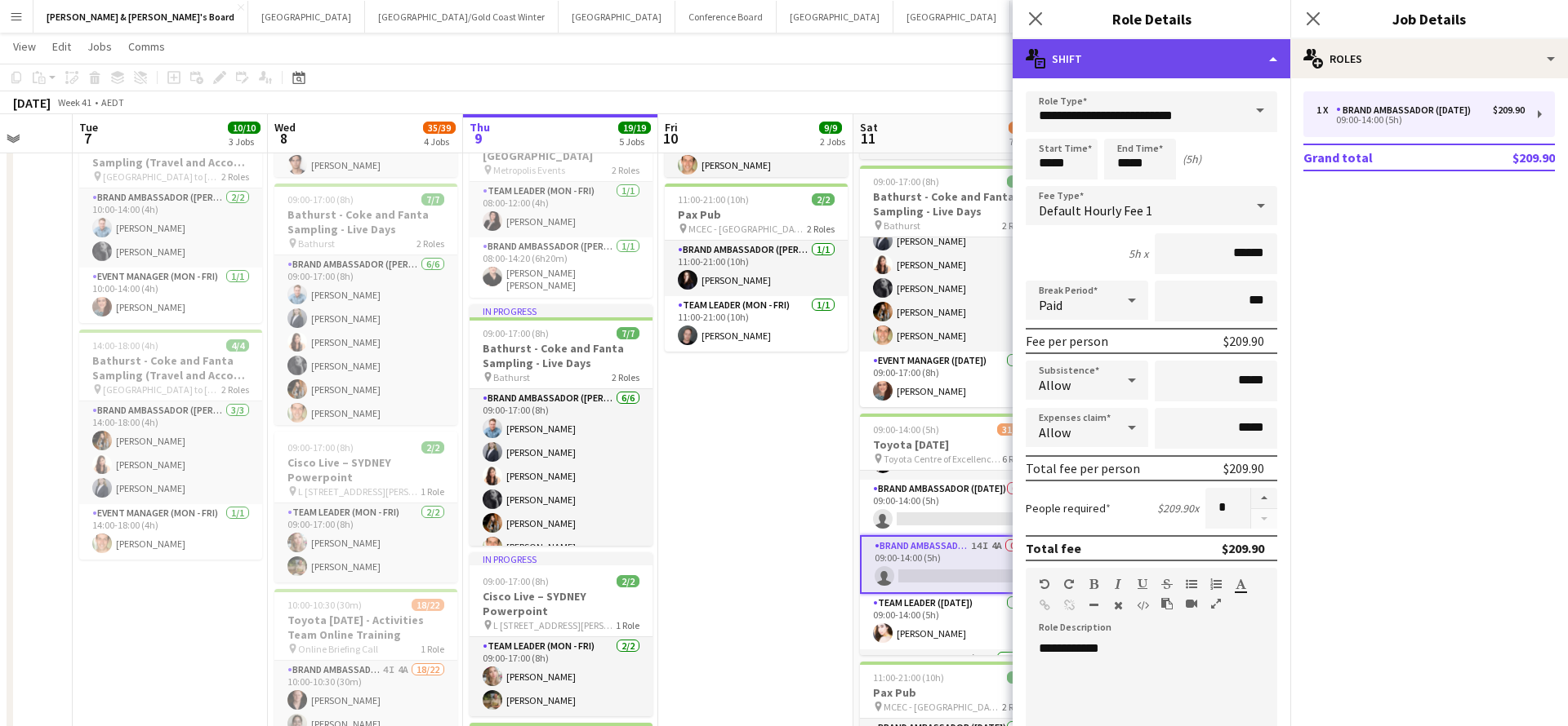
click at [1275, 58] on div "multiple-actions-text Shift" at bounding box center [1151, 58] width 277 height 39
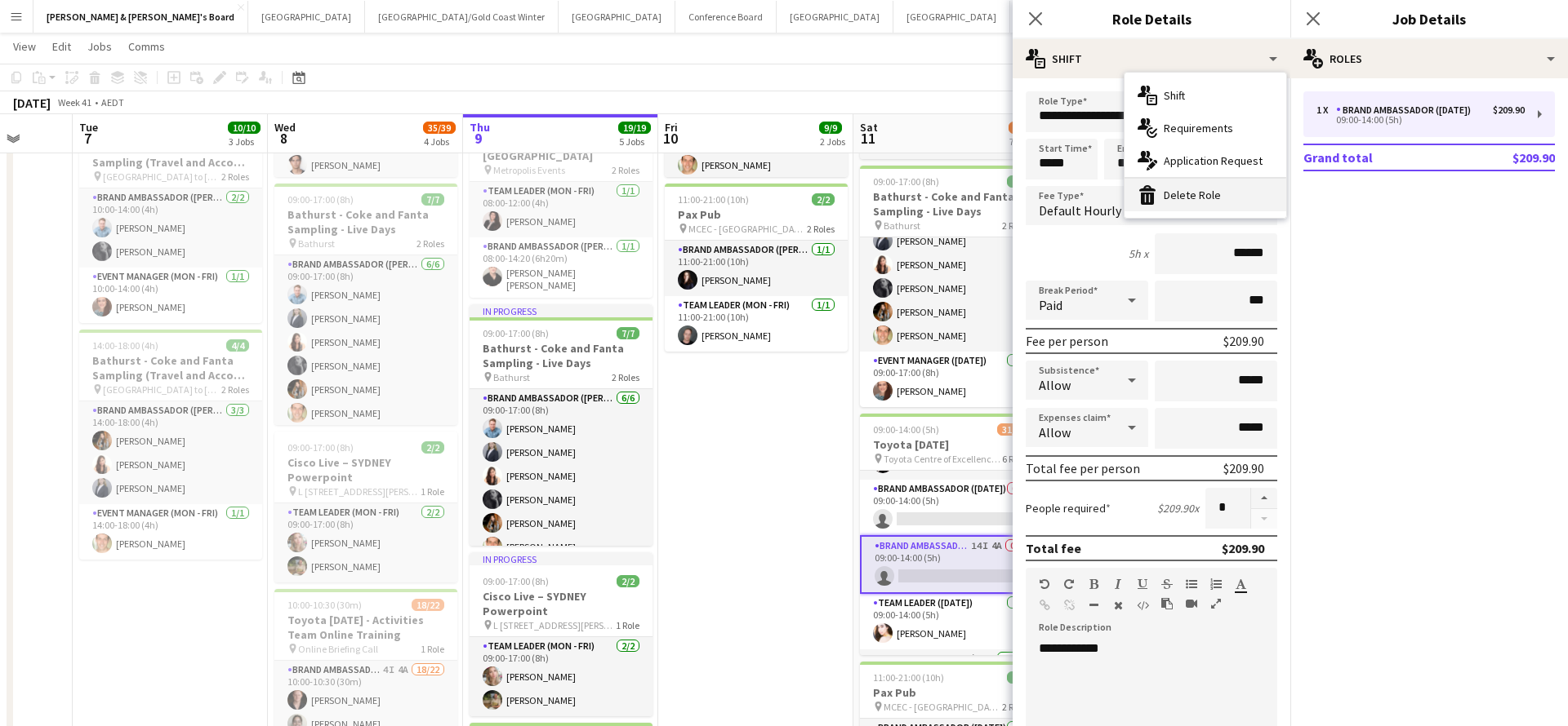
click at [1201, 194] on div "bin-2 Delete Role" at bounding box center [1205, 194] width 162 height 33
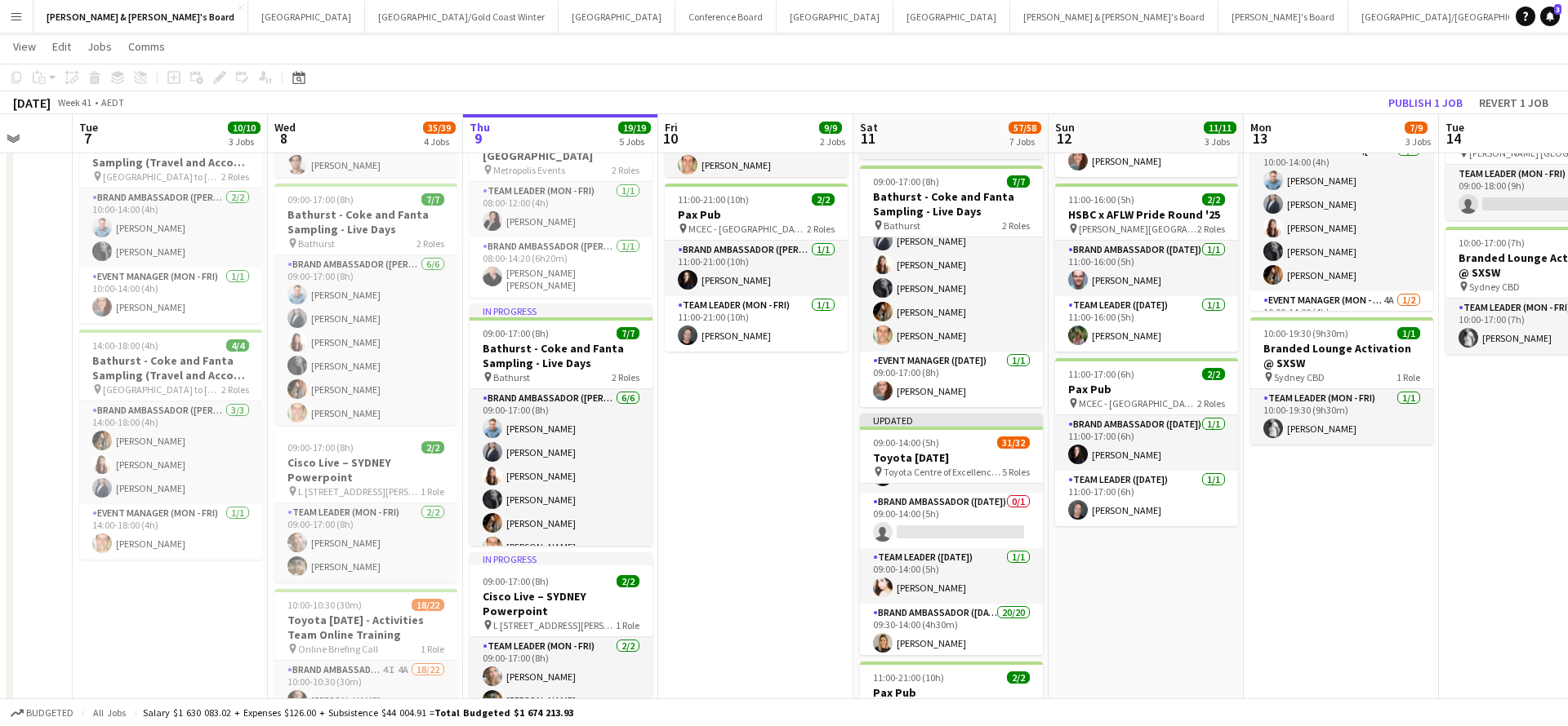
click at [1217, 563] on app-date-cell "09:00-17:00 (8h) 7/7 Bathurst - Coke and Fanta Sampling - Live Days pin Bathurs…" at bounding box center [1146, 735] width 196 height 1613
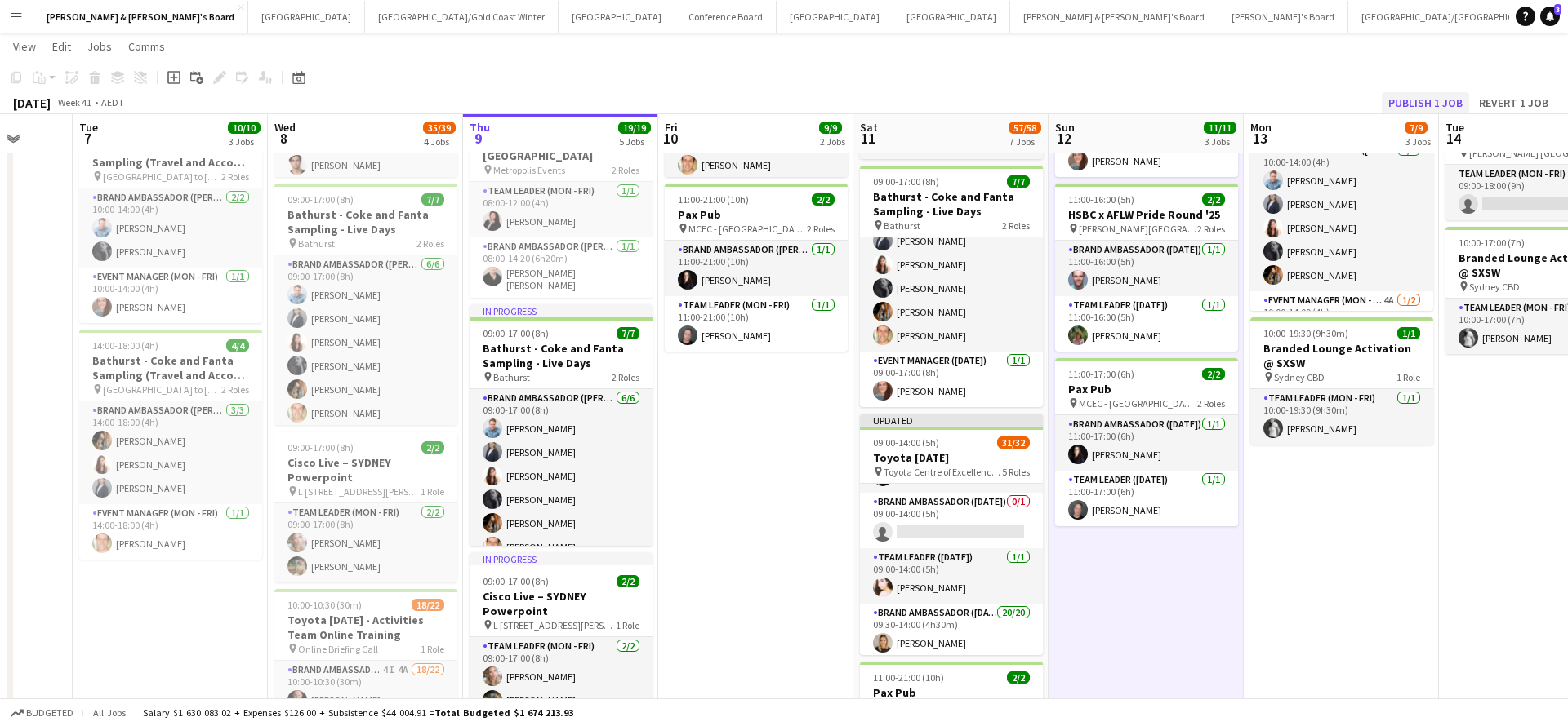
click at [1417, 101] on button "Publish 1 job" at bounding box center [1425, 102] width 88 height 21
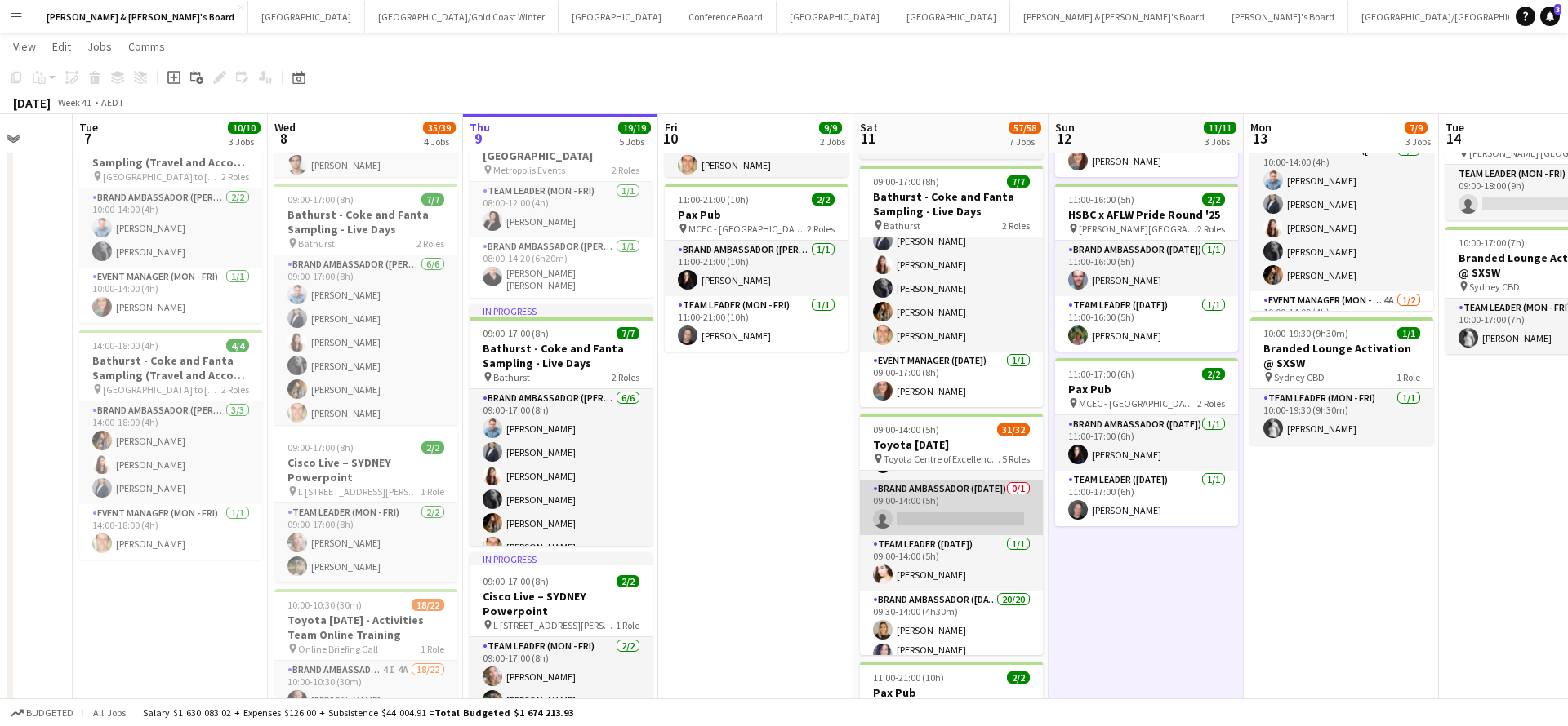
click at [955, 505] on app-card-role "Brand Ambassador (Saturday) 0/1 09:00-14:00 (5h) single-neutral-actions" at bounding box center [951, 508] width 183 height 56
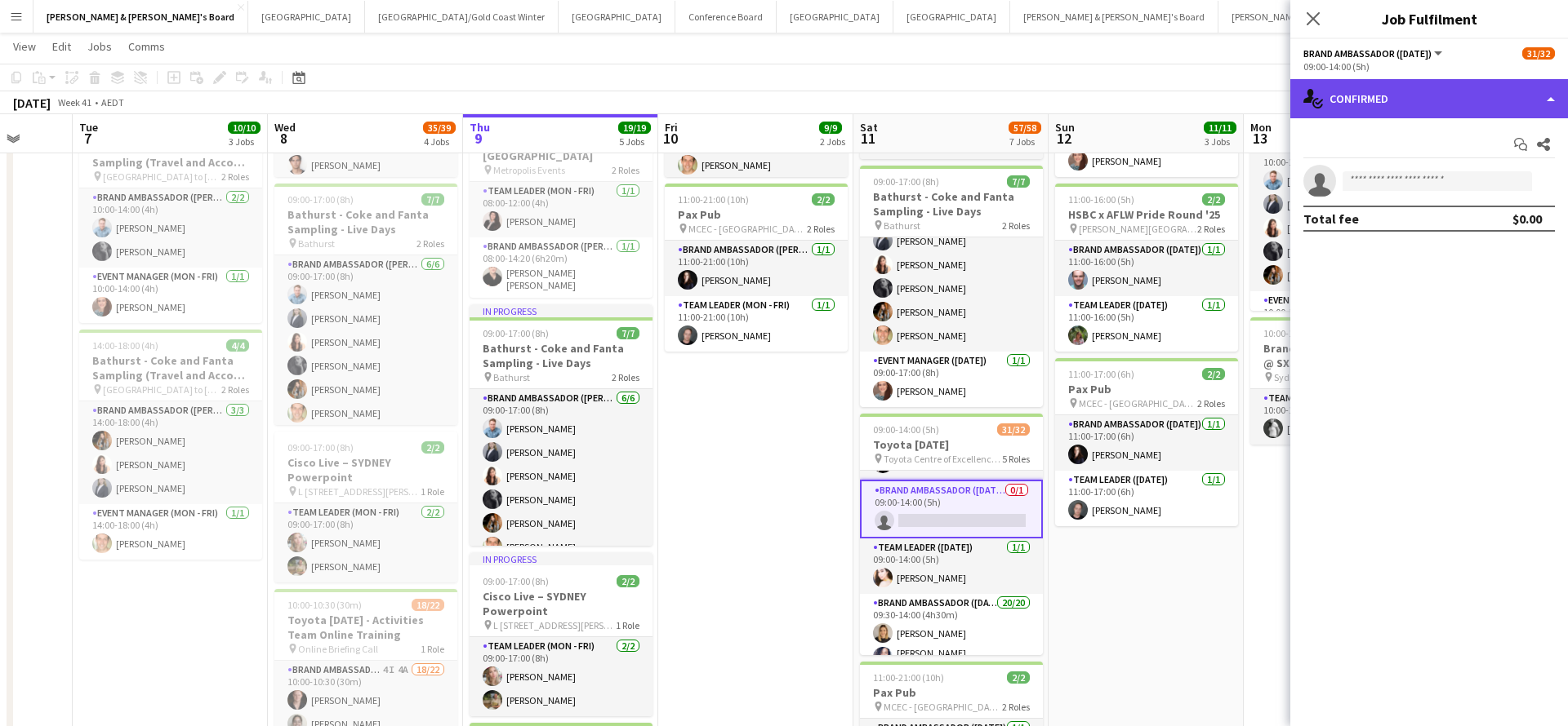
click at [1393, 88] on div "single-neutral-actions-check-2 Confirmed" at bounding box center [1428, 98] width 277 height 39
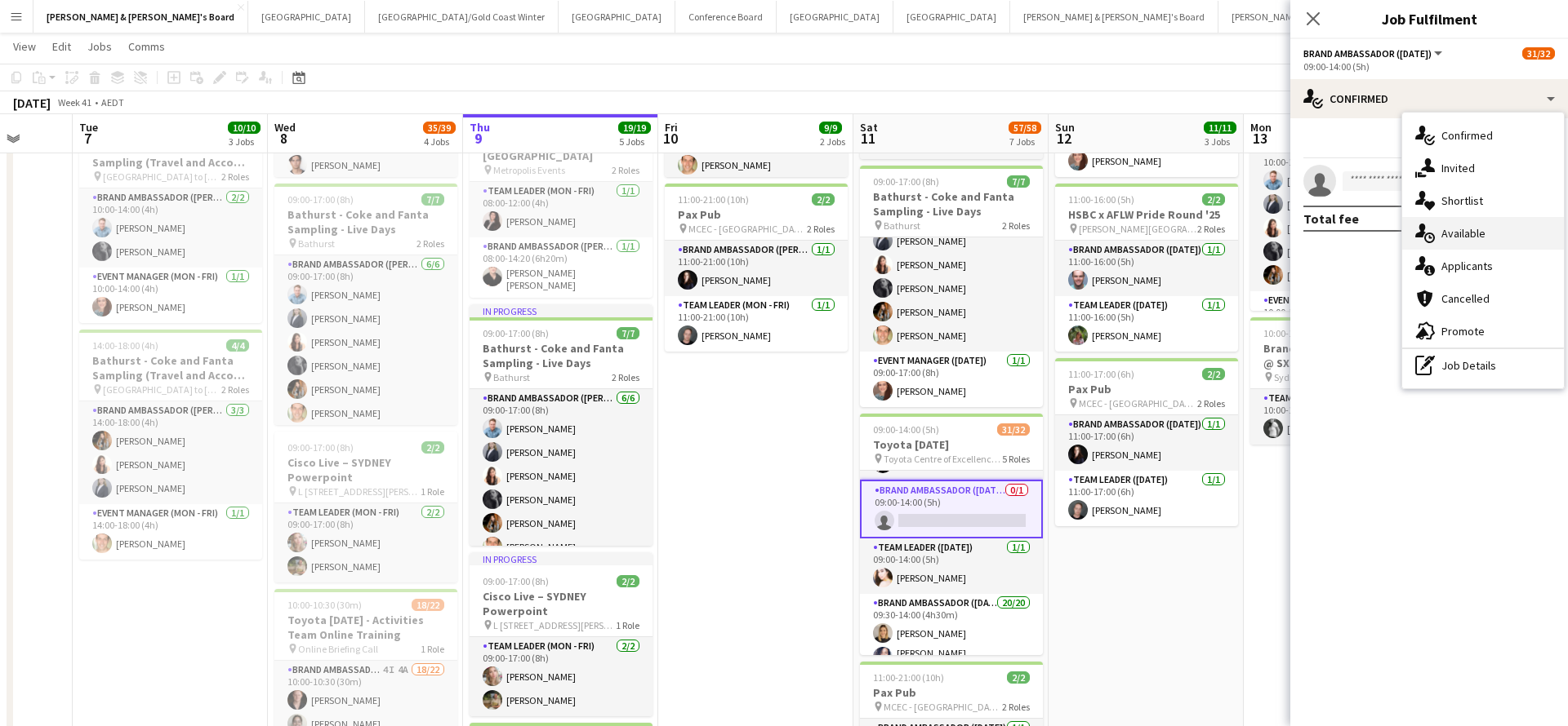
click at [1477, 240] on div "single-neutral-actions-upload Available" at bounding box center [1482, 233] width 162 height 33
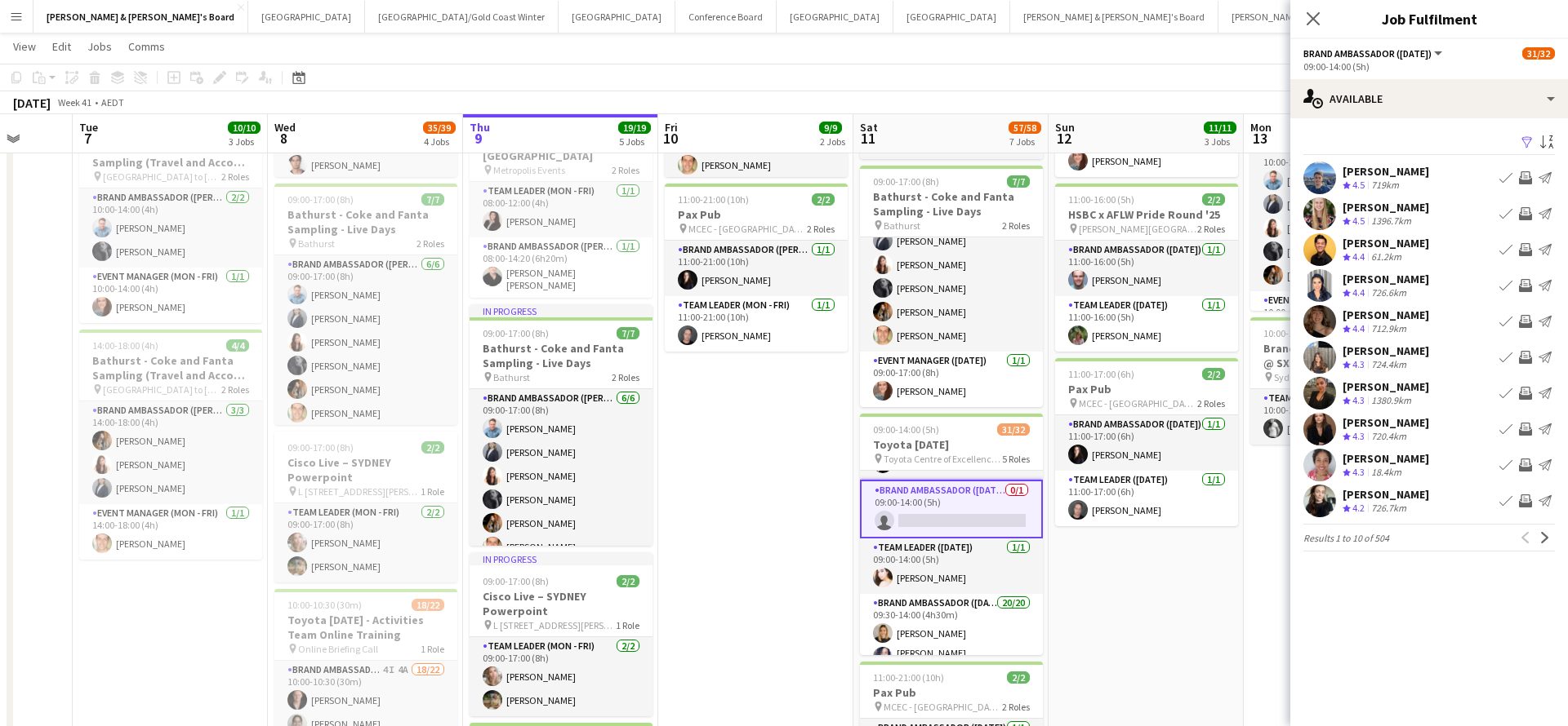
click at [1526, 138] on app-icon "Filter" at bounding box center [1526, 144] width 13 height 16
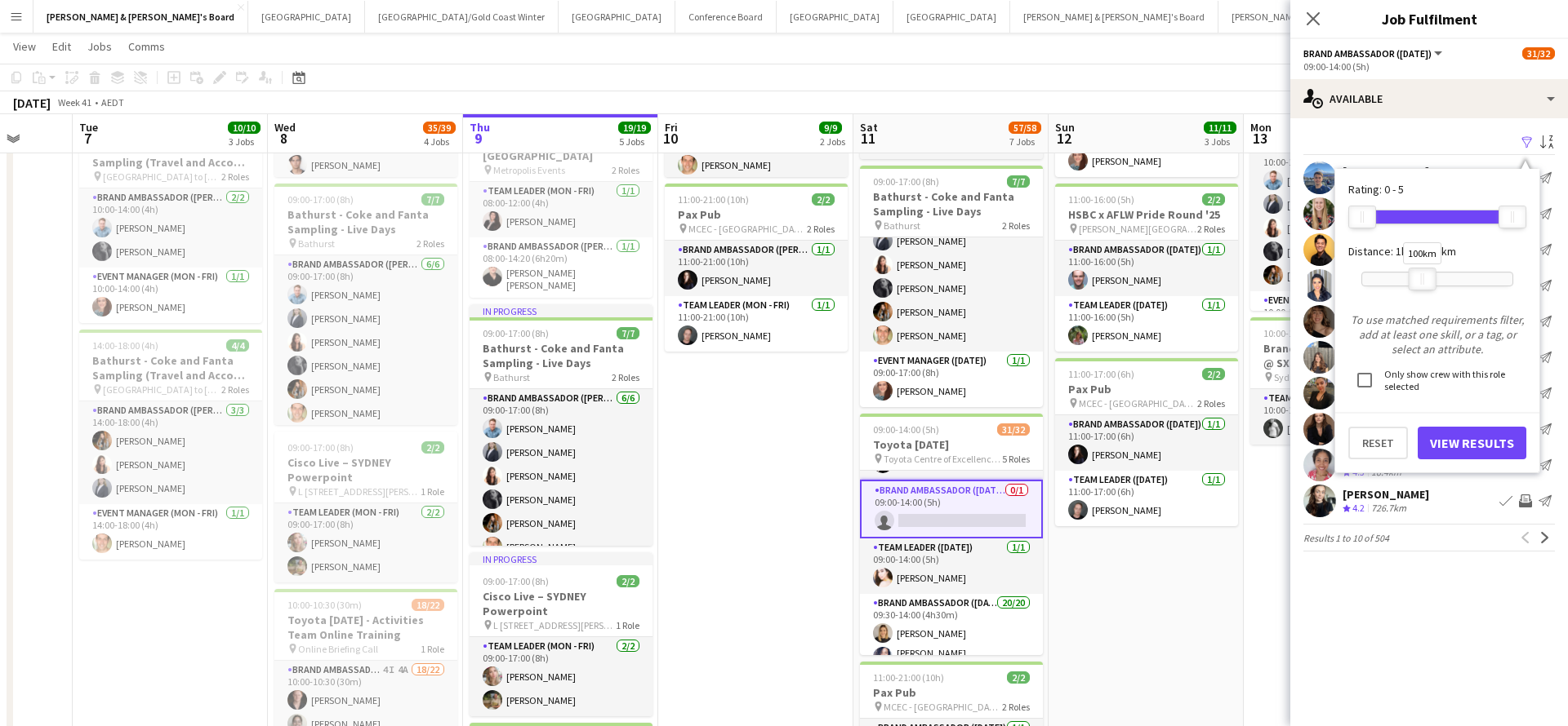
drag, startPoint x: 1509, startPoint y: 276, endPoint x: 1422, endPoint y: 278, distance: 87.0
click at [1422, 278] on div at bounding box center [1422, 278] width 26 height 21
click at [1468, 445] on button "View Results" at bounding box center [1471, 443] width 109 height 33
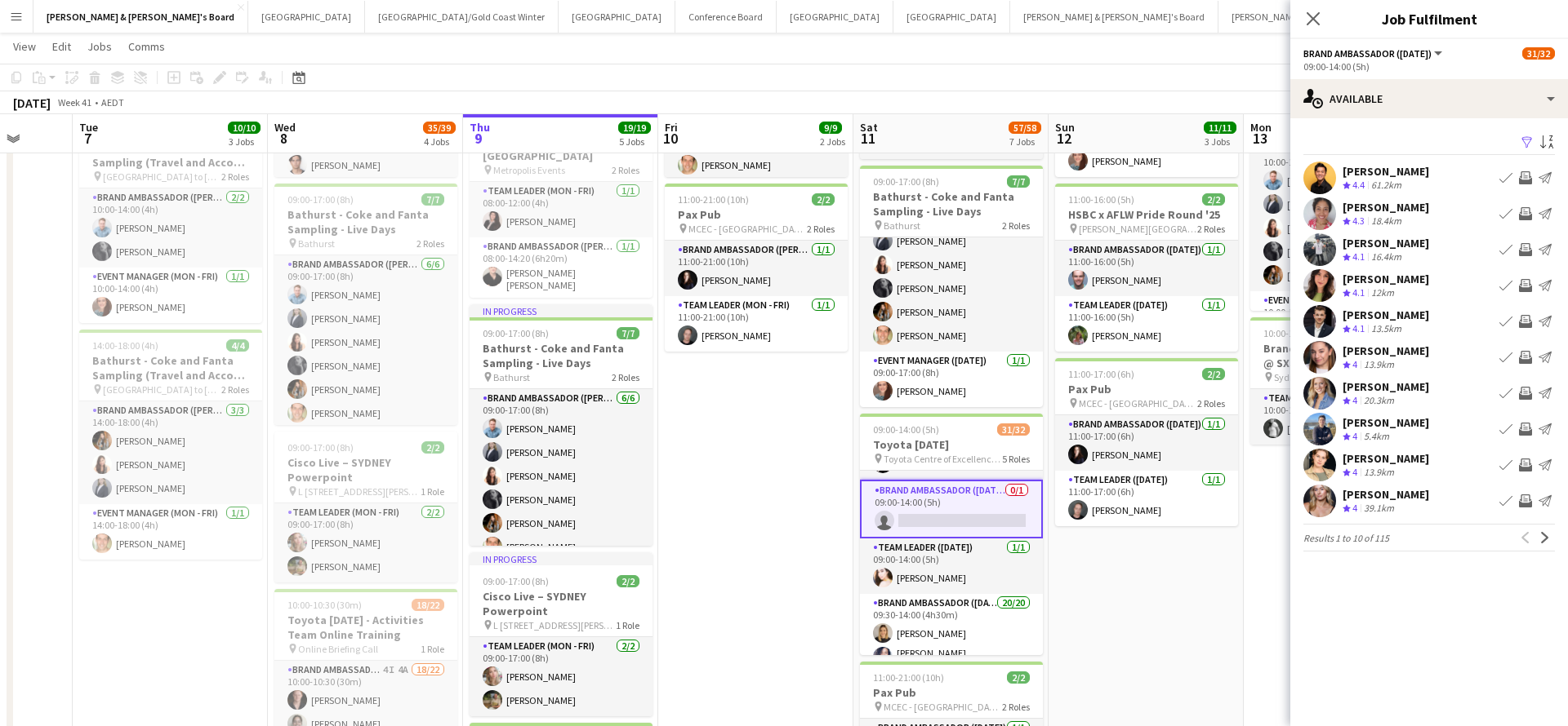
click at [1526, 174] on app-icon "Invite crew" at bounding box center [1524, 178] width 13 height 13
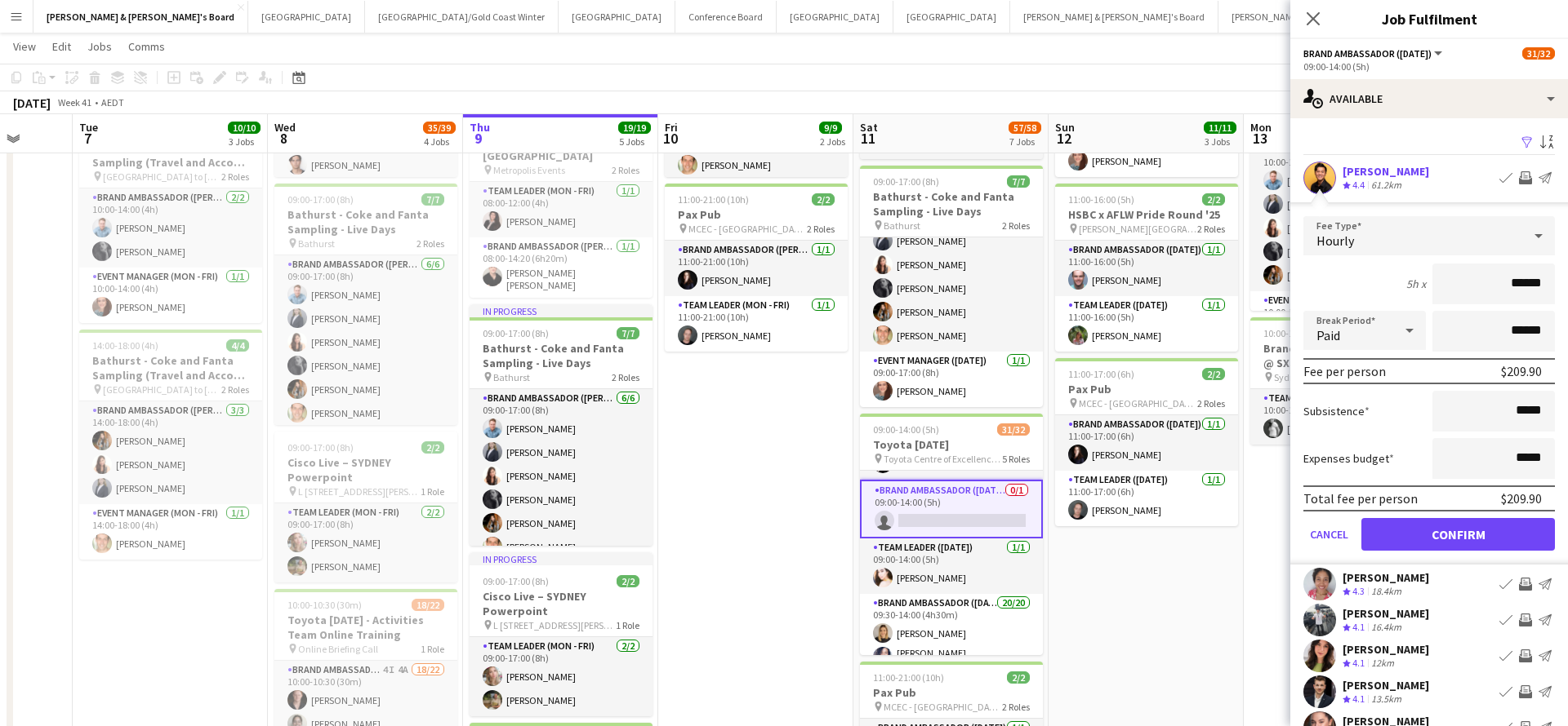
click at [1460, 529] on button "Confirm" at bounding box center [1457, 535] width 194 height 33
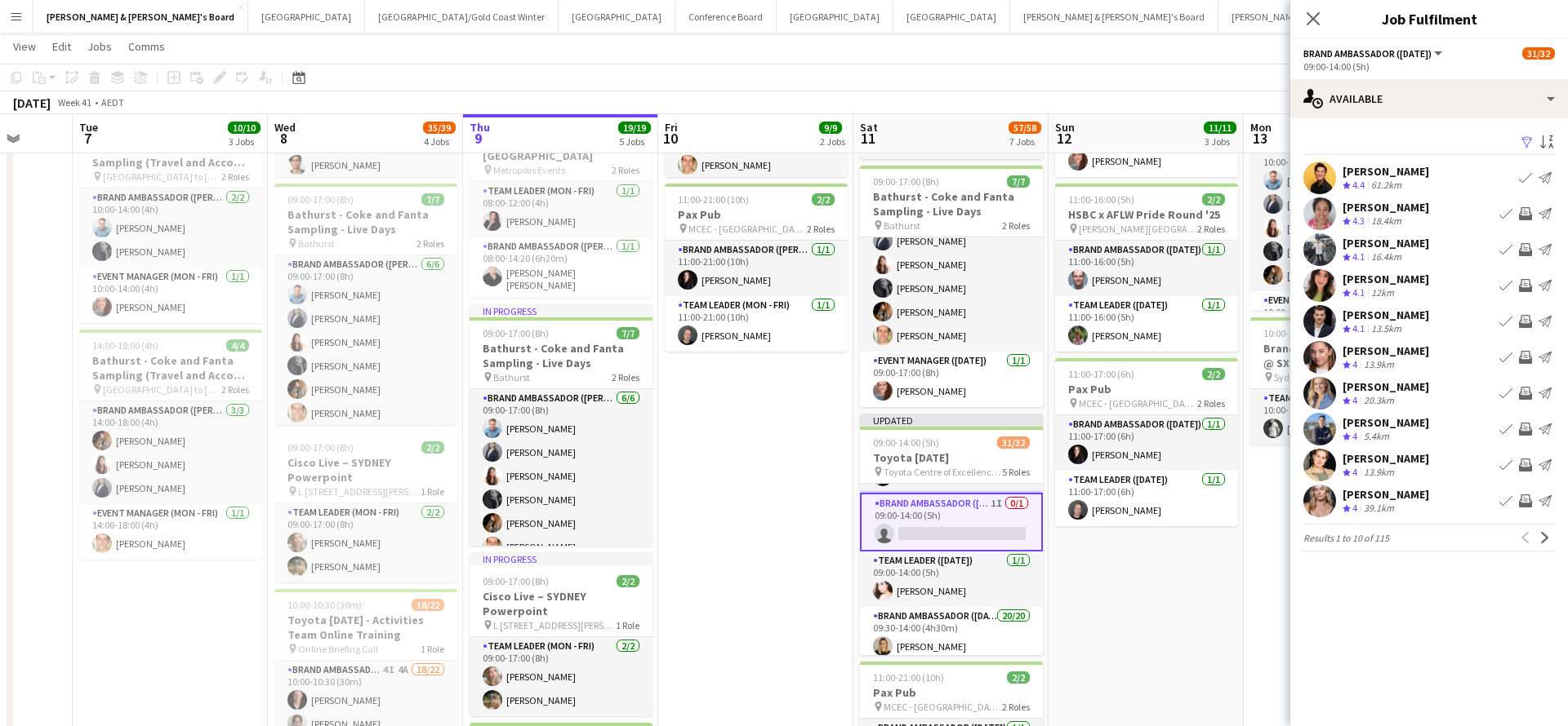
click at [1523, 207] on app-icon "Invite crew" at bounding box center [1524, 213] width 13 height 13
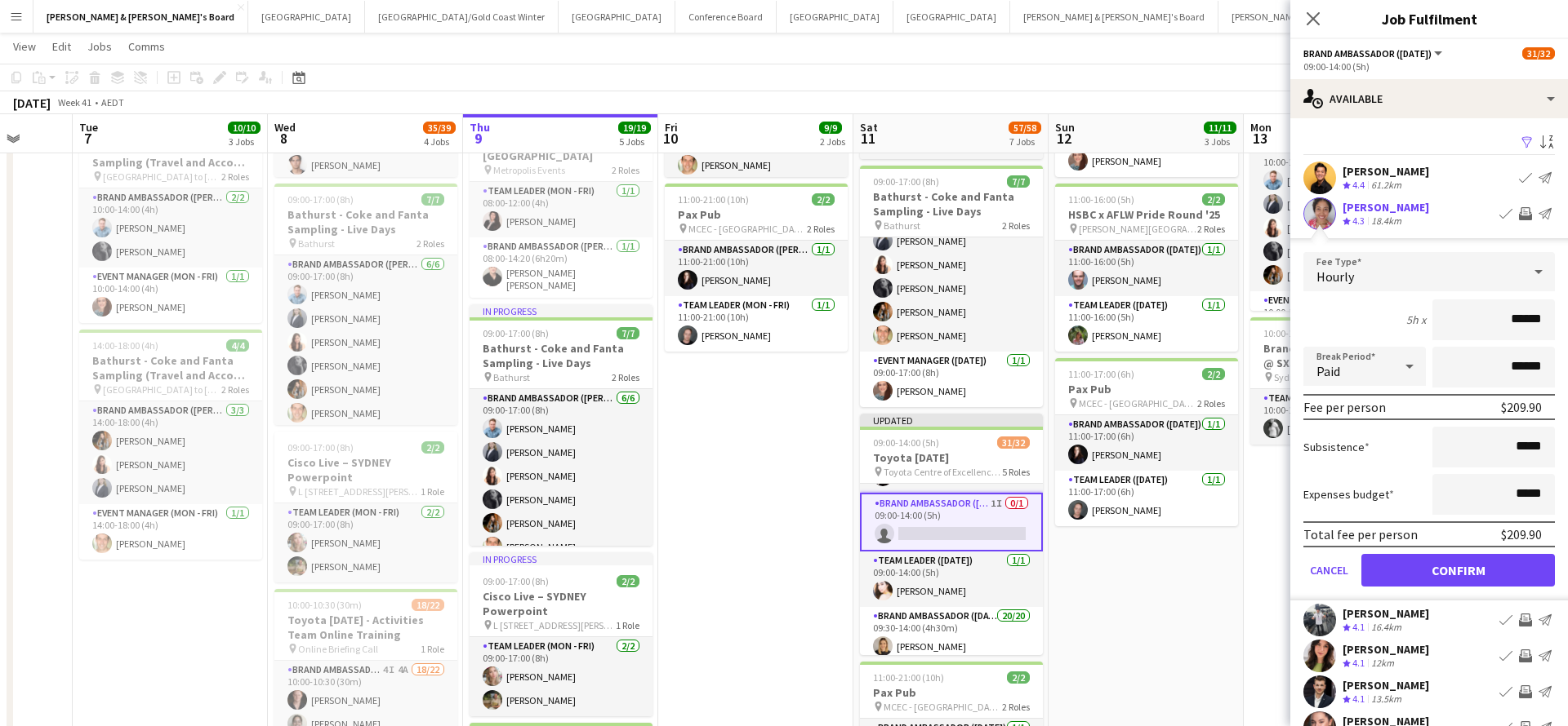
click at [1441, 571] on button "Confirm" at bounding box center [1457, 570] width 194 height 33
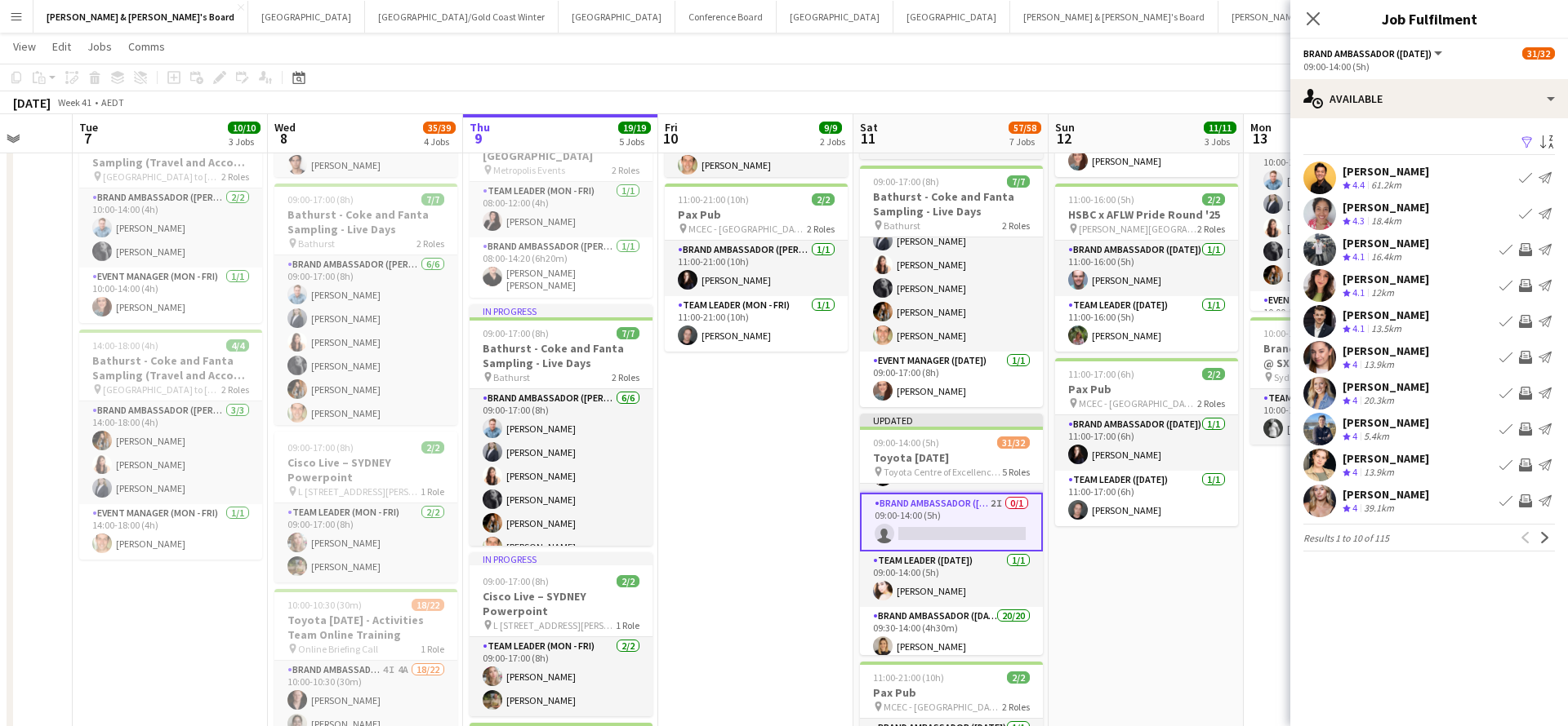
click at [1524, 285] on app-icon "Invite crew" at bounding box center [1524, 285] width 13 height 13
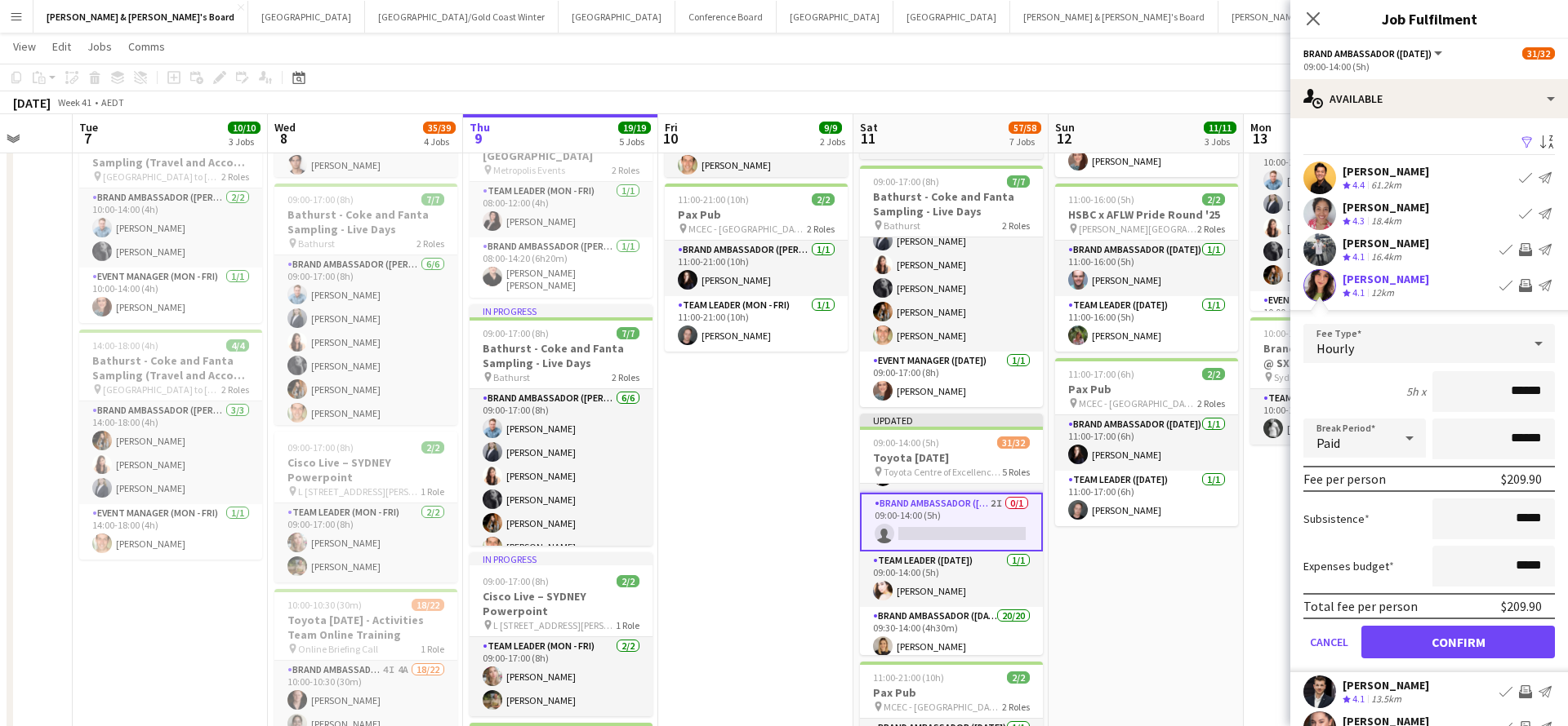
click at [1453, 642] on button "Confirm" at bounding box center [1457, 642] width 194 height 33
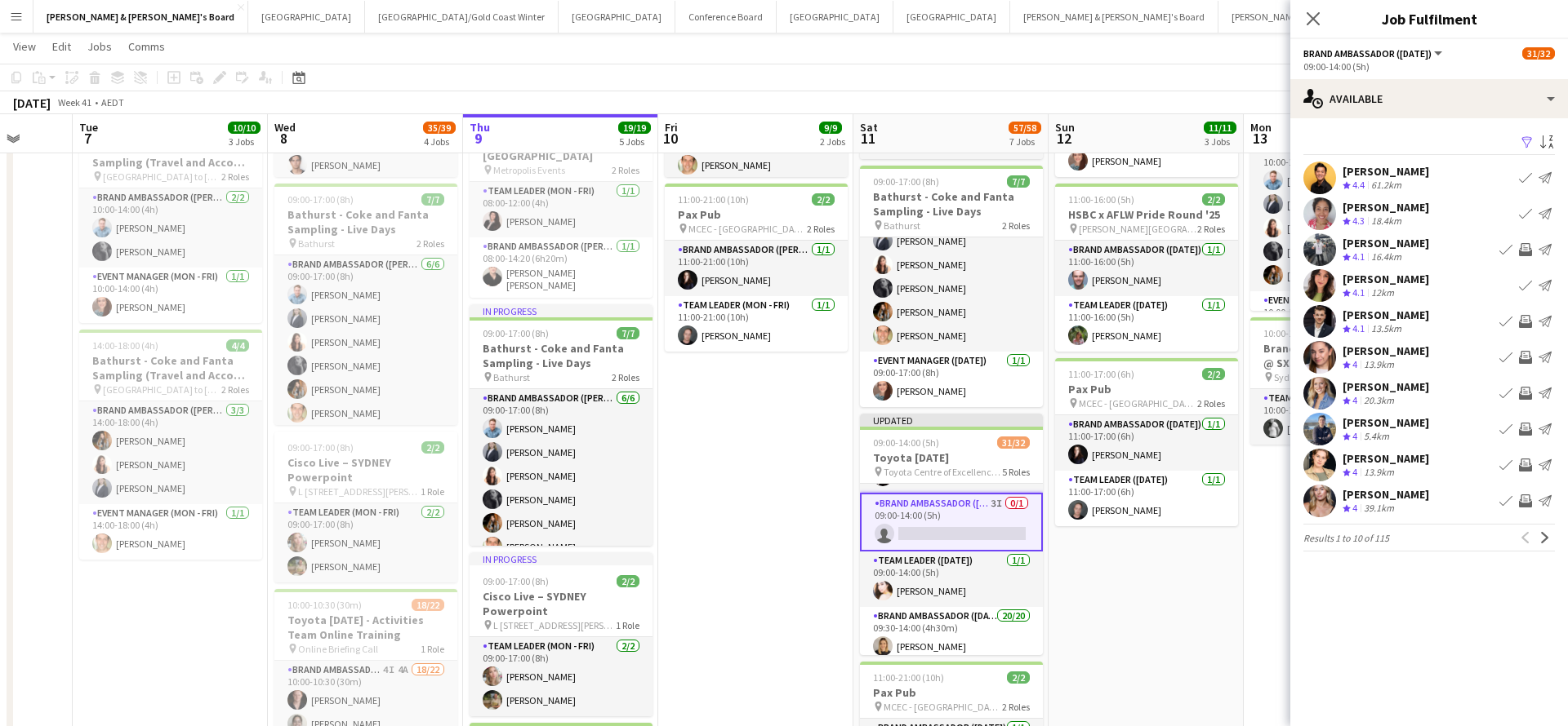
click at [1530, 325] on app-icon "Invite crew" at bounding box center [1524, 321] width 13 height 13
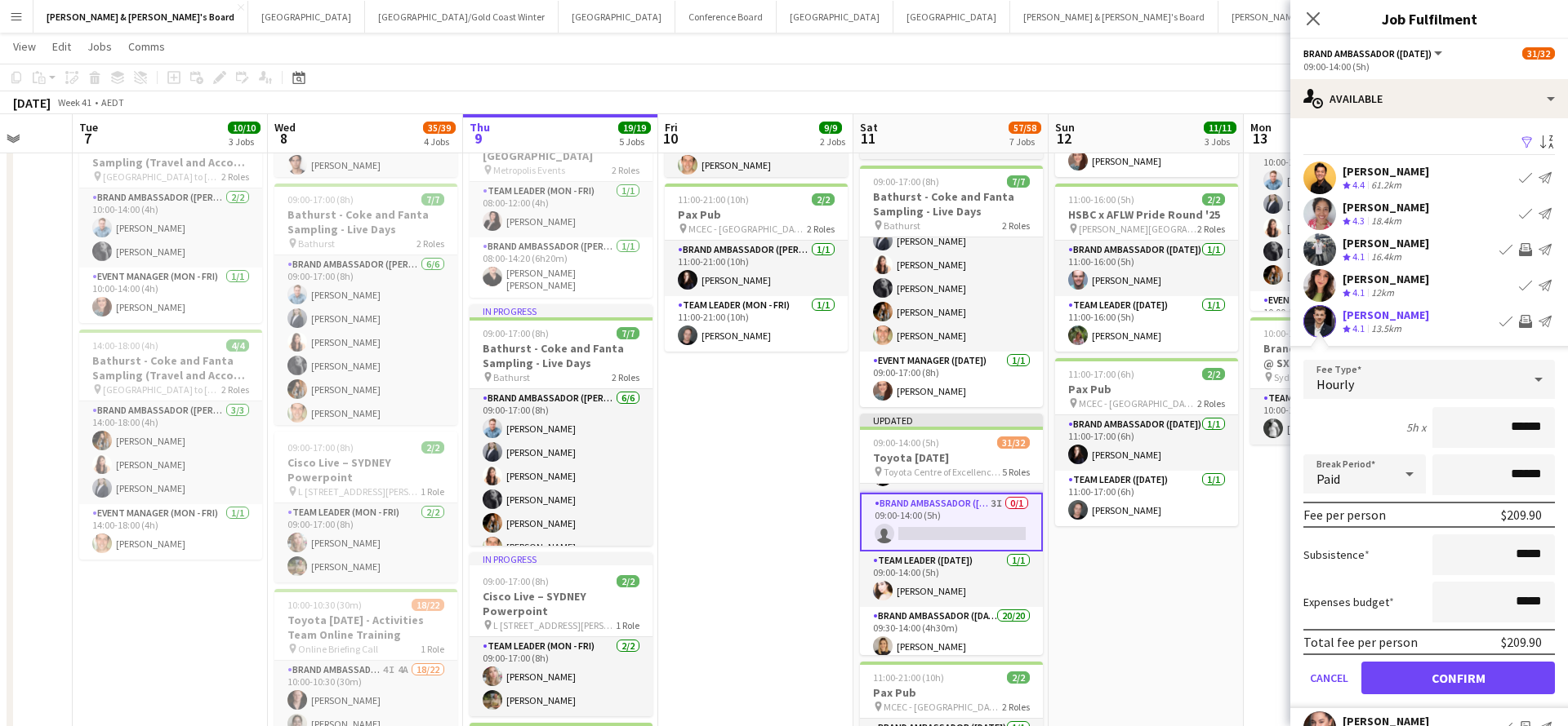
click at [1436, 662] on button "Confirm" at bounding box center [1457, 678] width 194 height 33
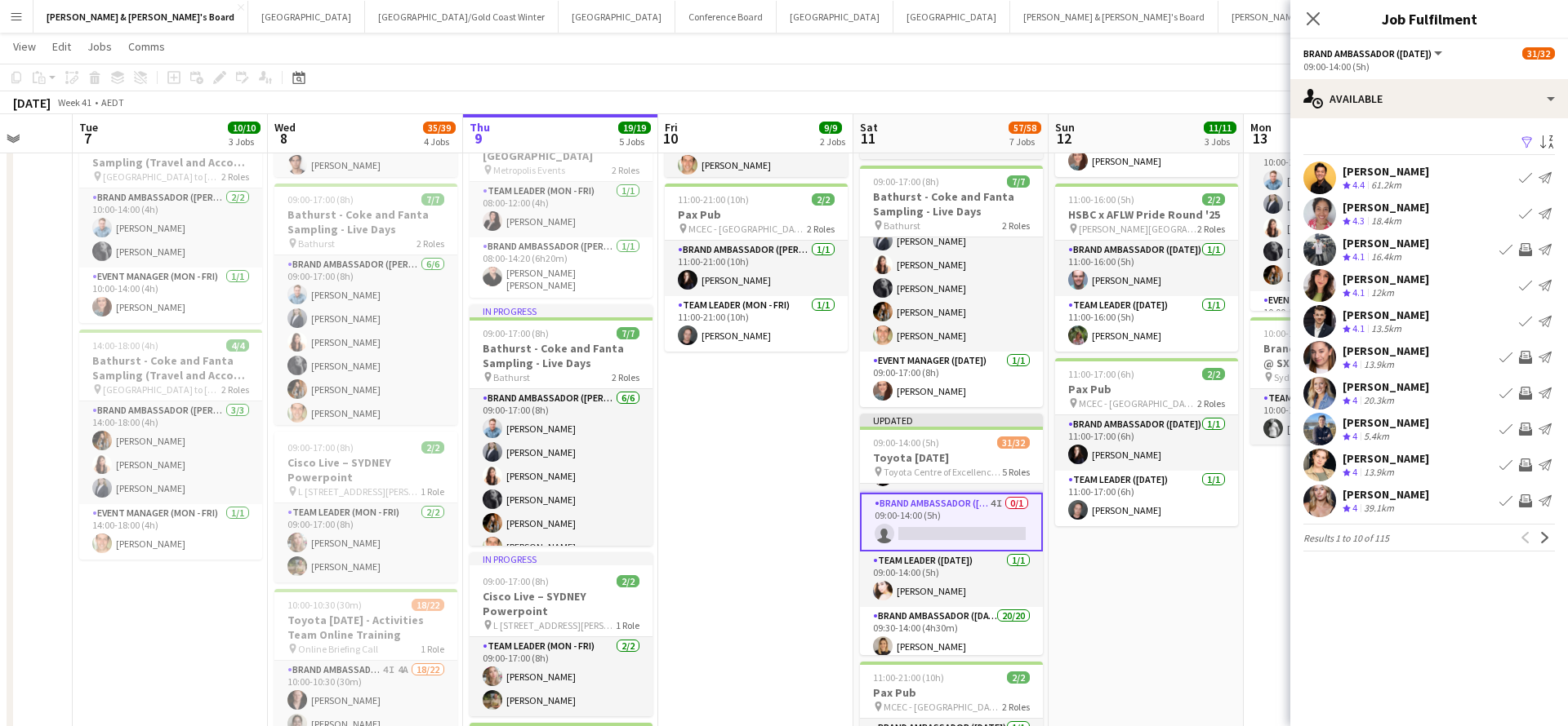
click at [1523, 357] on app-icon "Invite crew" at bounding box center [1524, 357] width 13 height 13
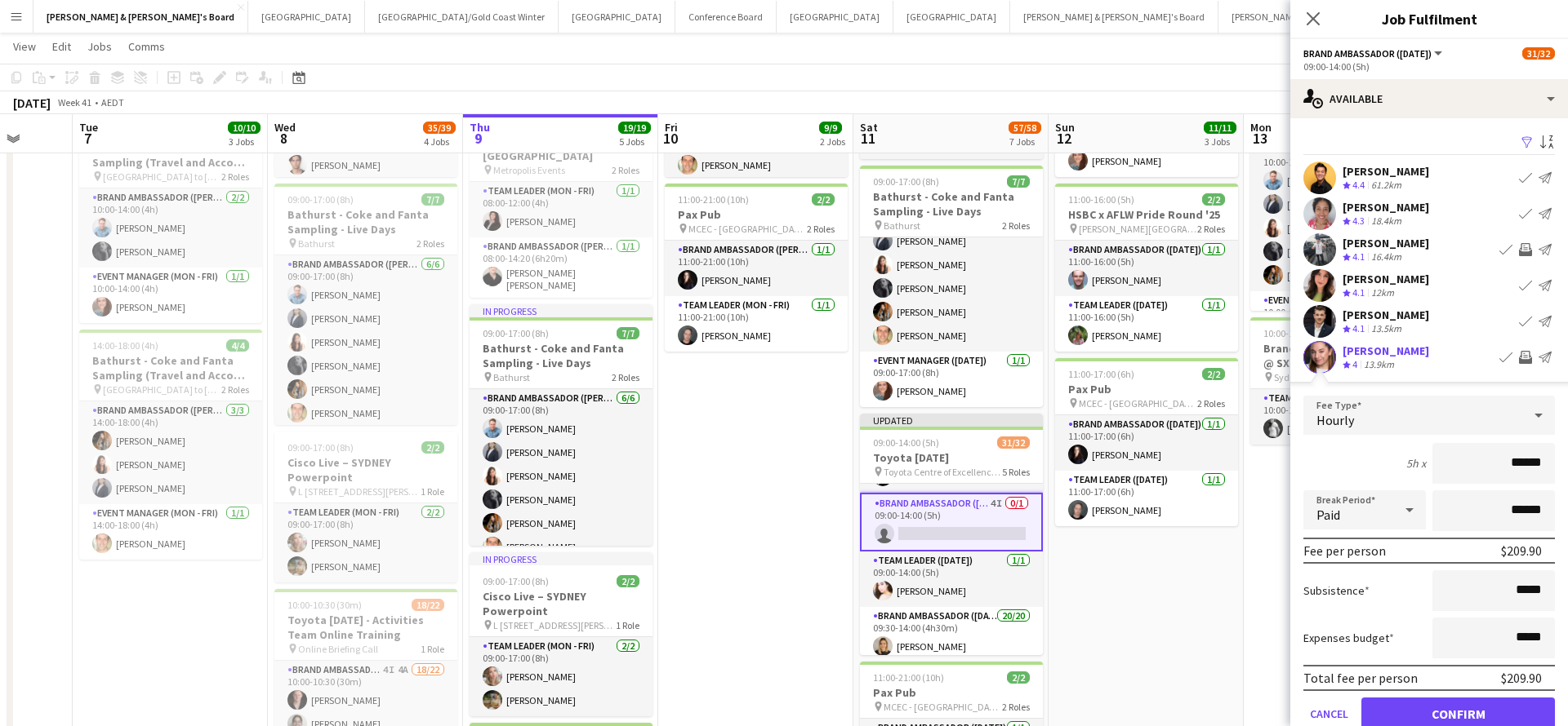
click at [1443, 712] on button "Confirm" at bounding box center [1457, 714] width 194 height 33
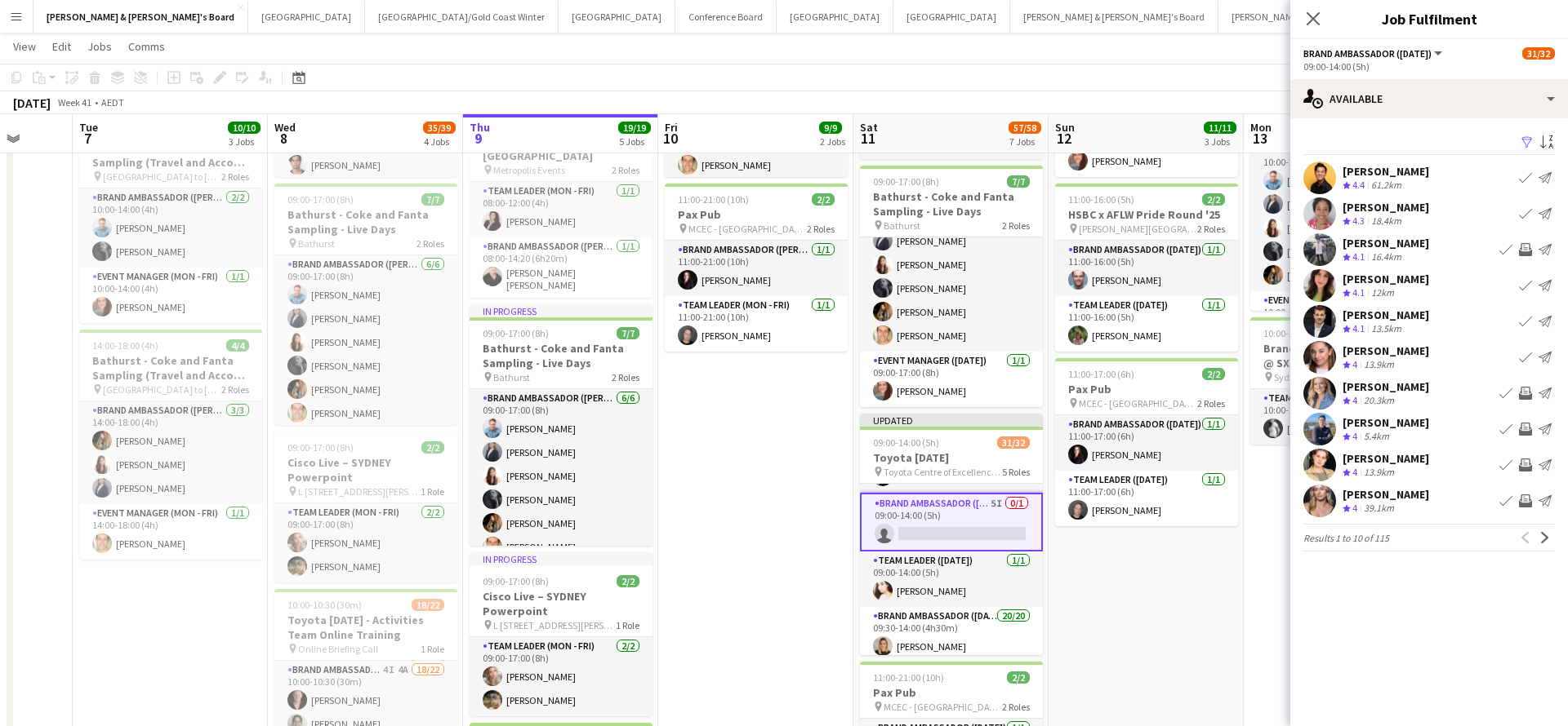
click at [1525, 396] on app-icon "Invite crew" at bounding box center [1524, 393] width 13 height 13
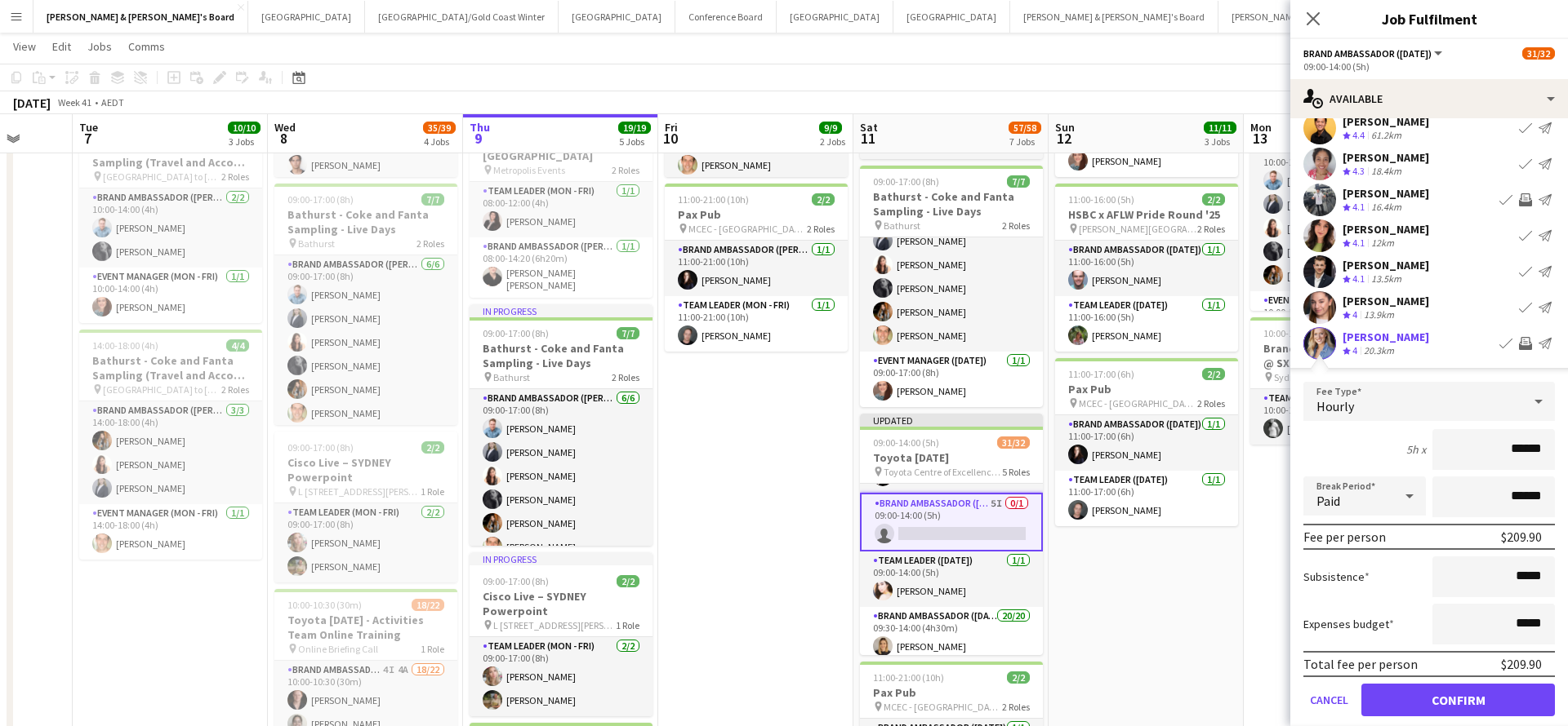
scroll to position [82, 0]
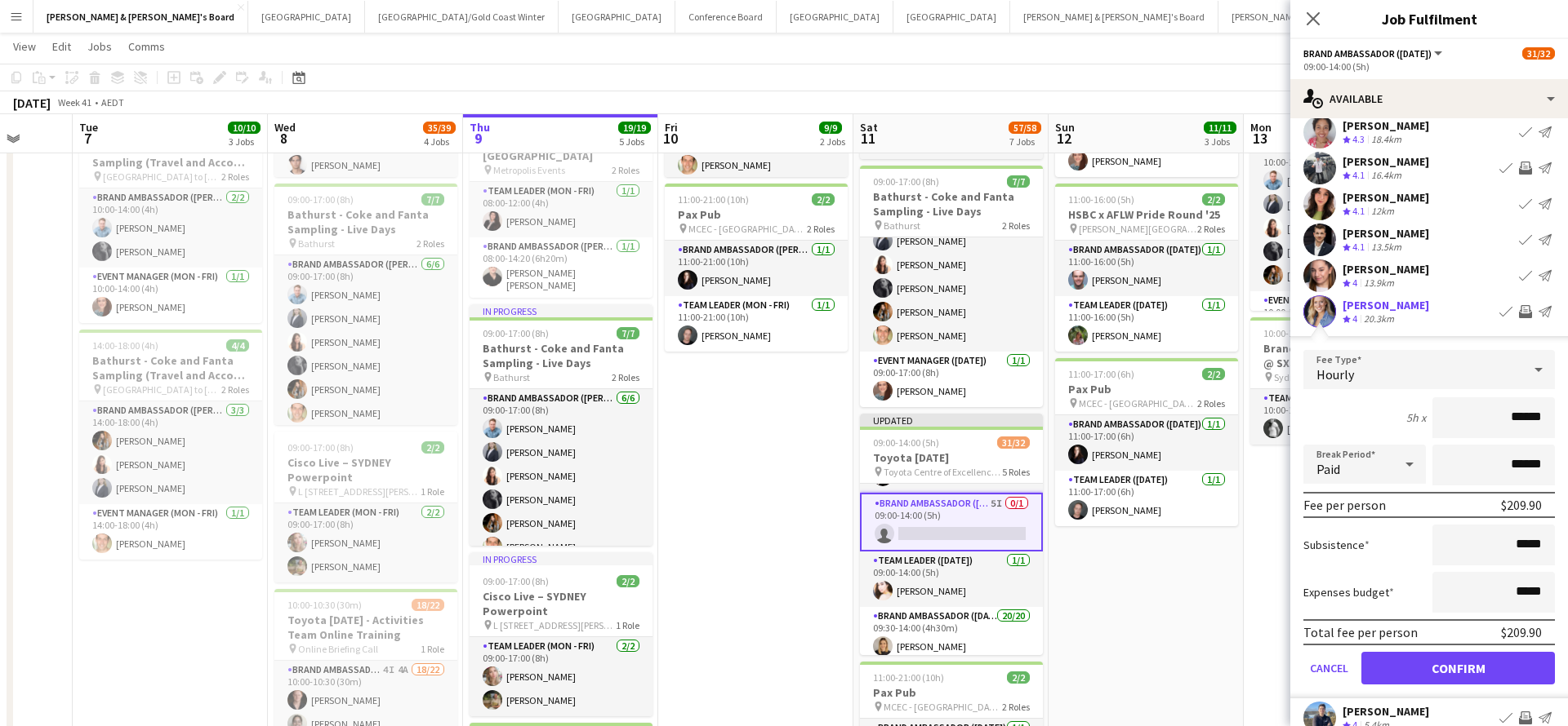
click at [1418, 671] on button "Confirm" at bounding box center [1457, 668] width 194 height 33
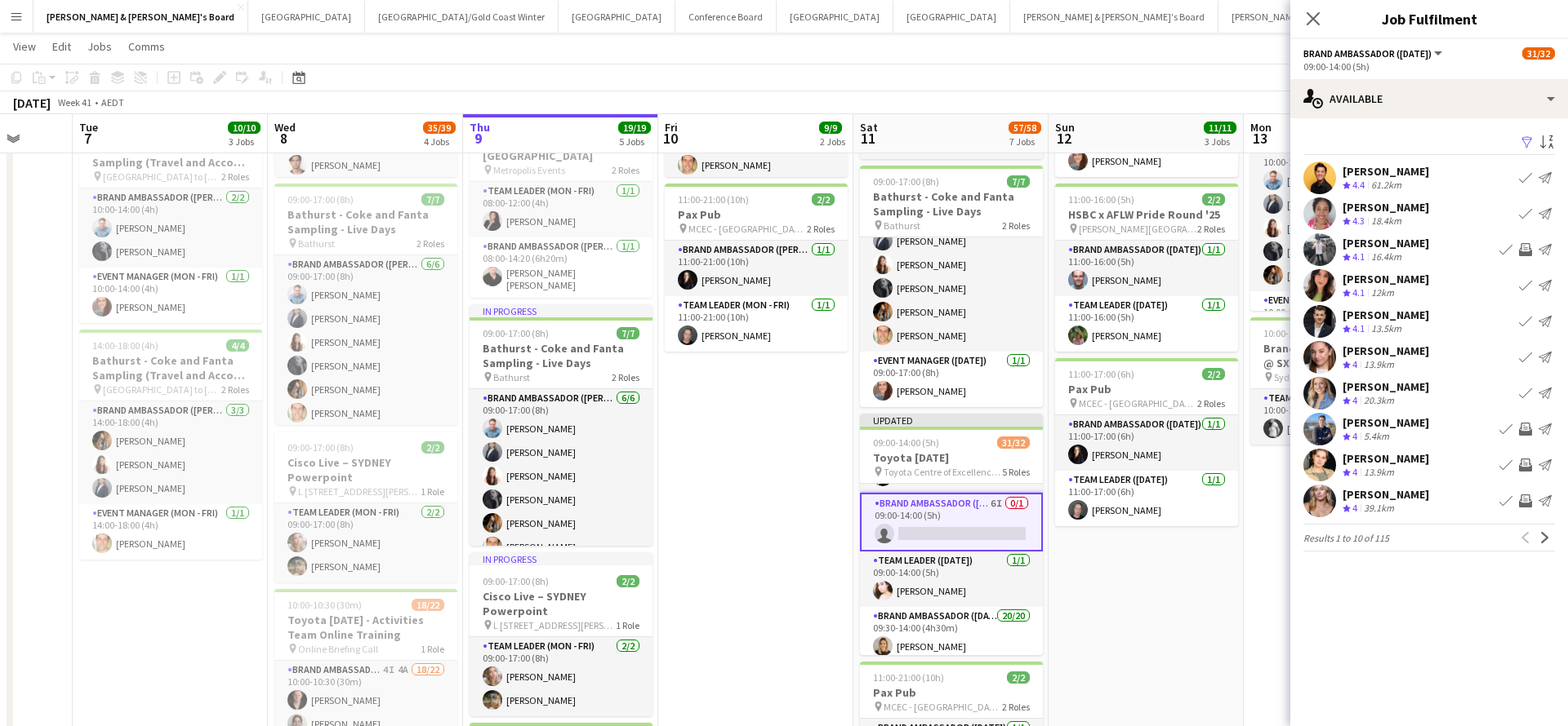
click at [1525, 426] on app-icon "Invite crew" at bounding box center [1524, 429] width 13 height 13
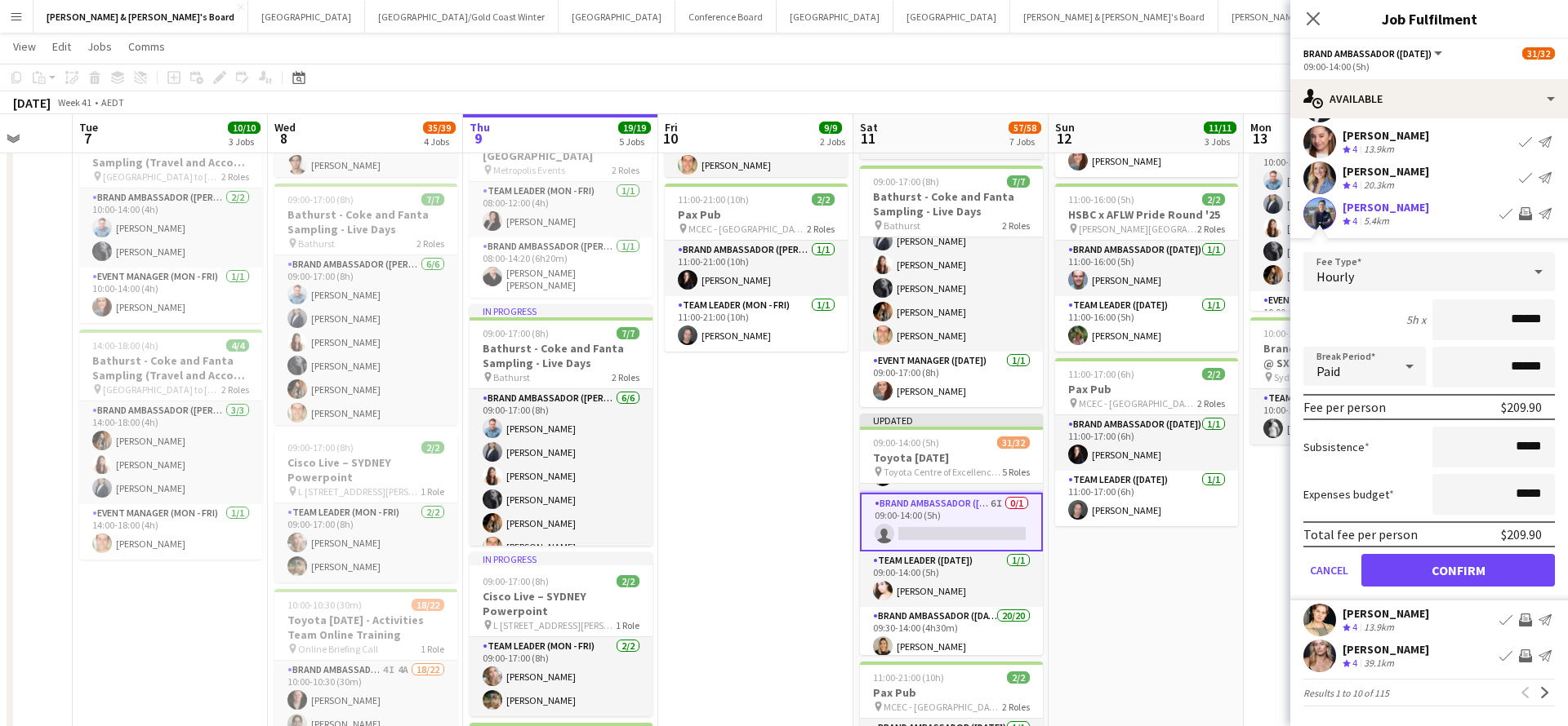
scroll to position [215, 0]
click at [1430, 568] on button "Confirm" at bounding box center [1457, 570] width 194 height 33
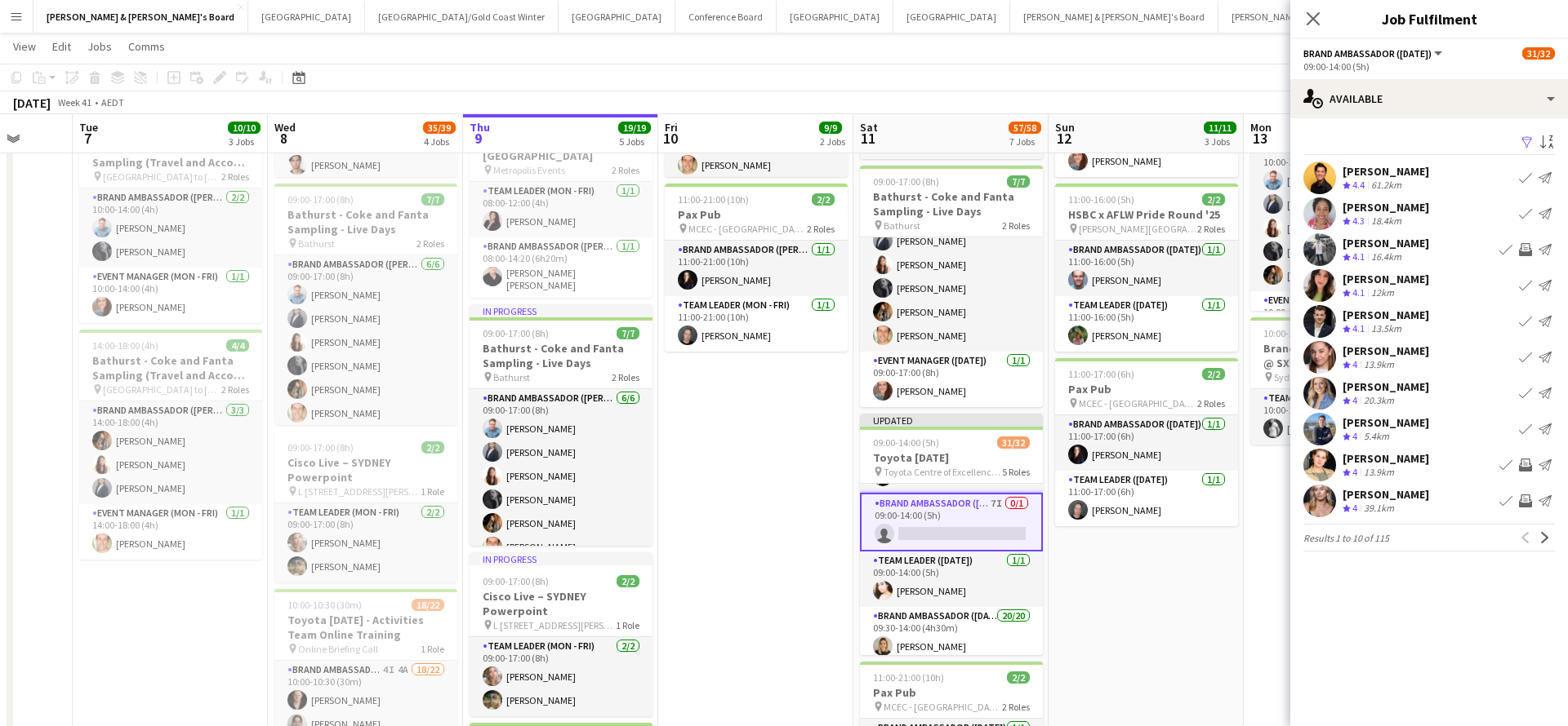
scroll to position [0, 0]
click at [1525, 467] on app-icon "Invite crew" at bounding box center [1524, 465] width 13 height 13
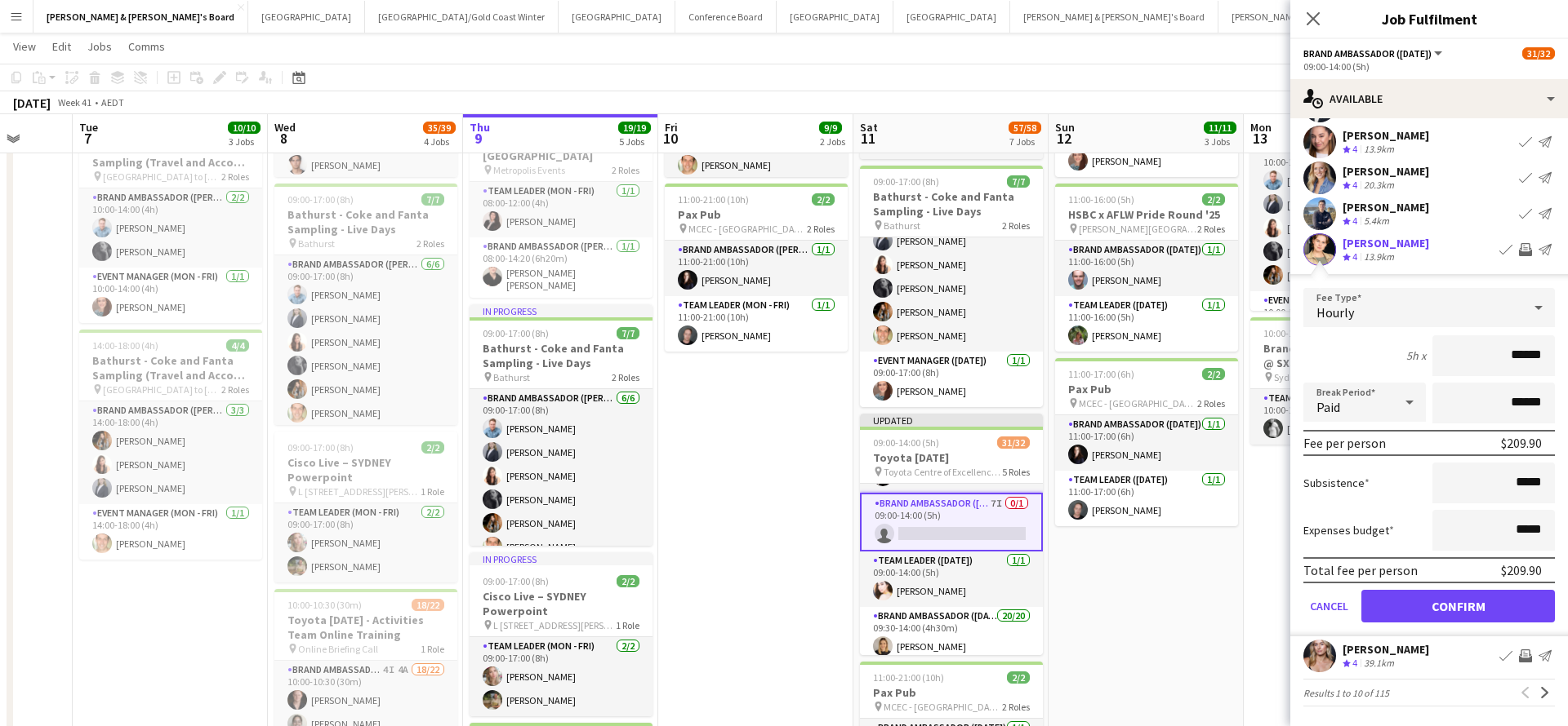
scroll to position [215, 0]
click at [1445, 611] on button "Confirm" at bounding box center [1457, 606] width 194 height 33
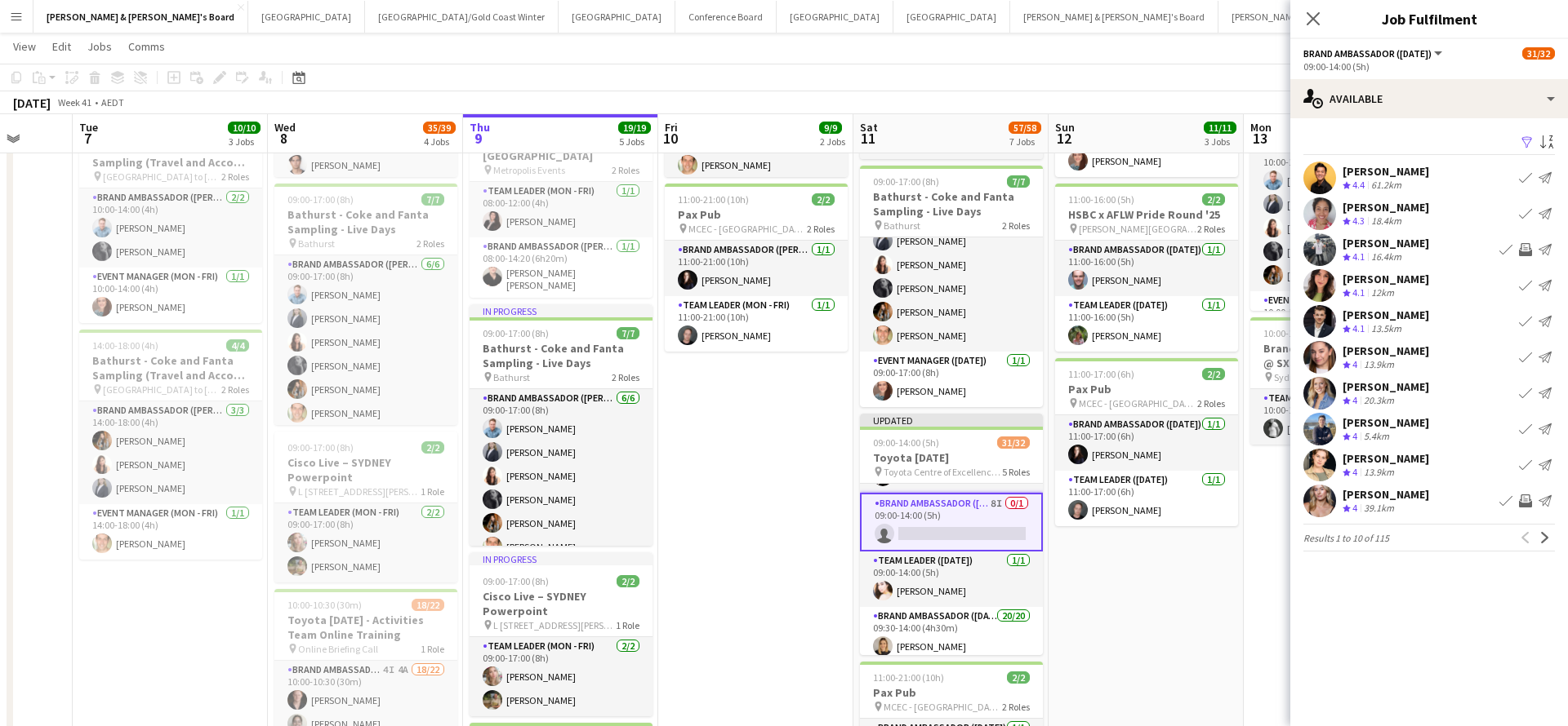
scroll to position [0, 0]
click at [1524, 500] on app-icon "Invite crew" at bounding box center [1524, 501] width 13 height 13
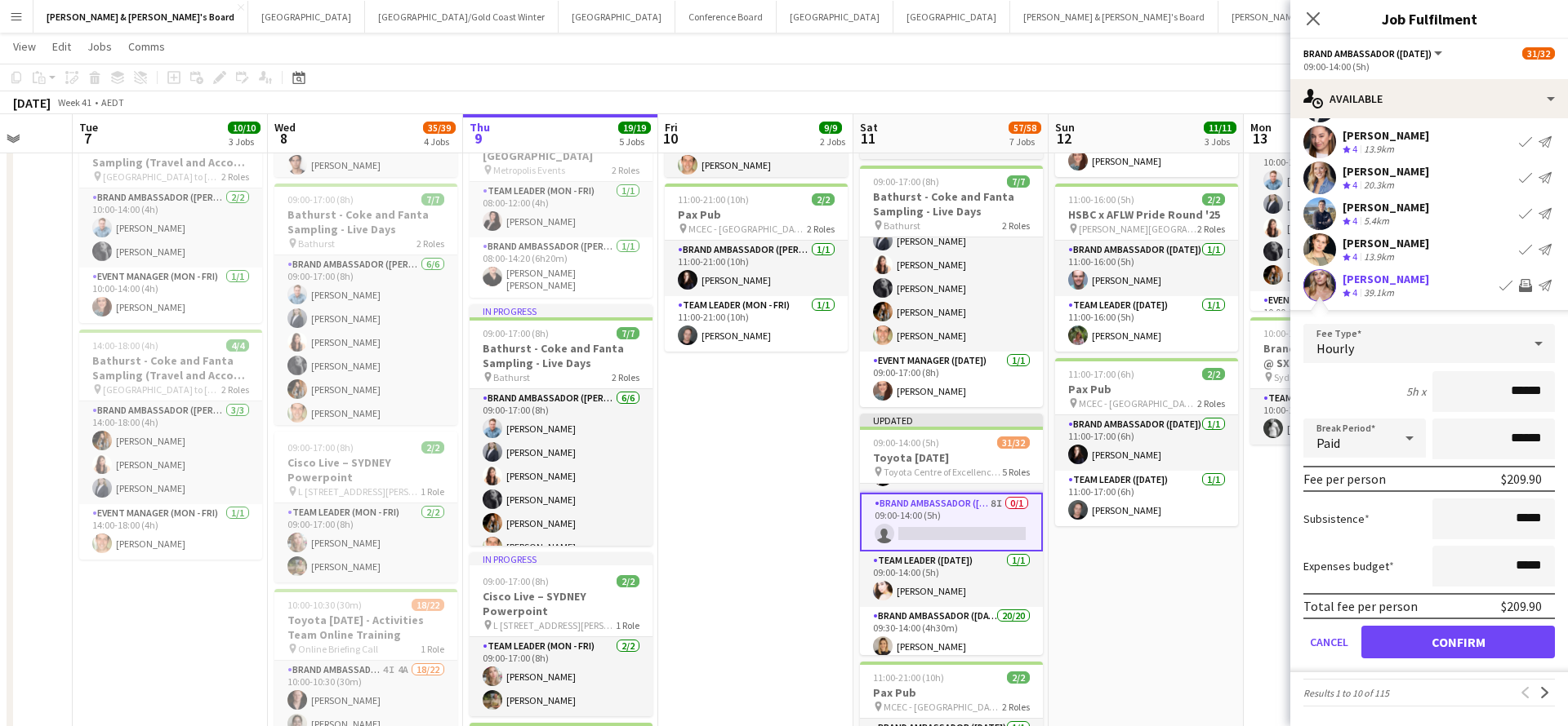
scroll to position [215, 0]
click at [1453, 639] on button "Confirm" at bounding box center [1457, 642] width 194 height 33
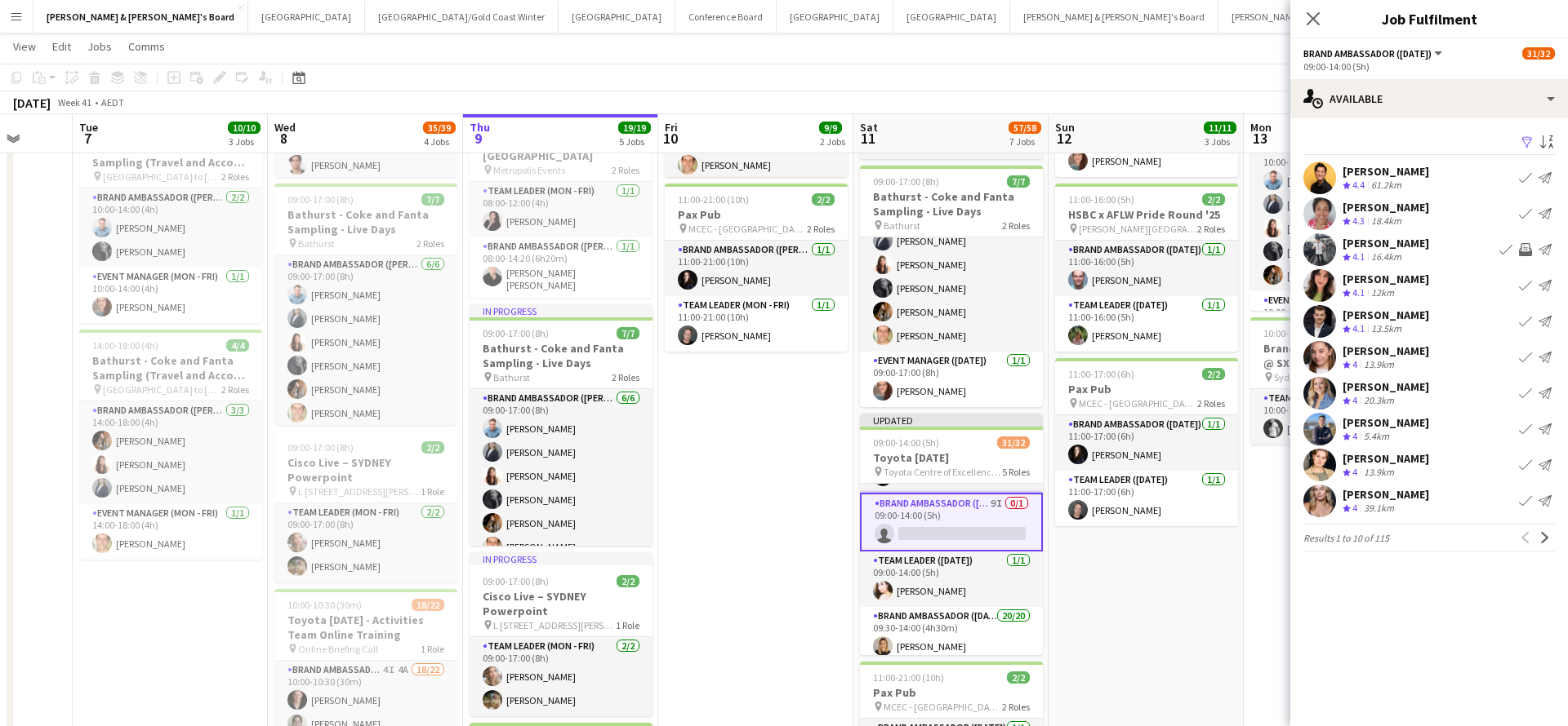
scroll to position [0, 0]
click at [1526, 248] on app-icon "Invite crew" at bounding box center [1524, 249] width 13 height 13
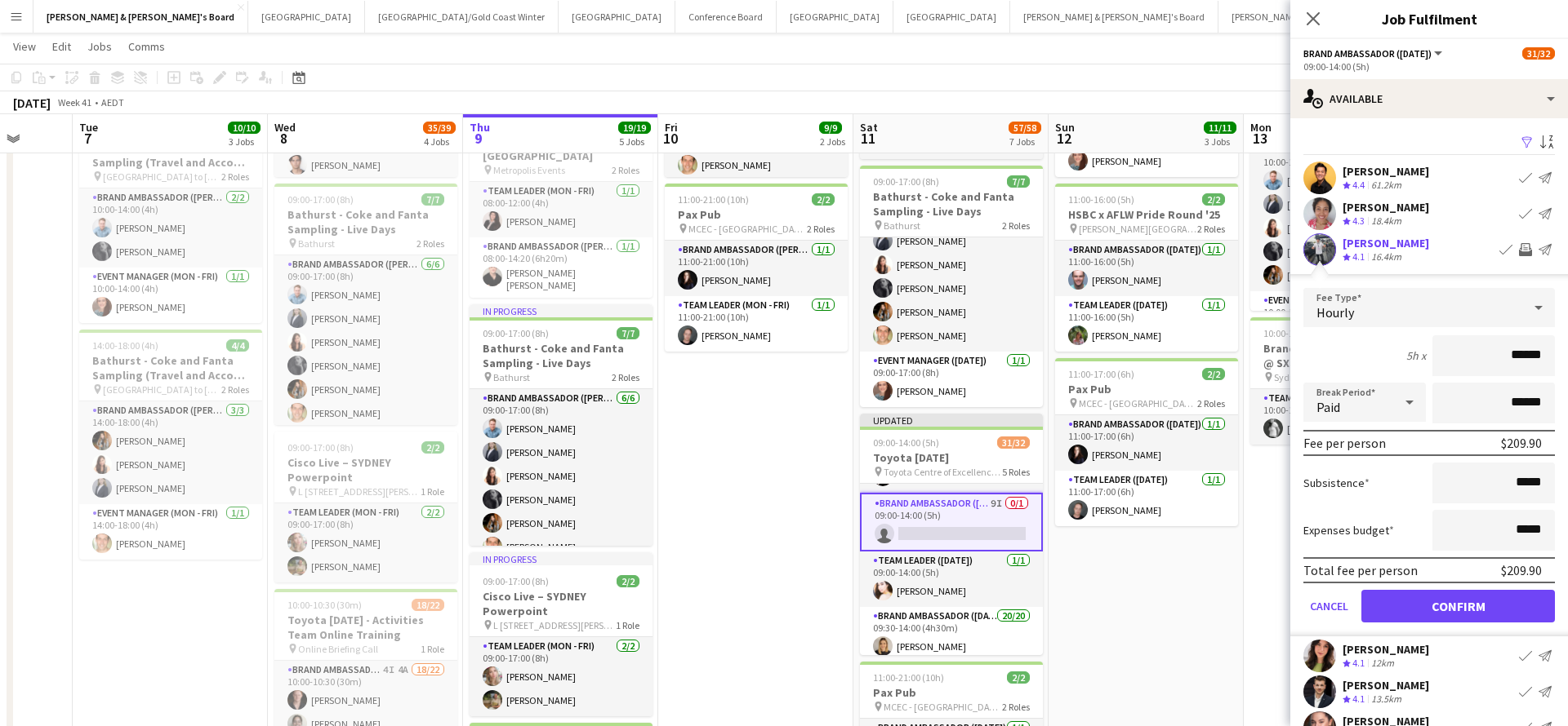
click at [1437, 601] on button "Confirm" at bounding box center [1457, 606] width 194 height 33
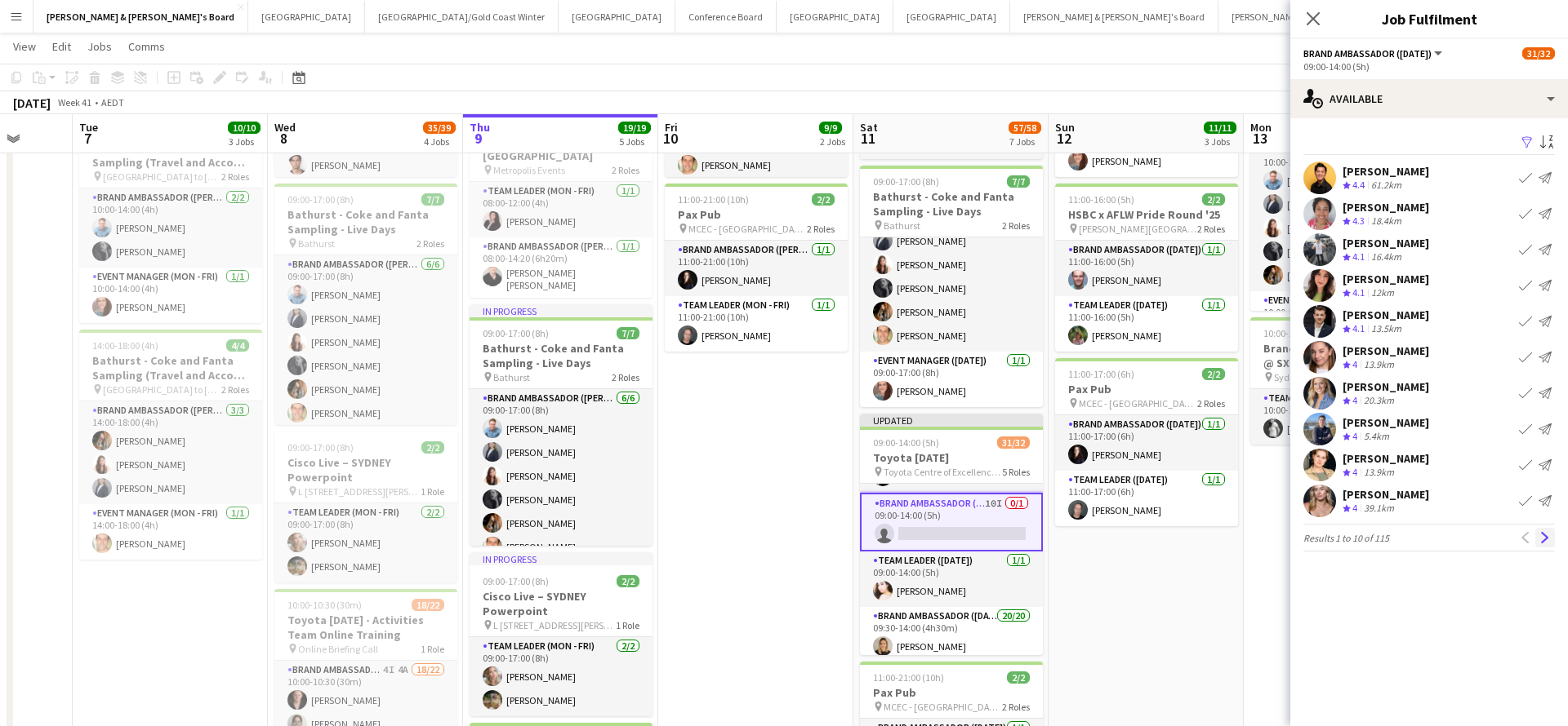
click at [1546, 538] on app-icon "Next" at bounding box center [1544, 538] width 11 height 11
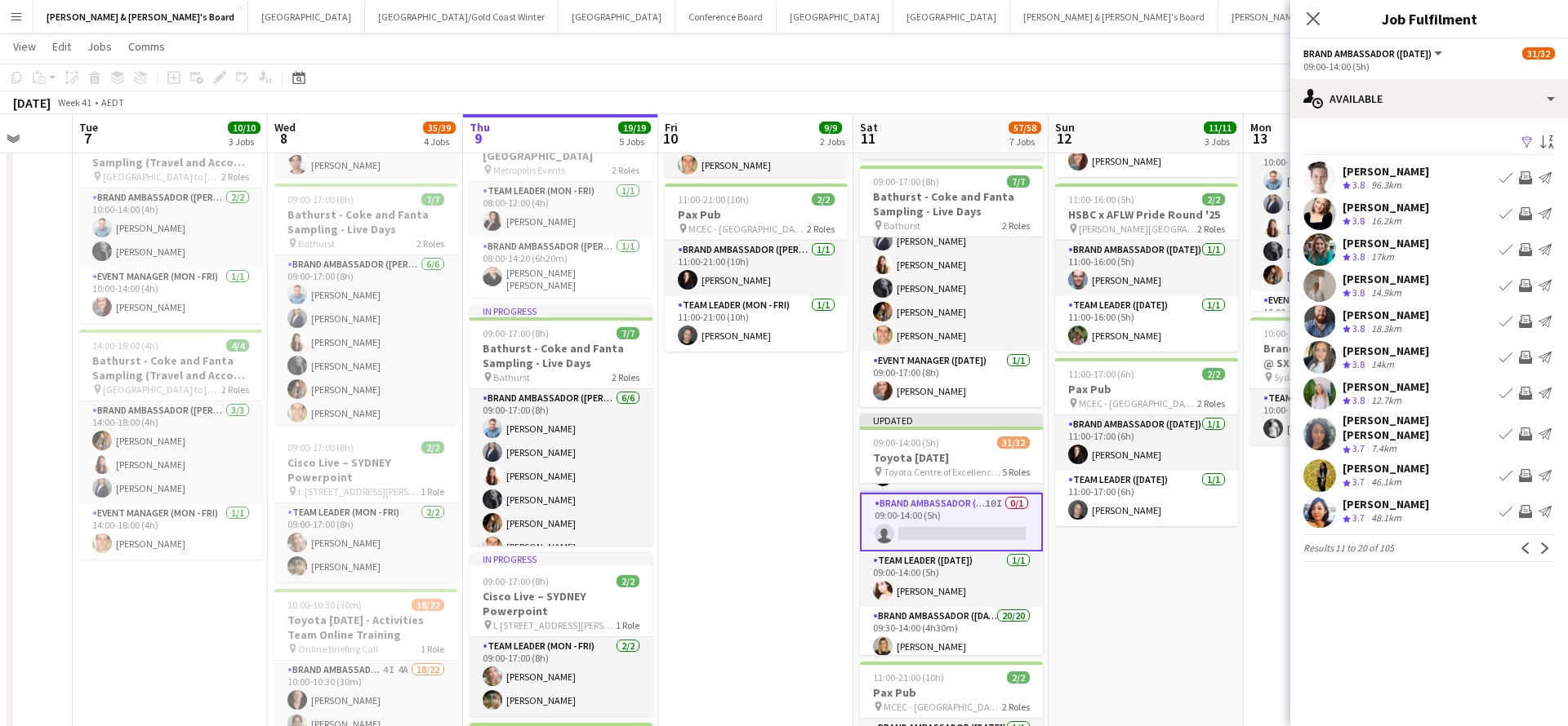
click at [1525, 249] on app-icon "Invite crew" at bounding box center [1524, 249] width 13 height 13
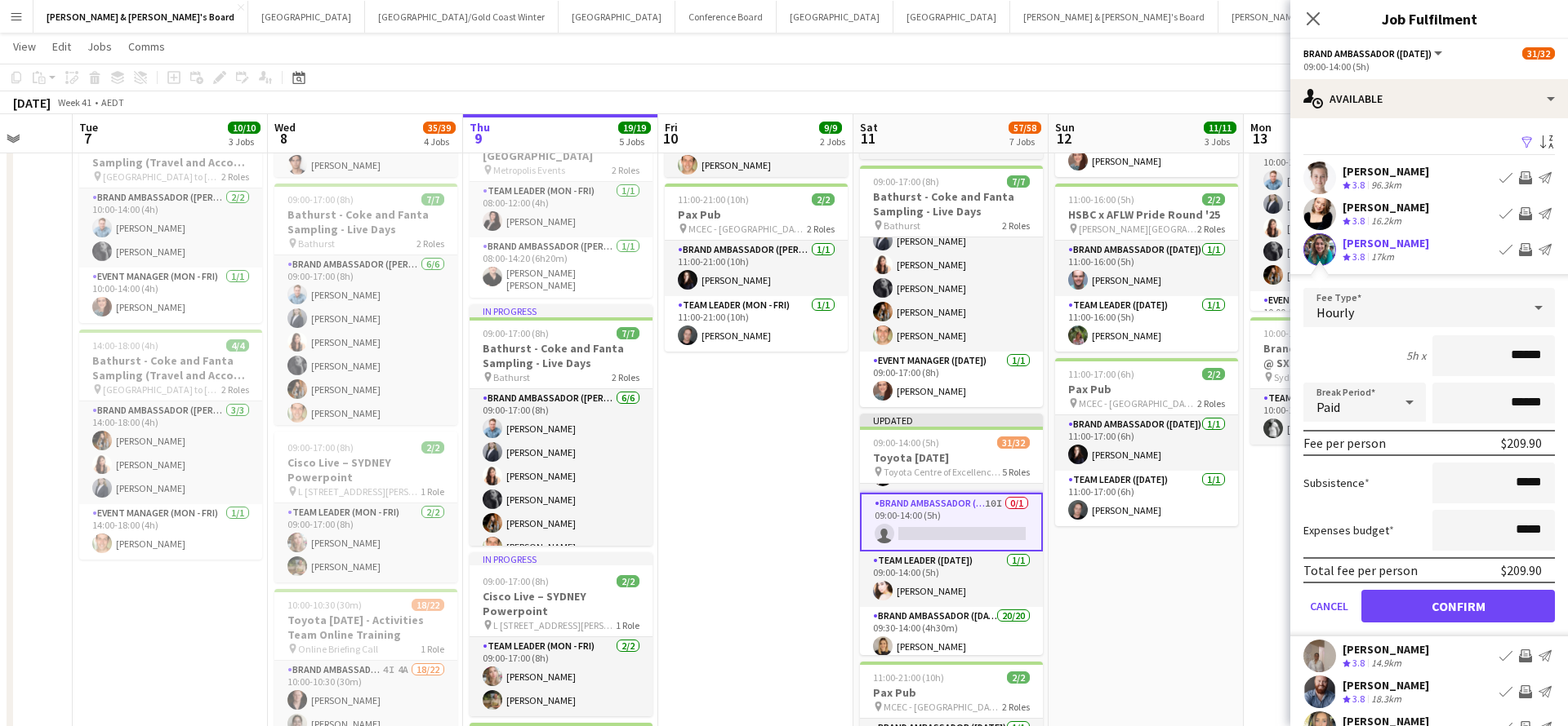
click at [1476, 614] on button "Confirm" at bounding box center [1457, 606] width 194 height 33
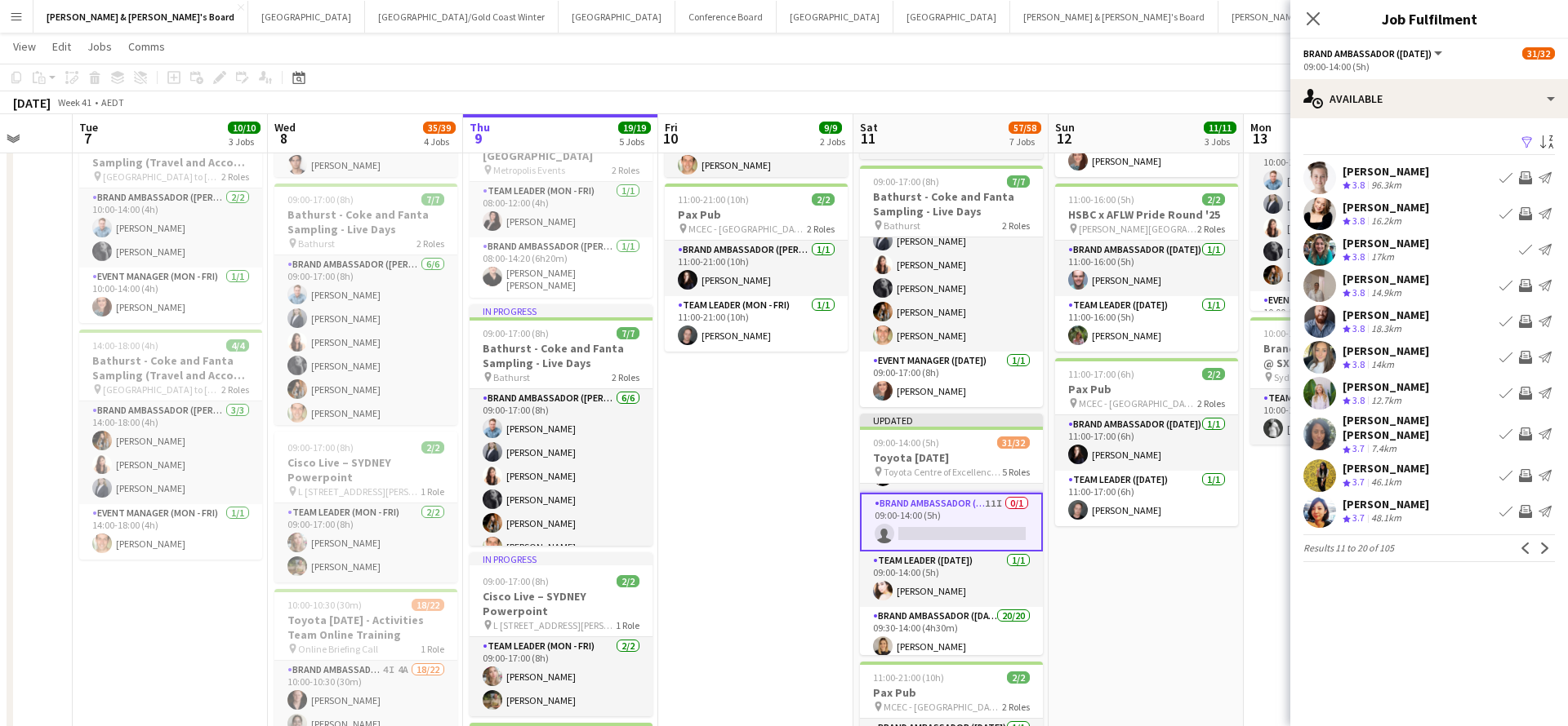
click at [1527, 283] on app-icon "Invite crew" at bounding box center [1524, 285] width 13 height 13
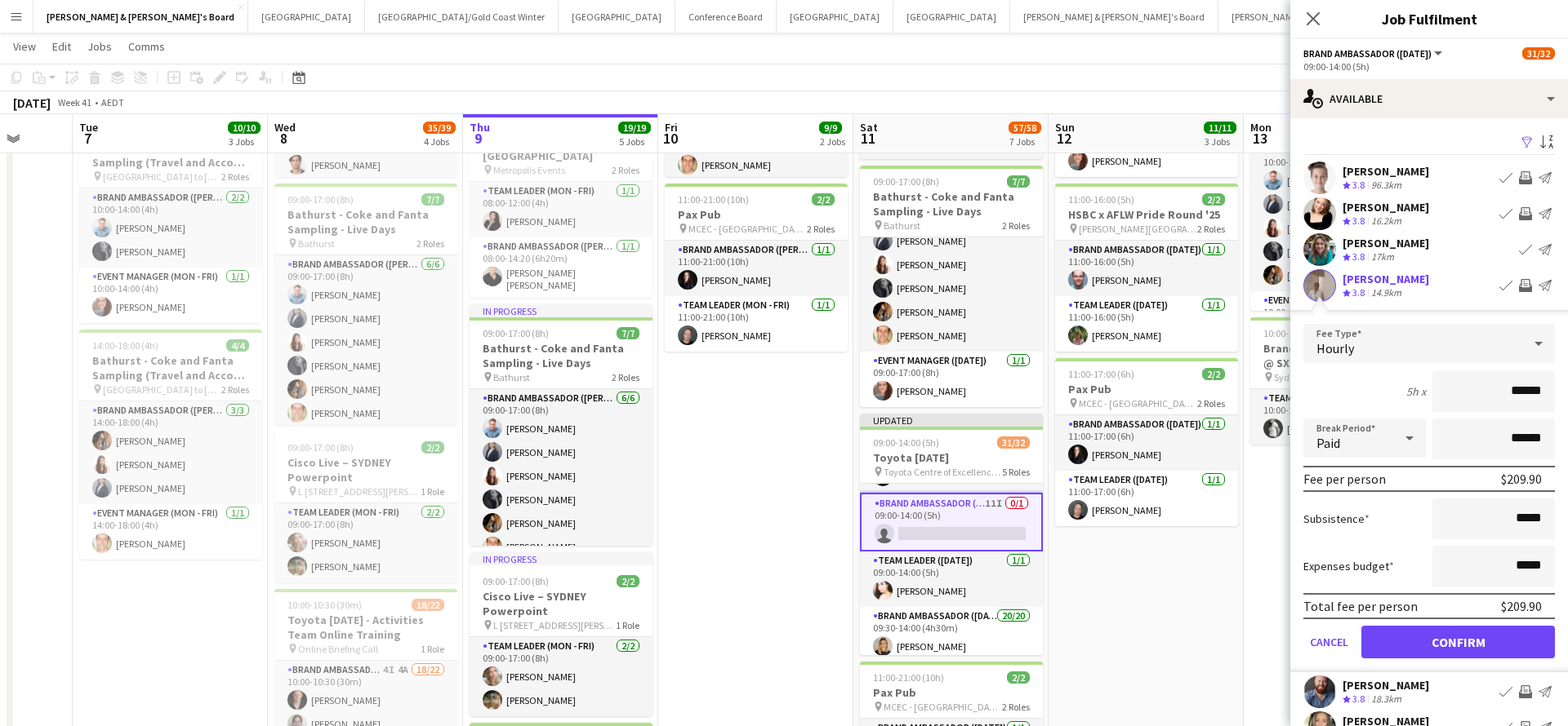
click at [1430, 631] on button "Confirm" at bounding box center [1457, 642] width 194 height 33
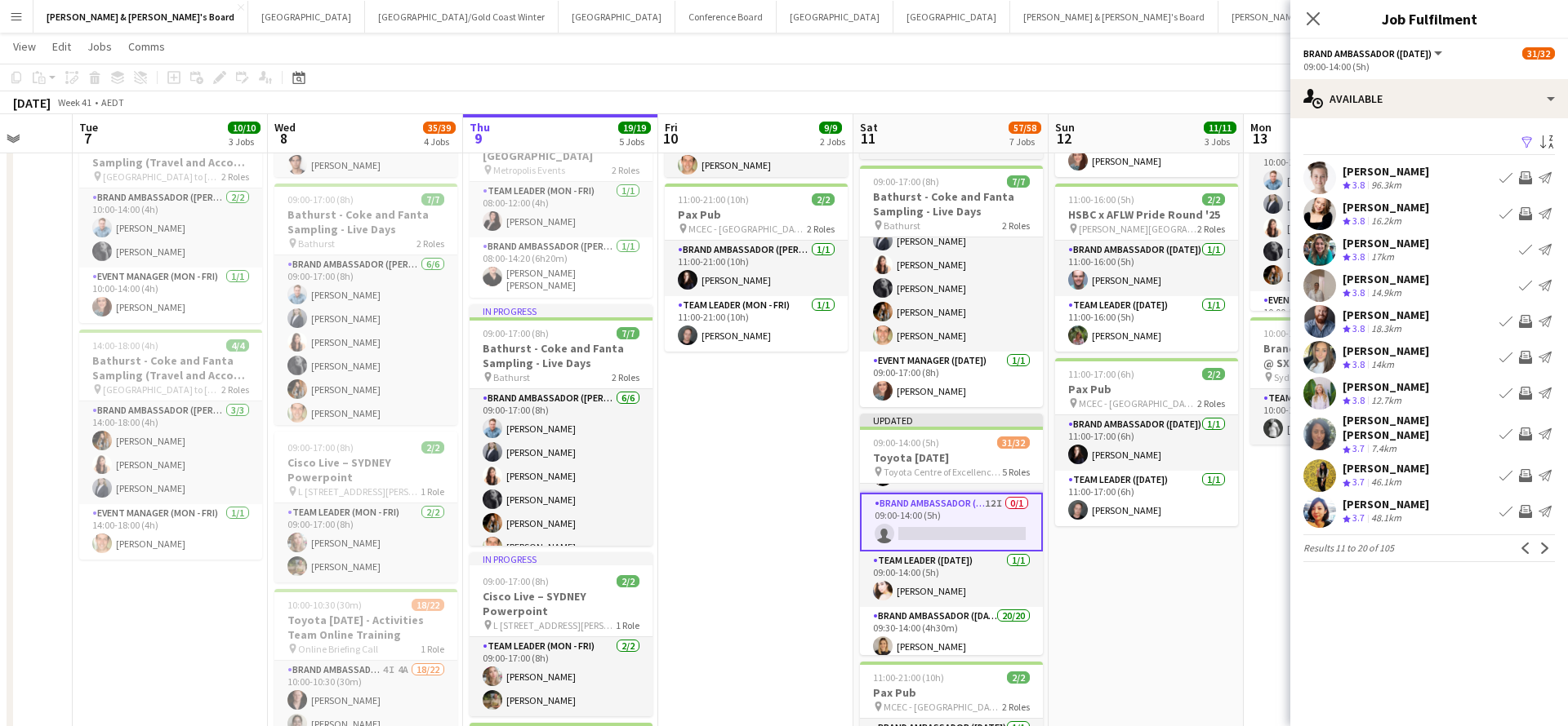
click at [1526, 391] on app-icon "Invite crew" at bounding box center [1524, 393] width 13 height 13
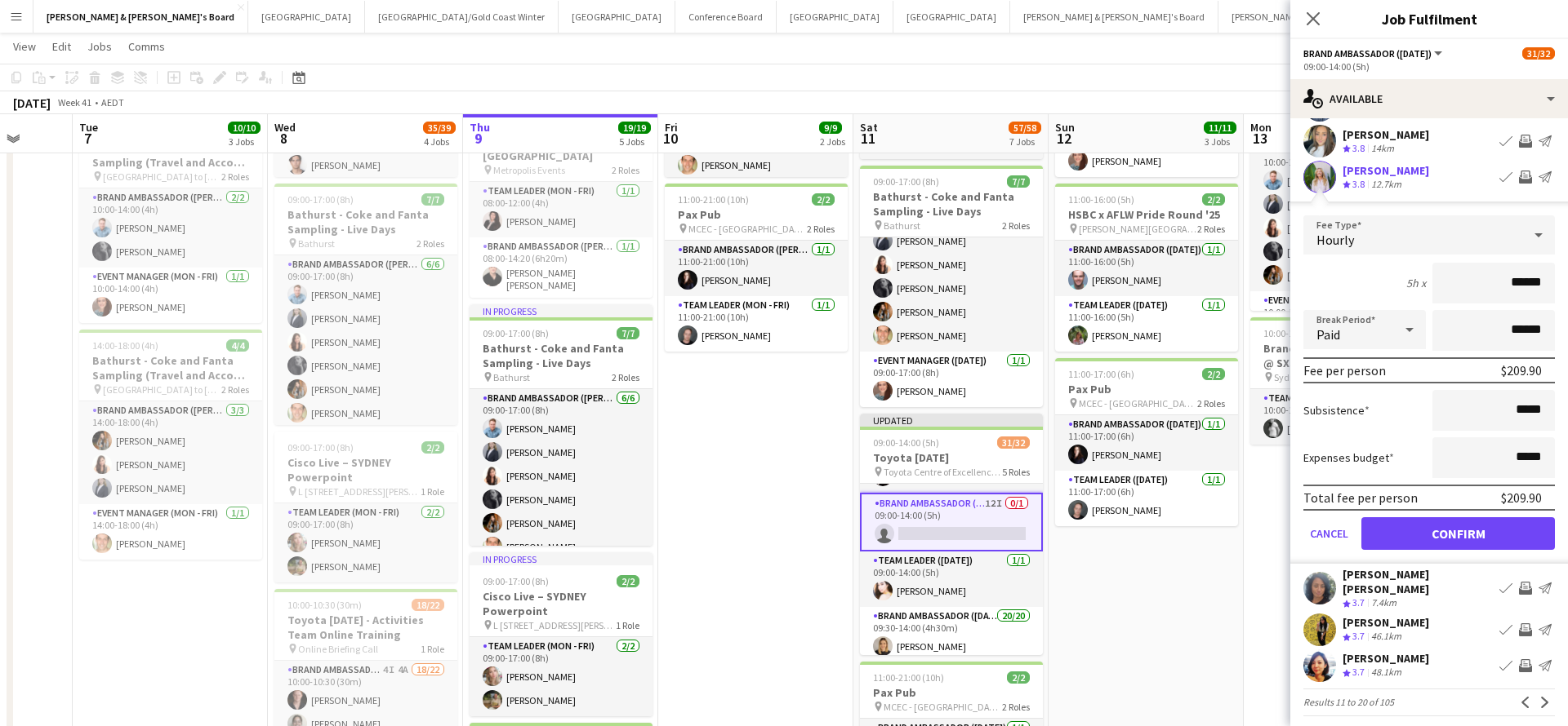
scroll to position [215, 0]
click at [1460, 533] on button "Confirm" at bounding box center [1457, 535] width 194 height 33
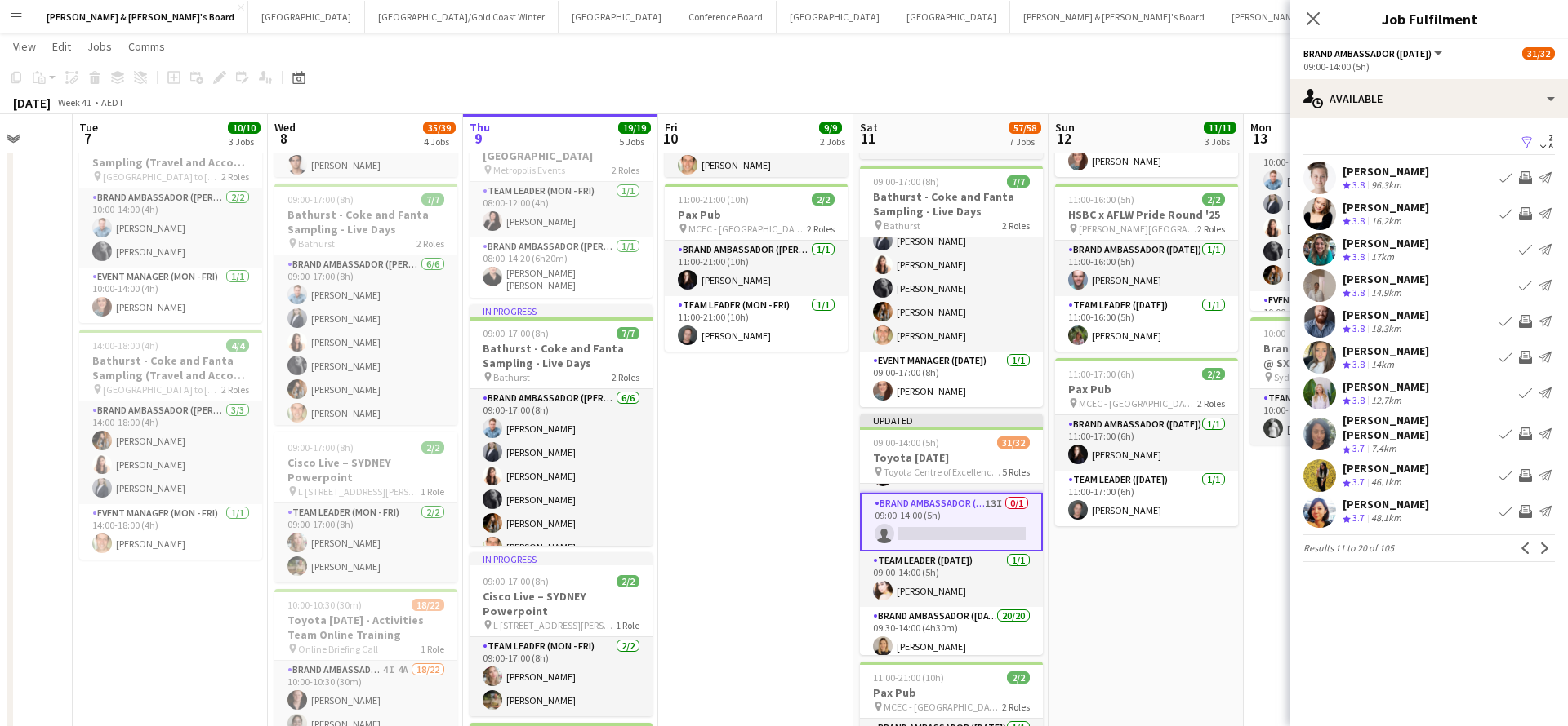
click at [1527, 429] on app-icon "Invite crew" at bounding box center [1524, 434] width 13 height 13
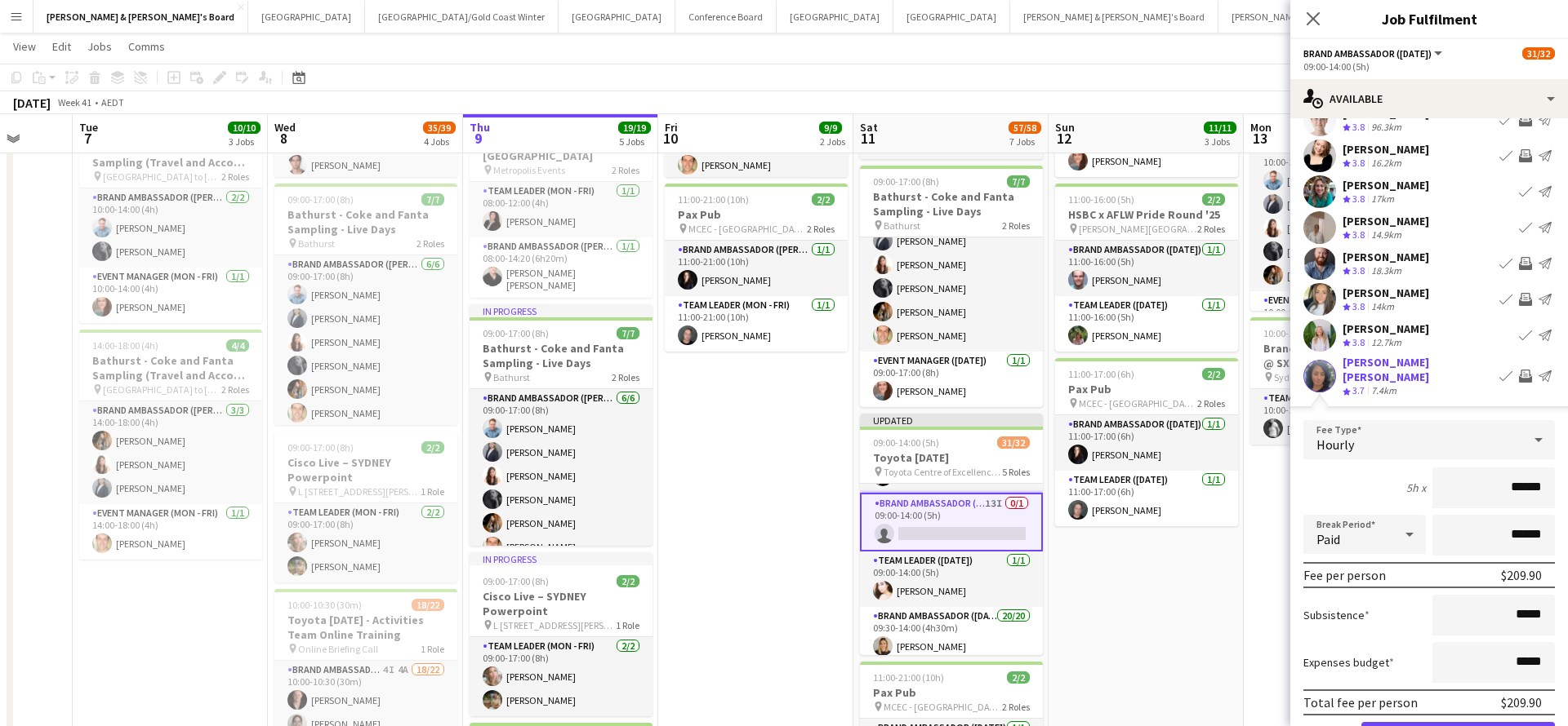
scroll to position [130, 0]
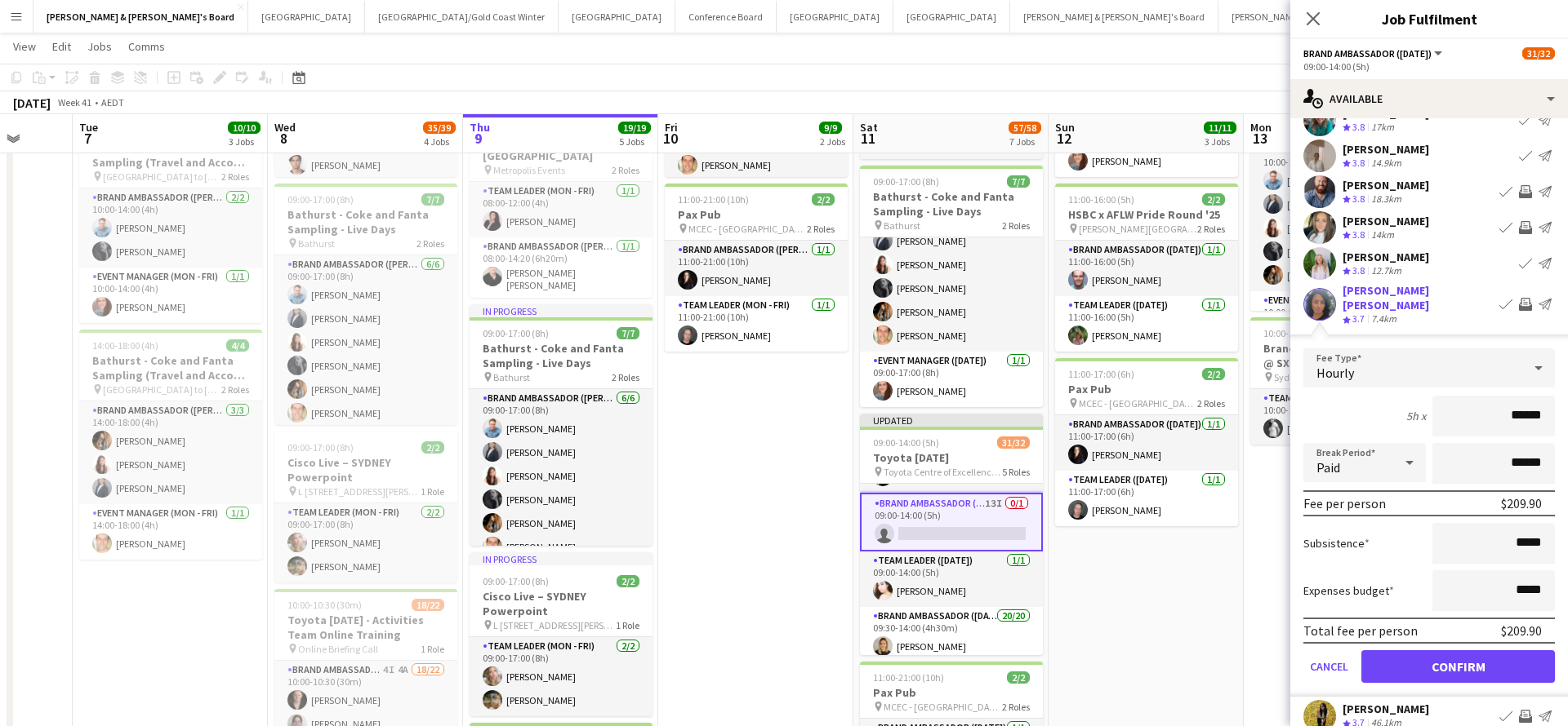
click at [1437, 655] on button "Confirm" at bounding box center [1457, 666] width 194 height 33
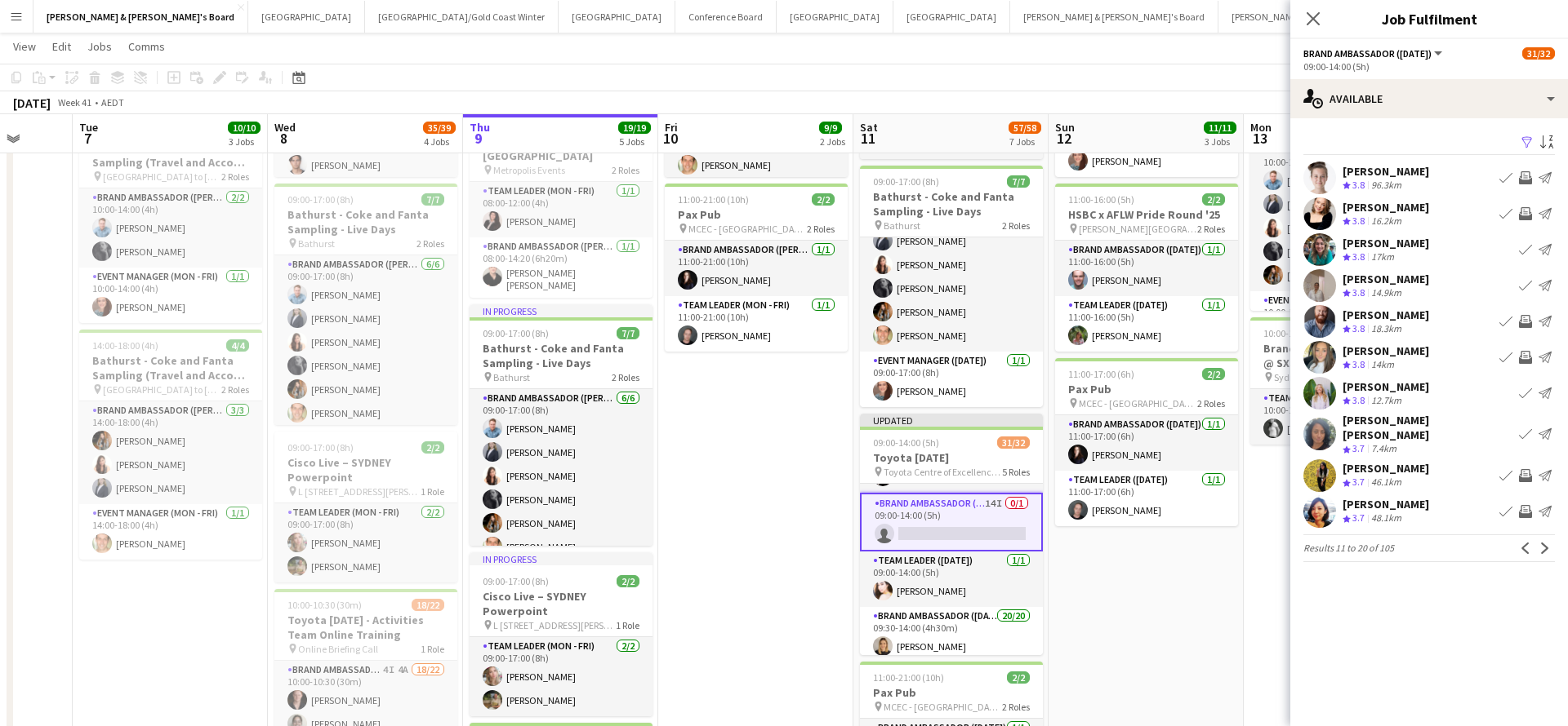
click at [1529, 470] on app-icon "Invite crew" at bounding box center [1524, 476] width 13 height 13
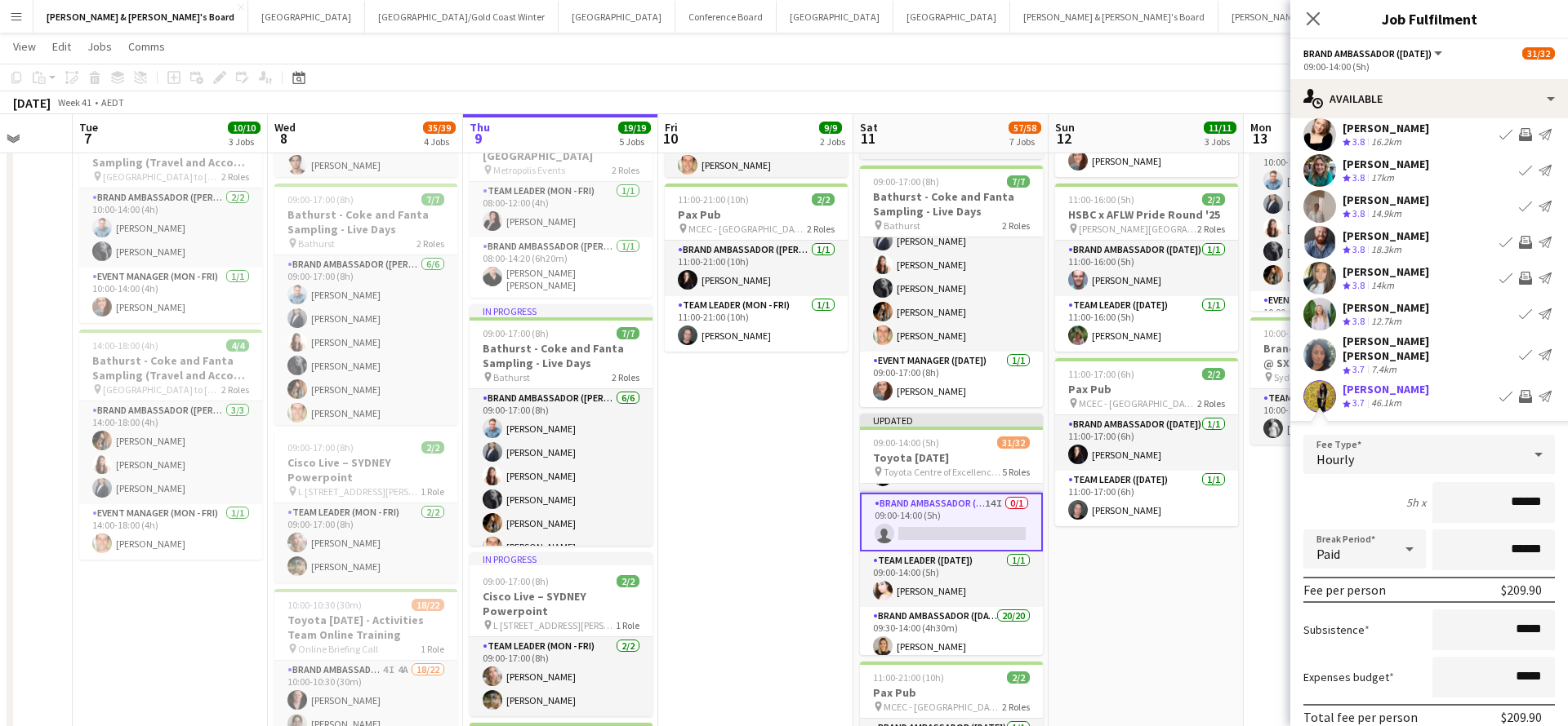
scroll to position [204, 0]
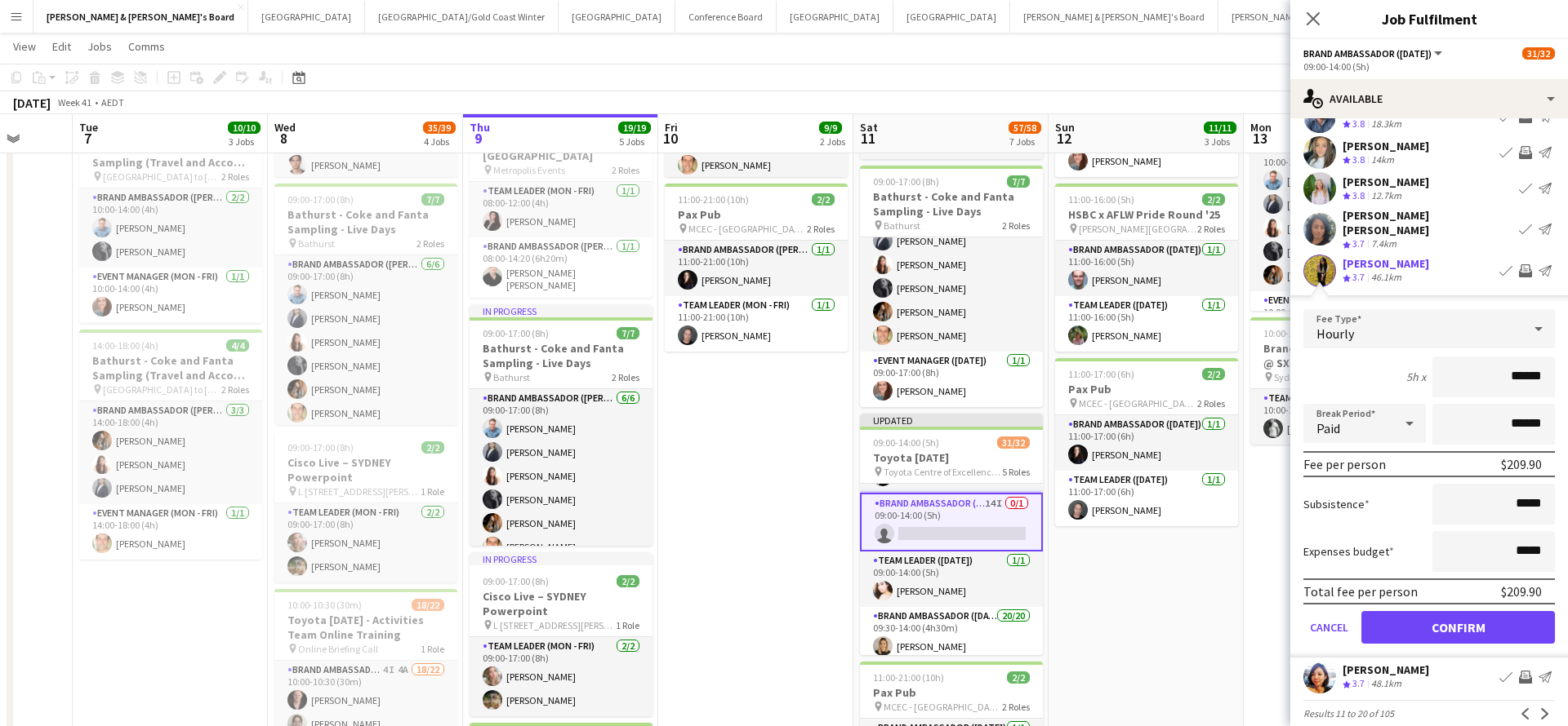
click at [1439, 618] on button "Confirm" at bounding box center [1457, 627] width 194 height 33
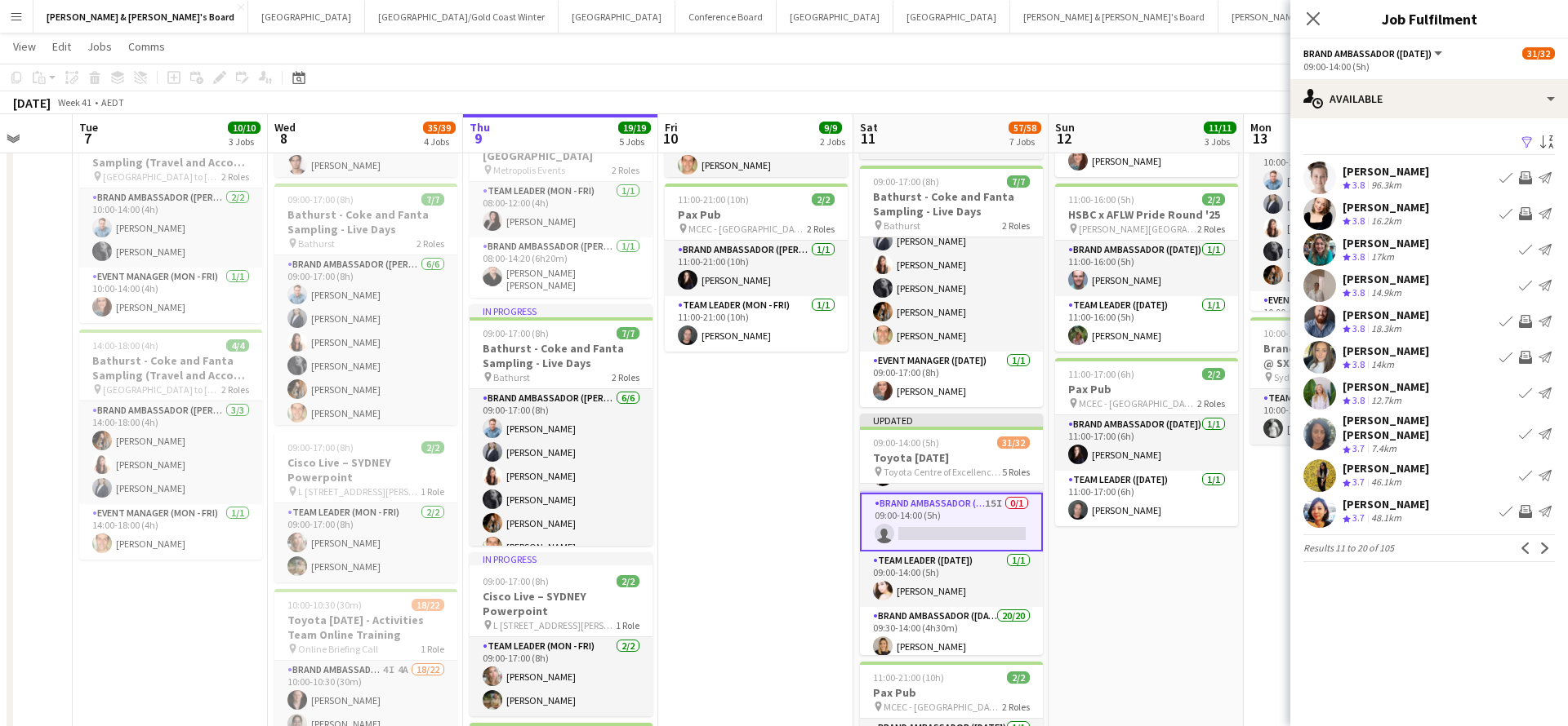
click at [1527, 506] on app-icon "Invite crew" at bounding box center [1524, 512] width 13 height 13
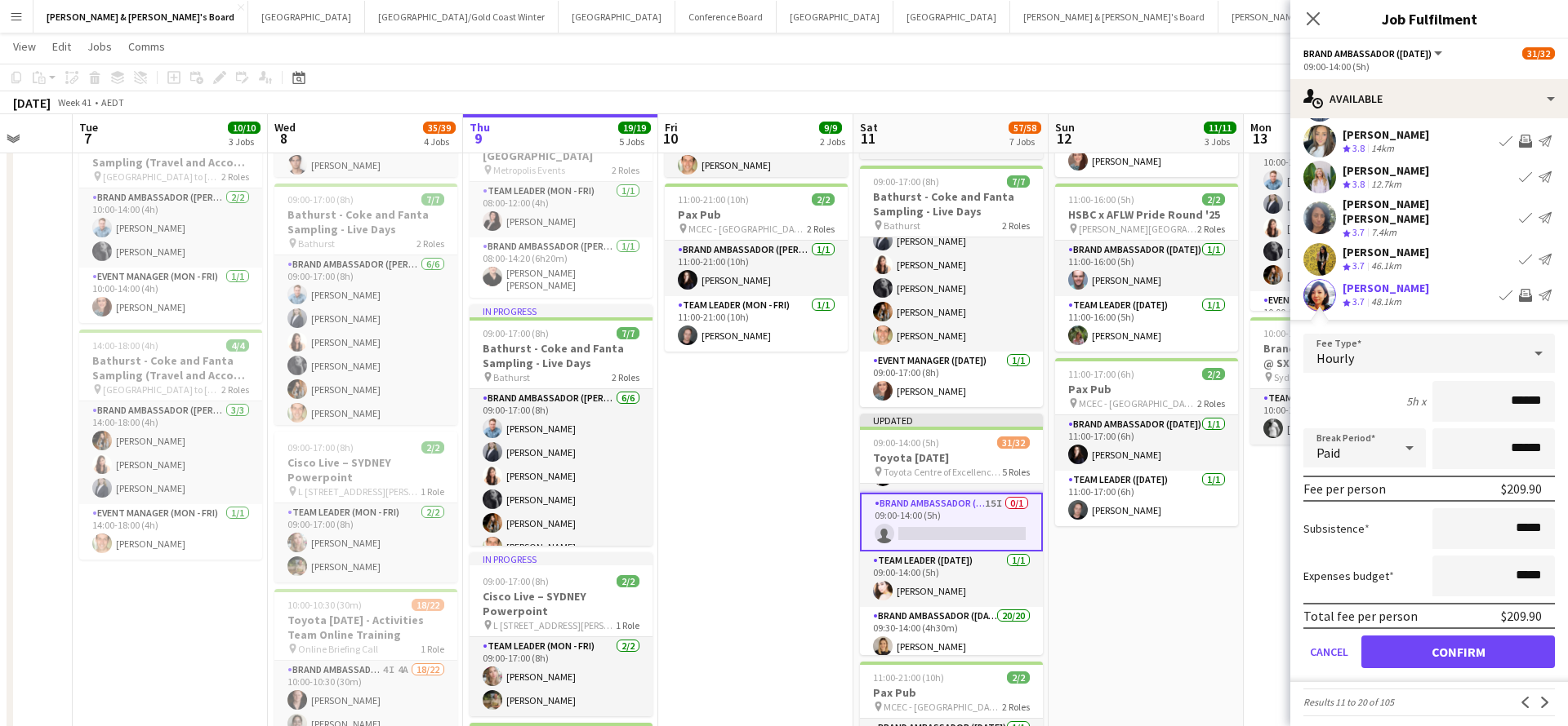
scroll to position [215, 0]
click at [1428, 643] on button "Confirm" at bounding box center [1457, 652] width 194 height 33
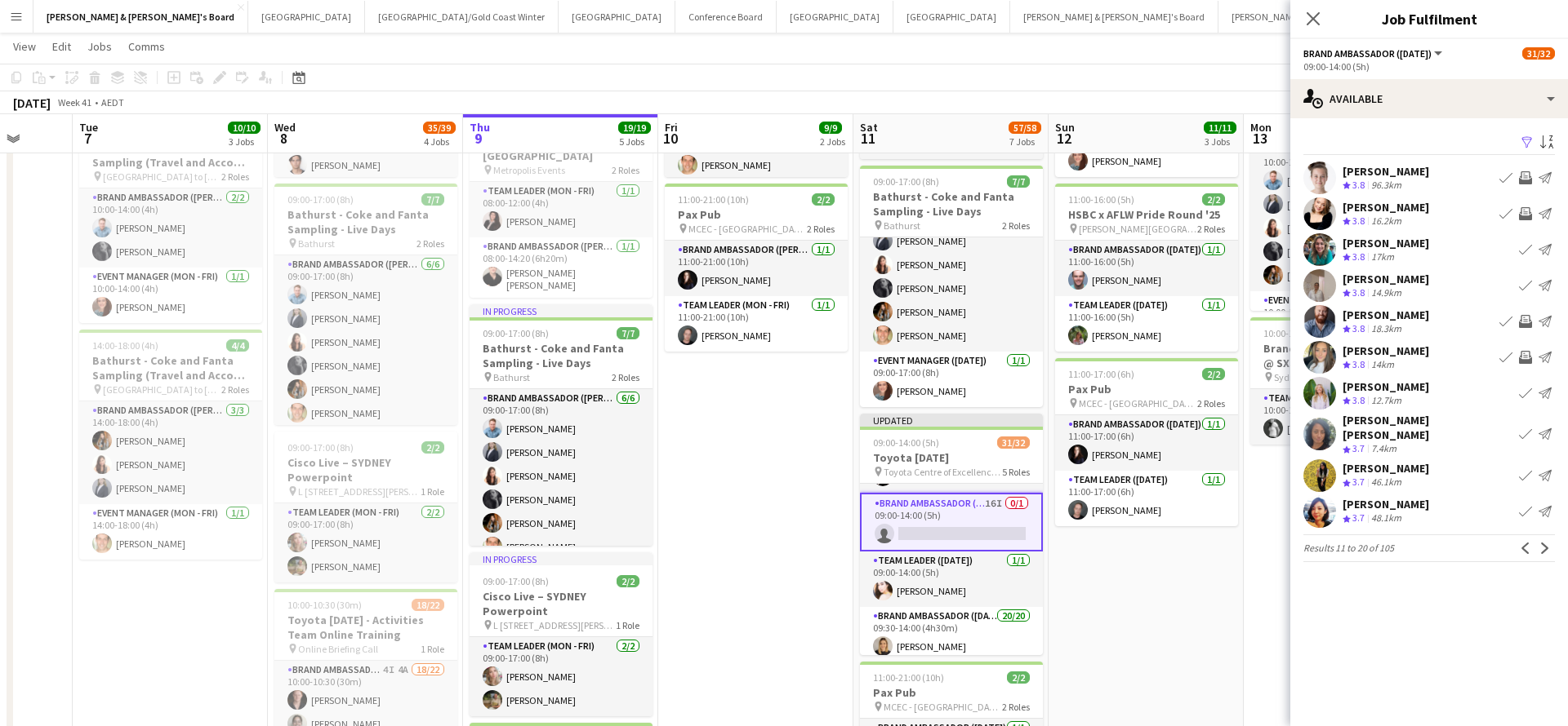
scroll to position [0, 0]
click at [1544, 543] on app-icon "Next" at bounding box center [1544, 547] width 11 height 11
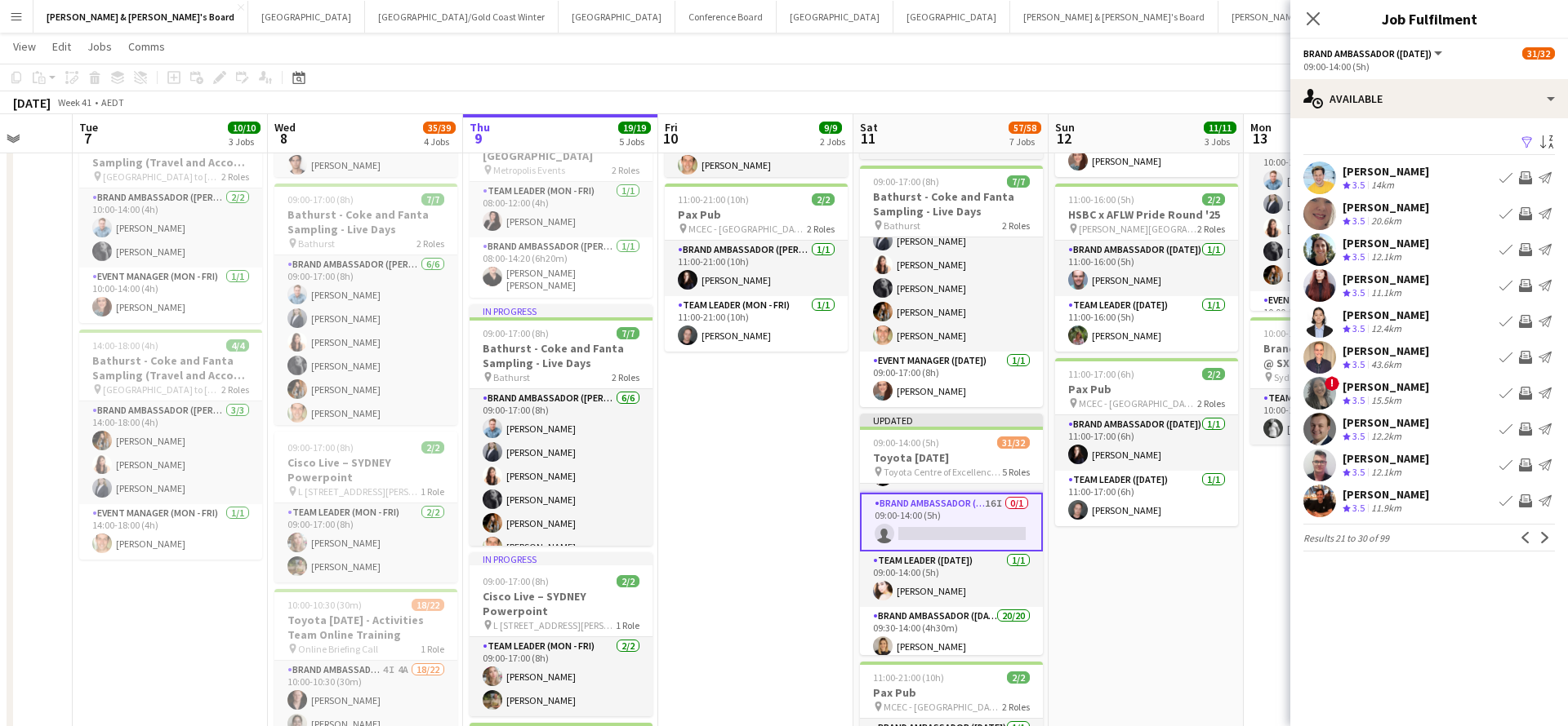
click at [1524, 213] on app-icon "Invite crew" at bounding box center [1524, 213] width 13 height 13
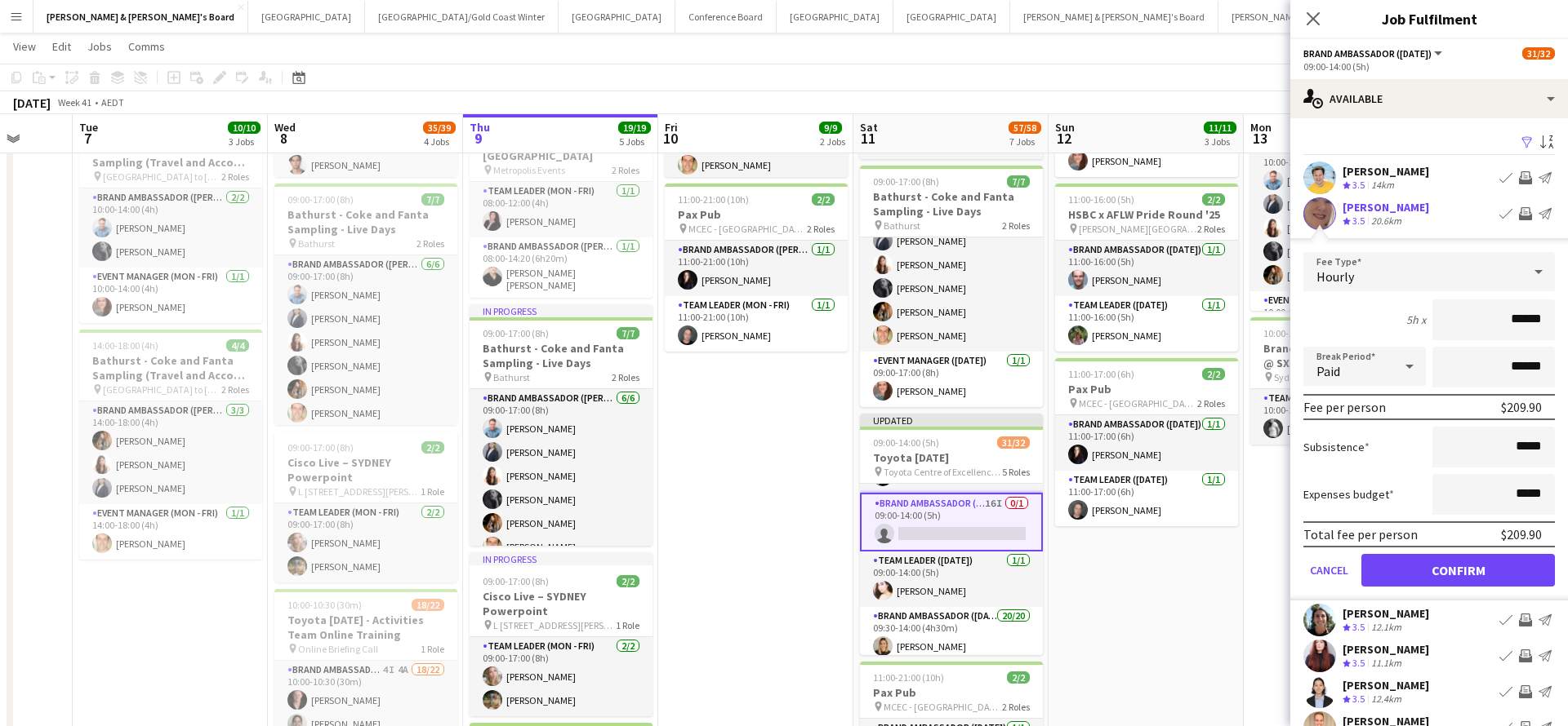
click at [1489, 574] on button "Confirm" at bounding box center [1457, 570] width 194 height 33
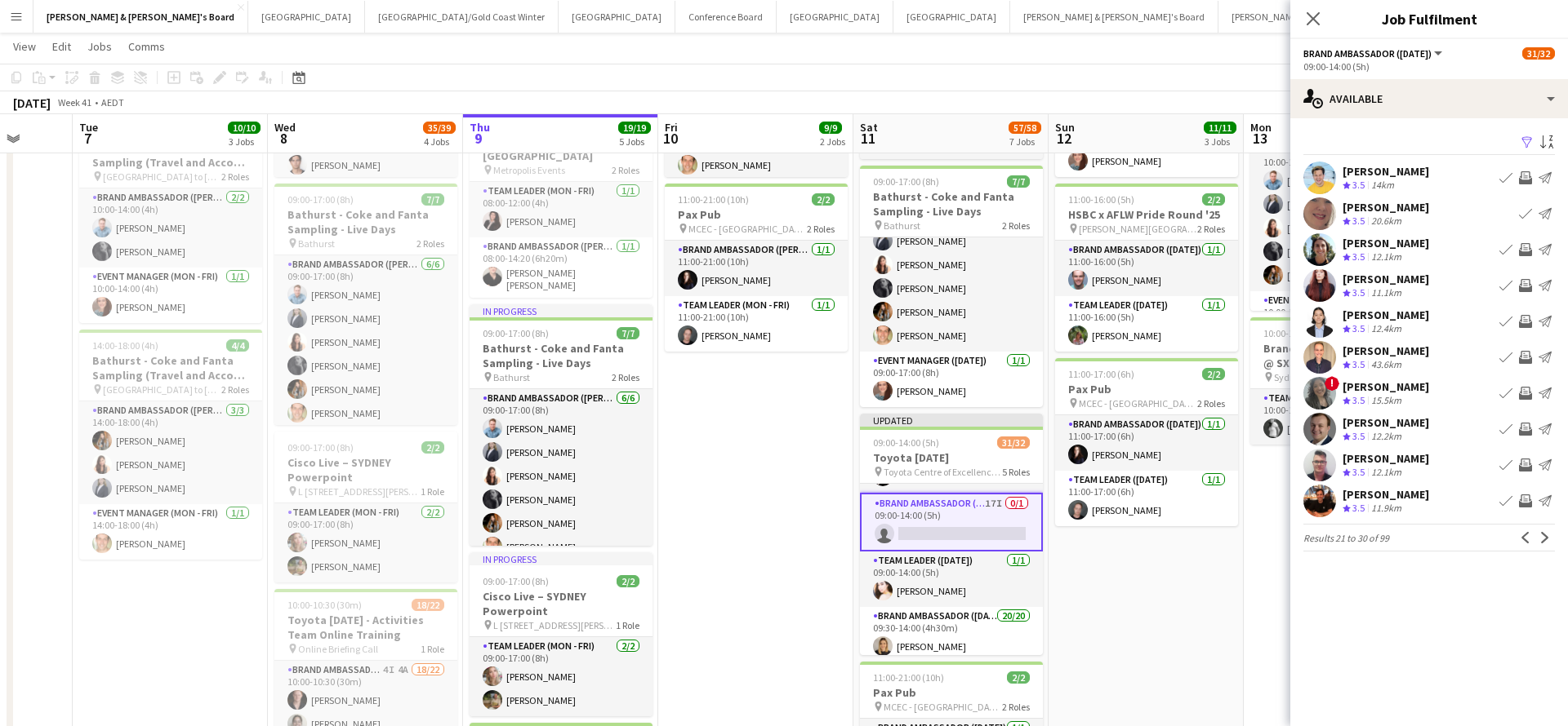
click at [1526, 246] on app-icon "Invite crew" at bounding box center [1524, 249] width 13 height 13
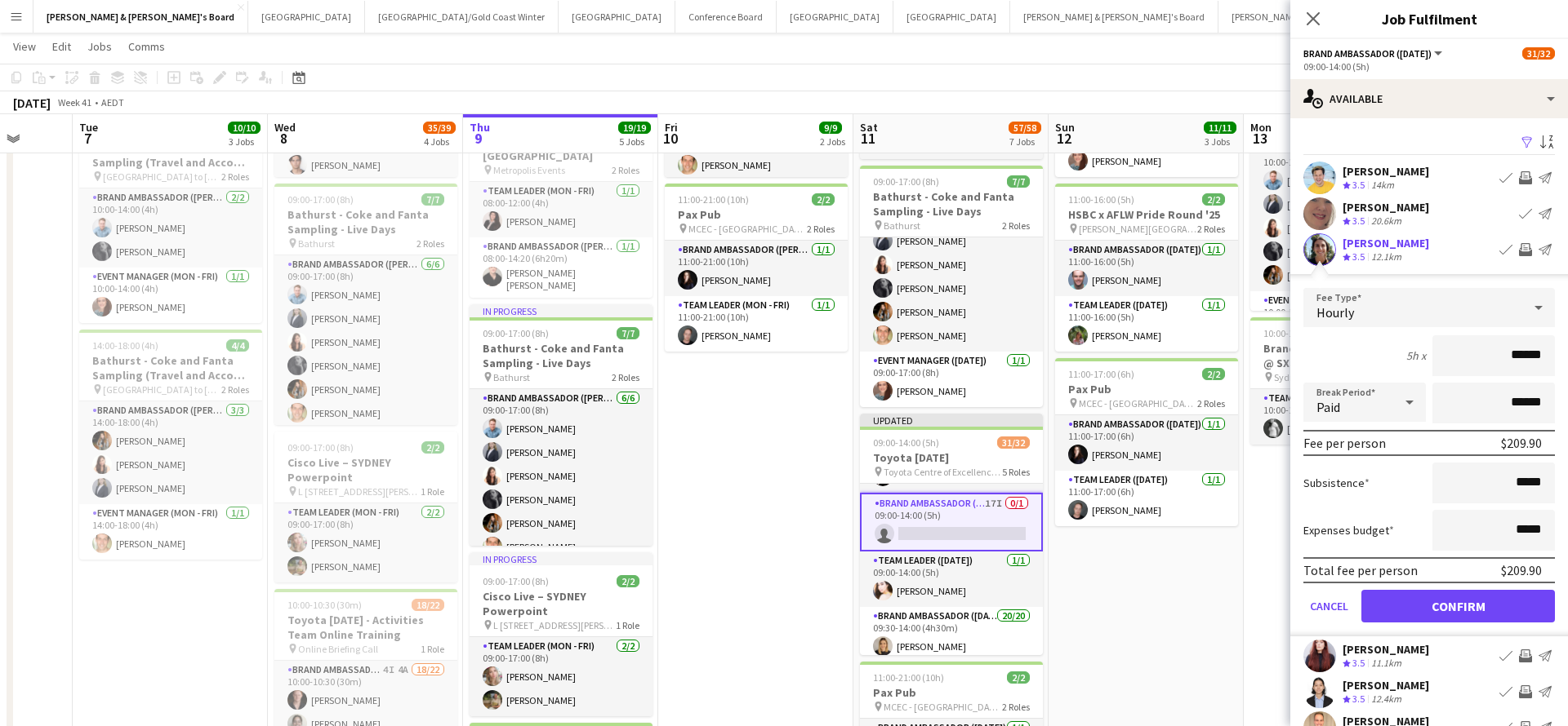
click at [1447, 601] on button "Confirm" at bounding box center [1457, 606] width 194 height 33
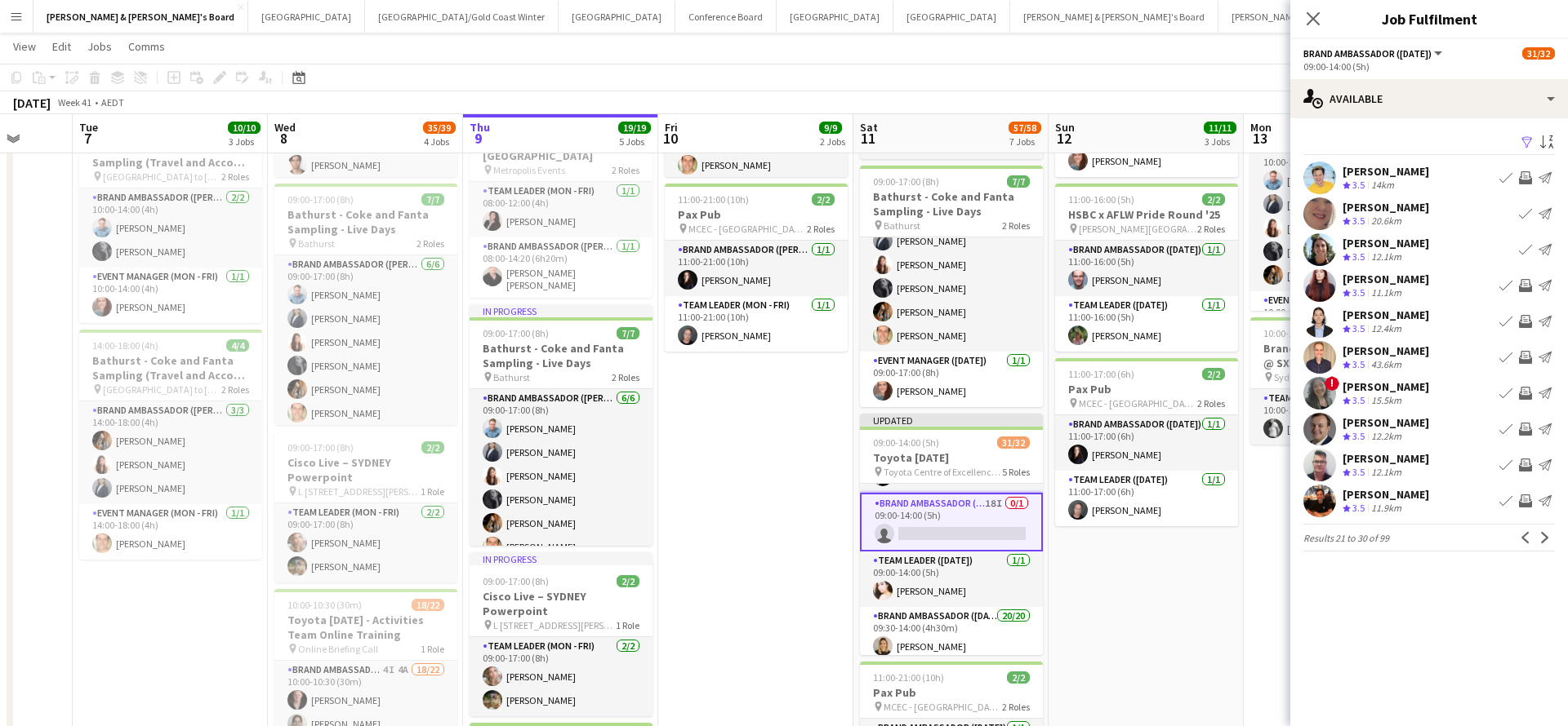
click at [1527, 359] on app-icon "Invite crew" at bounding box center [1524, 357] width 13 height 13
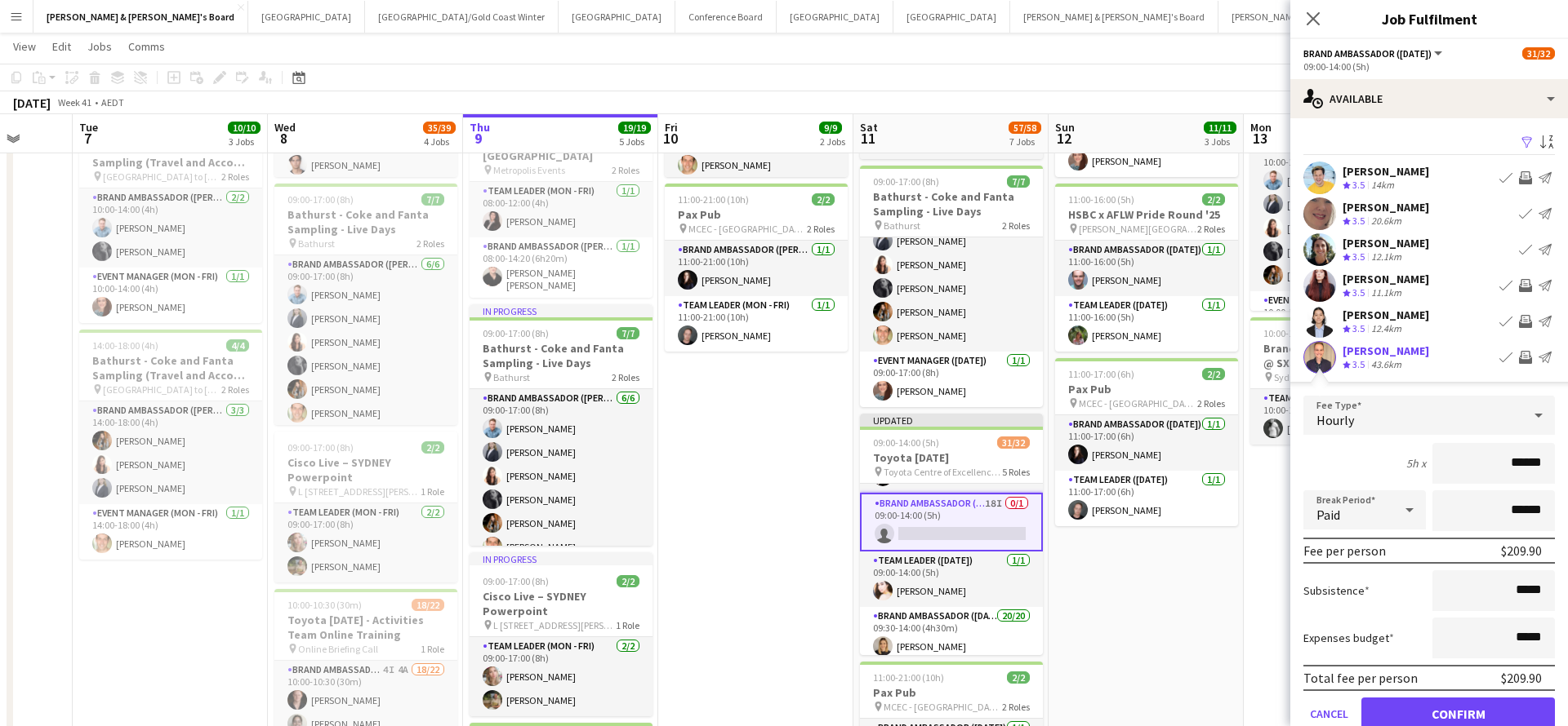
click at [1446, 710] on button "Confirm" at bounding box center [1457, 714] width 194 height 33
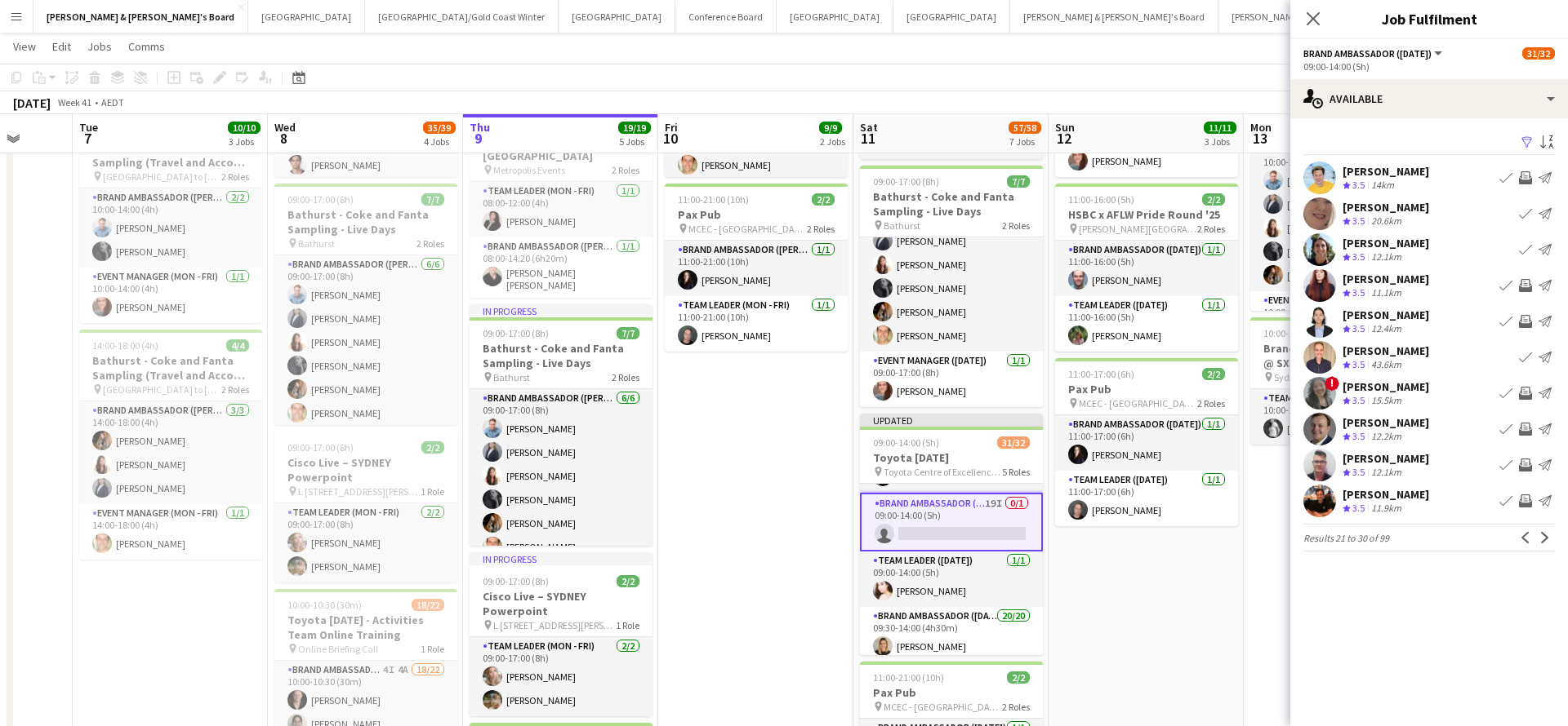
click at [1524, 392] on app-icon "Invite crew" at bounding box center [1524, 393] width 13 height 13
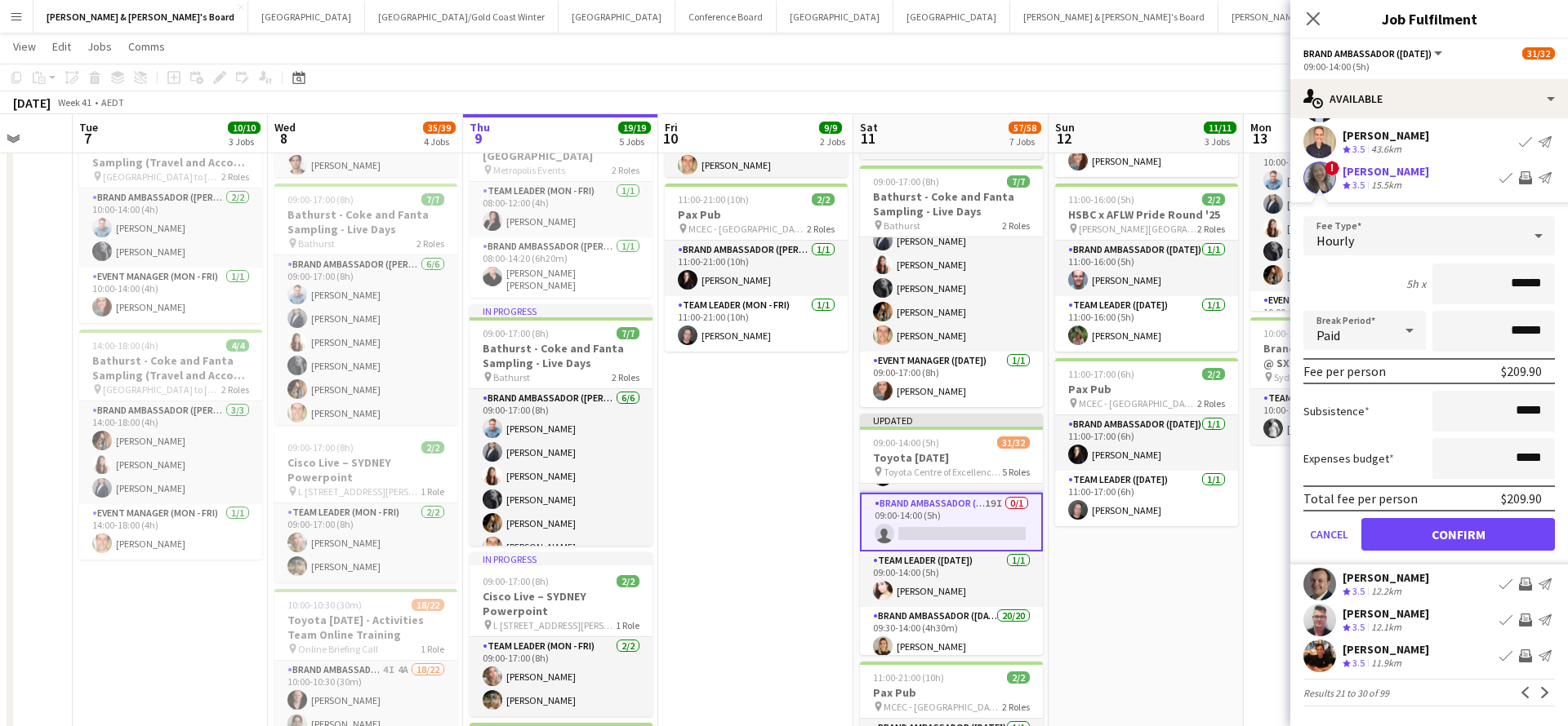
scroll to position [215, 0]
click at [1441, 539] on button "Confirm" at bounding box center [1457, 535] width 194 height 33
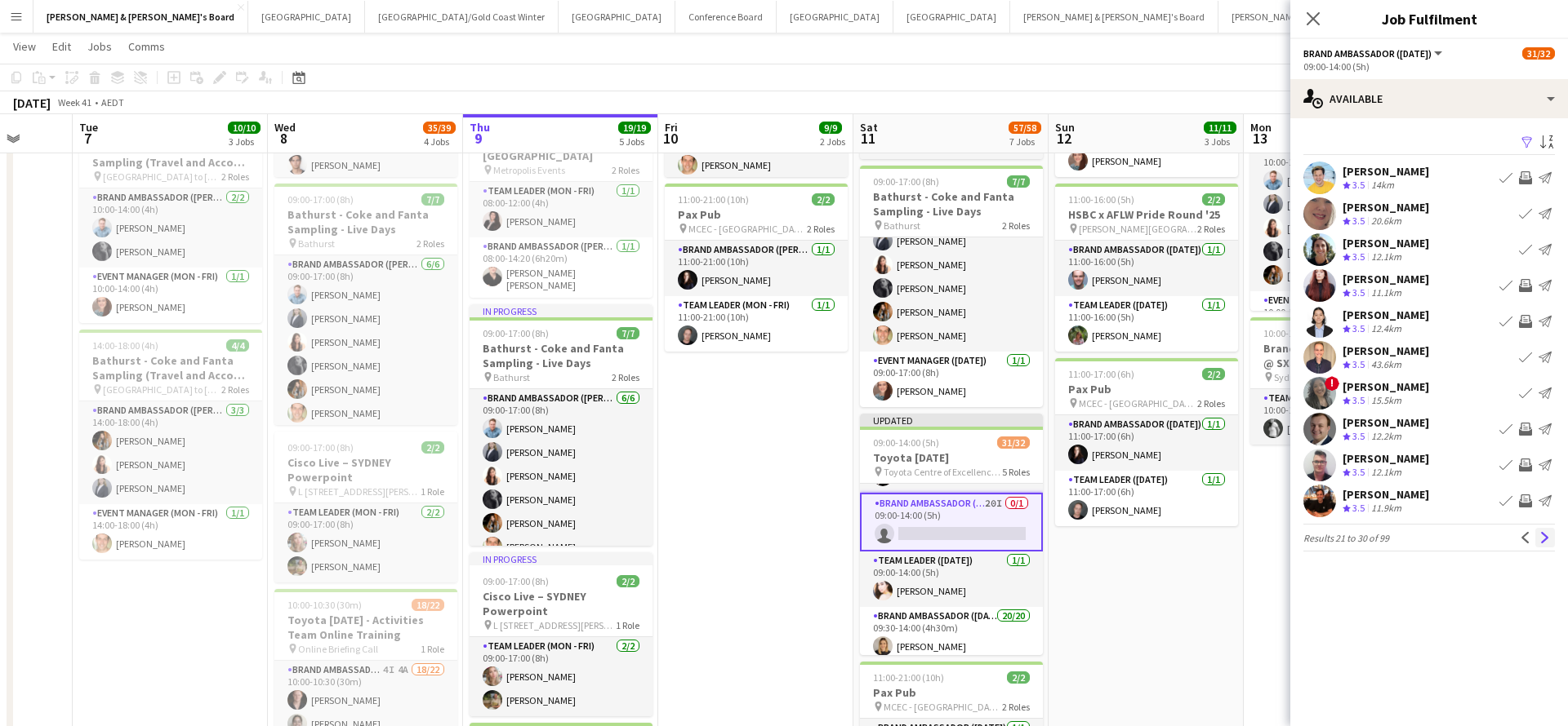
click at [1545, 542] on app-icon "Next" at bounding box center [1544, 538] width 11 height 11
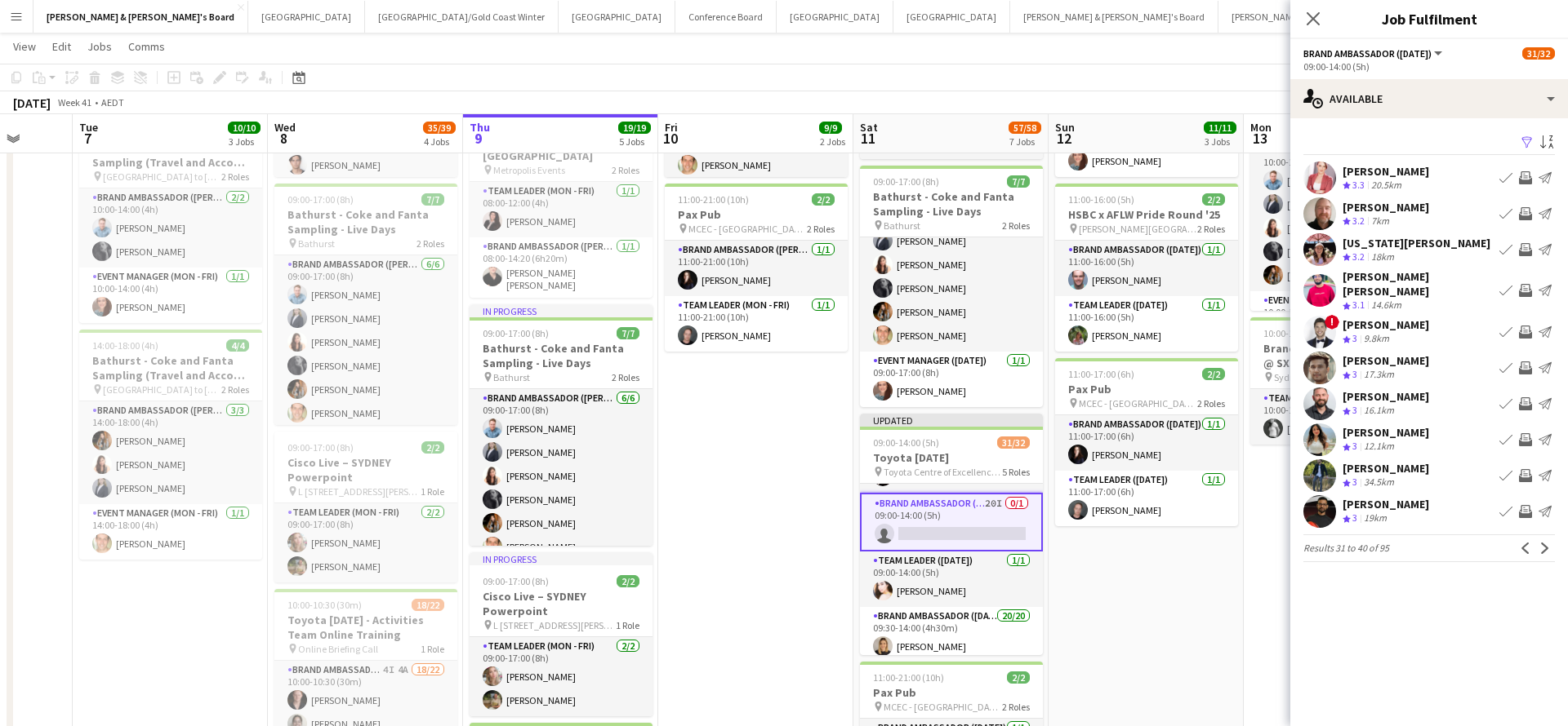
click at [1545, 543] on app-icon "Next" at bounding box center [1544, 547] width 11 height 11
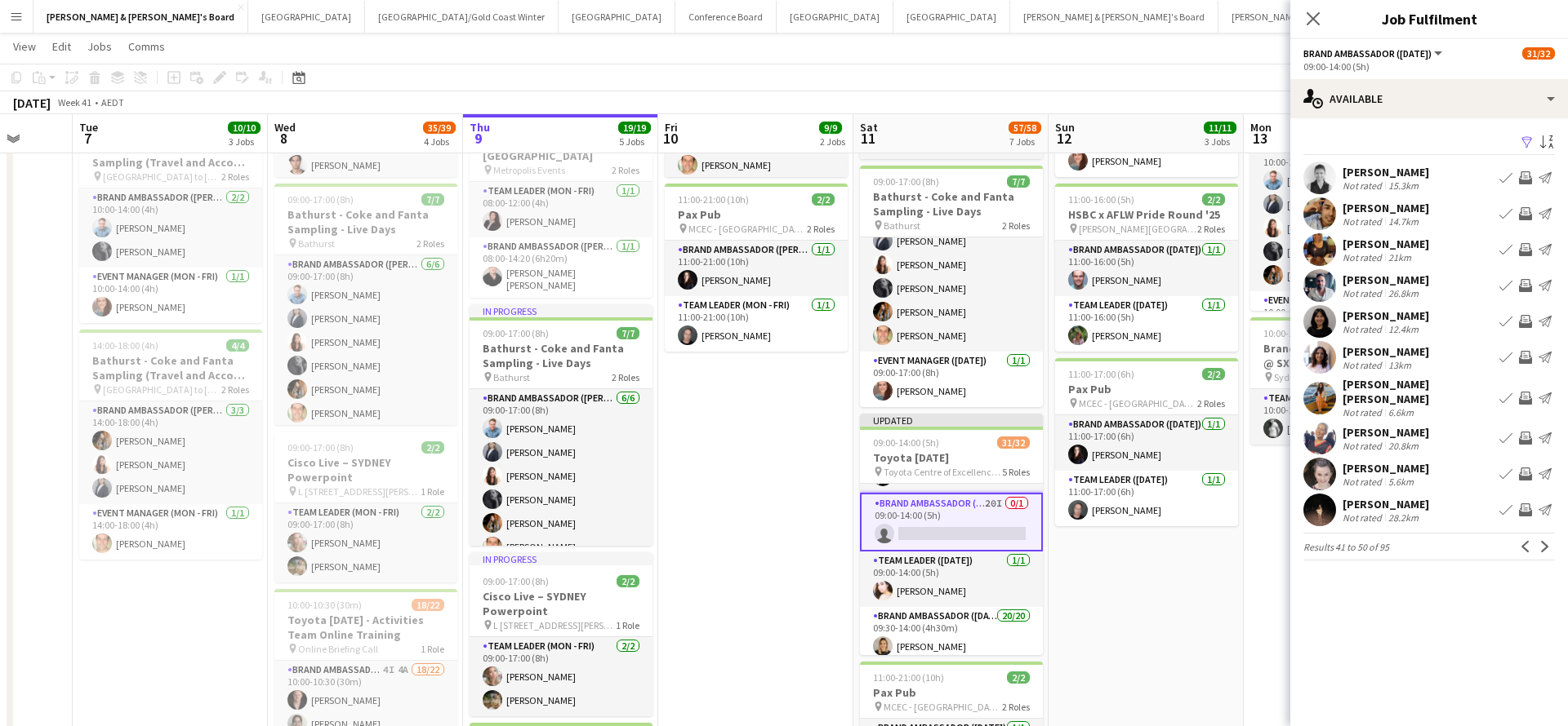
click at [1524, 176] on app-icon "Invite crew" at bounding box center [1524, 178] width 13 height 13
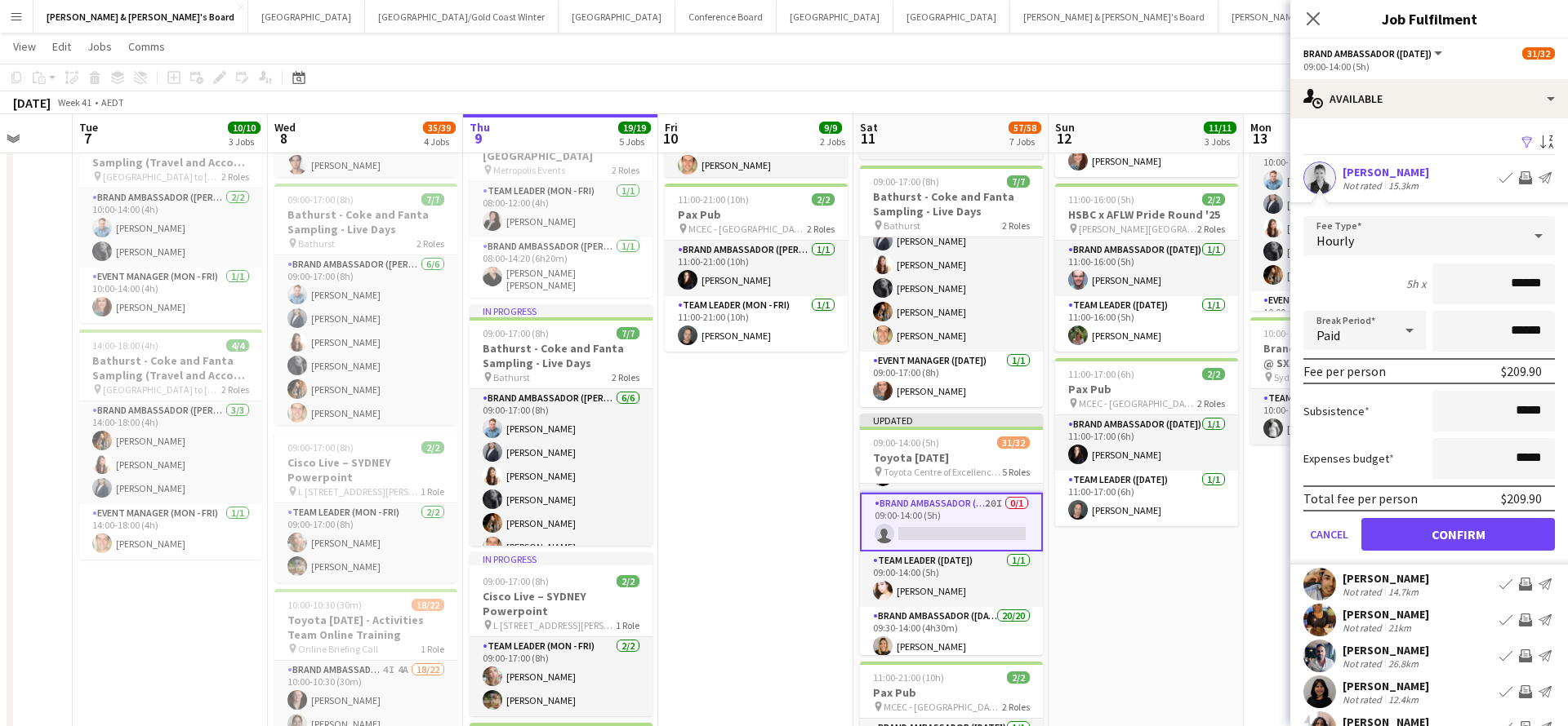
click at [1456, 530] on button "Confirm" at bounding box center [1457, 535] width 194 height 33
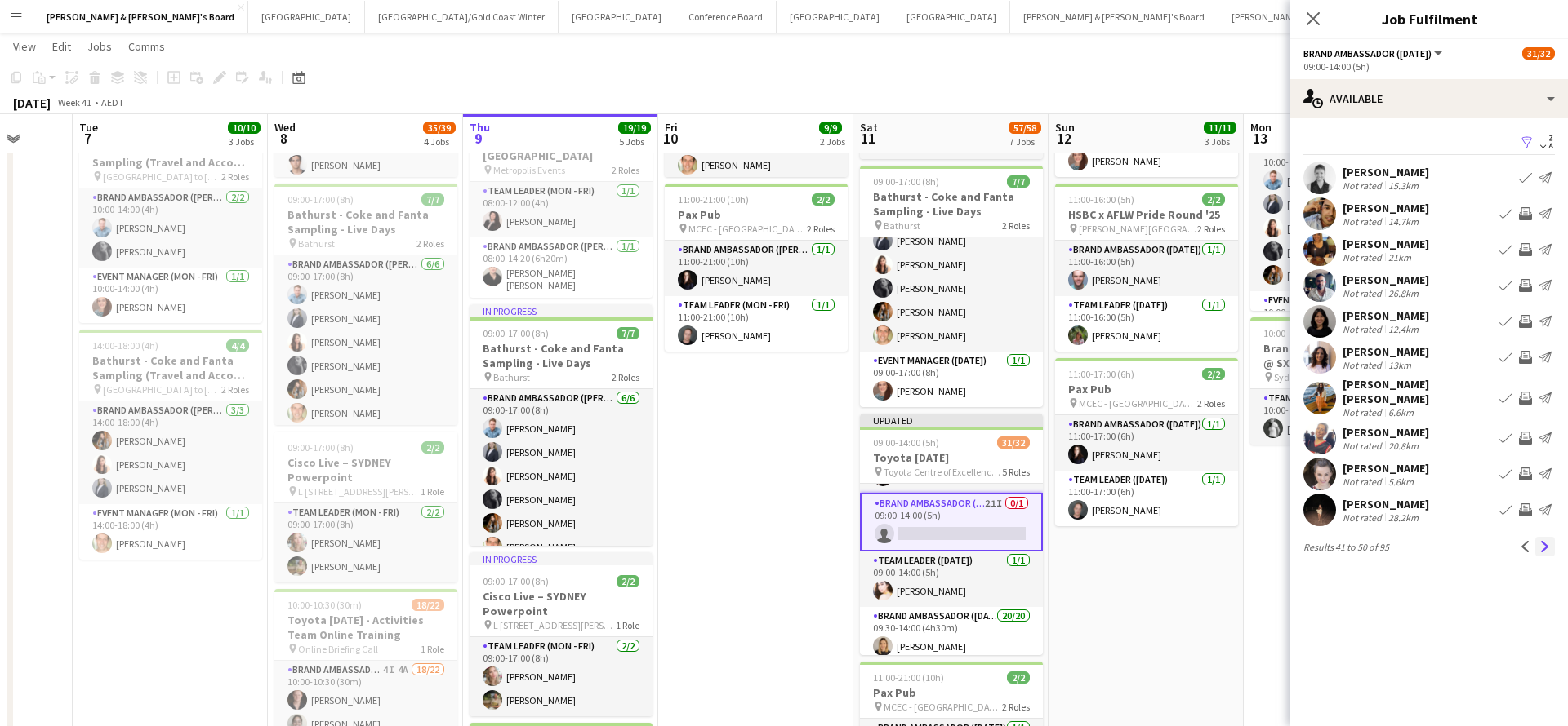
click at [1541, 543] on app-icon "Next" at bounding box center [1544, 546] width 11 height 11
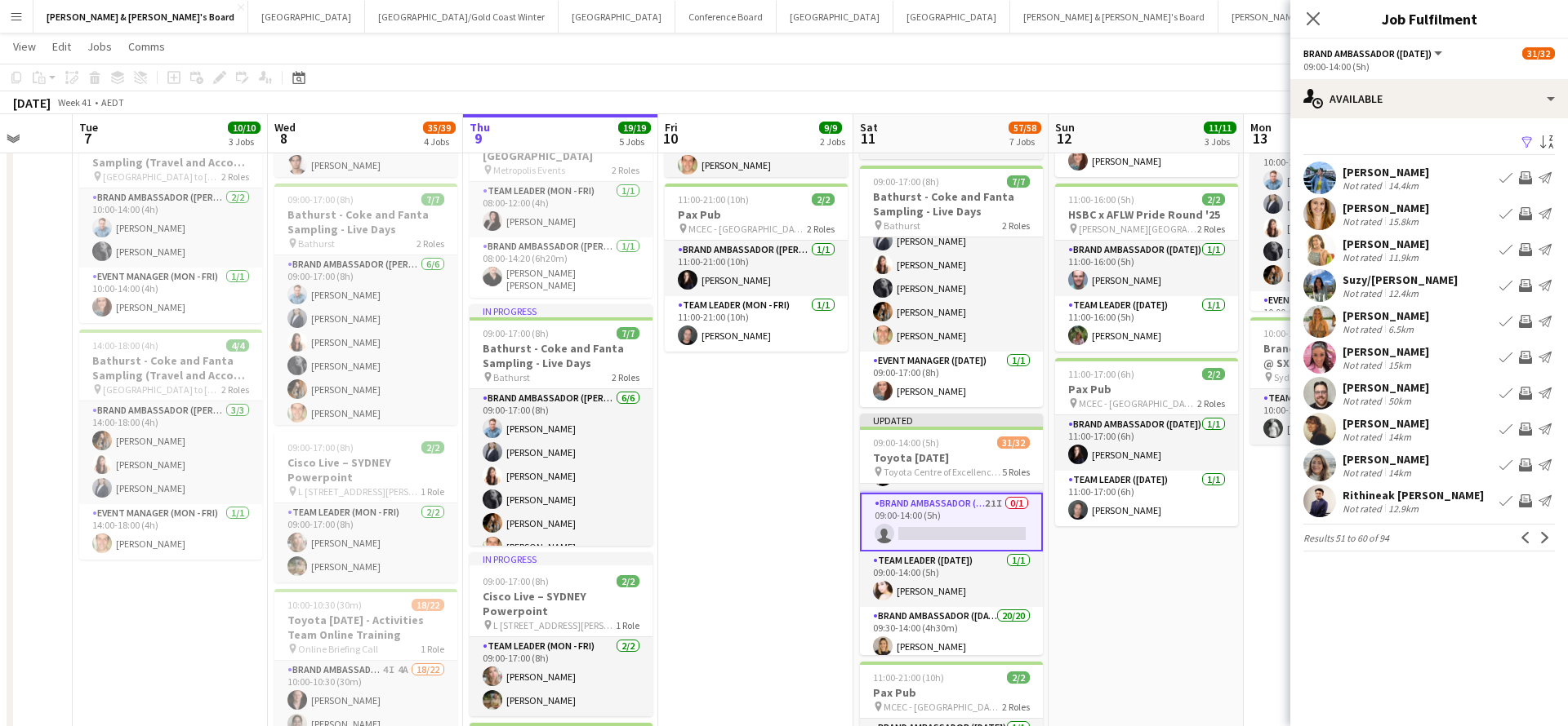
click at [1541, 543] on app-icon "Next" at bounding box center [1544, 538] width 11 height 11
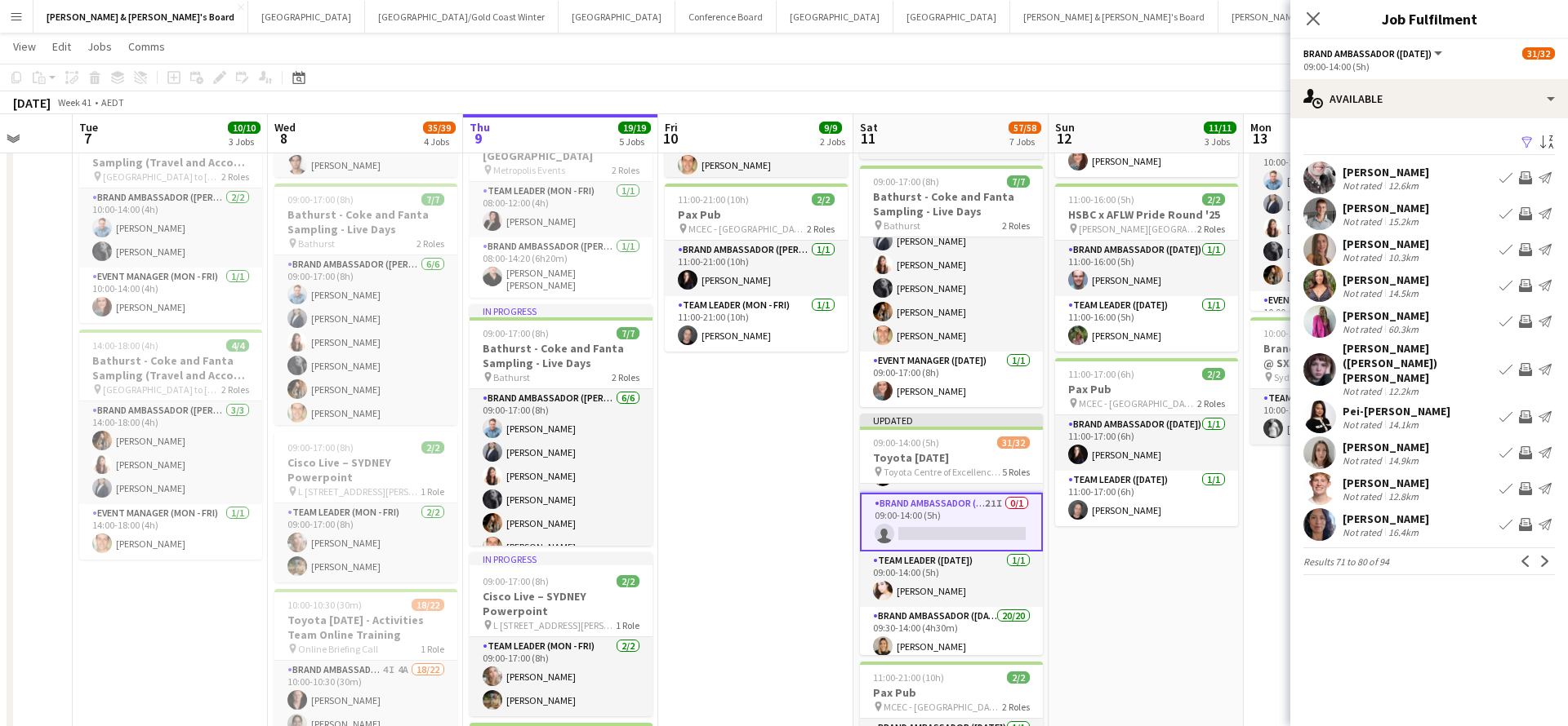
click at [1541, 555] on app-icon "Next" at bounding box center [1544, 560] width 11 height 11
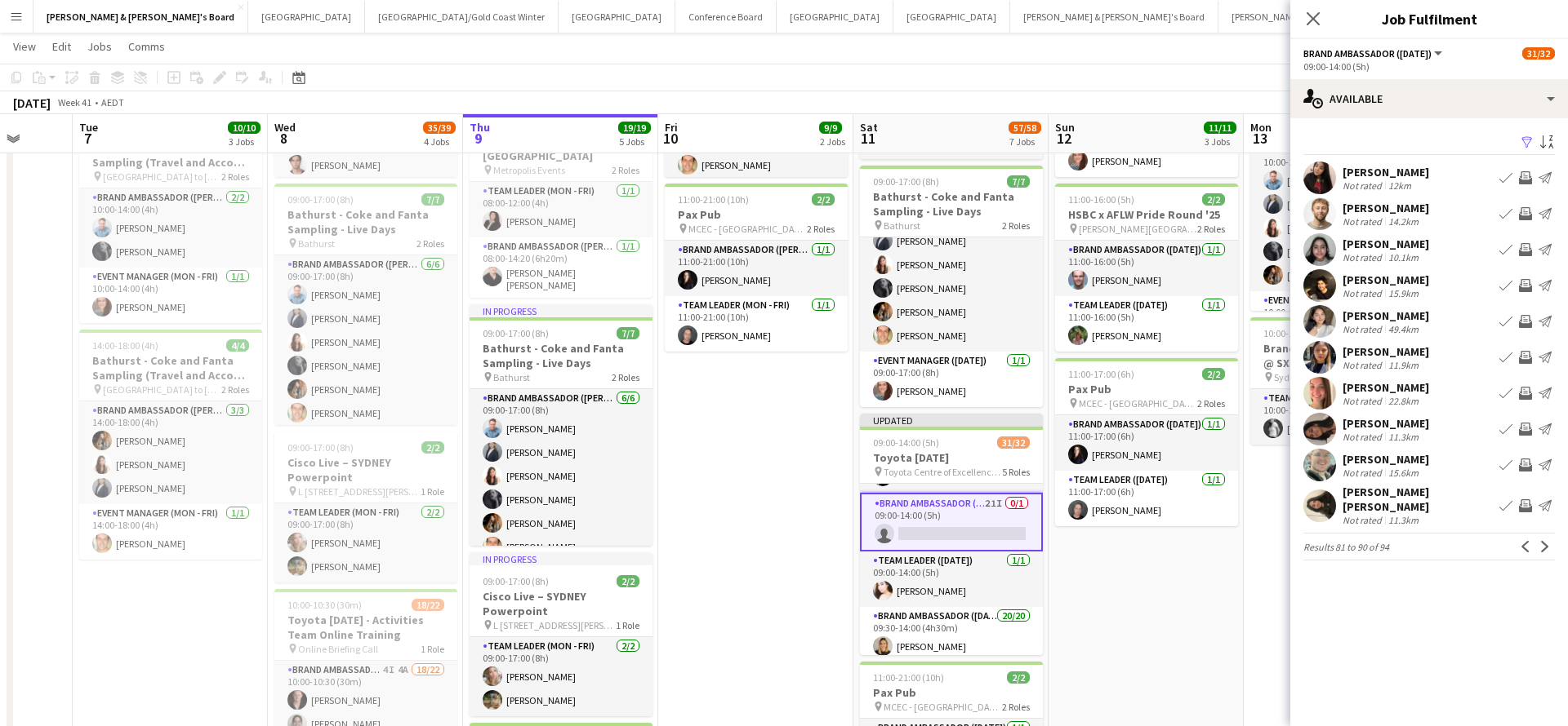
click at [1541, 543] on app-icon "Next" at bounding box center [1544, 546] width 11 height 11
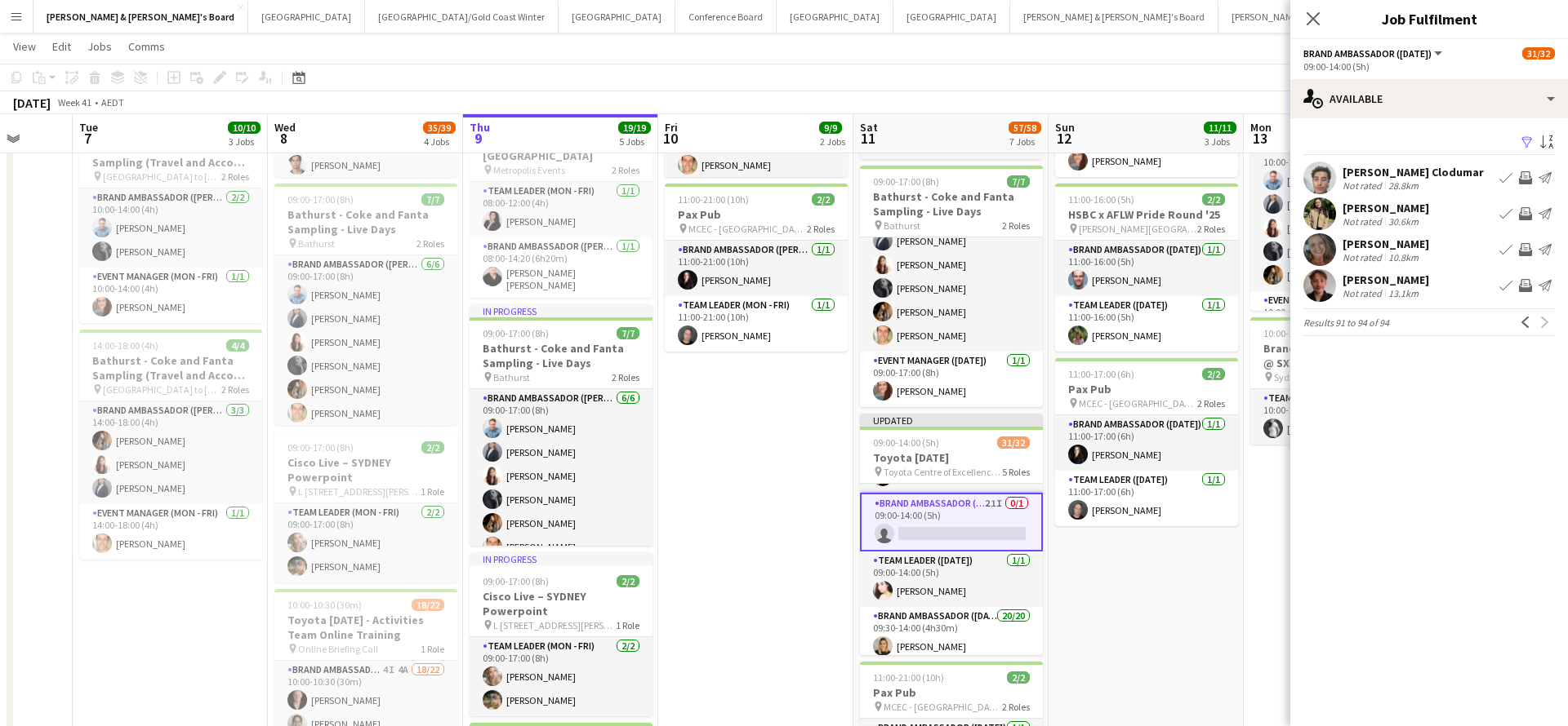
click at [1222, 578] on app-date-cell "09:00-17:00 (8h) 7/7 Bathurst - Coke and Fanta Sampling - Live Days pin Bathurs…" at bounding box center [1146, 735] width 196 height 1613
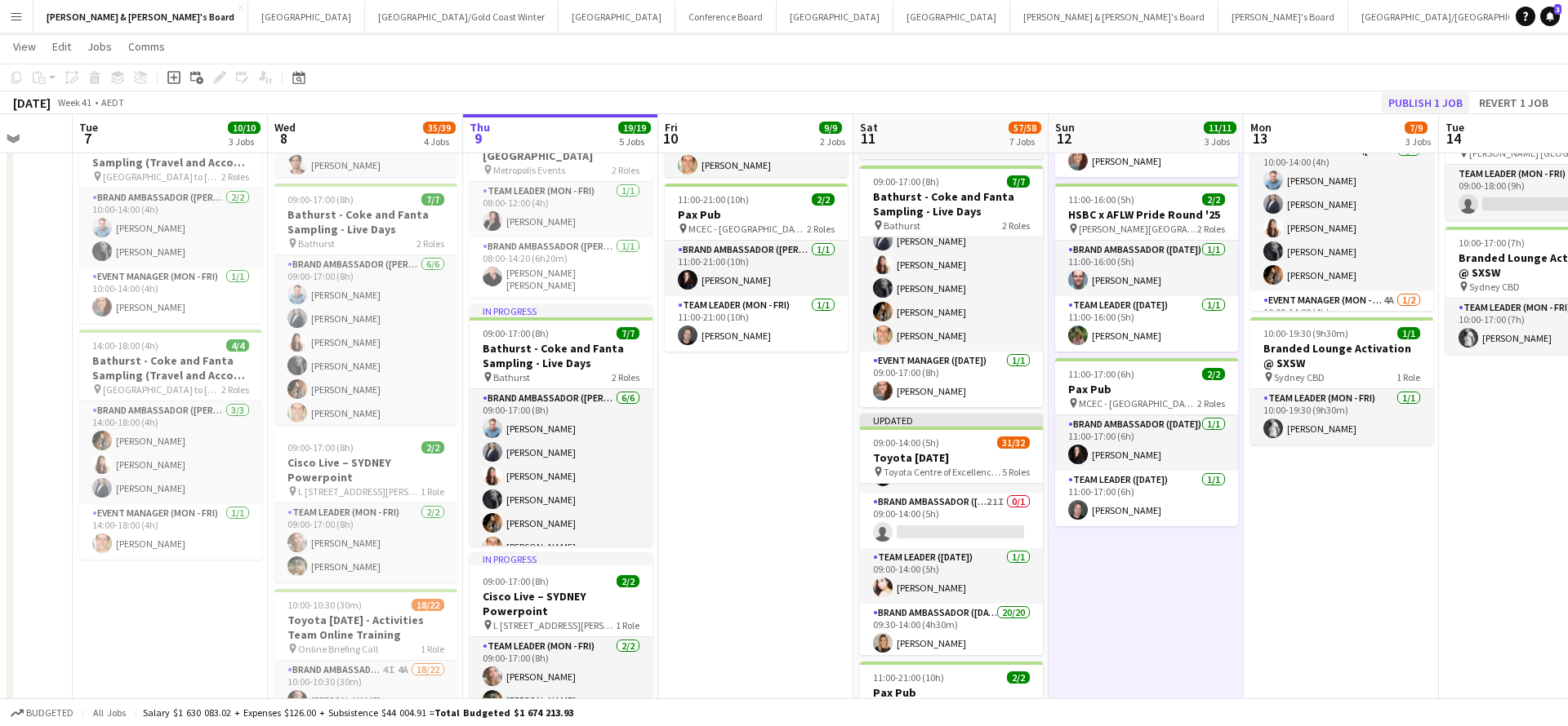
click at [1410, 100] on button "Publish 1 job" at bounding box center [1425, 102] width 88 height 21
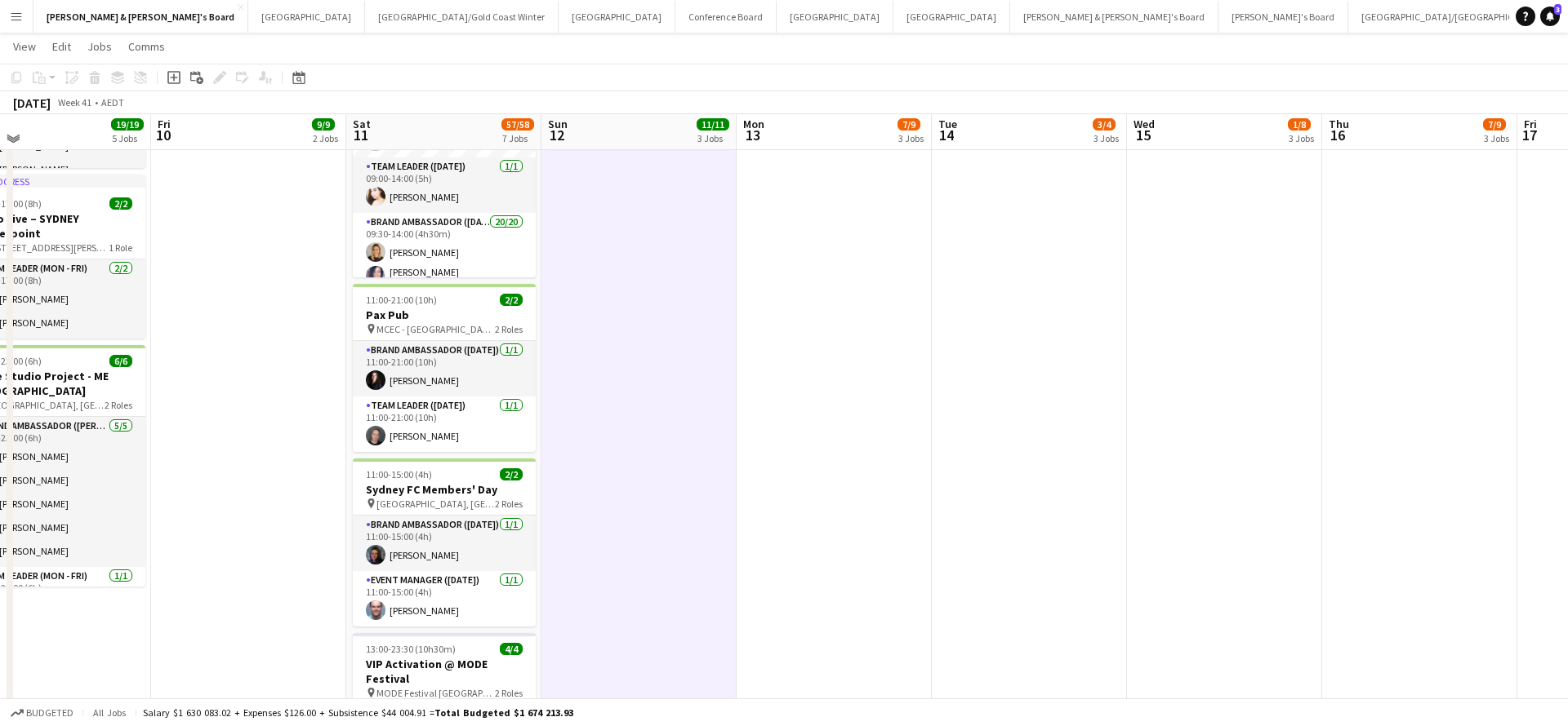
scroll to position [635, 0]
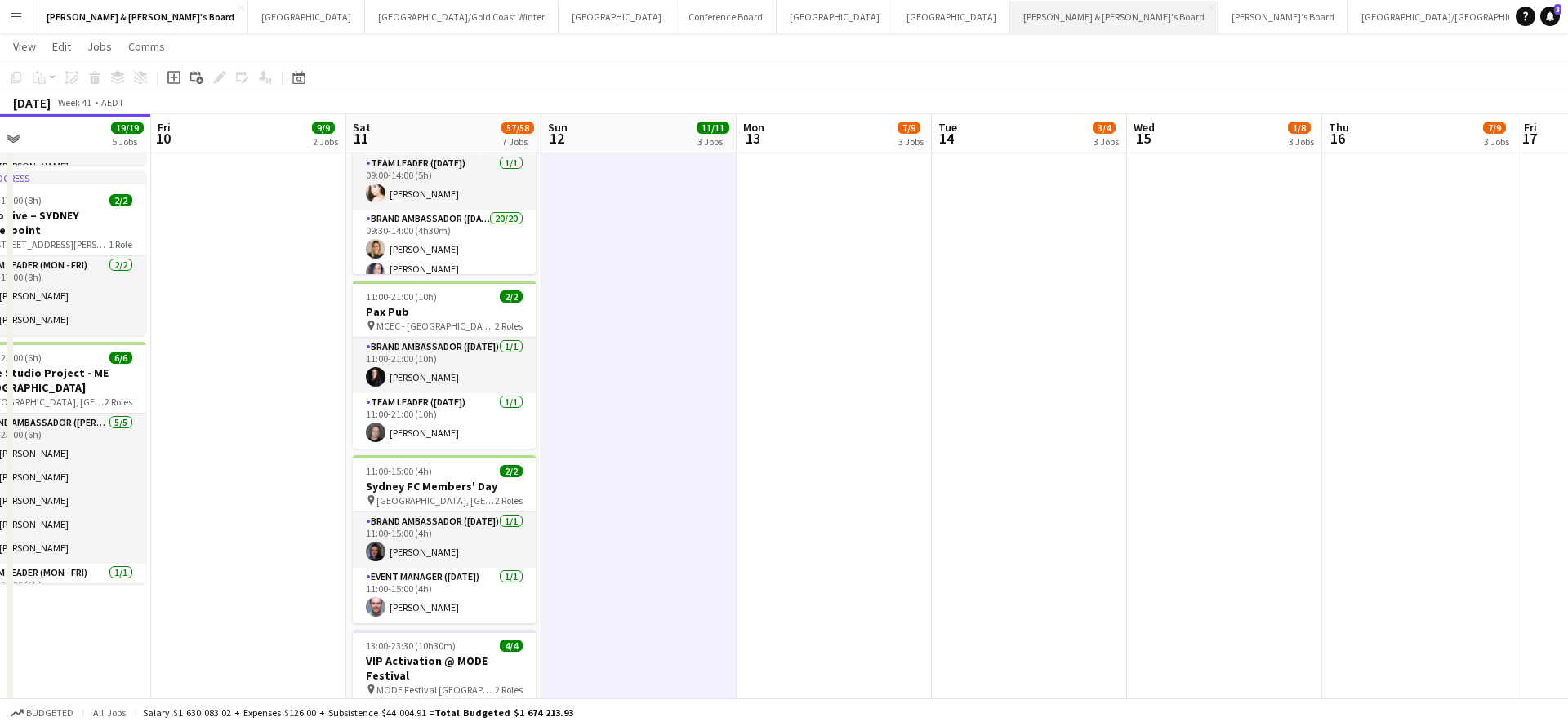
click at [1010, 16] on button "Neil & Jenny's Board Close" at bounding box center [1114, 17] width 208 height 32
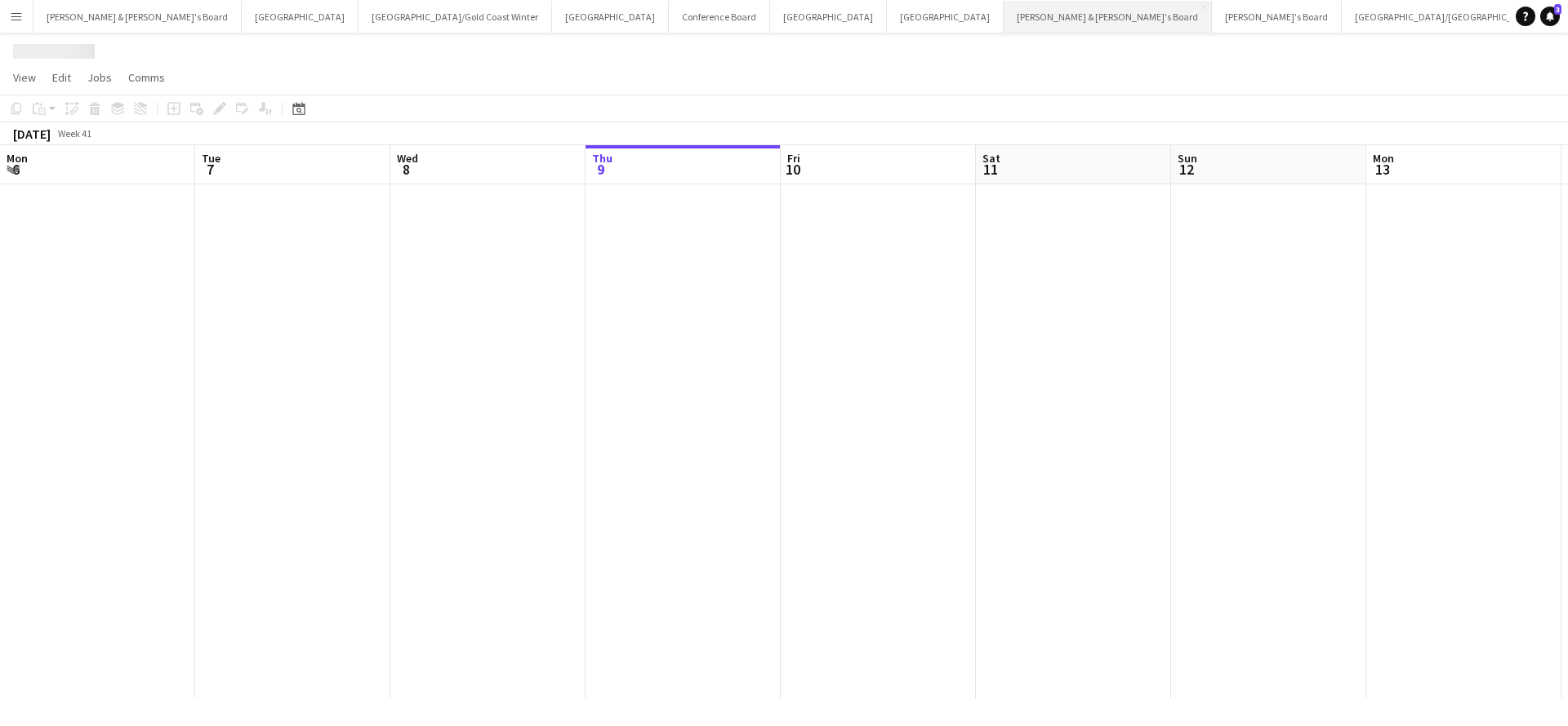
click at [1003, 16] on button "Neil & Jenny's Board Close" at bounding box center [1107, 17] width 208 height 32
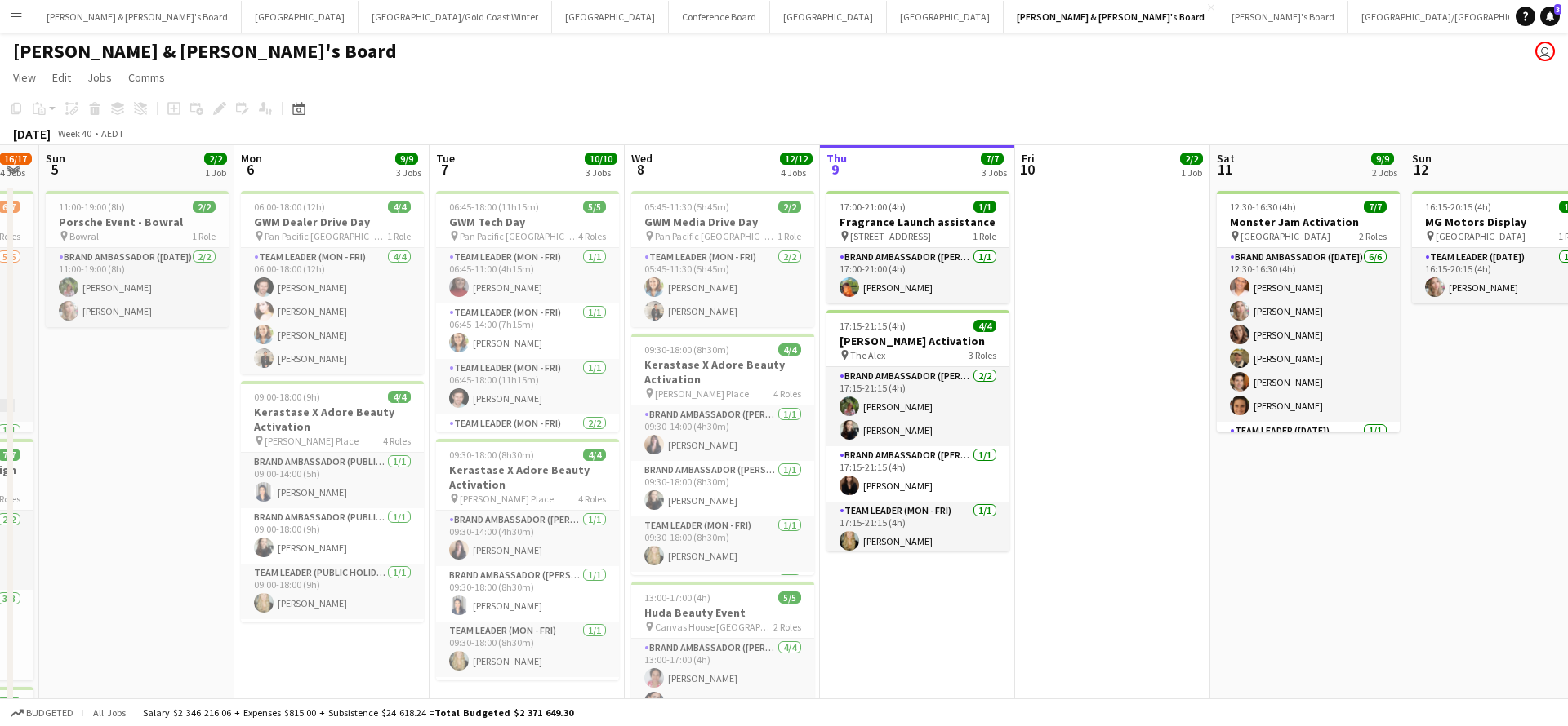
scroll to position [0, 347]
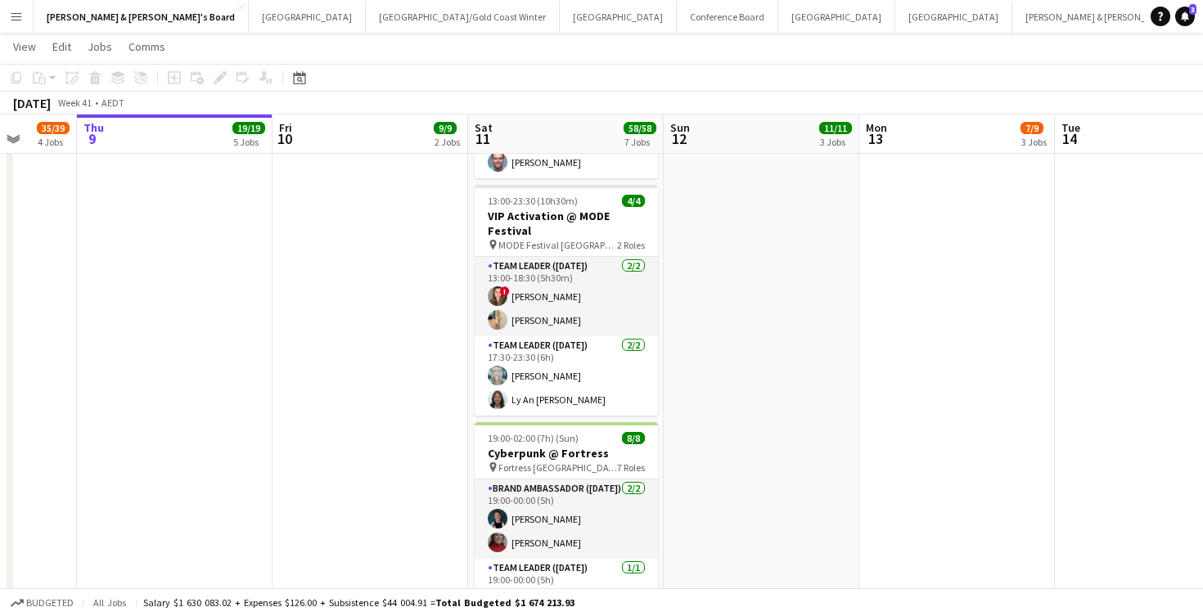
scroll to position [1085, 0]
